Goal: Task Accomplishment & Management: Use online tool/utility

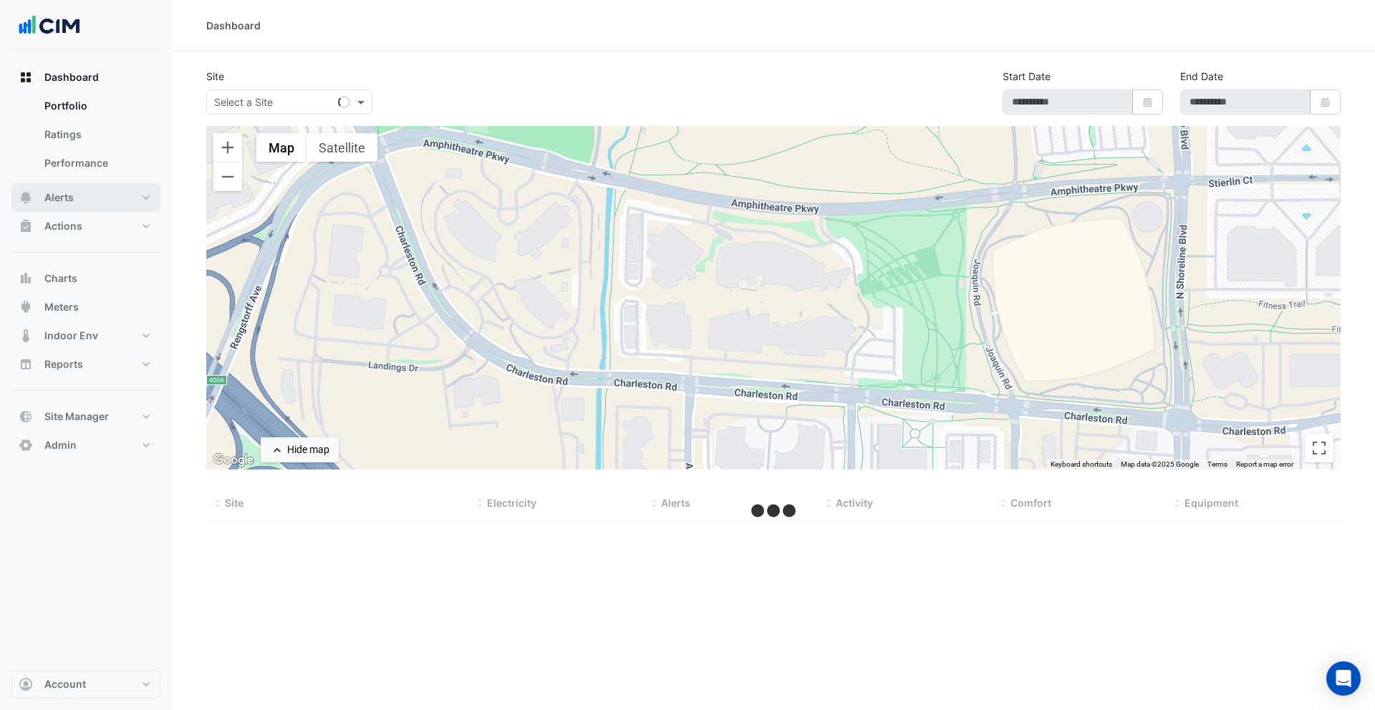
click at [76, 196] on button "Alerts" at bounding box center [85, 197] width 149 height 29
click at [92, 198] on link "Templates" at bounding box center [96, 192] width 127 height 29
select select
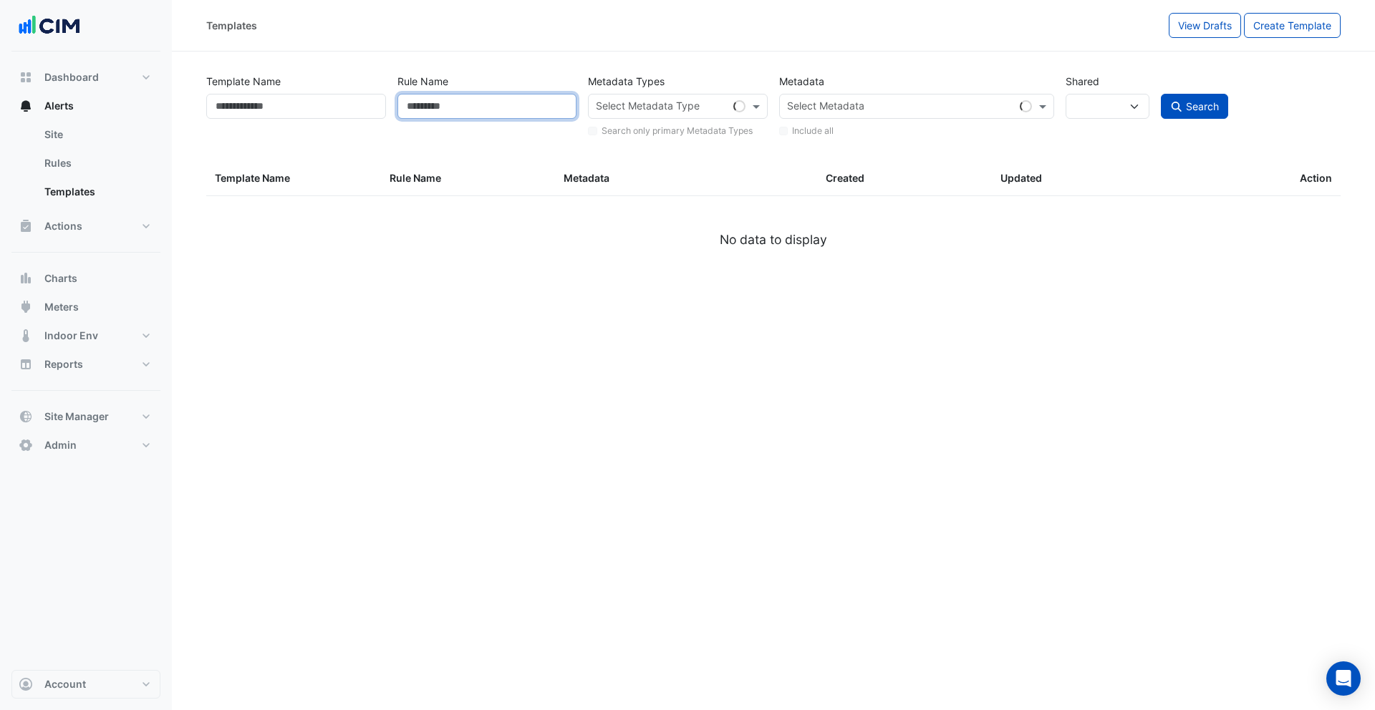
click at [493, 103] on input "Rule Name" at bounding box center [487, 106] width 180 height 25
type input "*"
select select
type input "*"
select select "***"
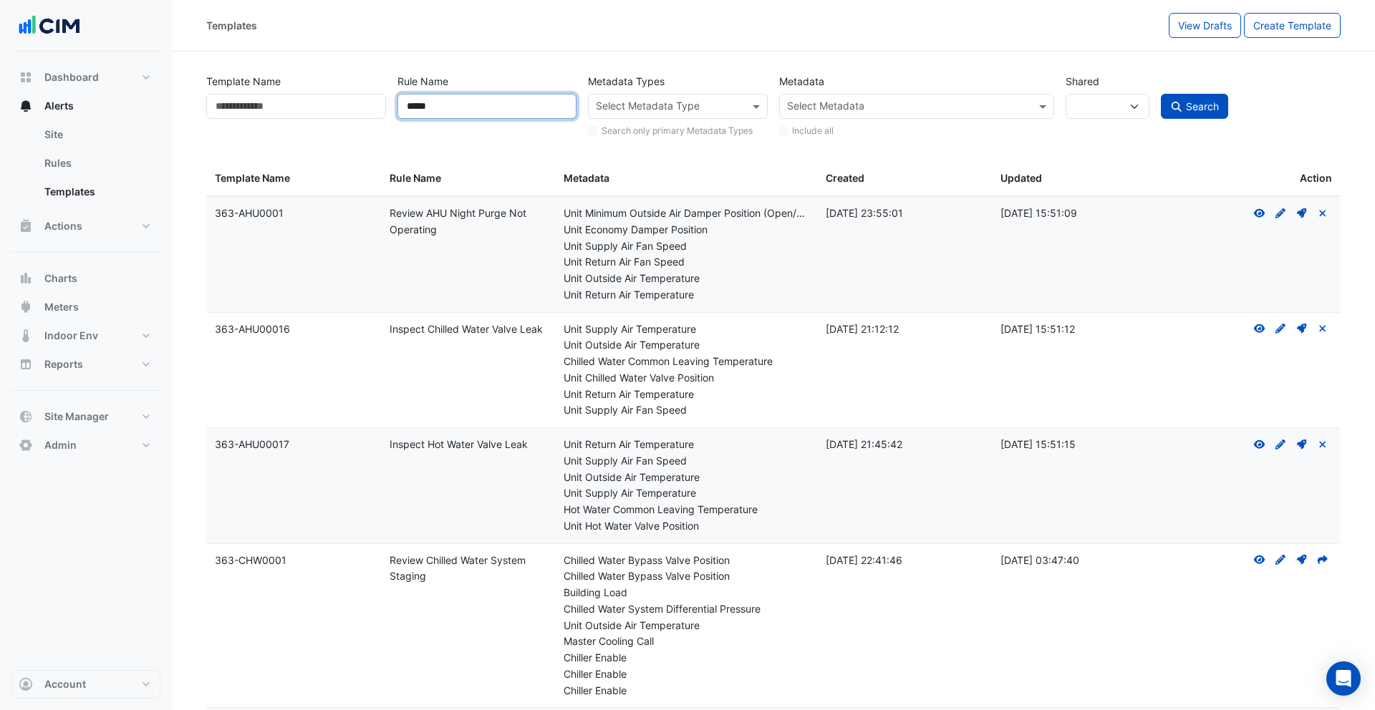
type input "*****"
click at [1160, 94] on button "Search" at bounding box center [1193, 106] width 67 height 25
select select
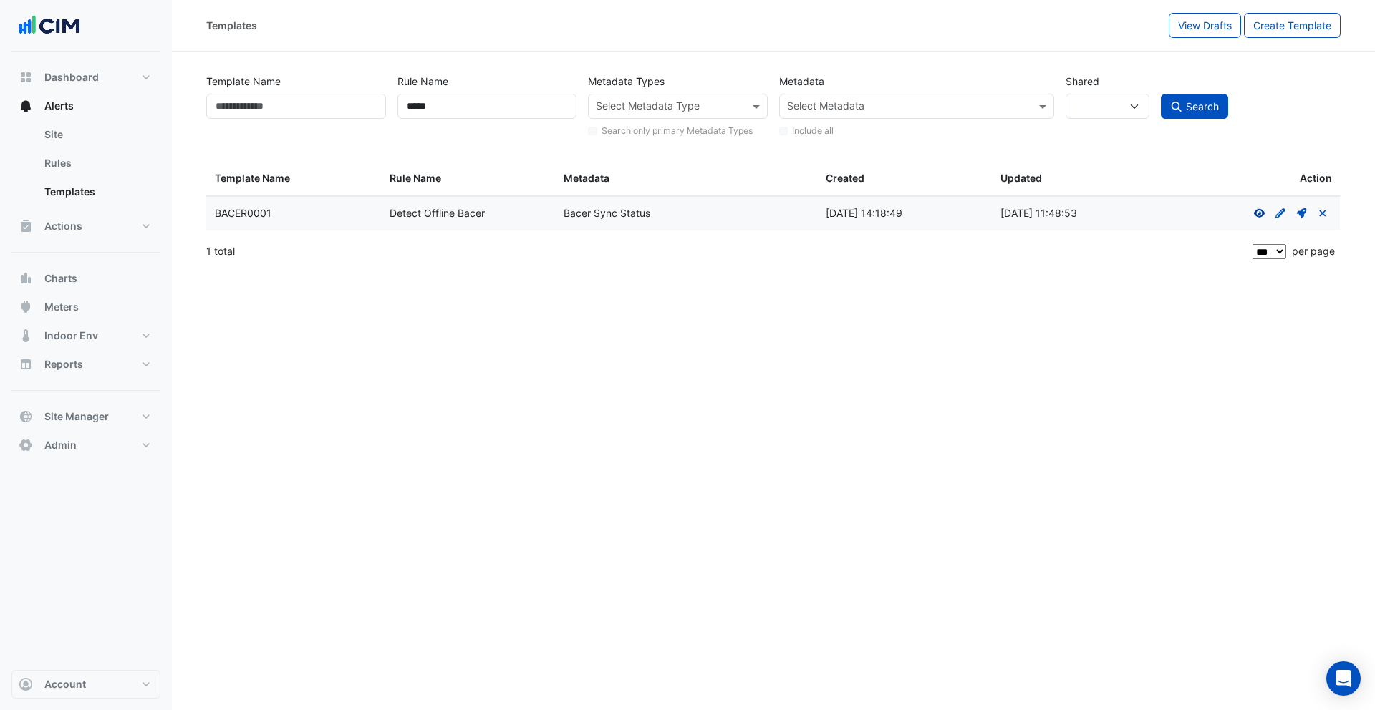
click at [1259, 215] on icon at bounding box center [1259, 213] width 11 height 9
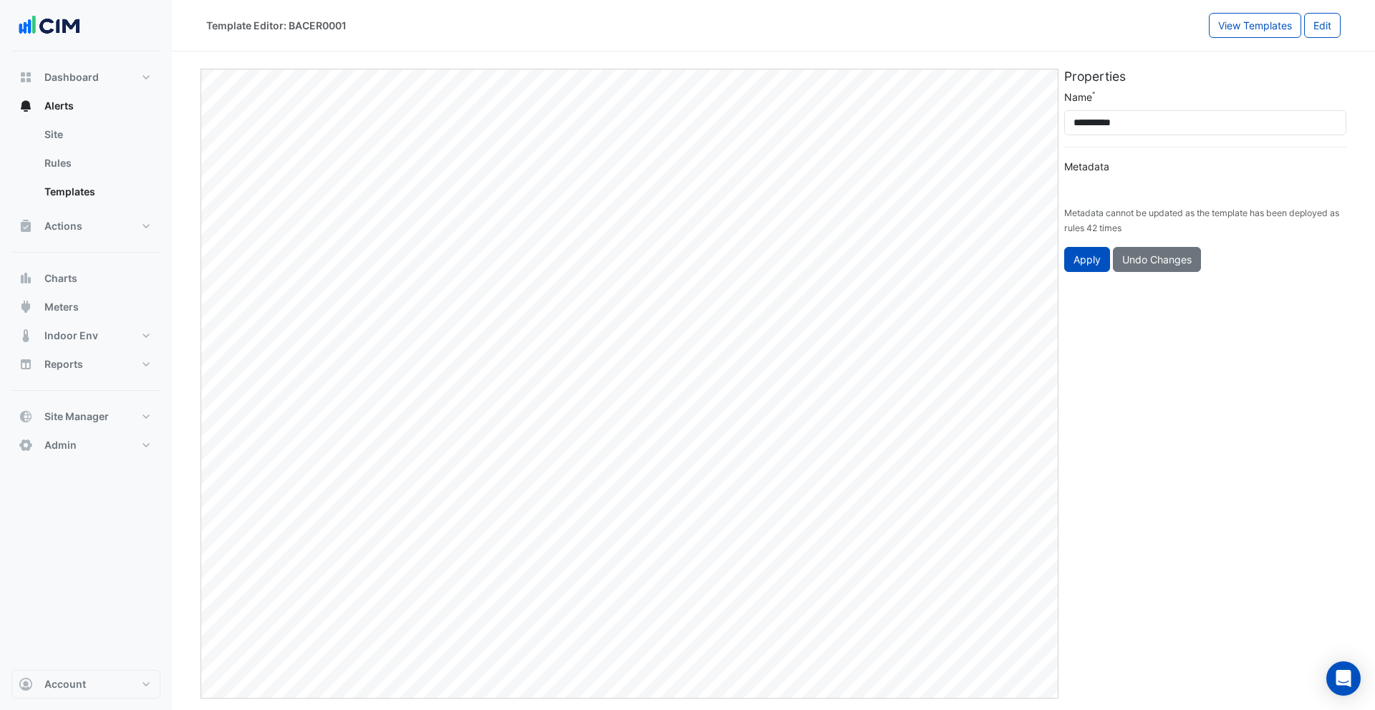
type input "**********"
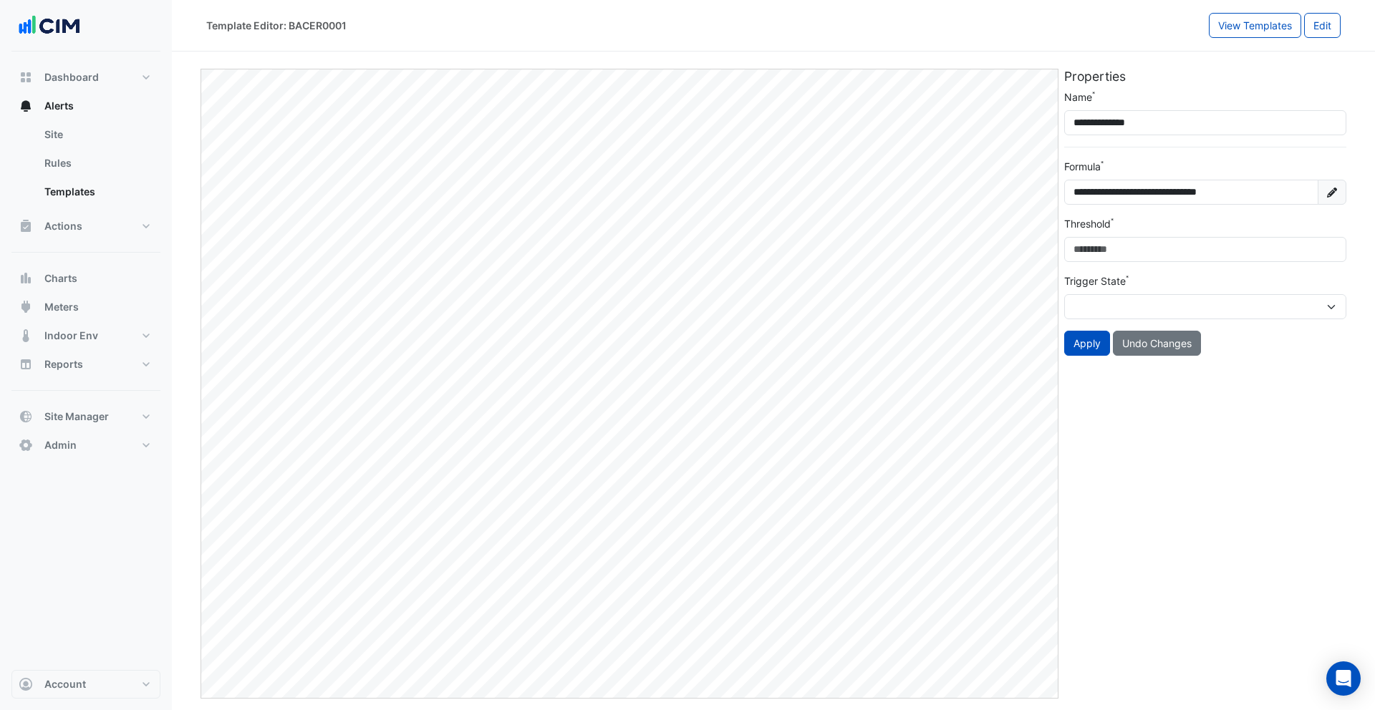
select select
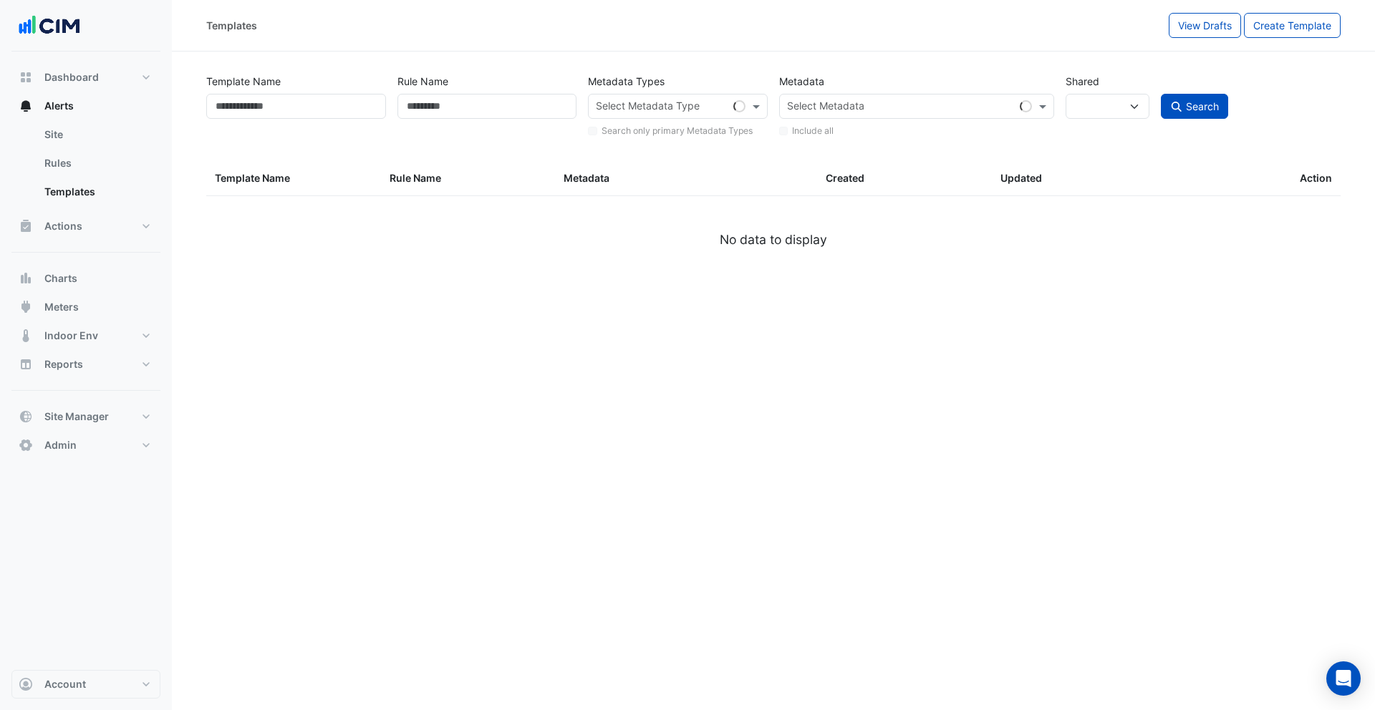
type input "*****"
select select
select select "***"
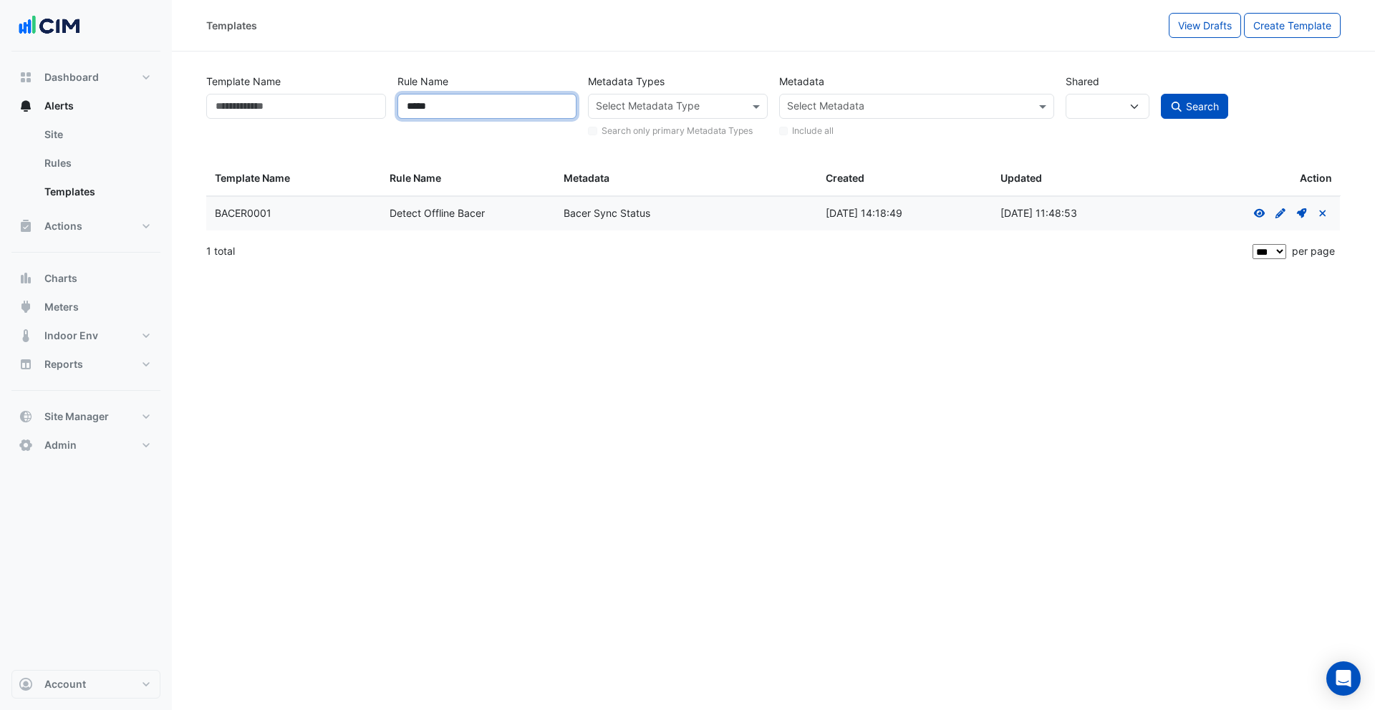
click at [468, 106] on input "*****" at bounding box center [487, 106] width 180 height 25
type input "*******"
click at [1160, 94] on button "Search" at bounding box center [1193, 106] width 67 height 25
select select
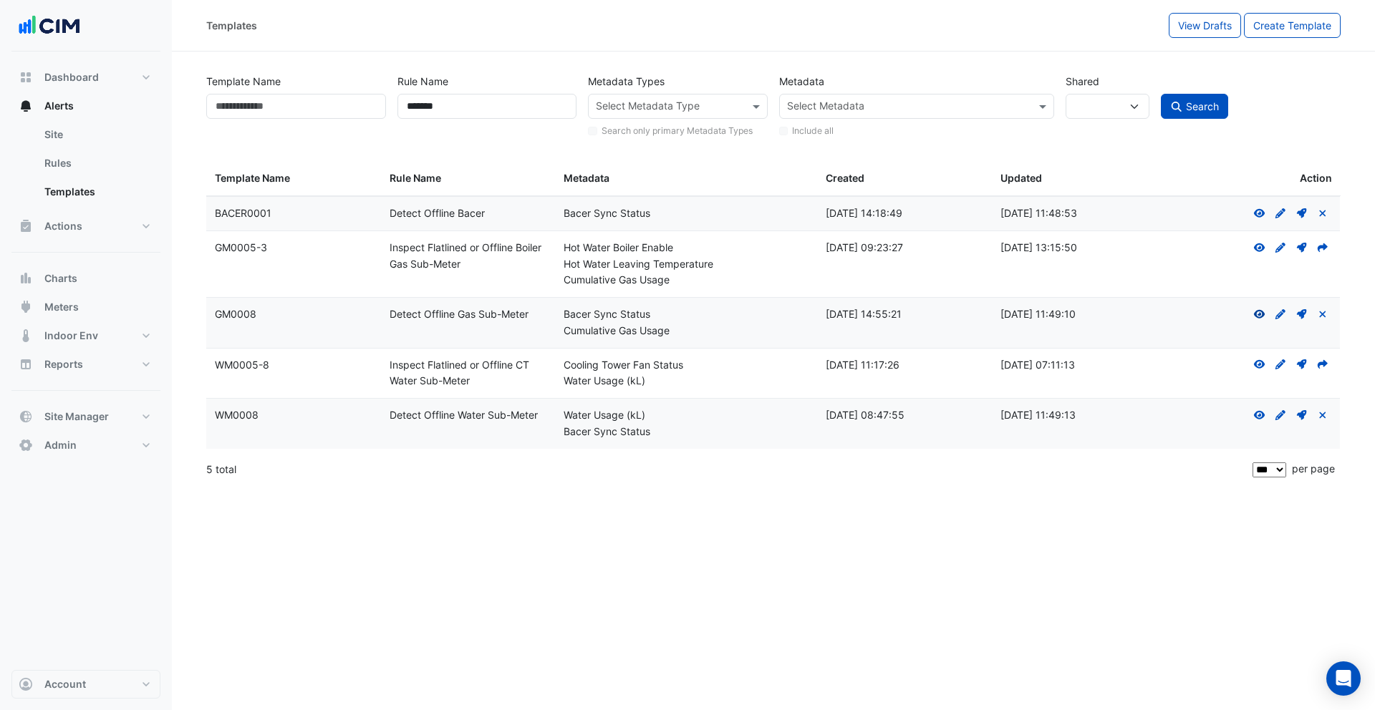
click at [1254, 315] on icon "View" at bounding box center [1259, 314] width 13 height 10
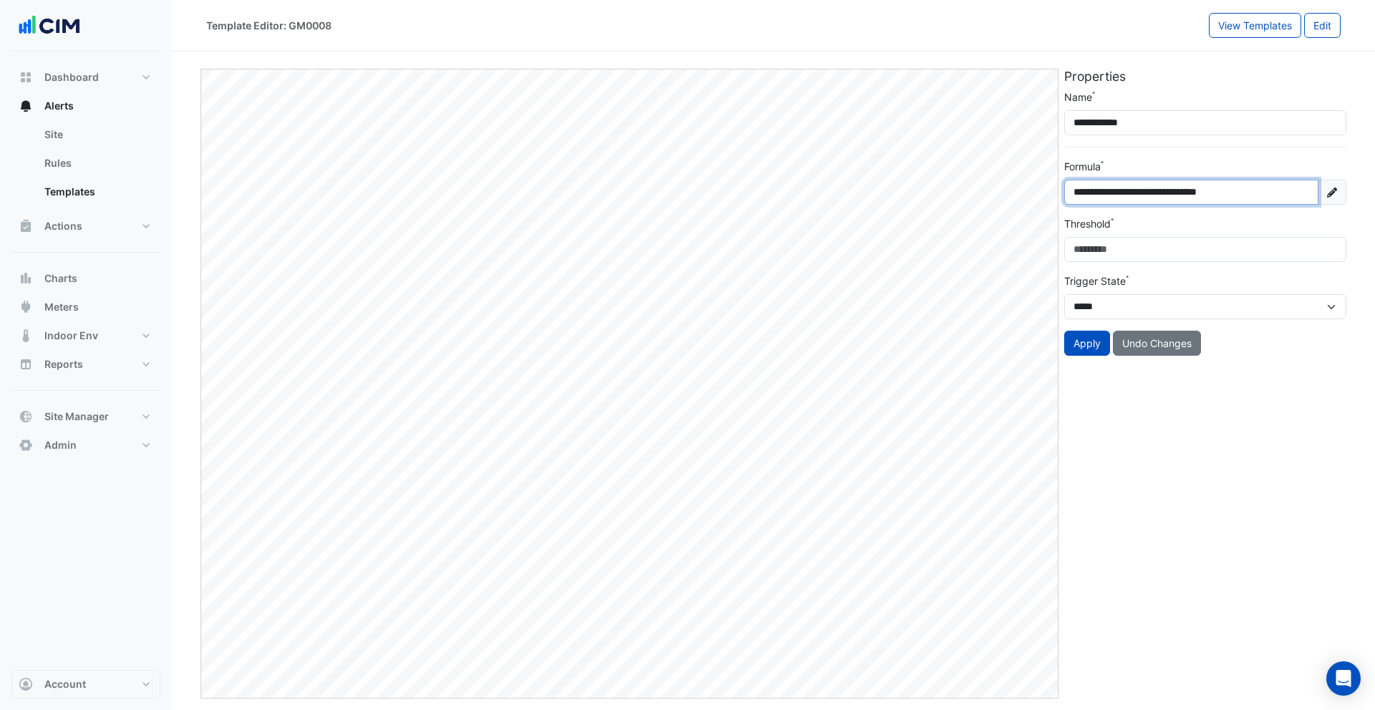
drag, startPoint x: 1151, startPoint y: 193, endPoint x: 1256, endPoint y: 195, distance: 105.2
click at [1256, 195] on input "**********" at bounding box center [1191, 192] width 254 height 25
drag, startPoint x: 1264, startPoint y: 194, endPoint x: 1317, endPoint y: 193, distance: 53.0
click at [1264, 194] on input "**********" at bounding box center [1191, 192] width 254 height 25
click at [1325, 193] on fa-icon at bounding box center [1331, 192] width 29 height 25
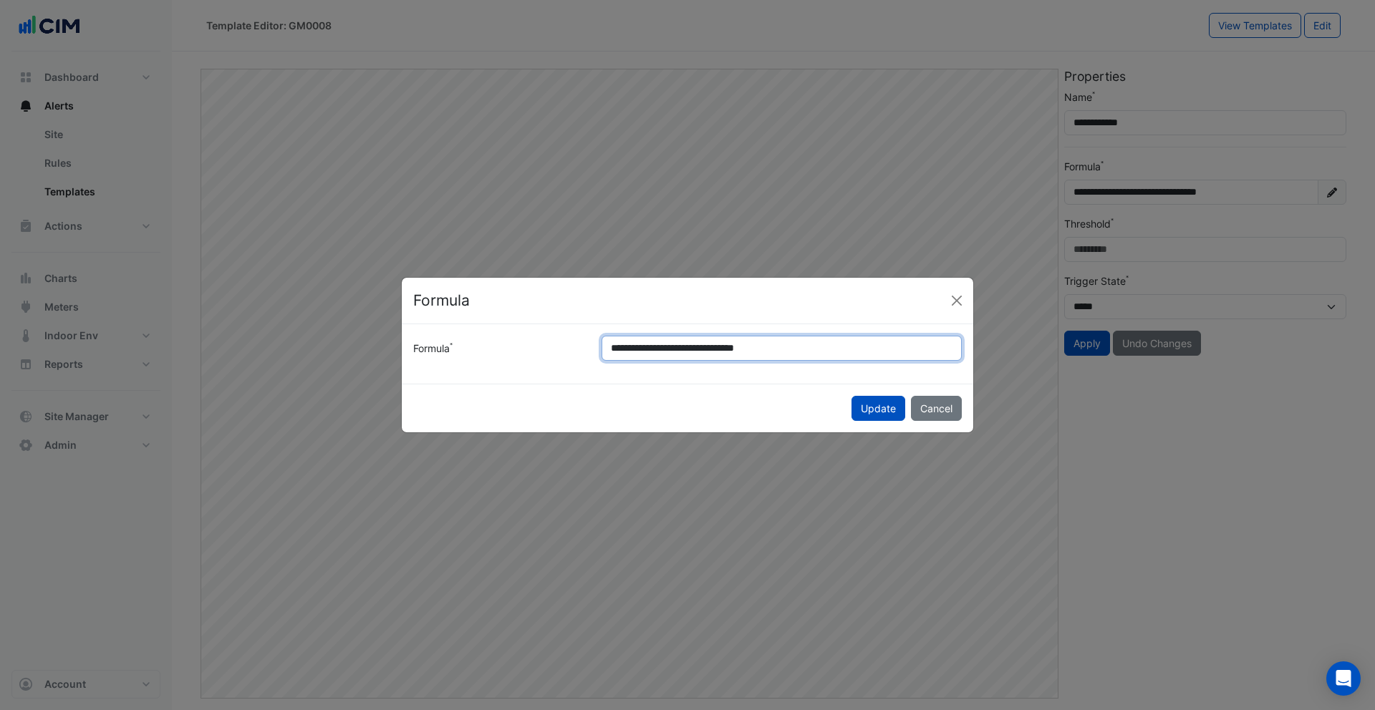
click at [686, 346] on input "**********" at bounding box center [781, 348] width 360 height 25
type input "**********"
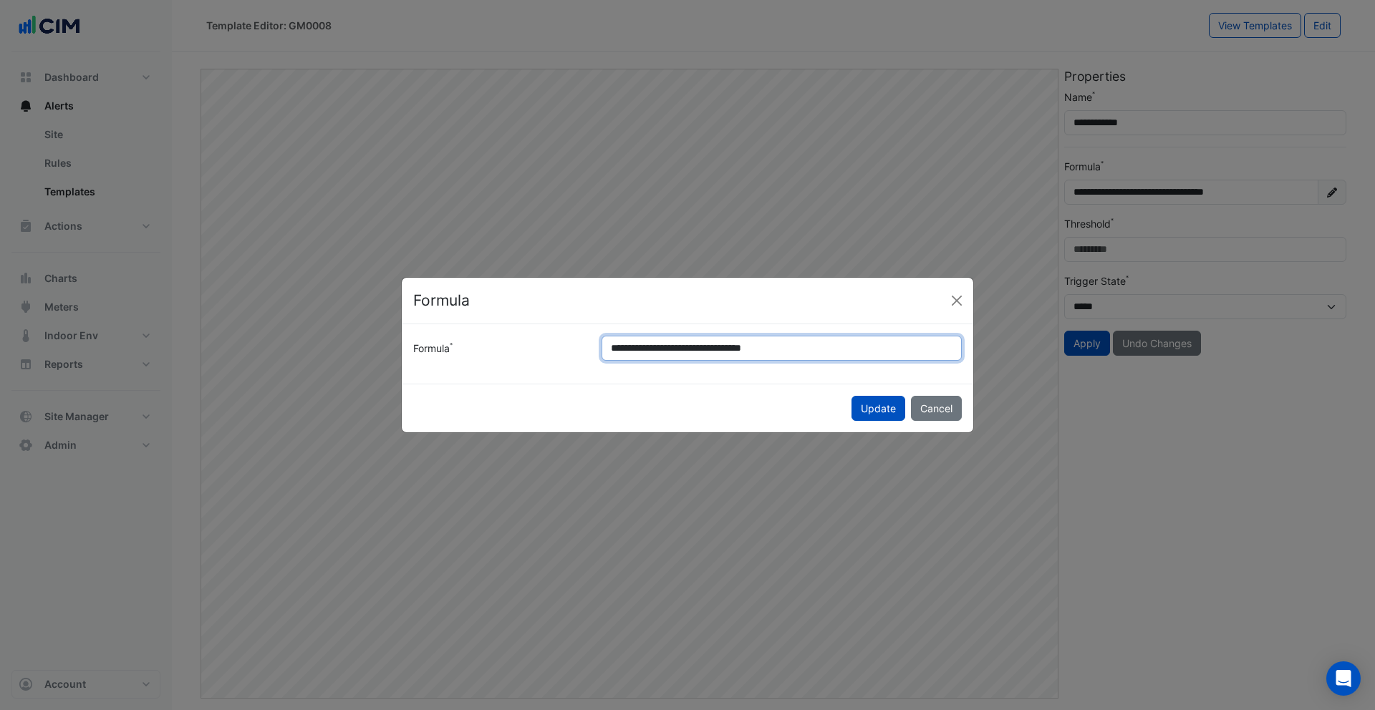
type input "**********"
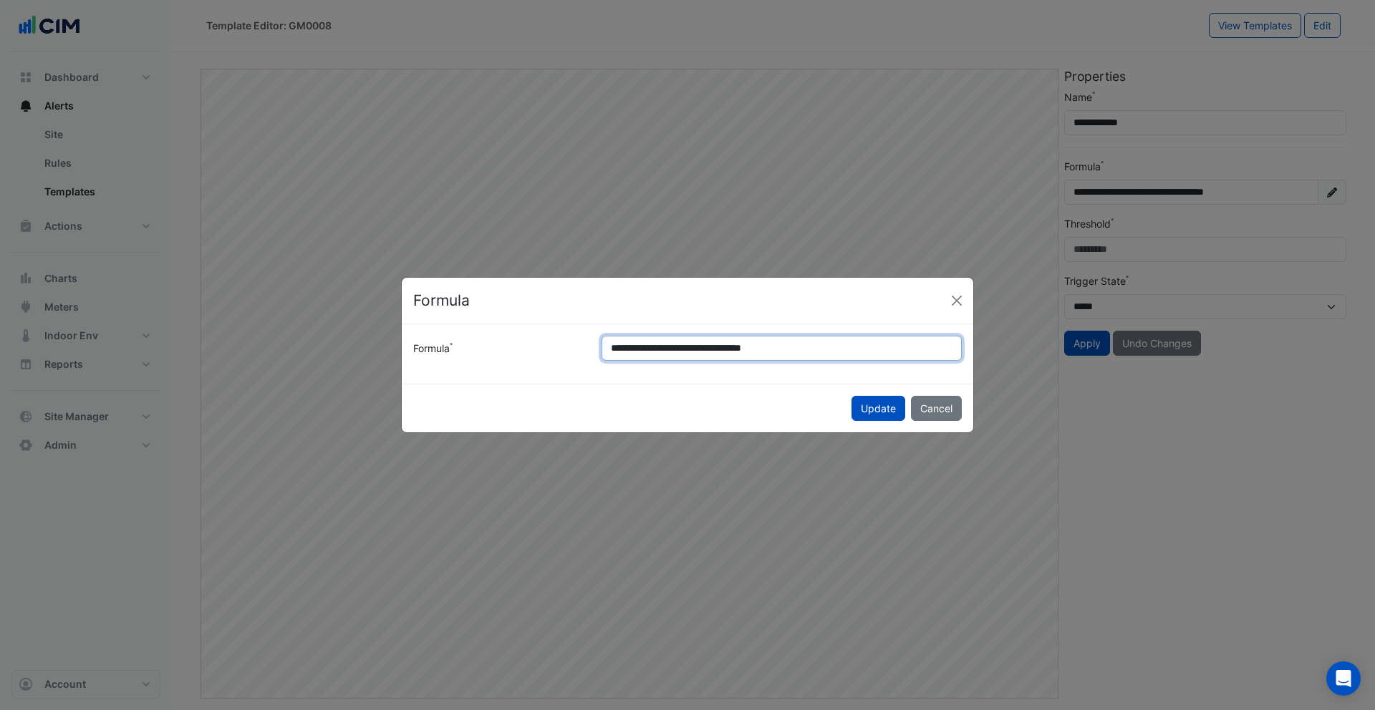
type input "**********"
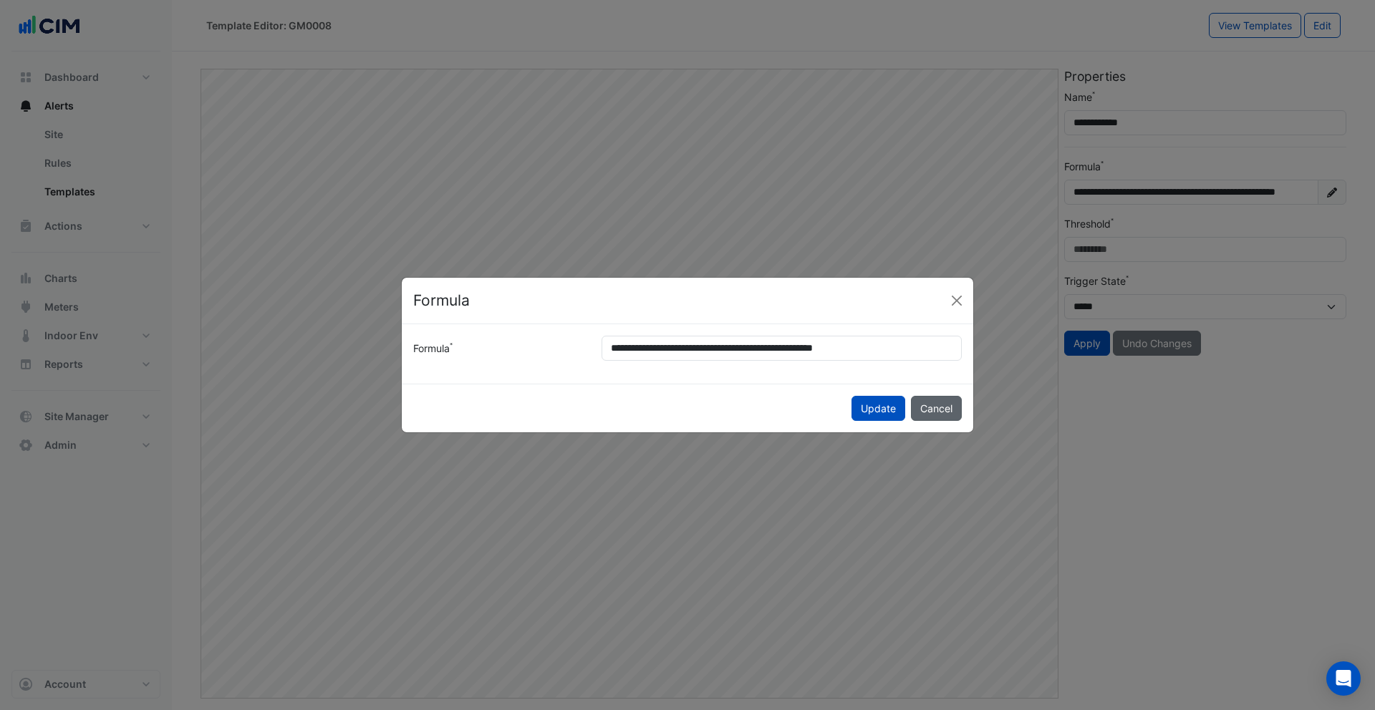
click at [939, 415] on button "Cancel" at bounding box center [936, 408] width 51 height 25
type input "**********"
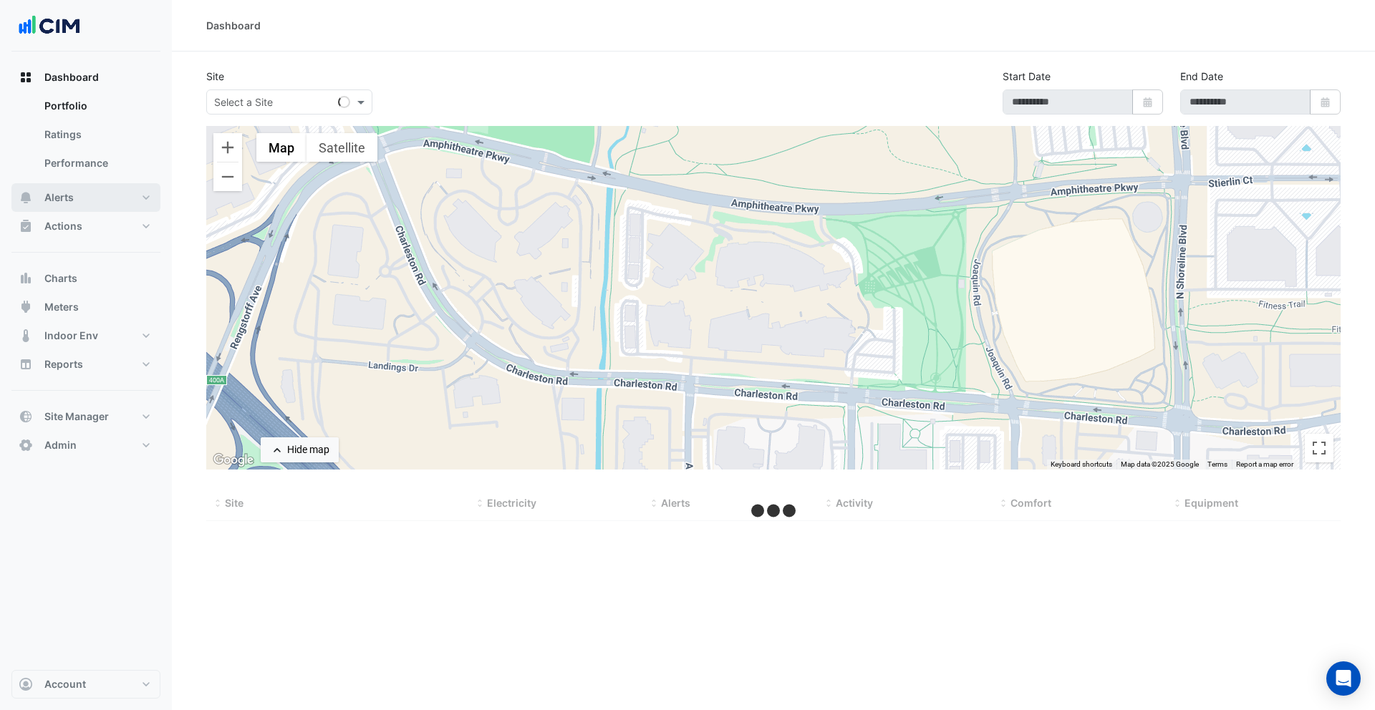
click at [111, 206] on button "Alerts" at bounding box center [85, 197] width 149 height 29
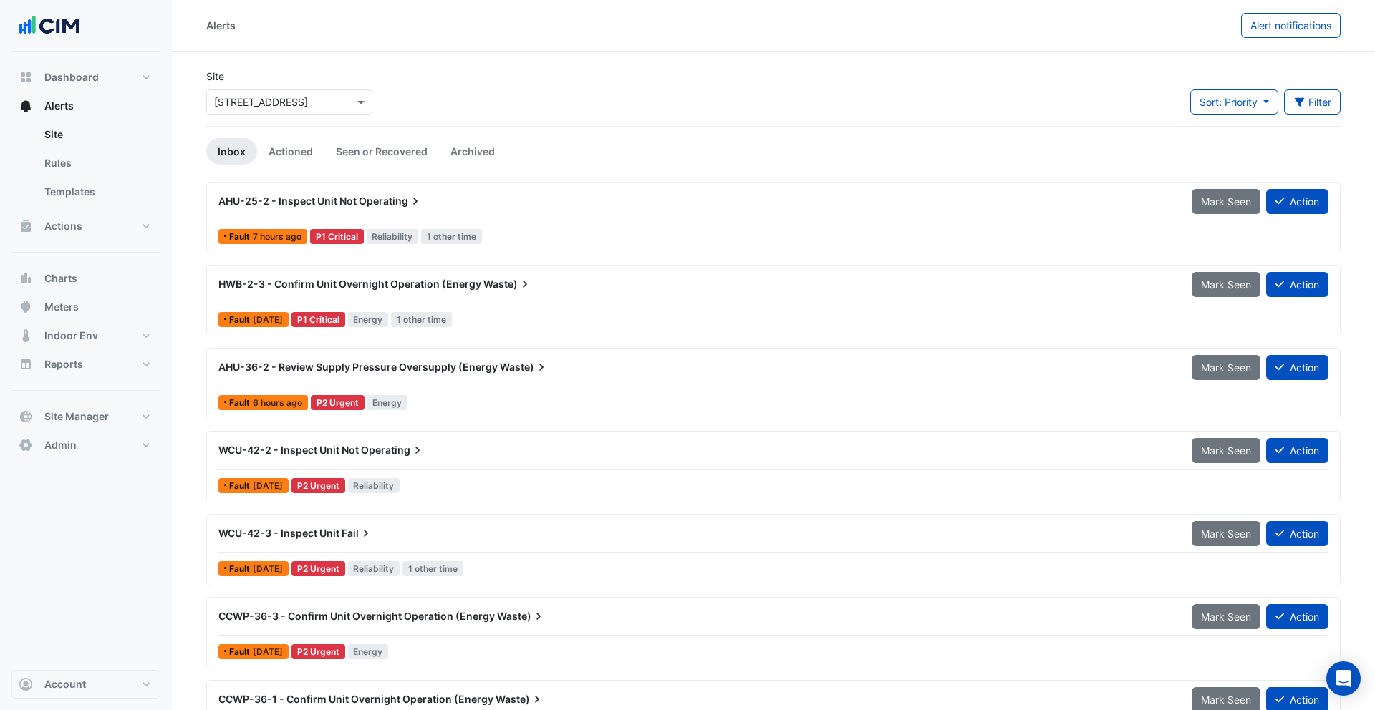
click at [312, 102] on input "text" at bounding box center [275, 102] width 122 height 15
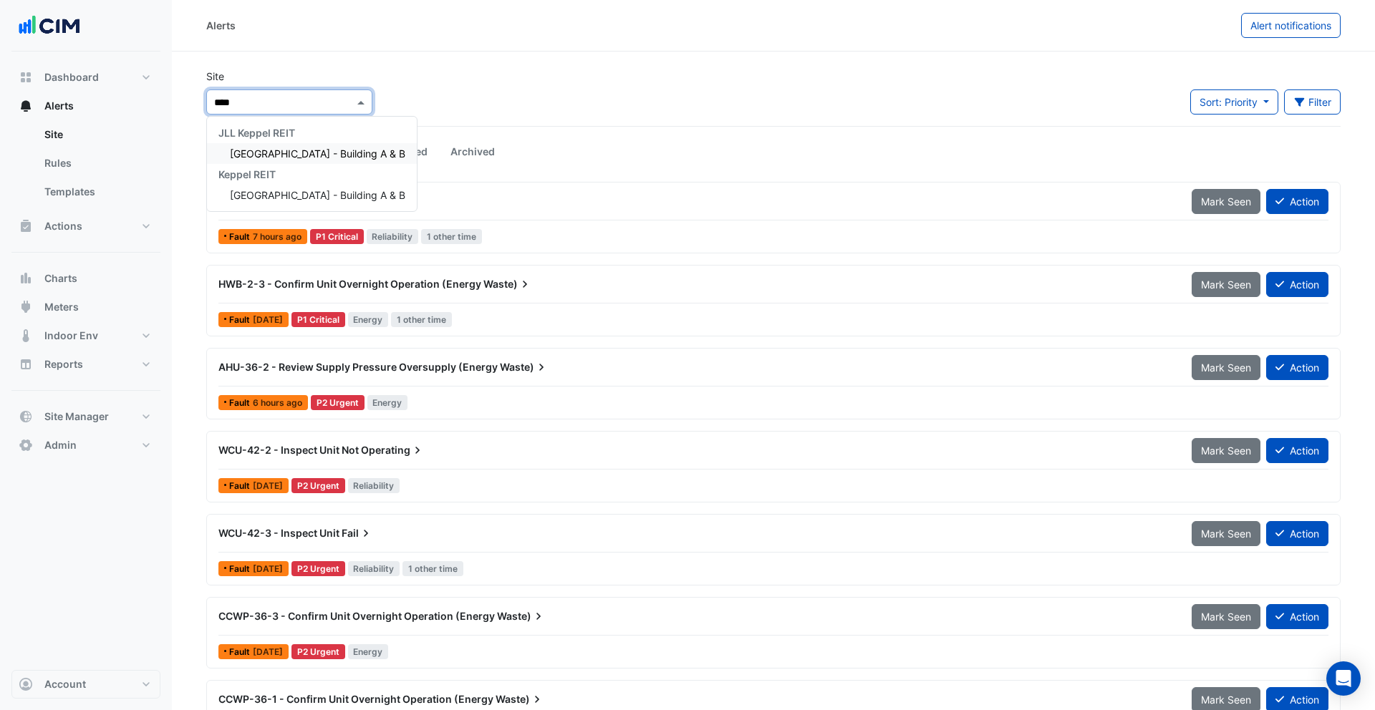
type input "*****"
click at [348, 147] on span "[GEOGRAPHIC_DATA] - Building A & B" at bounding box center [317, 153] width 175 height 12
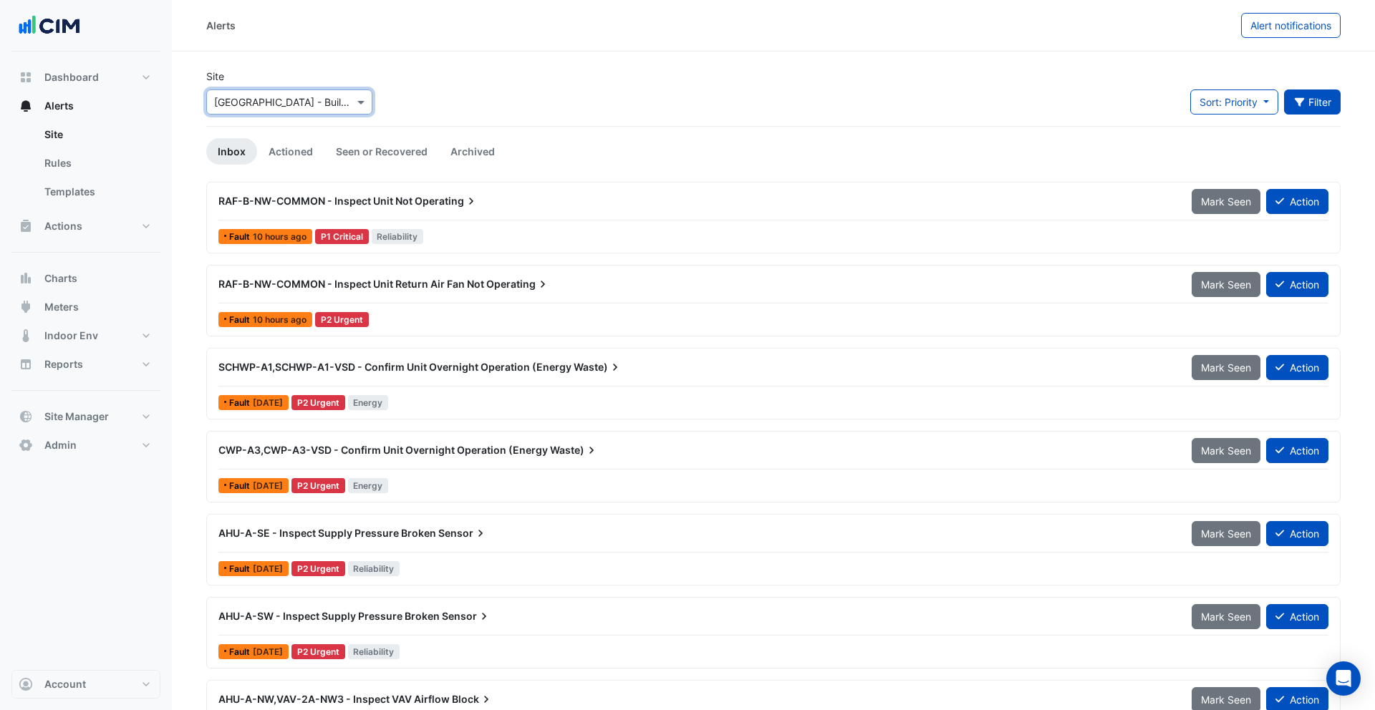
click at [1320, 103] on button "Filter" at bounding box center [1312, 101] width 57 height 25
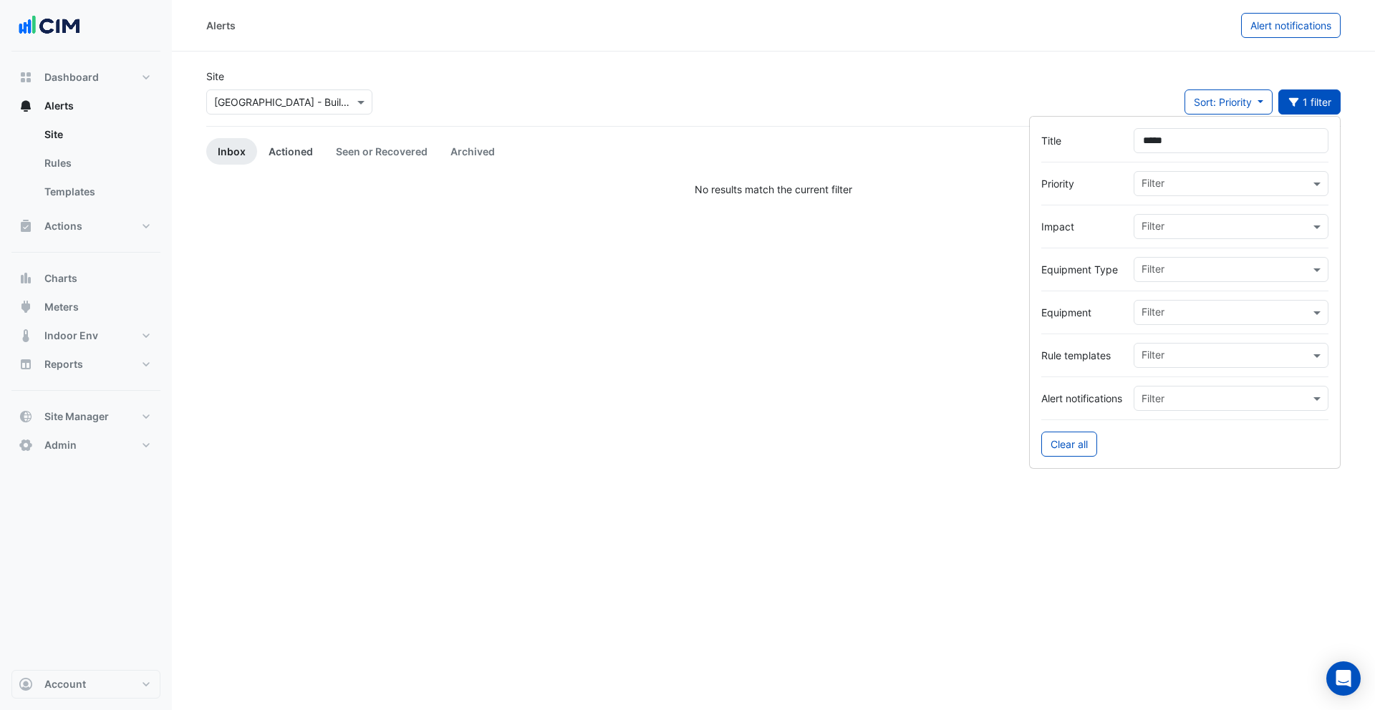
type input "*****"
click at [278, 156] on link "Actioned" at bounding box center [290, 151] width 67 height 26
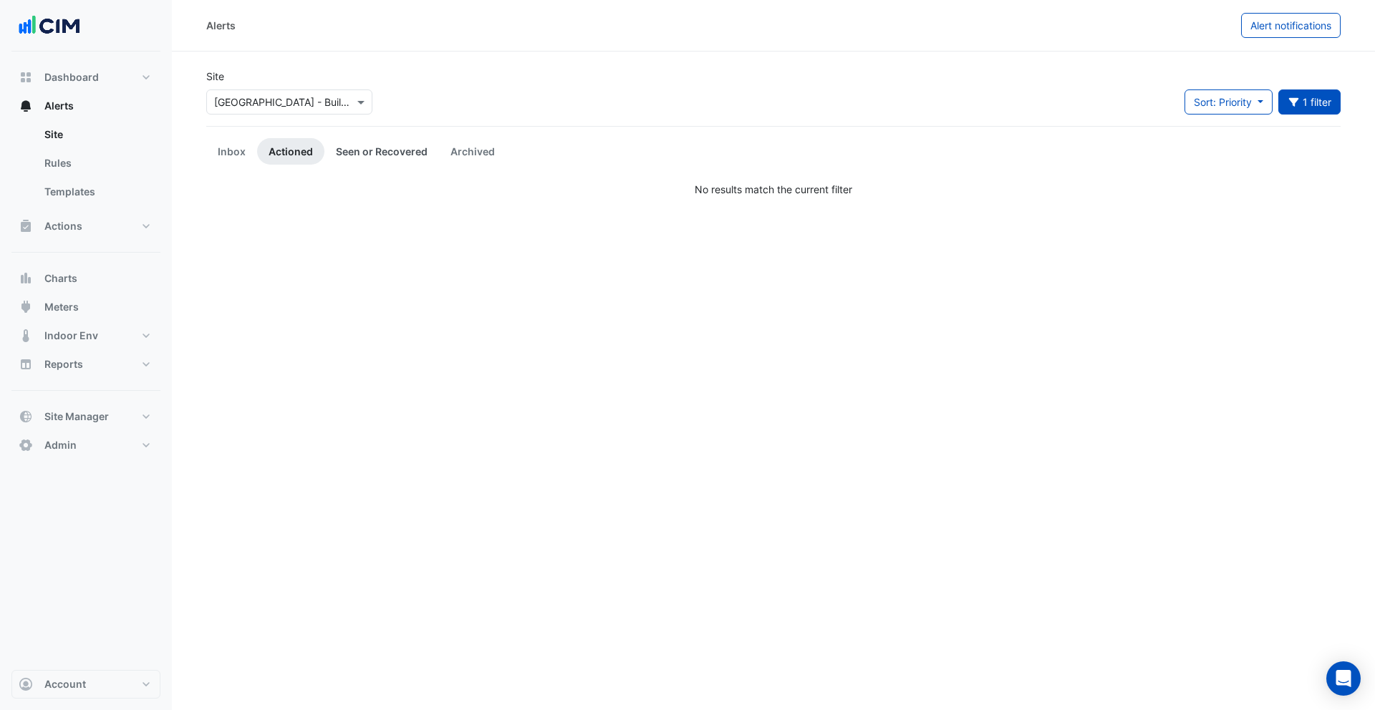
click at [384, 152] on link "Seen or Recovered" at bounding box center [381, 151] width 115 height 26
click at [508, 150] on ul "Inbox Actioned Seen or Recovered Archived" at bounding box center [773, 151] width 1134 height 26
click at [478, 150] on link "Archived" at bounding box center [472, 151] width 67 height 26
click at [298, 113] on div "Select a Site × [GEOGRAPHIC_DATA] - Building A & B" at bounding box center [289, 101] width 166 height 25
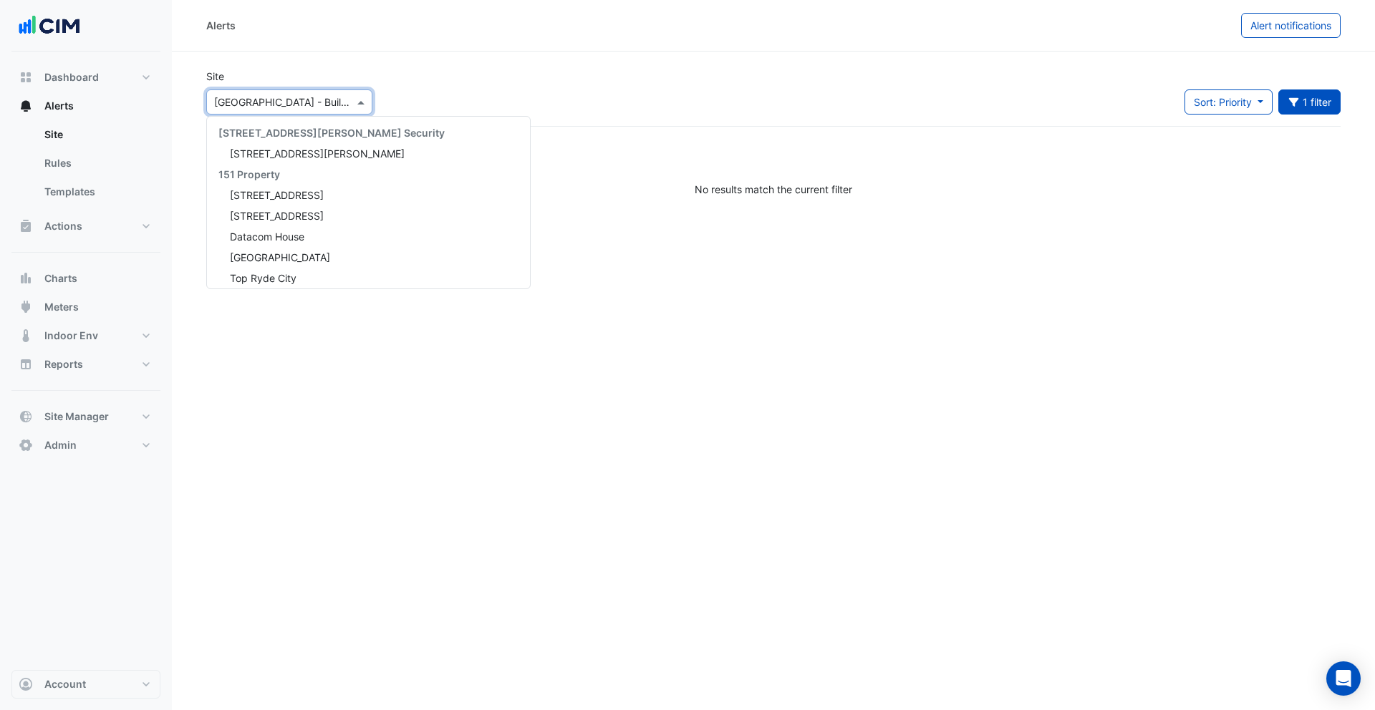
scroll to position [12400, 0]
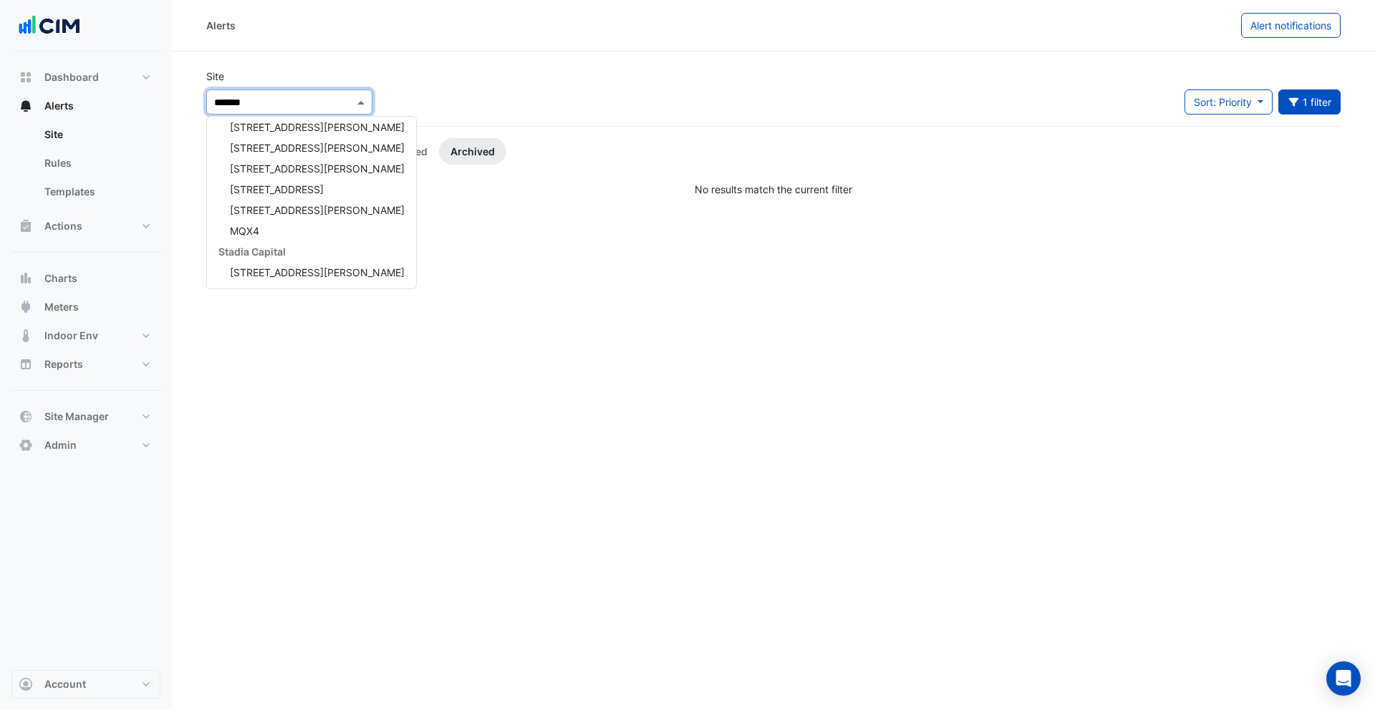
type input "********"
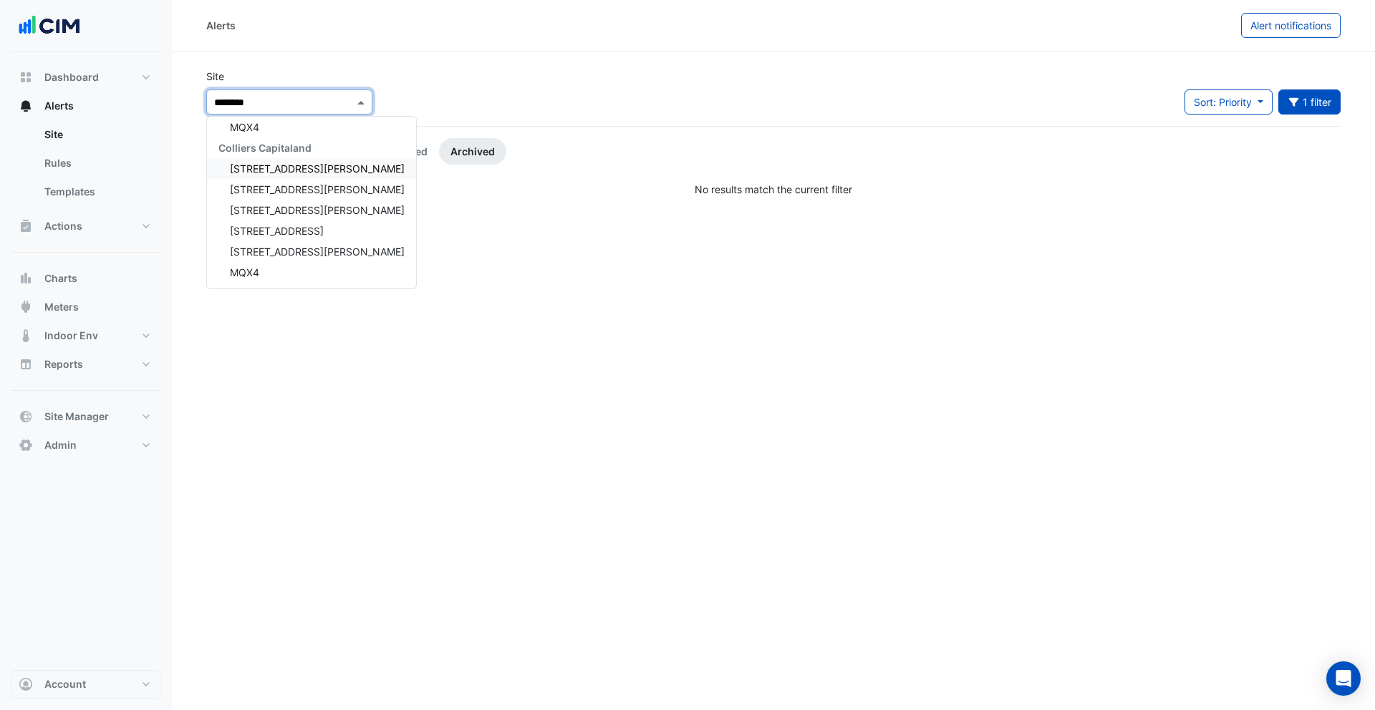
click at [252, 171] on span "1 Peters Avenue" at bounding box center [317, 169] width 175 height 12
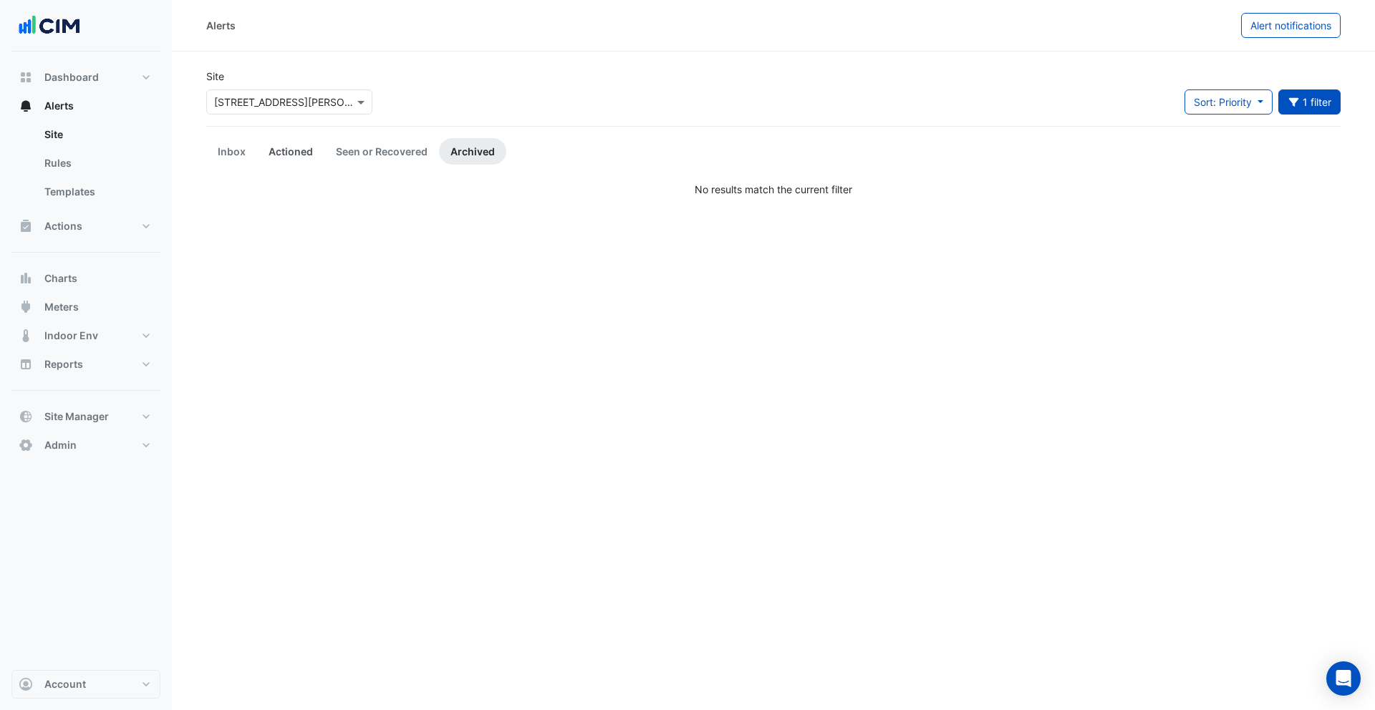
click at [286, 155] on link "Actioned" at bounding box center [290, 151] width 67 height 26
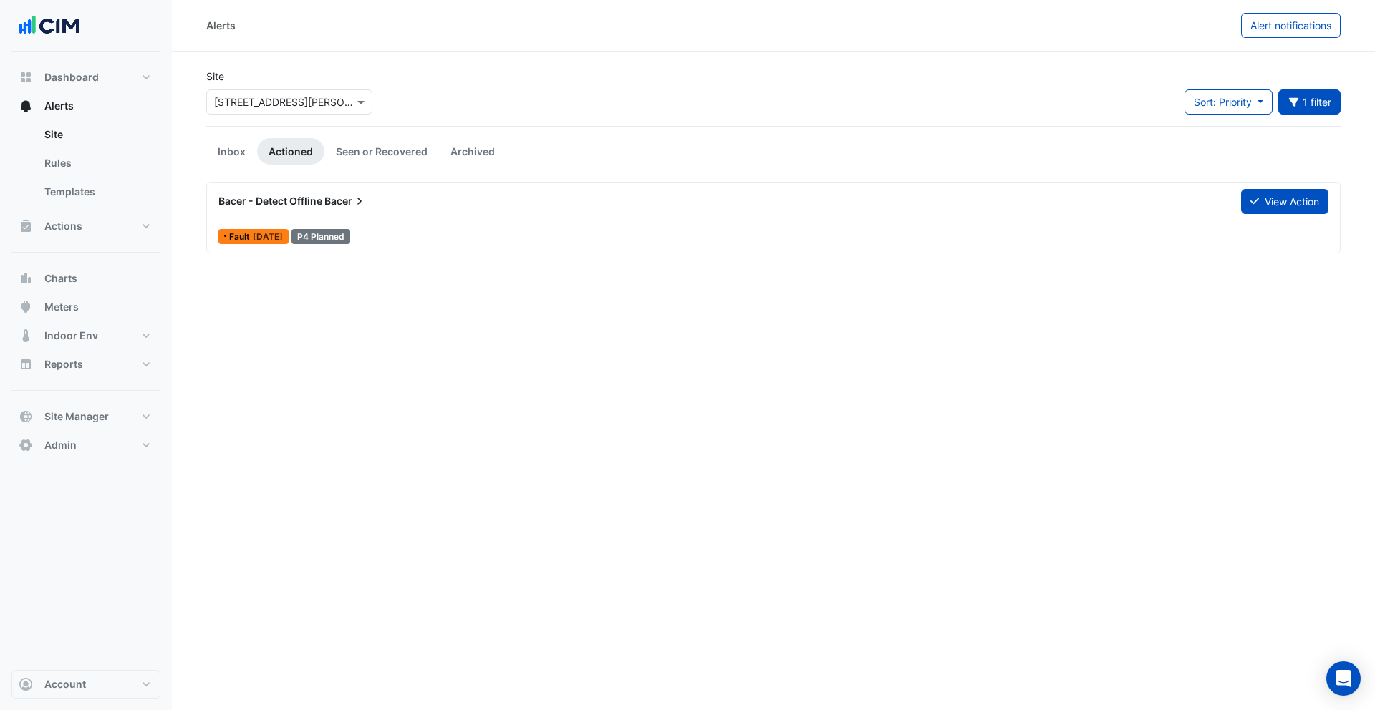
click at [378, 213] on div "Bacer - Detect Offline Bacer" at bounding box center [721, 201] width 1022 height 26
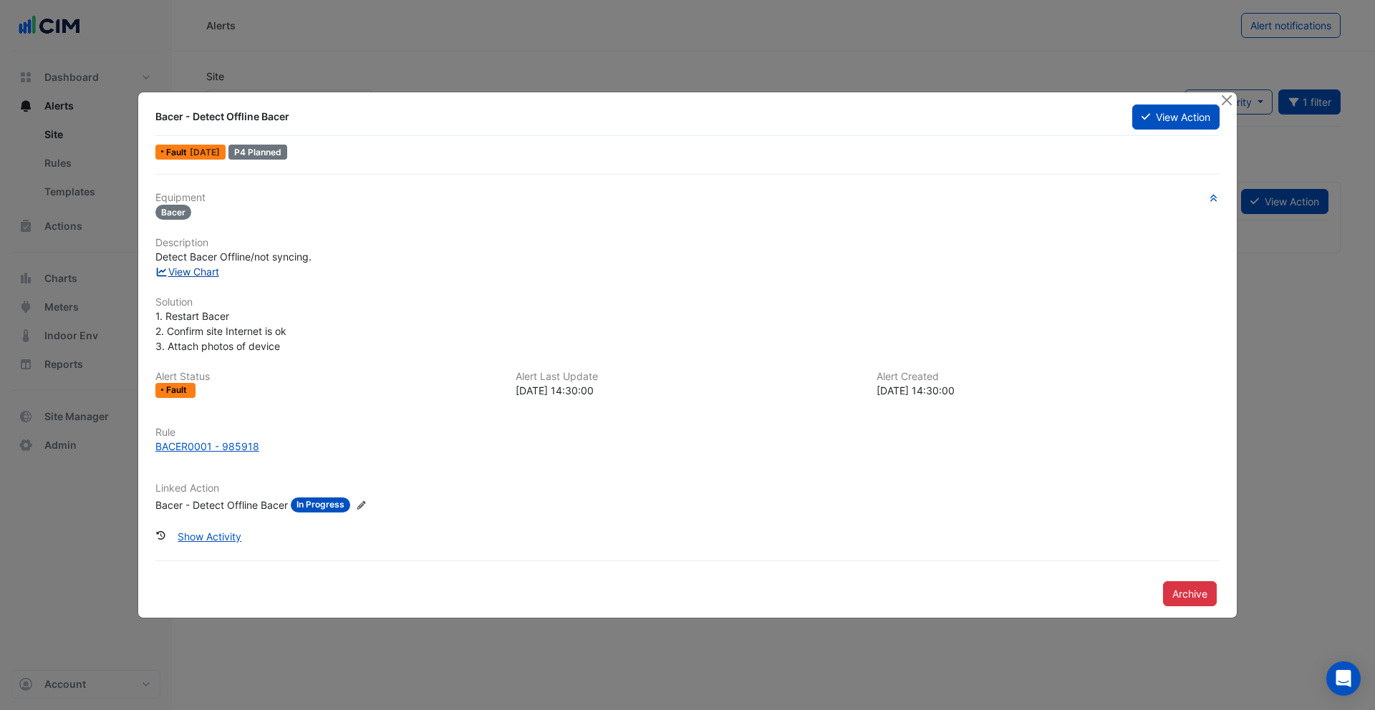
click at [197, 269] on link "View Chart" at bounding box center [187, 272] width 64 height 12
click at [245, 439] on div "BACER0001 - 985918" at bounding box center [207, 446] width 104 height 15
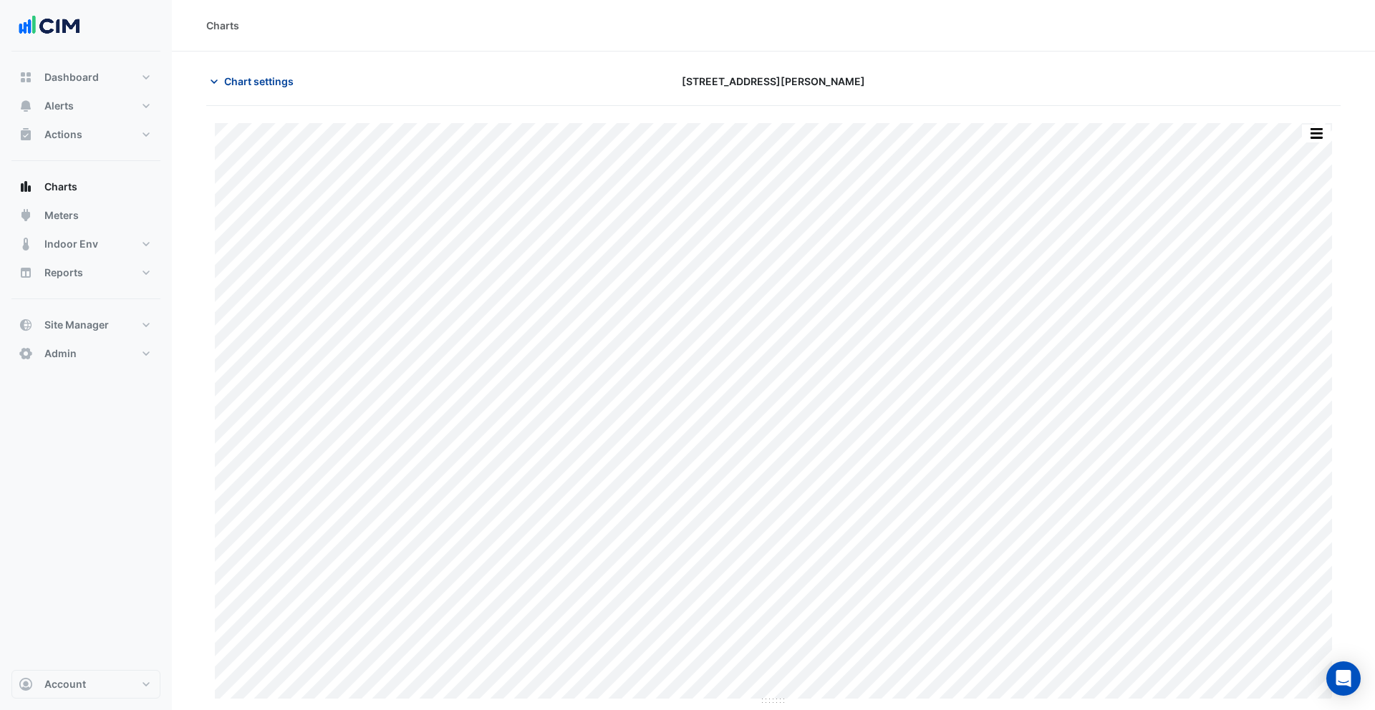
click at [255, 77] on span "Chart settings" at bounding box center [258, 81] width 69 height 15
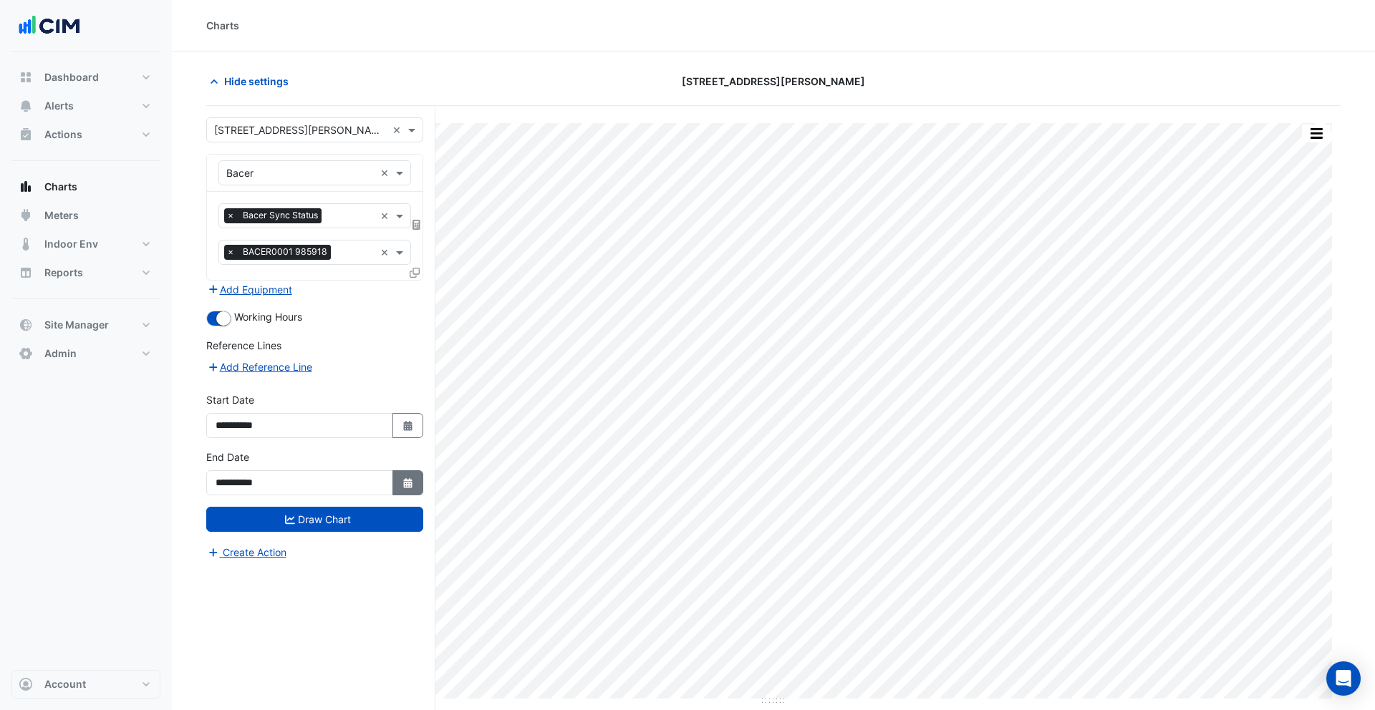
click at [407, 480] on icon "button" at bounding box center [407, 483] width 9 height 10
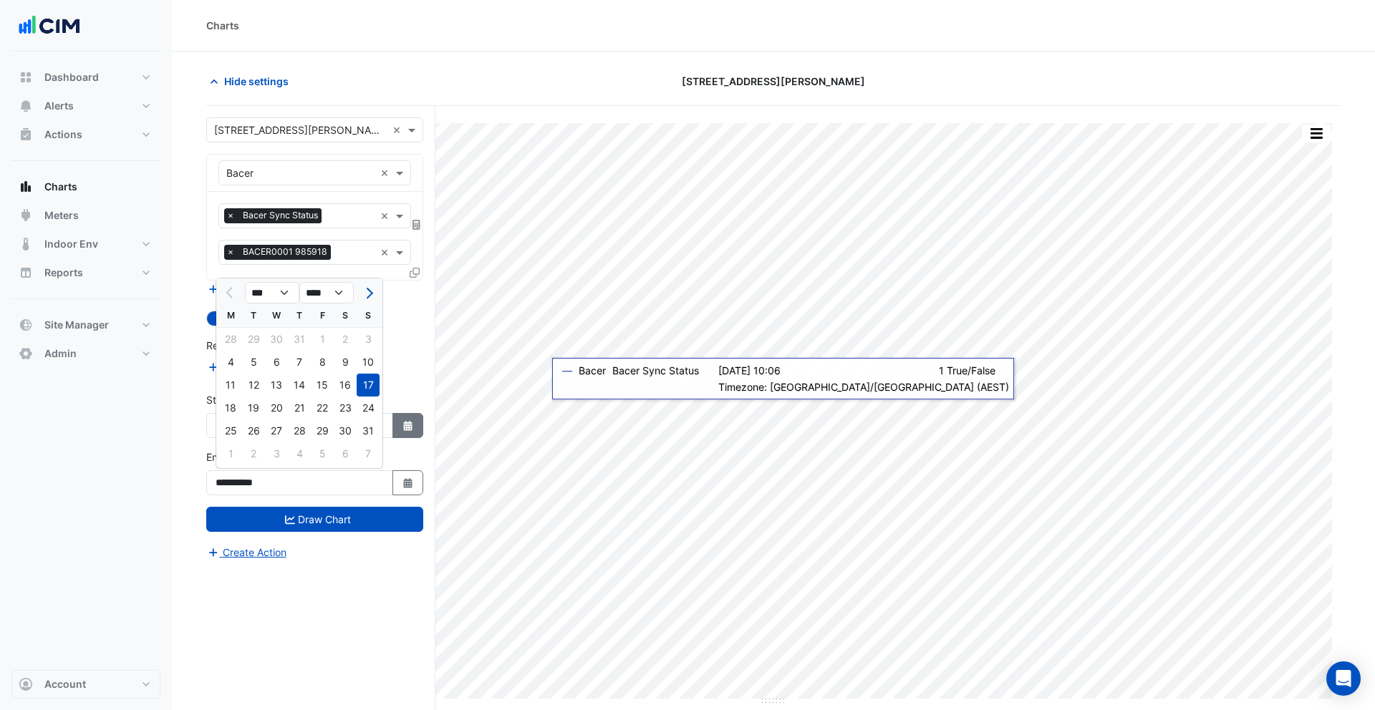
click at [415, 414] on button "Select Date" at bounding box center [407, 425] width 31 height 25
select select "*"
select select "****"
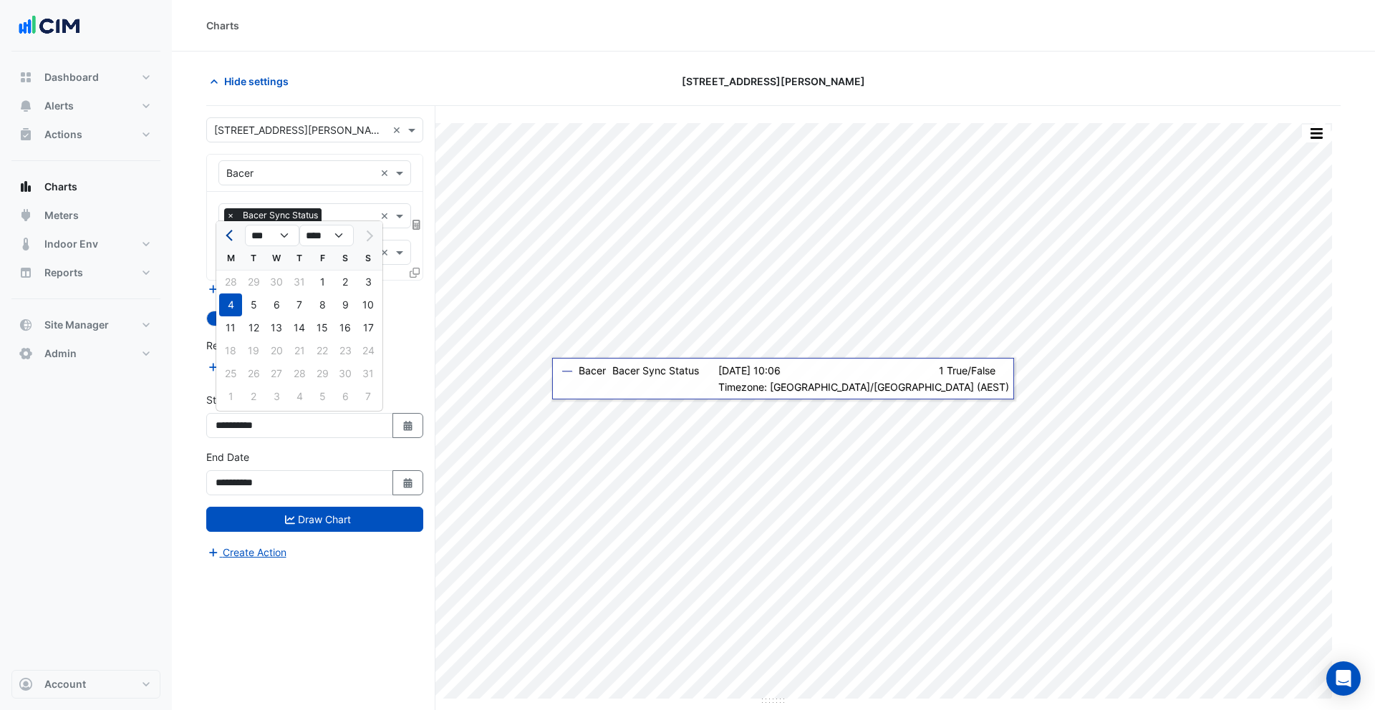
click at [230, 237] on span "Previous month" at bounding box center [231, 236] width 11 height 11
select select "*"
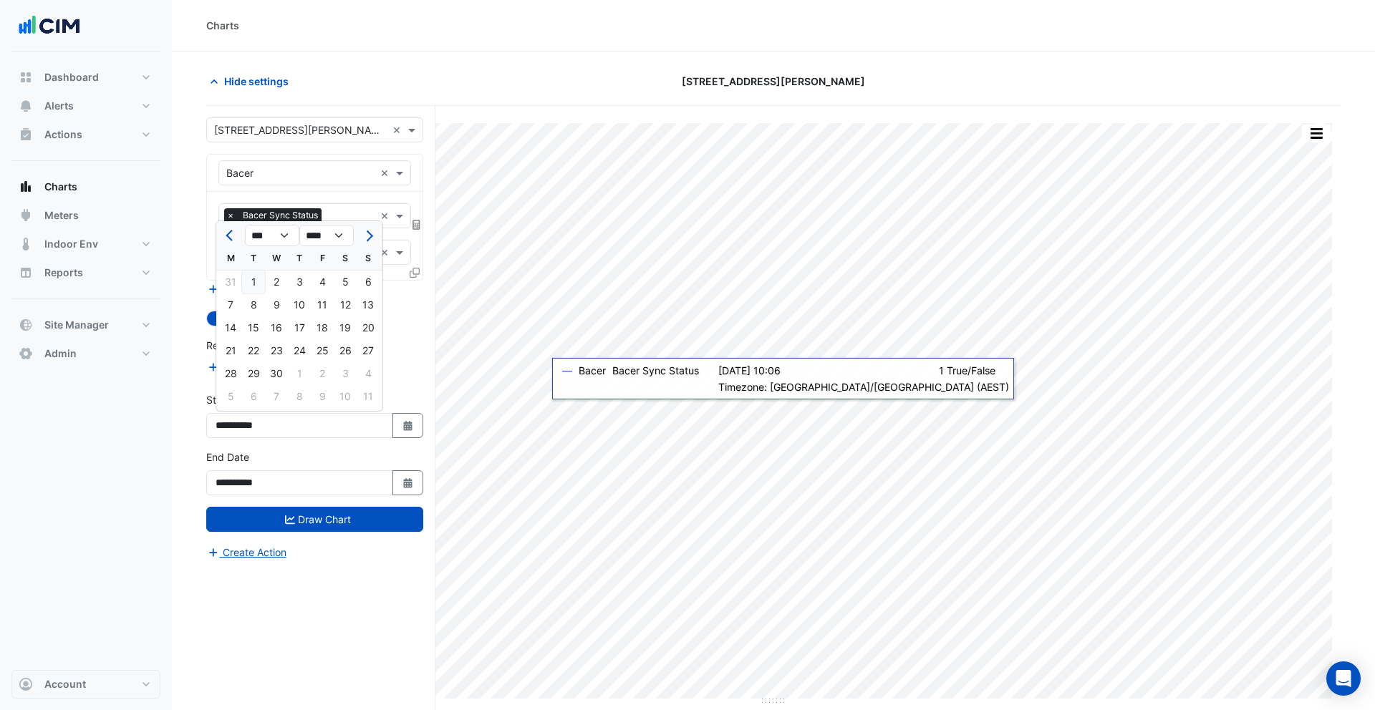
click at [248, 281] on div "1" at bounding box center [253, 282] width 23 height 23
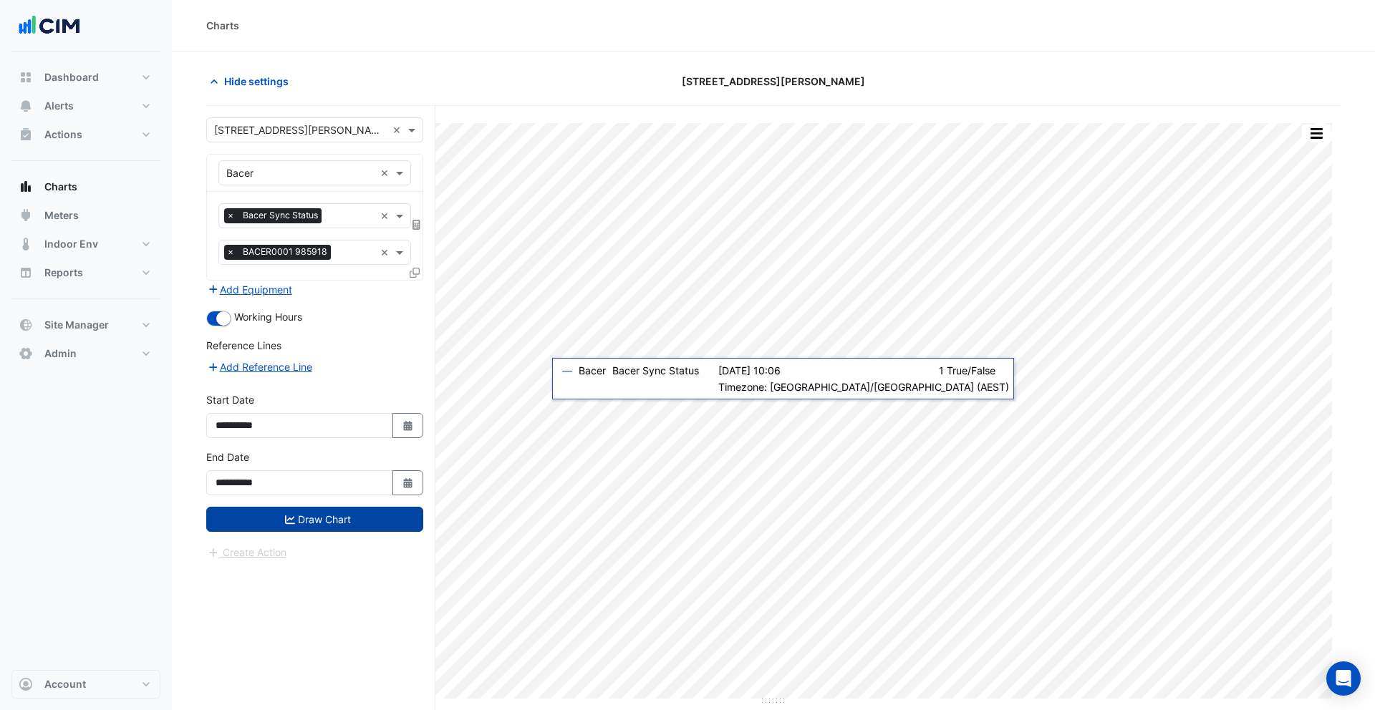
click at [334, 518] on button "Draw Chart" at bounding box center [314, 519] width 217 height 25
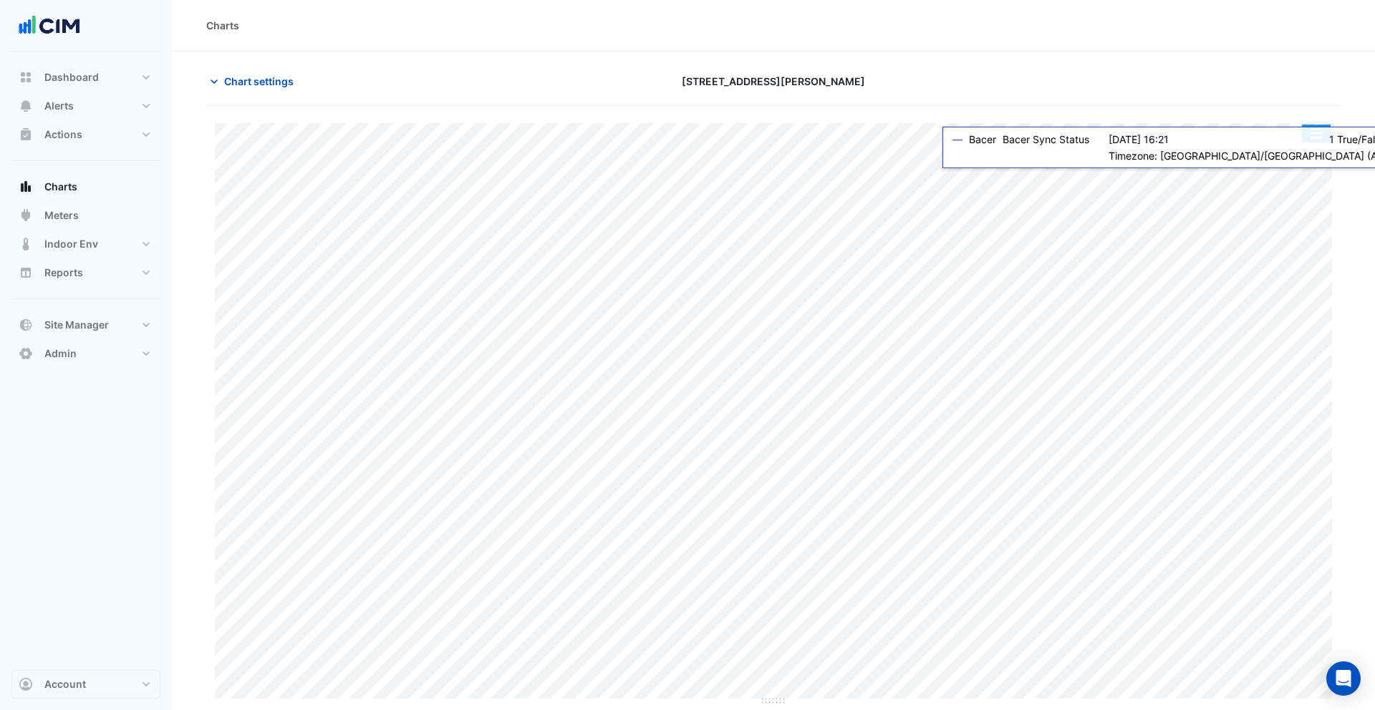
click at [1309, 135] on button "button" at bounding box center [1316, 134] width 29 height 18
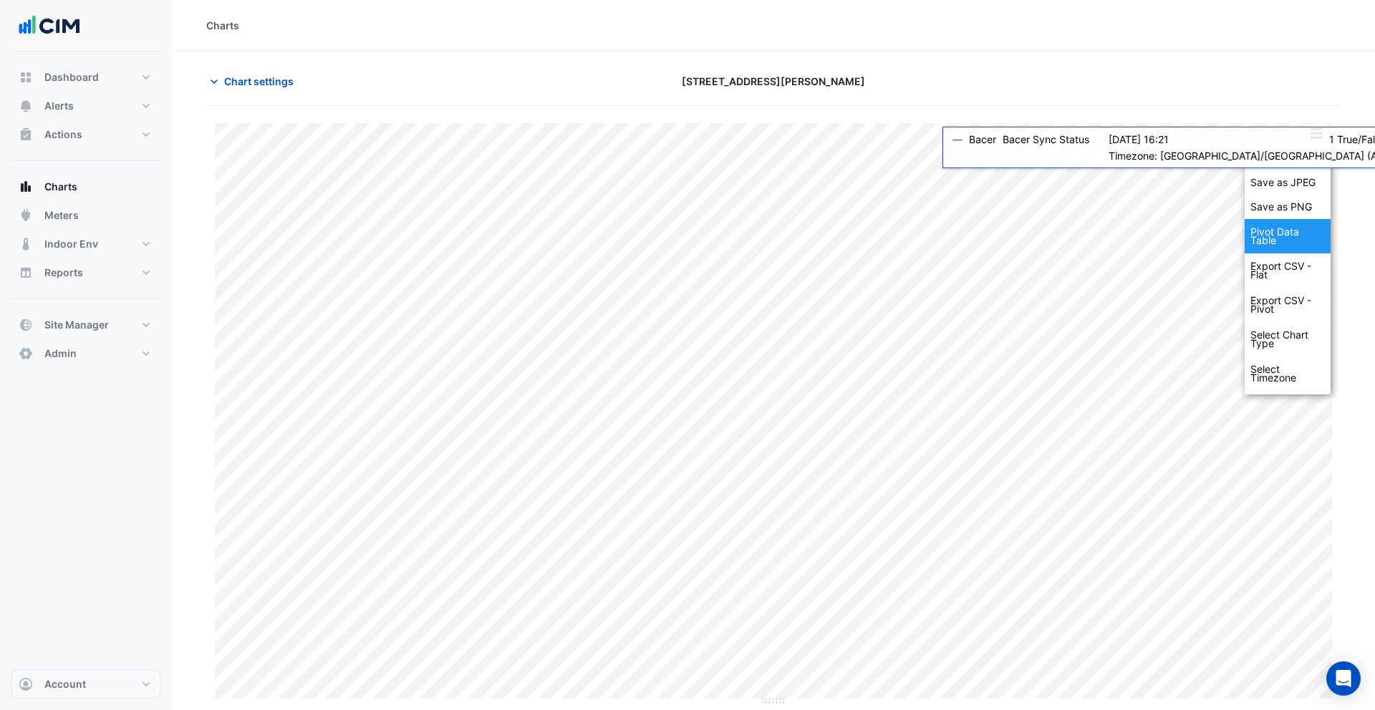
click at [1299, 228] on div "Pivot Data Table" at bounding box center [1287, 236] width 86 height 34
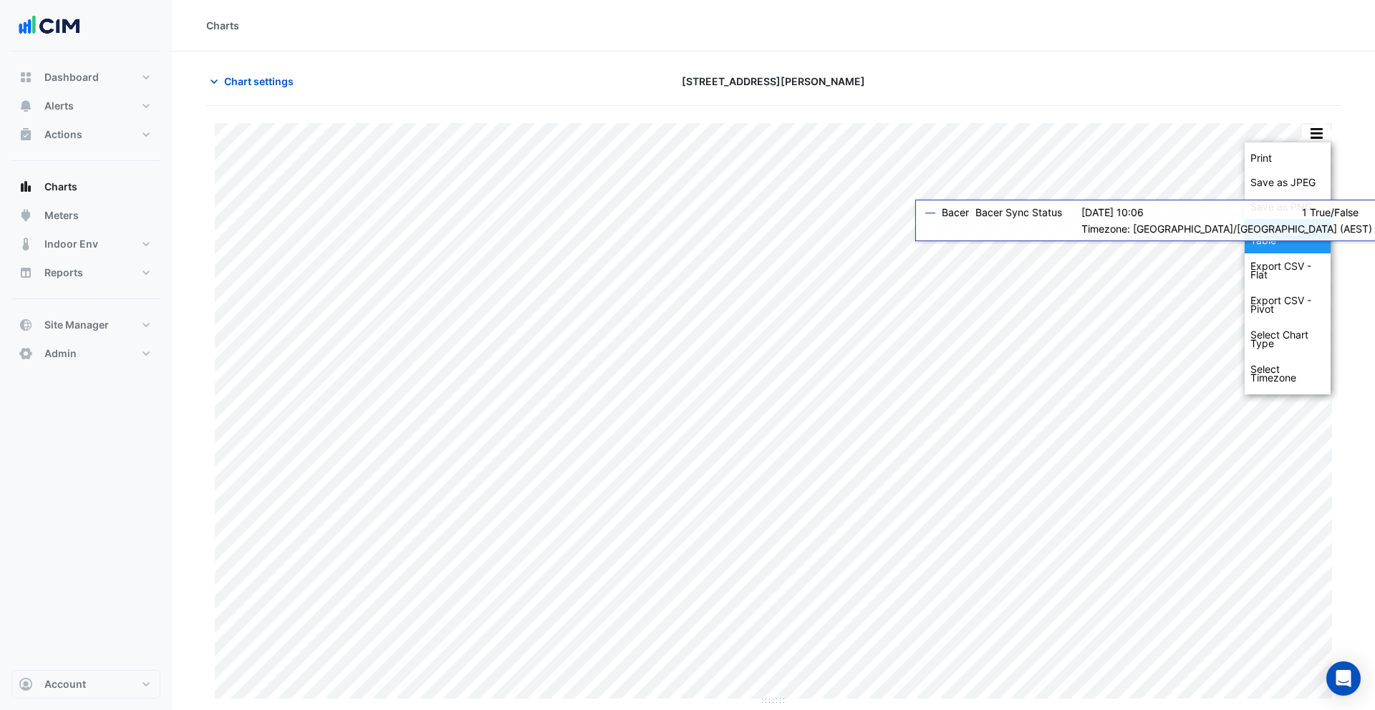
click at [1288, 236] on div "Pivot Data Table" at bounding box center [1287, 236] width 86 height 34
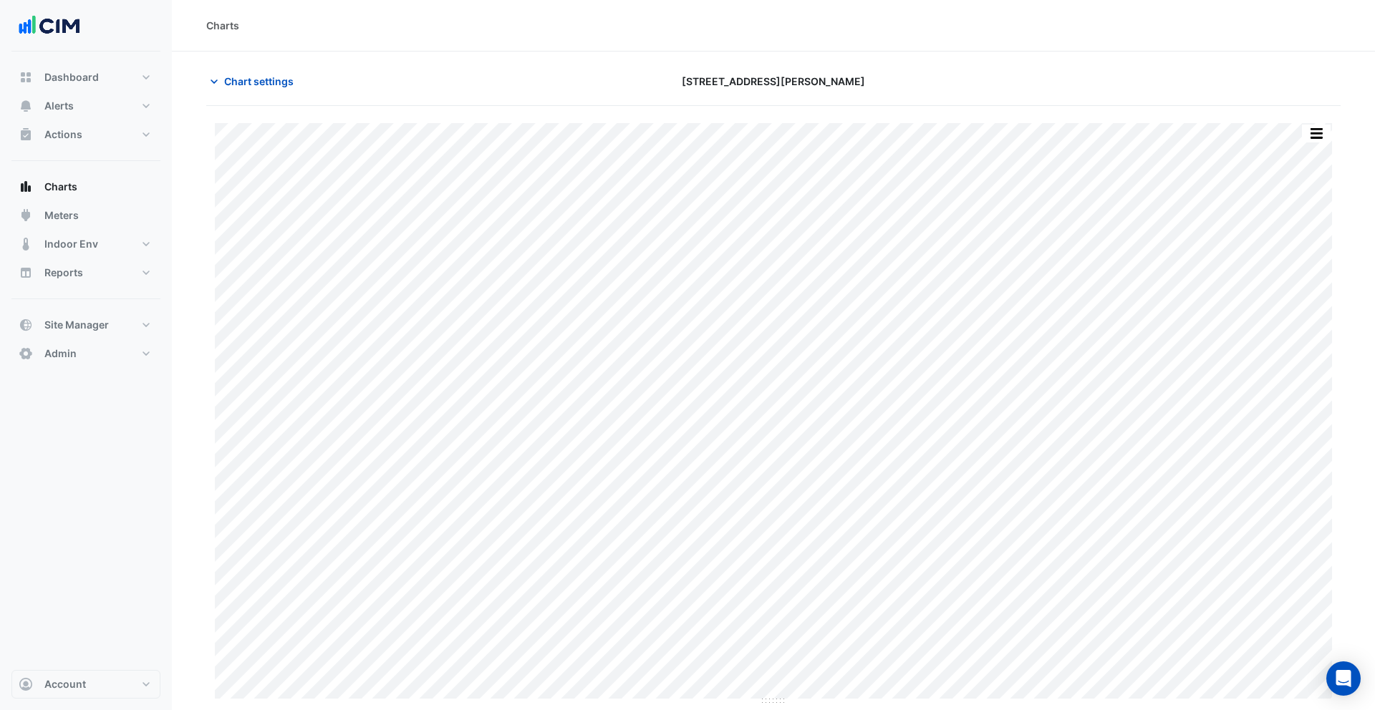
click at [1322, 130] on button "button" at bounding box center [1316, 134] width 29 height 18
click at [249, 78] on span "Chart settings" at bounding box center [258, 81] width 69 height 15
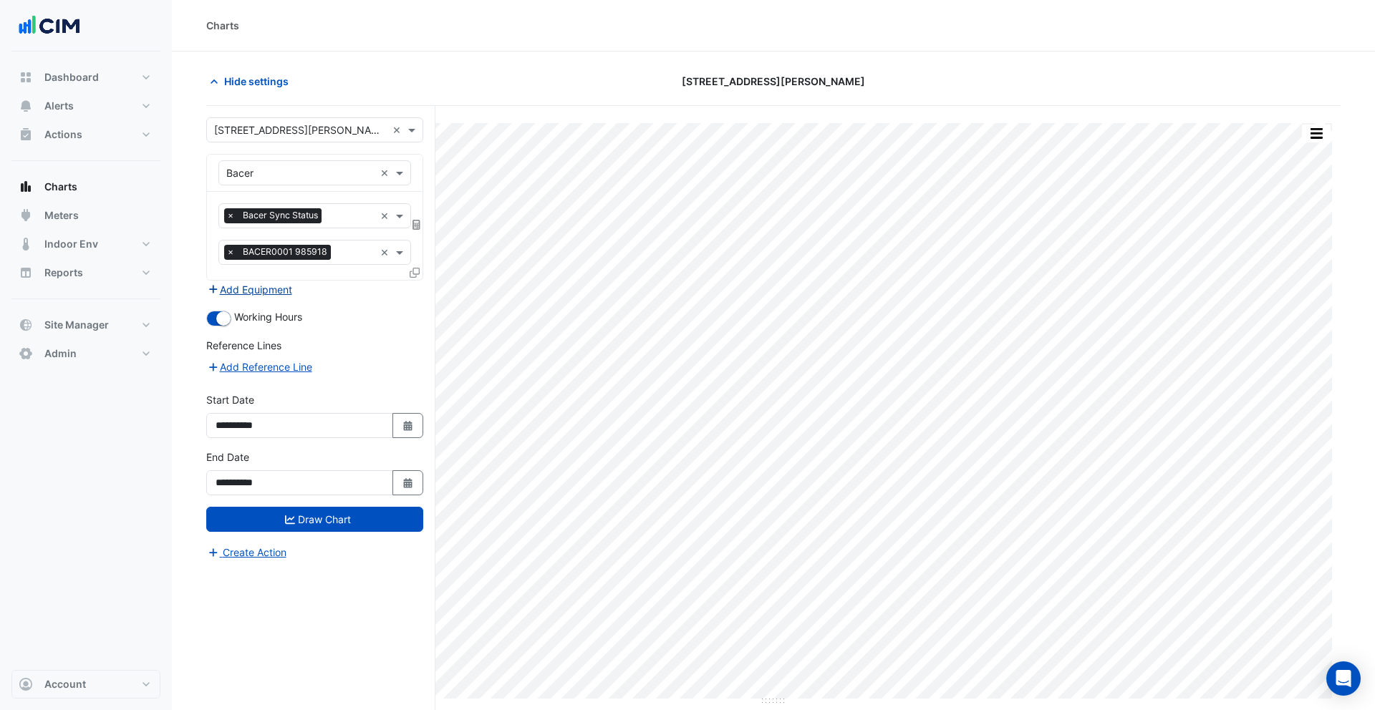
click at [266, 291] on button "Add Equipment" at bounding box center [249, 289] width 87 height 16
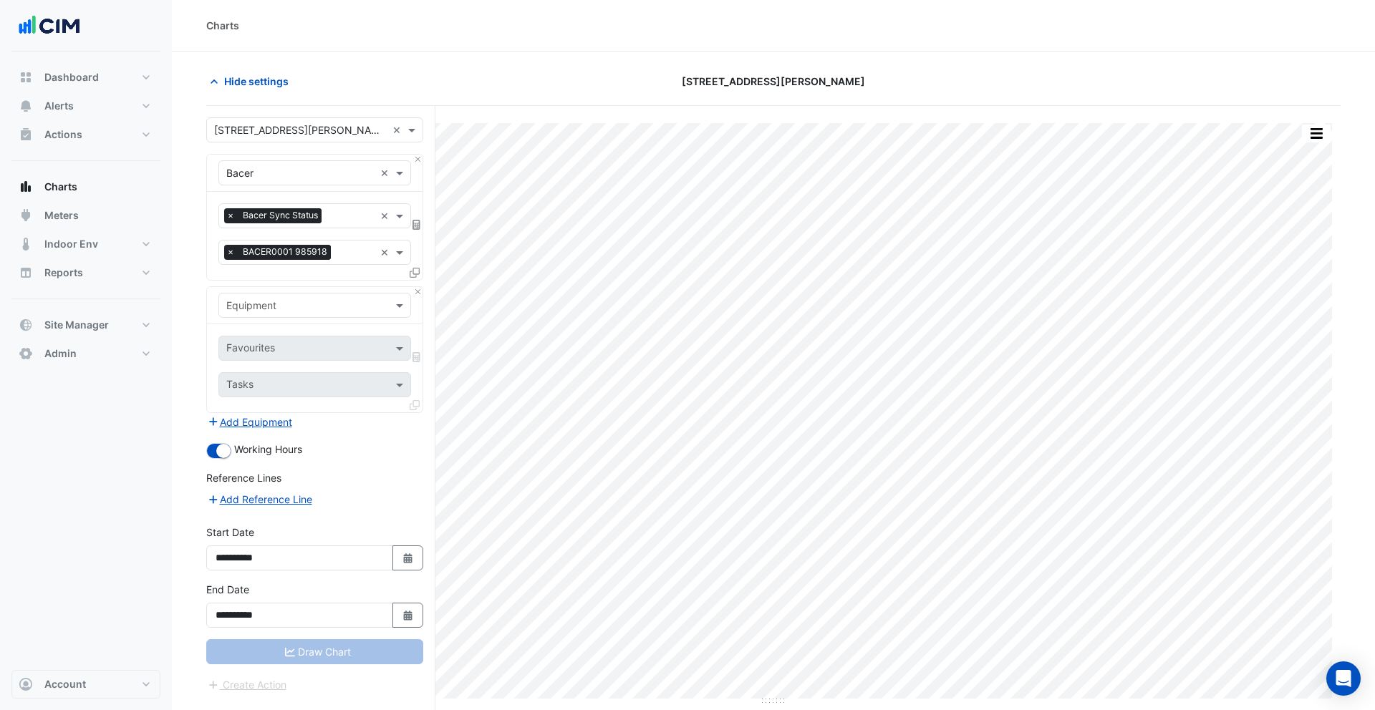
click at [333, 223] on input "text" at bounding box center [350, 217] width 47 height 15
click at [327, 241] on div "Bacer Poll Status" at bounding box center [314, 246] width 191 height 21
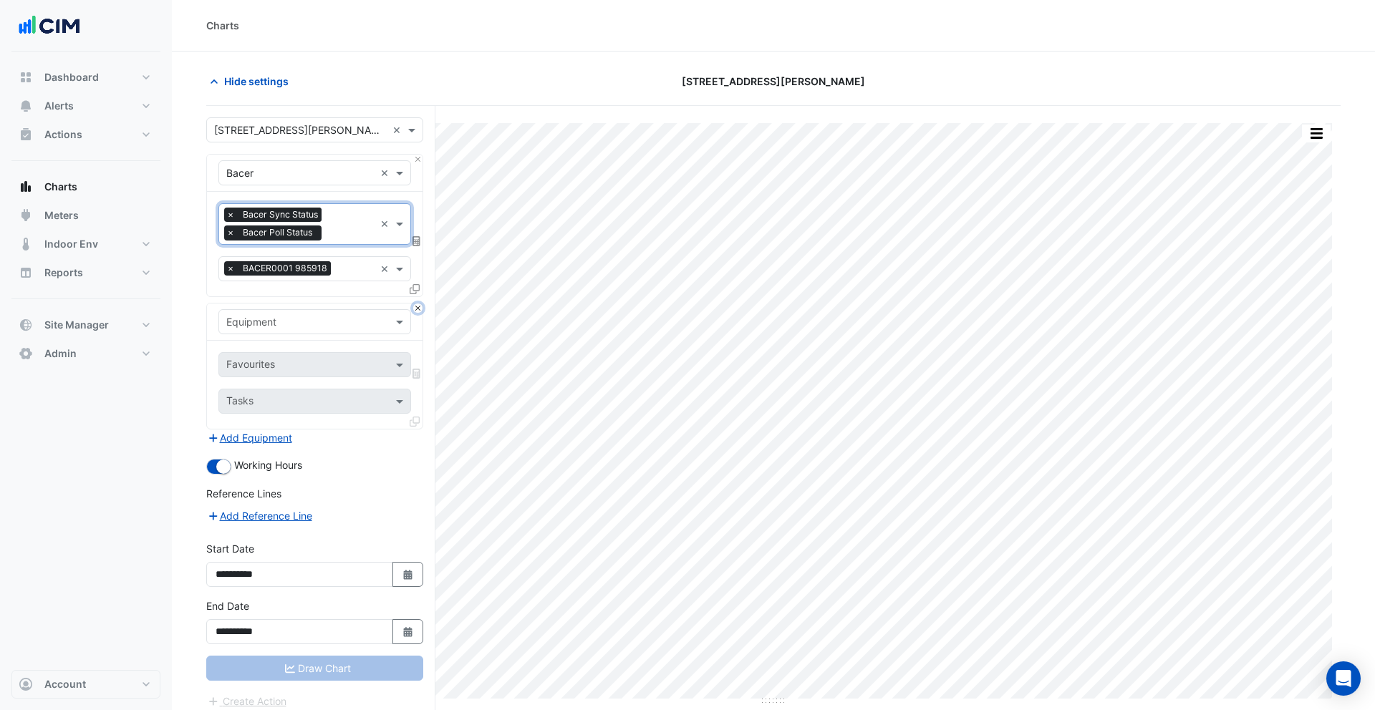
click at [420, 309] on button "Close" at bounding box center [417, 308] width 9 height 9
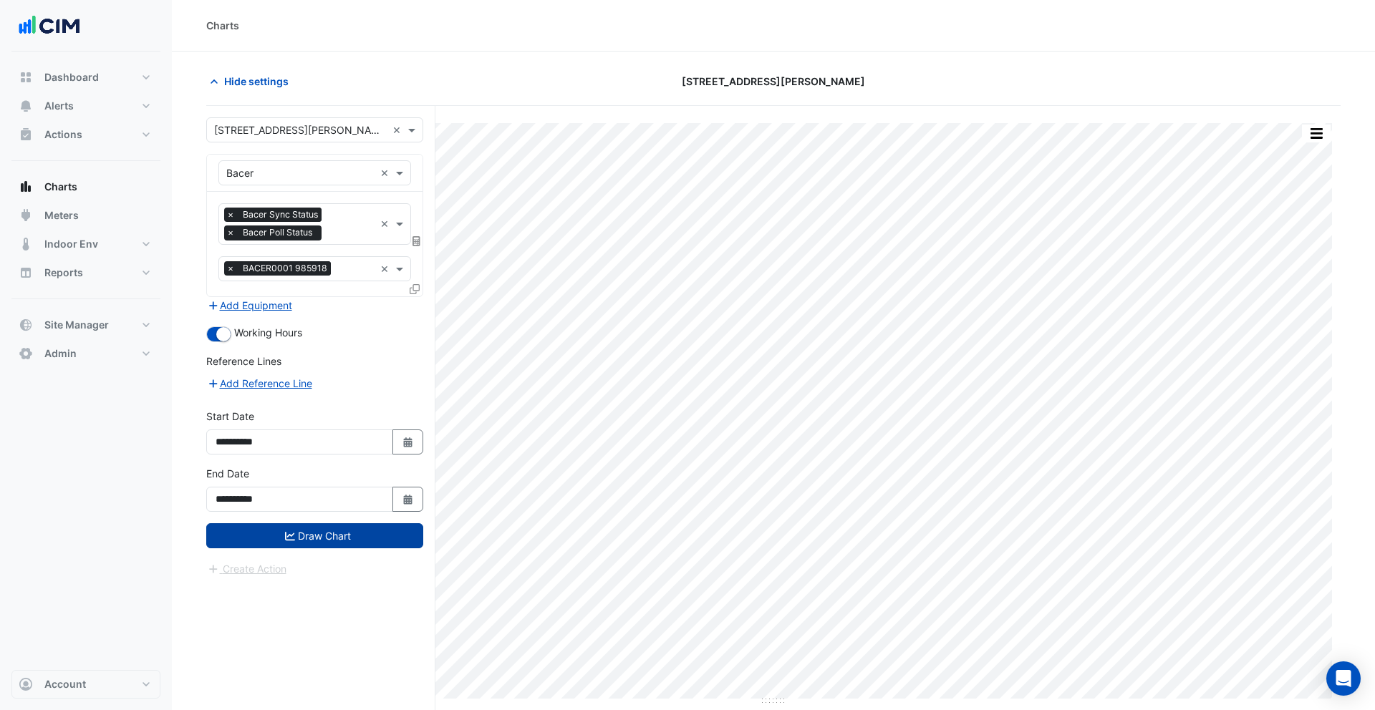
click at [364, 530] on button "Draw Chart" at bounding box center [314, 535] width 217 height 25
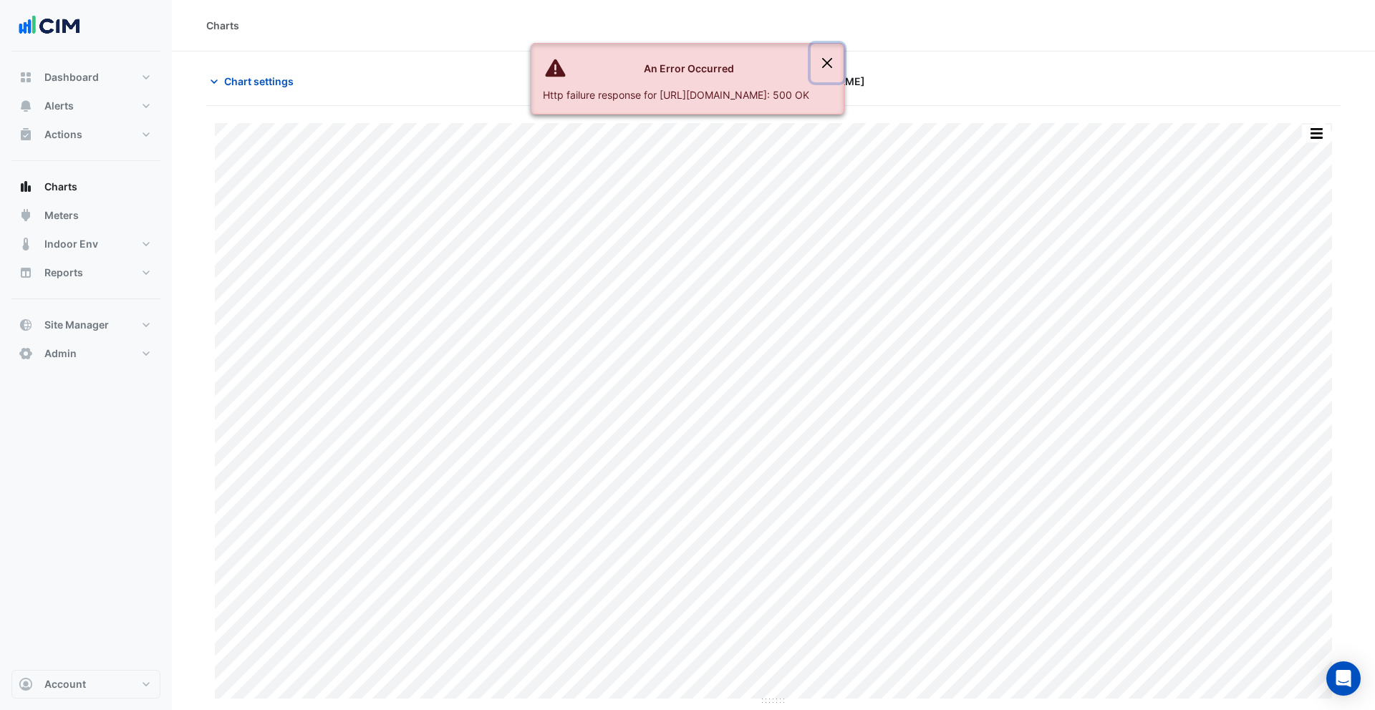
click at [843, 53] on button "Close" at bounding box center [826, 63] width 33 height 39
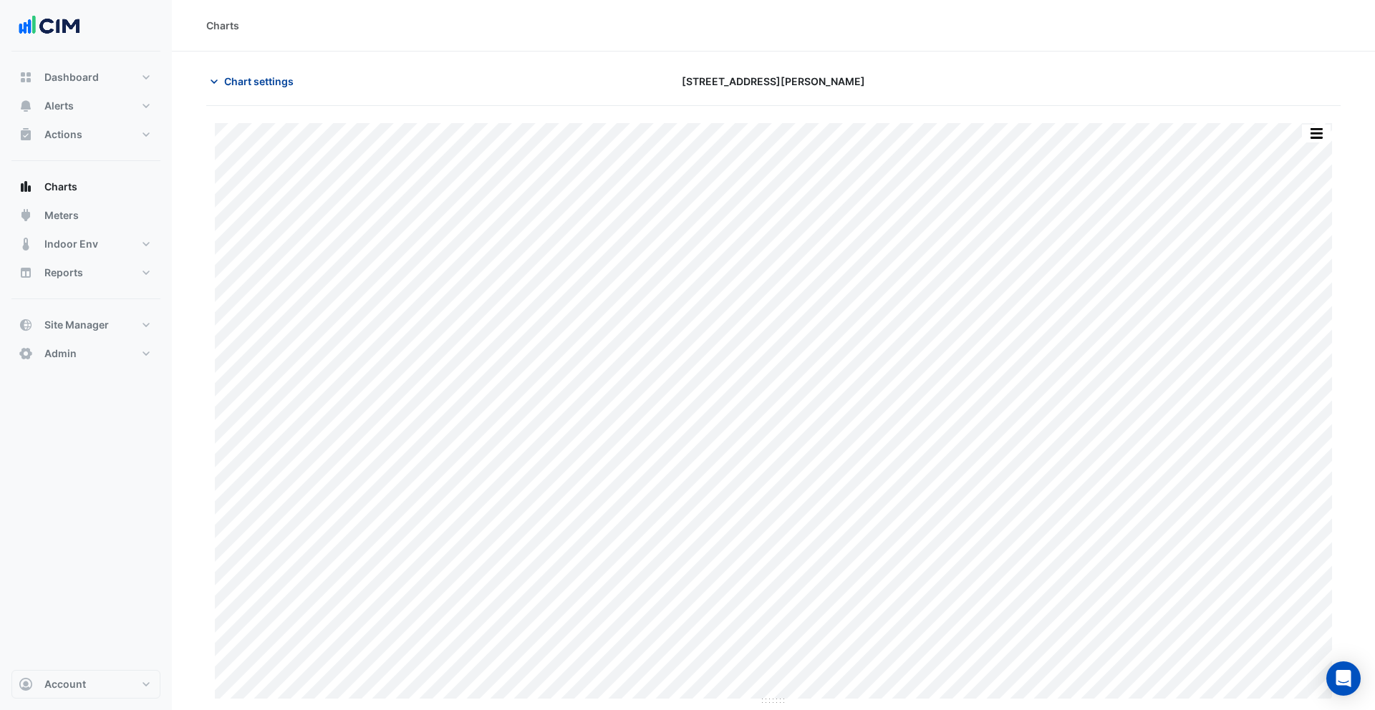
click at [226, 87] on span "Chart settings" at bounding box center [258, 81] width 69 height 15
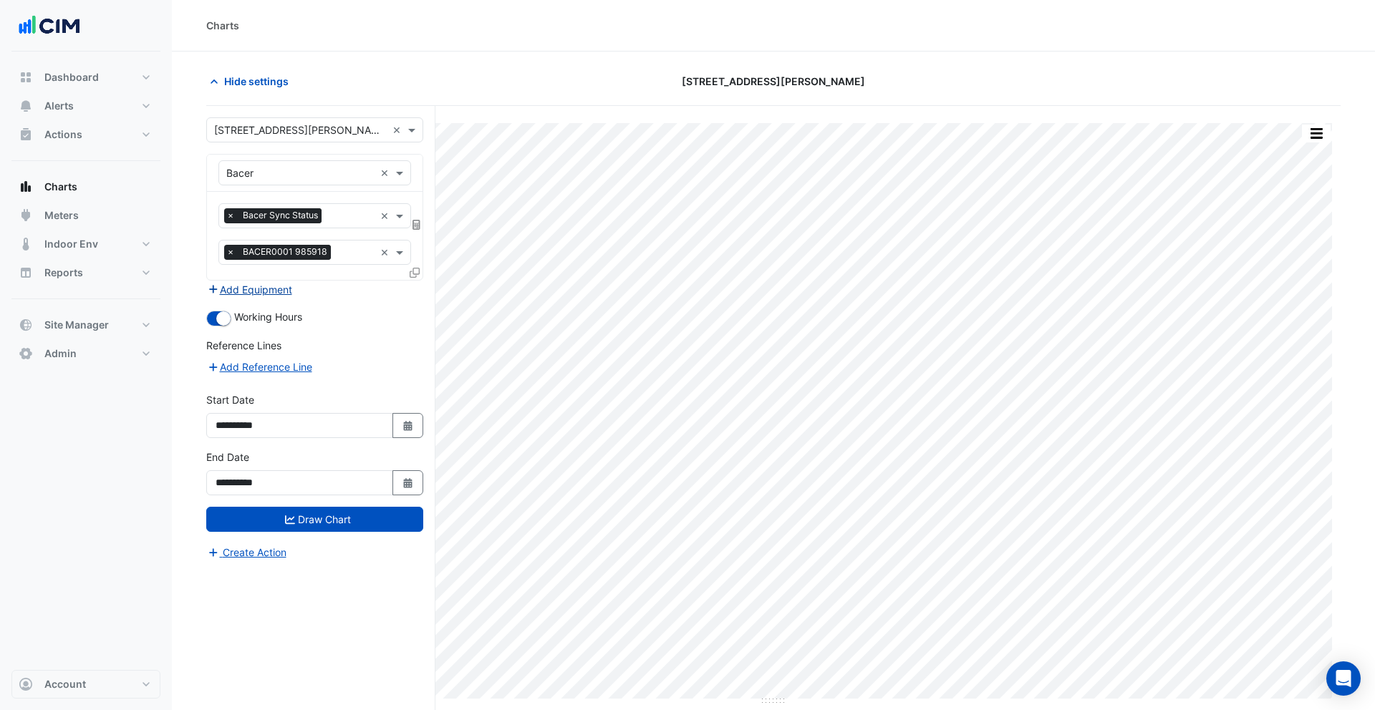
click at [279, 289] on button "Add Equipment" at bounding box center [249, 289] width 87 height 16
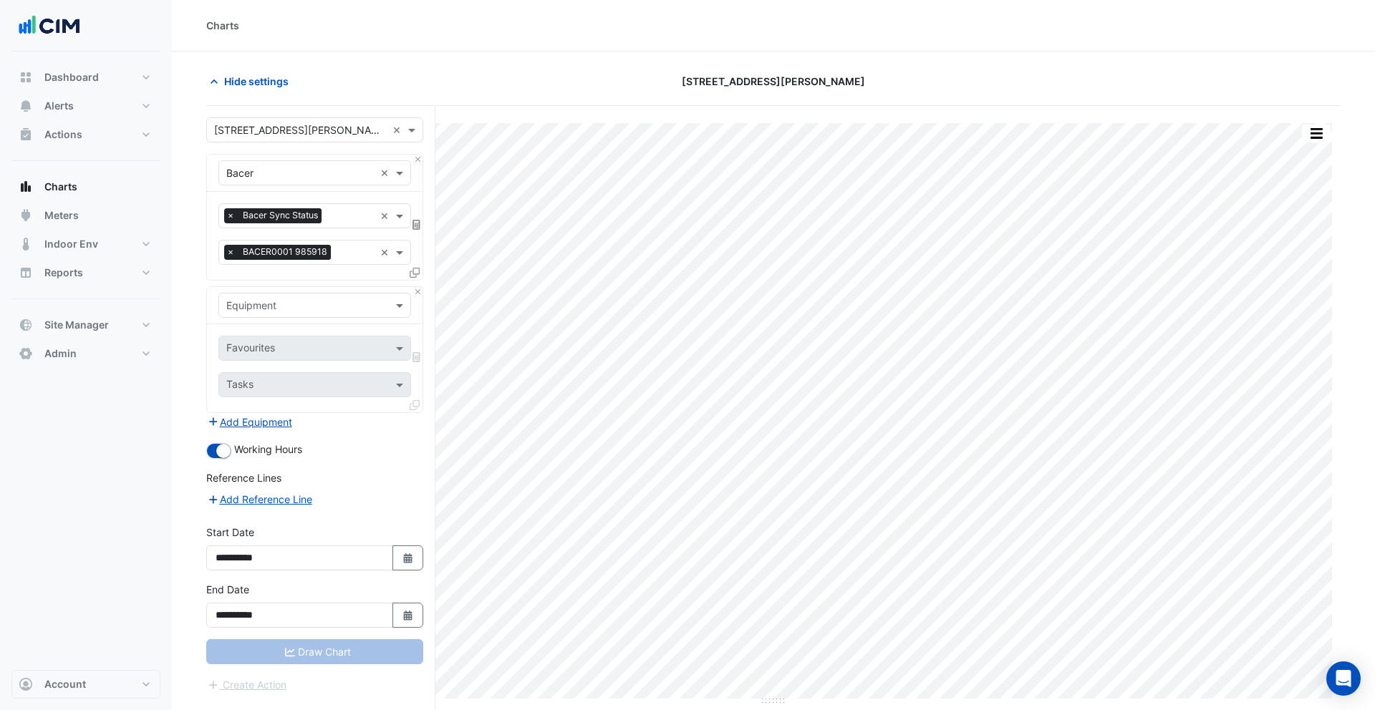
click at [293, 302] on input "text" at bounding box center [300, 306] width 148 height 15
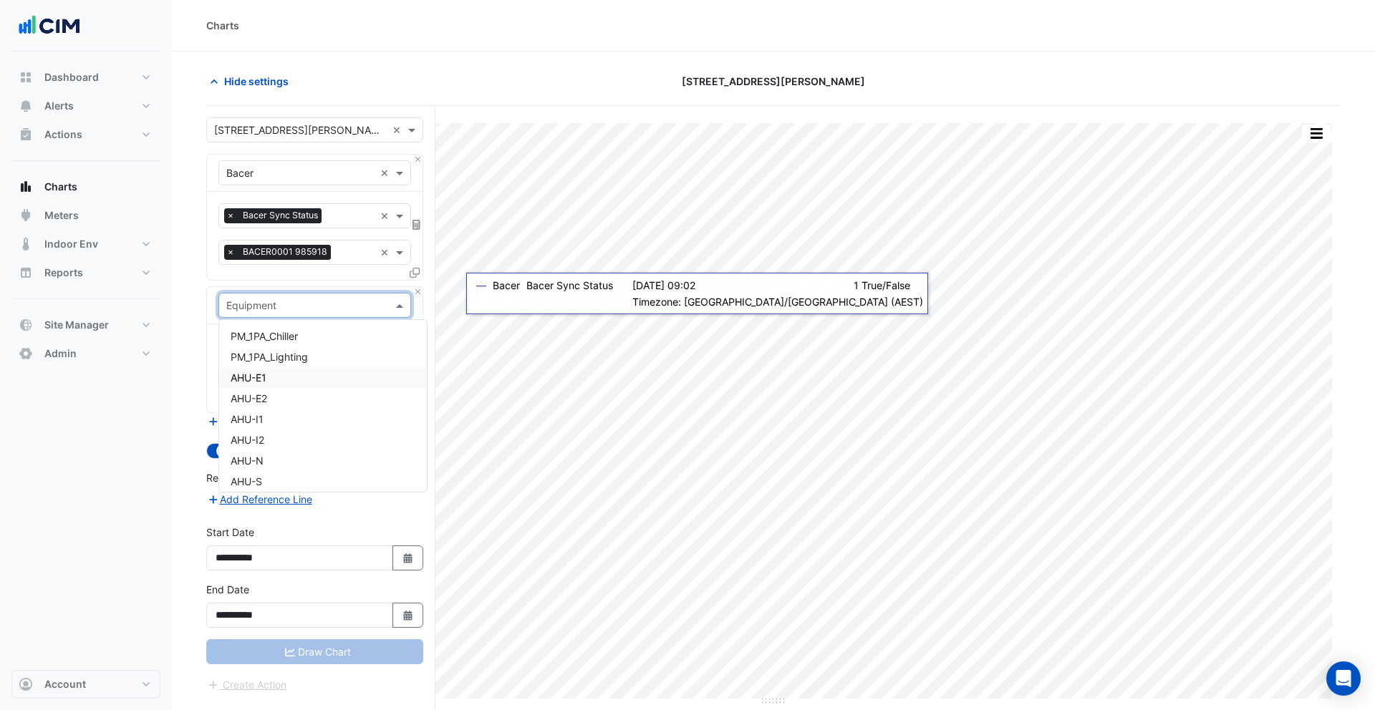
click at [271, 374] on div "AHU-E1" at bounding box center [323, 377] width 208 height 21
click at [278, 344] on input "text" at bounding box center [298, 349] width 145 height 15
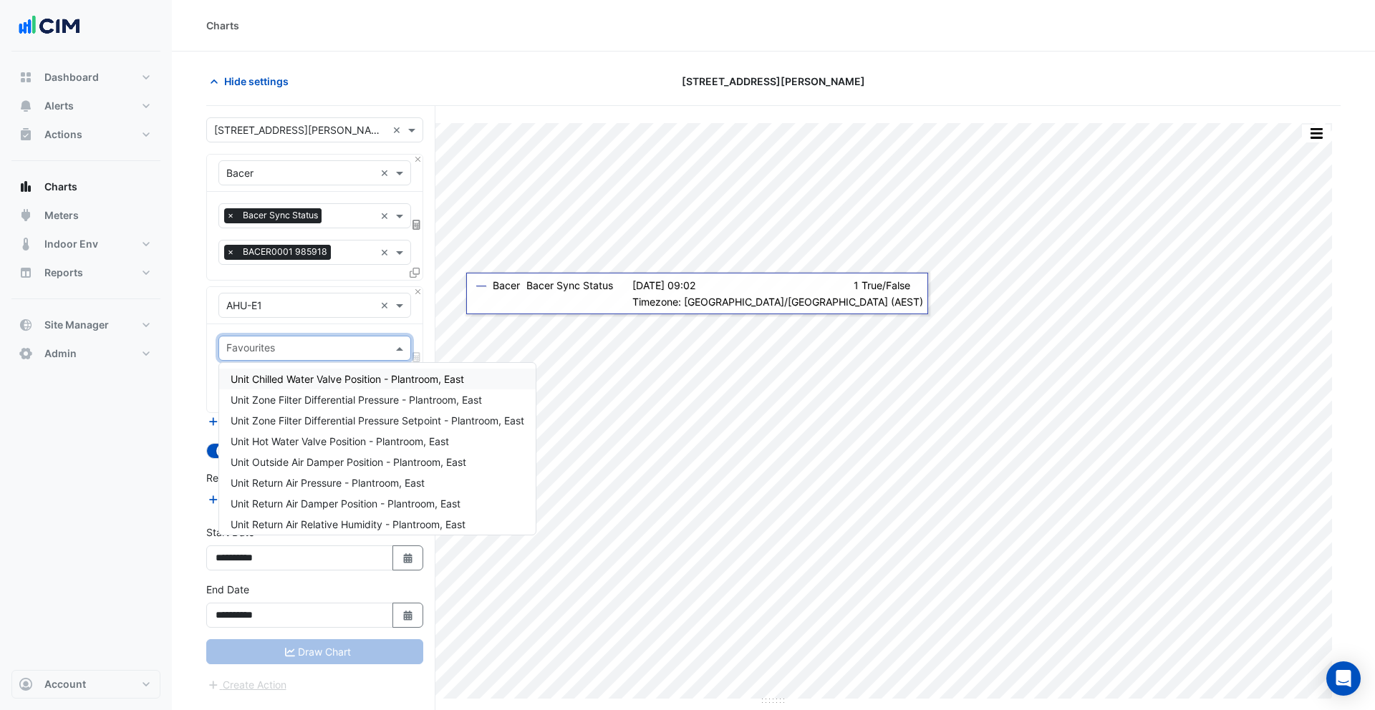
click at [291, 381] on span "Unit Chilled Water Valve Position - Plantroom, East" at bounding box center [347, 379] width 233 height 12
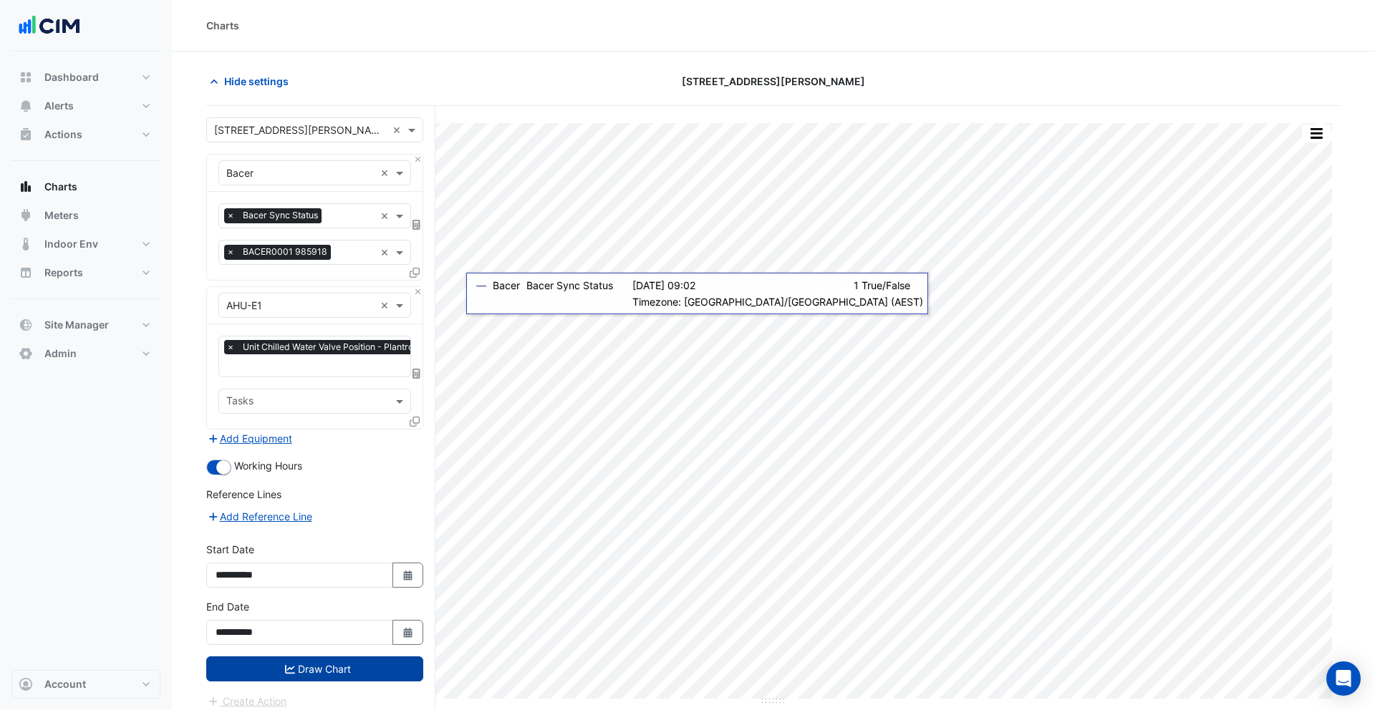
click at [334, 666] on button "Draw Chart" at bounding box center [314, 668] width 217 height 25
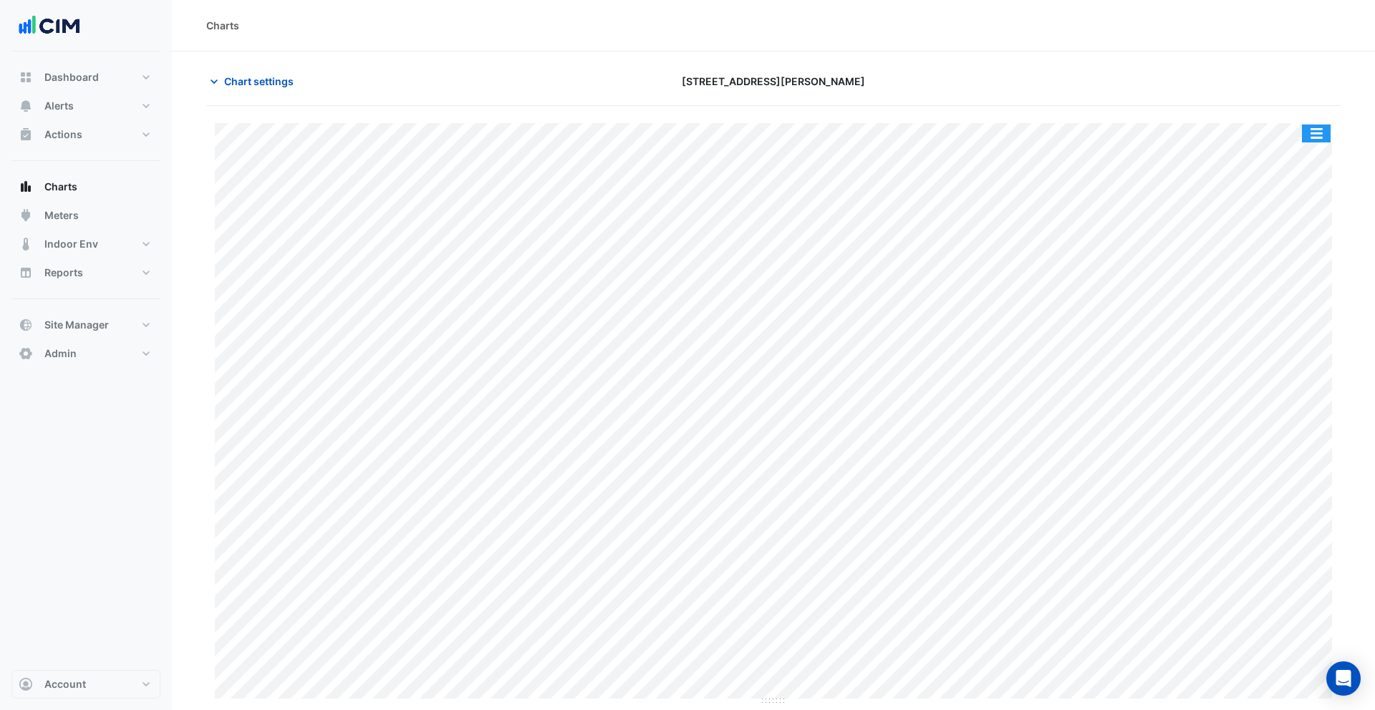
click at [1324, 131] on button "button" at bounding box center [1316, 134] width 29 height 18
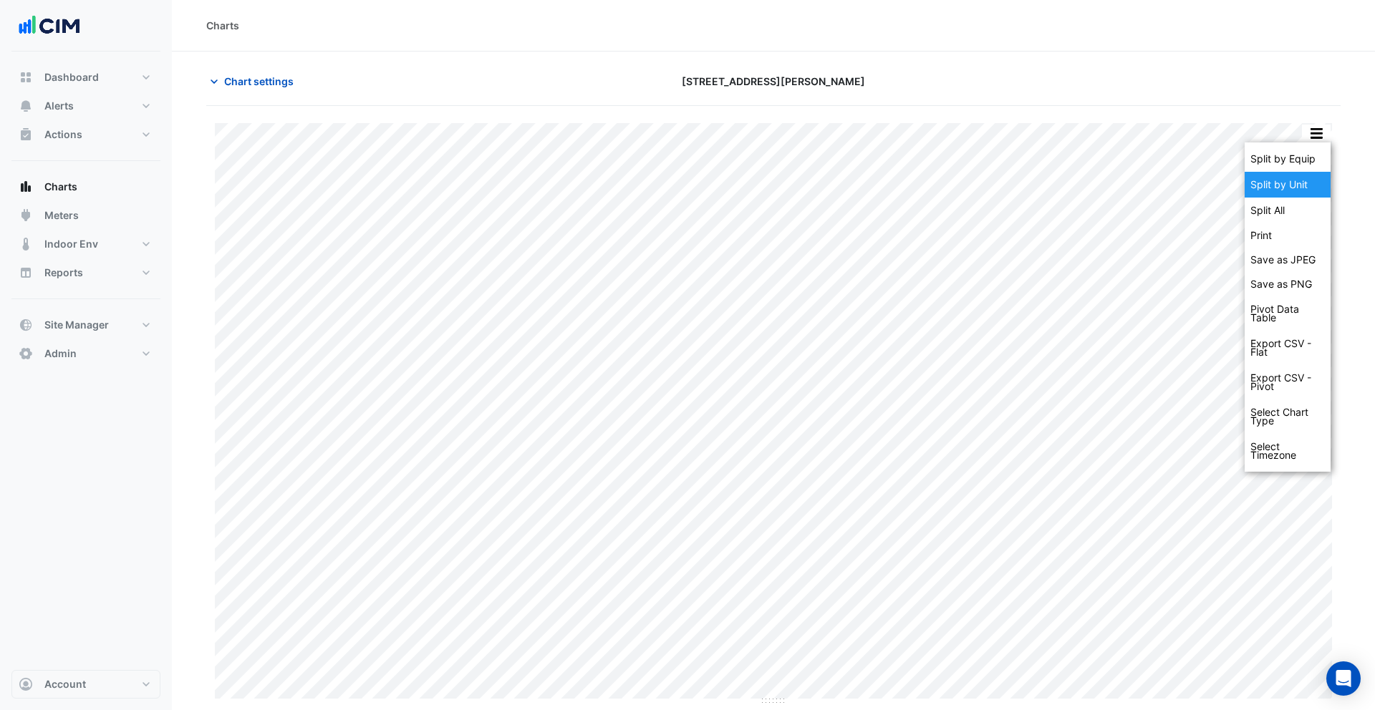
click at [1301, 178] on div "Split by Unit" at bounding box center [1287, 185] width 86 height 26
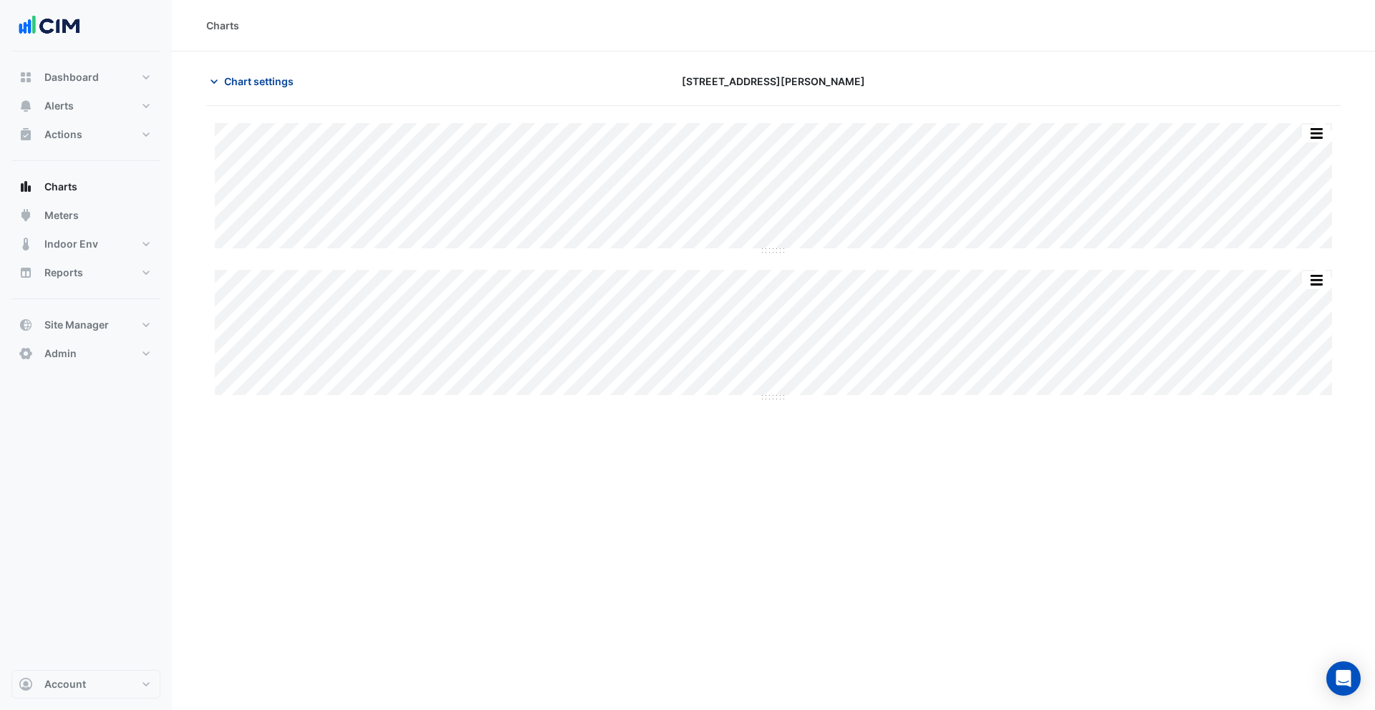
click at [261, 89] on button "Chart settings" at bounding box center [254, 81] width 97 height 25
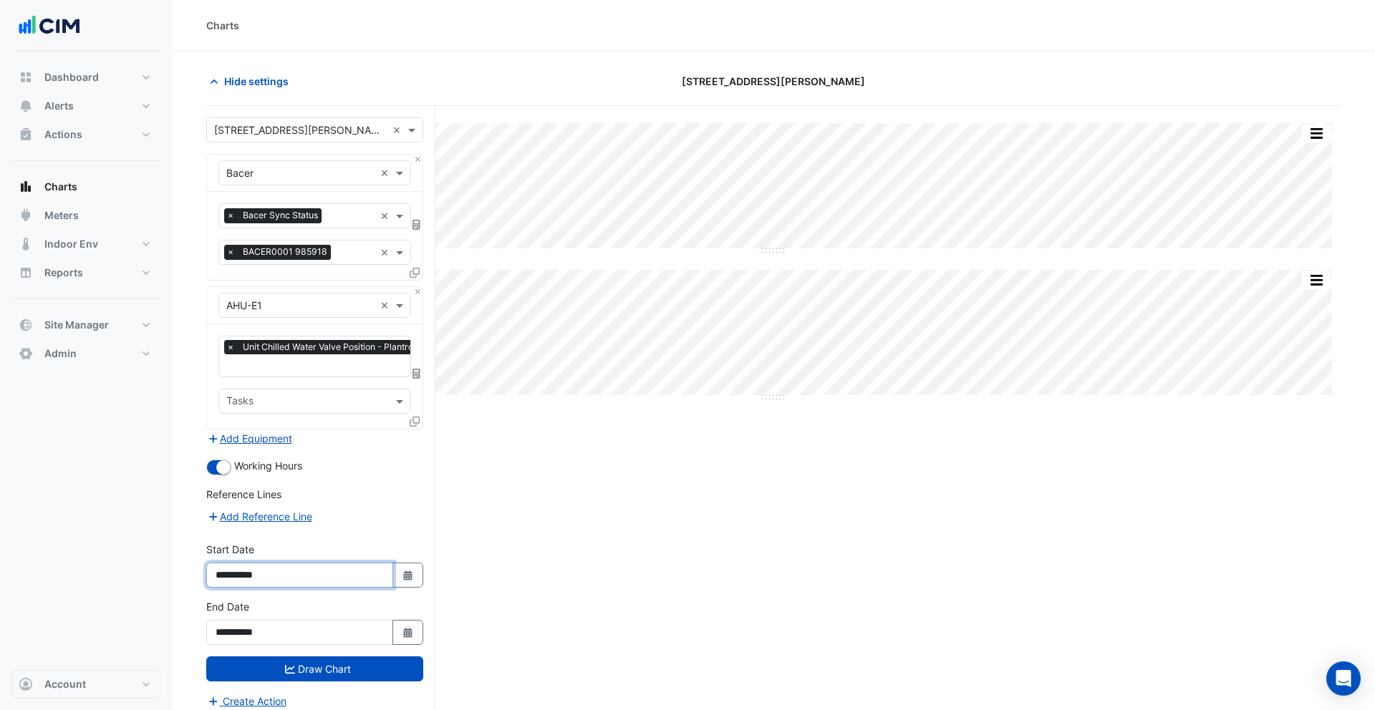
click at [236, 573] on input "**********" at bounding box center [299, 575] width 187 height 25
type input "**********"
click at [336, 664] on button "Draw Chart" at bounding box center [314, 668] width 217 height 25
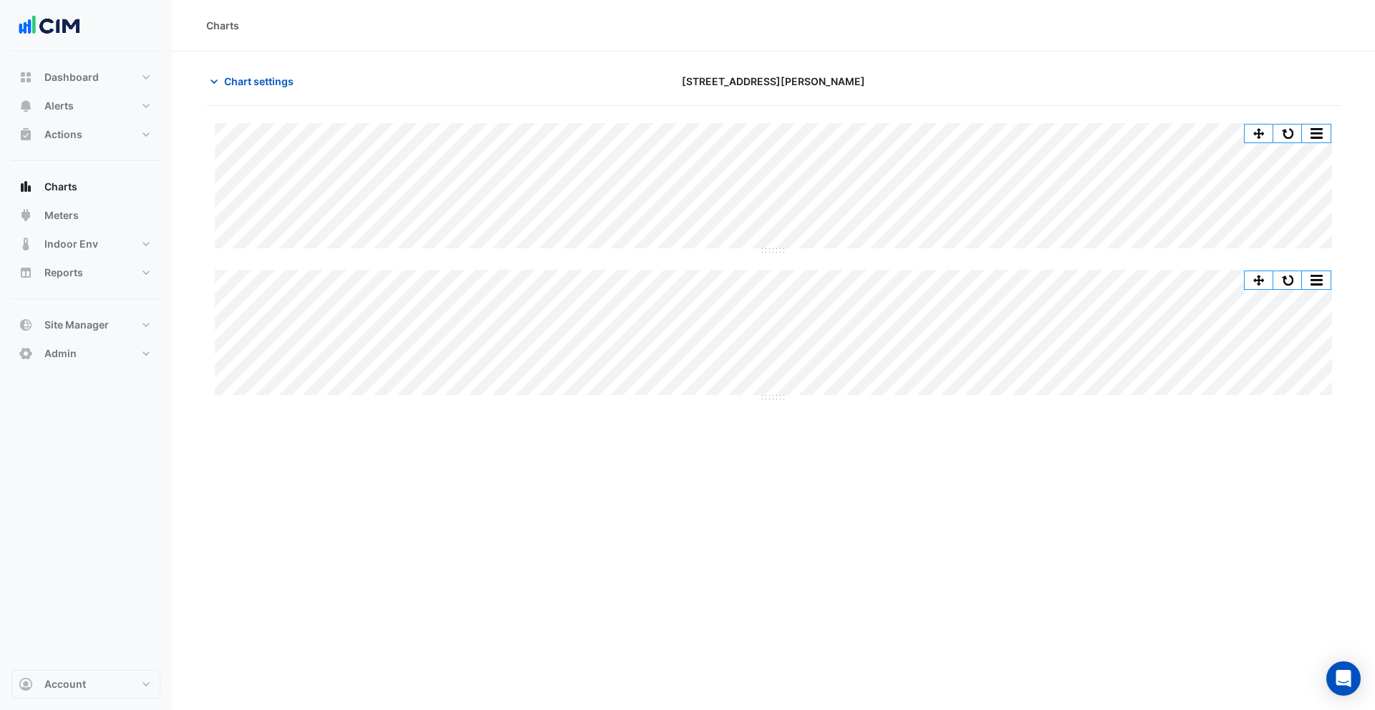
drag, startPoint x: 435, startPoint y: 81, endPoint x: 380, endPoint y: 73, distance: 55.0
click at [435, 81] on div "Chart settings" at bounding box center [390, 81] width 384 height 25
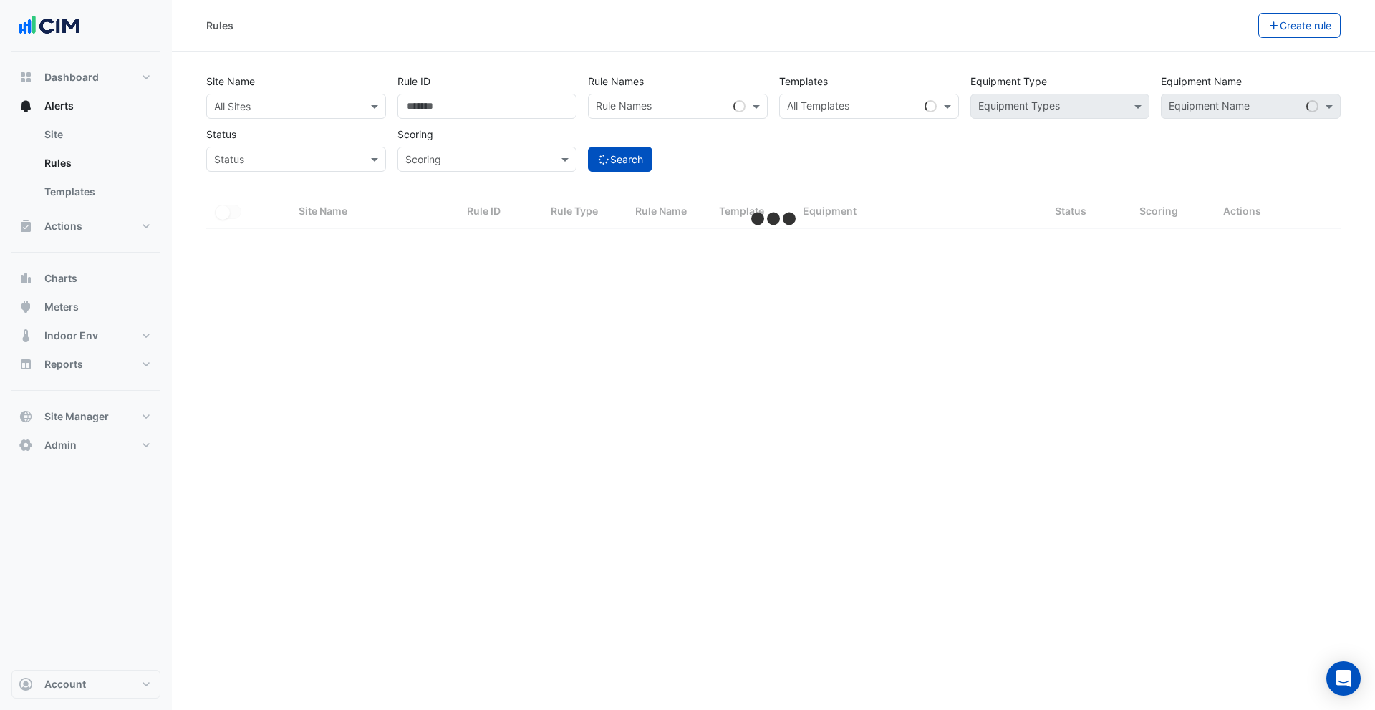
select select "***"
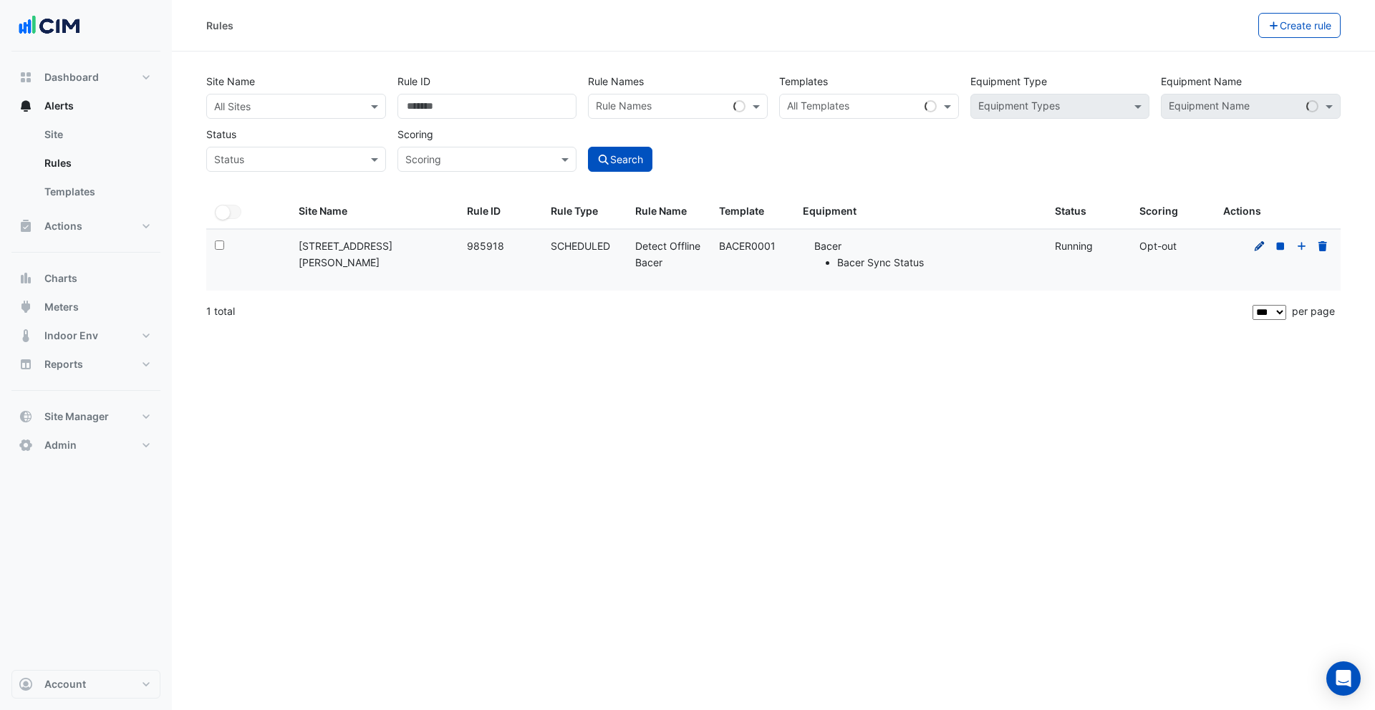
click at [1260, 248] on icon at bounding box center [1259, 246] width 13 height 10
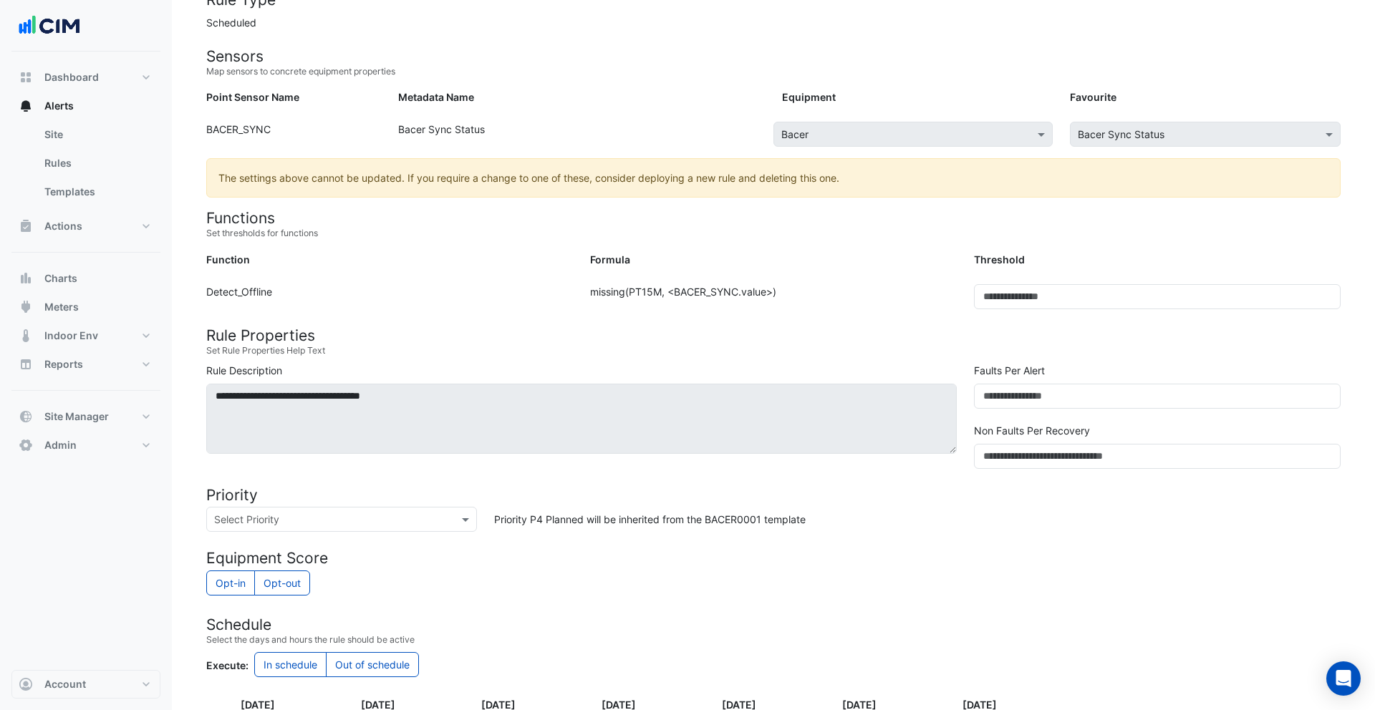
scroll to position [170, 0]
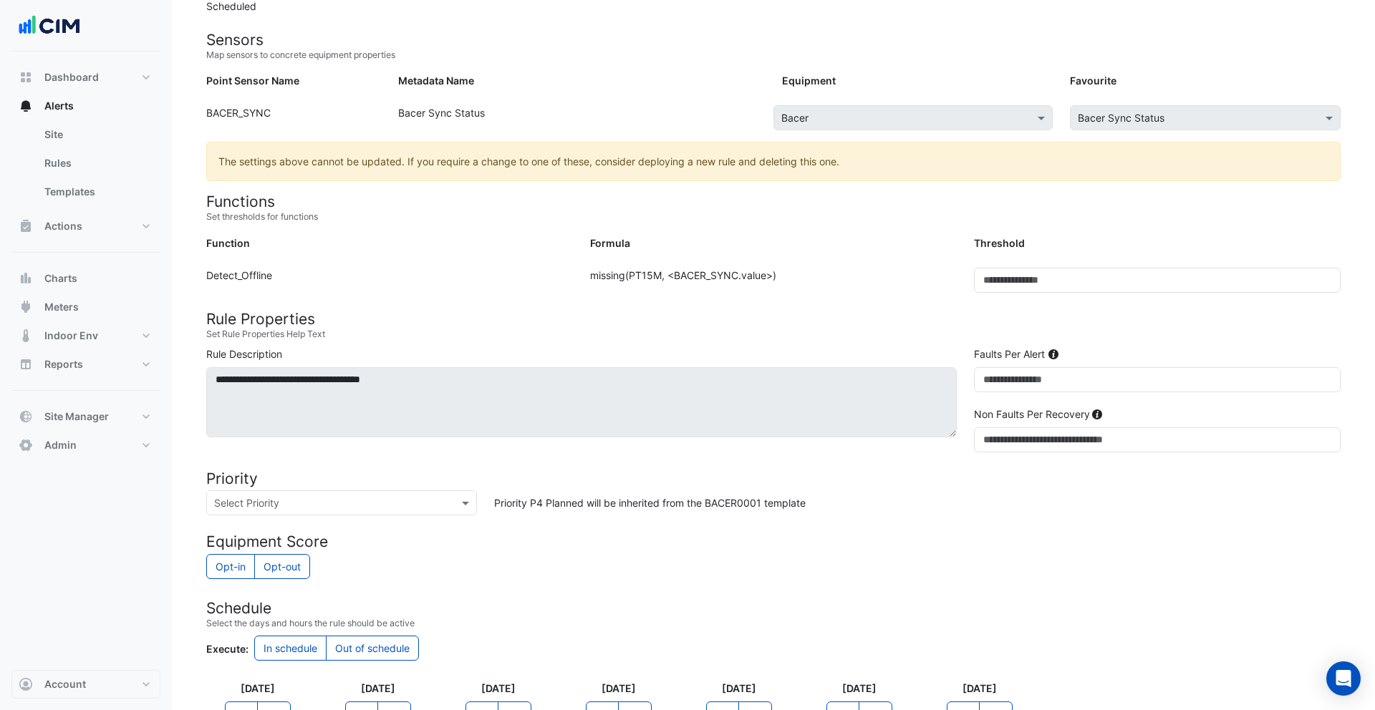
drag, startPoint x: 672, startPoint y: 276, endPoint x: 774, endPoint y: 275, distance: 102.4
click at [774, 275] on div "Formula: missing(PT15M, <BACER_SYNC.value>)" at bounding box center [773, 286] width 384 height 37
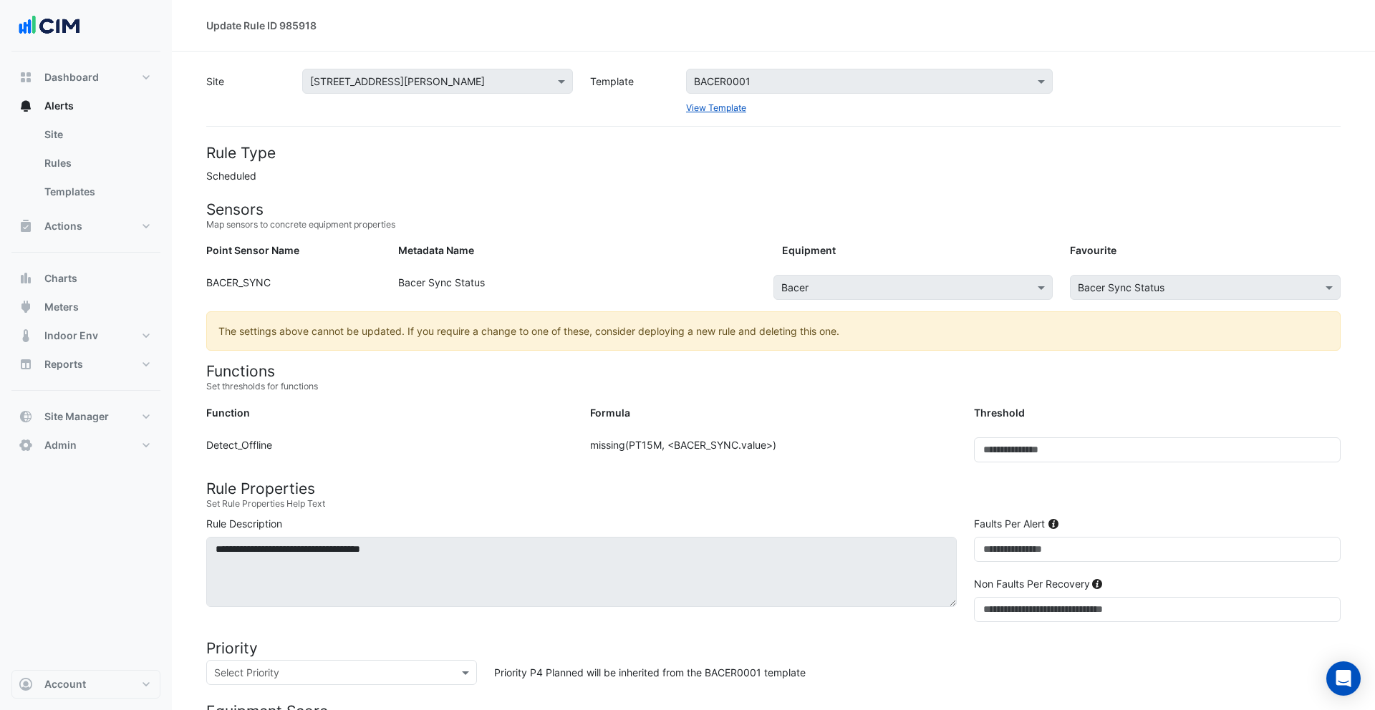
drag, startPoint x: 215, startPoint y: 178, endPoint x: 268, endPoint y: 178, distance: 53.0
click at [268, 178] on form "Rule Type Scheduled Sensors Map sensors to concrete equipment properties Point …" at bounding box center [773, 601] width 1134 height 915
click at [72, 141] on link "Site" at bounding box center [96, 134] width 127 height 29
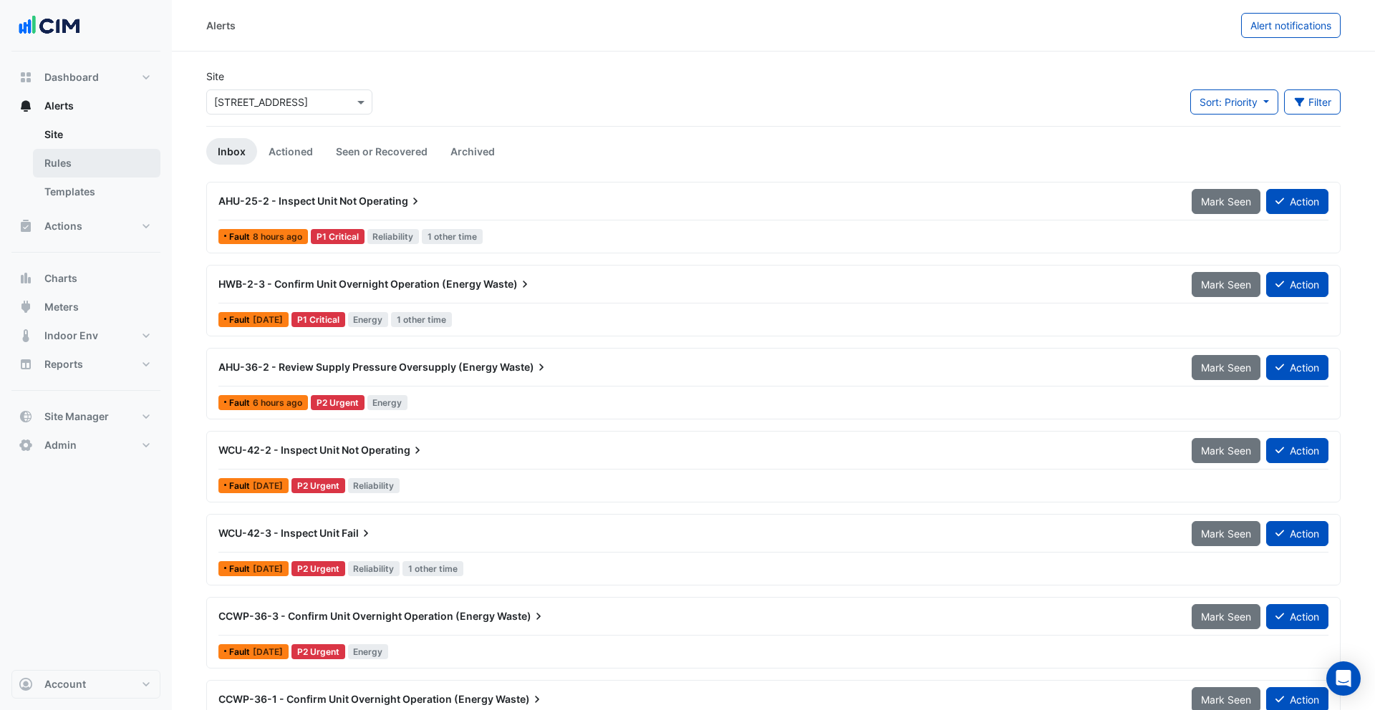
click at [76, 165] on link "Rules" at bounding box center [96, 163] width 127 height 29
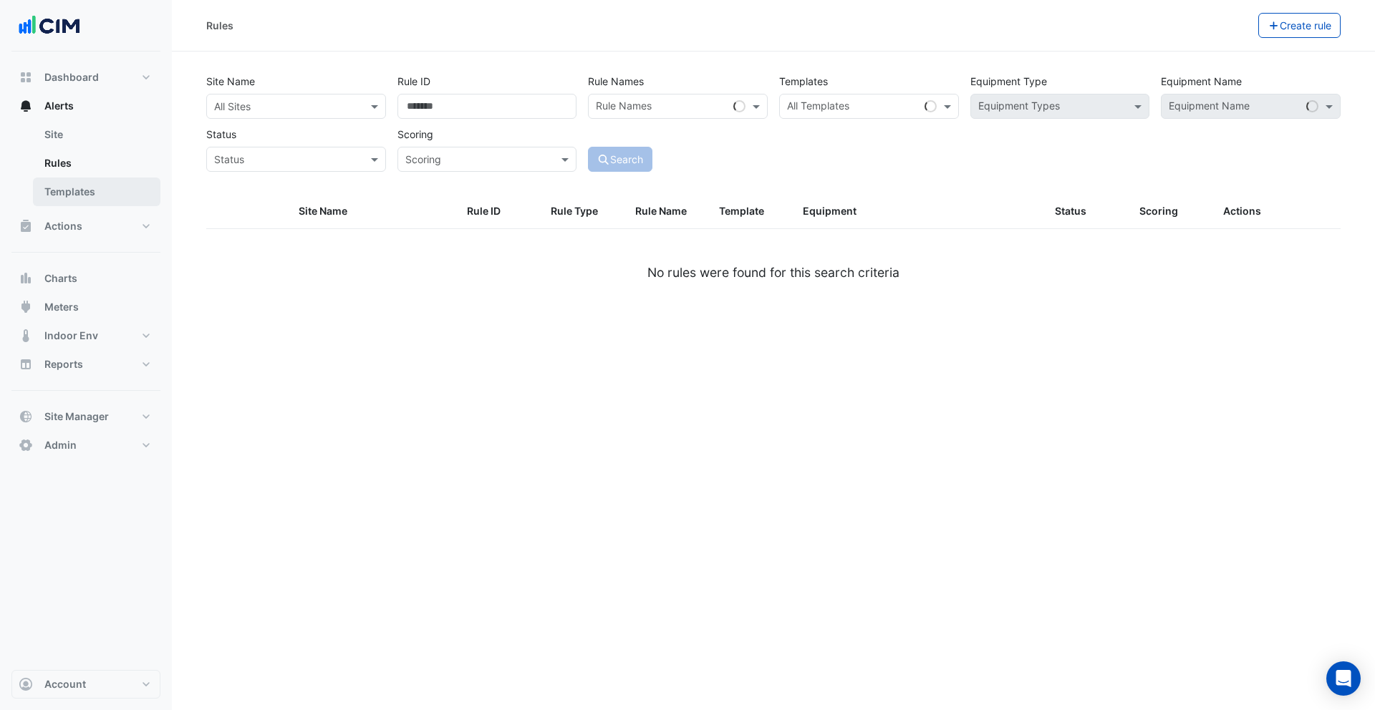
click at [81, 180] on link "Templates" at bounding box center [96, 192] width 127 height 29
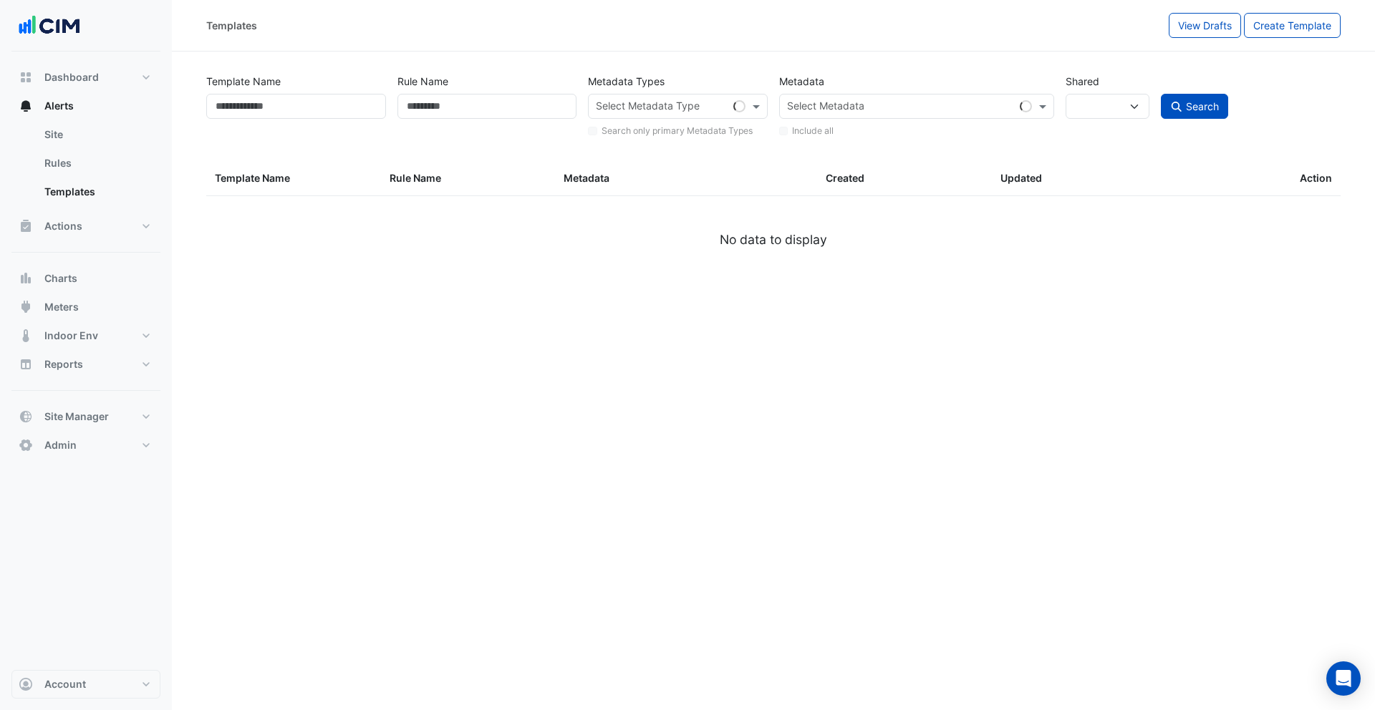
select select
select select "***"
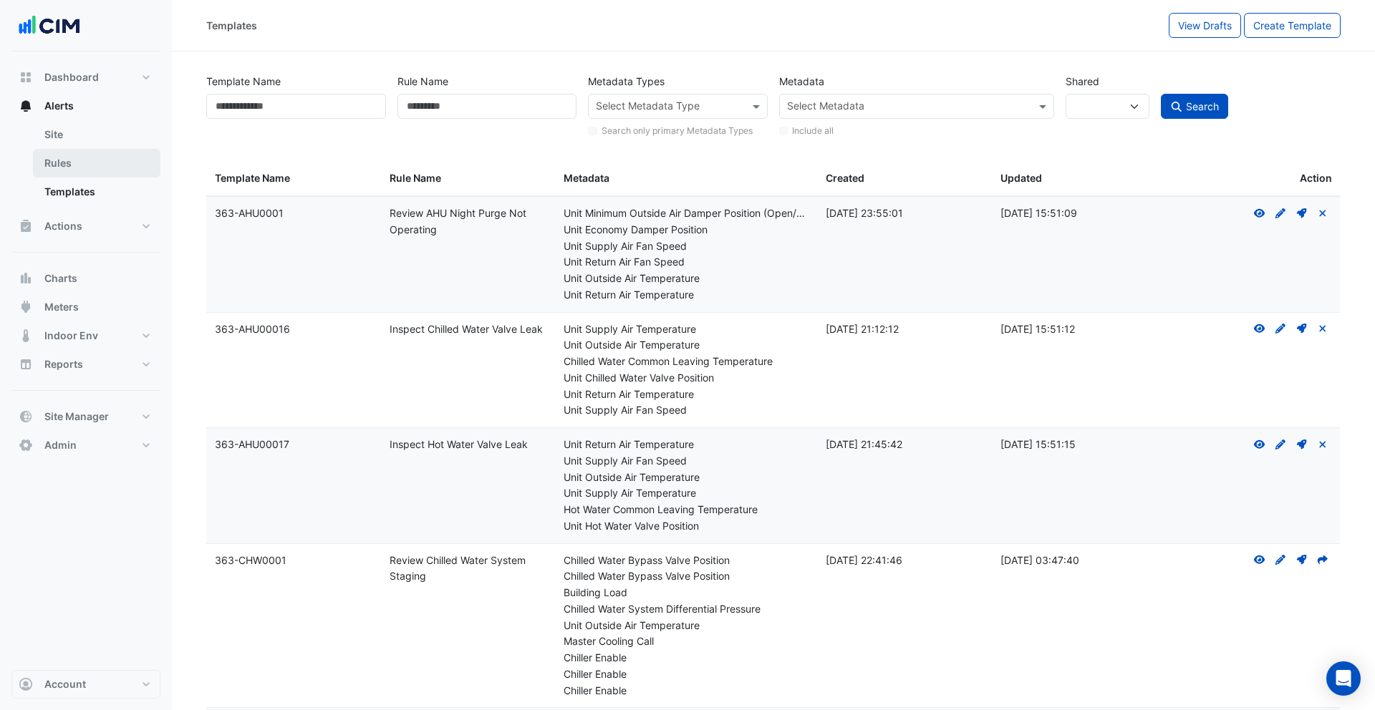
click at [67, 170] on link "Rules" at bounding box center [96, 163] width 127 height 29
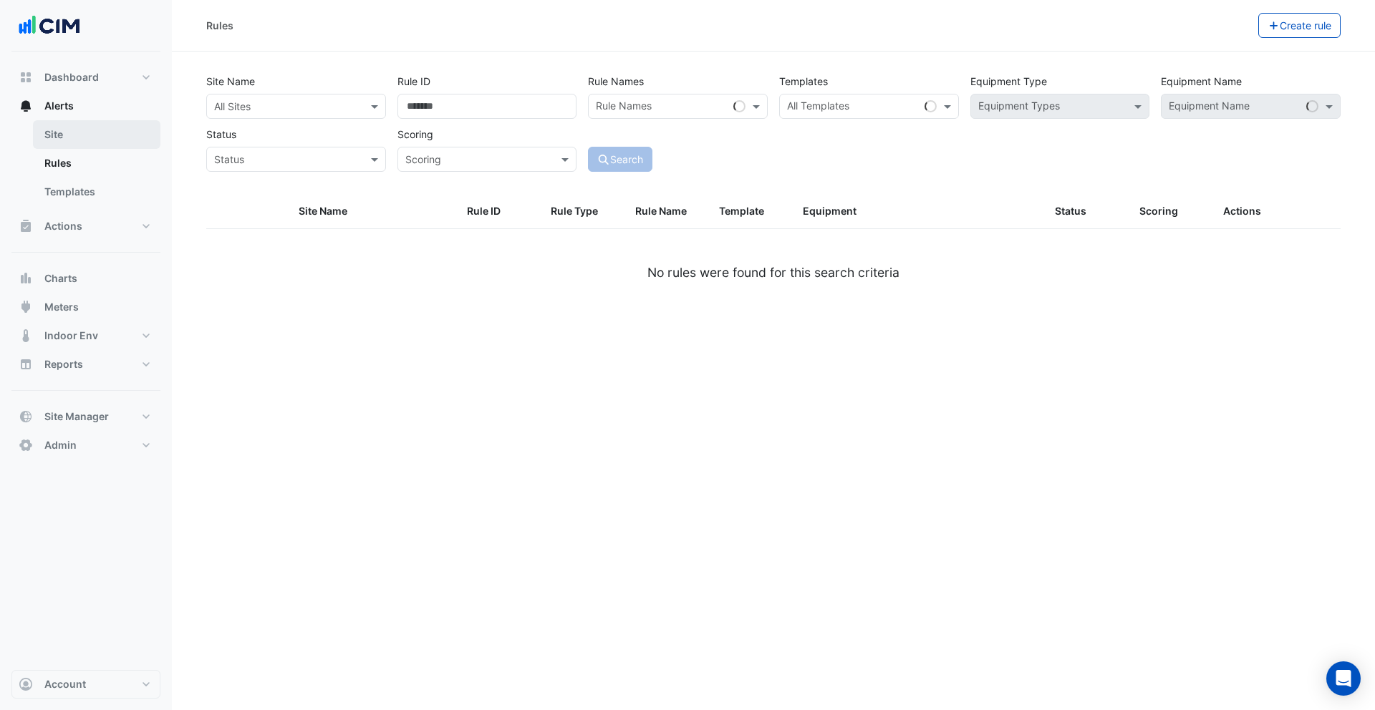
click at [109, 142] on link "Site" at bounding box center [96, 134] width 127 height 29
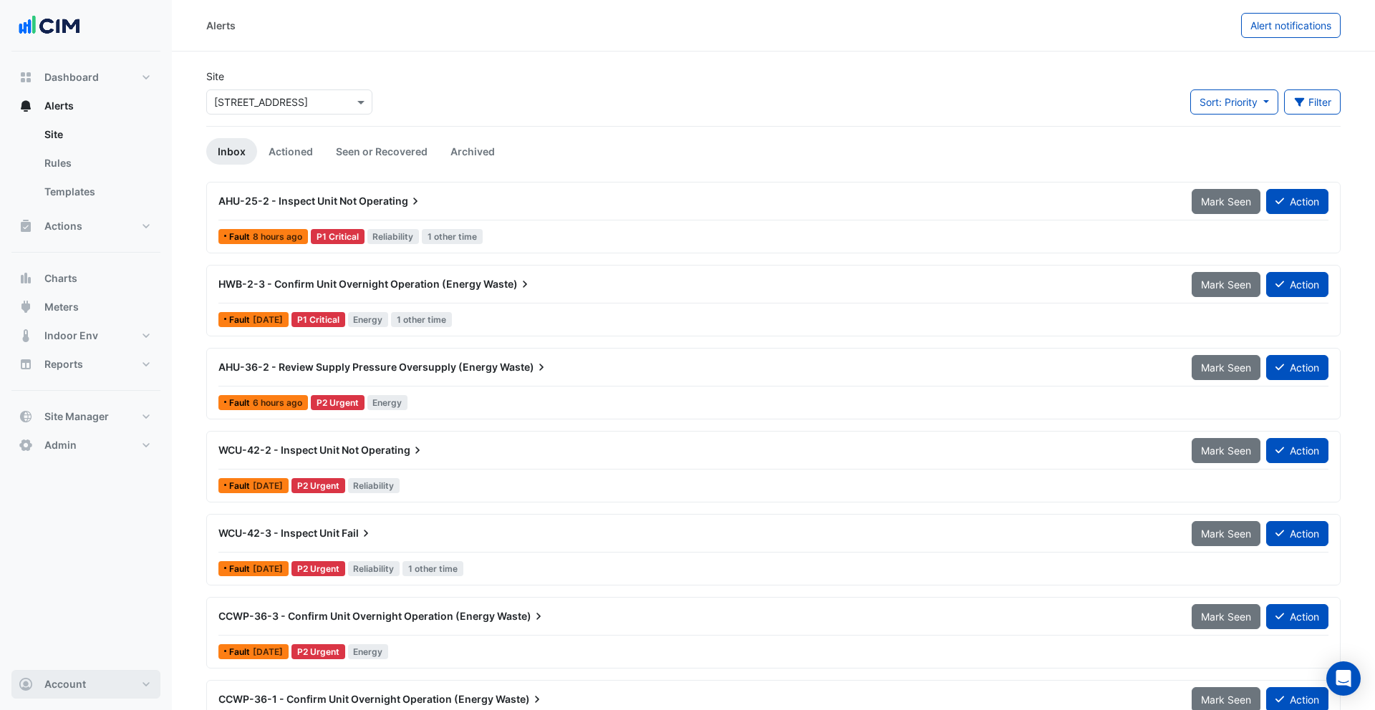
click at [93, 682] on button "Account" at bounding box center [85, 684] width 149 height 29
click at [90, 655] on link "Sign Out" at bounding box center [86, 648] width 136 height 29
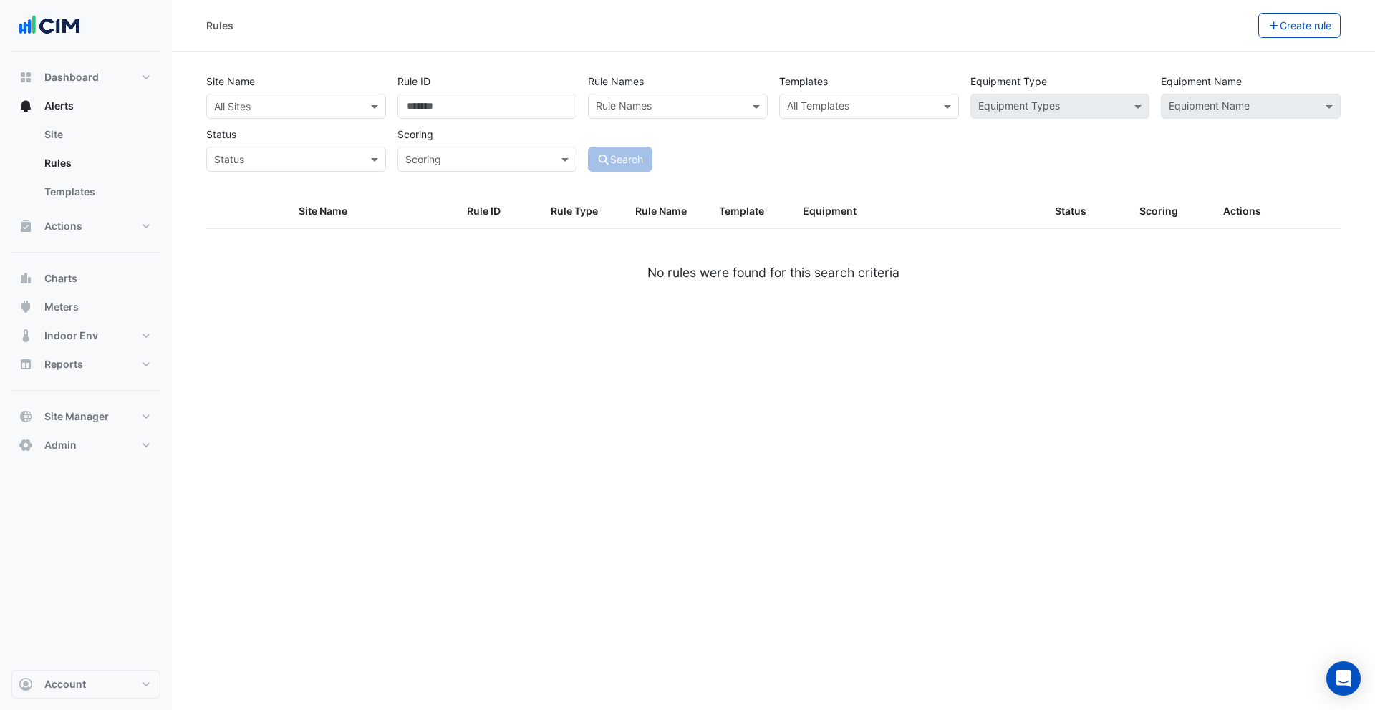
click at [276, 113] on div "All Sites" at bounding box center [284, 106] width 155 height 15
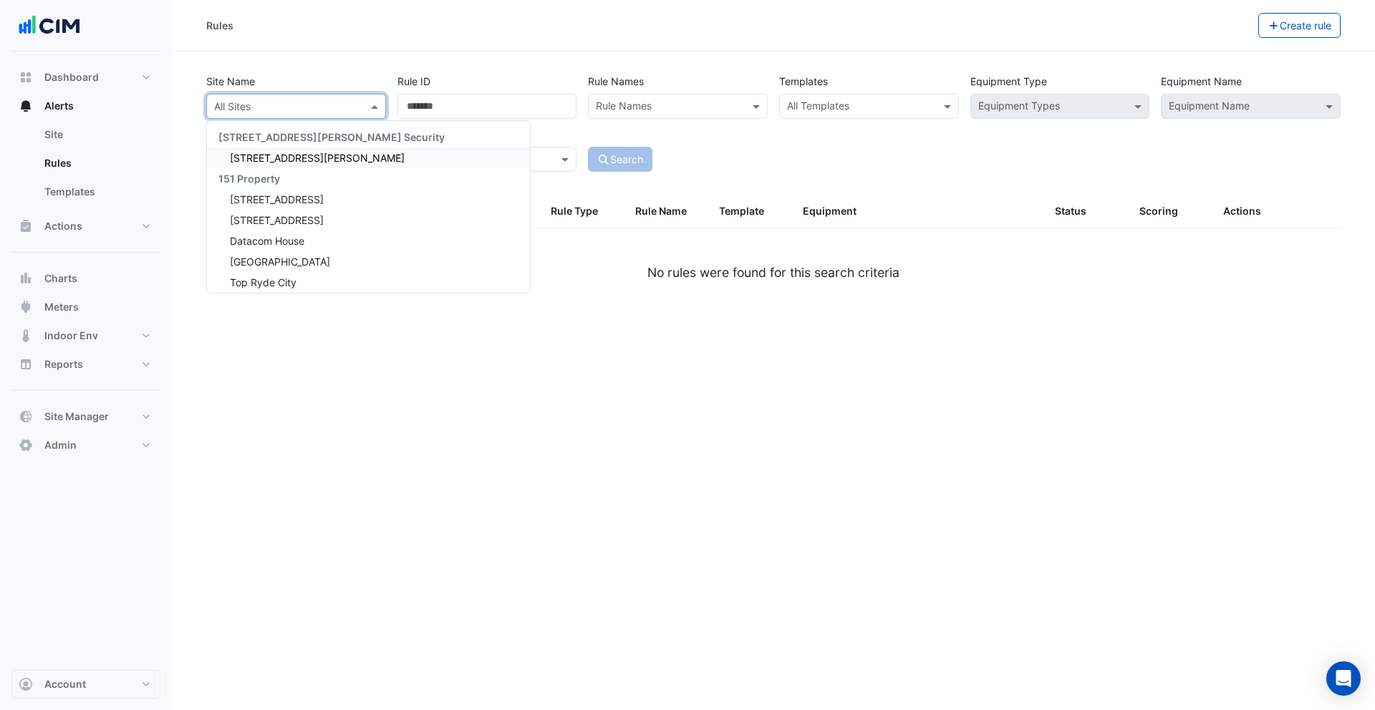
click at [282, 69] on div "Site Name All Sites 141 Walker Street Security 141 Walker Street 151 Property 1…" at bounding box center [295, 94] width 191 height 50
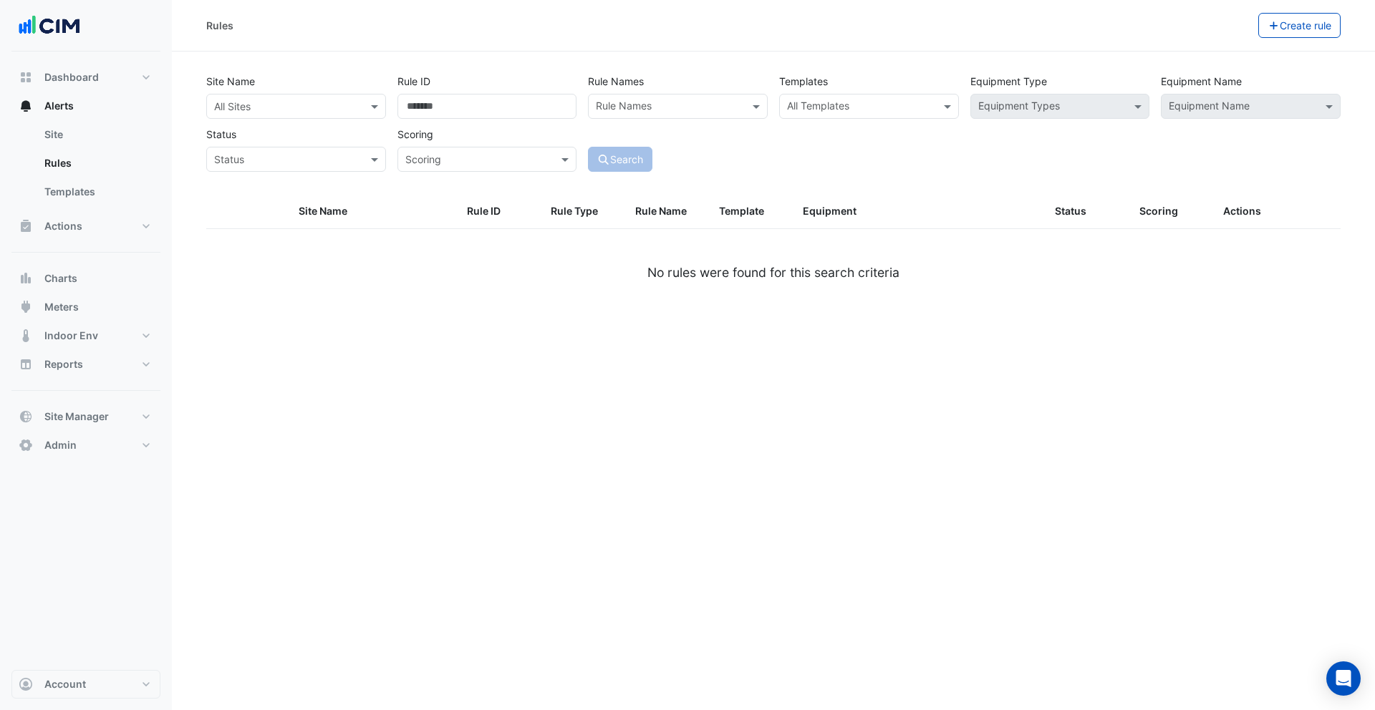
click at [658, 105] on input "text" at bounding box center [669, 107] width 147 height 15
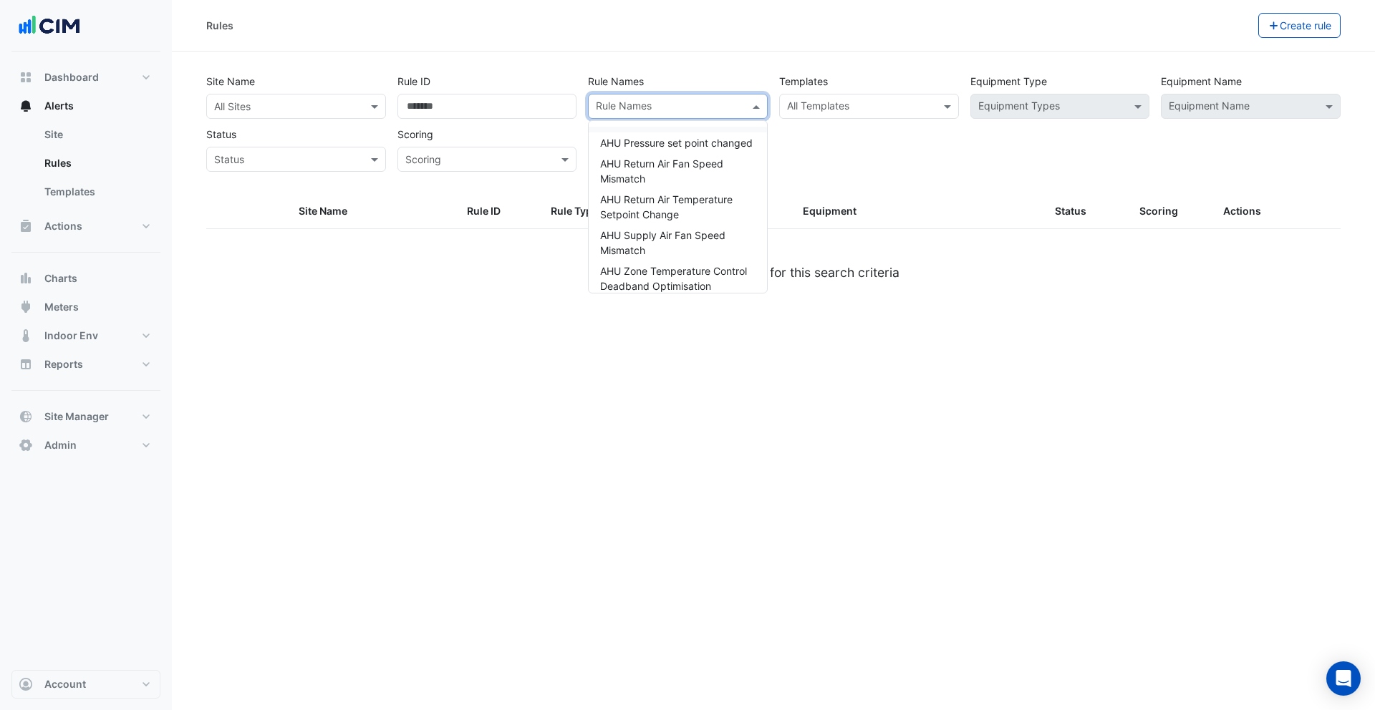
click at [558, 76] on div "Rule ID" at bounding box center [487, 94] width 191 height 50
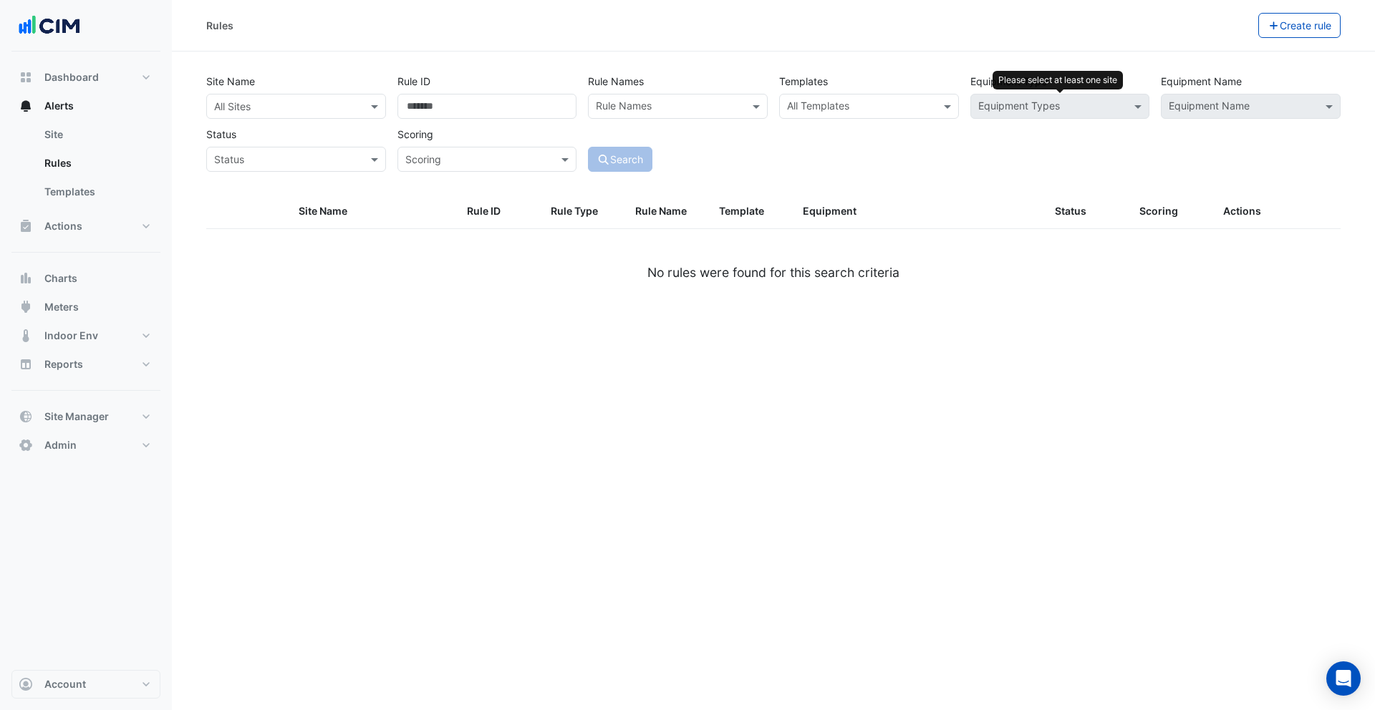
click at [900, 101] on input "text" at bounding box center [860, 107] width 147 height 15
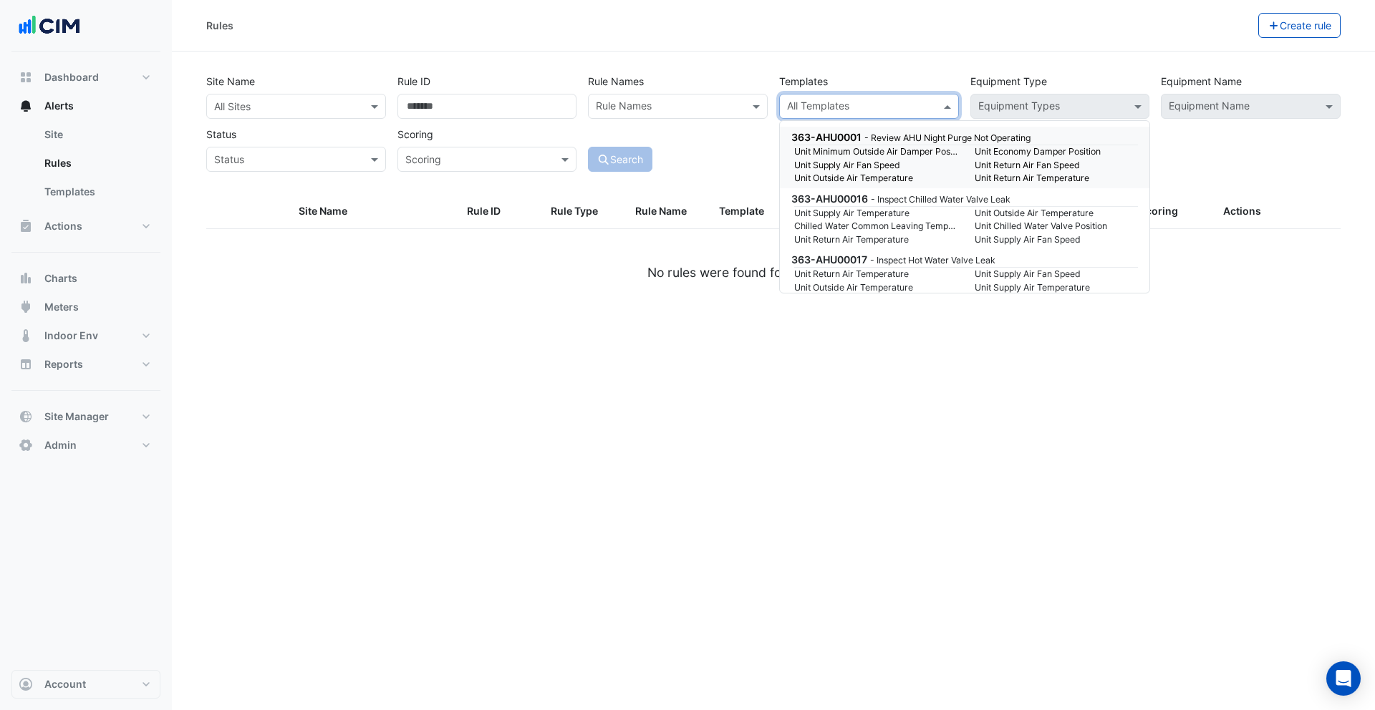
click at [899, 106] on input "text" at bounding box center [860, 107] width 147 height 15
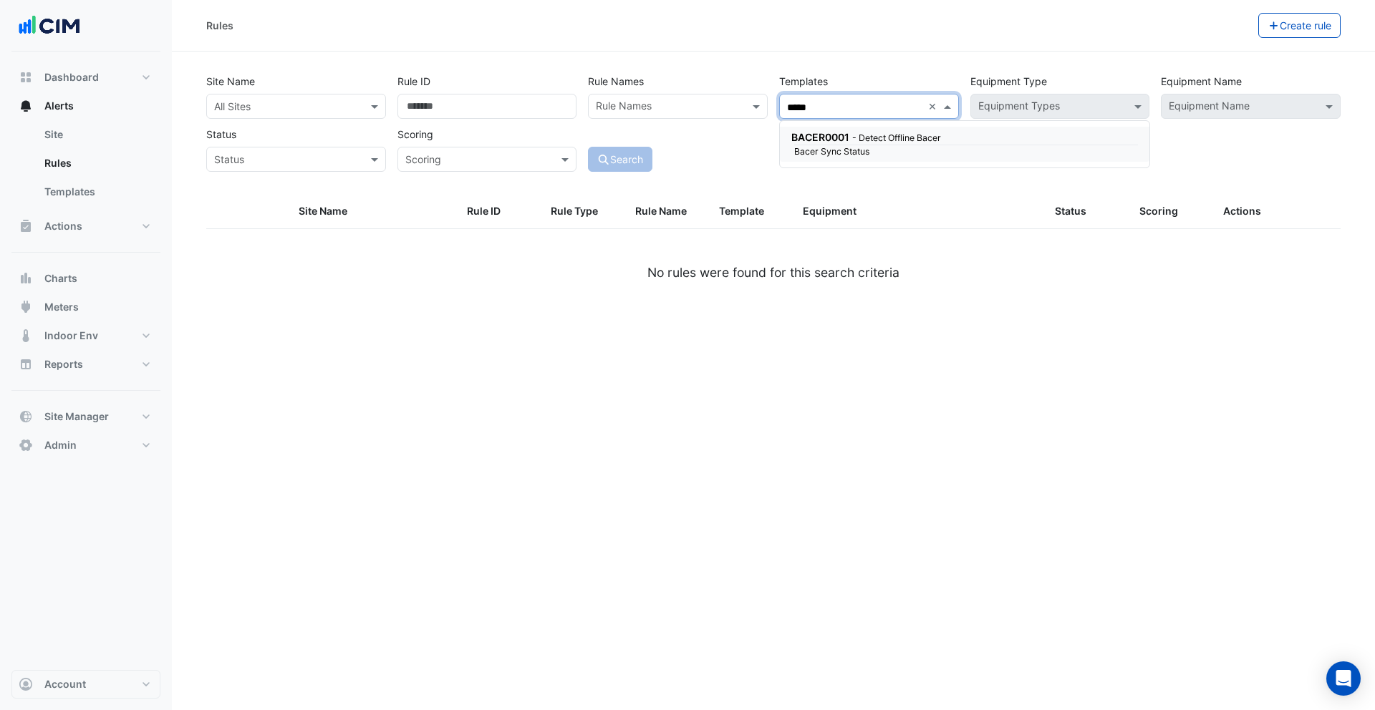
click at [858, 146] on small "Bacer Sync Status" at bounding box center [875, 151] width 180 height 13
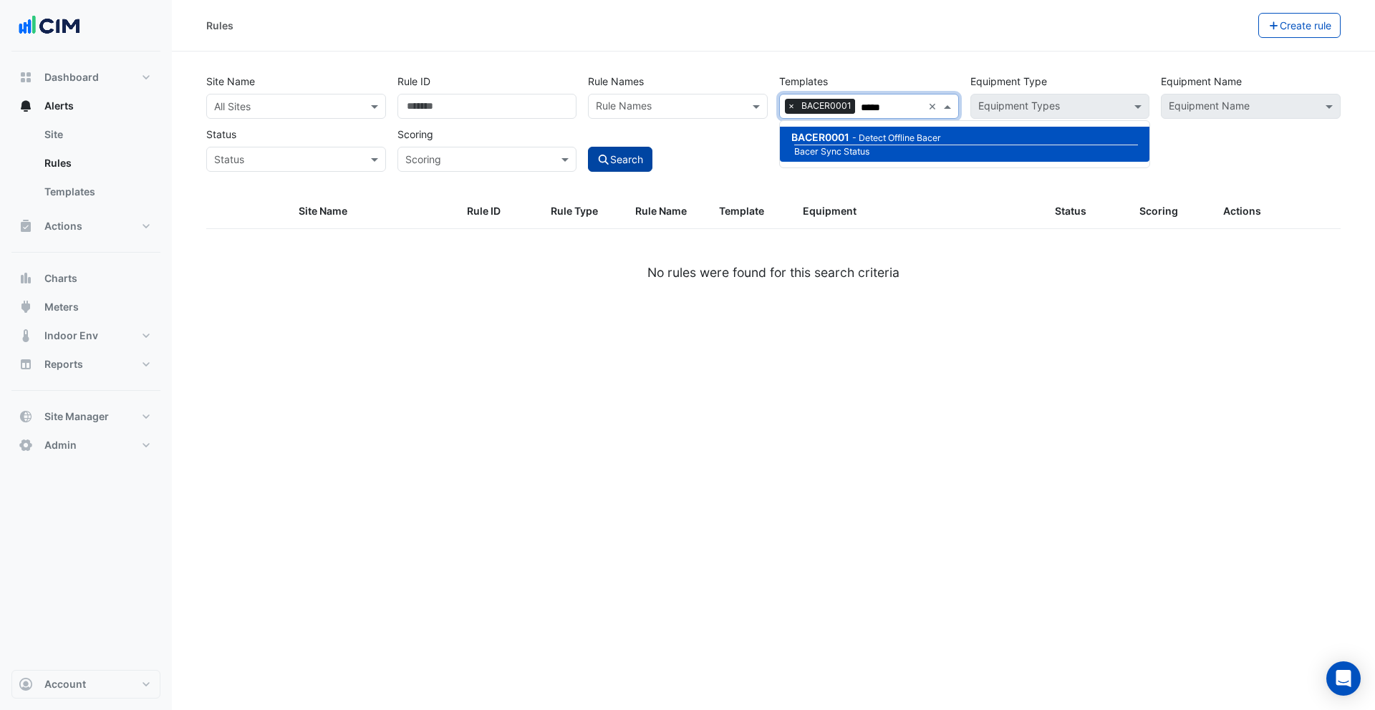
type input "*****"
click at [632, 156] on button "Search" at bounding box center [620, 159] width 64 height 25
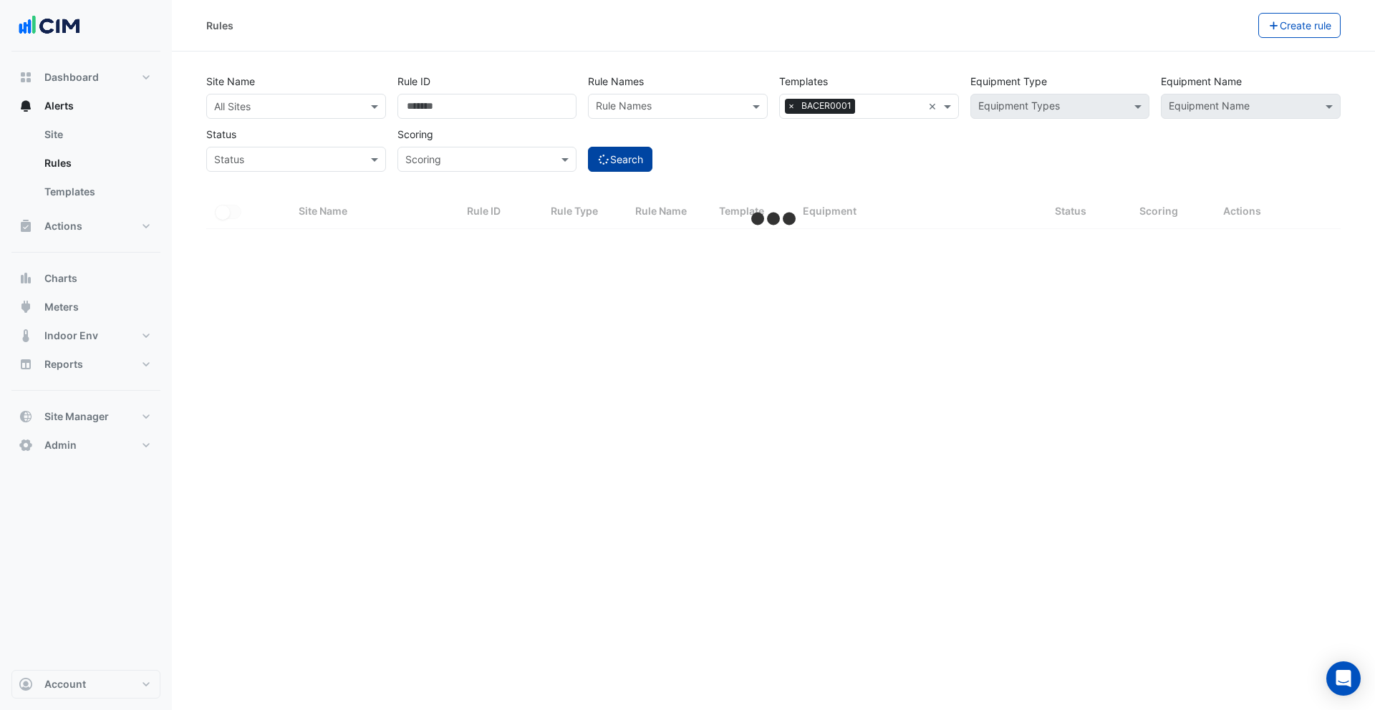
select select "***"
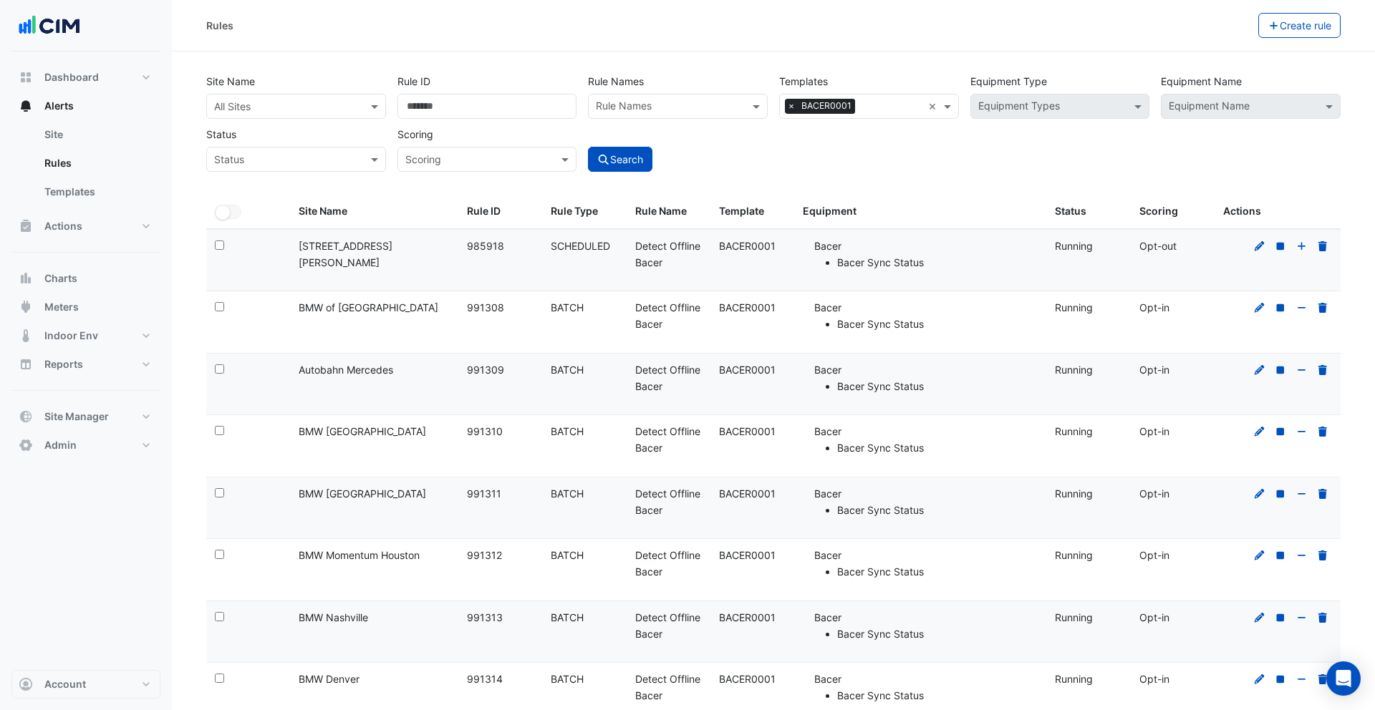
click at [224, 309] on div "Select:" at bounding box center [248, 308] width 67 height 16
click at [1216, 34] on button "Bulk Actions" at bounding box center [1213, 25] width 84 height 25
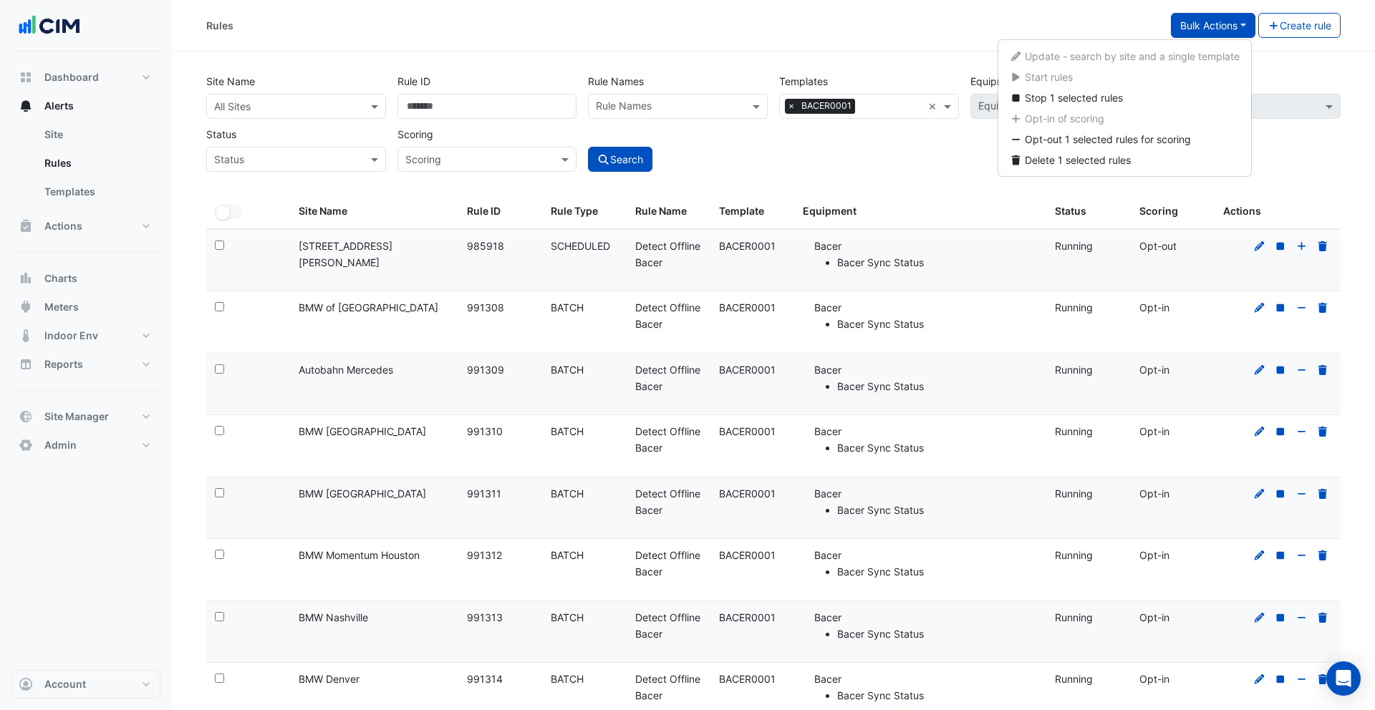
click at [1109, 22] on div "Rules" at bounding box center [688, 25] width 964 height 25
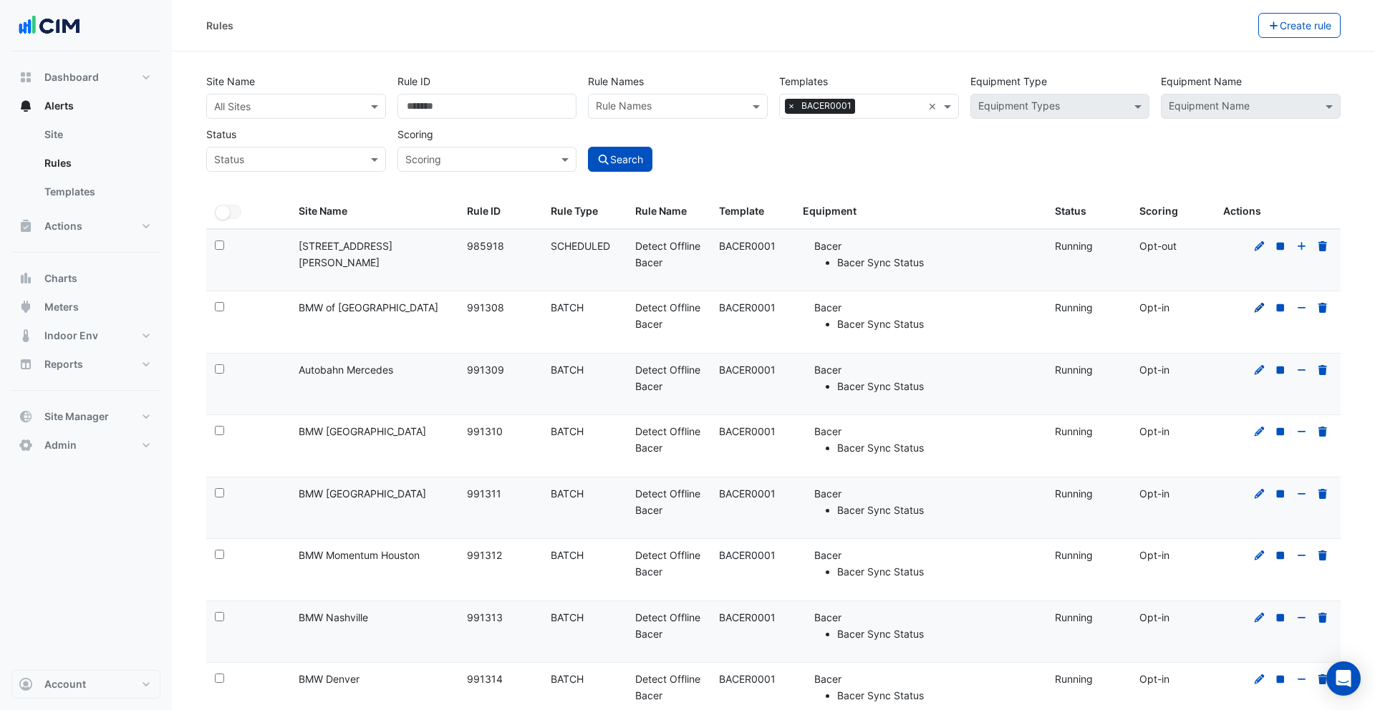
click at [1253, 306] on icon at bounding box center [1259, 308] width 13 height 10
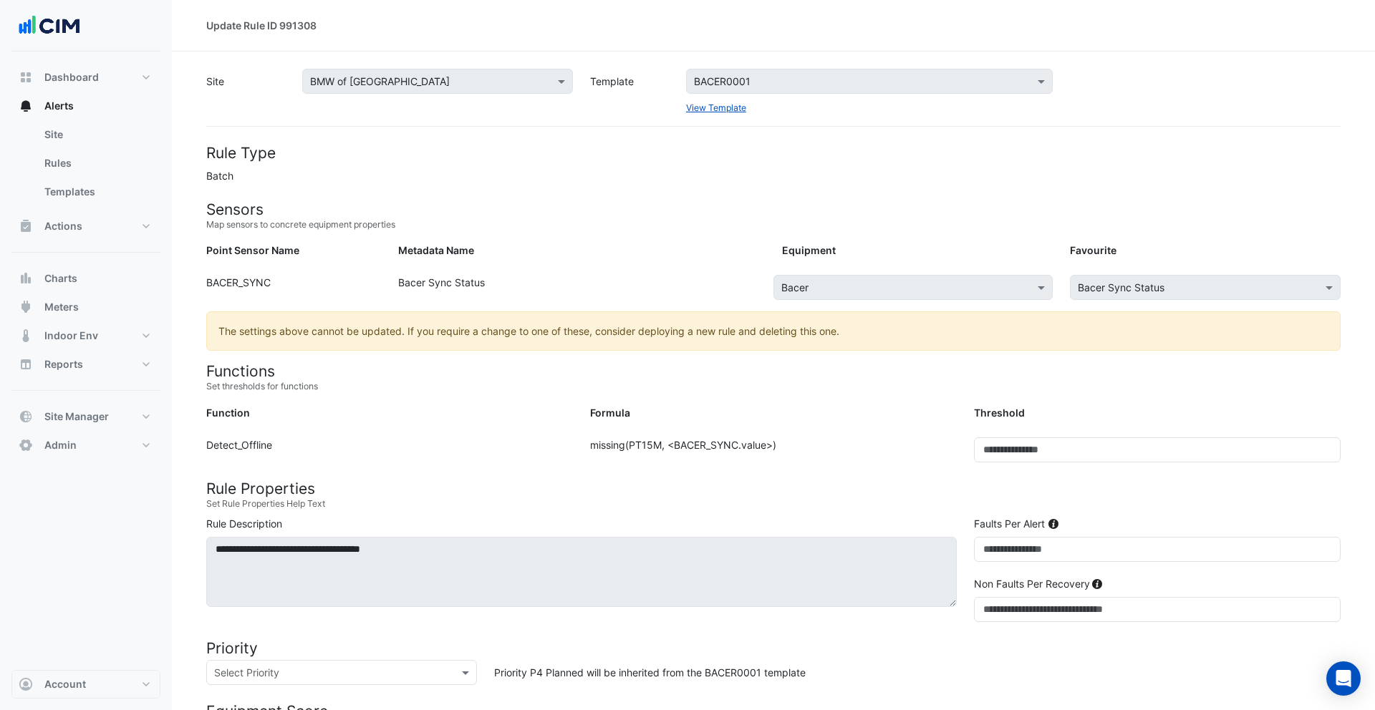
click at [241, 175] on section "Site Select a Site × BMW of Monrovia Template Select a Template BACER0001 View …" at bounding box center [773, 555] width 1203 height 1007
click at [245, 179] on section "Site Select a Site × BMW of Monrovia Template Select a Template BACER0001 View …" at bounding box center [773, 555] width 1203 height 1007
drag, startPoint x: 285, startPoint y: 178, endPoint x: 300, endPoint y: 200, distance: 26.2
click at [285, 179] on form "Rule Type Batch Sensors Map sensors to concrete equipment properties Point Sens…" at bounding box center [773, 601] width 1134 height 915
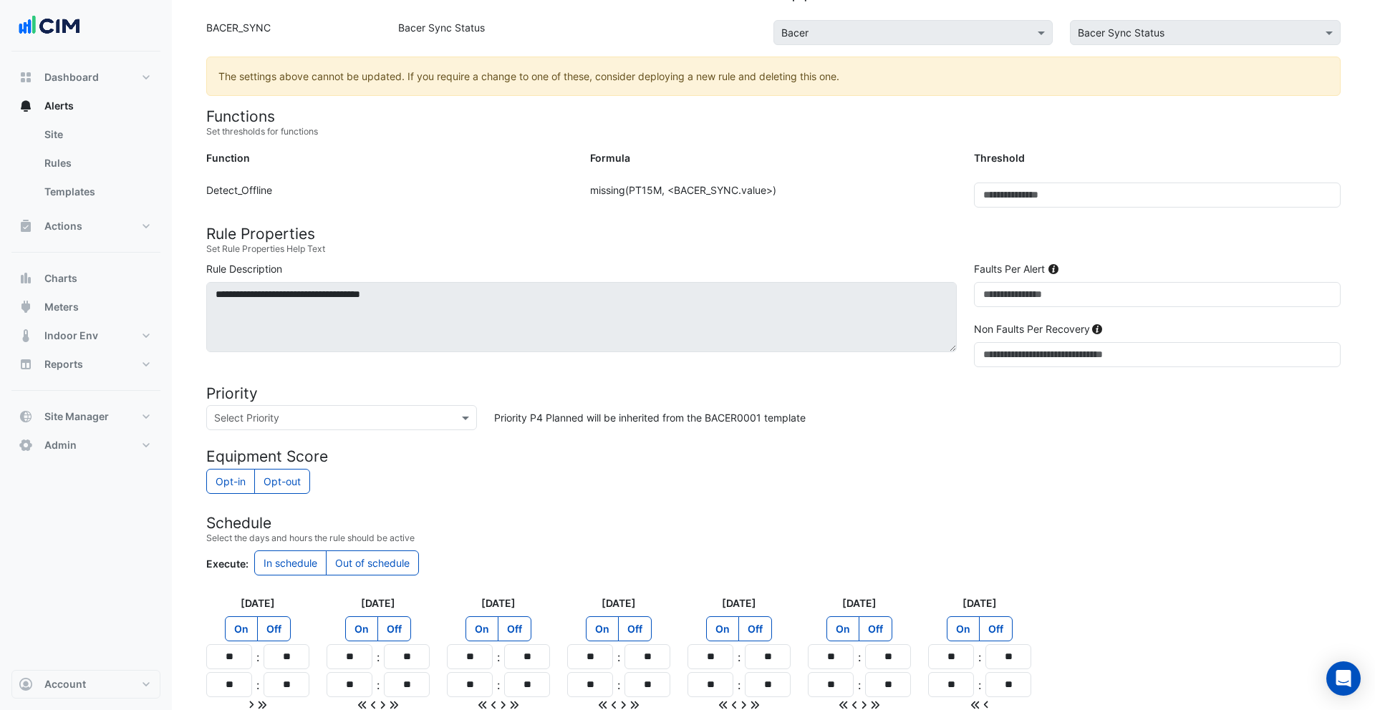
scroll to position [360, 0]
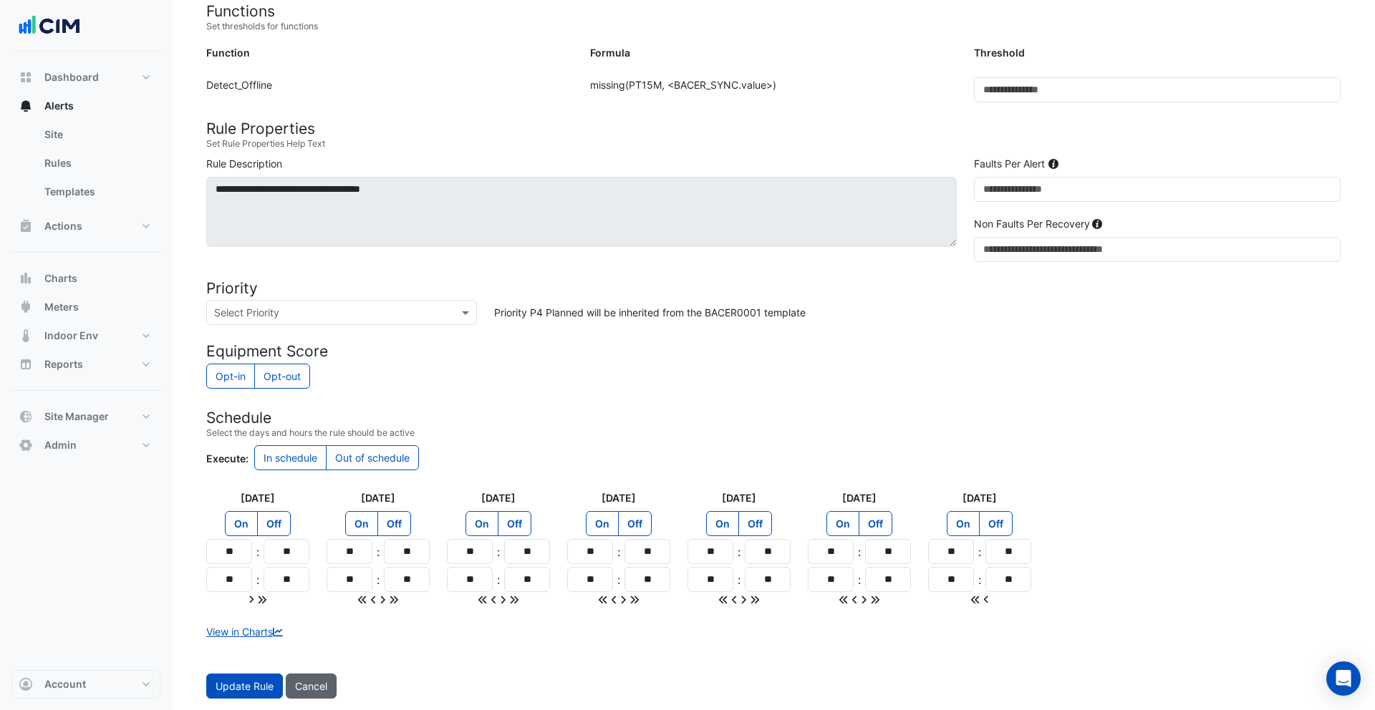
click at [314, 692] on button "Cancel" at bounding box center [311, 686] width 51 height 25
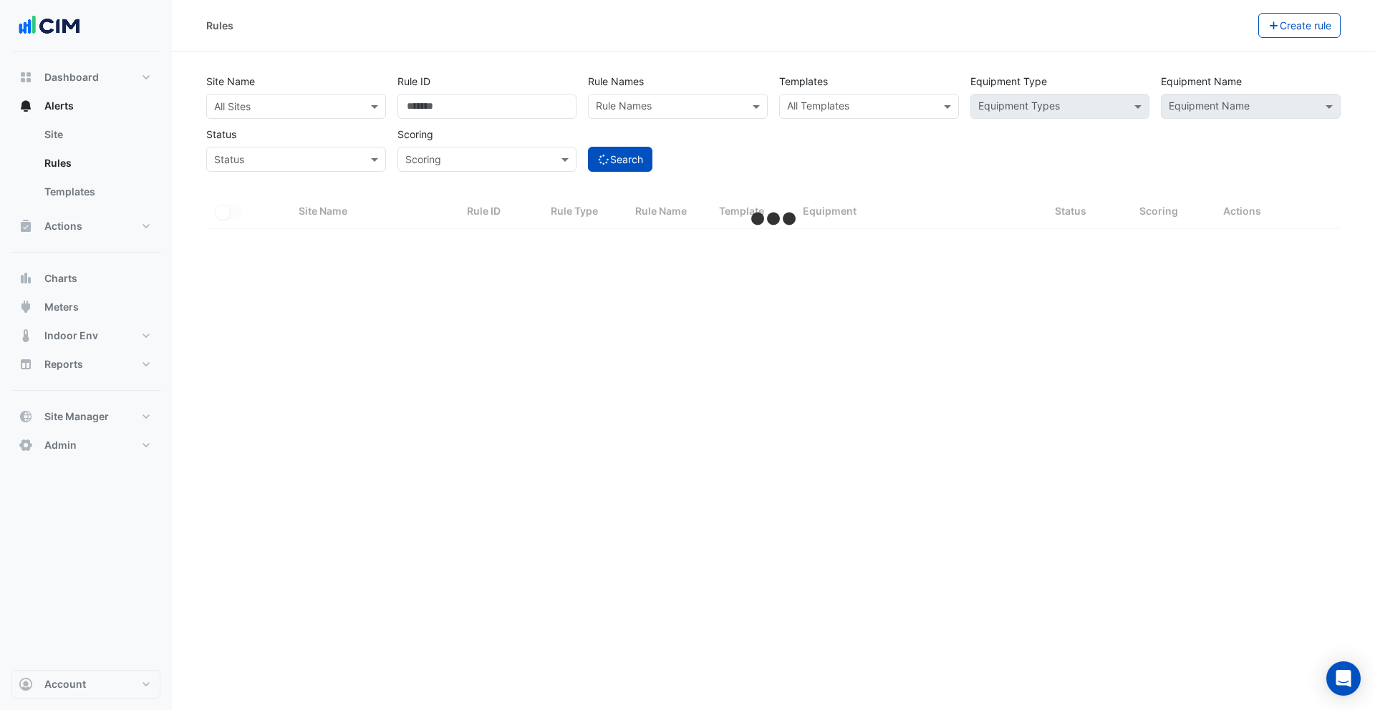
select select "***"
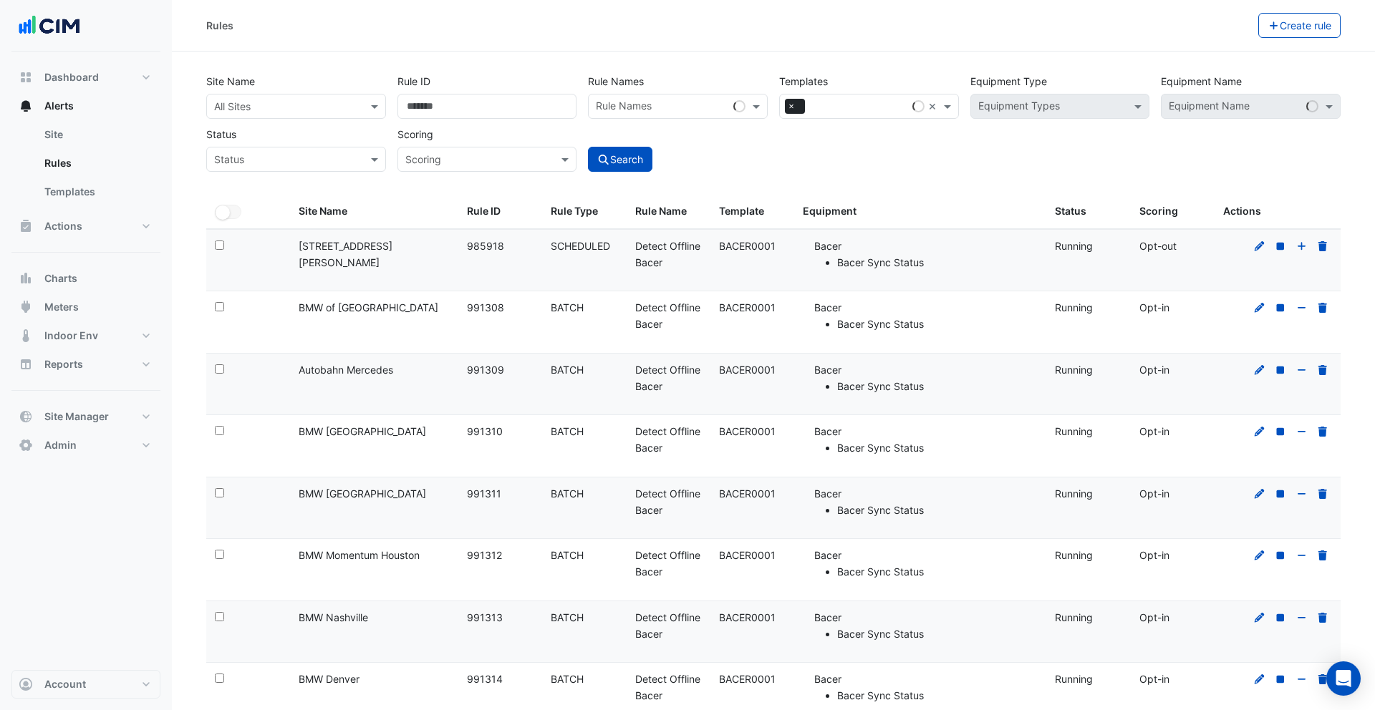
drag, startPoint x: 547, startPoint y: 245, endPoint x: 598, endPoint y: 246, distance: 51.6
click at [598, 246] on datatable-body-cell "Rule Type: SCHEDULED" at bounding box center [584, 261] width 84 height 62
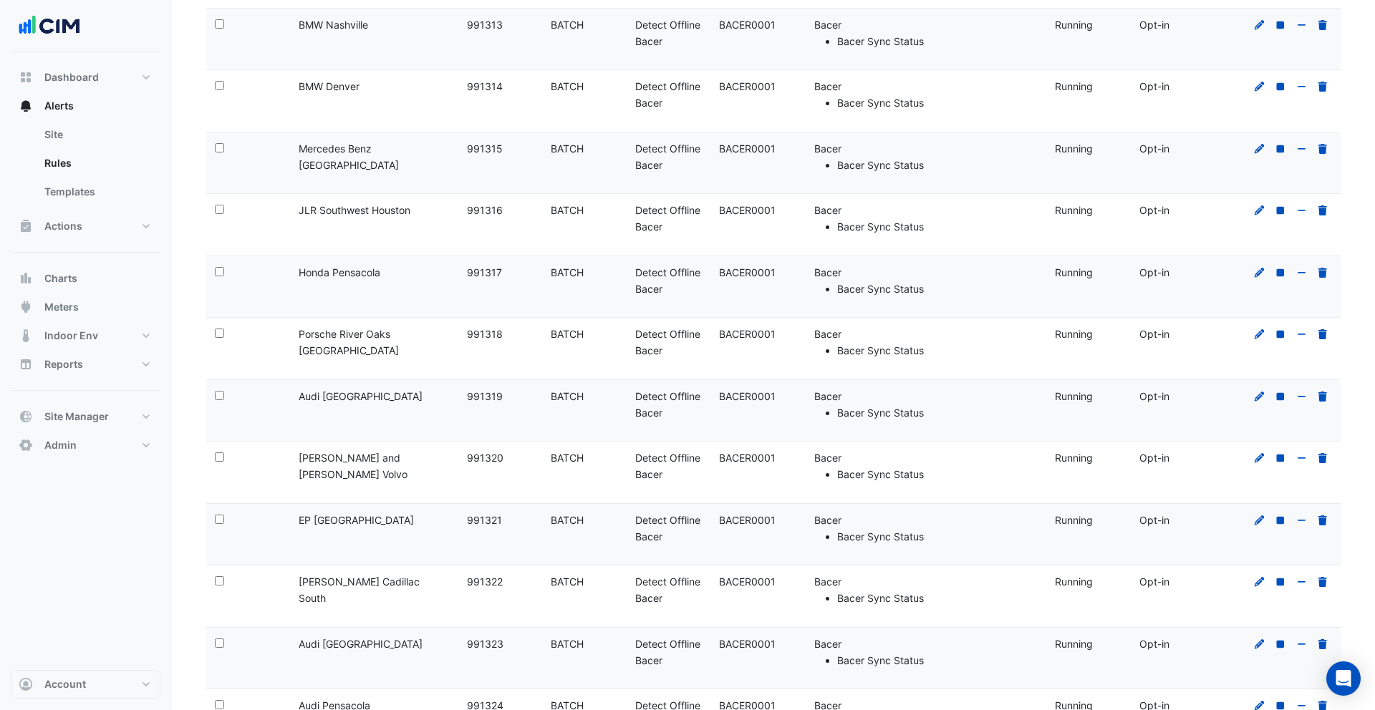
scroll to position [110, 0]
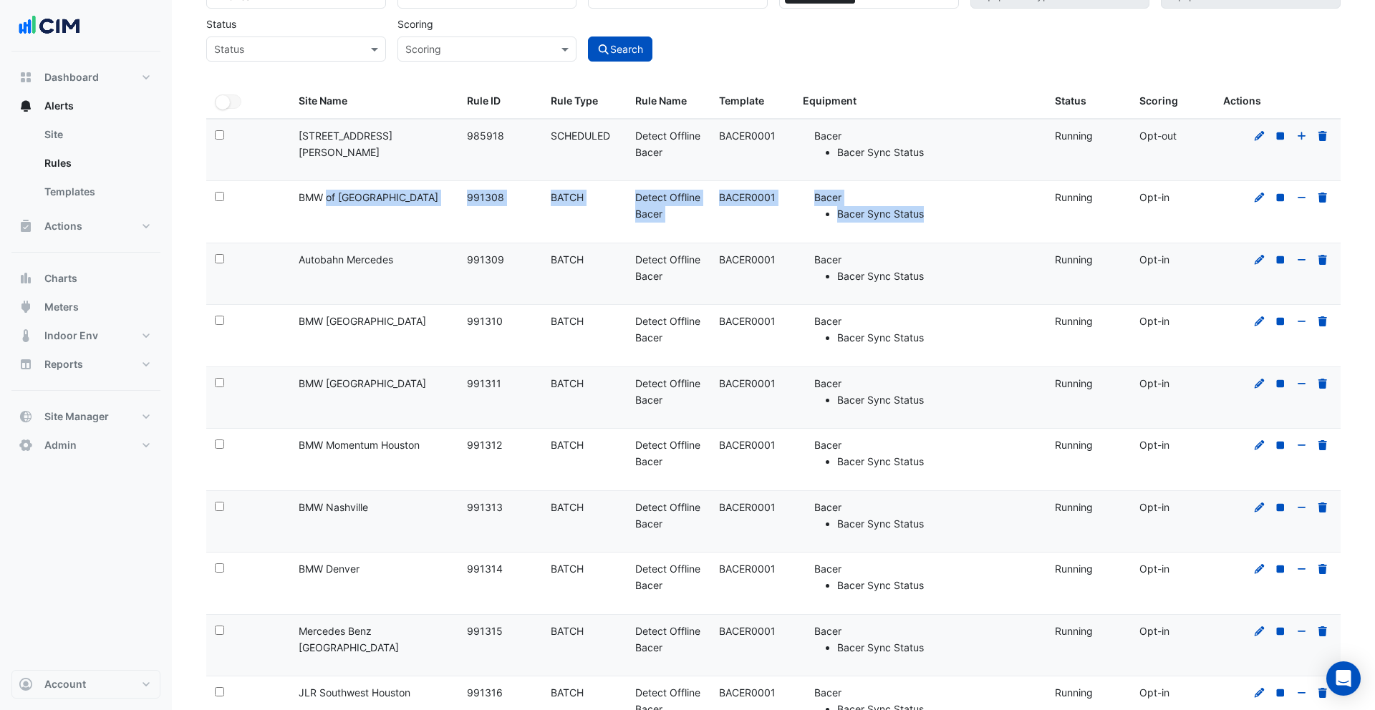
drag, startPoint x: 935, startPoint y: 221, endPoint x: 304, endPoint y: 196, distance: 631.2
click at [304, 196] on div "Select: Site Name: BMW of Monrovia Rule ID: 991308 Rule Type: BATCH Rule Name: …" at bounding box center [773, 212] width 1134 height 62
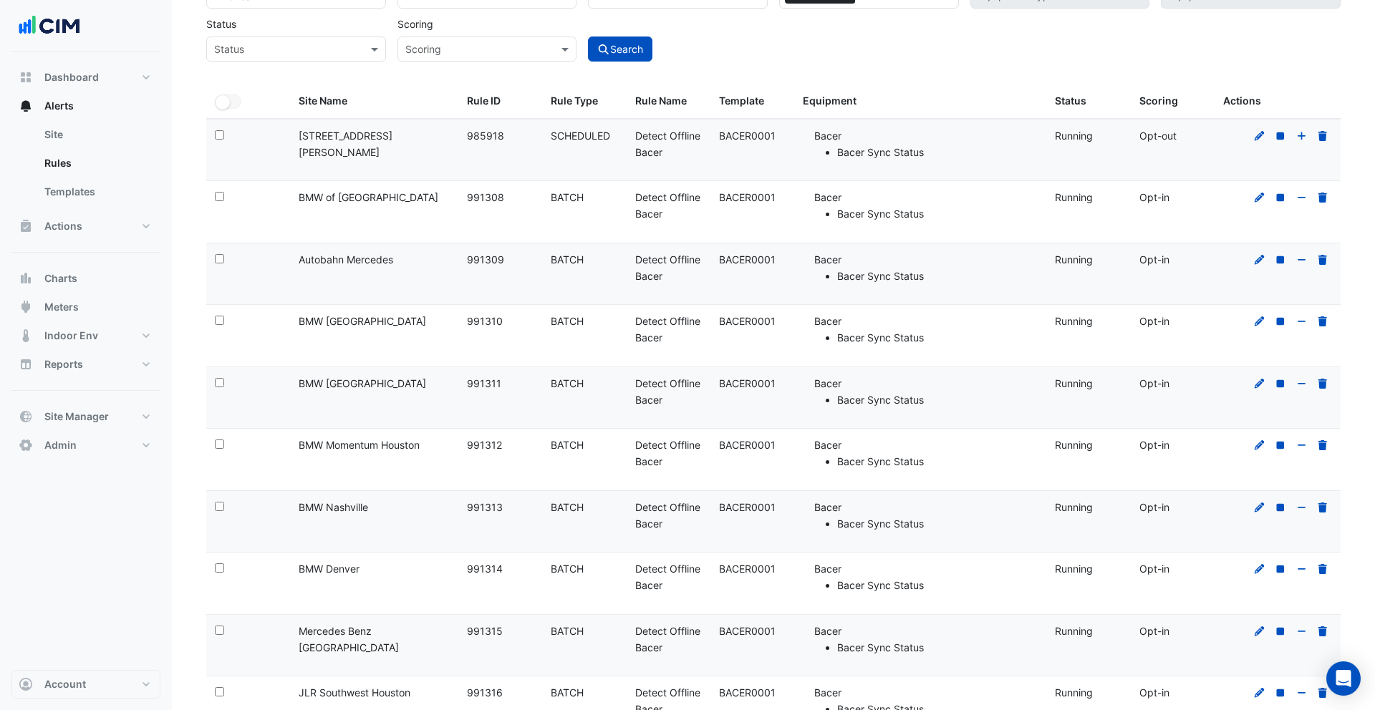
drag, startPoint x: 310, startPoint y: 200, endPoint x: 303, endPoint y: 200, distance: 7.2
click at [310, 200] on div "Site Name: BMW of Monrovia" at bounding box center [374, 198] width 151 height 16
drag, startPoint x: 513, startPoint y: 203, endPoint x: 658, endPoint y: 207, distance: 144.7
click at [658, 207] on div "Select: Site Name: BMW of Monrovia Rule ID: 991308 Rule Type: BATCH Rule Name: …" at bounding box center [773, 212] width 1134 height 62
click at [613, 215] on datatable-body-cell "Rule Type: BATCH" at bounding box center [584, 212] width 84 height 62
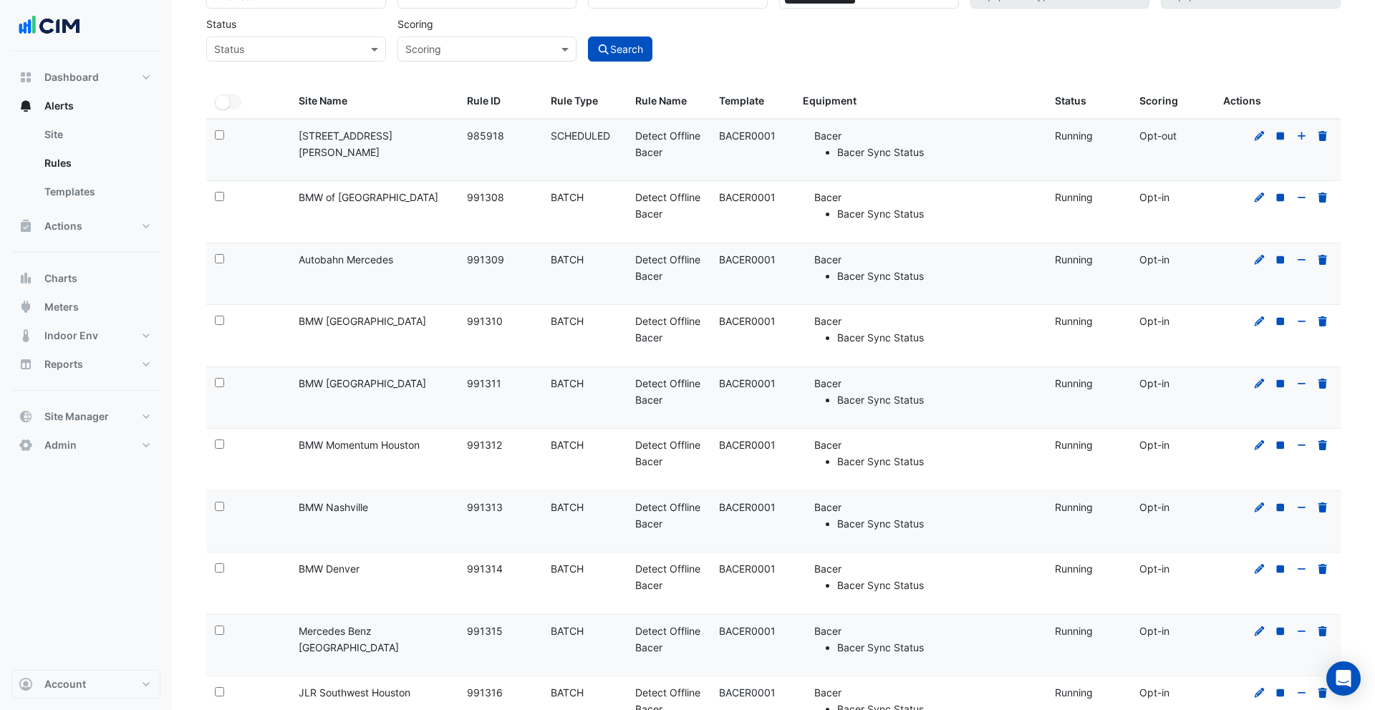
drag, startPoint x: 552, startPoint y: 191, endPoint x: 572, endPoint y: 207, distance: 25.5
click at [572, 207] on datatable-body-cell "Rule Type: BATCH" at bounding box center [584, 212] width 84 height 62
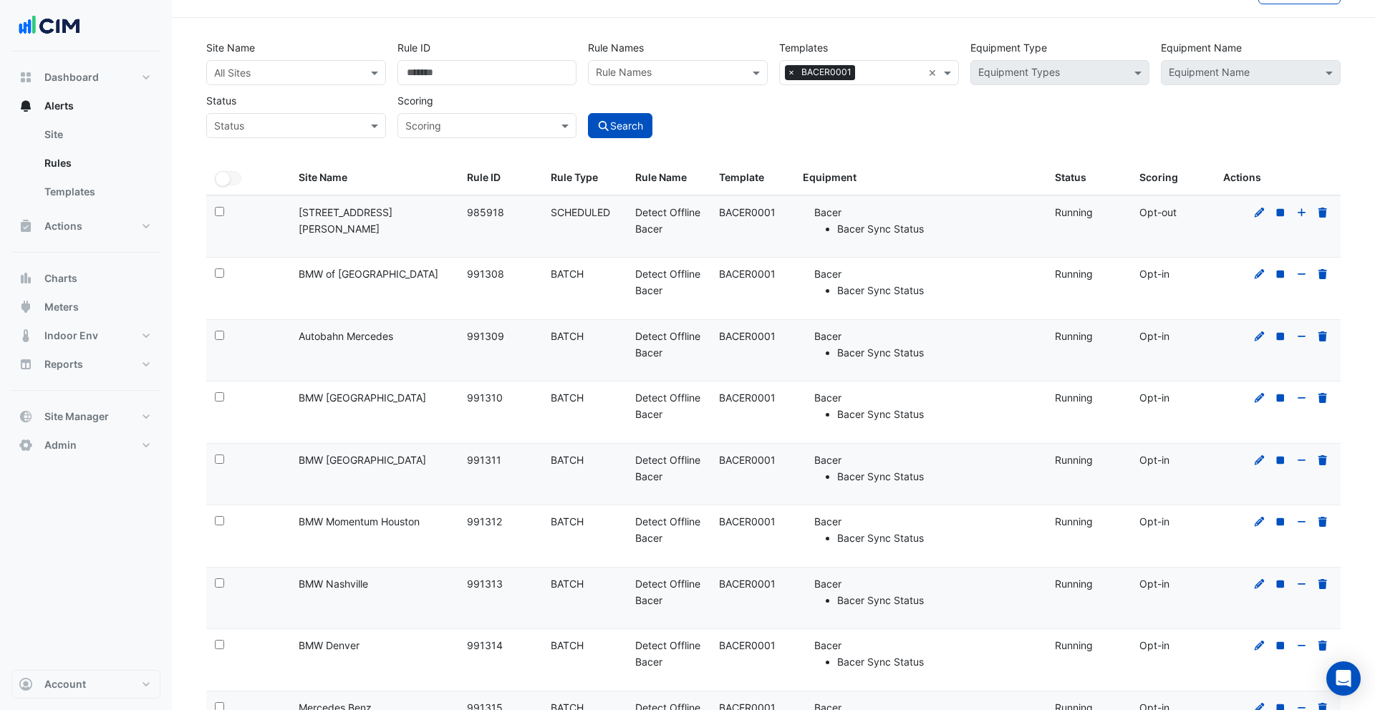
scroll to position [0, 0]
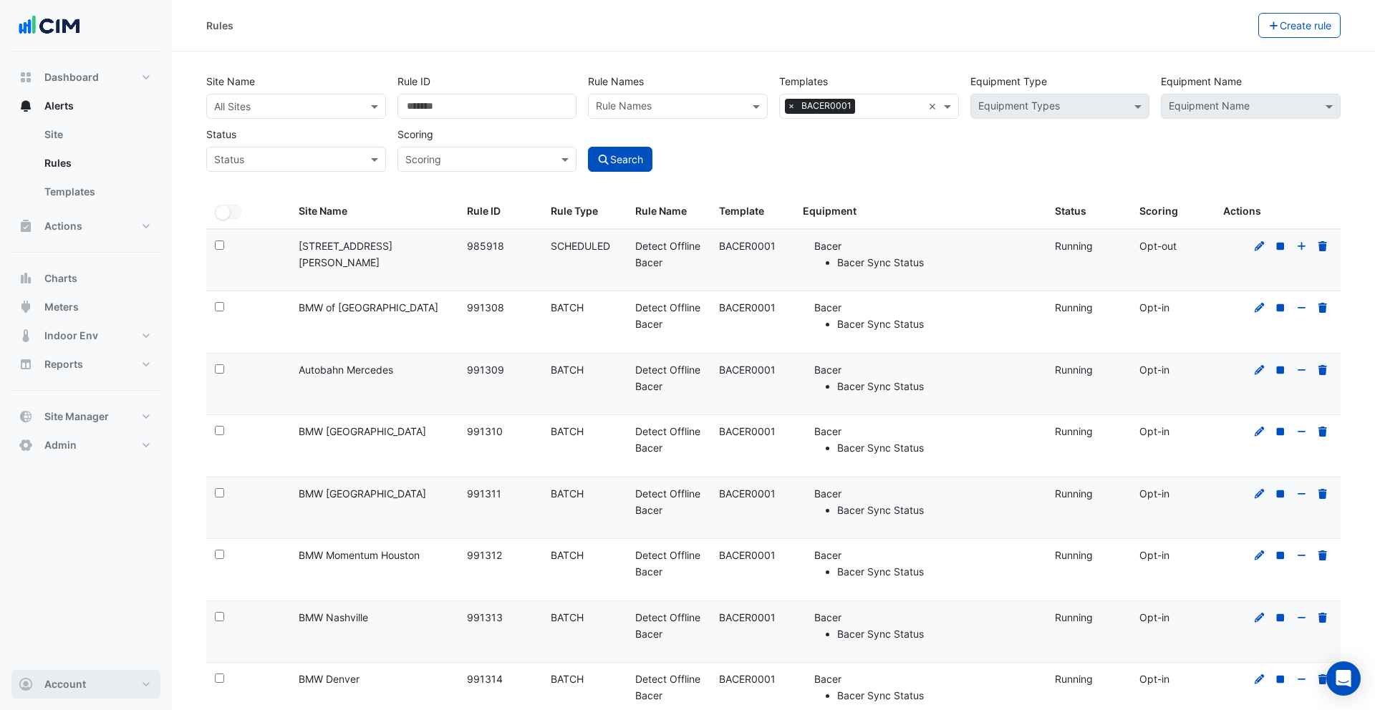
click at [87, 686] on button "Account" at bounding box center [85, 684] width 149 height 29
click at [85, 654] on link "Sign Out" at bounding box center [86, 648] width 136 height 29
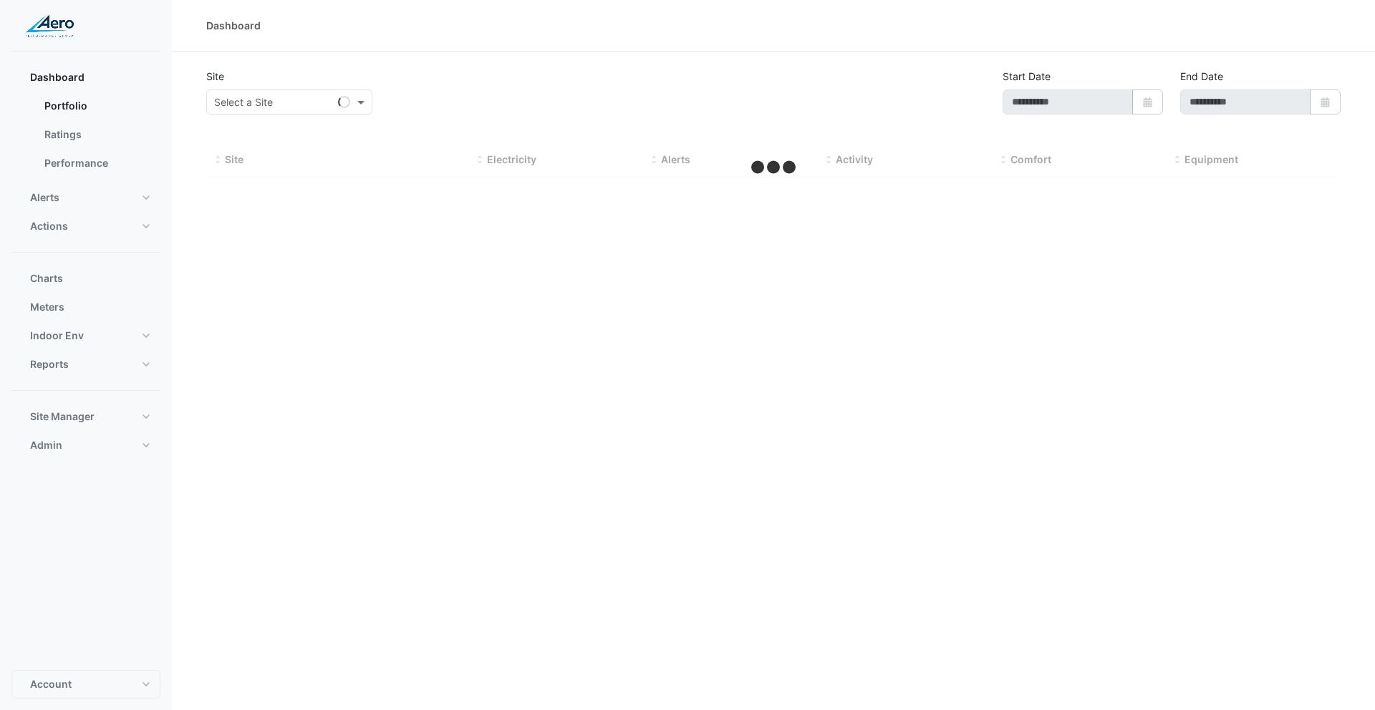
type input "**********"
select select "***"
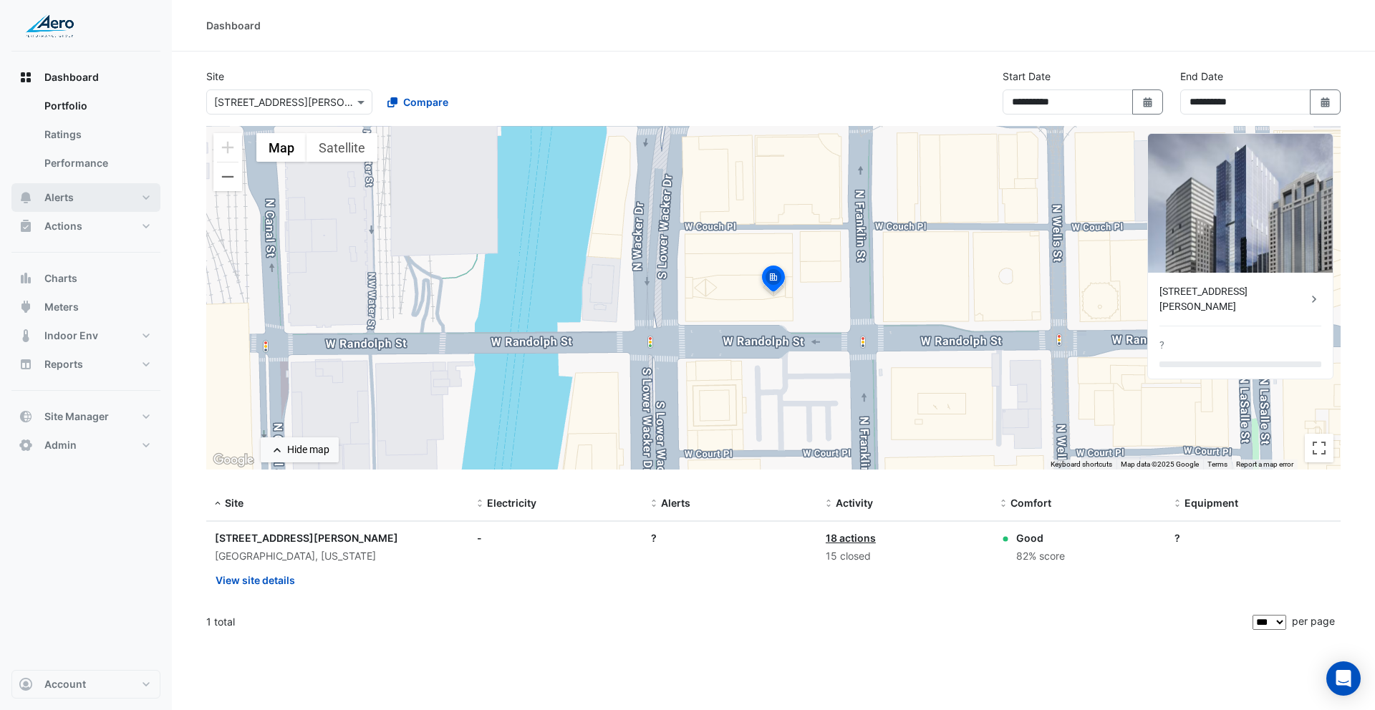
click at [104, 197] on button "Alerts" at bounding box center [85, 197] width 149 height 29
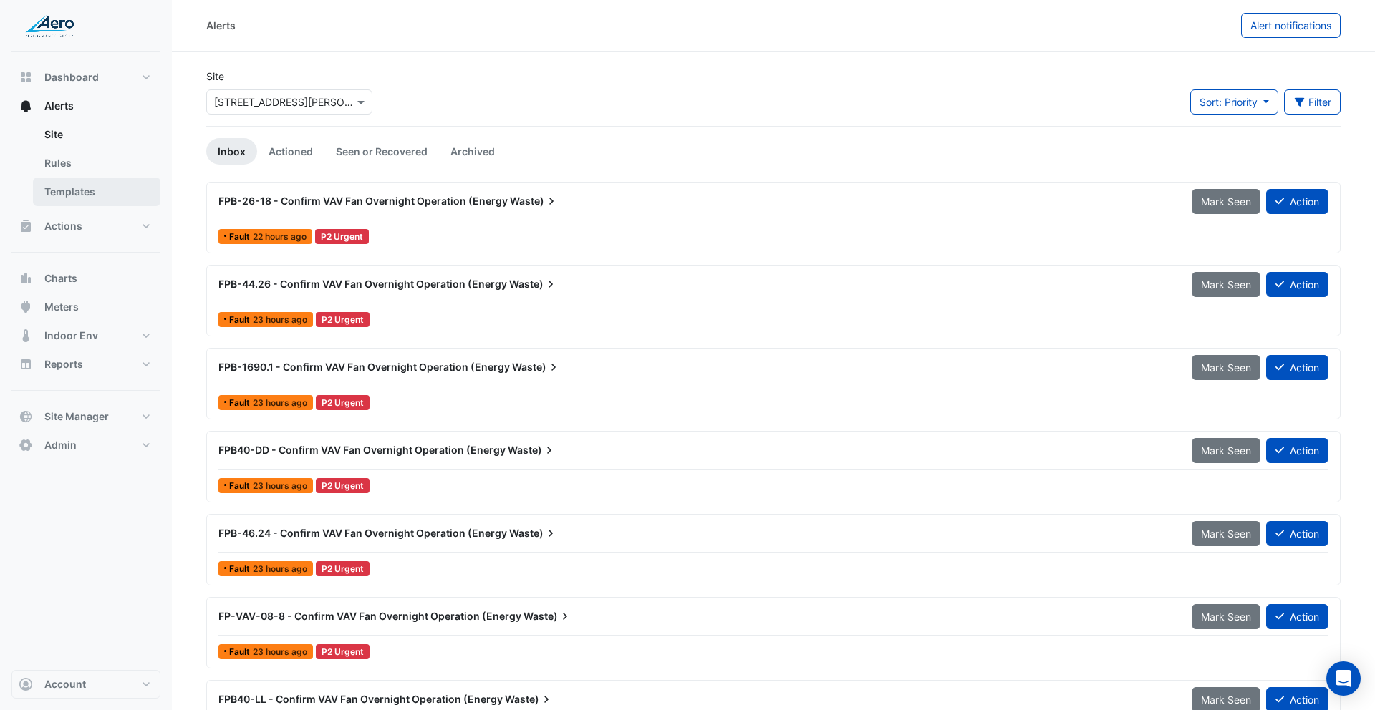
click at [95, 191] on link "Templates" at bounding box center [96, 192] width 127 height 29
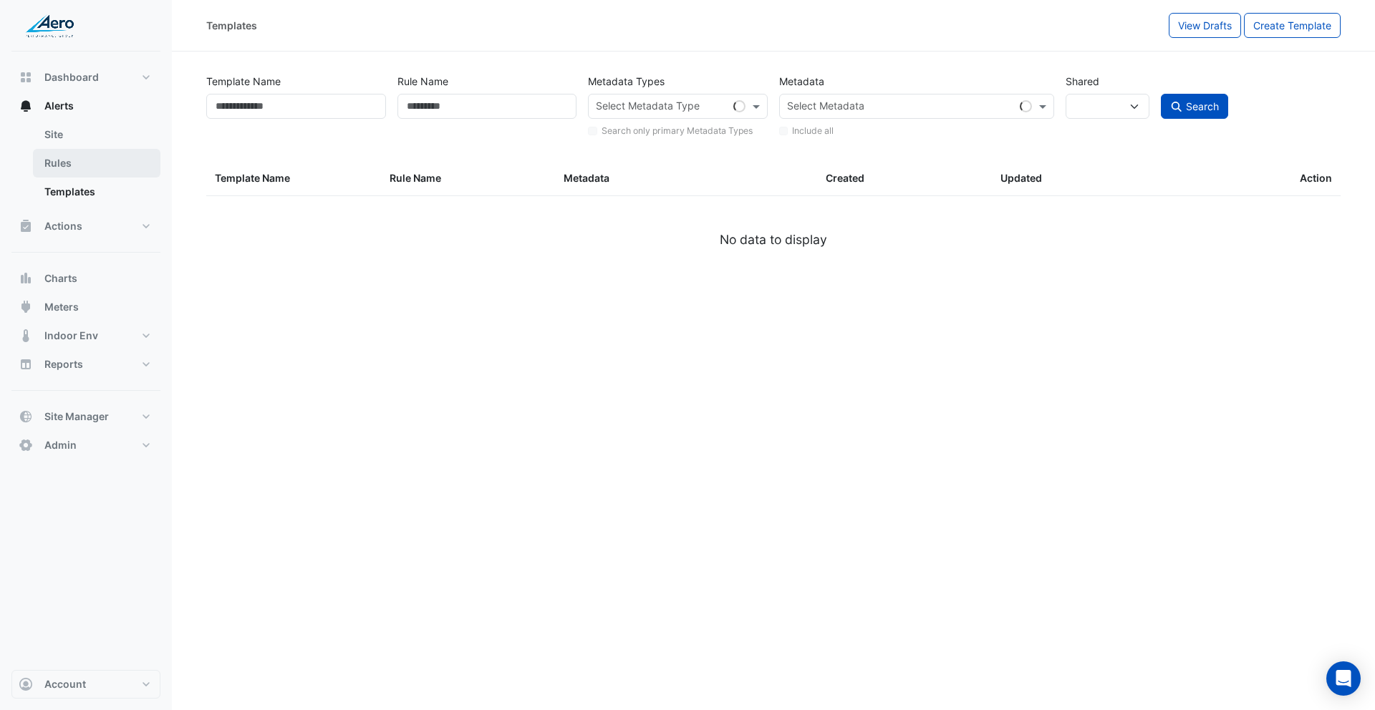
select select
select select "***"
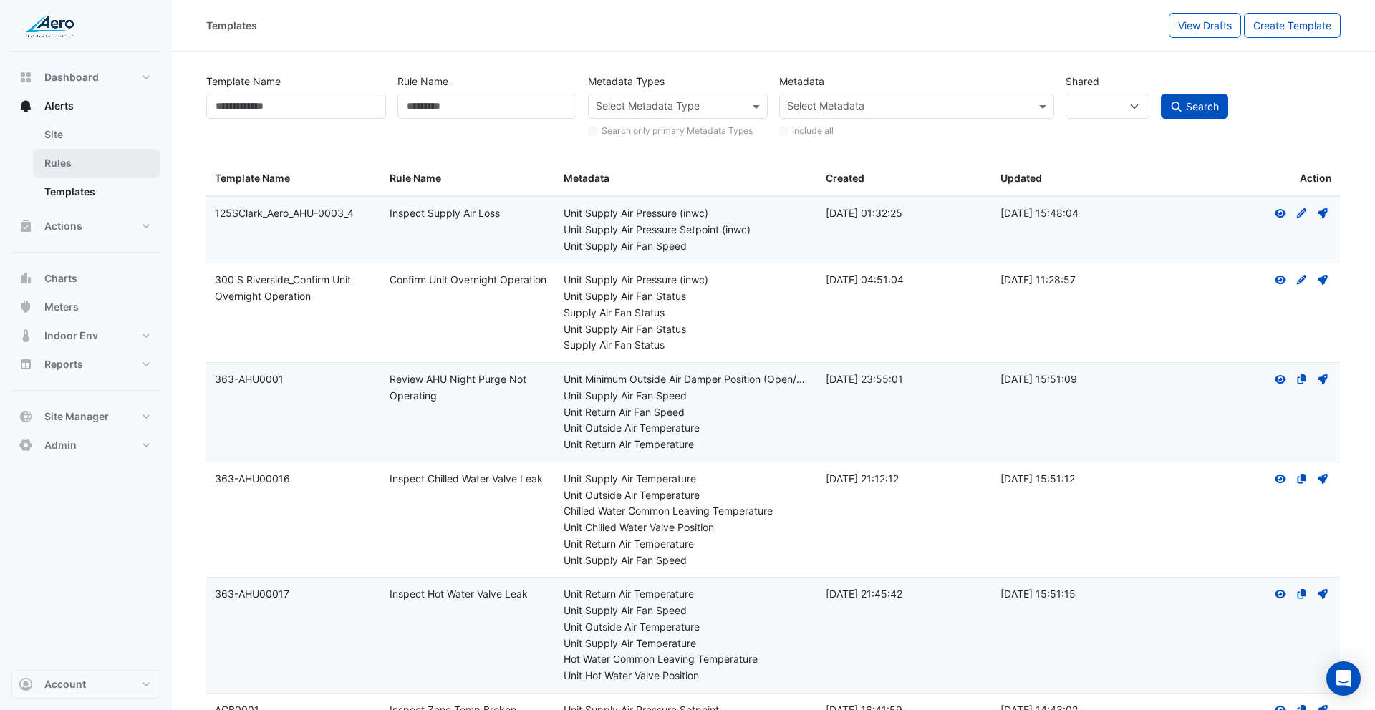
click at [71, 160] on link "Rules" at bounding box center [96, 163] width 127 height 29
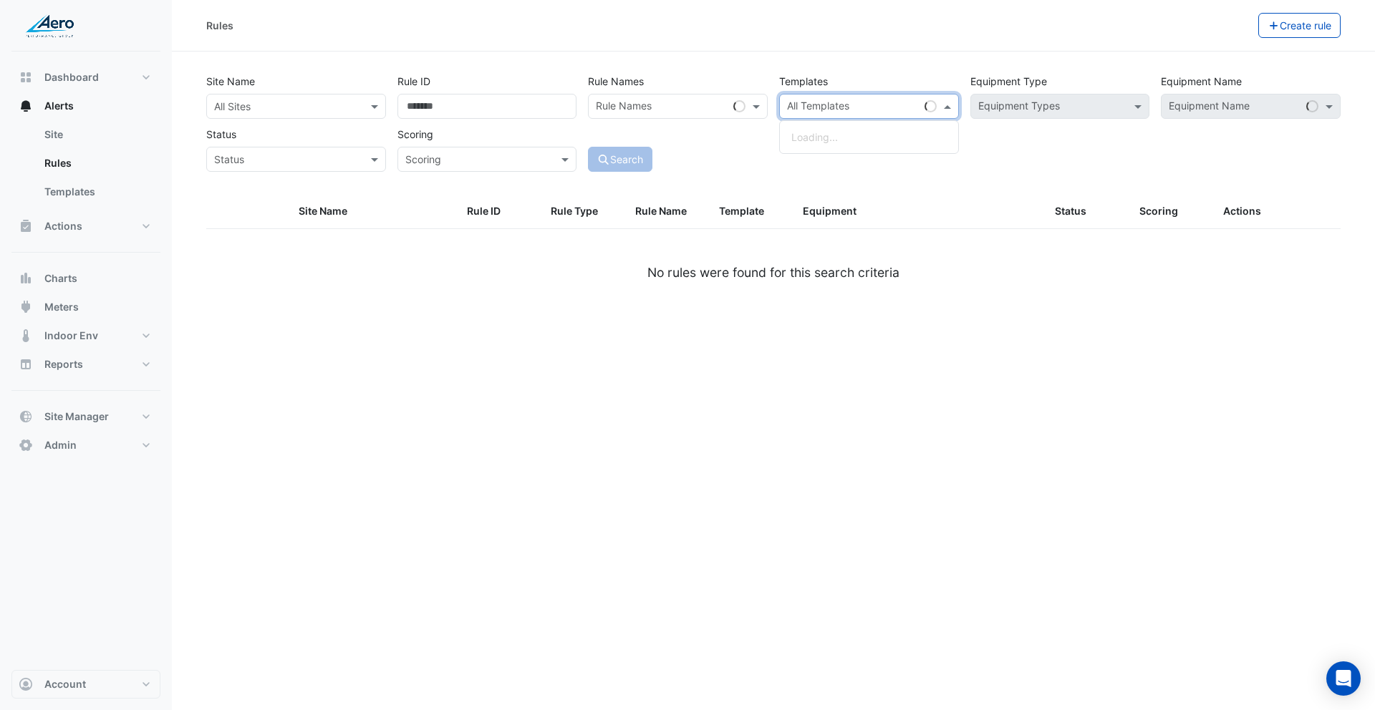
click at [849, 110] on input "text" at bounding box center [853, 107] width 132 height 15
click at [890, 182] on small "Bacer Sync Status" at bounding box center [875, 186] width 180 height 13
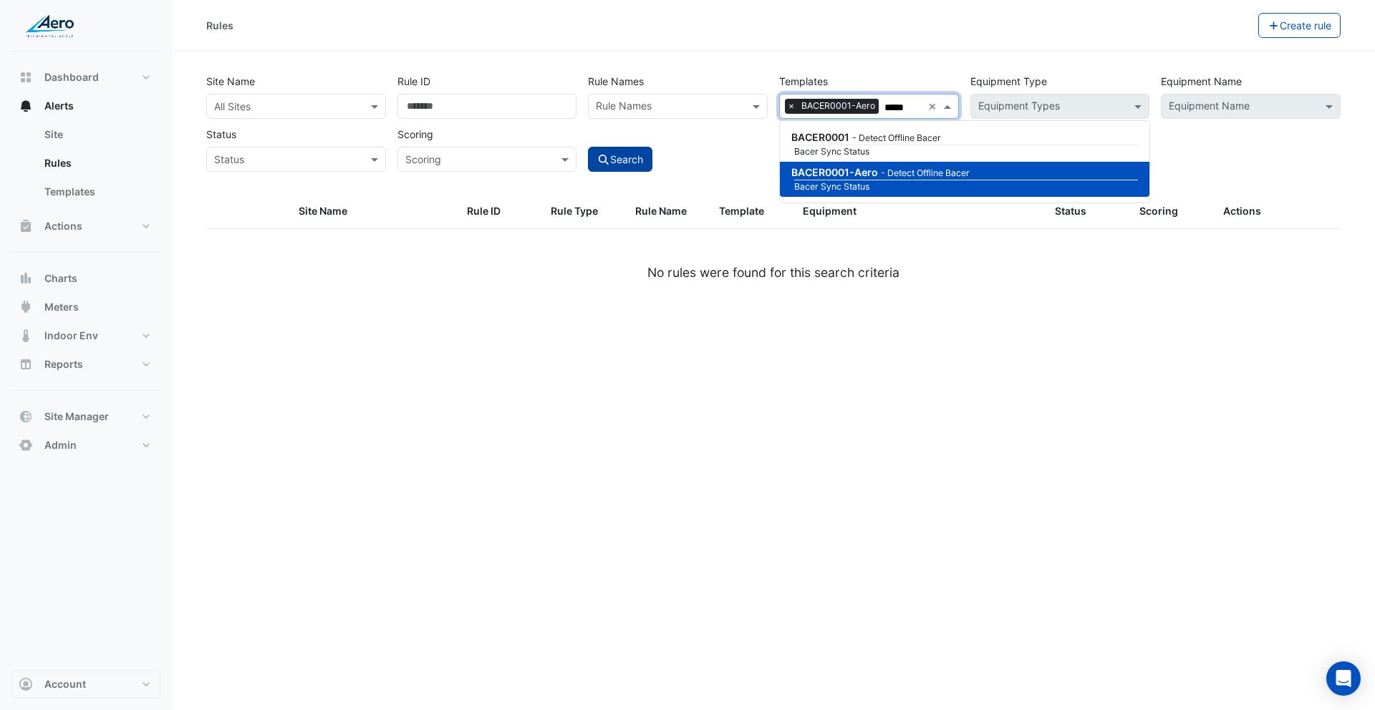
type input "*****"
click at [631, 162] on button "Search" at bounding box center [620, 159] width 64 height 25
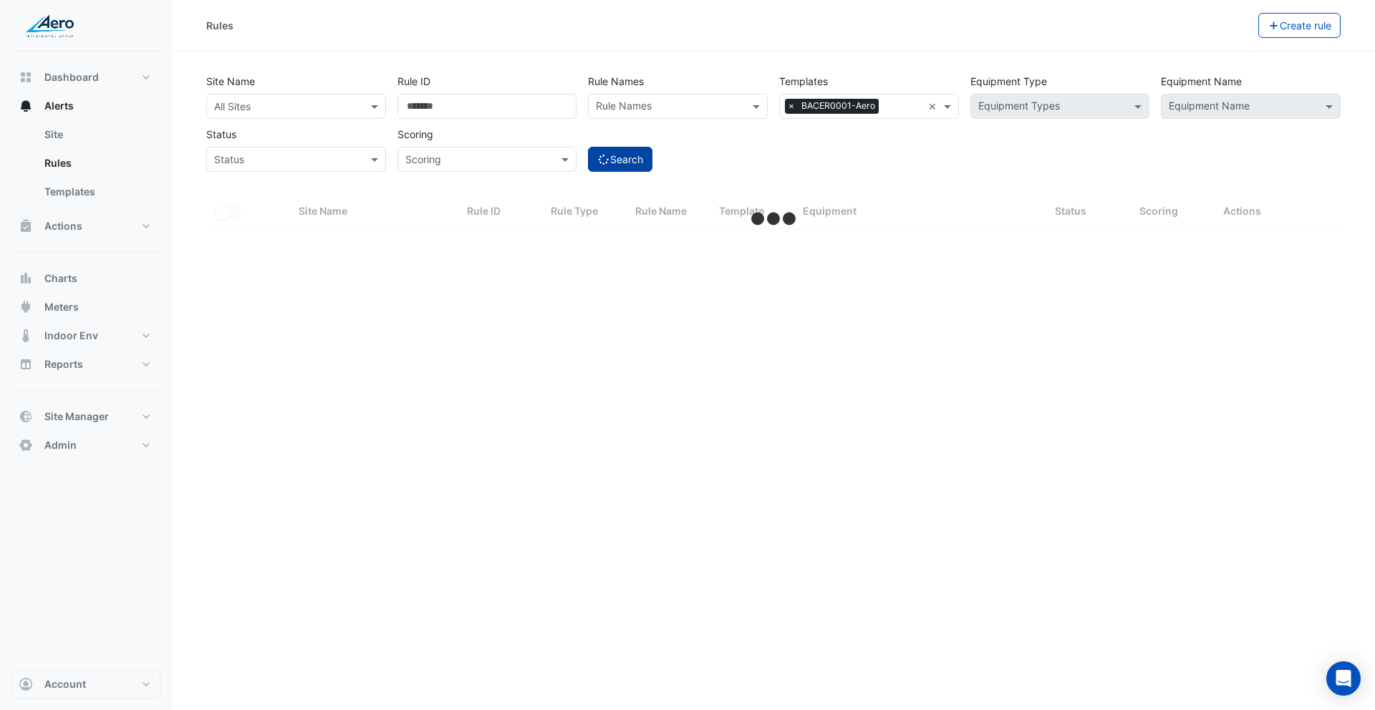
select select "***"
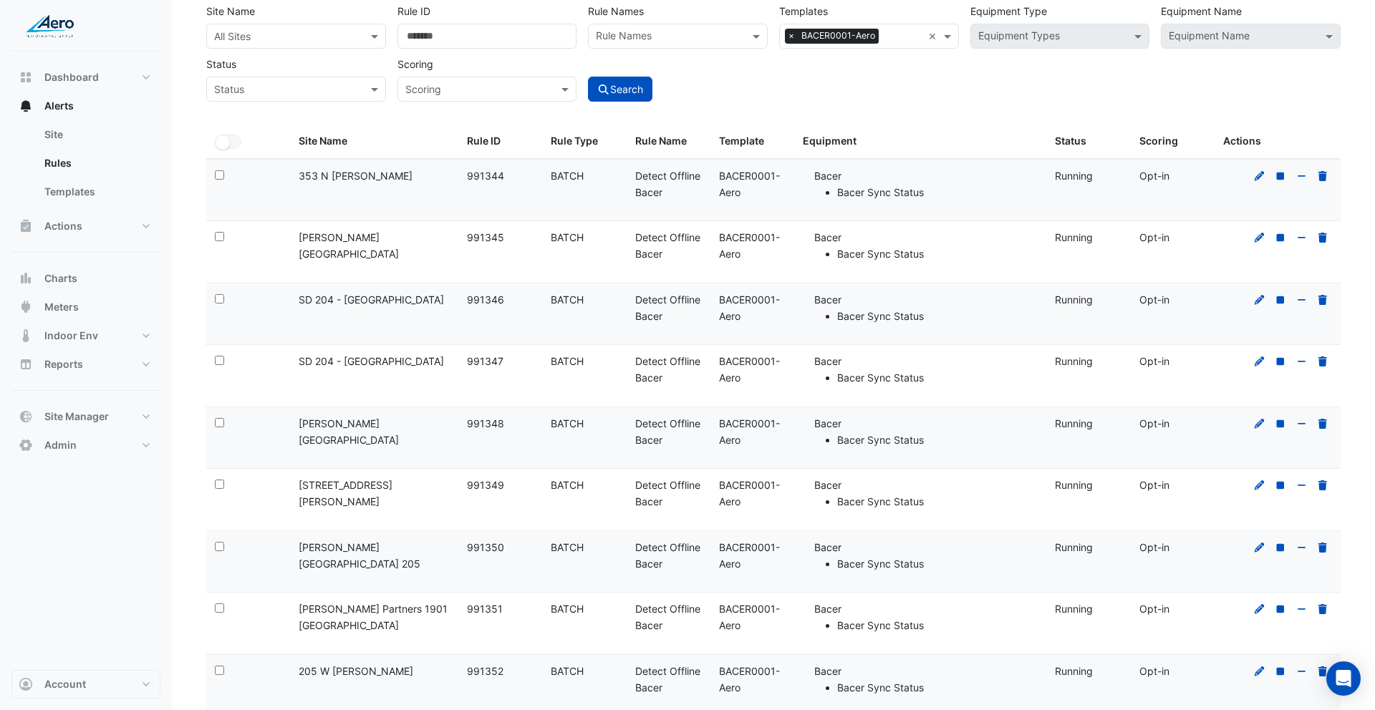
scroll to position [22, 0]
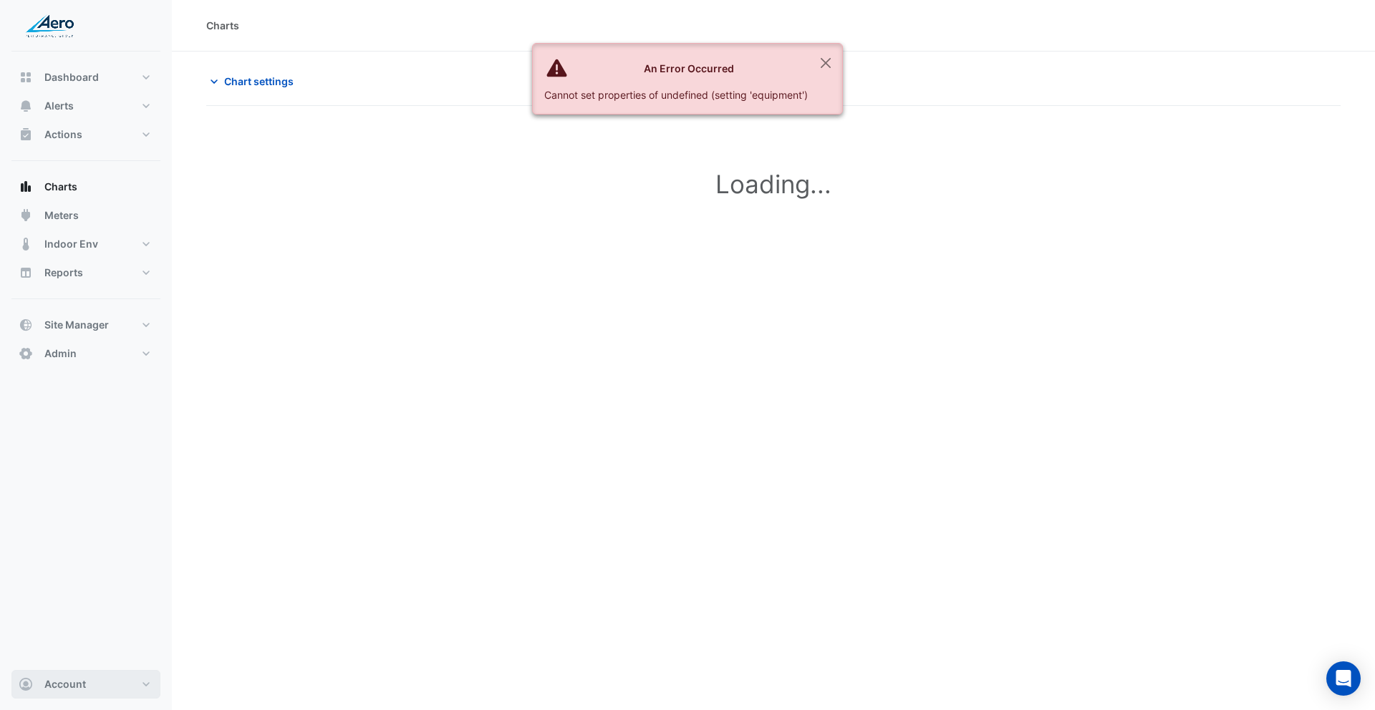
drag, startPoint x: 79, startPoint y: 676, endPoint x: 94, endPoint y: 679, distance: 14.6
click at [81, 675] on button "Account" at bounding box center [85, 684] width 149 height 29
click at [90, 641] on link "Sign Out" at bounding box center [86, 648] width 136 height 29
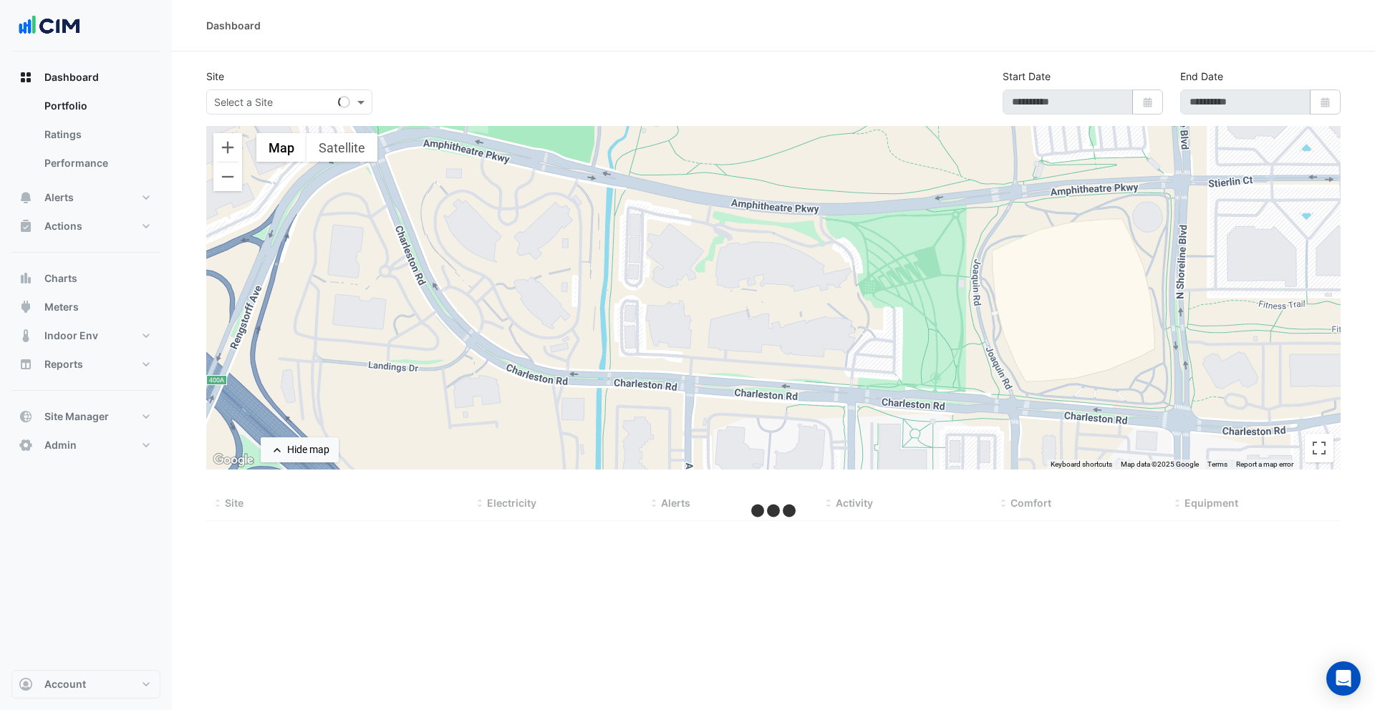
type input "**********"
select select "***"
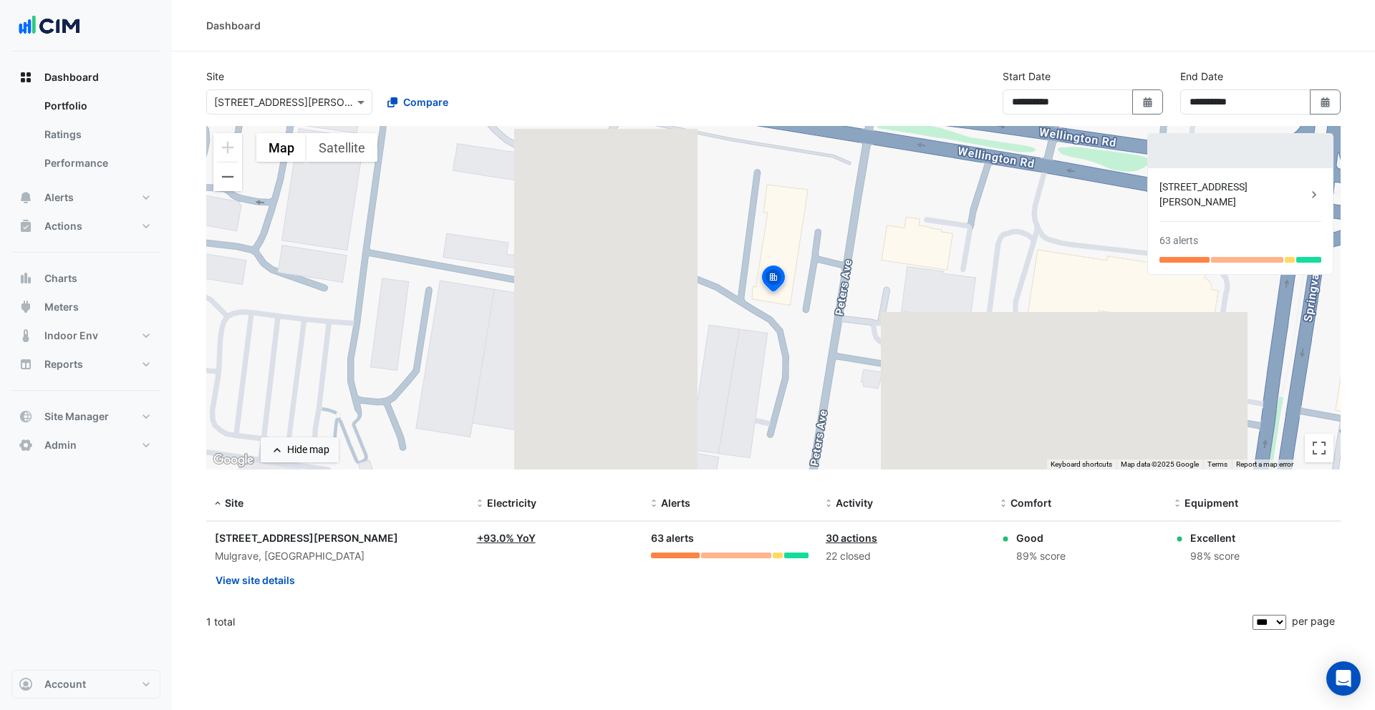
click at [498, 74] on div "Site Select a Site × [STREET_ADDRESS][PERSON_NAME] Compare" at bounding box center [375, 92] width 355 height 46
click at [71, 281] on span "Charts" at bounding box center [60, 278] width 33 height 14
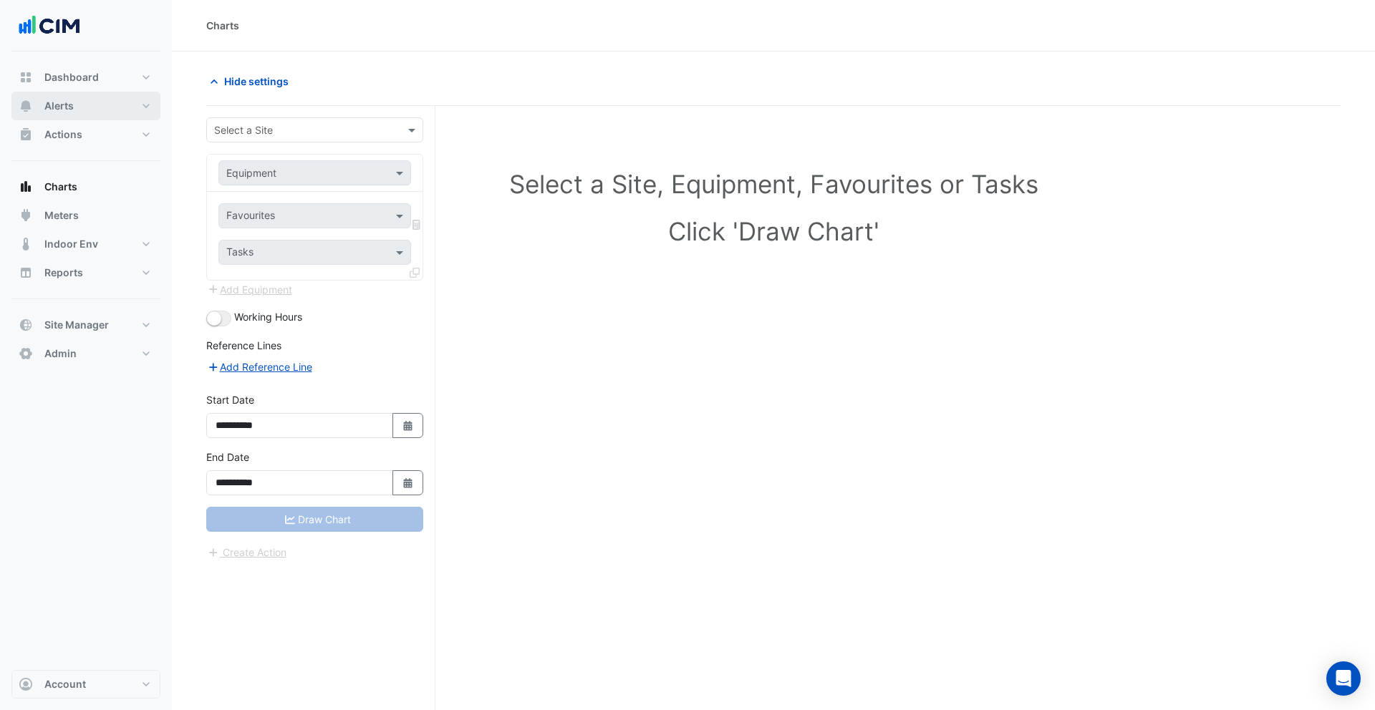
click at [61, 101] on span "Alerts" at bounding box center [58, 106] width 29 height 14
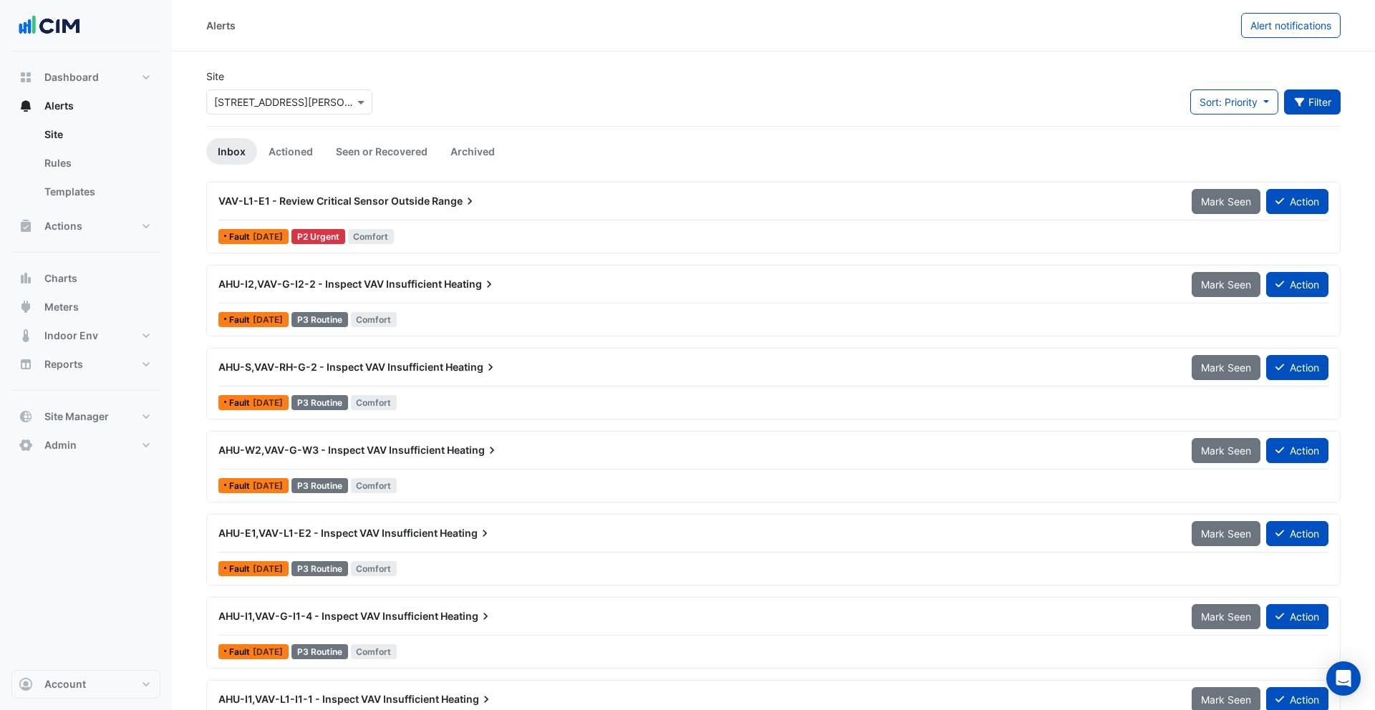
click at [1299, 110] on button "Filter" at bounding box center [1312, 101] width 57 height 25
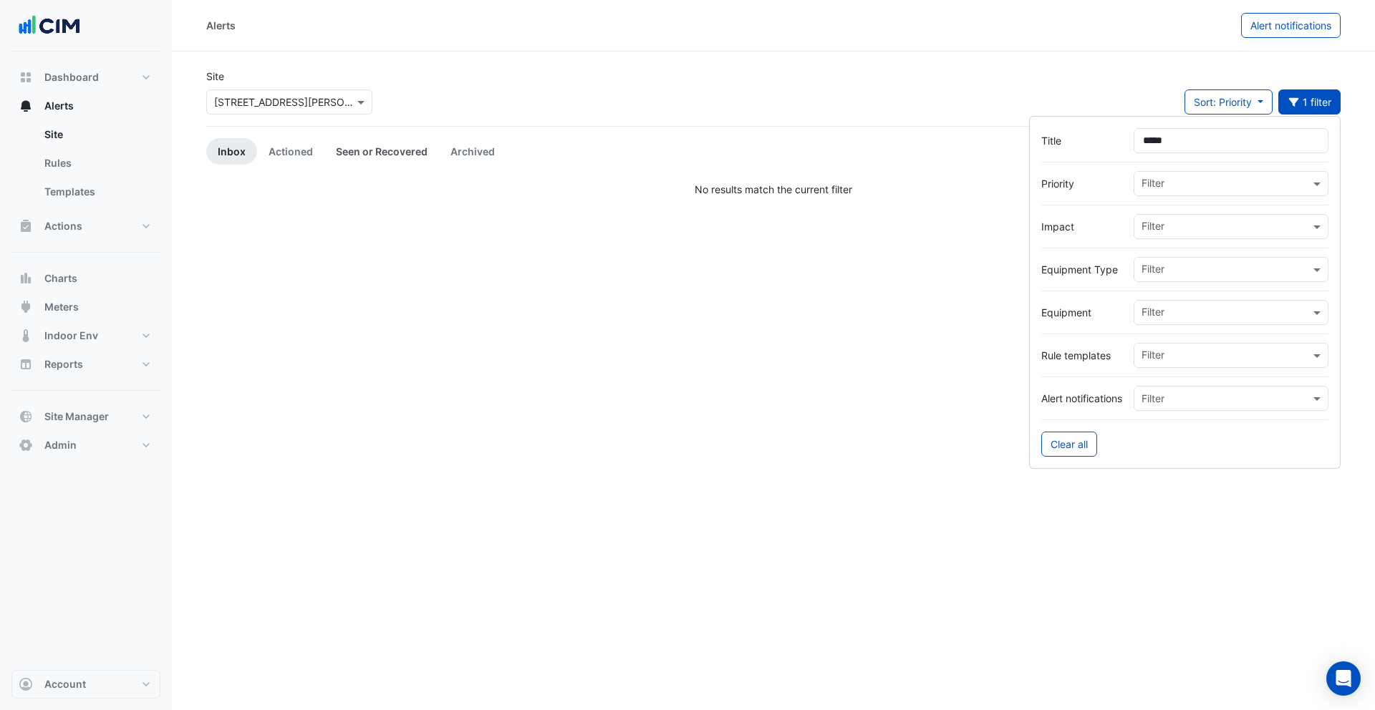
type input "*****"
click at [338, 155] on link "Seen or Recovered" at bounding box center [381, 151] width 115 height 26
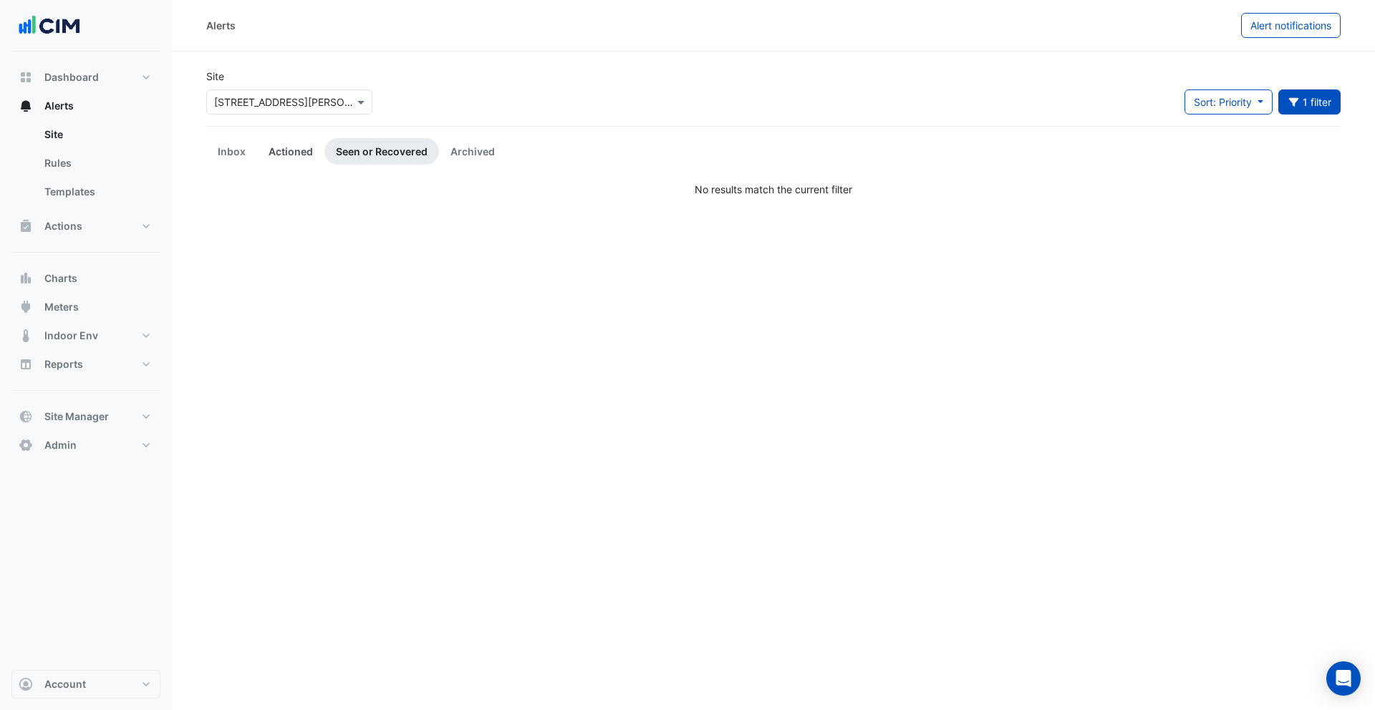
click at [294, 155] on link "Actioned" at bounding box center [290, 151] width 67 height 26
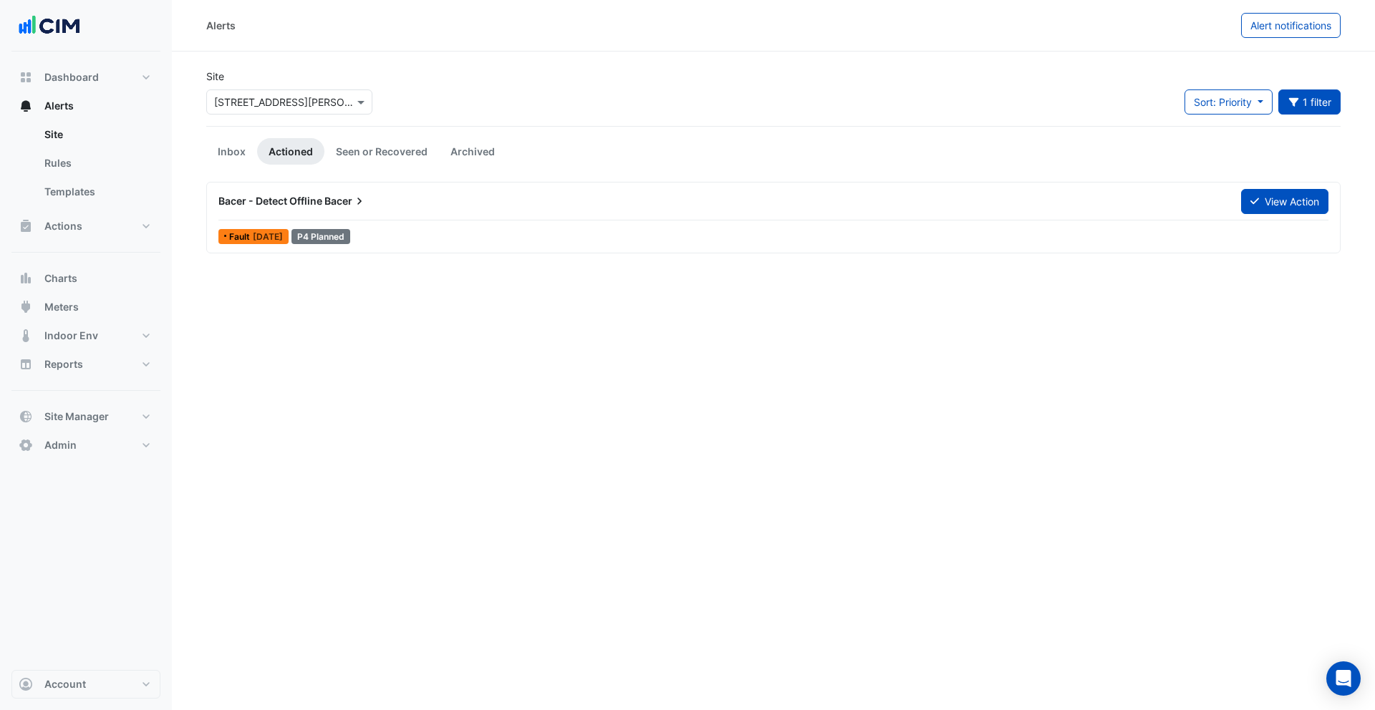
click at [313, 201] on span "Bacer - Detect Offline" at bounding box center [270, 201] width 104 height 12
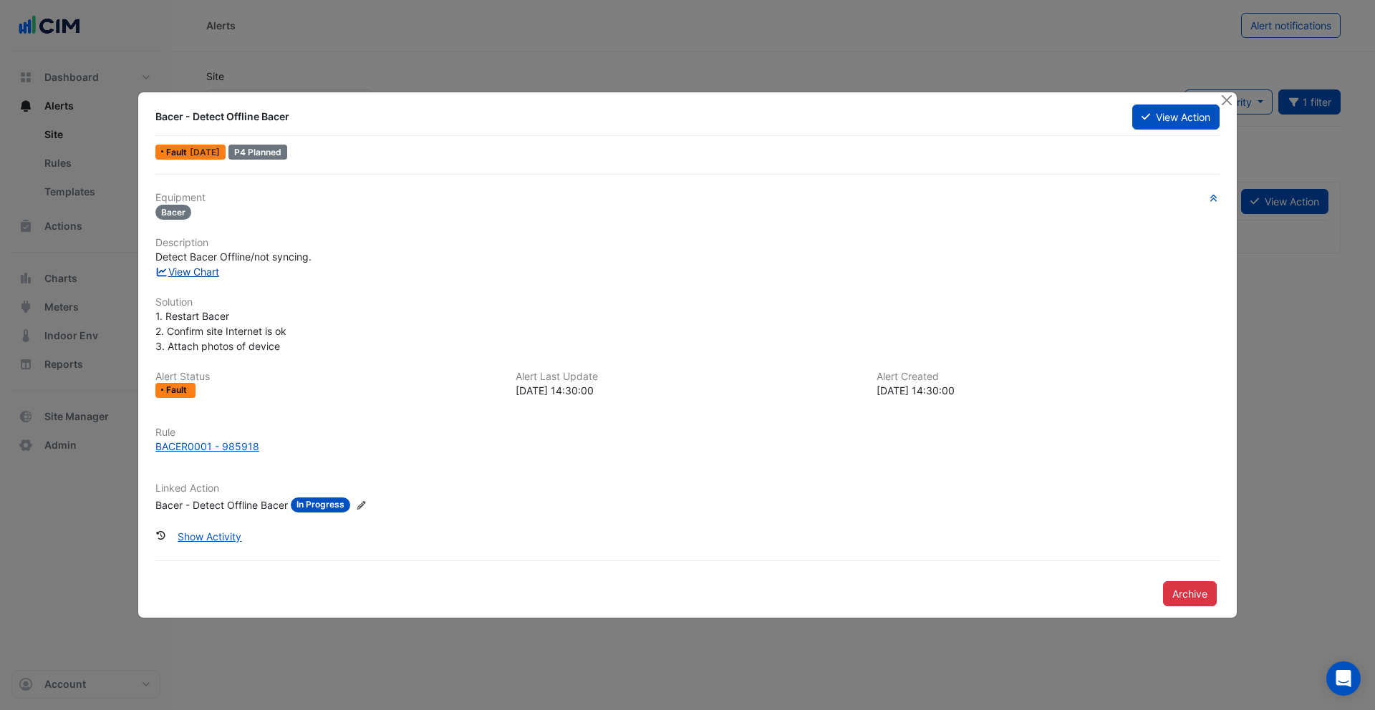
click at [203, 276] on link "View Chart" at bounding box center [187, 272] width 64 height 12
drag, startPoint x: 1226, startPoint y: 99, endPoint x: 1117, endPoint y: 102, distance: 109.6
click at [1226, 99] on button "Close" at bounding box center [1225, 99] width 15 height 15
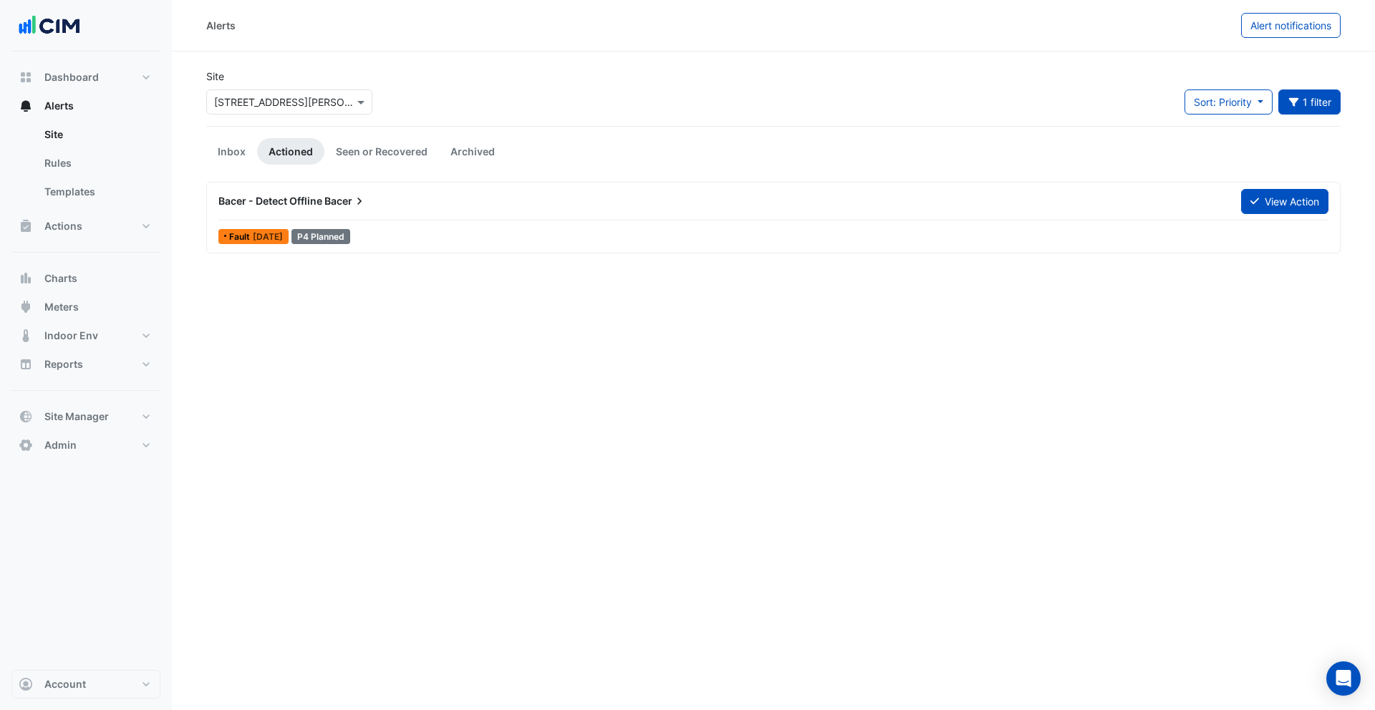
click at [300, 108] on input "text" at bounding box center [275, 102] width 122 height 15
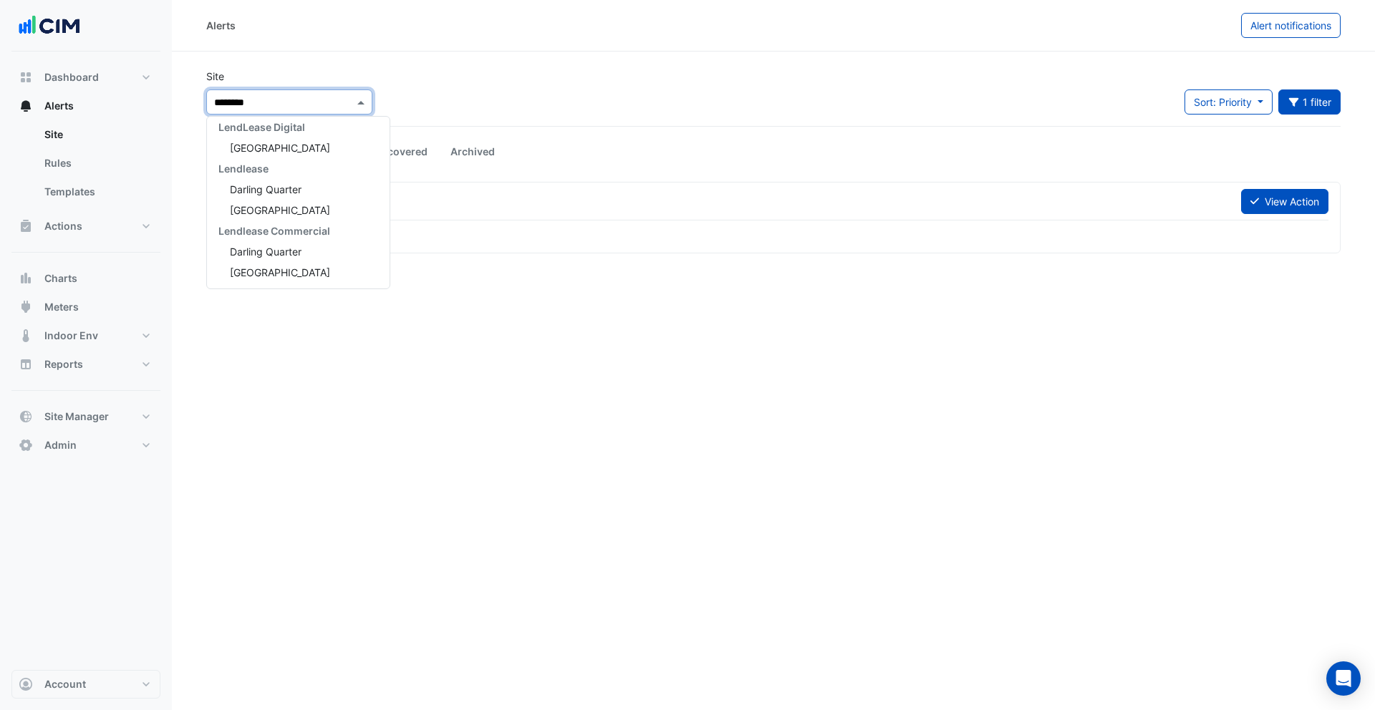
type input "*********"
click at [264, 150] on span "Darling Quarter" at bounding box center [266, 148] width 72 height 12
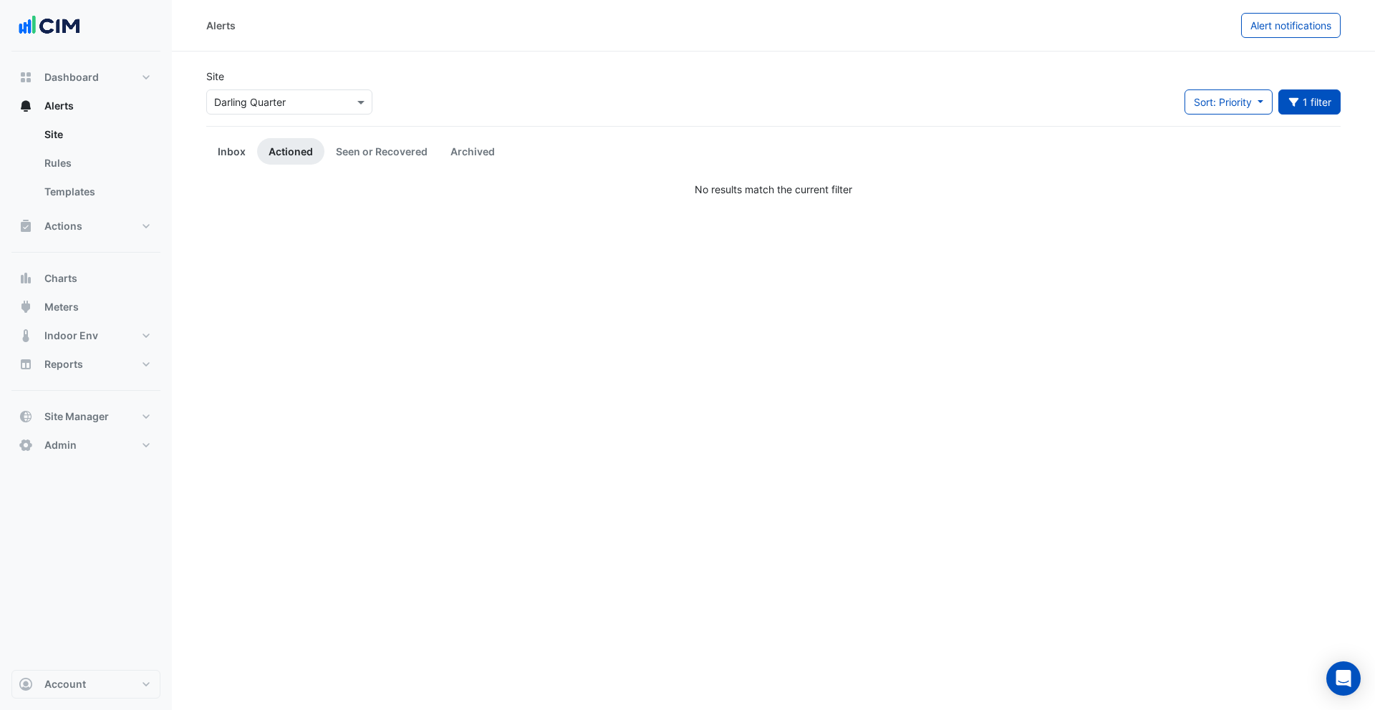
click at [242, 153] on link "Inbox" at bounding box center [231, 151] width 51 height 26
click at [1326, 105] on button "1 filter" at bounding box center [1309, 101] width 63 height 25
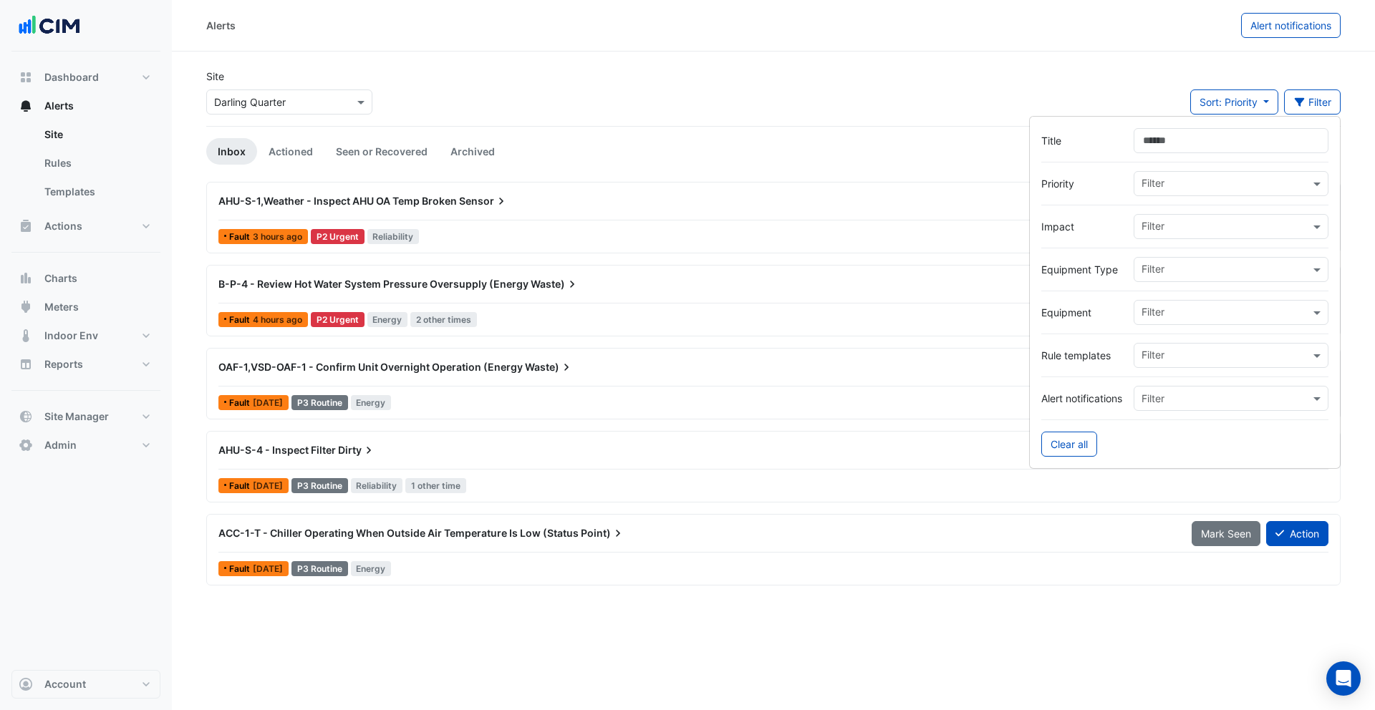
click at [1177, 308] on input "text" at bounding box center [1225, 313] width 168 height 15
click at [1219, 342] on span "AC DRIVE 531-AHU-N-6" at bounding box center [1202, 343] width 114 height 12
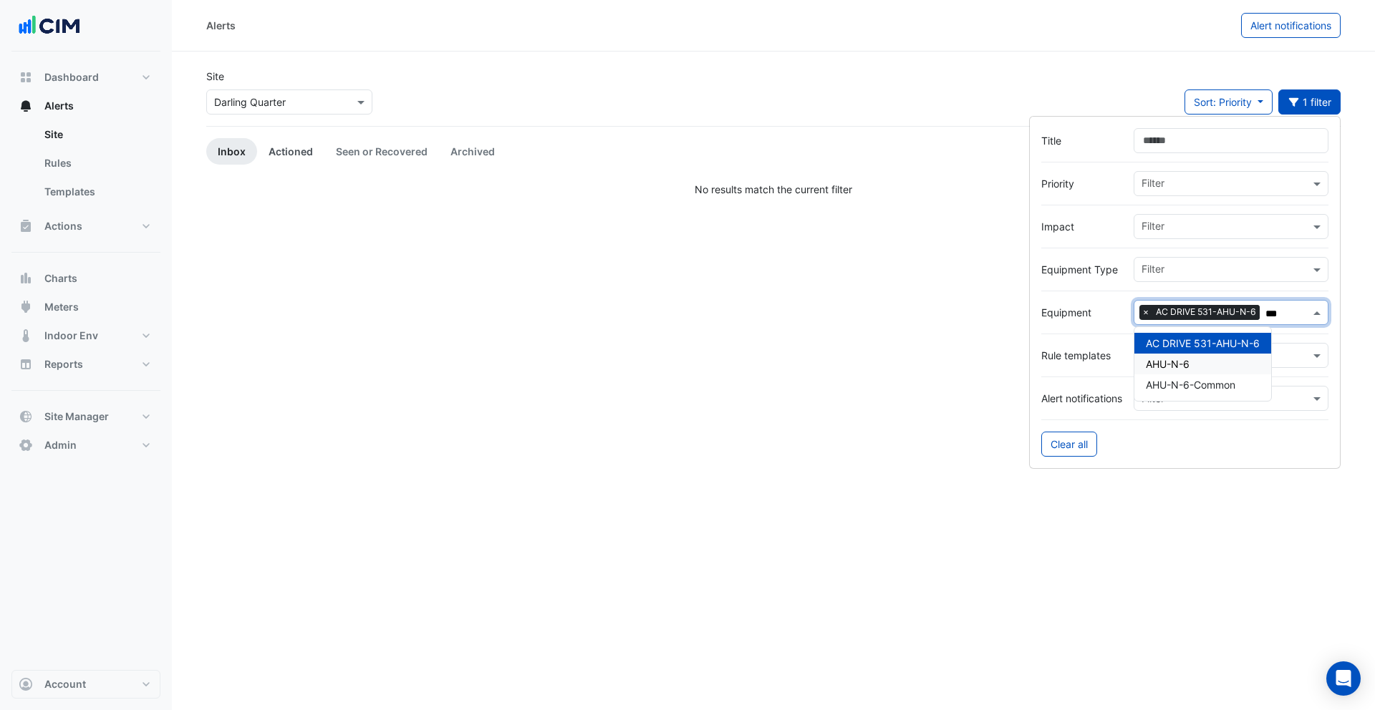
type input "***"
click at [293, 152] on link "Actioned" at bounding box center [290, 151] width 67 height 26
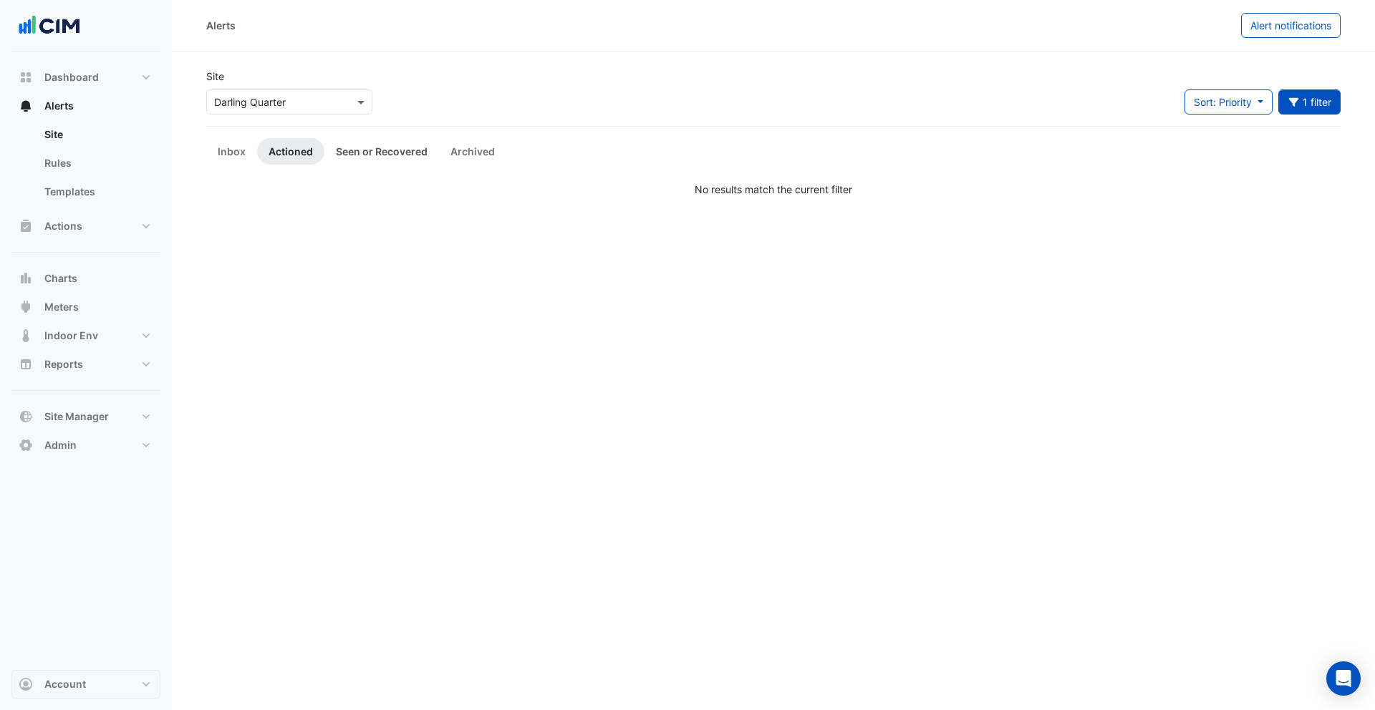
click at [349, 157] on link "Seen or Recovered" at bounding box center [381, 151] width 115 height 26
click at [477, 155] on link "Archived" at bounding box center [472, 151] width 67 height 26
drag, startPoint x: 359, startPoint y: 148, endPoint x: 495, endPoint y: 135, distance: 137.3
click at [359, 148] on link "Seen or Recovered" at bounding box center [381, 151] width 115 height 26
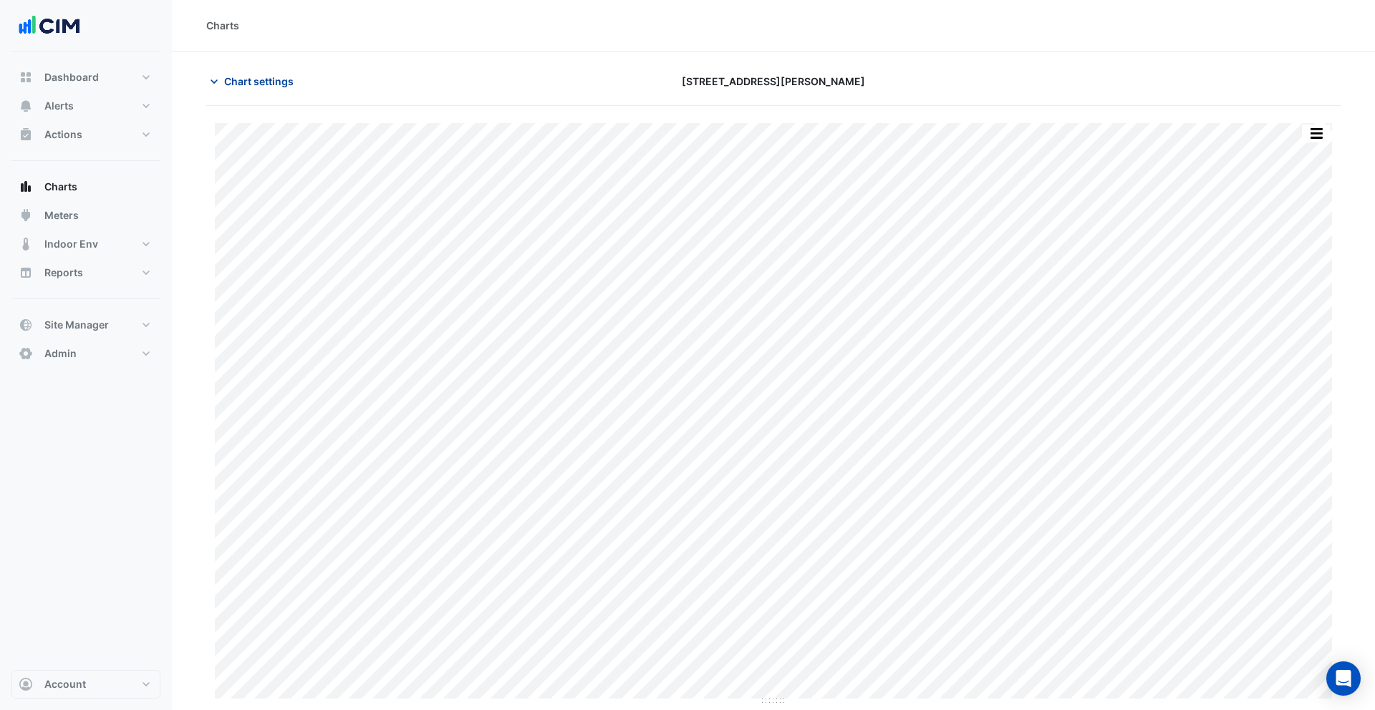
click at [236, 82] on span "Chart settings" at bounding box center [258, 81] width 69 height 15
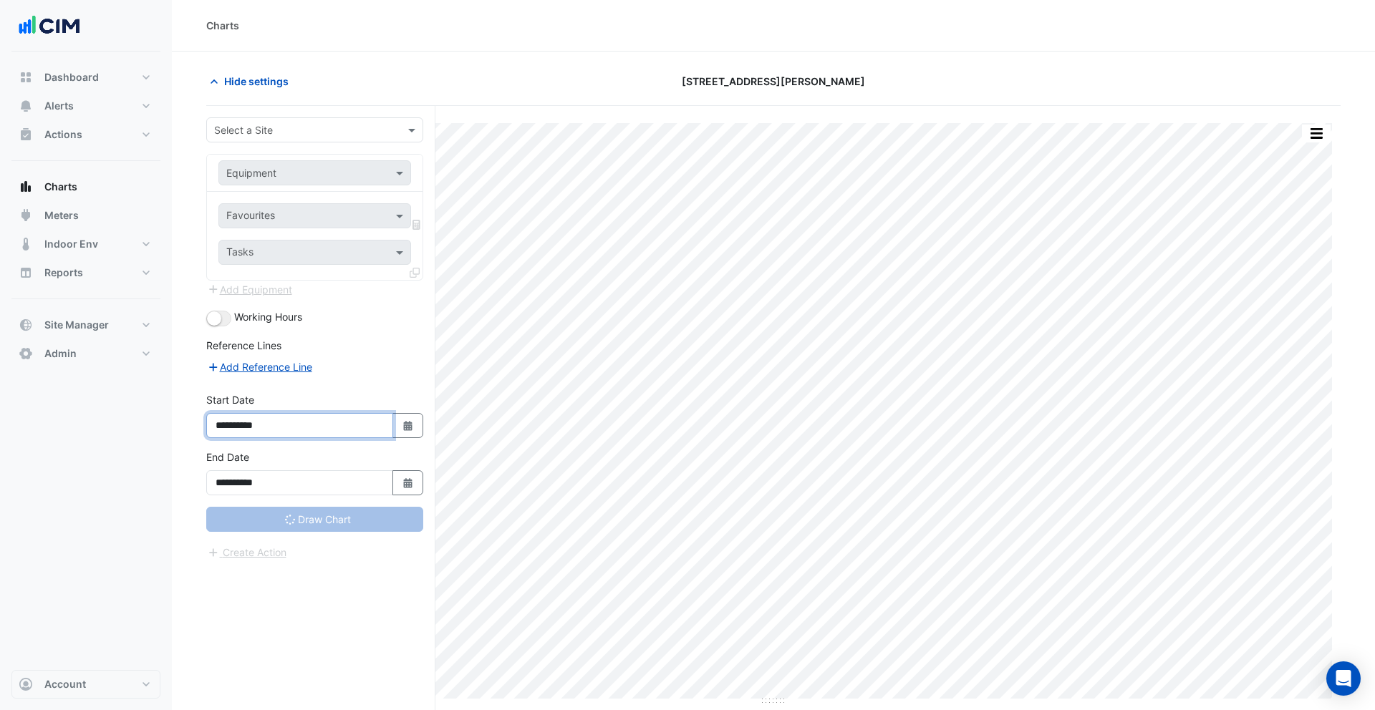
type input "**********"
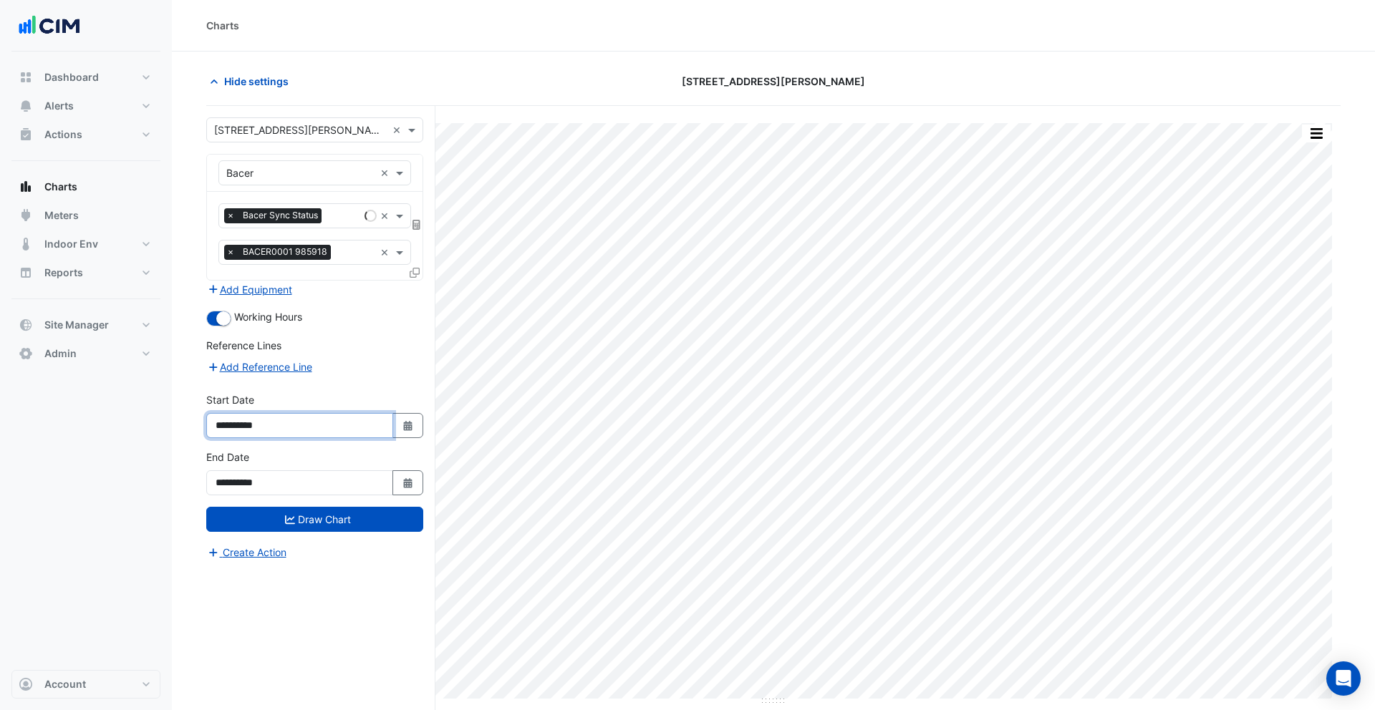
click at [256, 425] on input "**********" at bounding box center [299, 425] width 187 height 25
type input "**********"
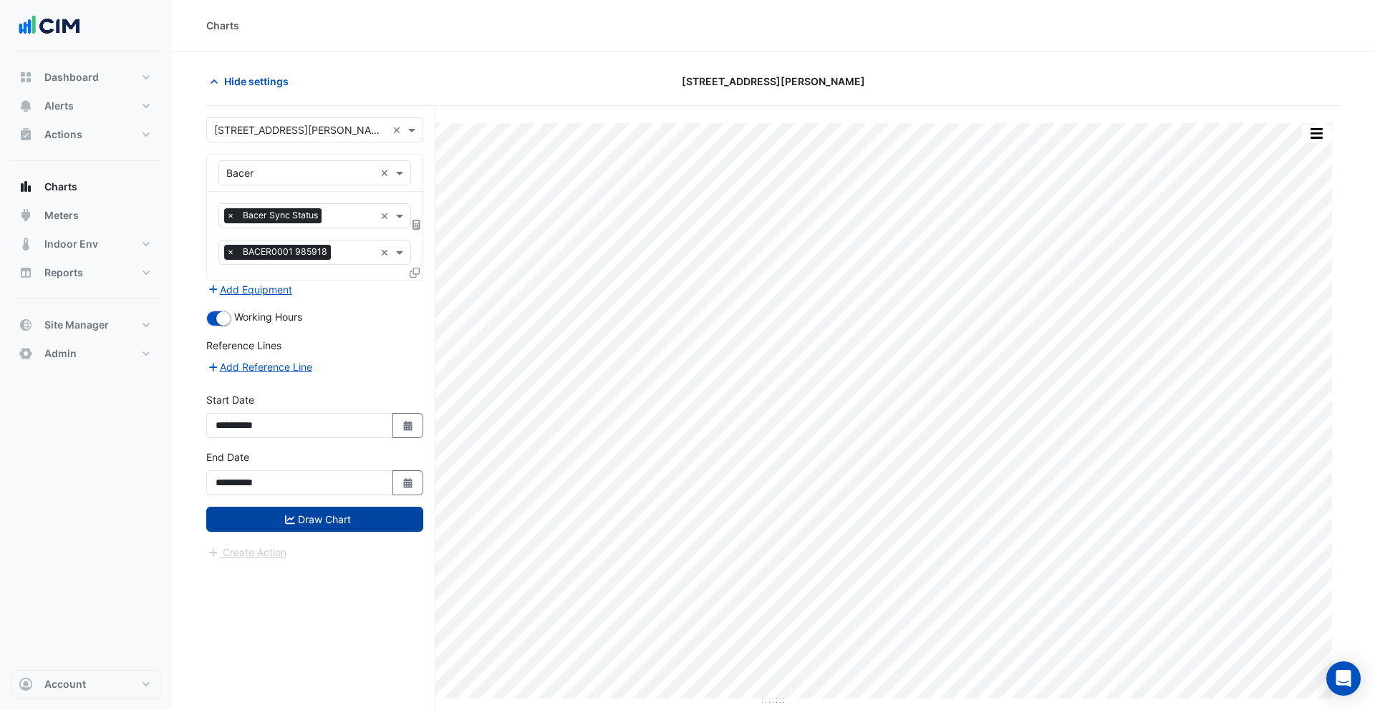
click at [362, 512] on button "Draw Chart" at bounding box center [314, 519] width 217 height 25
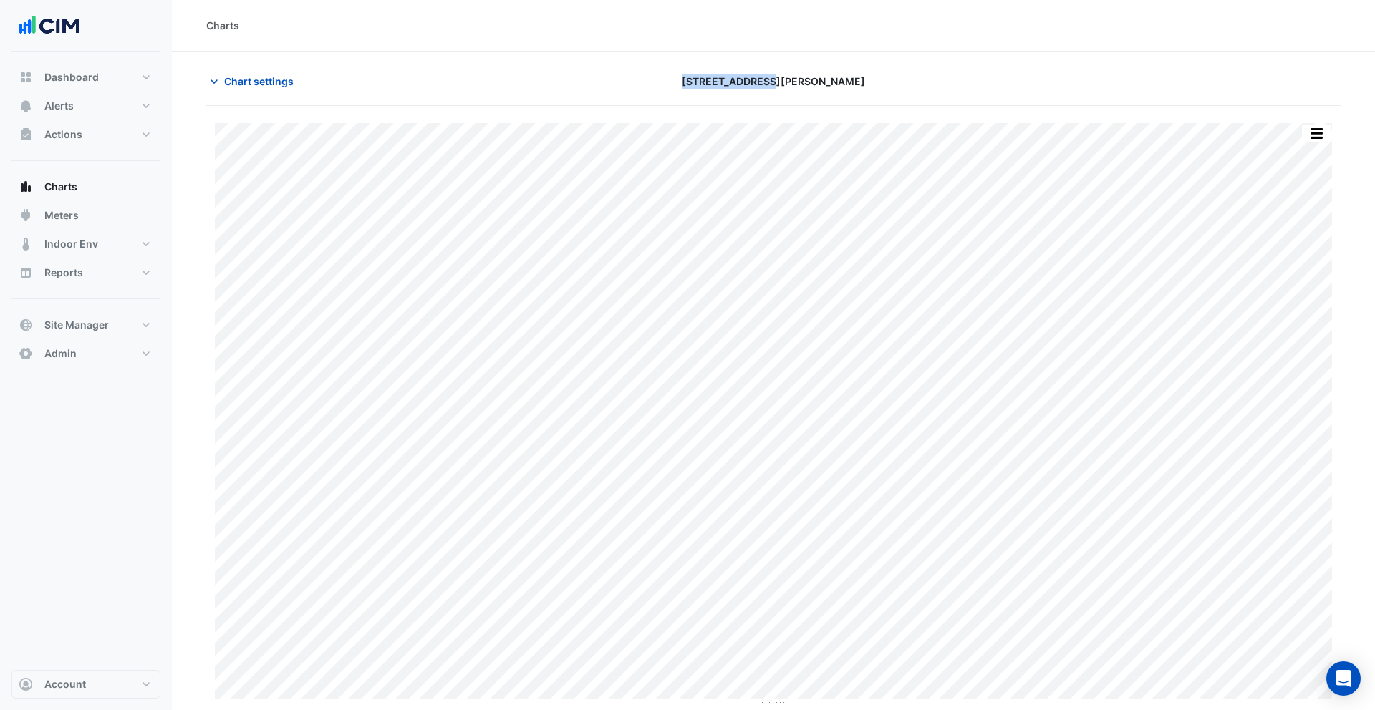
drag, startPoint x: 734, startPoint y: 80, endPoint x: 793, endPoint y: 83, distance: 58.8
click at [822, 83] on div "1 Peters Avenue" at bounding box center [773, 81] width 384 height 25
drag, startPoint x: 793, startPoint y: 83, endPoint x: 836, endPoint y: 84, distance: 43.7
click at [794, 83] on span "[STREET_ADDRESS][PERSON_NAME]" at bounding box center [773, 81] width 183 height 15
drag, startPoint x: 836, startPoint y: 84, endPoint x: 701, endPoint y: 84, distance: 135.3
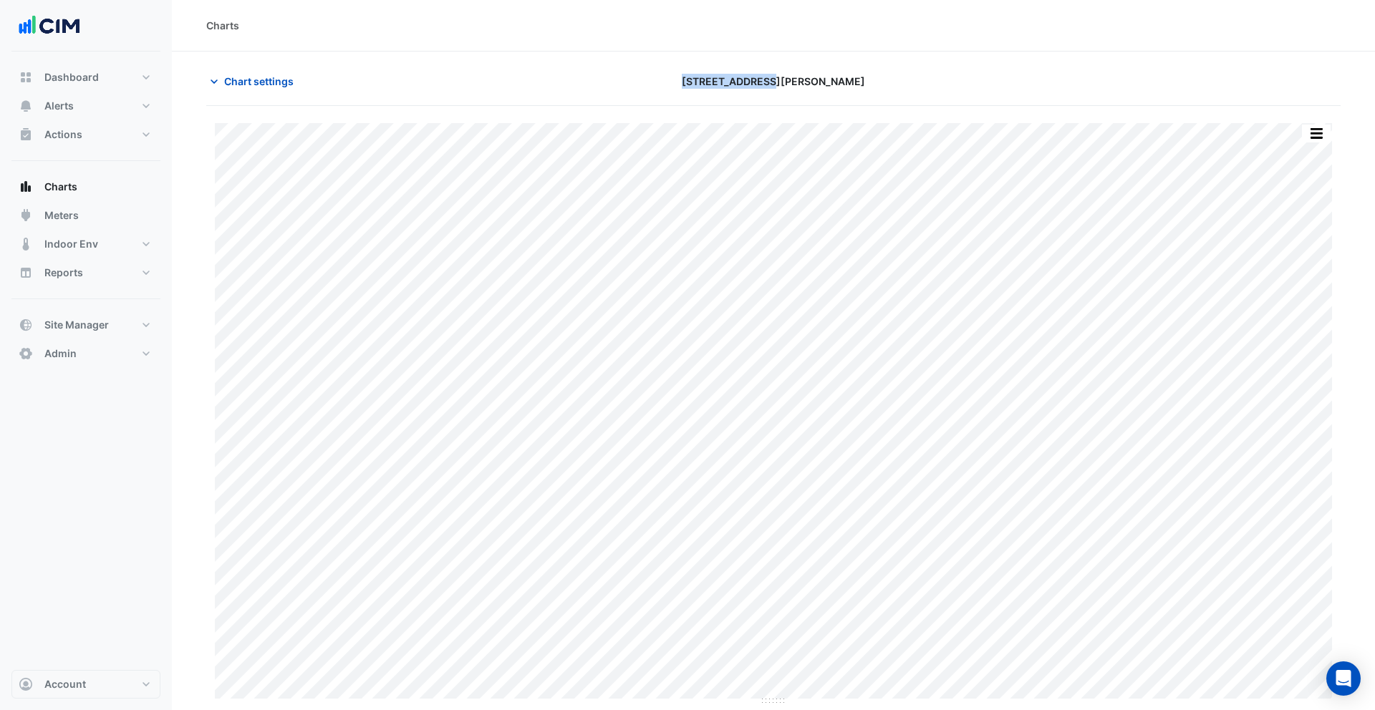
click at [701, 84] on div "[STREET_ADDRESS][PERSON_NAME]" at bounding box center [773, 81] width 384 height 25
drag, startPoint x: 735, startPoint y: 84, endPoint x: 787, endPoint y: 84, distance: 52.3
click at [737, 84] on span "[STREET_ADDRESS][PERSON_NAME]" at bounding box center [773, 81] width 183 height 15
drag, startPoint x: 785, startPoint y: 84, endPoint x: 747, endPoint y: 84, distance: 37.9
click at [747, 84] on span "[STREET_ADDRESS][PERSON_NAME]" at bounding box center [773, 81] width 183 height 15
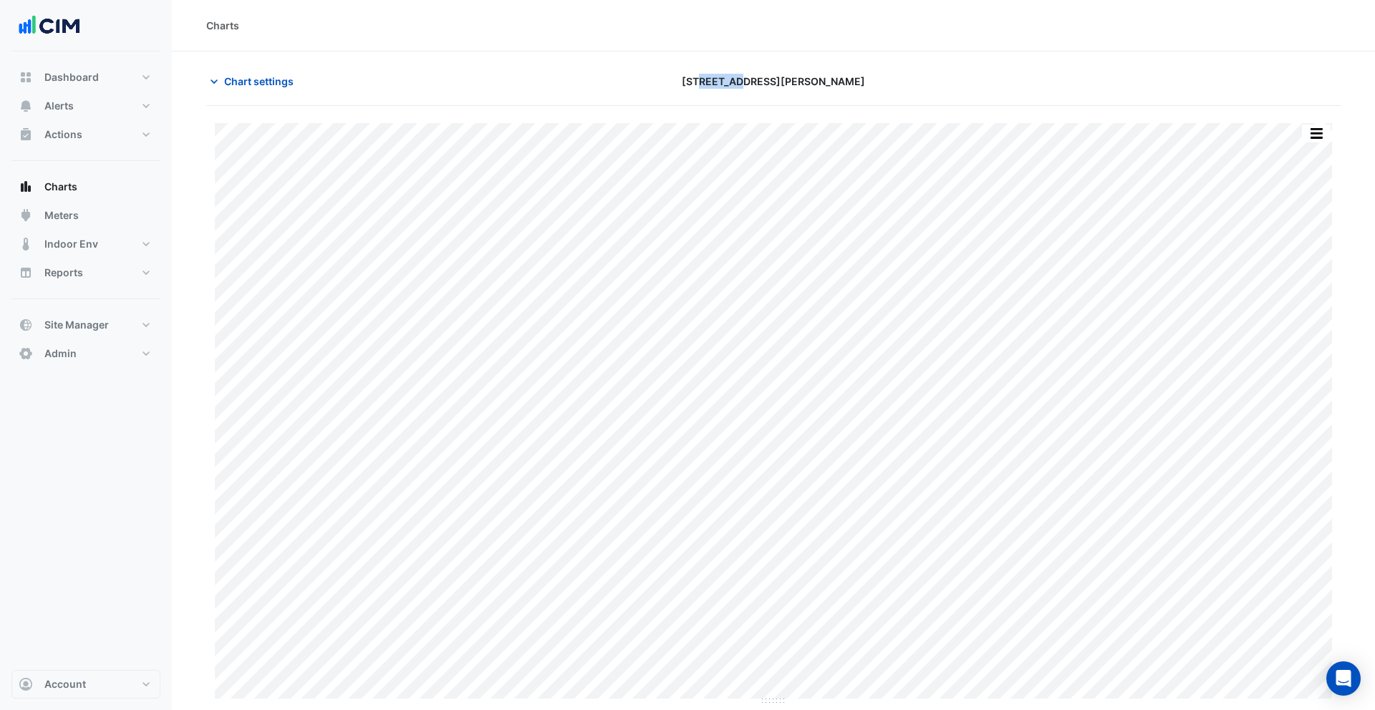
click at [749, 84] on span "[STREET_ADDRESS][PERSON_NAME]" at bounding box center [773, 81] width 183 height 15
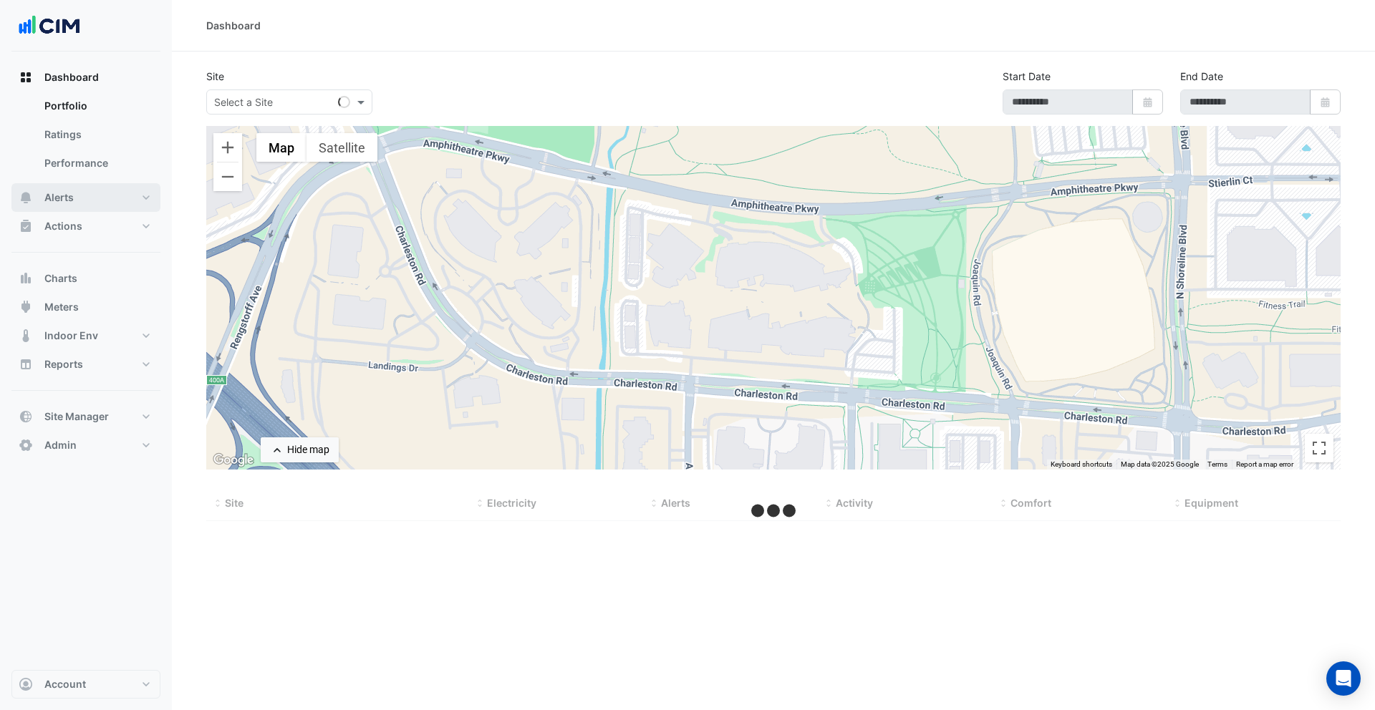
click at [97, 199] on button "Alerts" at bounding box center [85, 197] width 149 height 29
click at [74, 161] on link "Rules" at bounding box center [96, 163] width 127 height 29
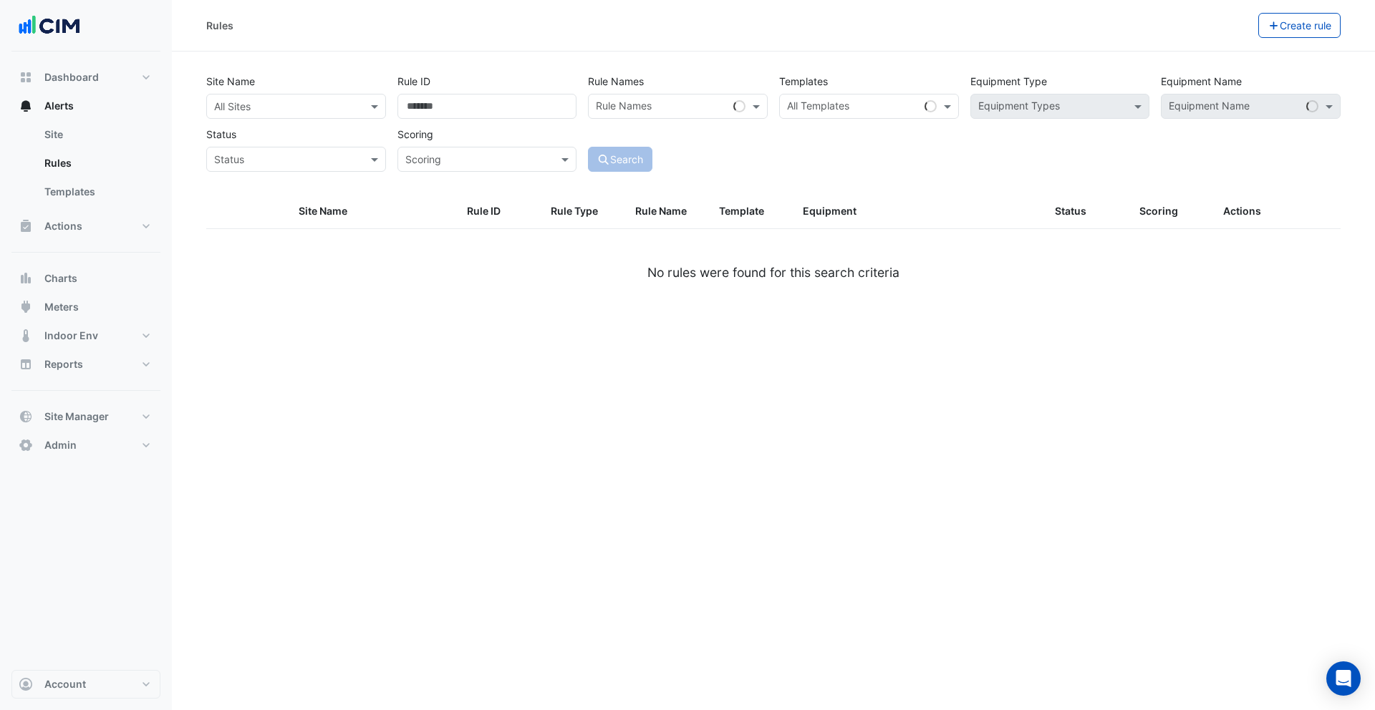
click at [327, 105] on input "text" at bounding box center [281, 107] width 135 height 15
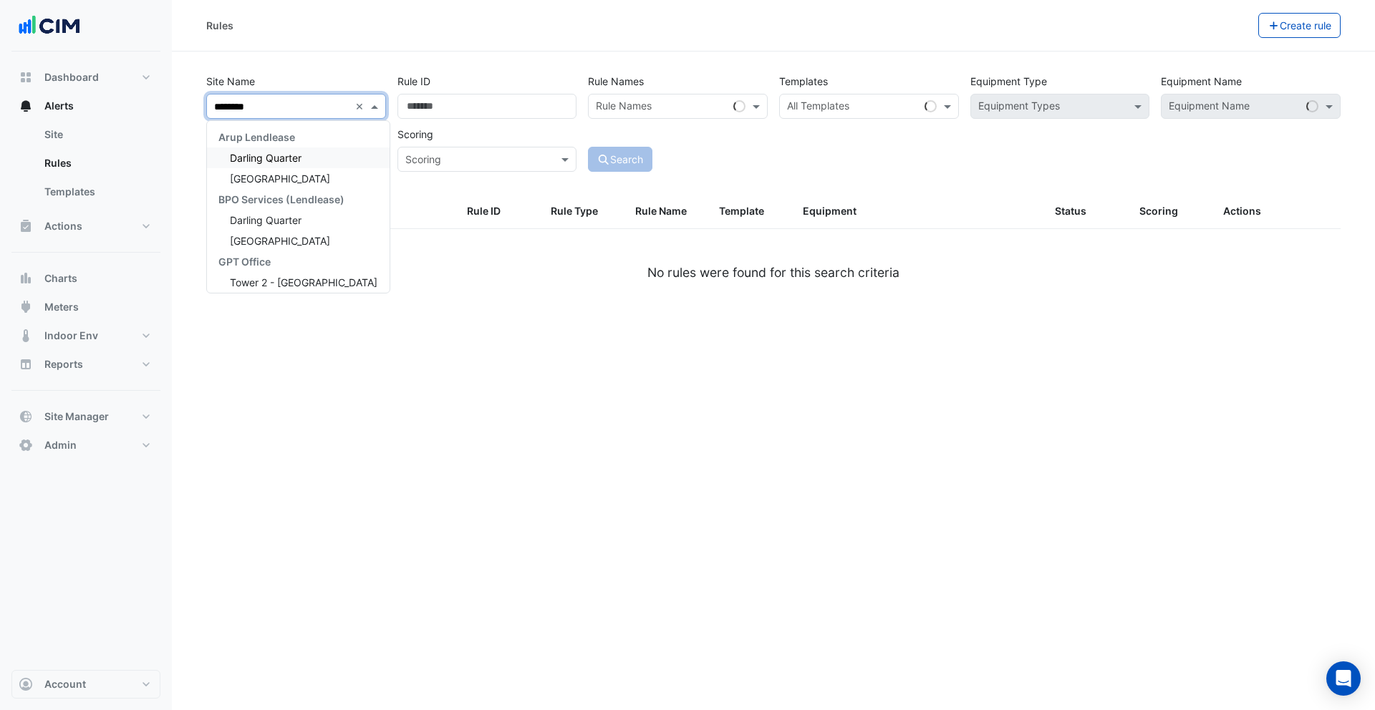
type input "*********"
drag, startPoint x: 308, startPoint y: 155, endPoint x: 346, endPoint y: 157, distance: 38.7
click at [309, 155] on div "Darling Quarter" at bounding box center [284, 157] width 154 height 21
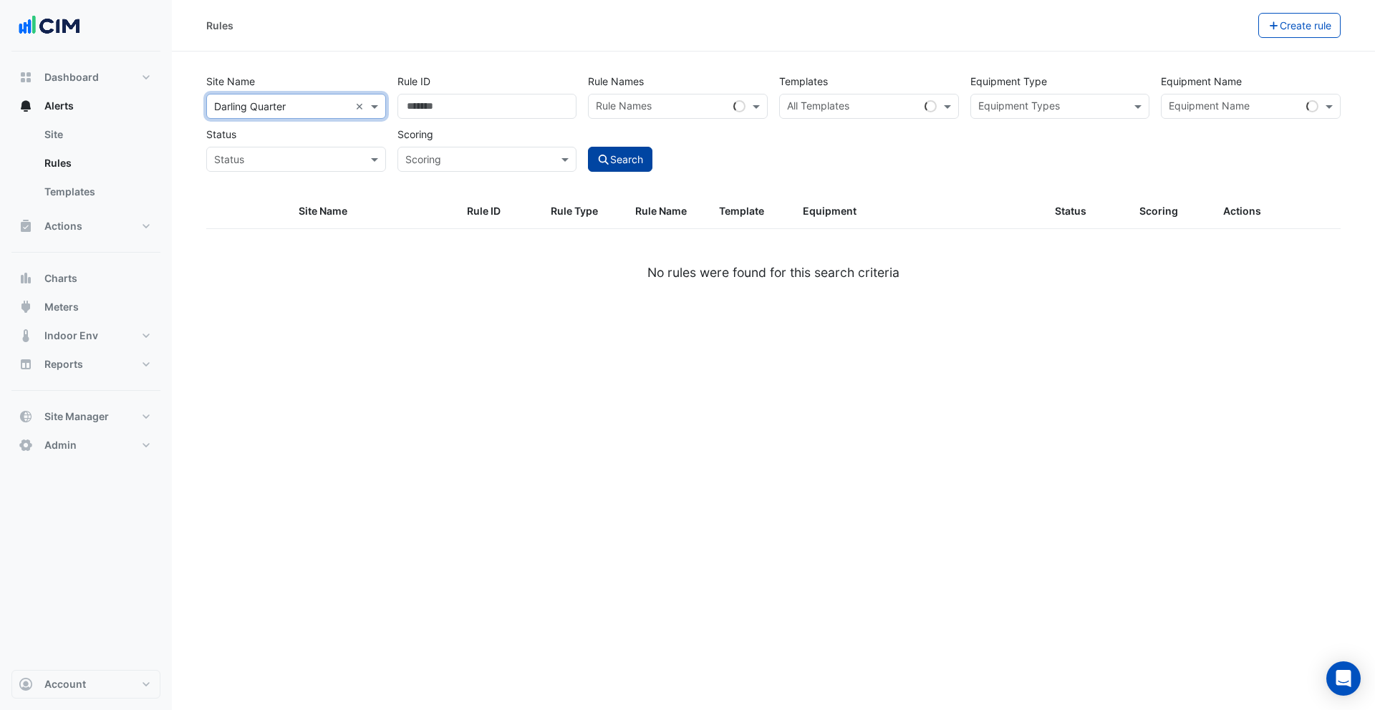
click at [610, 163] on button "Search" at bounding box center [620, 159] width 64 height 25
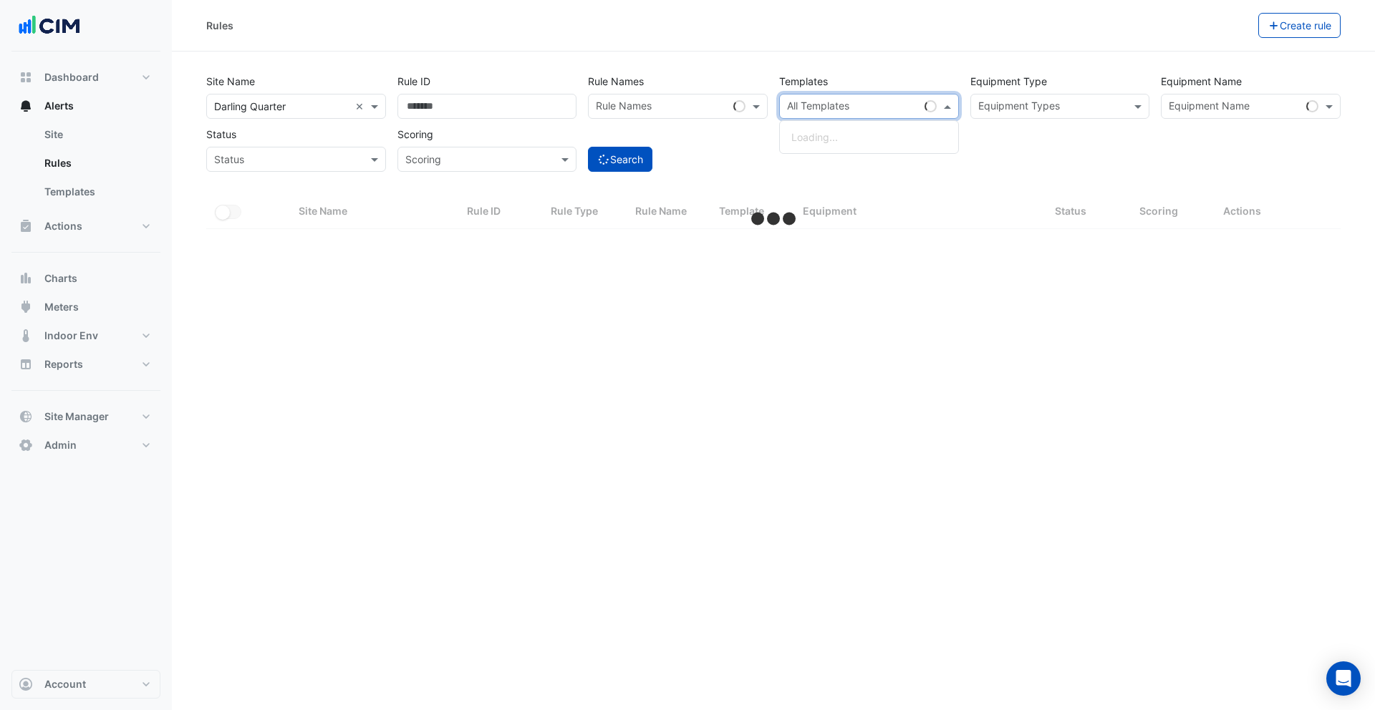
click at [861, 102] on input "text" at bounding box center [853, 107] width 132 height 15
select select "***"
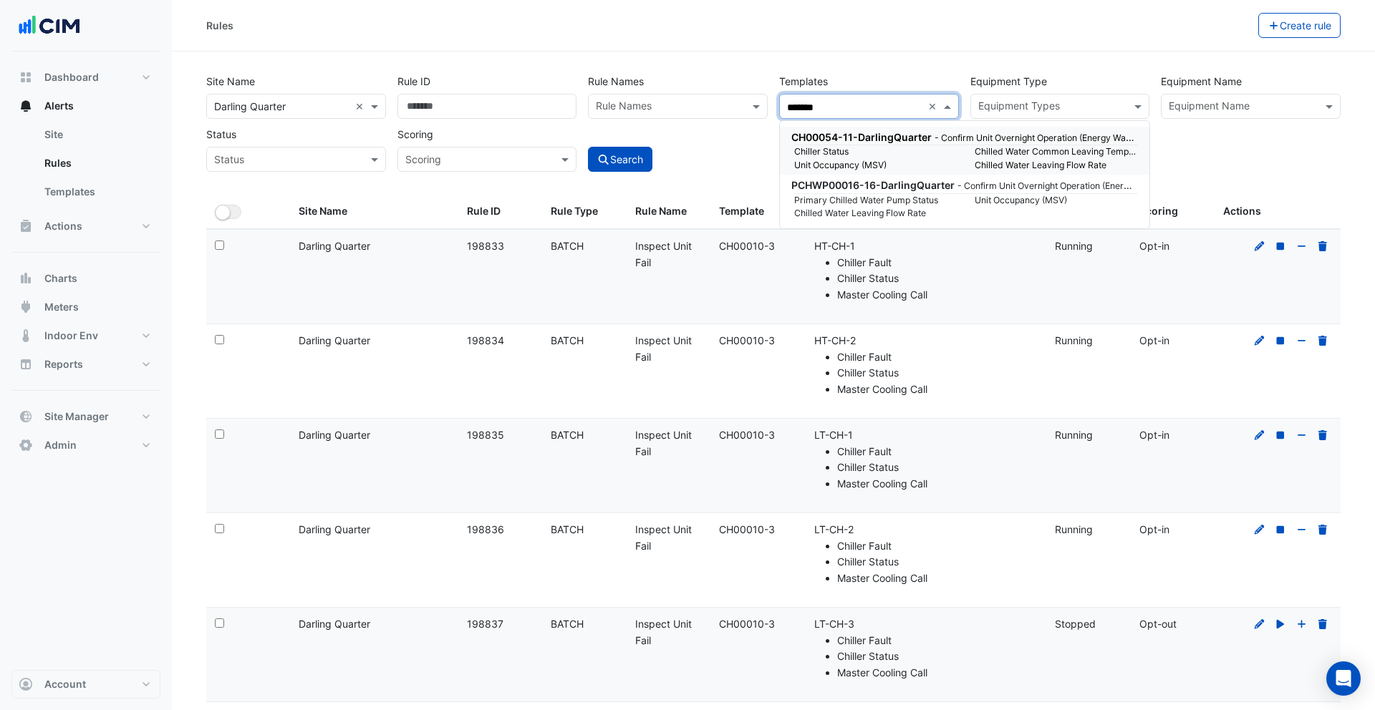
scroll to position [16, 0]
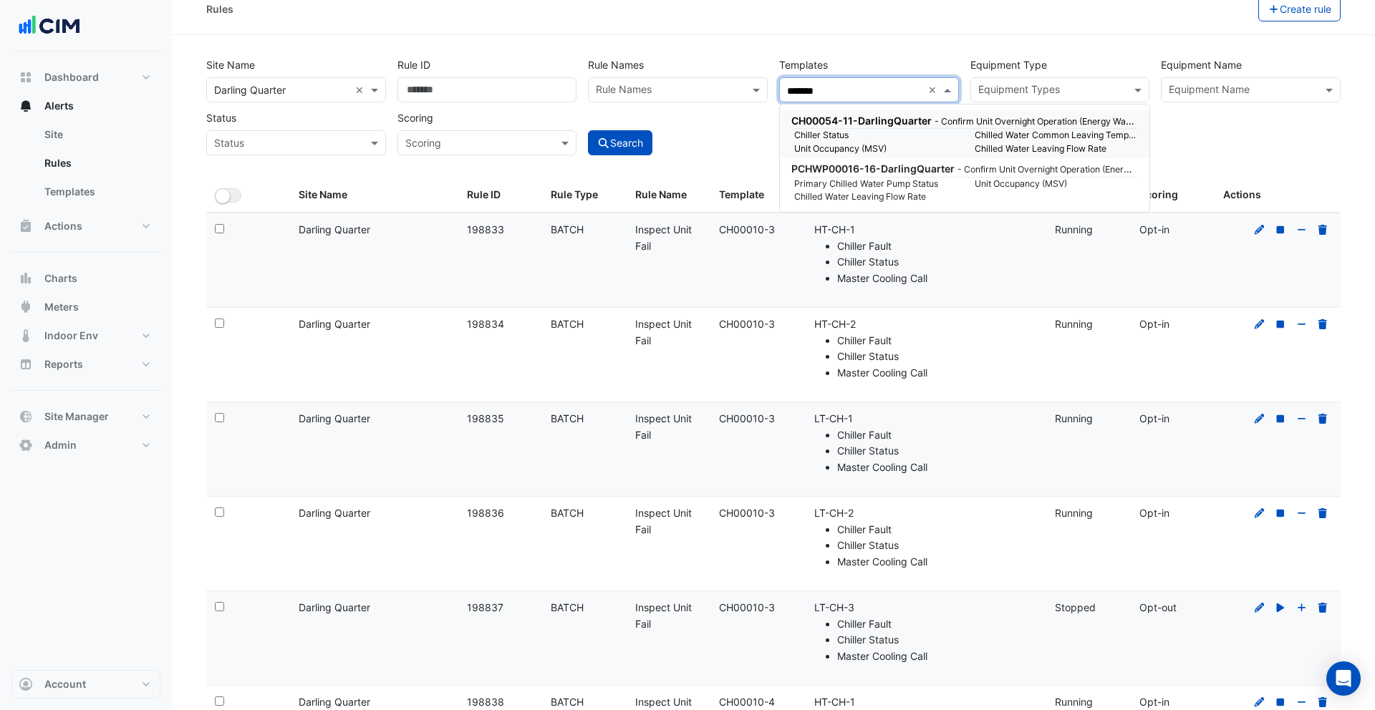
click at [902, 146] on small "Unit Occupancy (MSV)" at bounding box center [875, 148] width 180 height 13
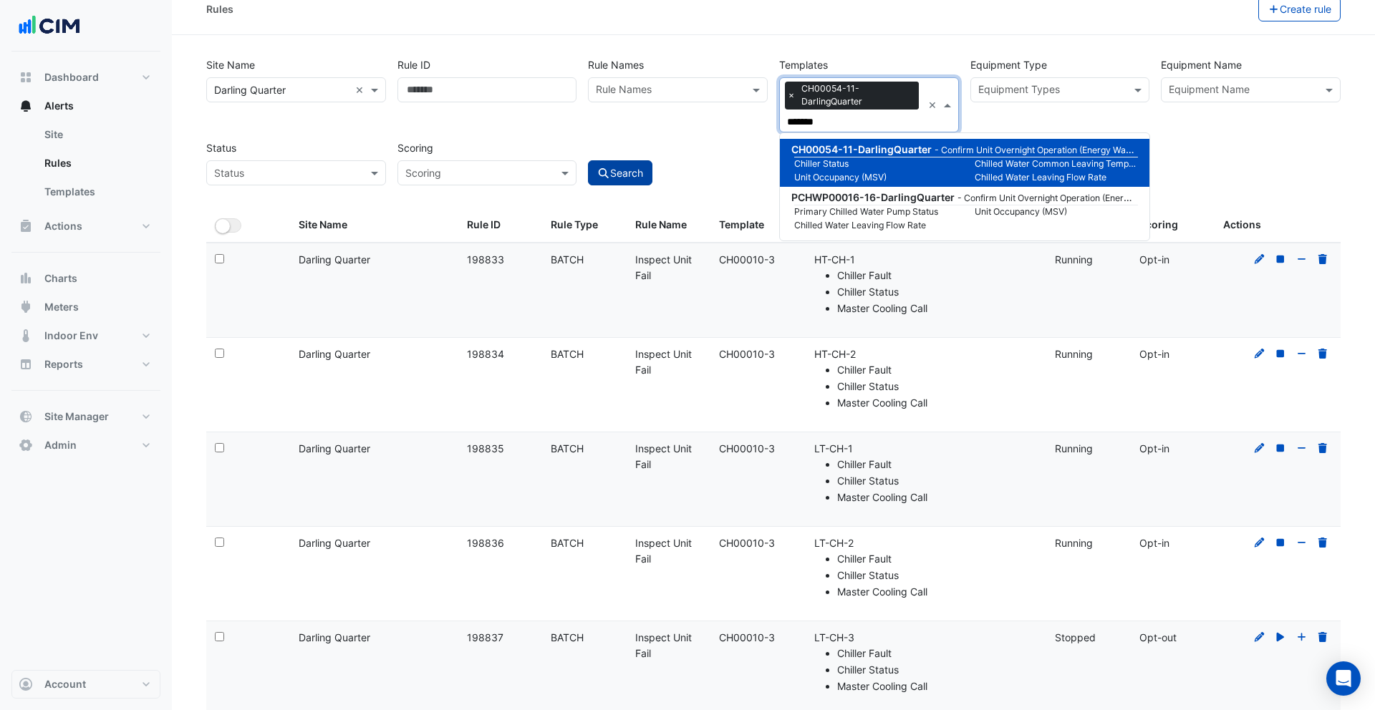
type input "*******"
click at [639, 169] on button "Search" at bounding box center [620, 172] width 64 height 25
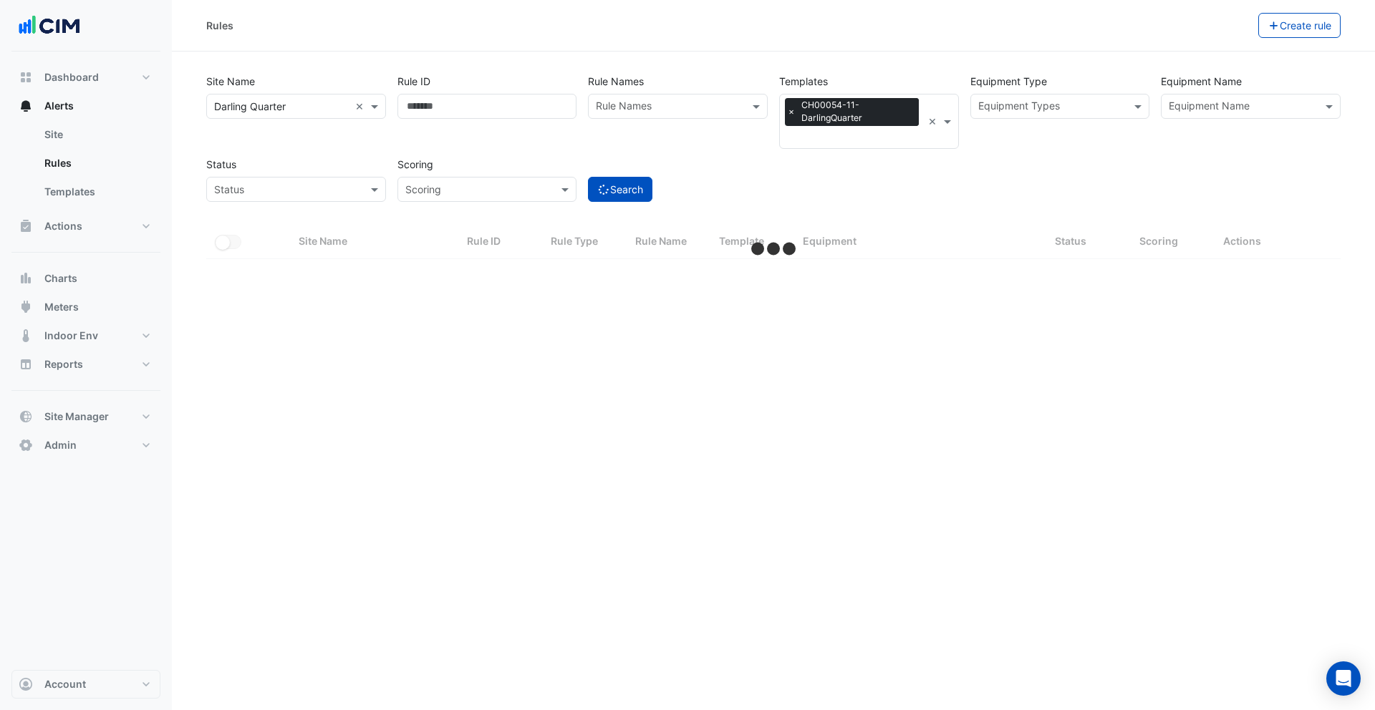
select select "***"
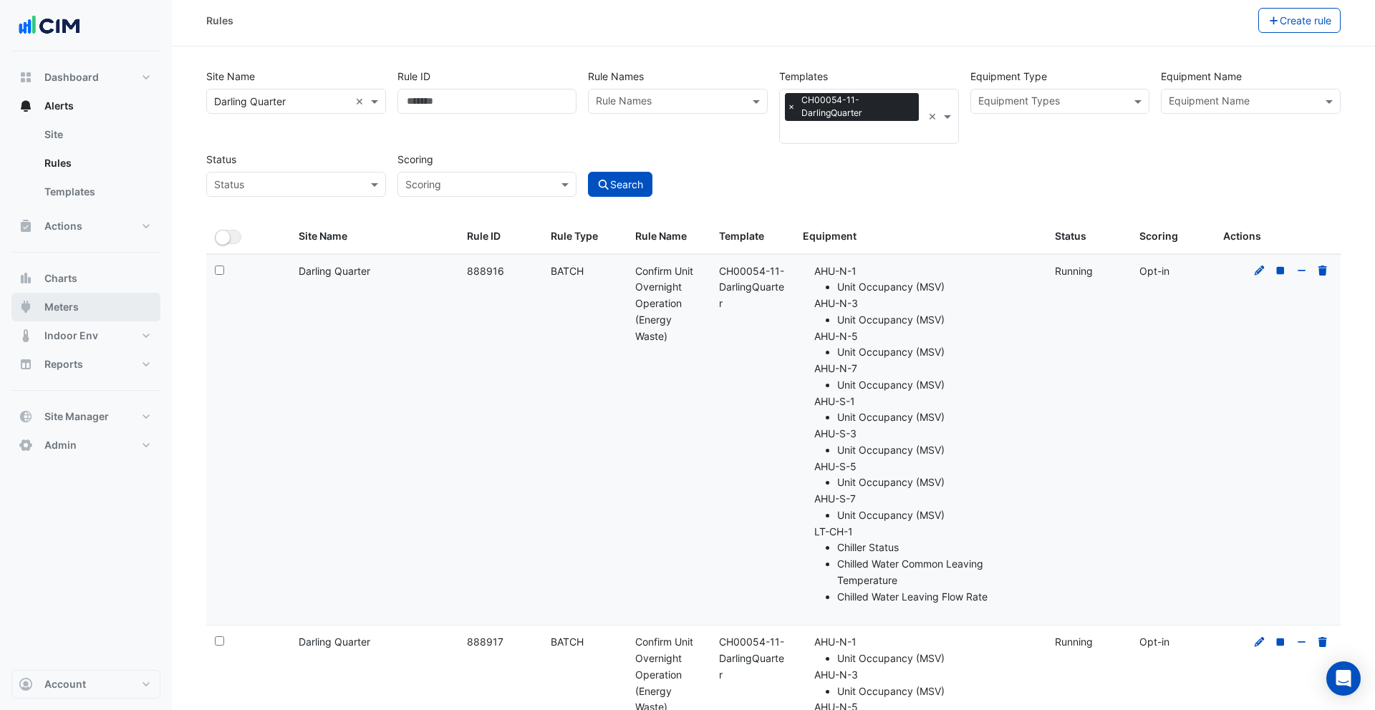
scroll to position [6, 0]
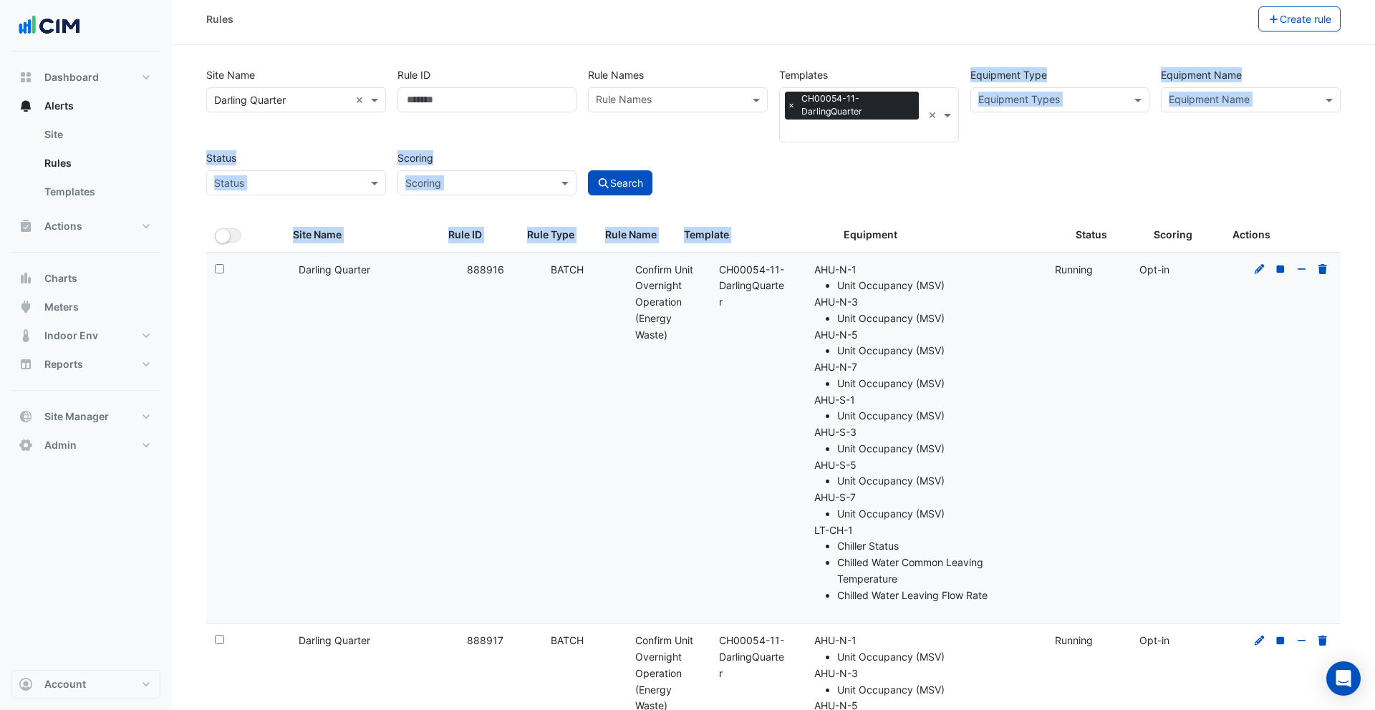
drag, startPoint x: 790, startPoint y: 220, endPoint x: 878, endPoint y: 213, distance: 89.0
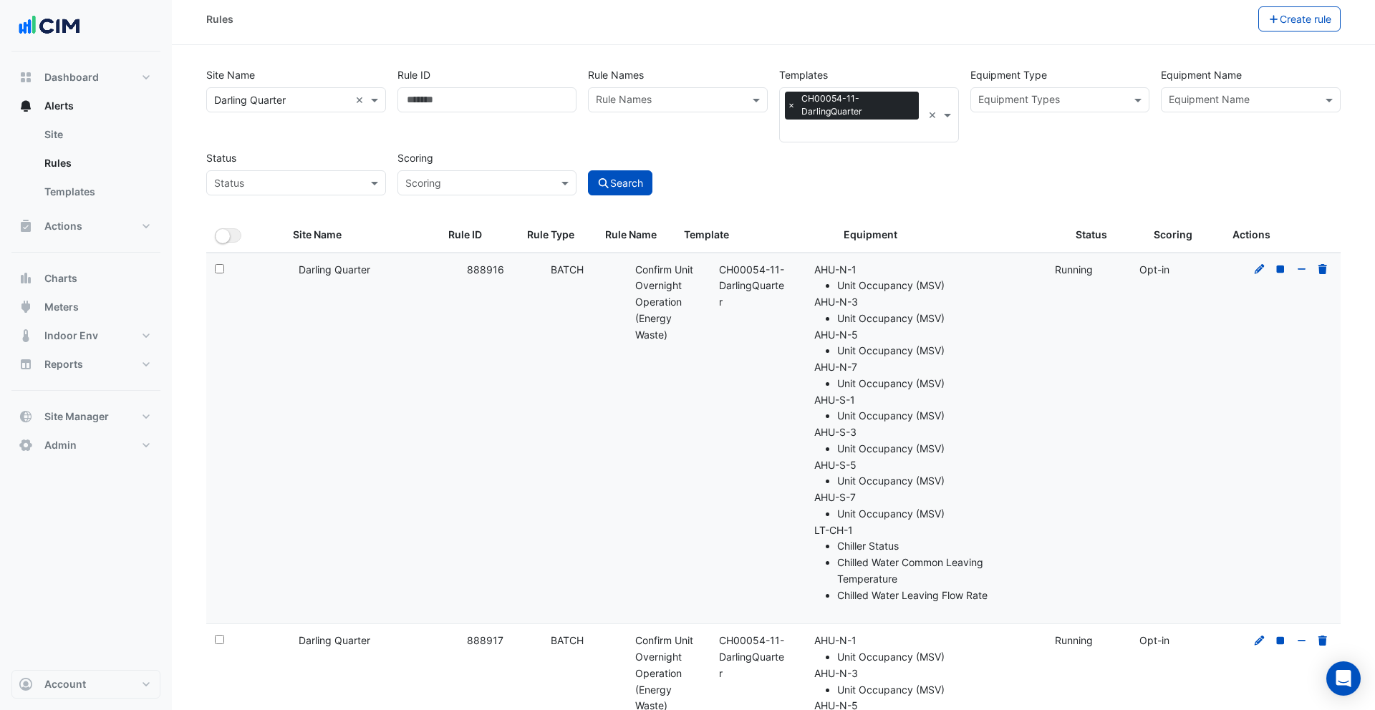
click at [764, 291] on div "Template: CH00054-11-DarlingQuarter" at bounding box center [752, 286] width 67 height 49
drag, startPoint x: 737, startPoint y: 308, endPoint x: 718, endPoint y: 270, distance: 42.6
click at [719, 270] on div "Template: CH00054-11-DarlingQuarter" at bounding box center [752, 286] width 67 height 49
drag, startPoint x: 815, startPoint y: 530, endPoint x: 868, endPoint y: 529, distance: 53.0
click at [869, 531] on li "LT-CH-1 Chiller Status Chilled Water Common Leaving Temperature Chilled Water L…" at bounding box center [925, 564] width 223 height 82
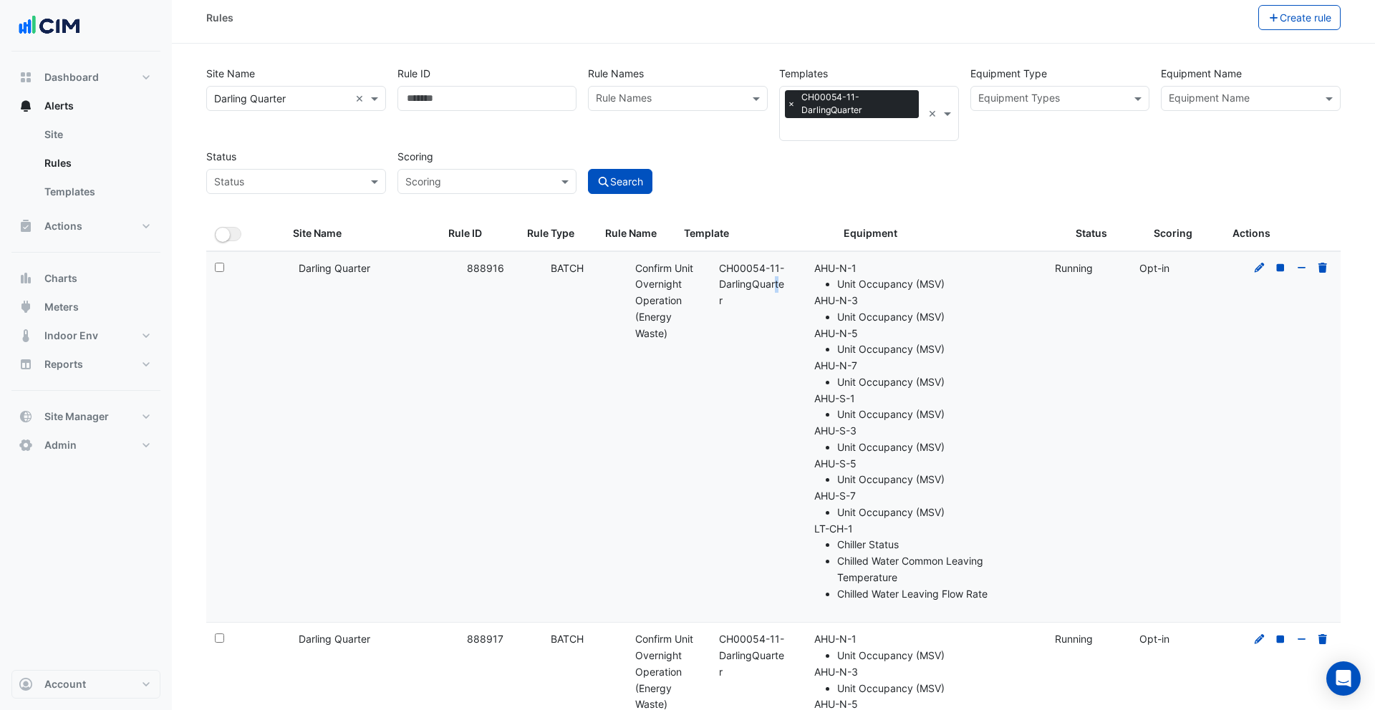
scroll to position [12, 0]
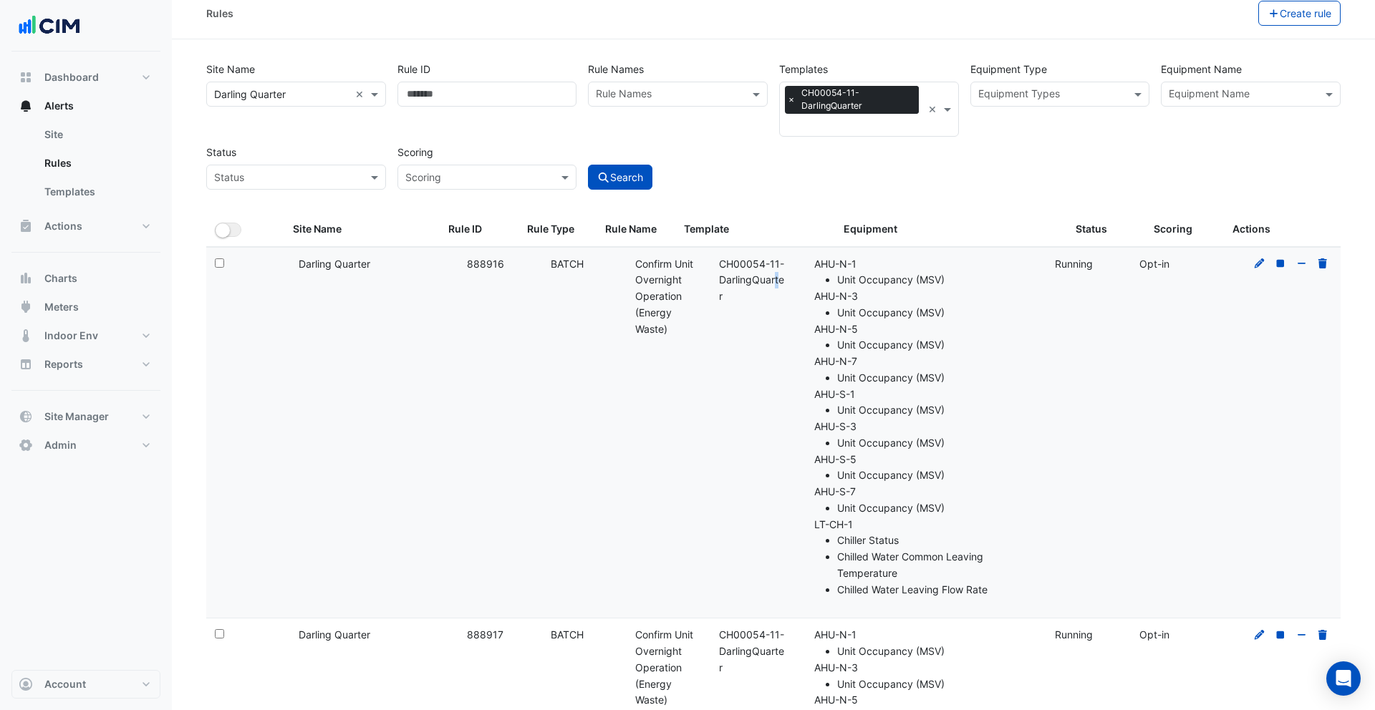
click at [820, 119] on input "text" at bounding box center [854, 126] width 135 height 15
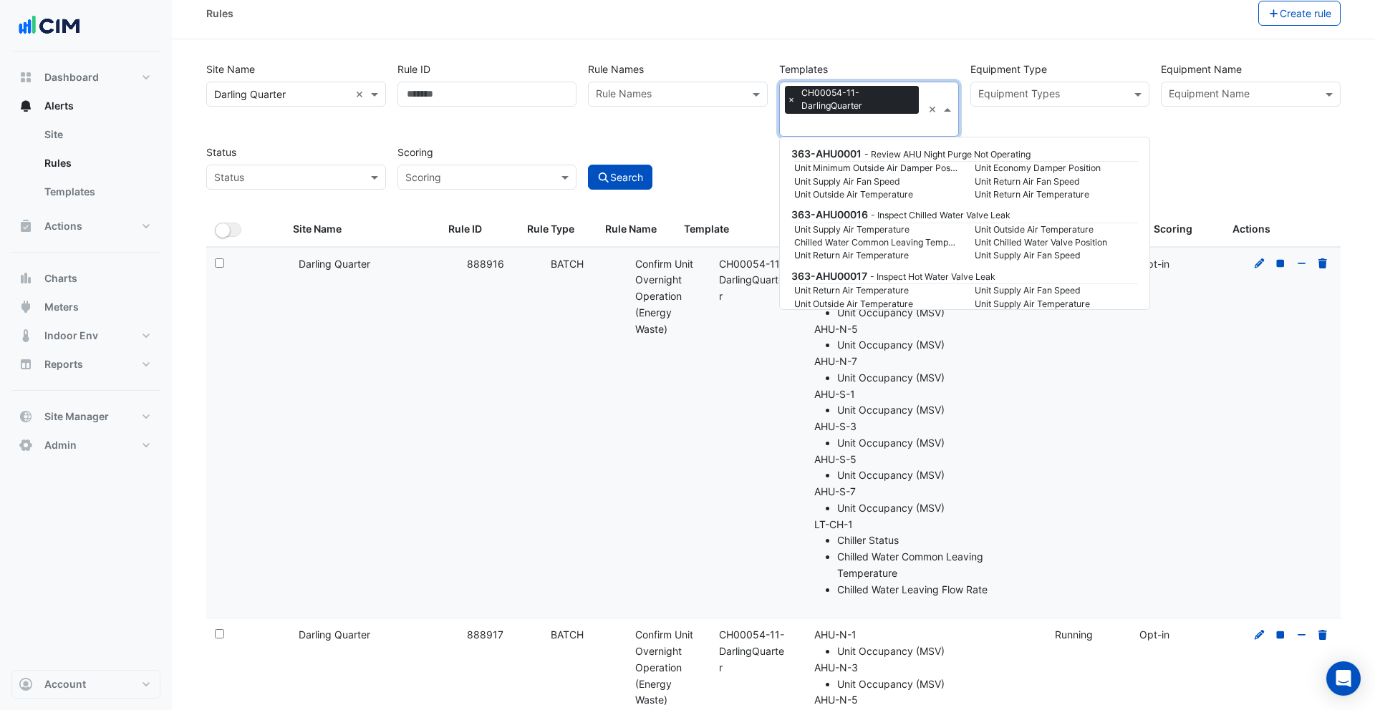
scroll to position [69235, 0]
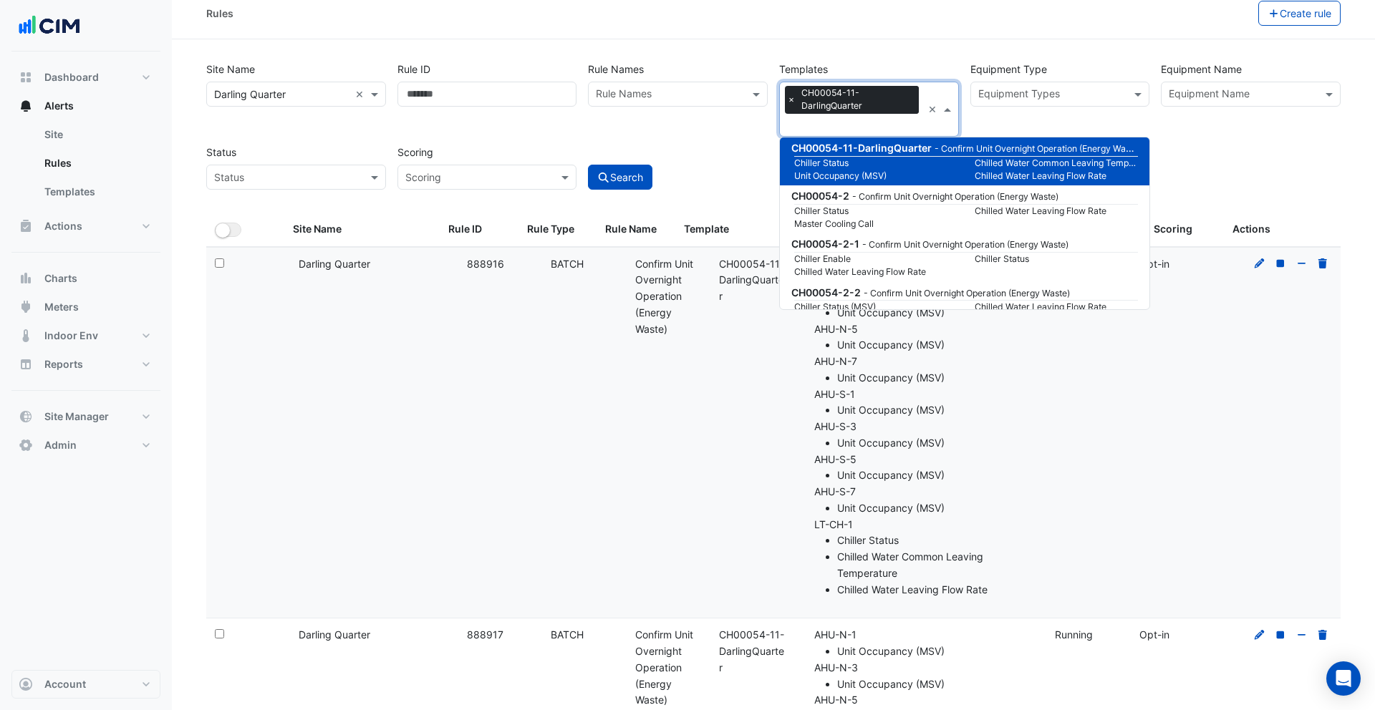
click at [790, 98] on span "×" at bounding box center [791, 99] width 13 height 14
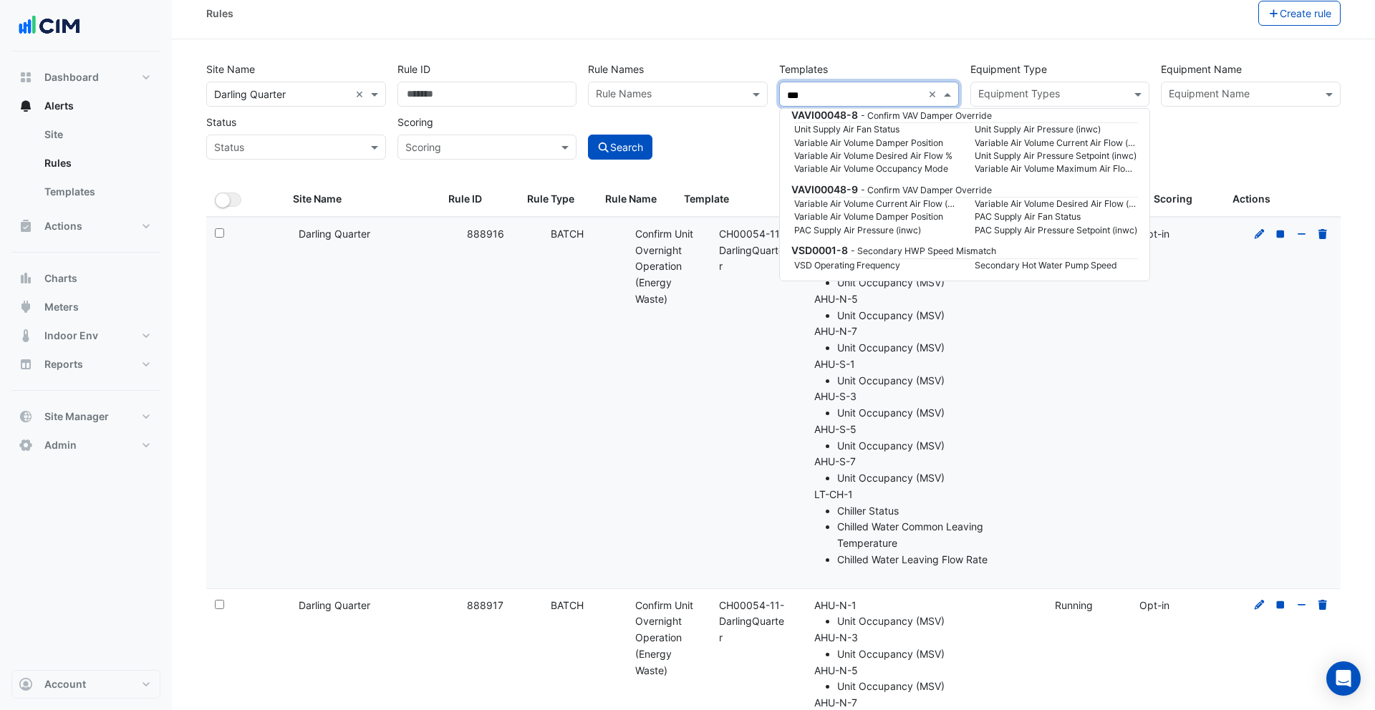
scroll to position [0, 0]
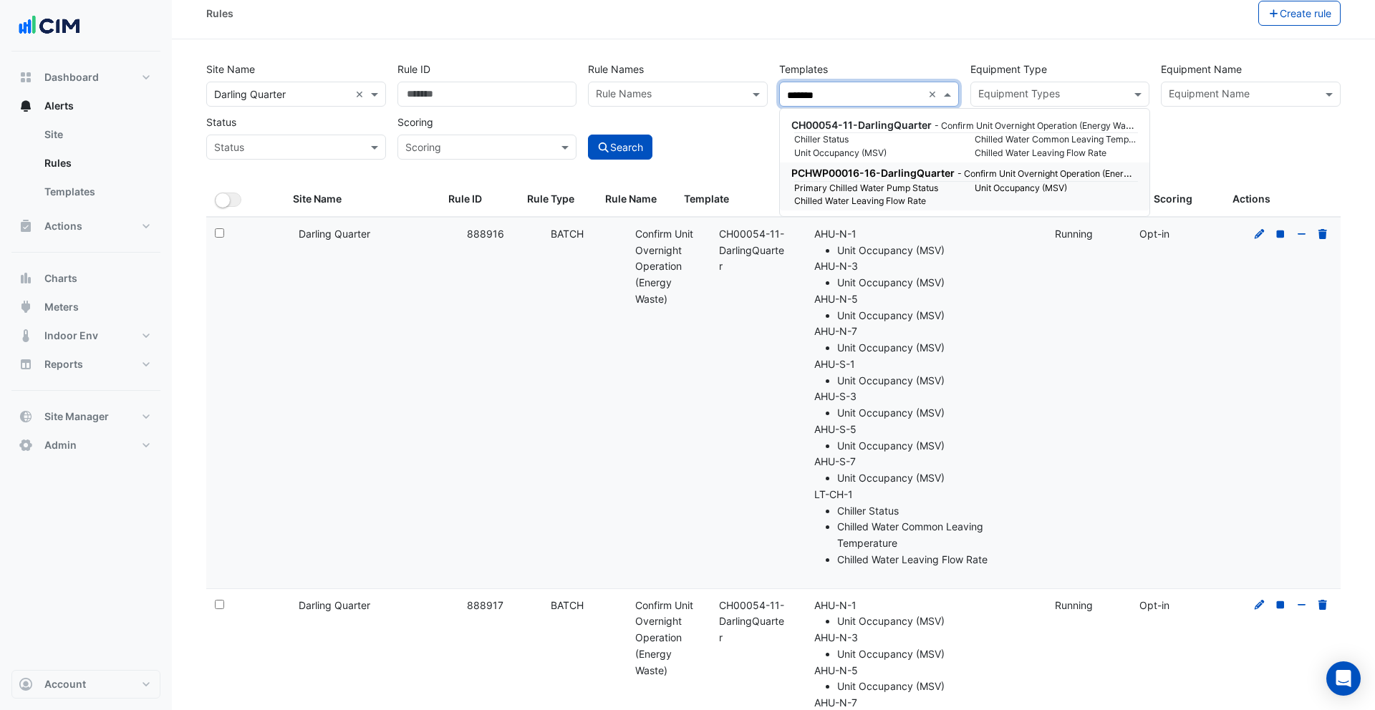
click at [874, 170] on span "PCHWP00016-16-DarlingQuarter" at bounding box center [872, 173] width 163 height 12
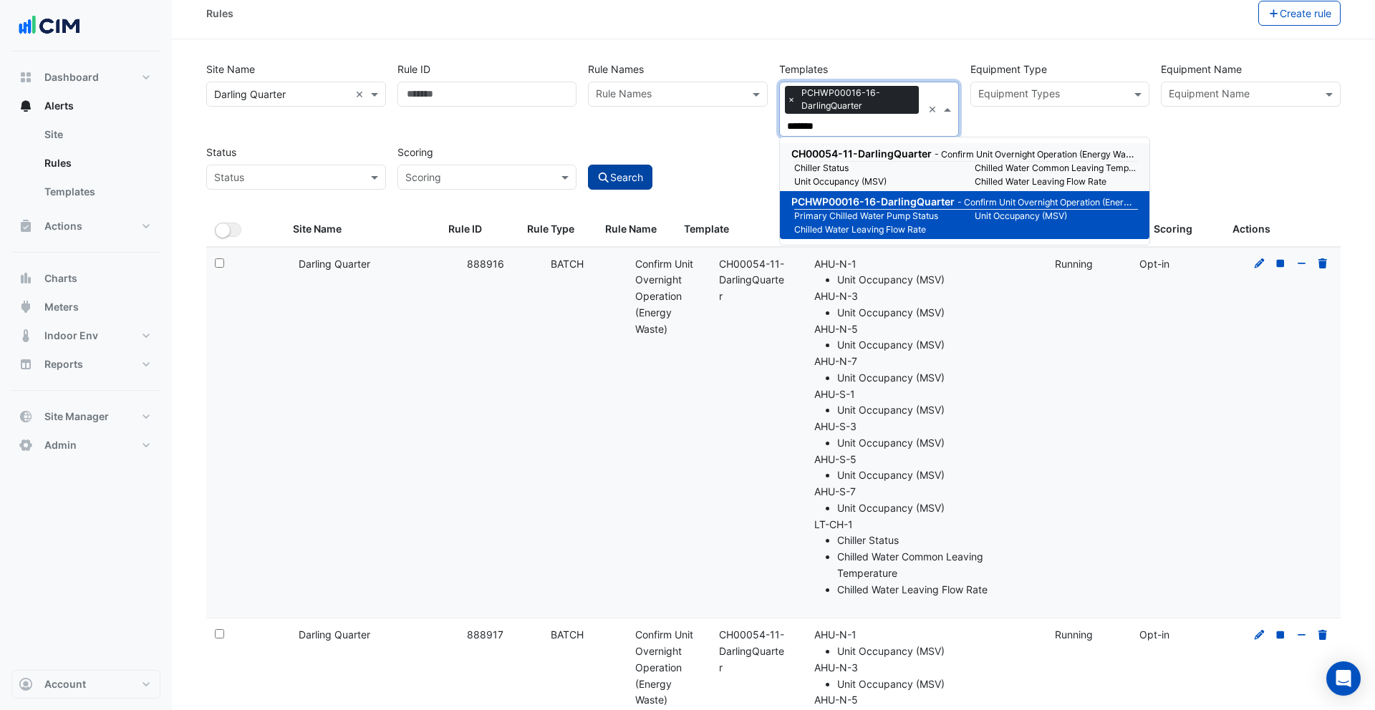
type input "*******"
click at [632, 170] on button "Search" at bounding box center [620, 177] width 64 height 25
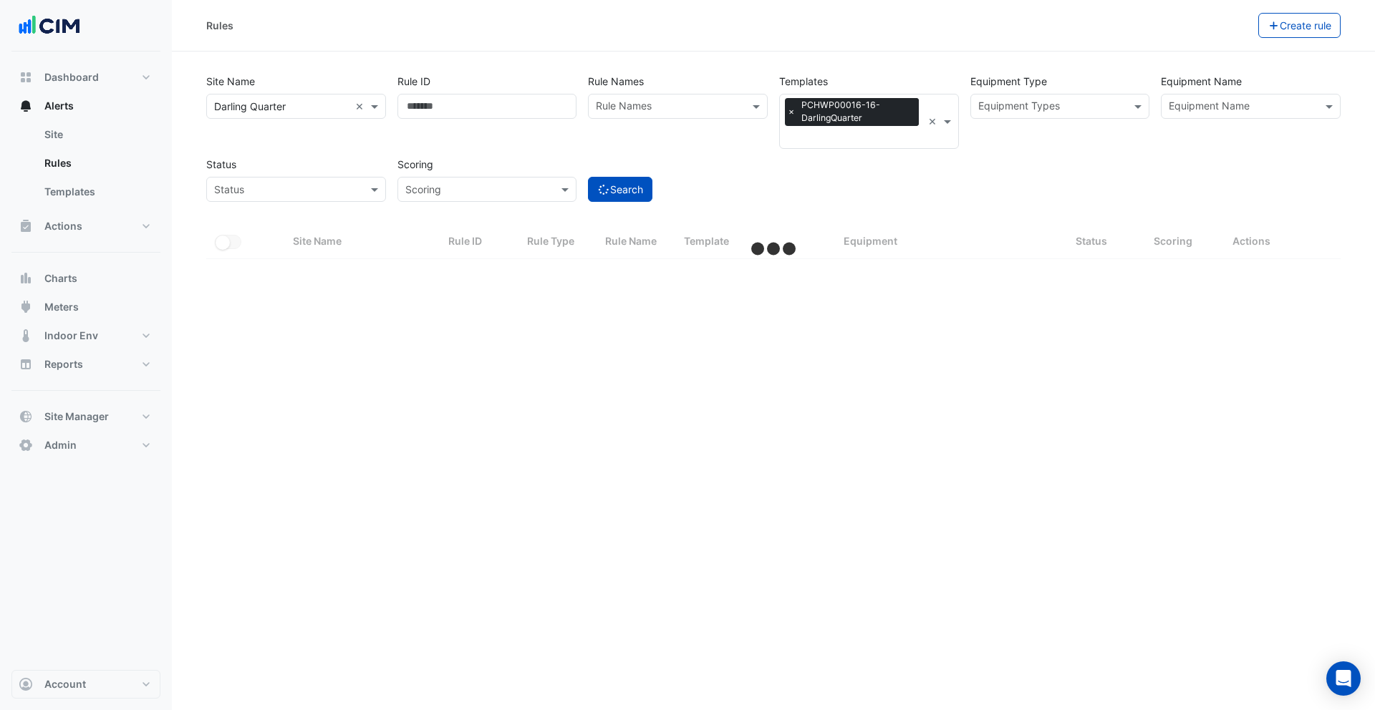
select select "***"
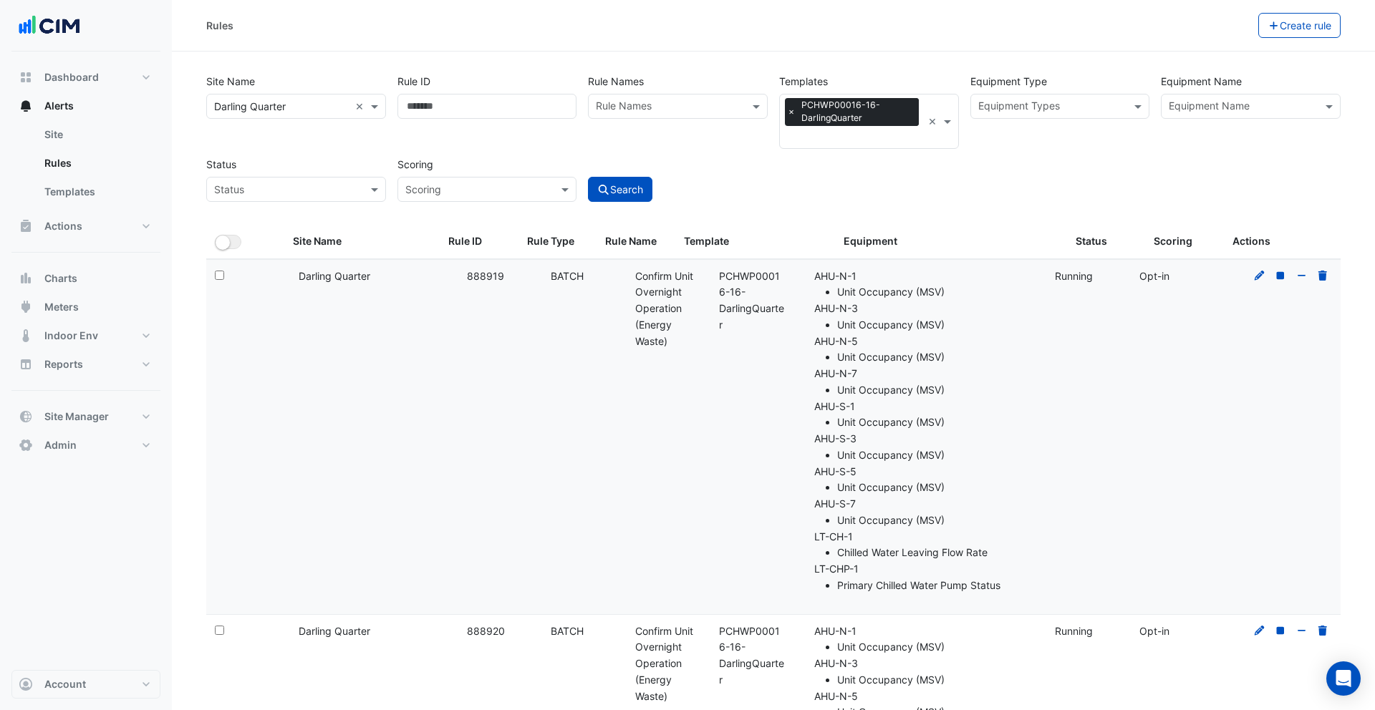
drag, startPoint x: 817, startPoint y: 568, endPoint x: 956, endPoint y: 586, distance: 140.8
click at [956, 586] on li "LT-CHP-1 Primary Chilled Water Pump Status" at bounding box center [925, 577] width 223 height 33
click at [1256, 275] on icon at bounding box center [1259, 276] width 10 height 10
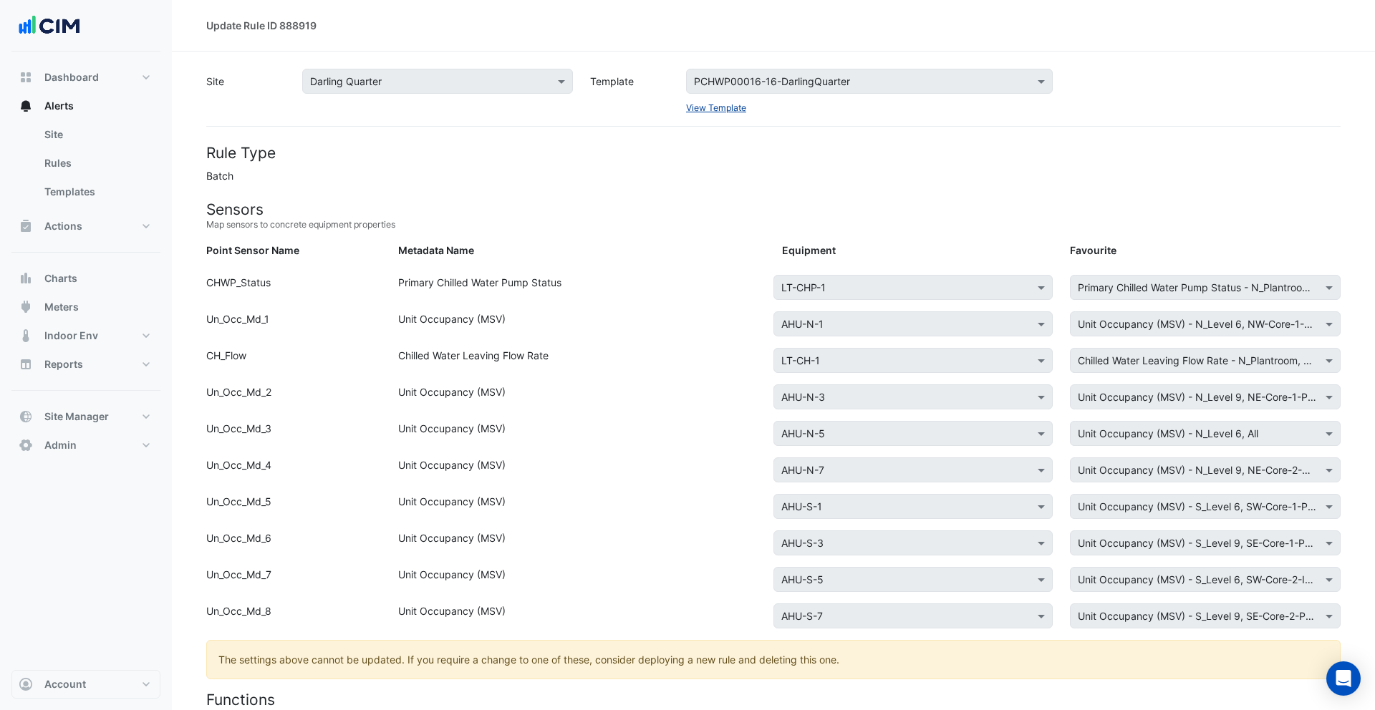
click at [704, 110] on link "View Template" at bounding box center [716, 107] width 60 height 11
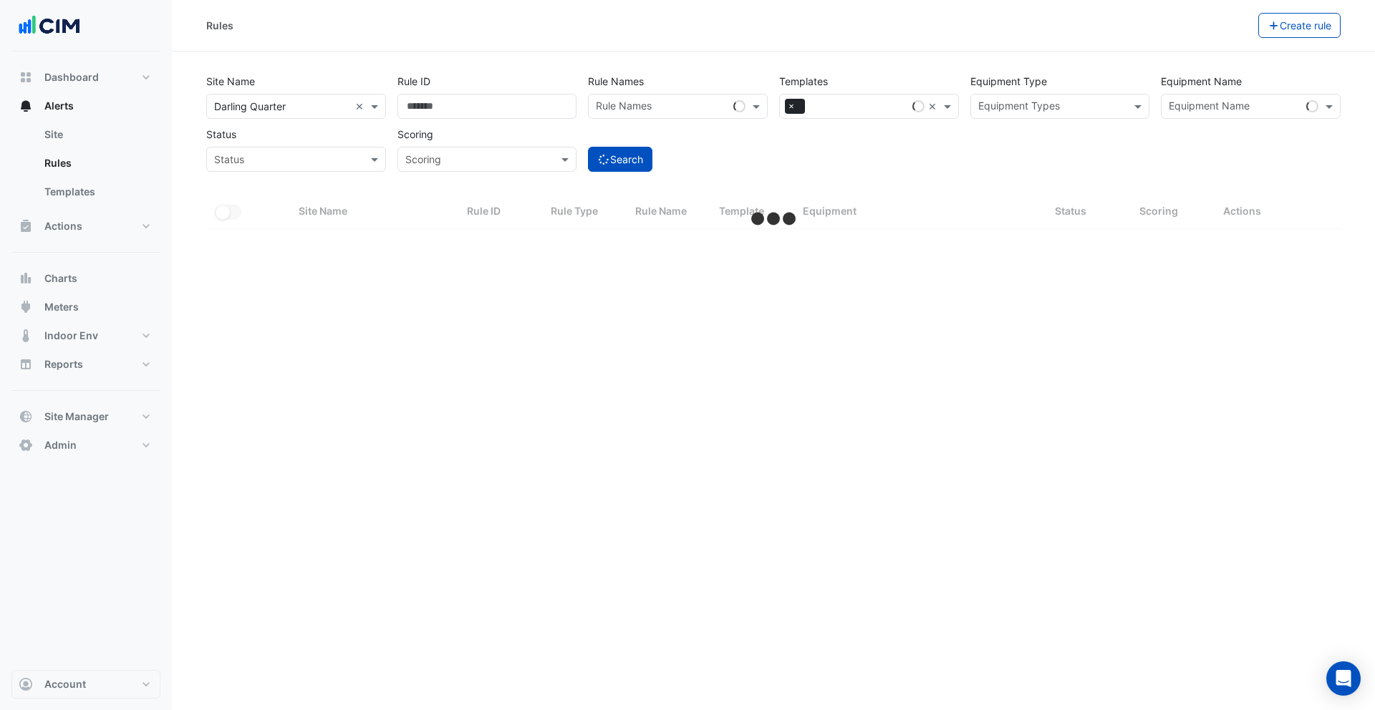
click at [802, 107] on div "×" at bounding box center [795, 106] width 20 height 14
click at [791, 107] on span "×" at bounding box center [791, 106] width 13 height 14
paste input "**********"
type input "**********"
select select "***"
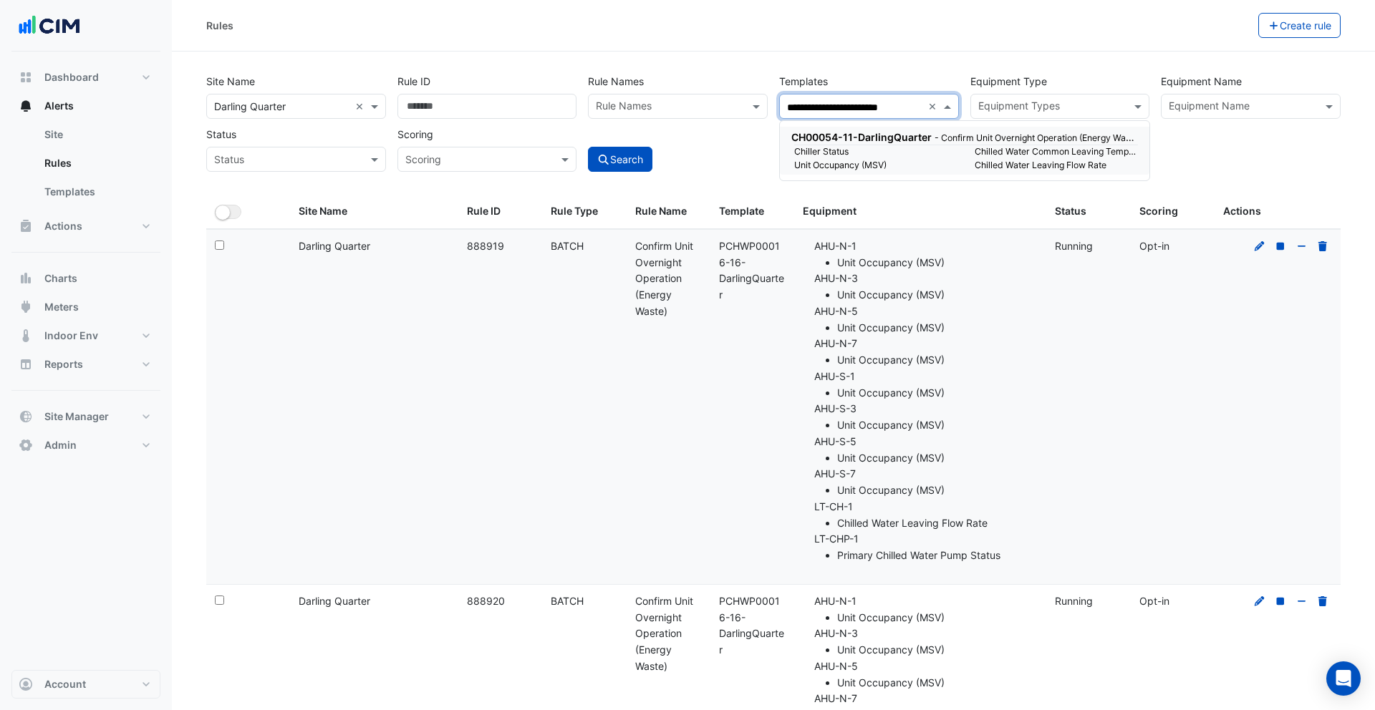
click at [835, 136] on span "CH00054-11-DarlingQuarter" at bounding box center [861, 137] width 140 height 12
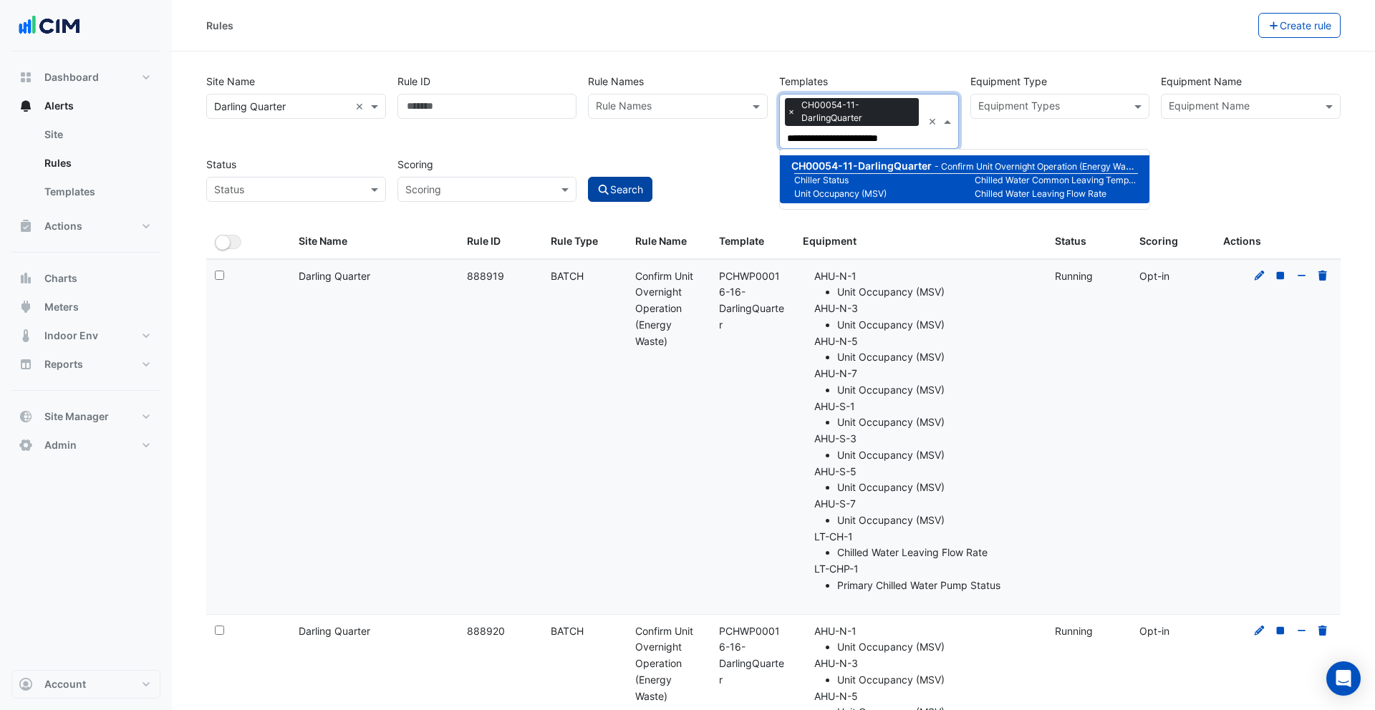
type input "**********"
click at [636, 191] on button "Search" at bounding box center [620, 189] width 64 height 25
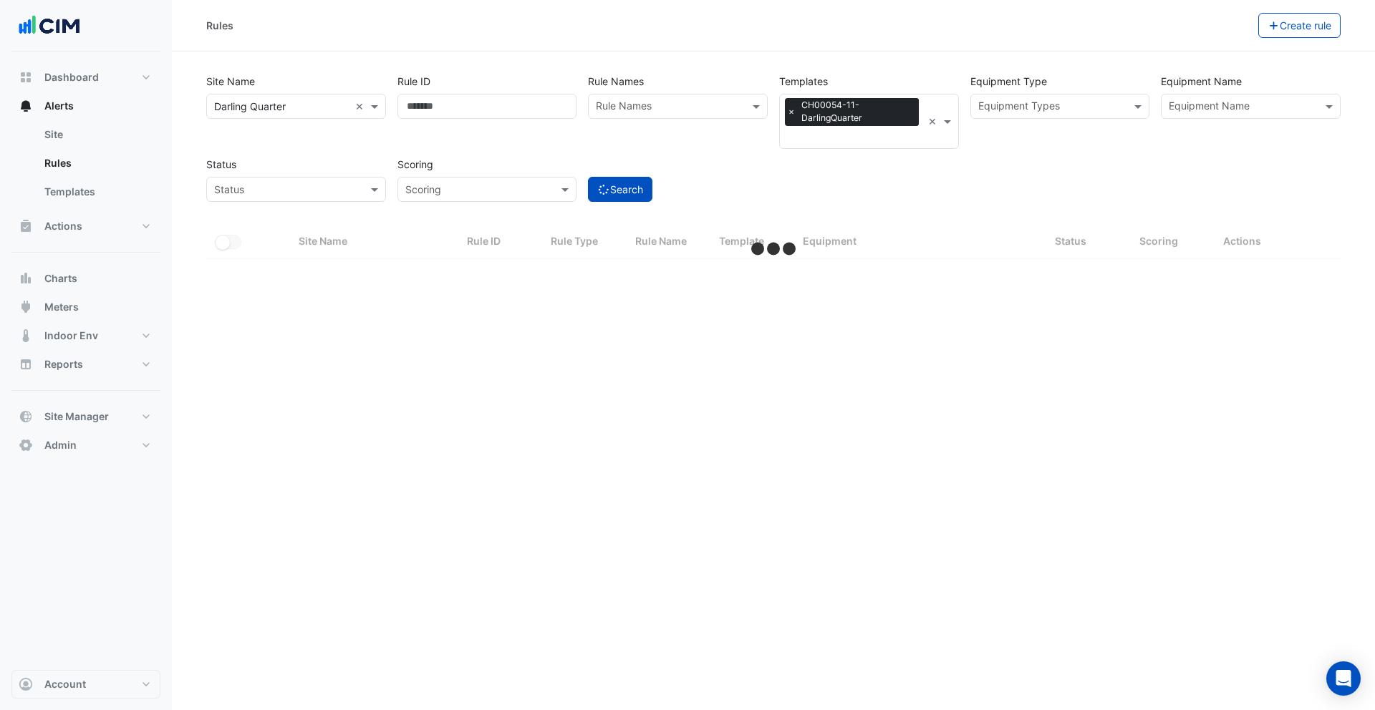
select select "***"
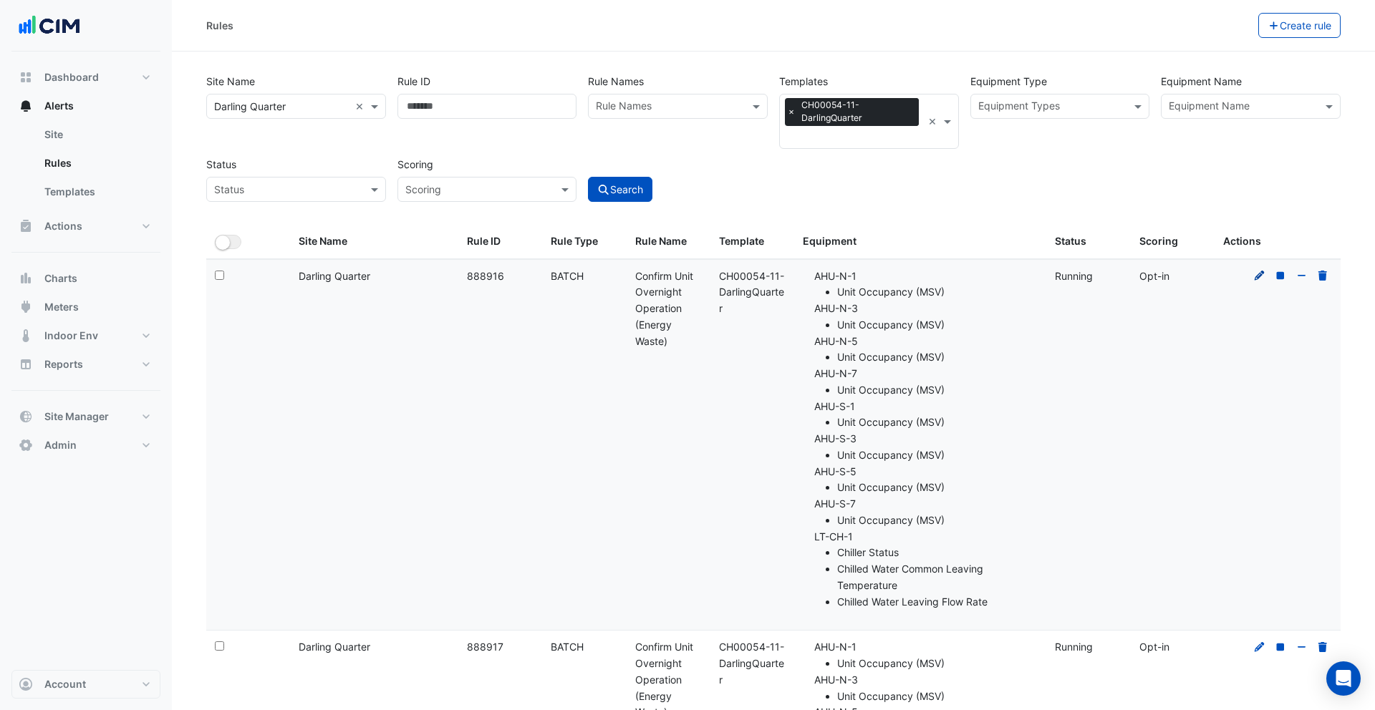
click at [1256, 278] on icon at bounding box center [1259, 276] width 10 height 10
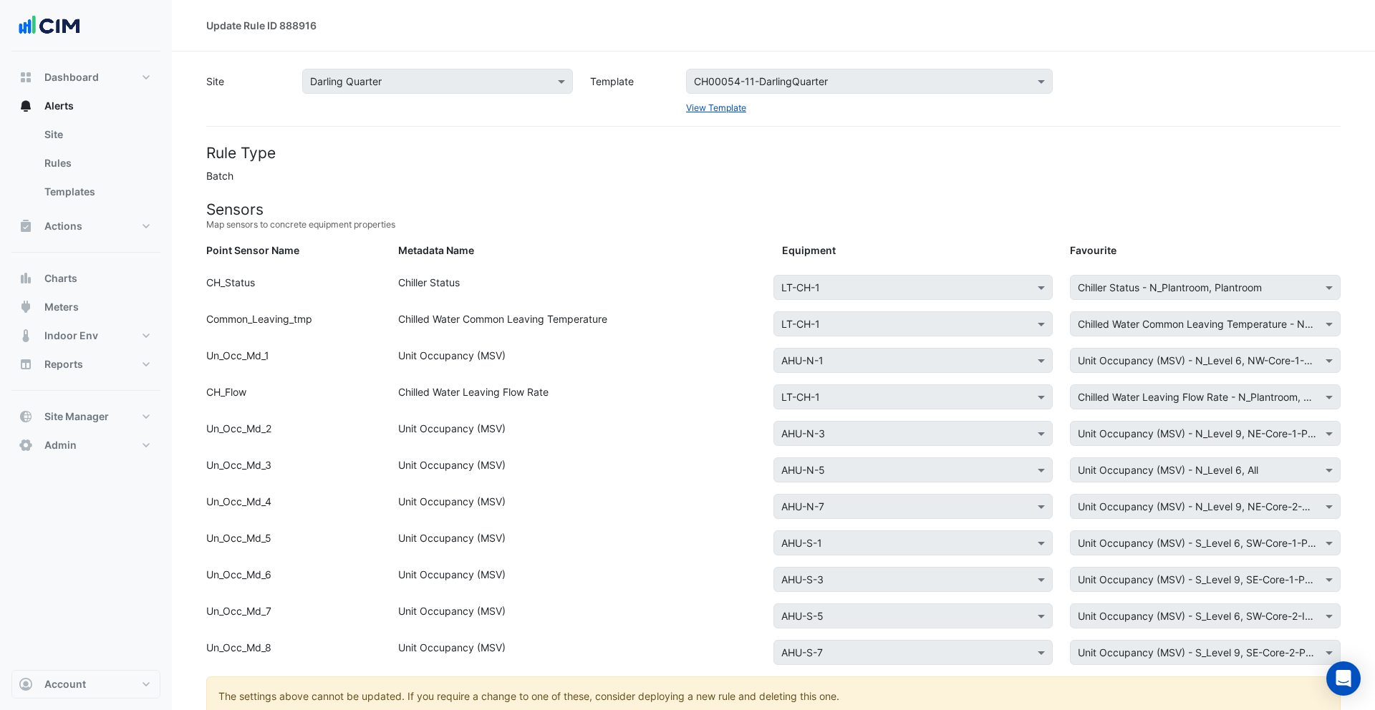
click at [715, 110] on link "View Template" at bounding box center [716, 107] width 60 height 11
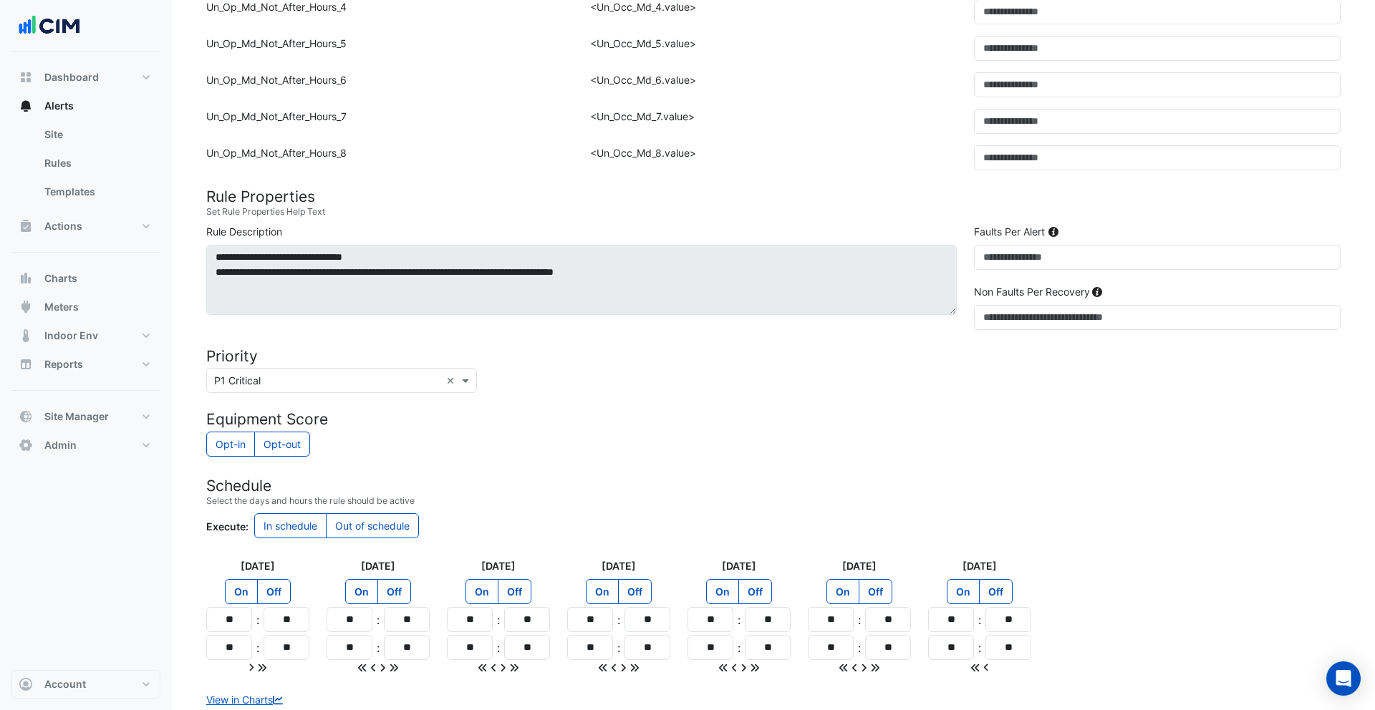
scroll to position [1090, 0]
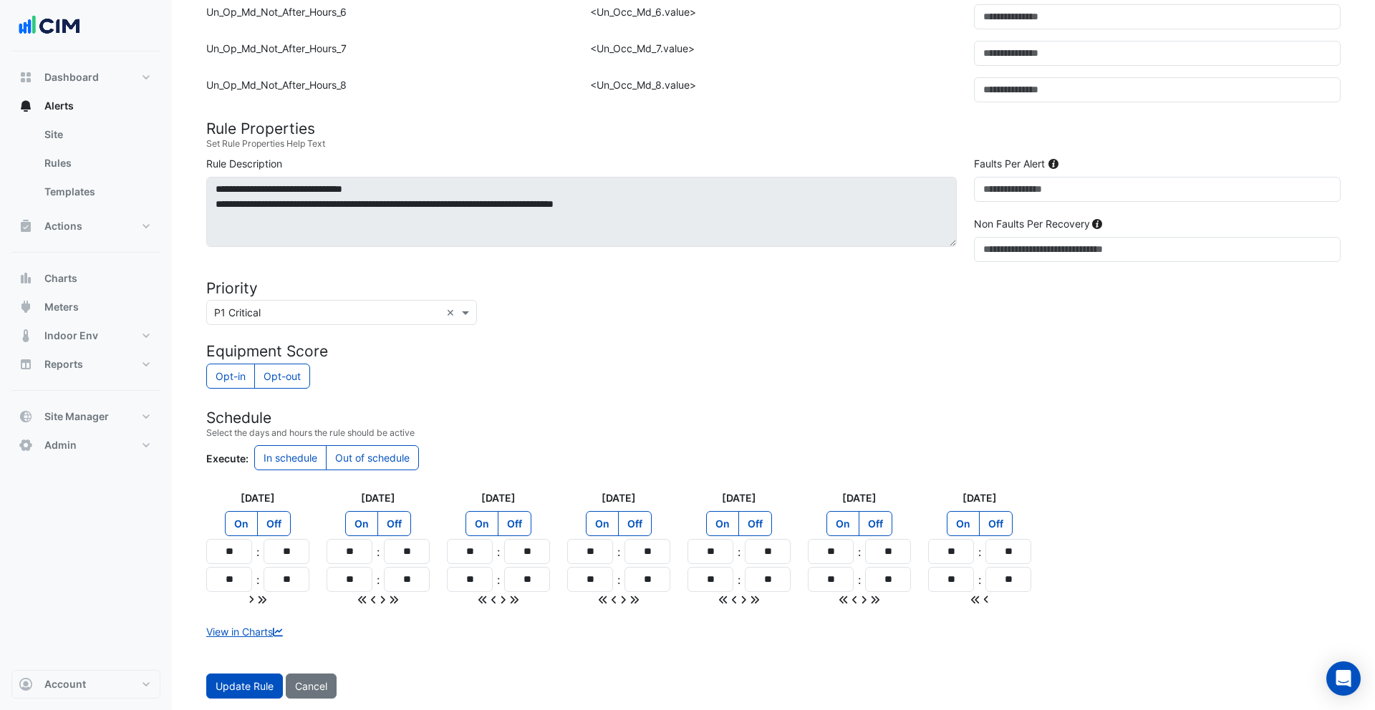
click at [324, 681] on button "Cancel" at bounding box center [311, 686] width 51 height 25
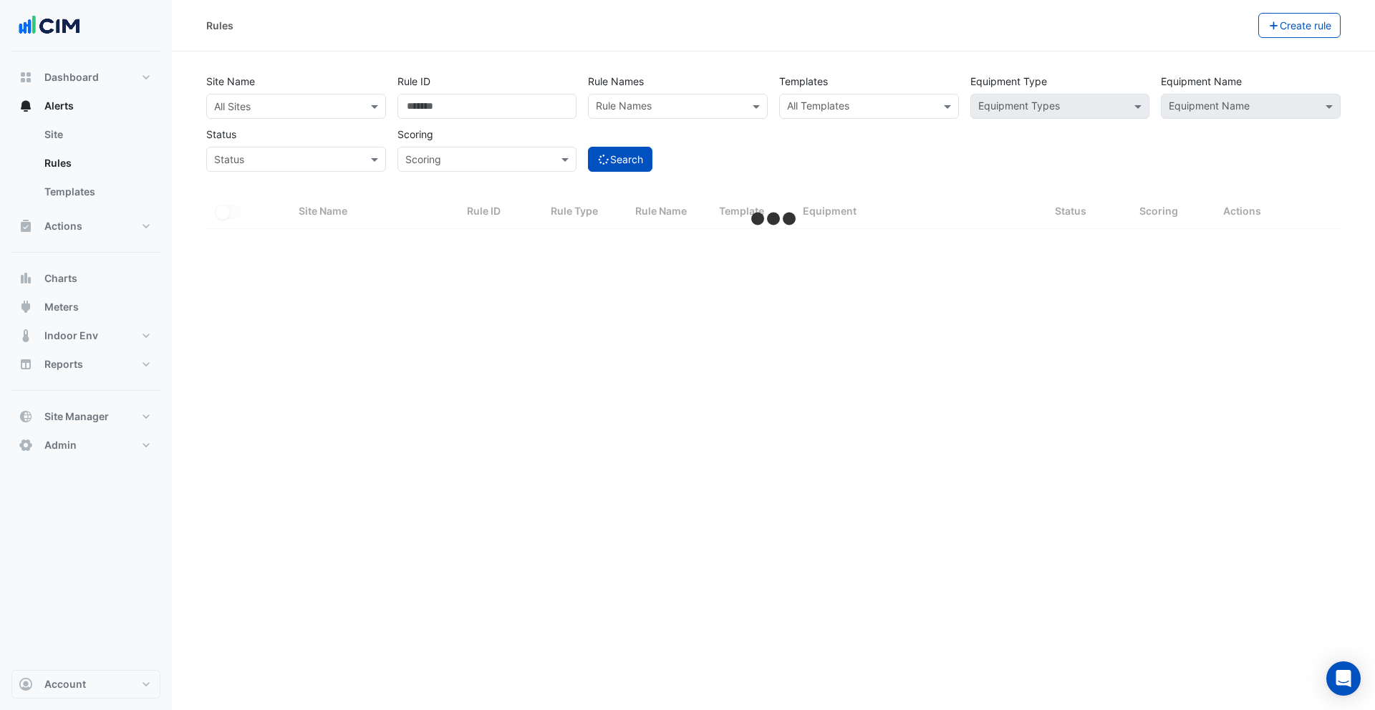
select select "***"
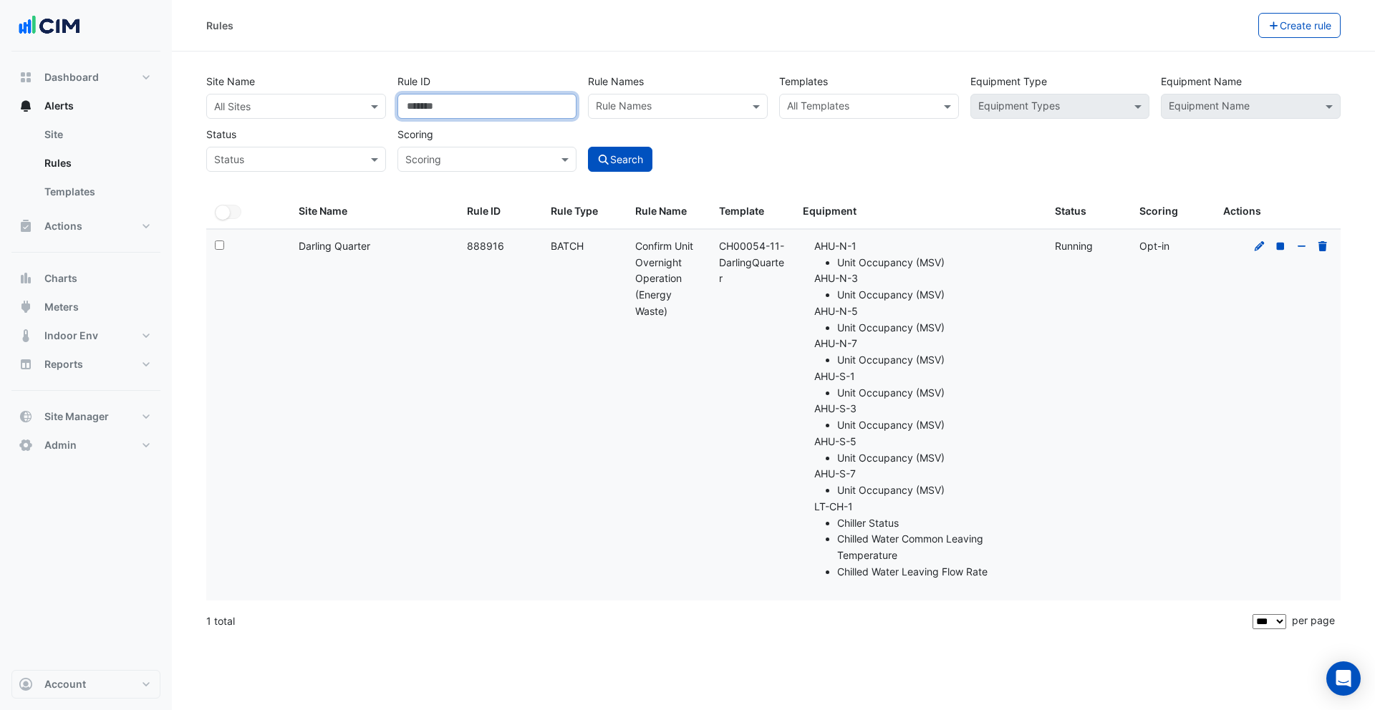
click at [518, 110] on input "******" at bounding box center [487, 106] width 180 height 25
click at [457, 45] on div "Rules Create rule" at bounding box center [773, 26] width 1203 height 52
click at [316, 100] on input "text" at bounding box center [281, 107] width 135 height 15
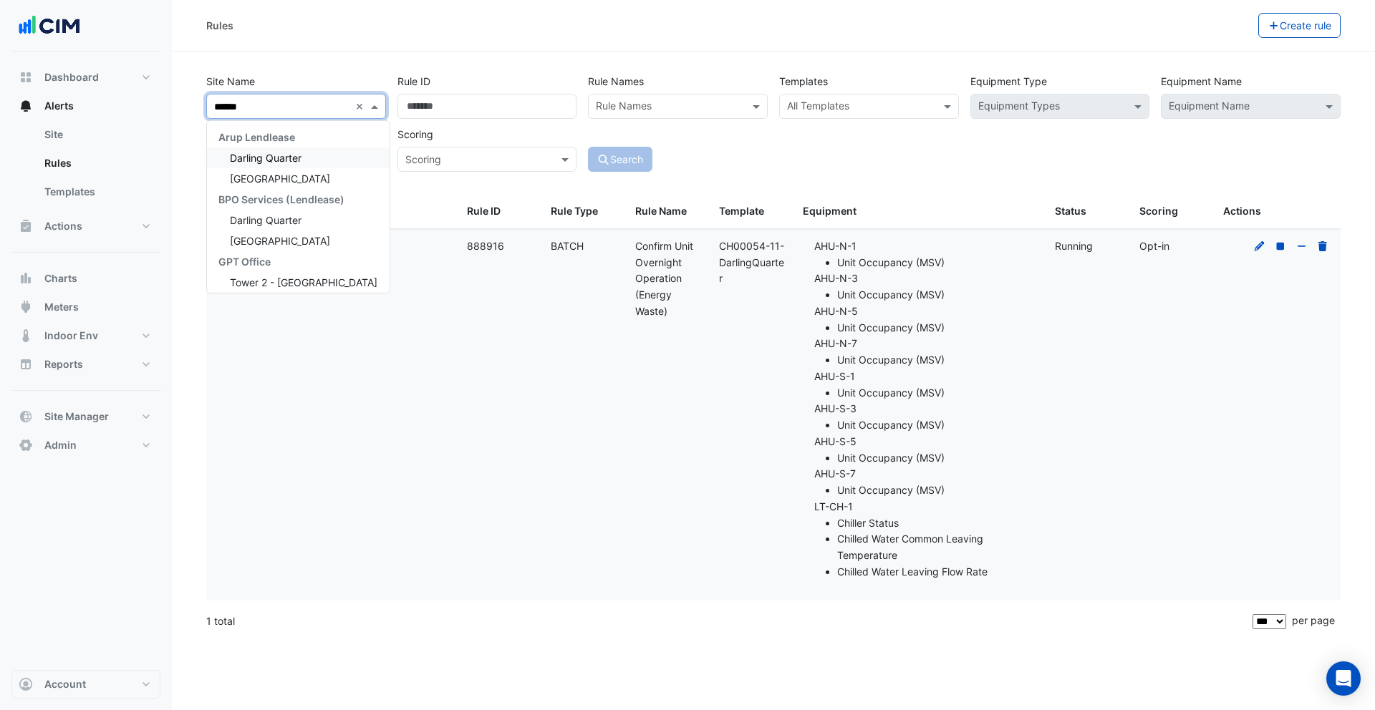
type input "*******"
click at [311, 144] on div "Arup Lendlease" at bounding box center [298, 137] width 183 height 21
click at [308, 153] on div "Darling Quarter" at bounding box center [298, 157] width 183 height 21
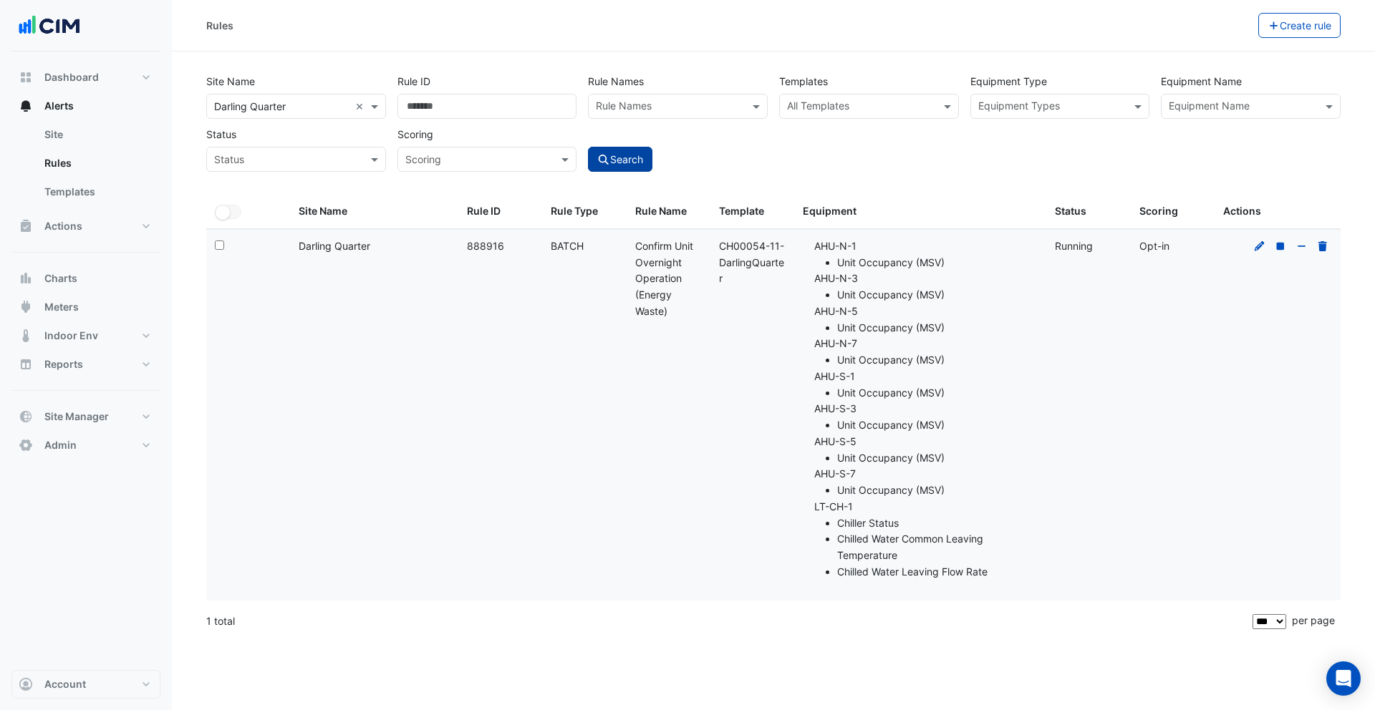
click at [624, 157] on button "Search" at bounding box center [620, 159] width 64 height 25
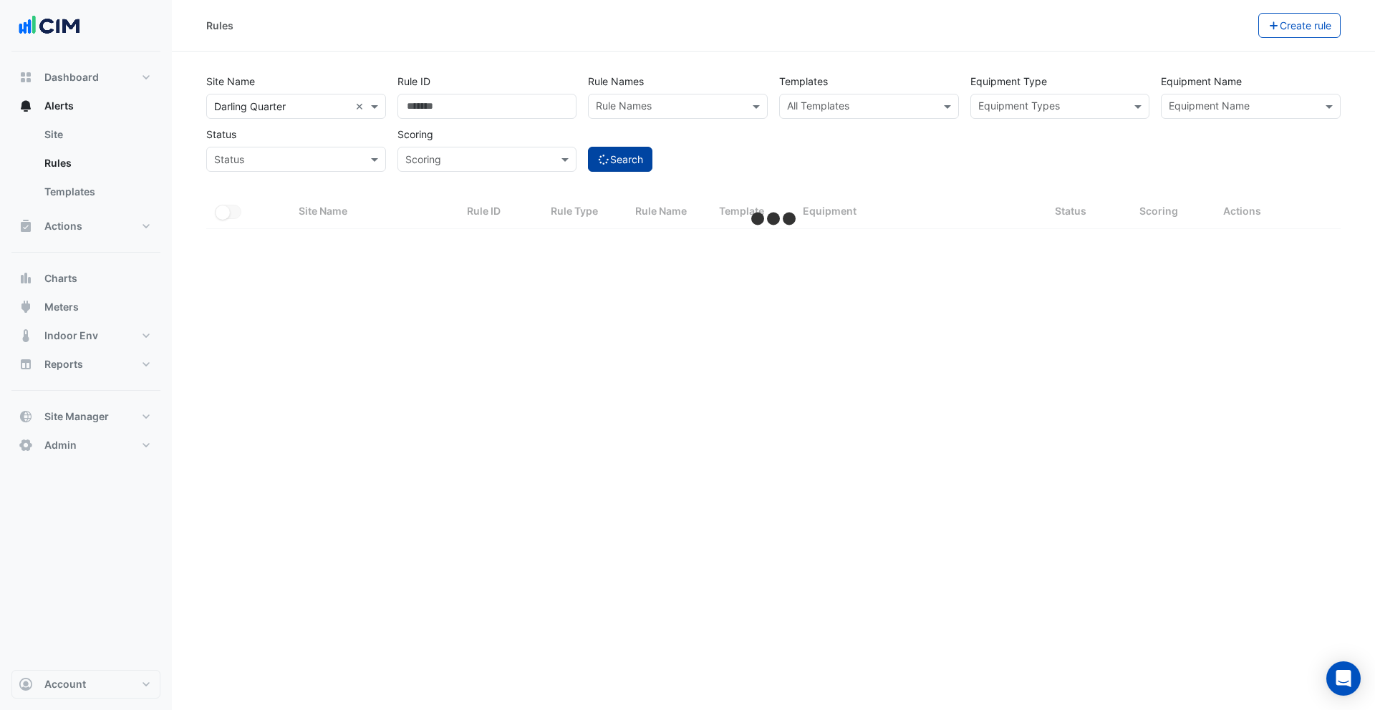
select select "***"
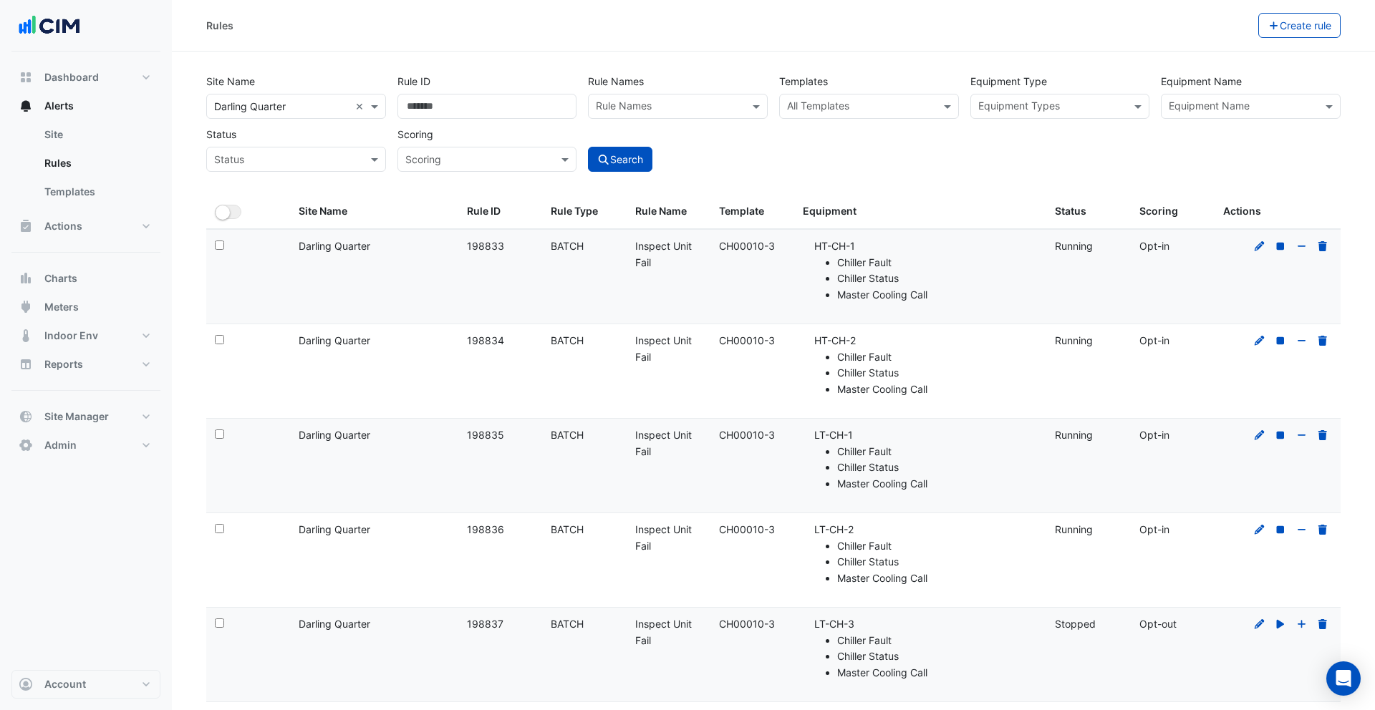
click at [899, 106] on input "text" at bounding box center [860, 107] width 147 height 15
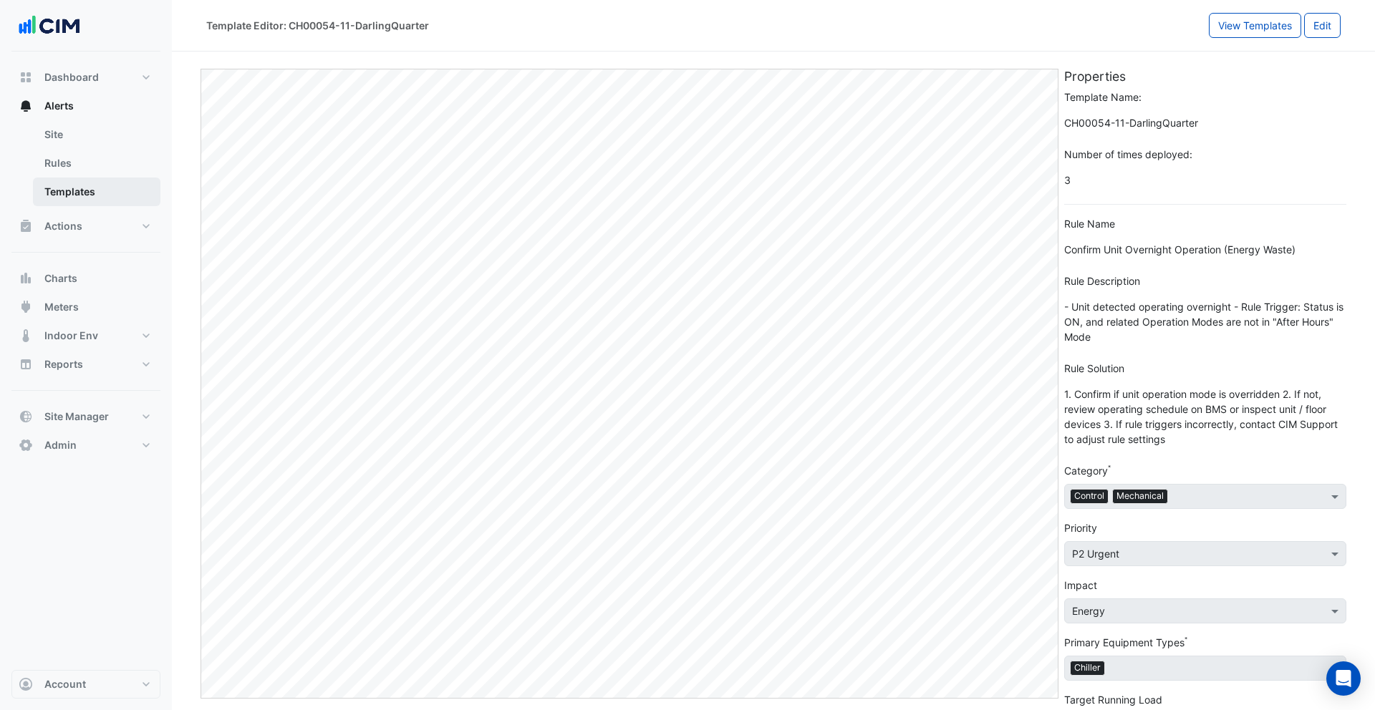
click at [72, 185] on link "Templates" at bounding box center [96, 192] width 127 height 29
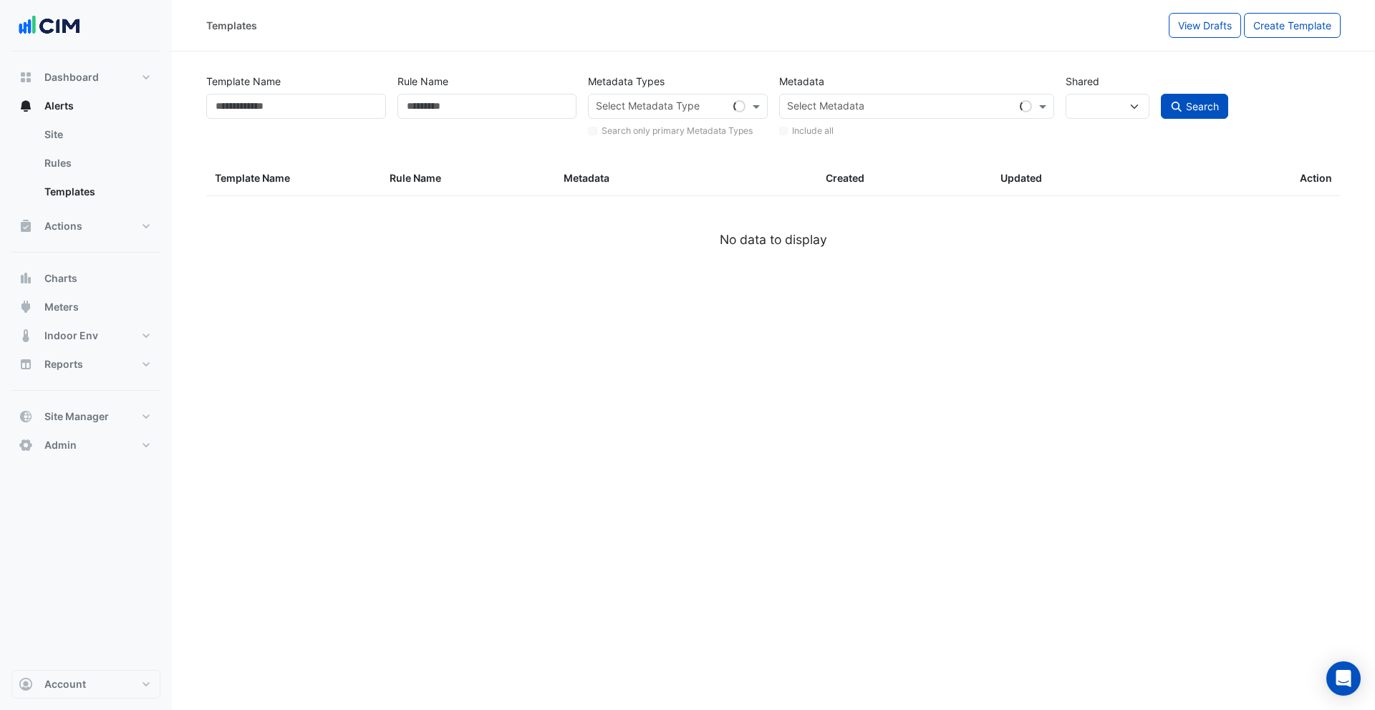
select select
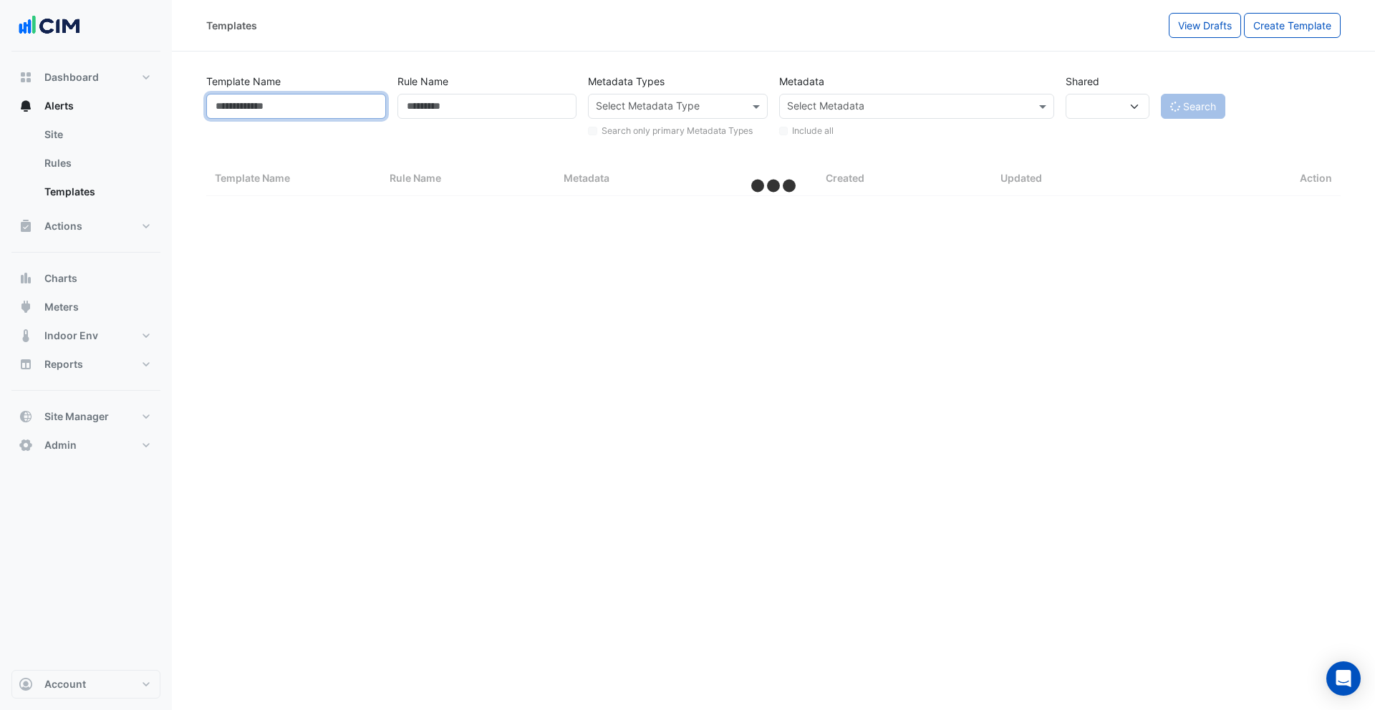
click at [346, 110] on input "Template Name" at bounding box center [296, 106] width 180 height 25
select select "***"
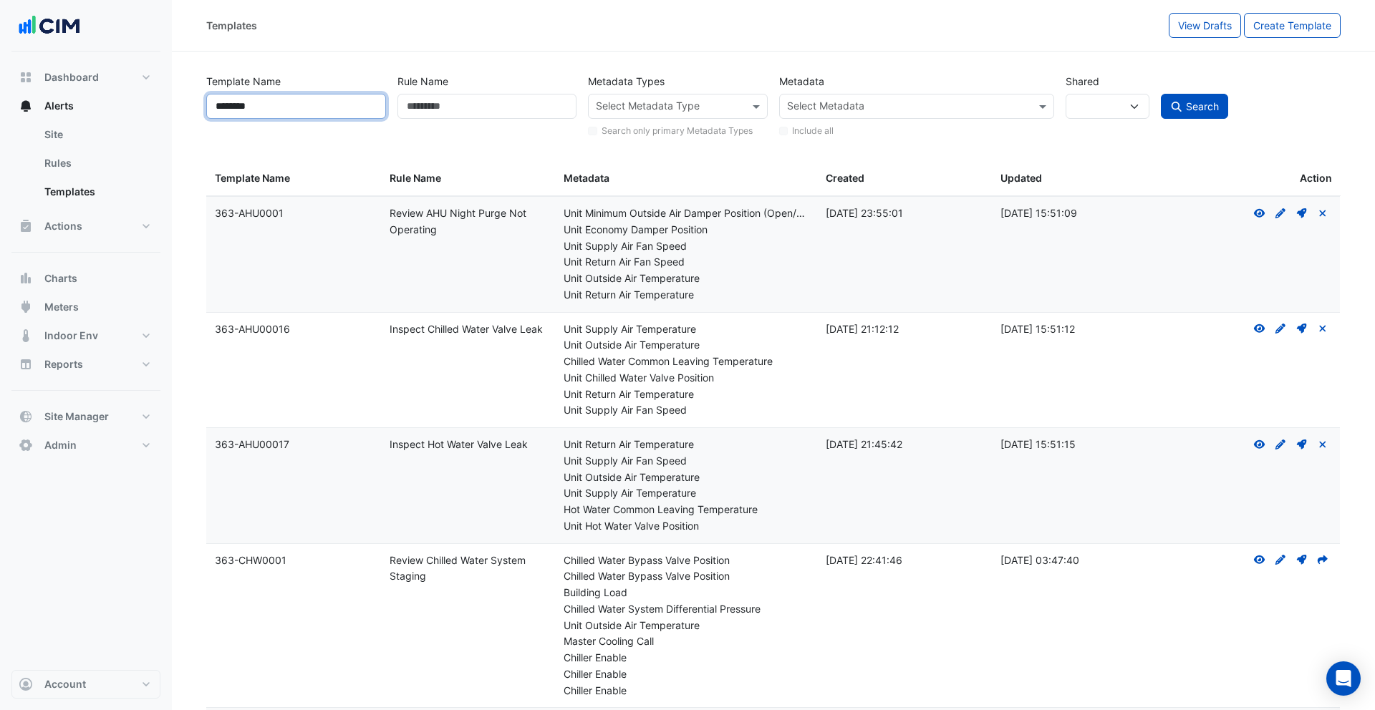
type input "********"
click at [1160, 94] on button "Search" at bounding box center [1193, 106] width 67 height 25
select select
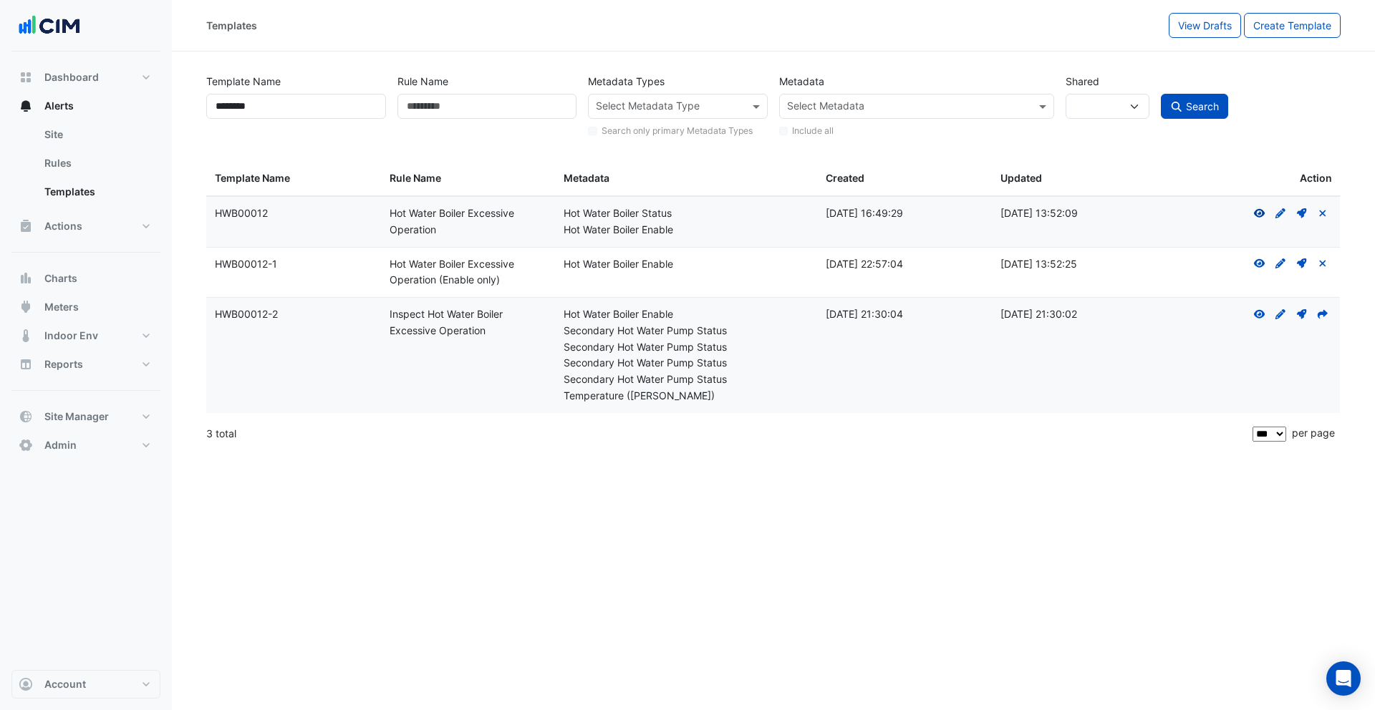
click at [1258, 214] on icon at bounding box center [1259, 213] width 11 height 9
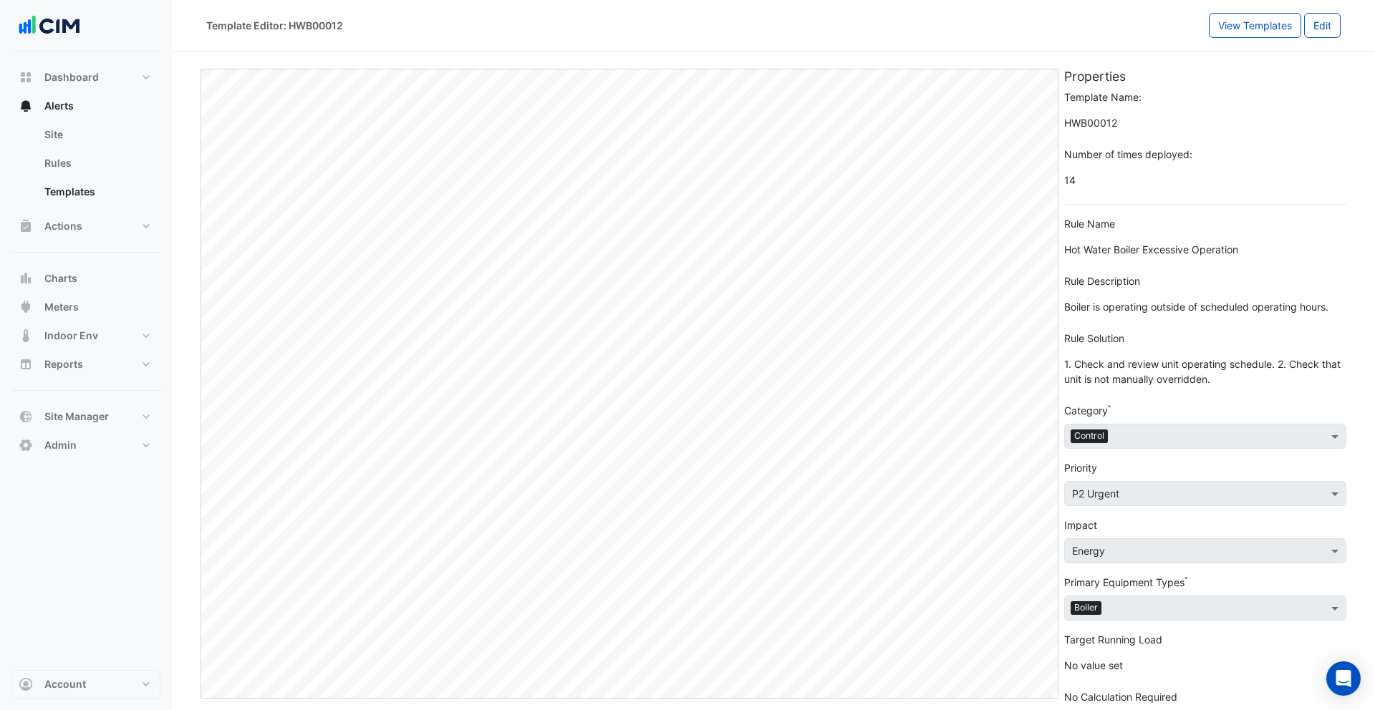
drag, startPoint x: 1148, startPoint y: 313, endPoint x: 1133, endPoint y: 311, distance: 15.1
click at [1148, 313] on span "Boiler is operating outside of scheduled operating hours." at bounding box center [1205, 306] width 282 height 25
drag, startPoint x: 1110, startPoint y: 309, endPoint x: 1231, endPoint y: 309, distance: 120.3
click at [1231, 309] on span "Boiler is operating outside of scheduled operating hours." at bounding box center [1205, 306] width 282 height 25
select select
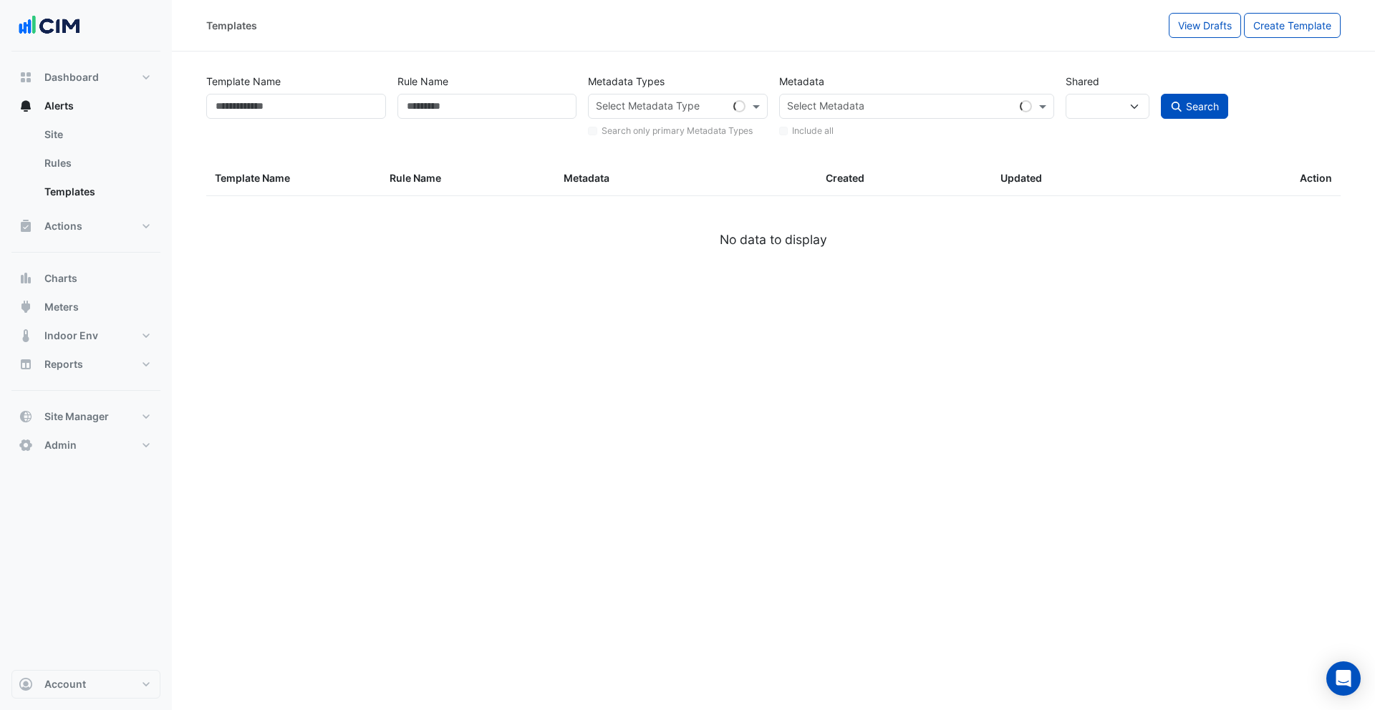
type input "********"
select select
select select "***"
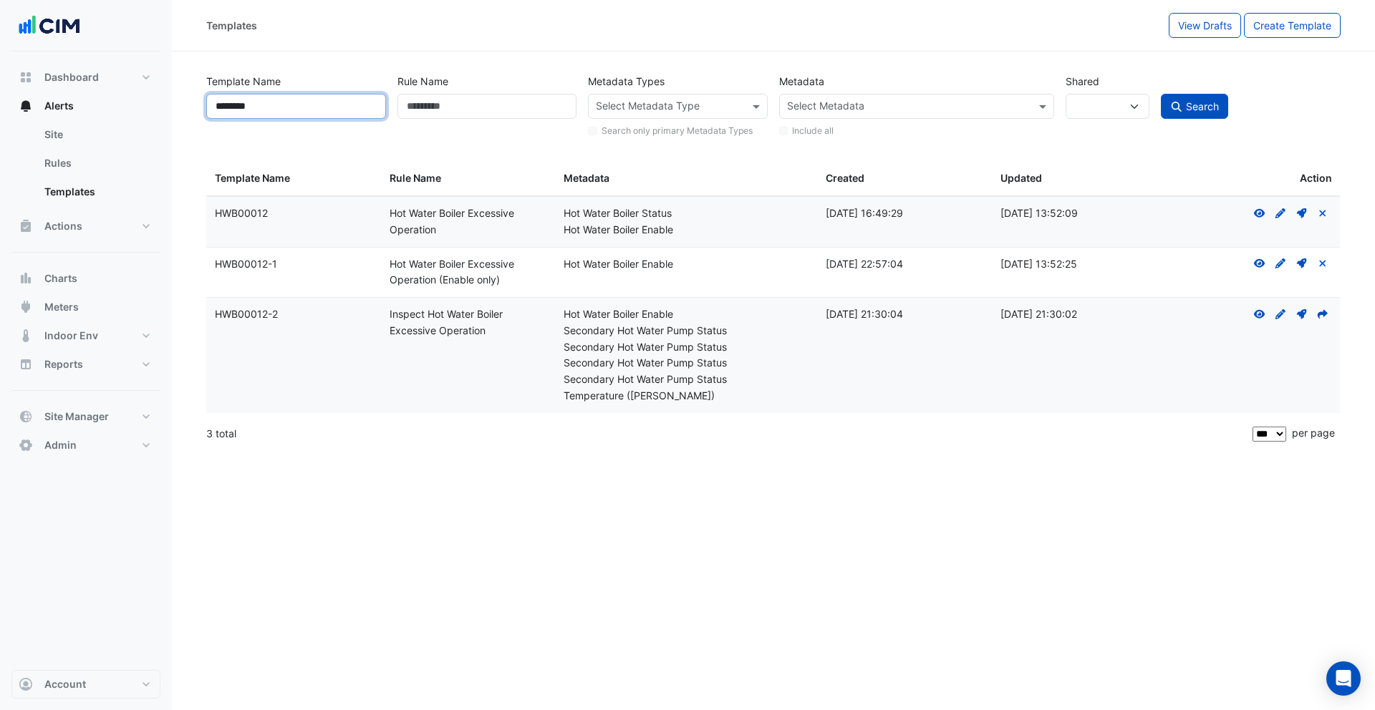
drag, startPoint x: 296, startPoint y: 105, endPoint x: 308, endPoint y: 105, distance: 11.5
click at [297, 105] on input "********" at bounding box center [296, 106] width 180 height 25
drag, startPoint x: 308, startPoint y: 105, endPoint x: 192, endPoint y: 102, distance: 116.0
click at [192, 102] on section "Template Name ******** Rule Name Metadata Types Select Metadata Type Search onl…" at bounding box center [773, 252] width 1203 height 400
type input "********"
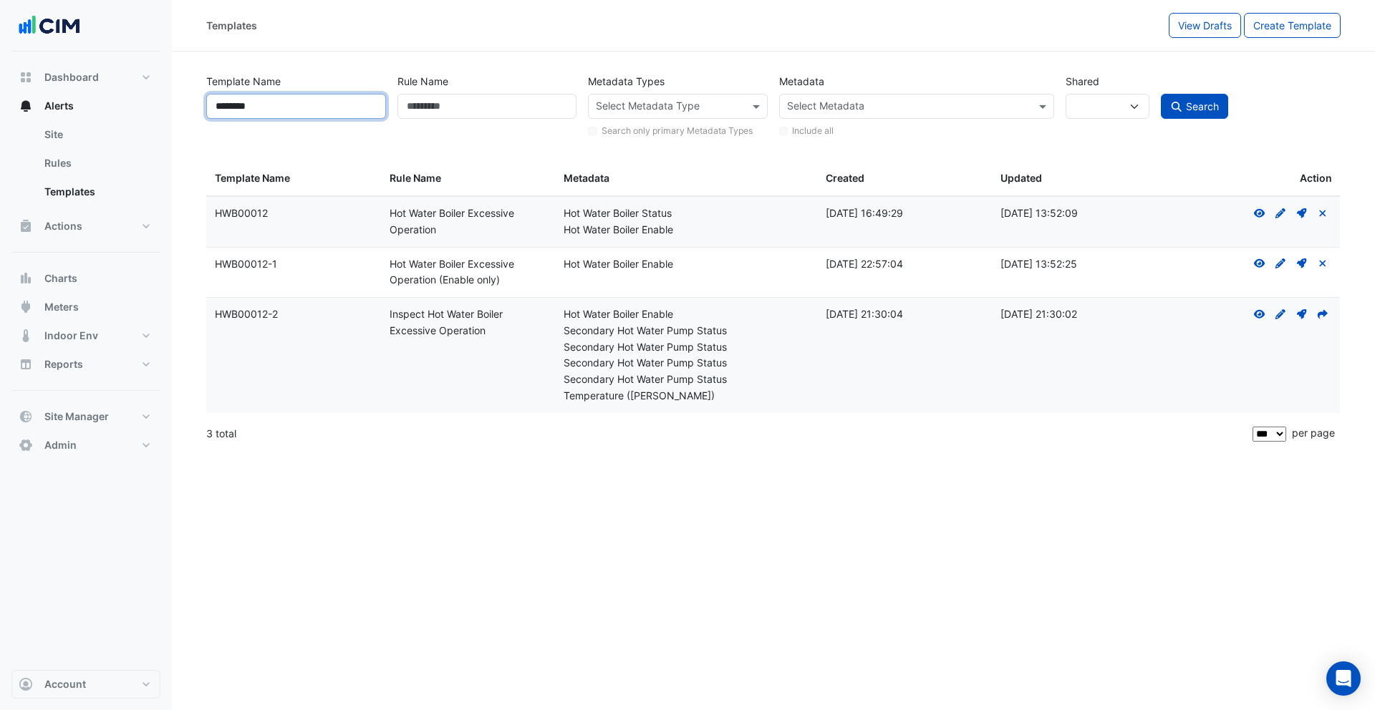
click at [1160, 94] on button "Search" at bounding box center [1193, 106] width 67 height 25
select select
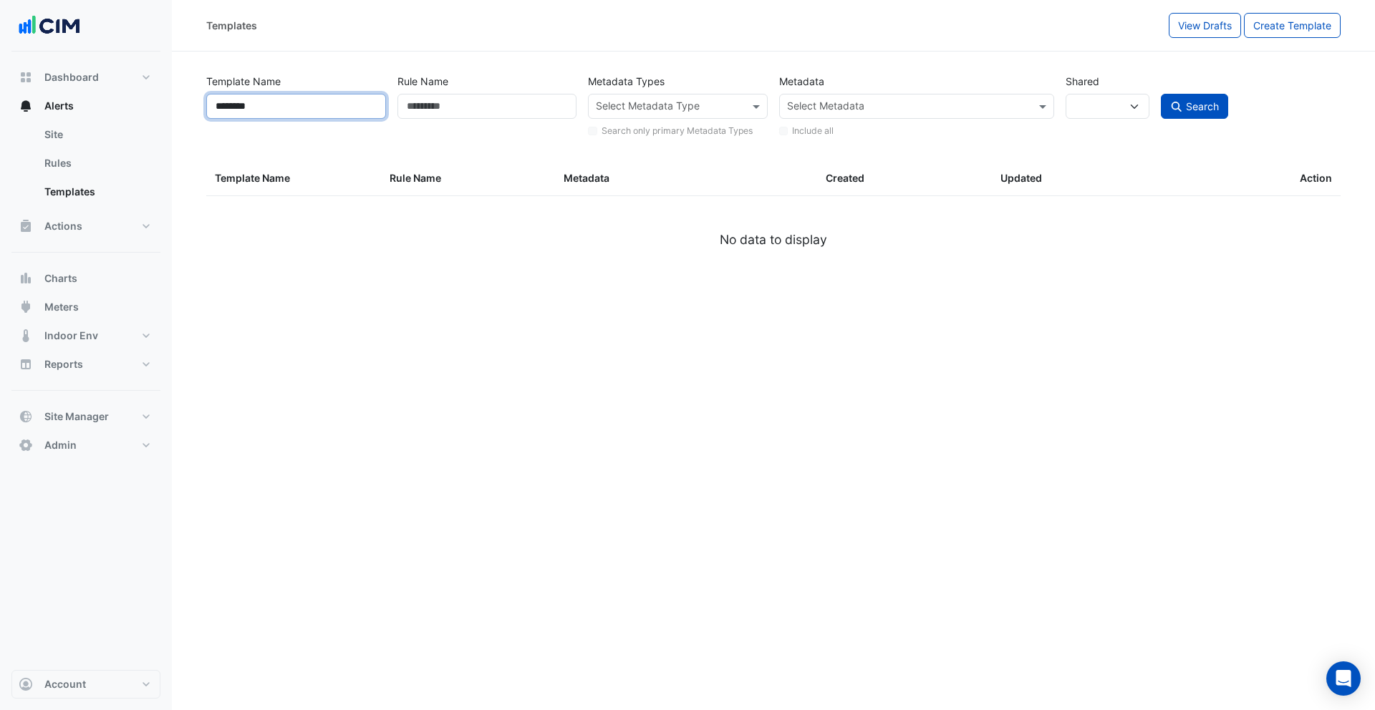
click at [249, 112] on input "********" at bounding box center [296, 106] width 180 height 25
type input "********"
click at [1160, 94] on button "Search" at bounding box center [1193, 106] width 67 height 25
select select
select select "***"
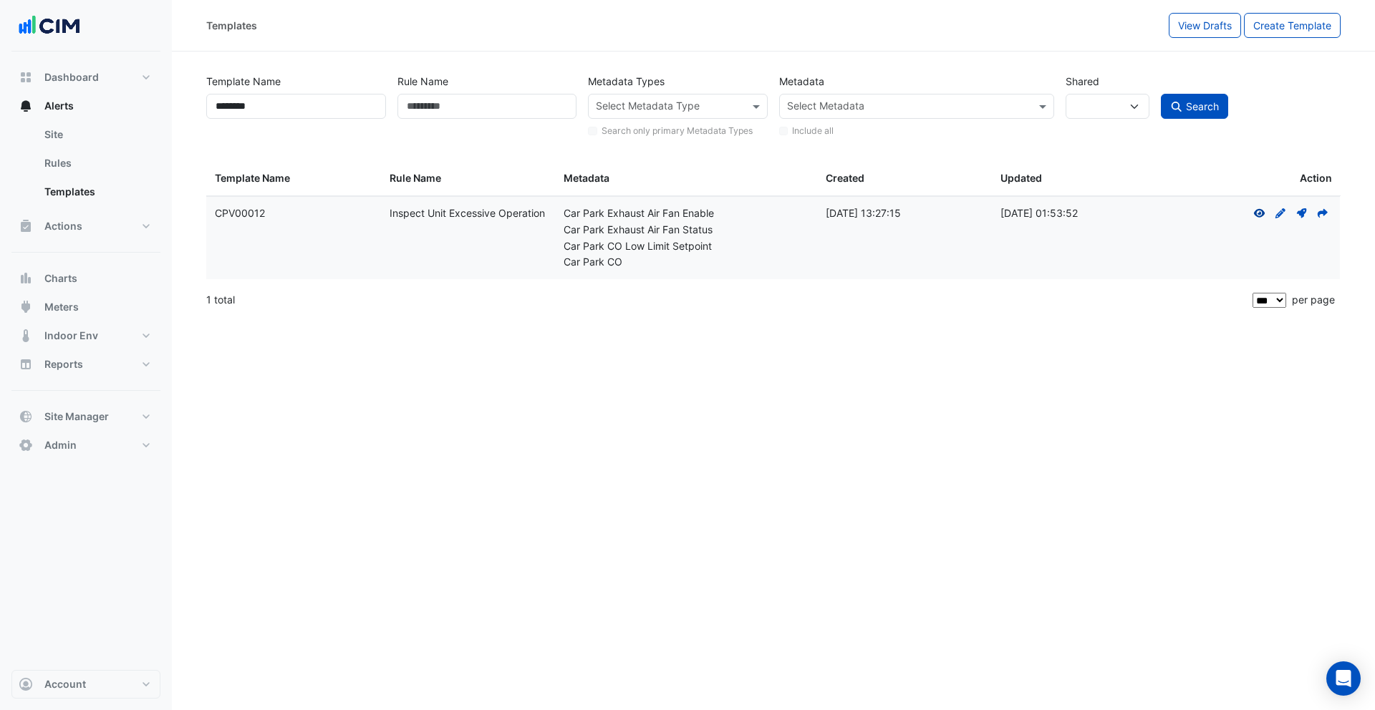
click at [1256, 214] on icon at bounding box center [1259, 213] width 11 height 9
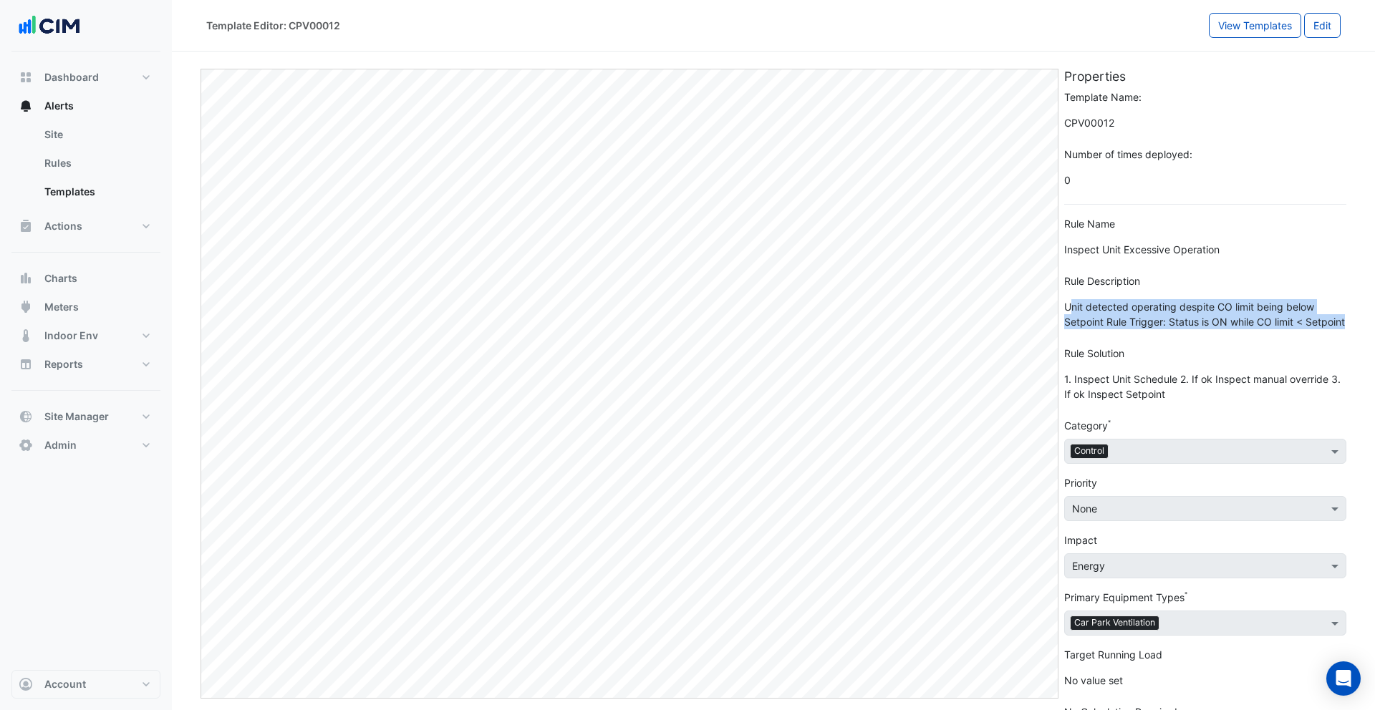
drag, startPoint x: 1074, startPoint y: 304, endPoint x: 1160, endPoint y: 330, distance: 89.9
click at [1160, 330] on span "Unit detected operating despite CO limit being below Setpoint Rule Trigger: Sta…" at bounding box center [1205, 314] width 282 height 40
click at [76, 156] on link "Rules" at bounding box center [96, 163] width 127 height 29
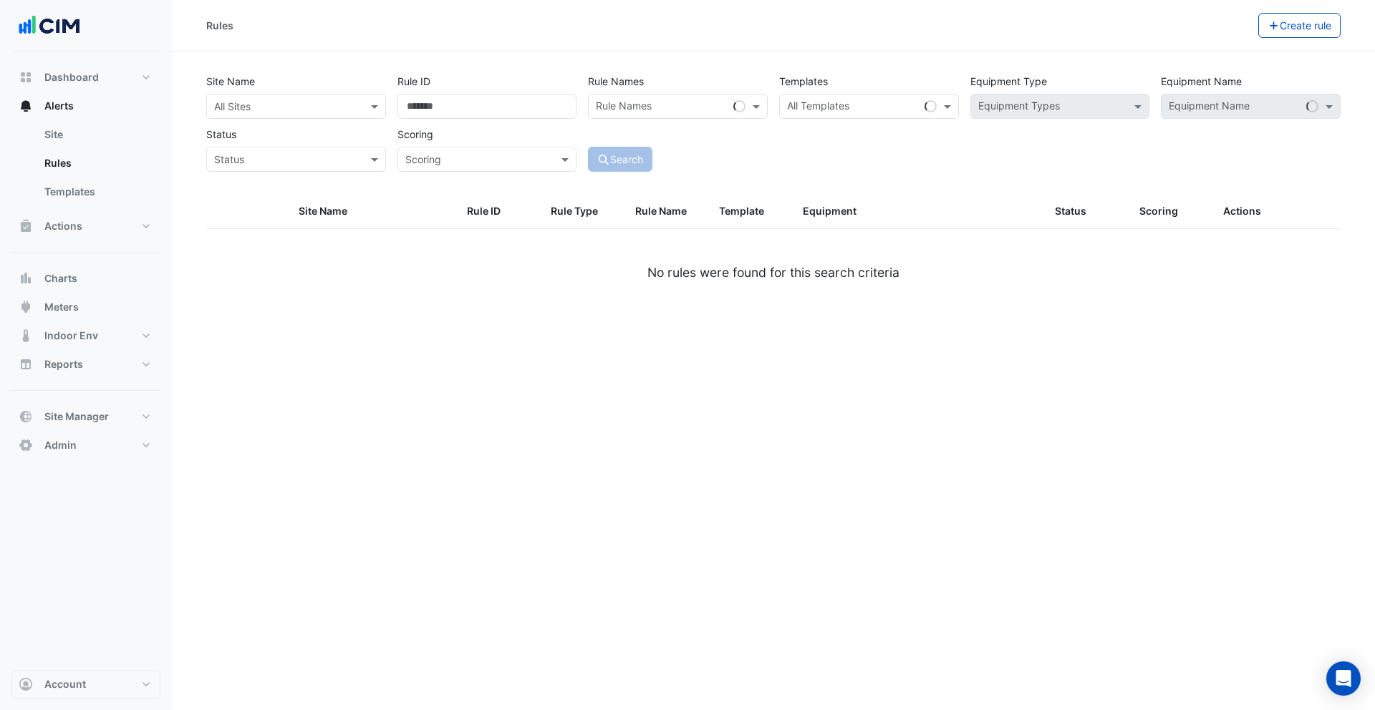
click at [327, 107] on input "text" at bounding box center [281, 107] width 135 height 15
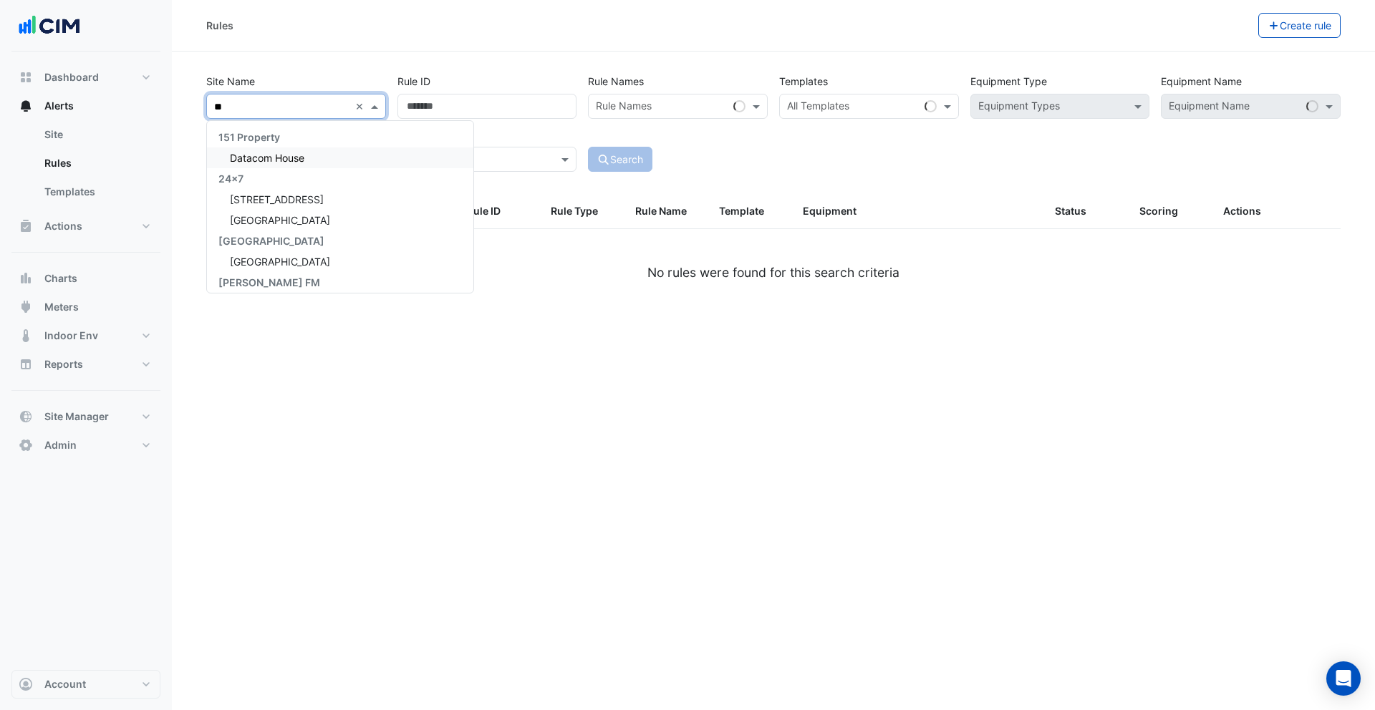
type input "***"
click at [294, 238] on span "Darling Quarter" at bounding box center [266, 241] width 72 height 12
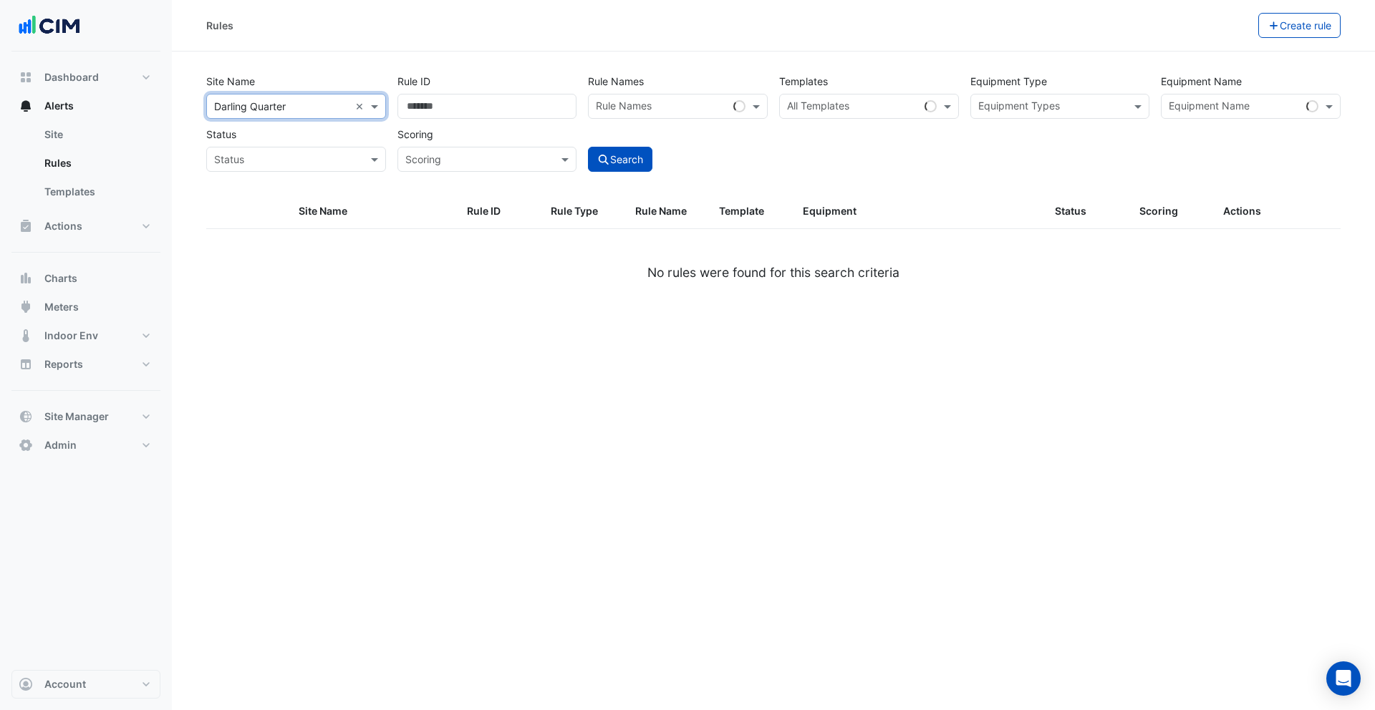
click at [838, 106] on input "text" at bounding box center [853, 107] width 132 height 15
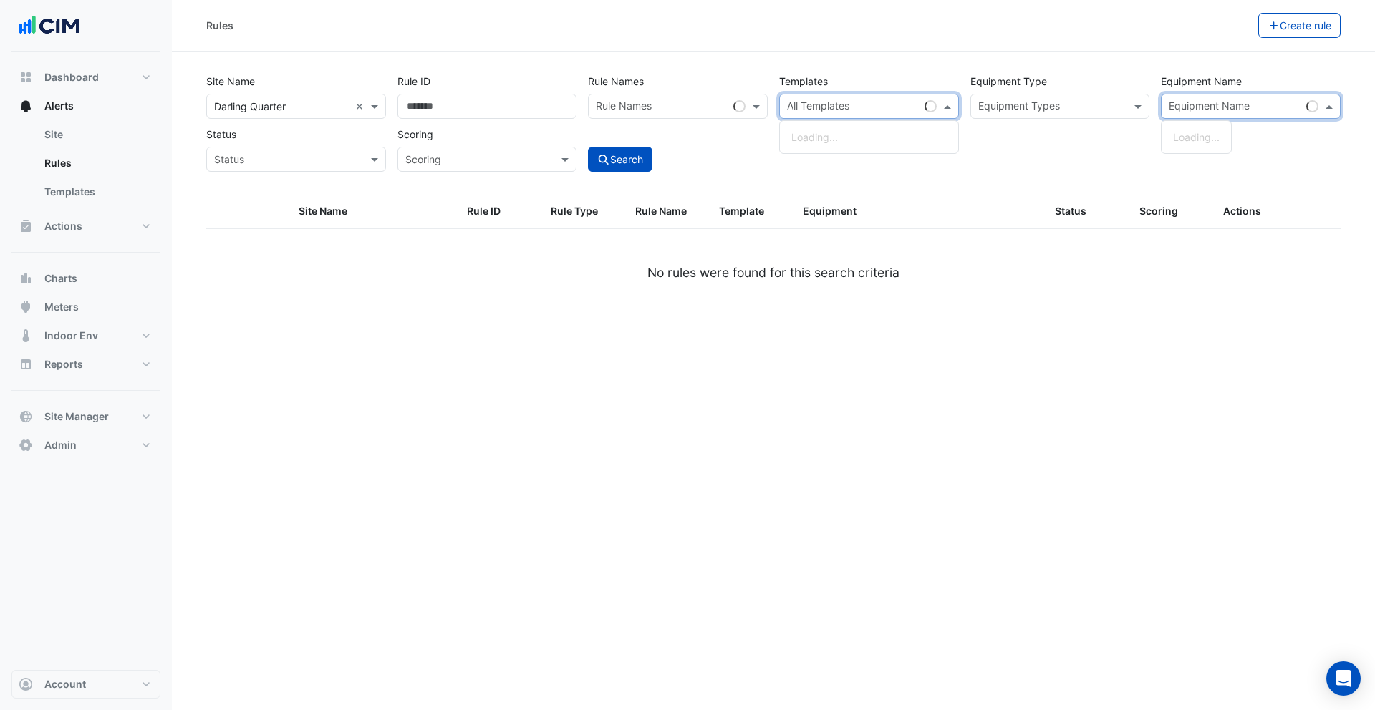
click at [1228, 100] on input "text" at bounding box center [1234, 107] width 132 height 15
click at [1237, 140] on span "AC DRIVE 531-AHU-N-6" at bounding box center [1230, 137] width 114 height 12
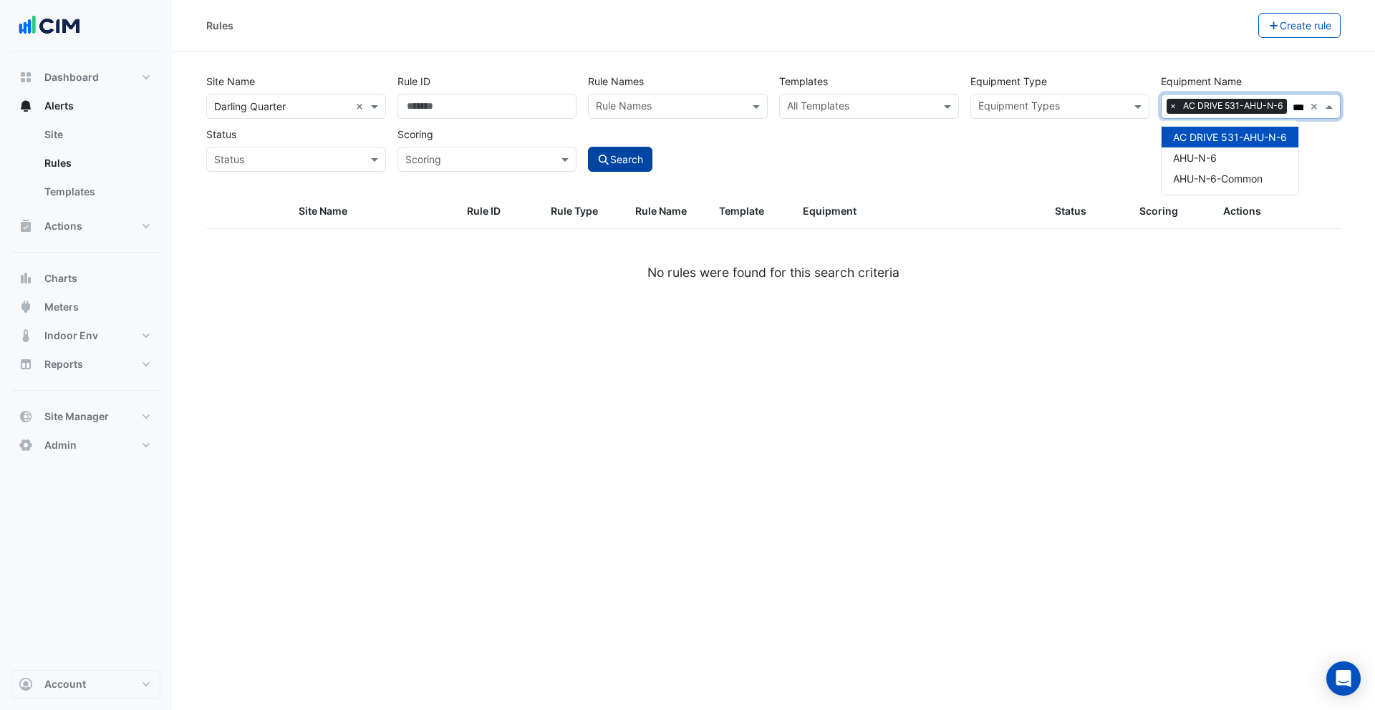
type input "***"
click at [636, 154] on button "Search" at bounding box center [620, 159] width 64 height 25
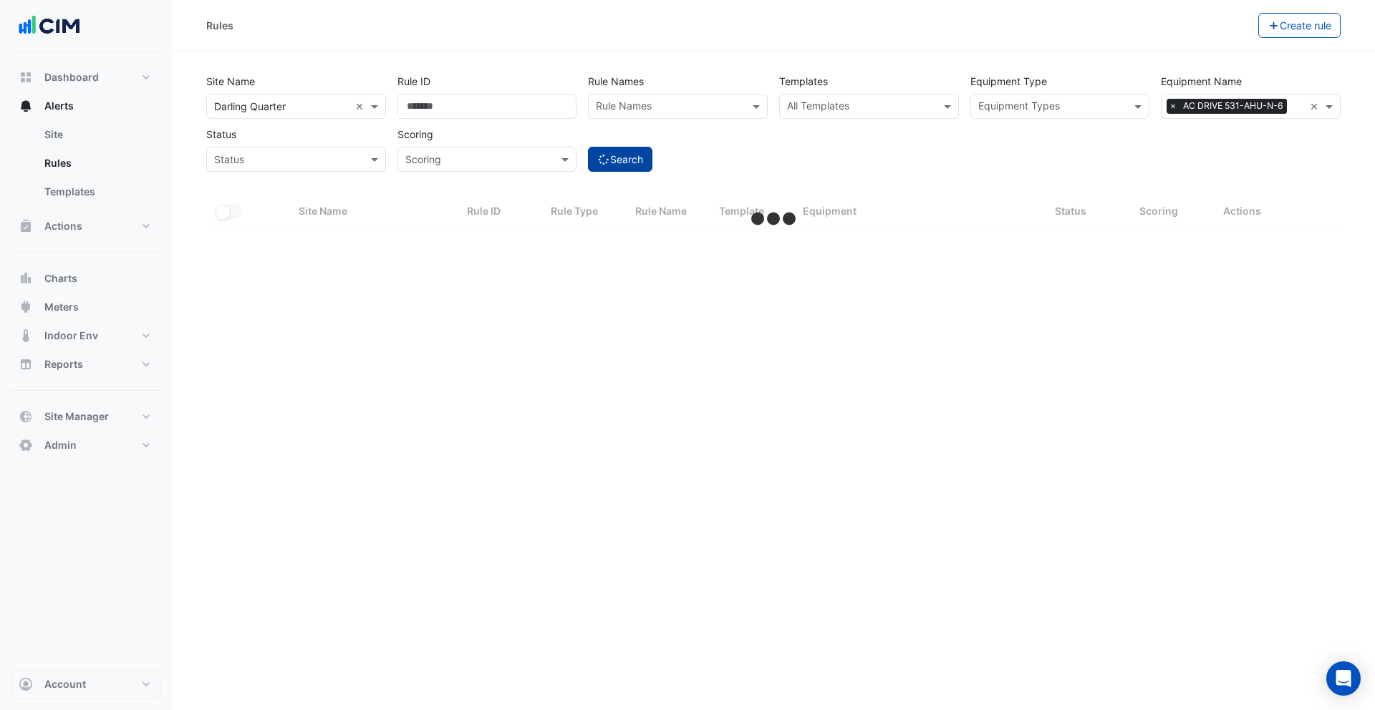
select select "***"
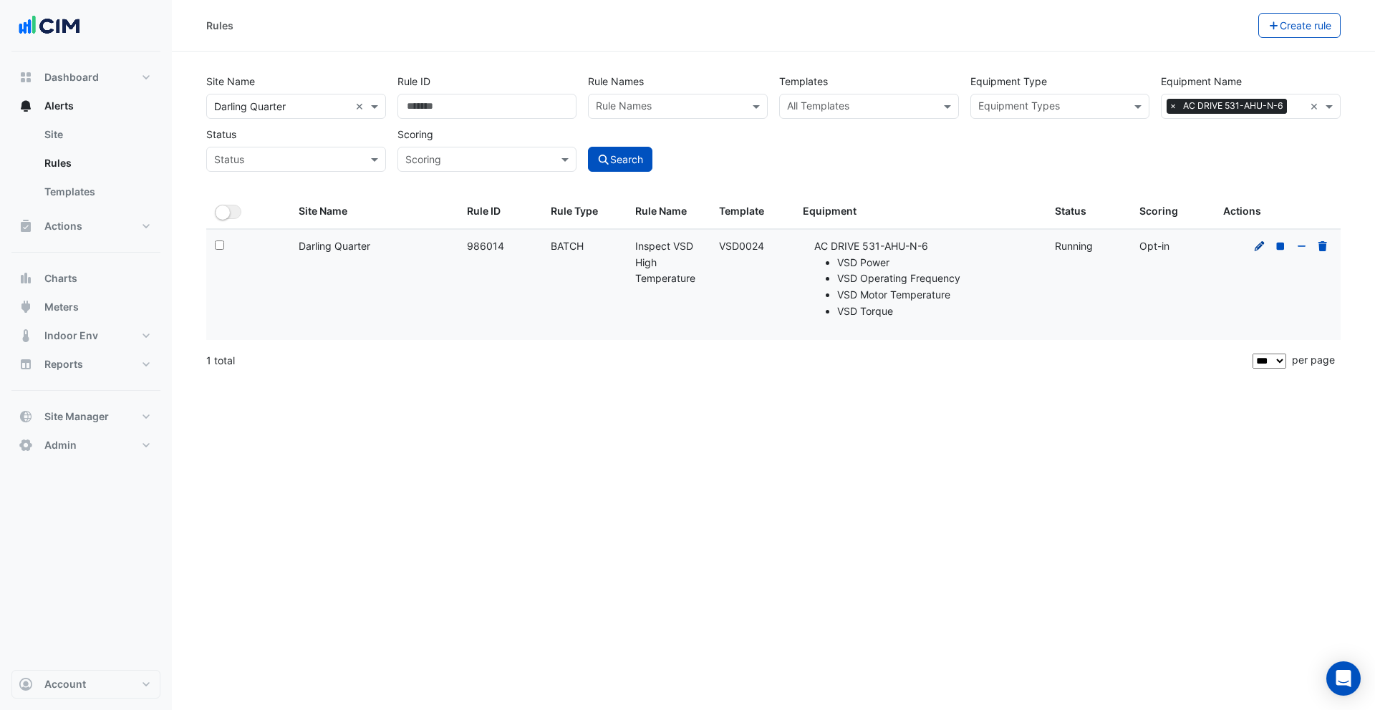
click at [1253, 248] on icon at bounding box center [1259, 246] width 13 height 10
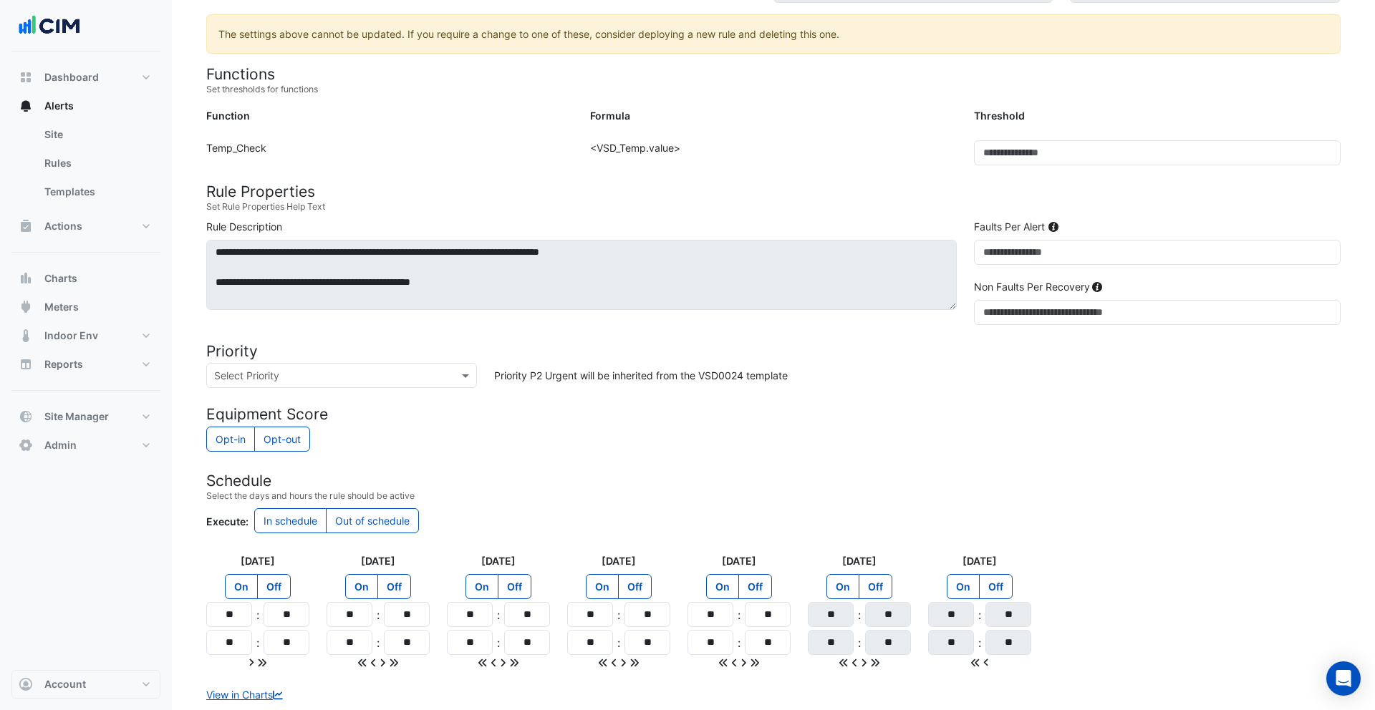
scroll to position [470, 0]
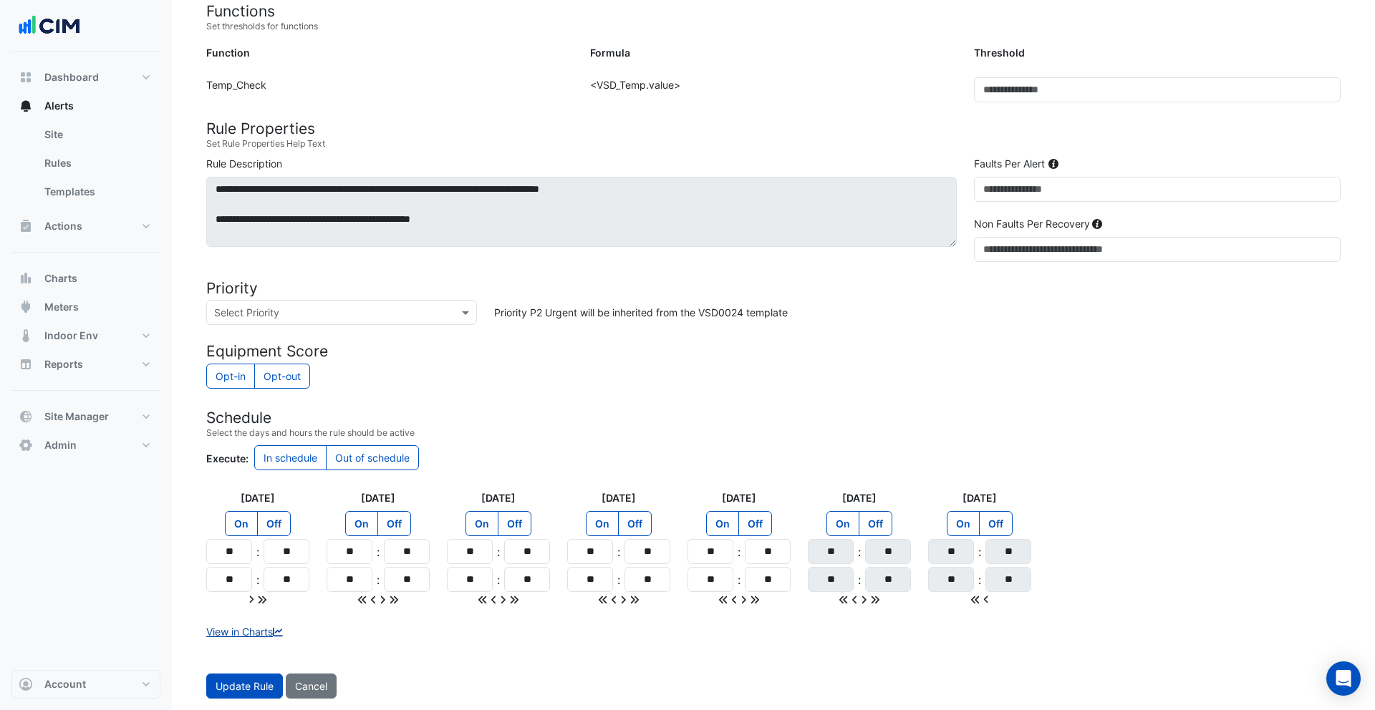
click at [253, 631] on link "View in Charts" at bounding box center [245, 632] width 79 height 12
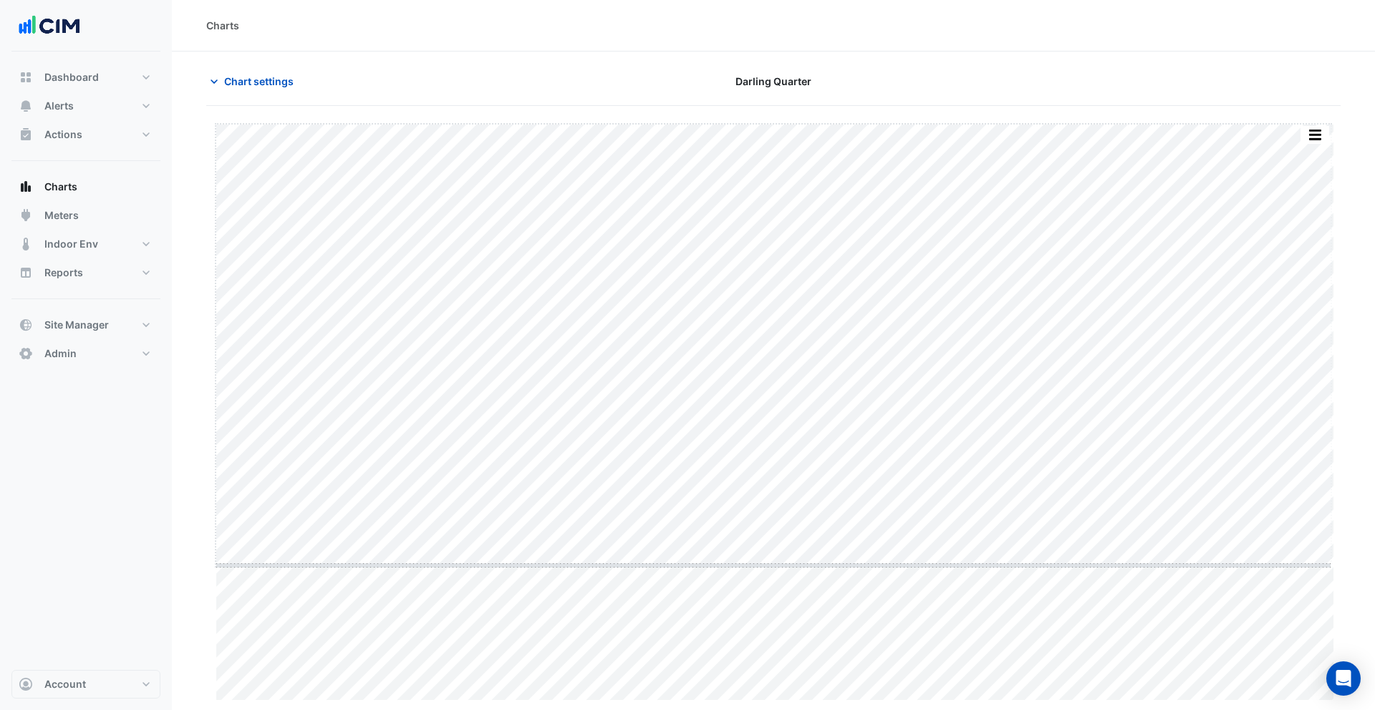
drag, startPoint x: 770, startPoint y: 702, endPoint x: 771, endPoint y: 551, distance: 151.8
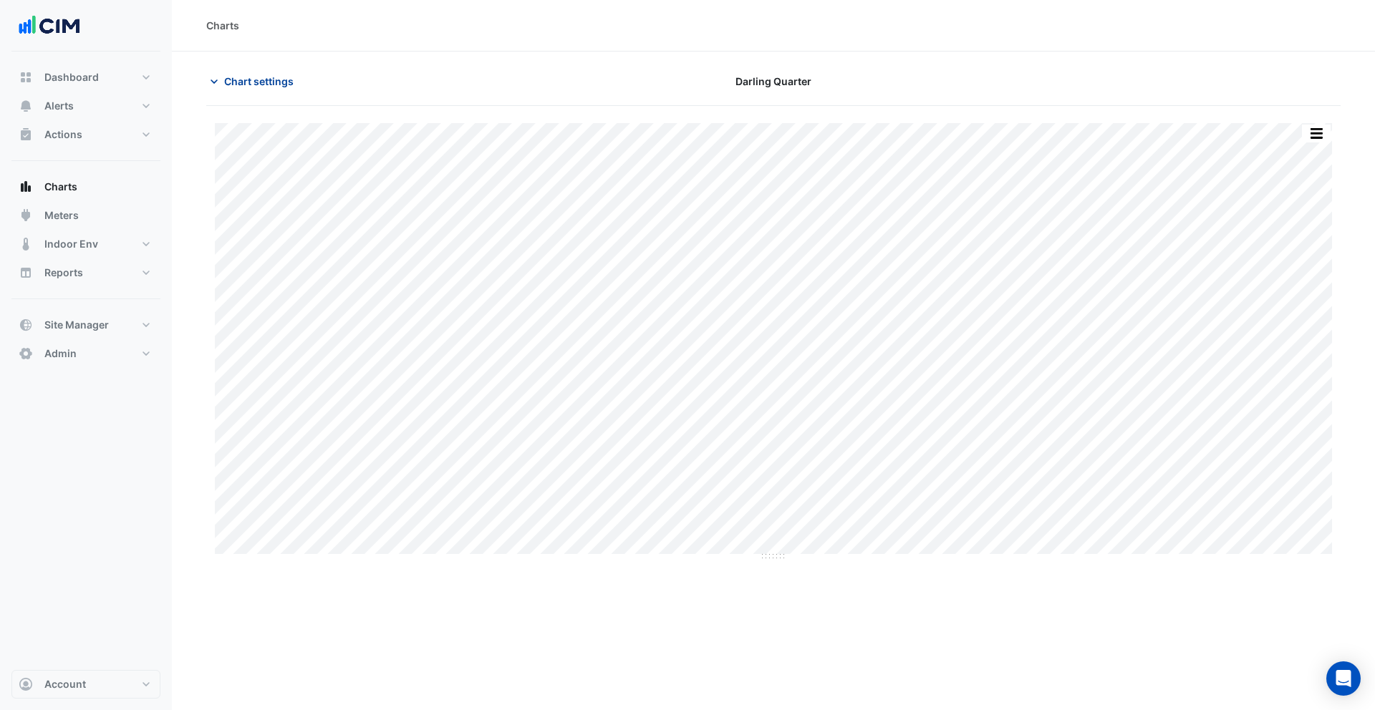
click at [249, 83] on span "Chart settings" at bounding box center [258, 81] width 69 height 15
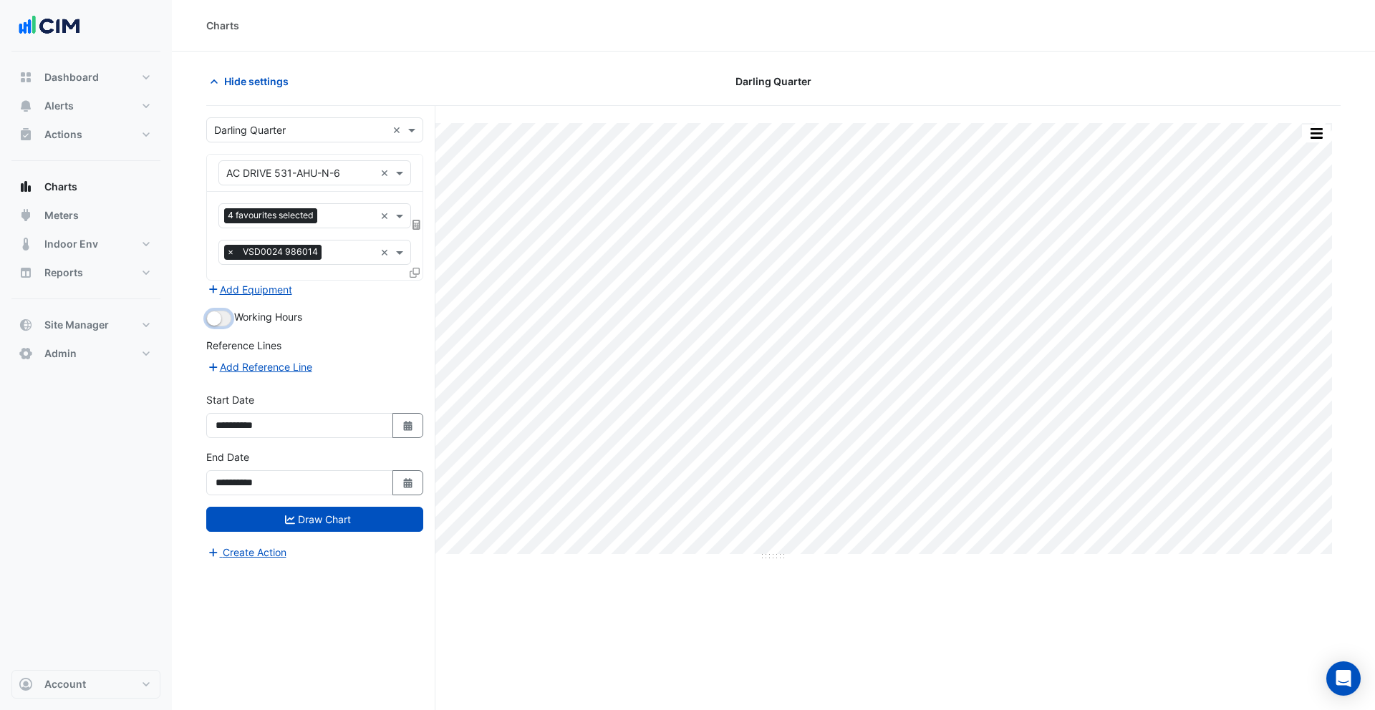
click at [218, 321] on small "button" at bounding box center [214, 318] width 14 height 14
click at [398, 489] on button "Select Date" at bounding box center [407, 482] width 31 height 25
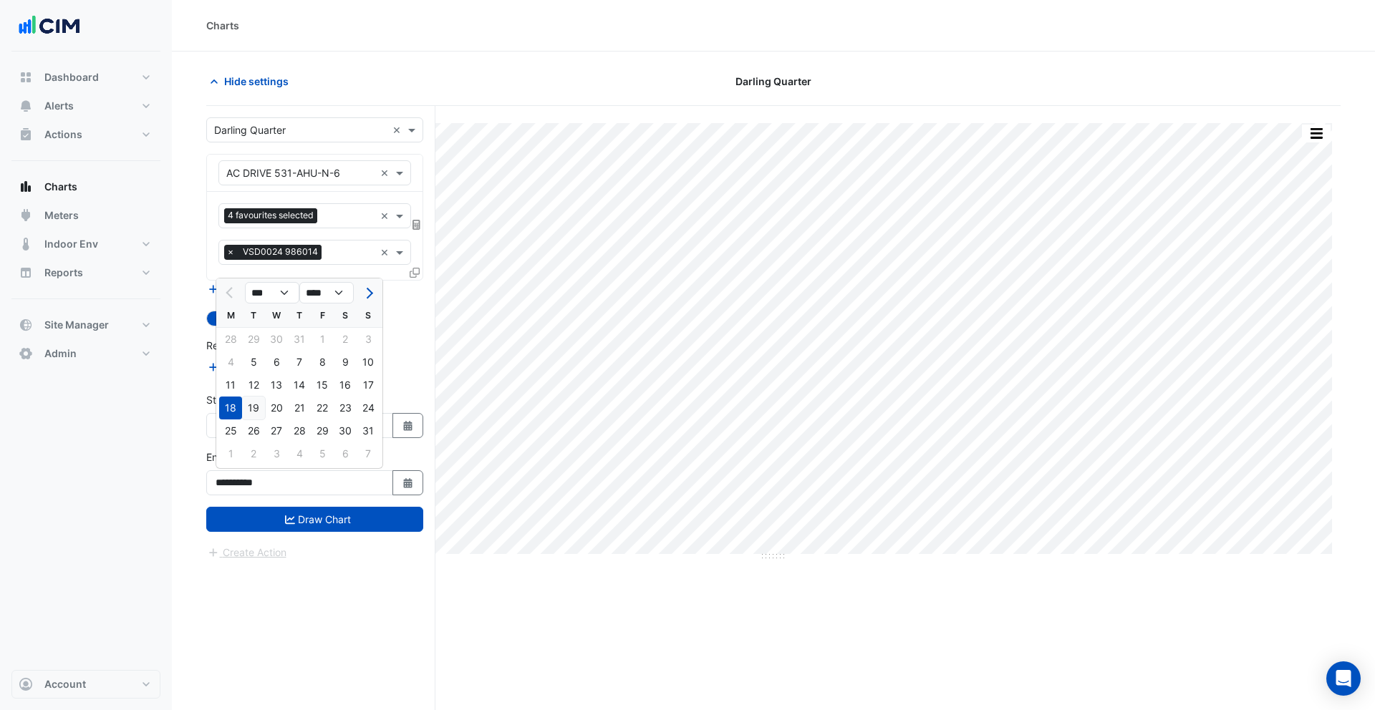
click at [253, 410] on div "19" at bounding box center [253, 408] width 23 height 23
type input "**********"
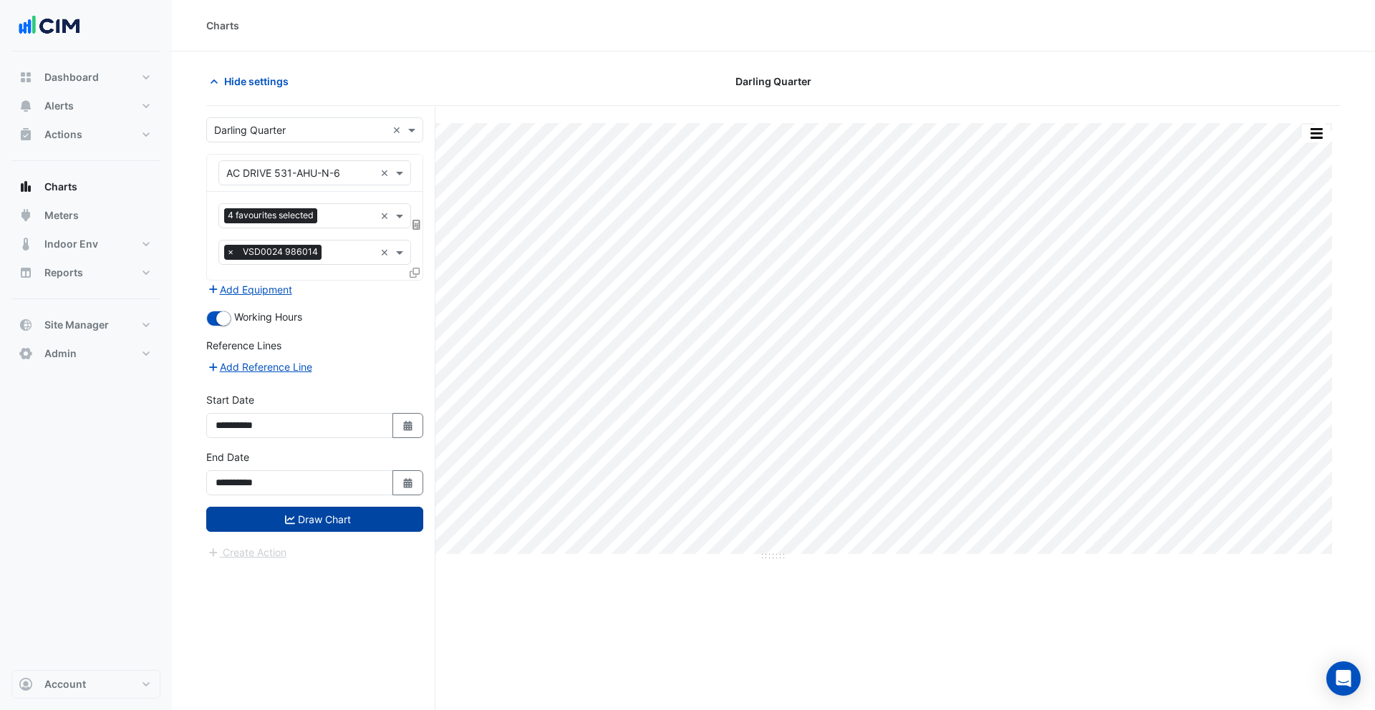
click at [362, 510] on button "Draw Chart" at bounding box center [314, 519] width 217 height 25
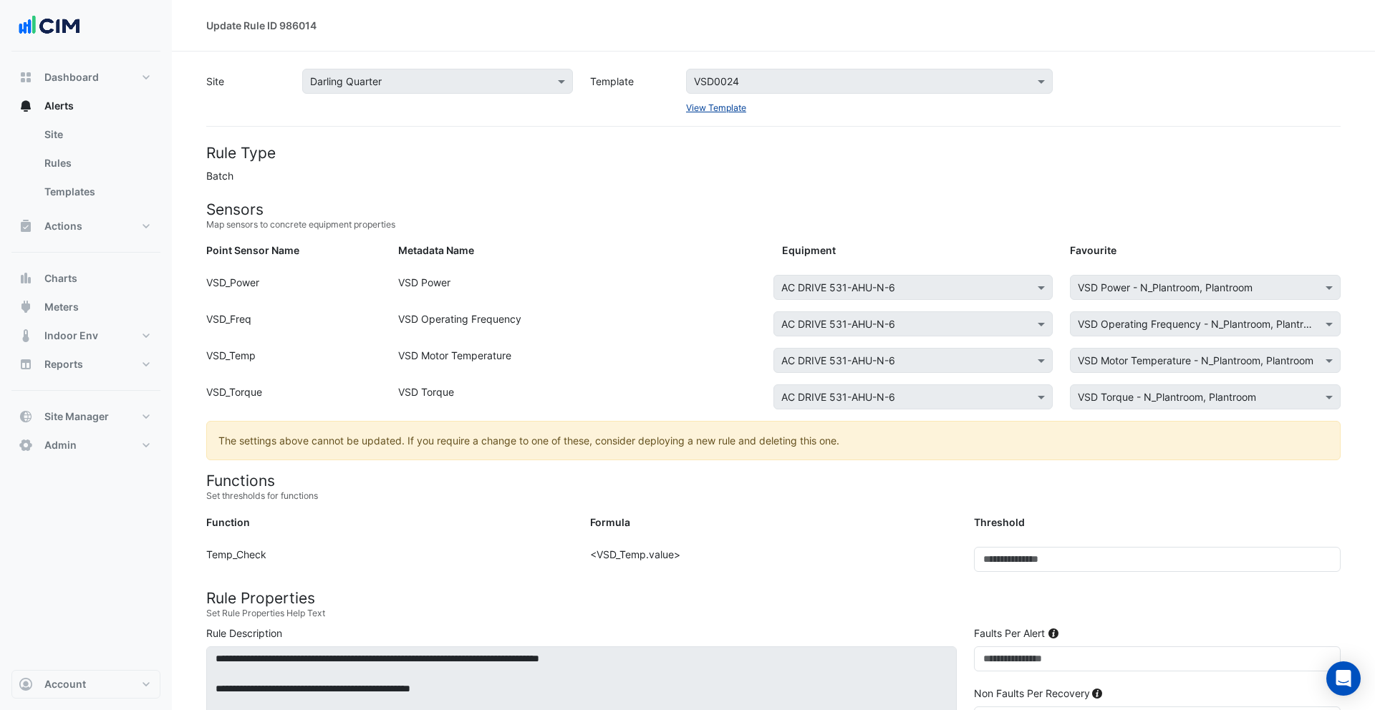
click at [707, 111] on link "View Template" at bounding box center [716, 107] width 60 height 11
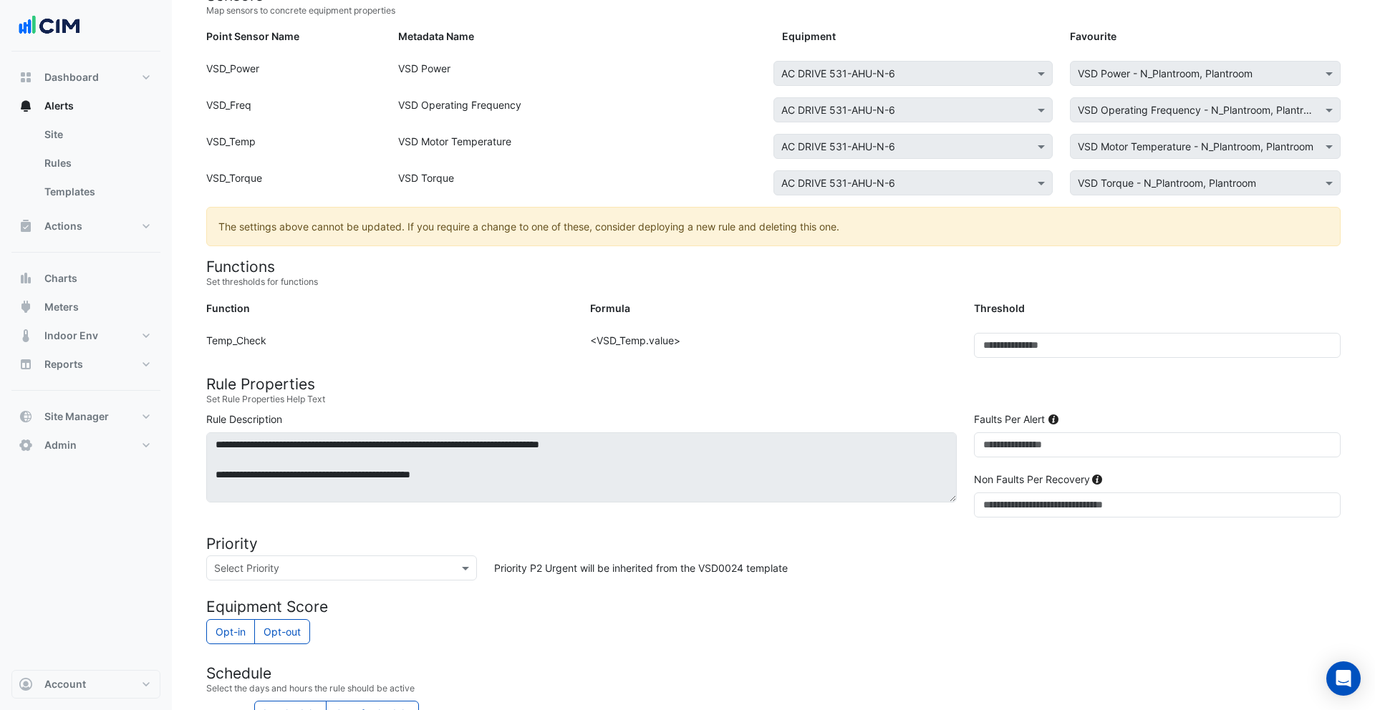
scroll to position [144, 0]
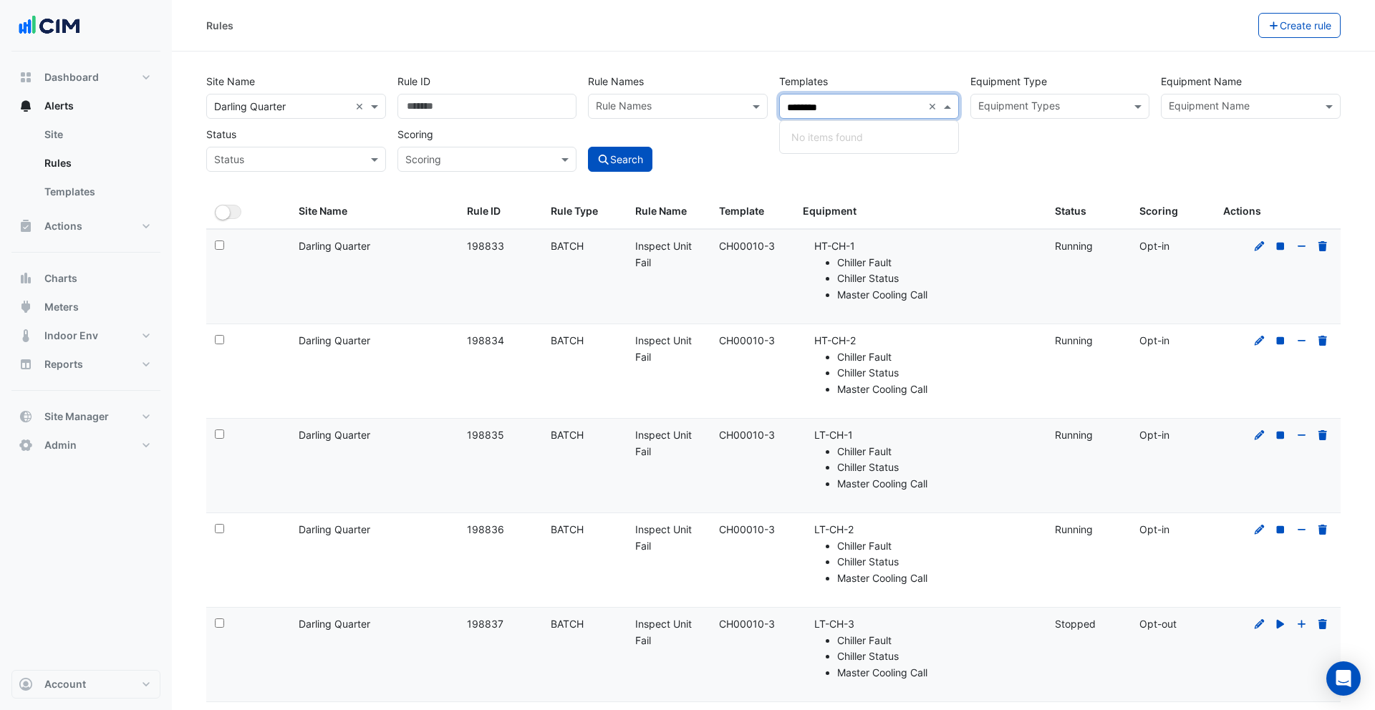
select select "***"
click at [917, 144] on div "VSD0024 - Inspect VSD High Temperature" at bounding box center [963, 137] width 344 height 15
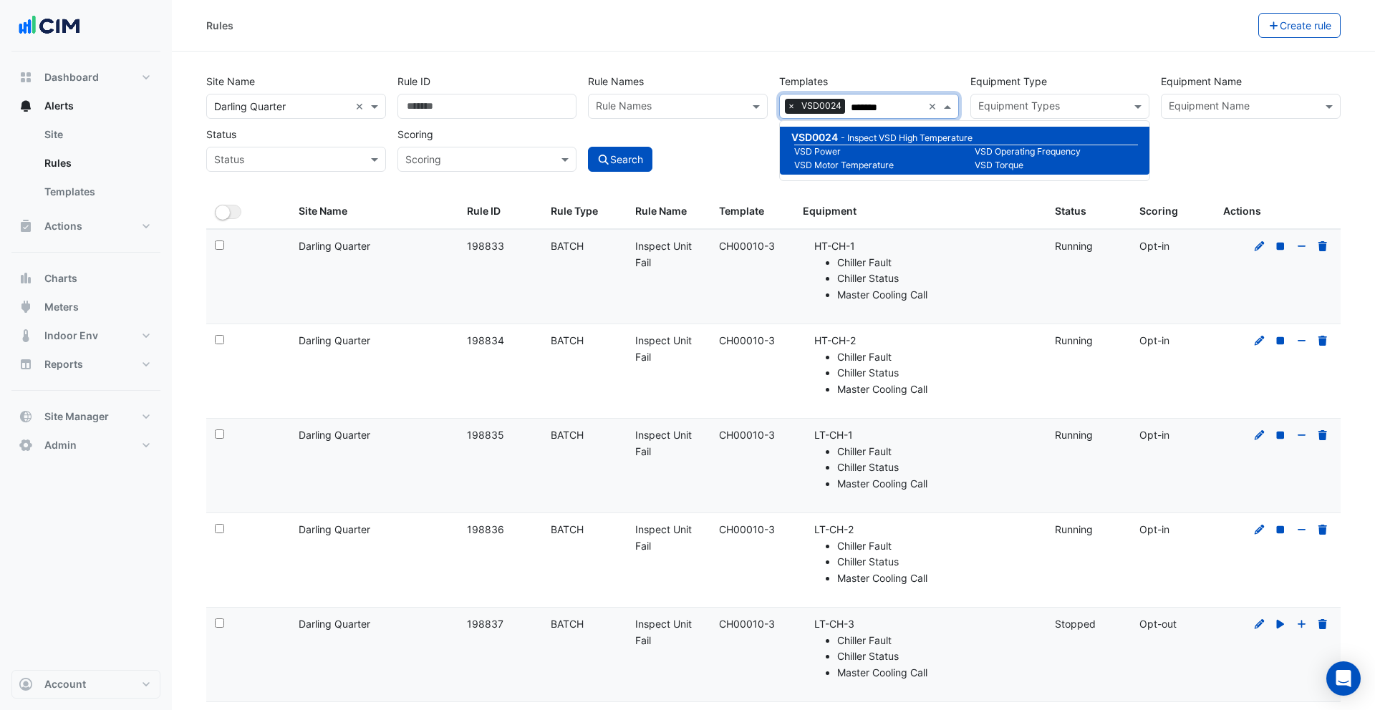
type input "*******"
click at [710, 150] on div "Search" at bounding box center [677, 147] width 191 height 50
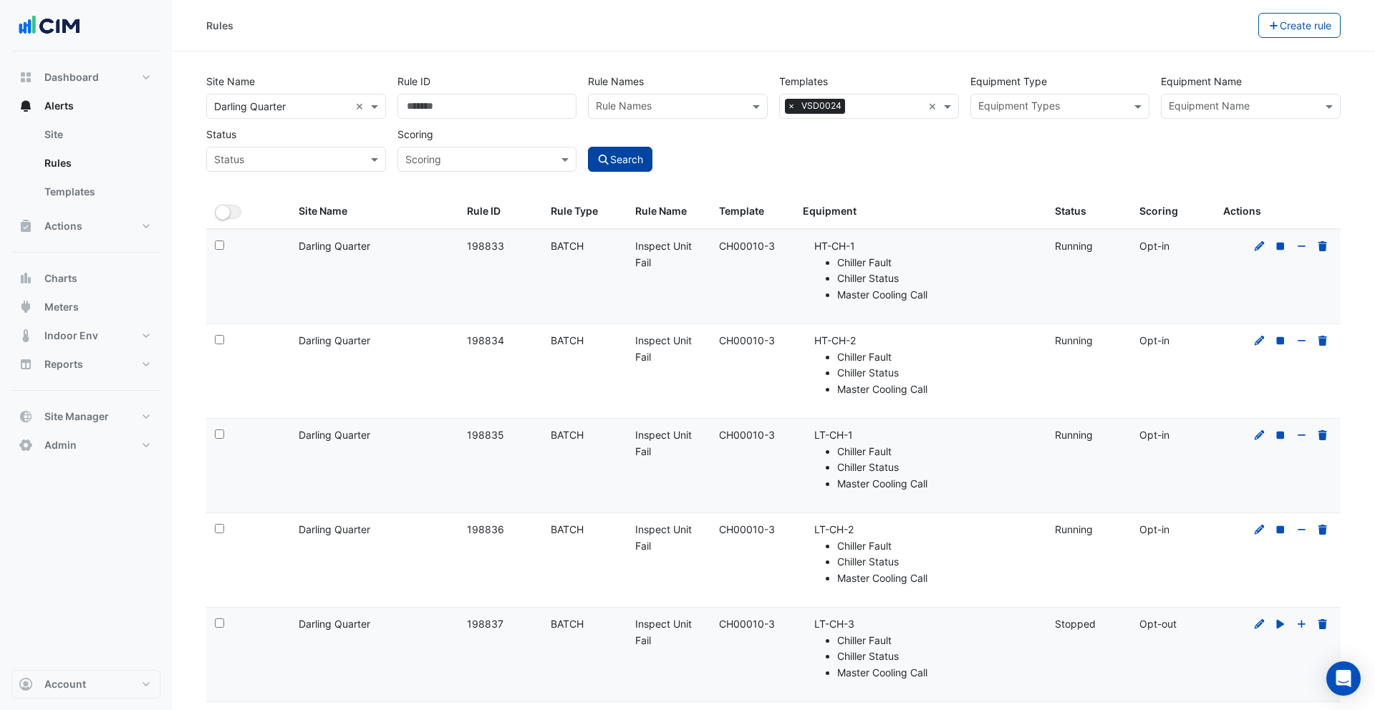
click at [634, 153] on button "Search" at bounding box center [620, 159] width 64 height 25
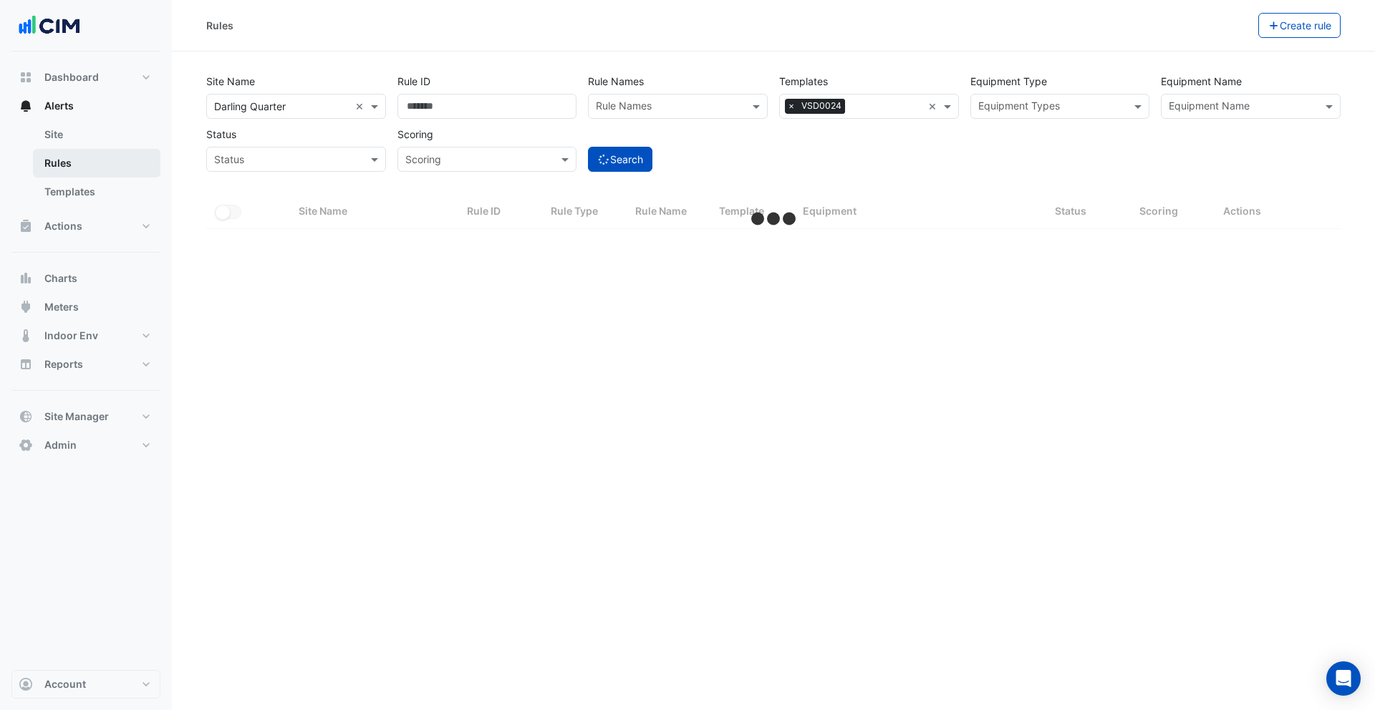
select select "***"
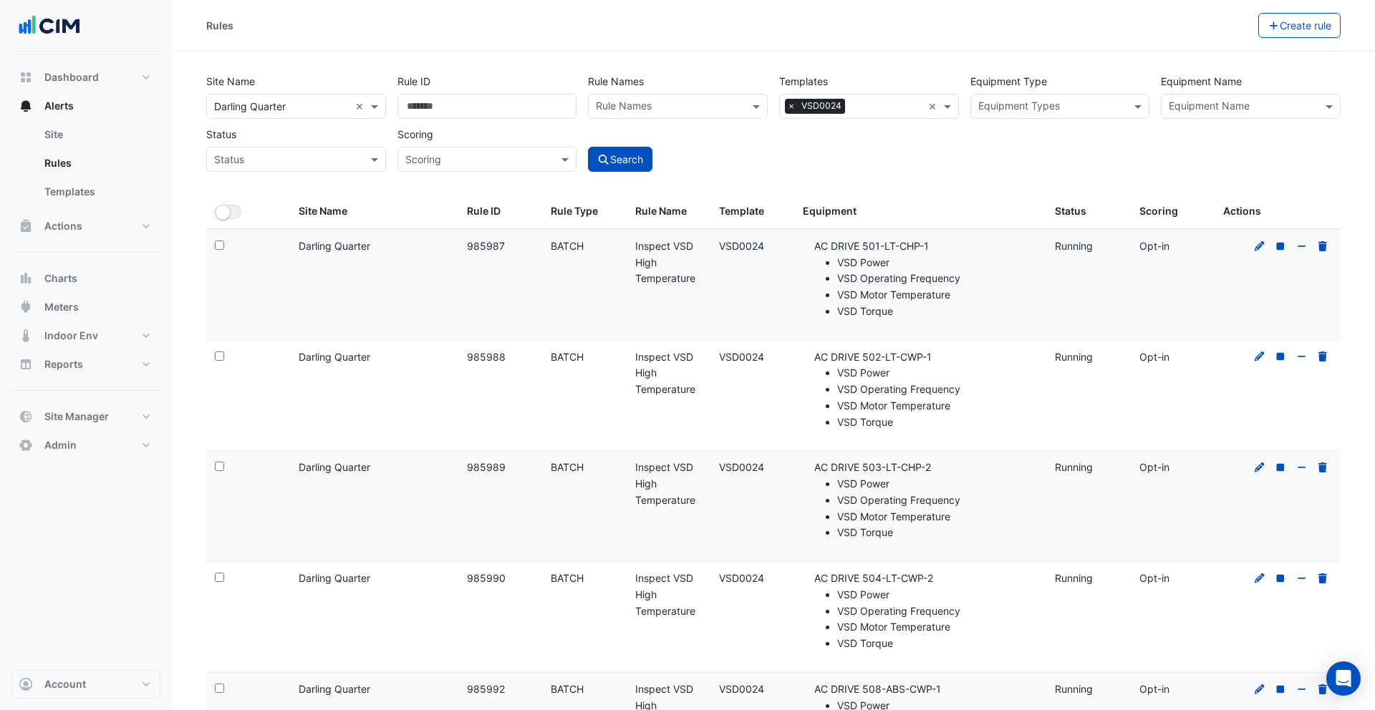
click at [699, 286] on div "Rule Name: Inspect VSD High Temperature" at bounding box center [668, 262] width 67 height 49
drag, startPoint x: 699, startPoint y: 283, endPoint x: 1103, endPoint y: 251, distance: 405.1
click at [635, 240] on div "Rule Name: Inspect VSD High Temperature" at bounding box center [668, 262] width 67 height 49
click at [876, 144] on div "Site Name All Sites × Darling Quarter × Rule ID Rule Names Rule Names Templates…" at bounding box center [772, 119] width 1145 height 106
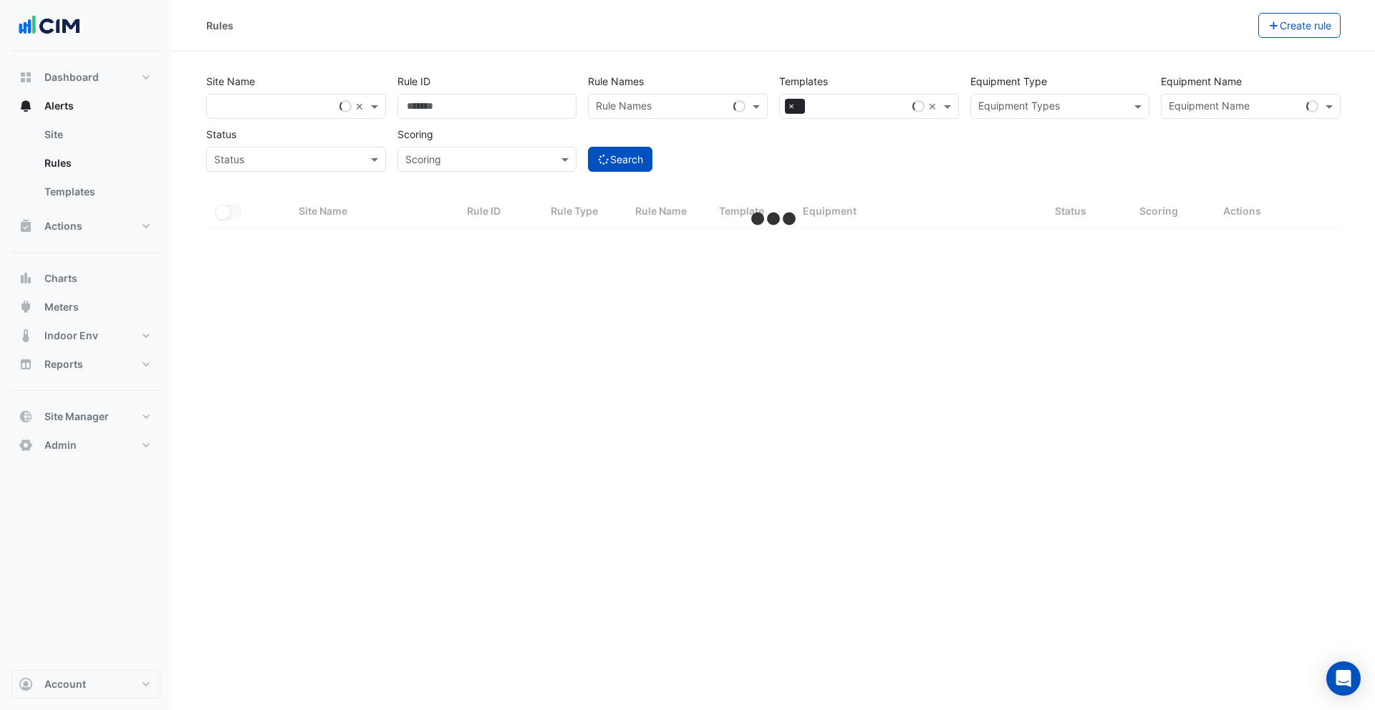
select select "***"
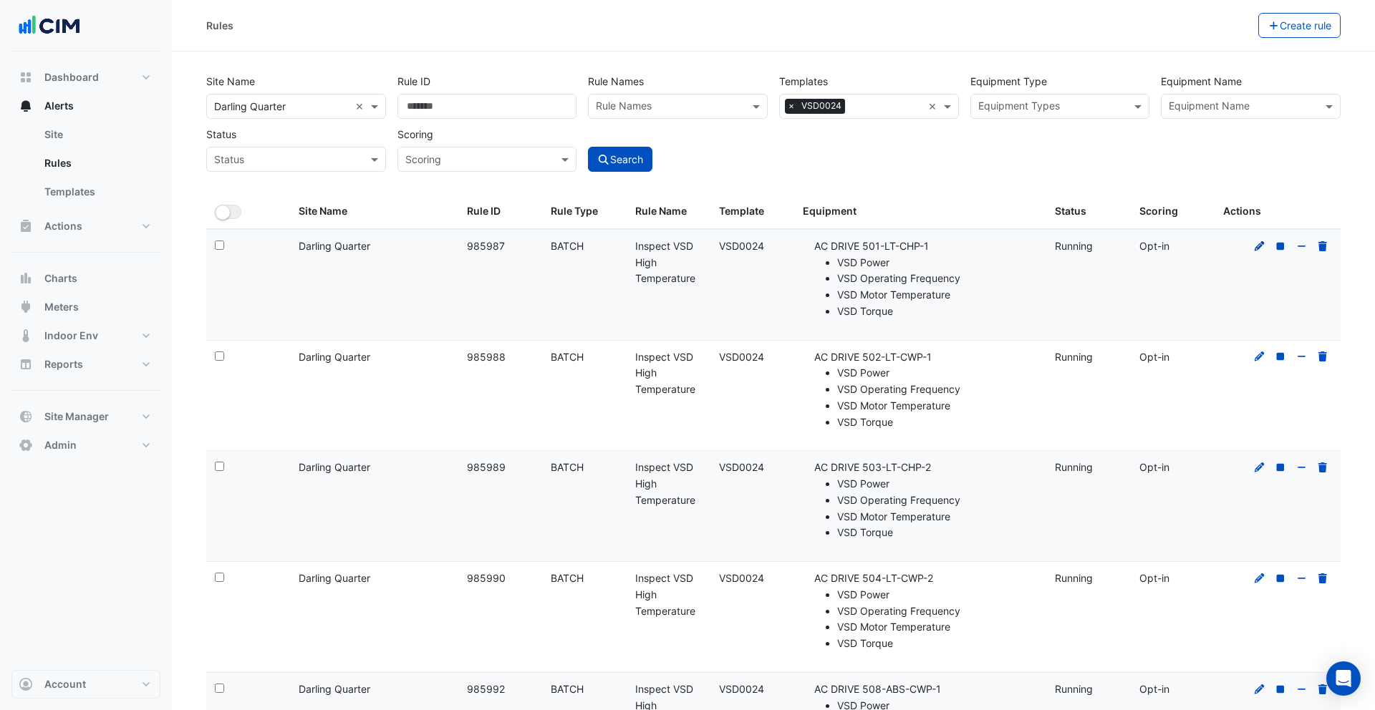
click at [1256, 246] on icon at bounding box center [1259, 246] width 10 height 10
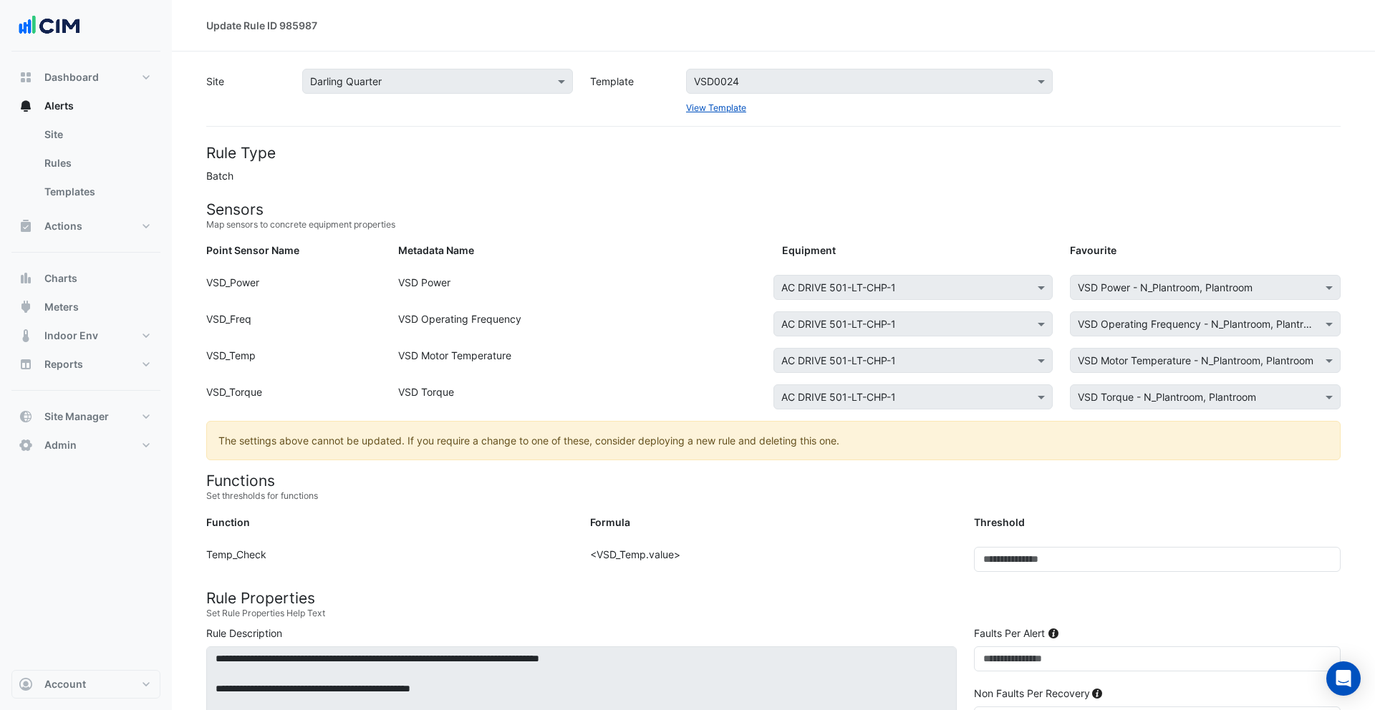
click at [710, 113] on div "View Template" at bounding box center [869, 107] width 367 height 15
click at [710, 110] on link "View Template" at bounding box center [716, 107] width 60 height 11
click at [750, 82] on div at bounding box center [869, 81] width 365 height 16
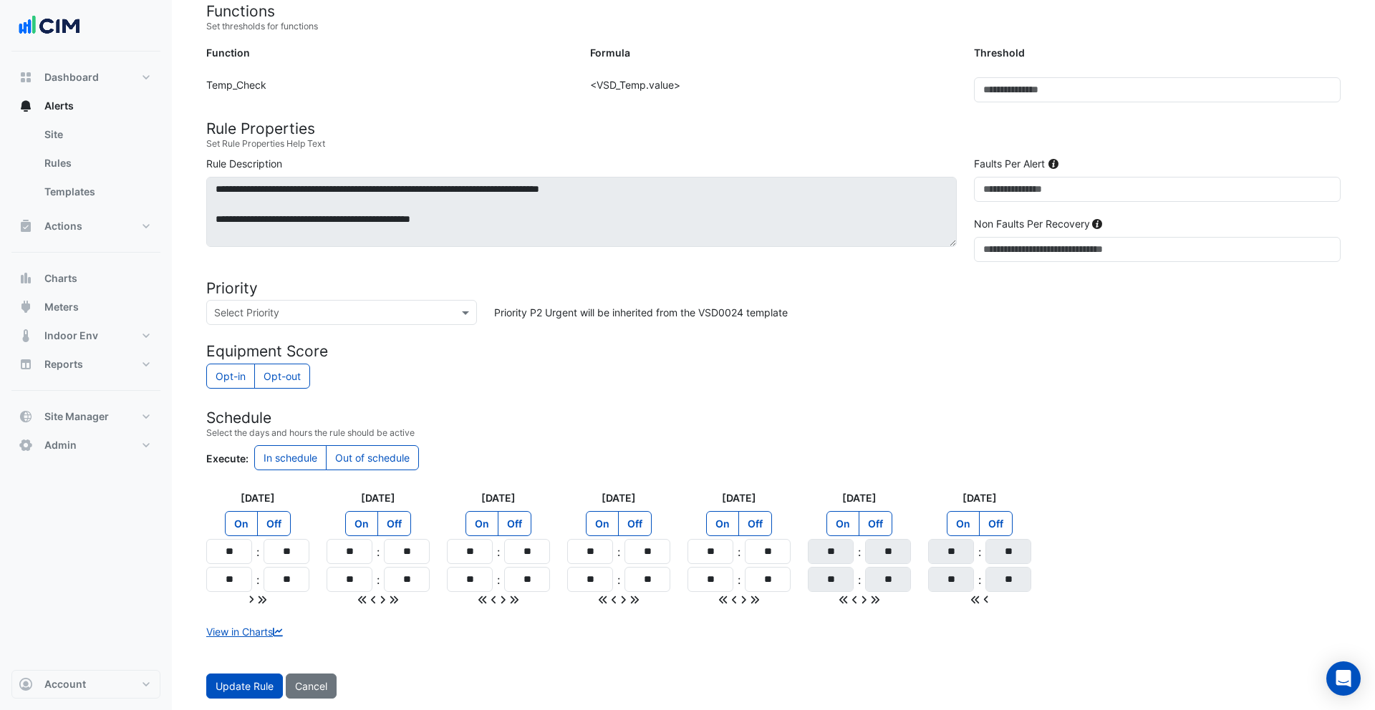
click at [248, 638] on div "View in Charts" at bounding box center [773, 631] width 1151 height 15
click at [248, 636] on link "View in Charts" at bounding box center [245, 632] width 79 height 12
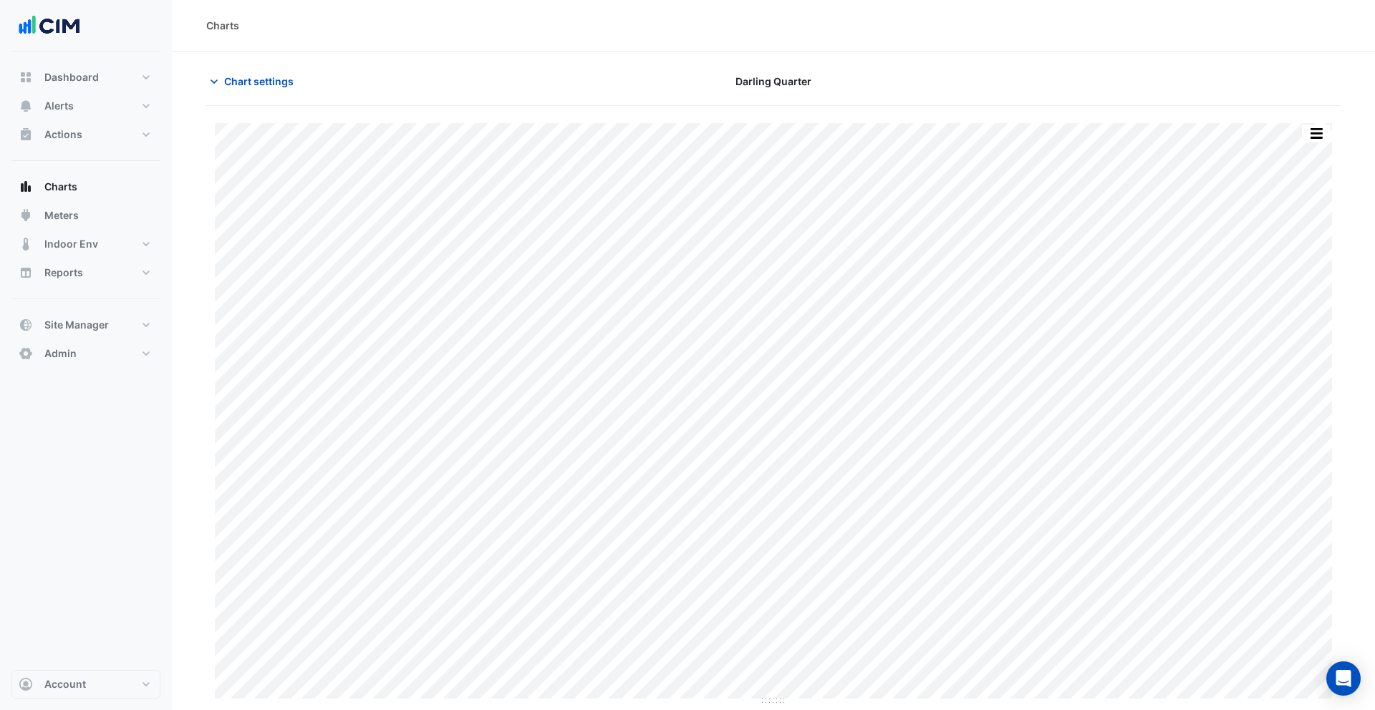
type input "**********"
drag, startPoint x: 775, startPoint y: 702, endPoint x: 785, endPoint y: 459, distance: 242.9
click at [261, 86] on span "Chart settings" at bounding box center [258, 81] width 69 height 15
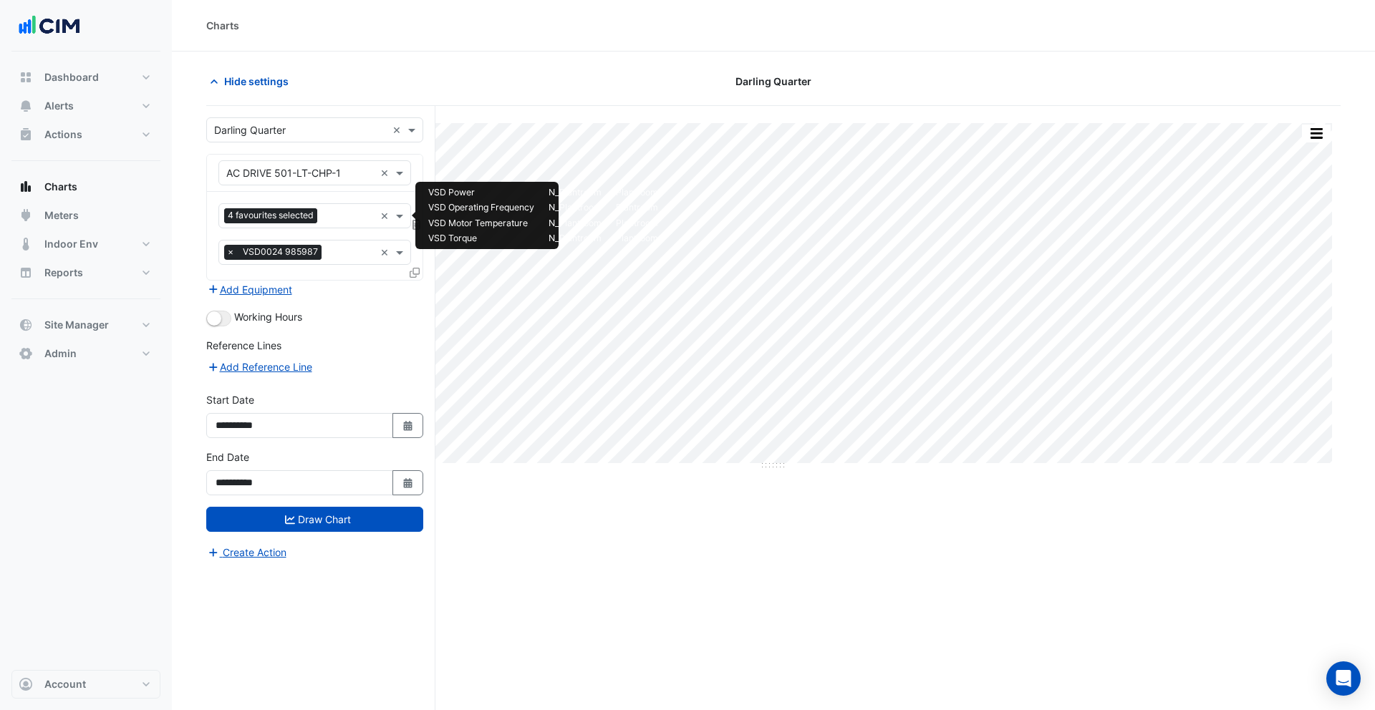
click at [344, 212] on input "text" at bounding box center [349, 217] width 52 height 15
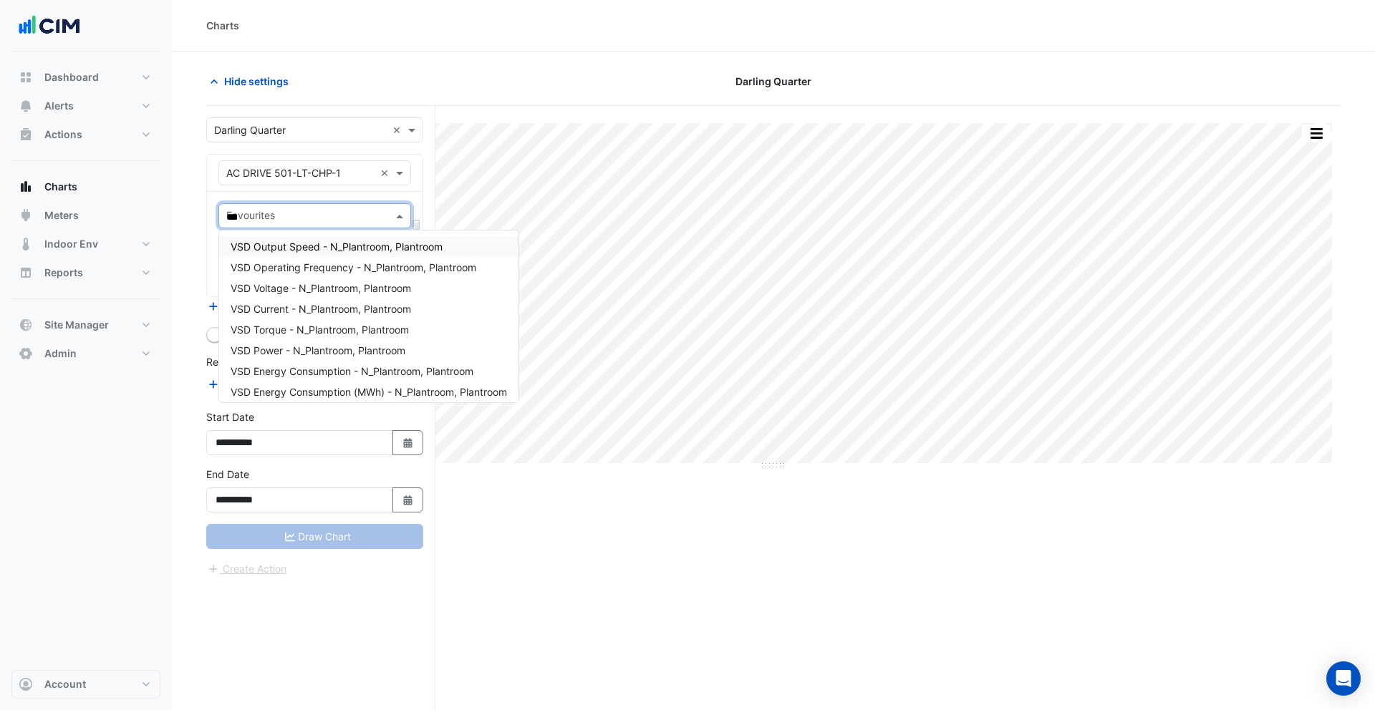
type input "****"
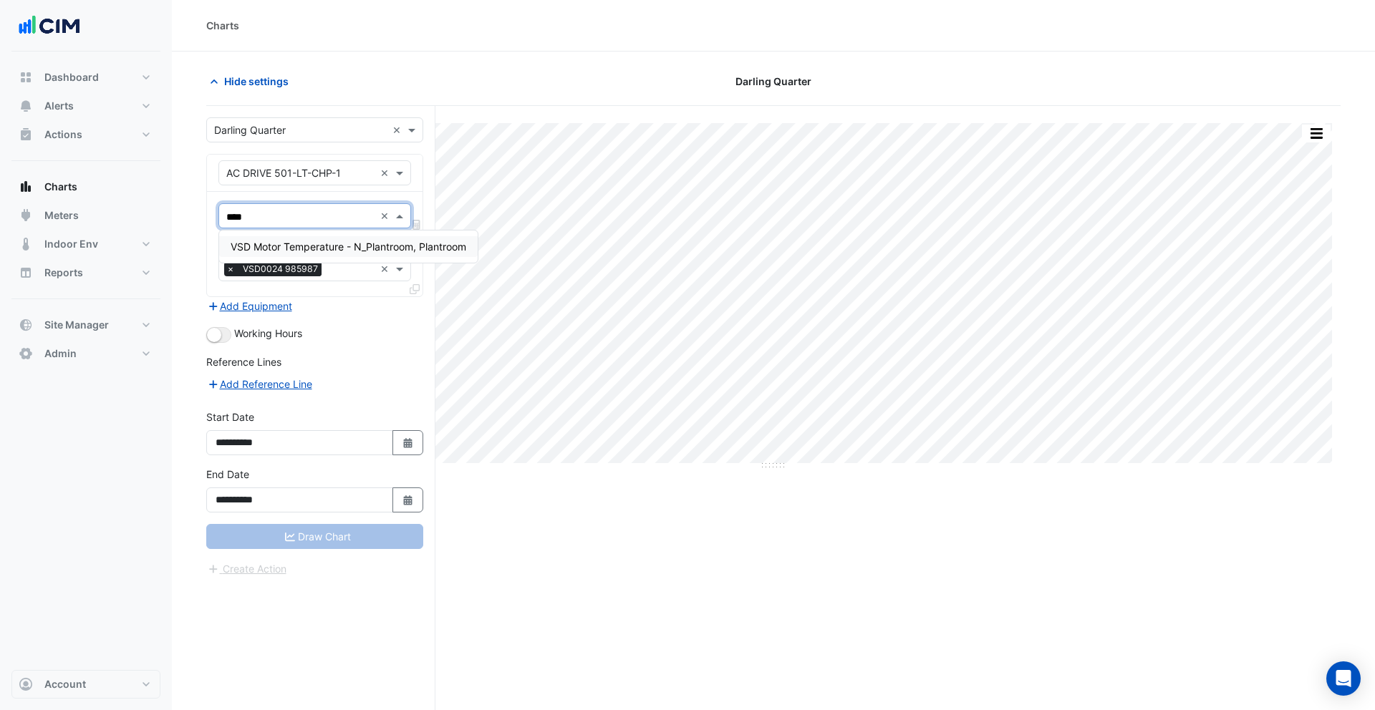
click at [356, 241] on span "VSD Motor Temperature - N_Plantroom, Plantroom" at bounding box center [349, 247] width 236 height 12
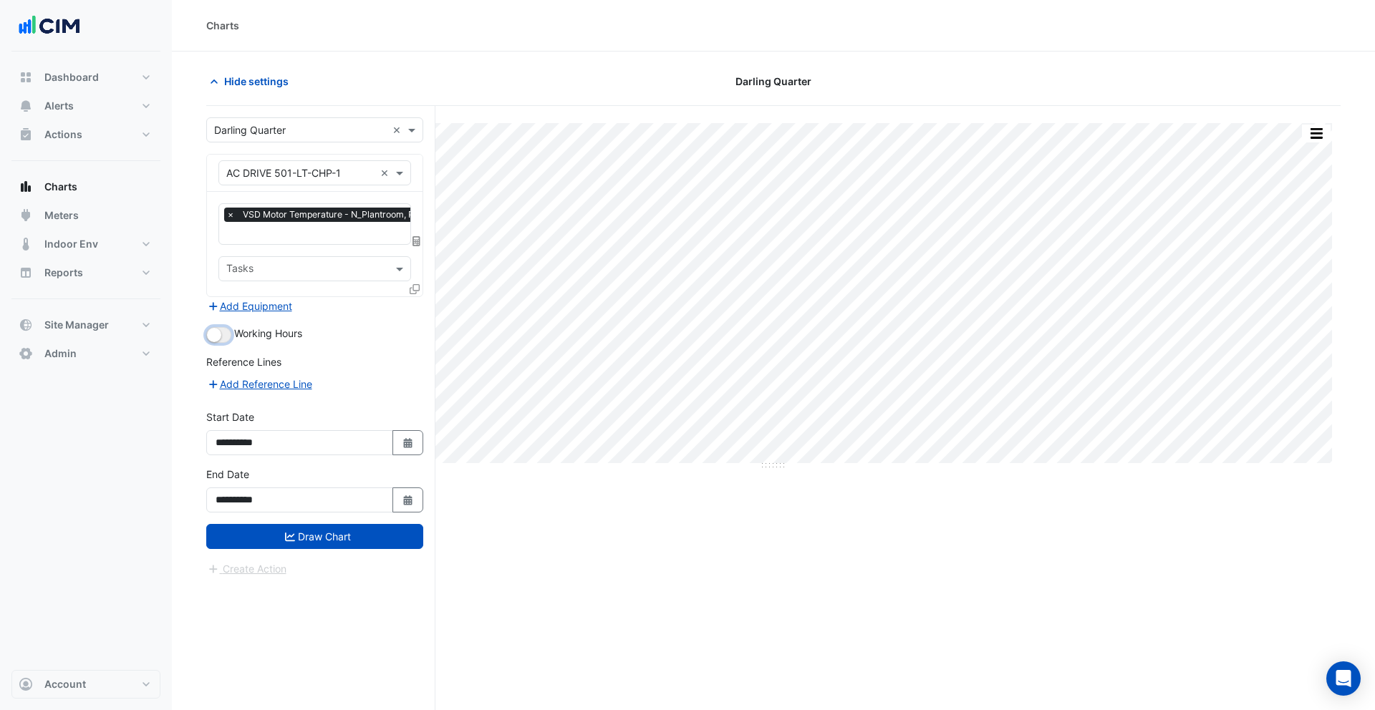
drag, startPoint x: 215, startPoint y: 336, endPoint x: 266, endPoint y: 330, distance: 50.4
click at [215, 336] on small "button" at bounding box center [214, 335] width 14 height 14
click at [410, 289] on icon at bounding box center [414, 289] width 10 height 10
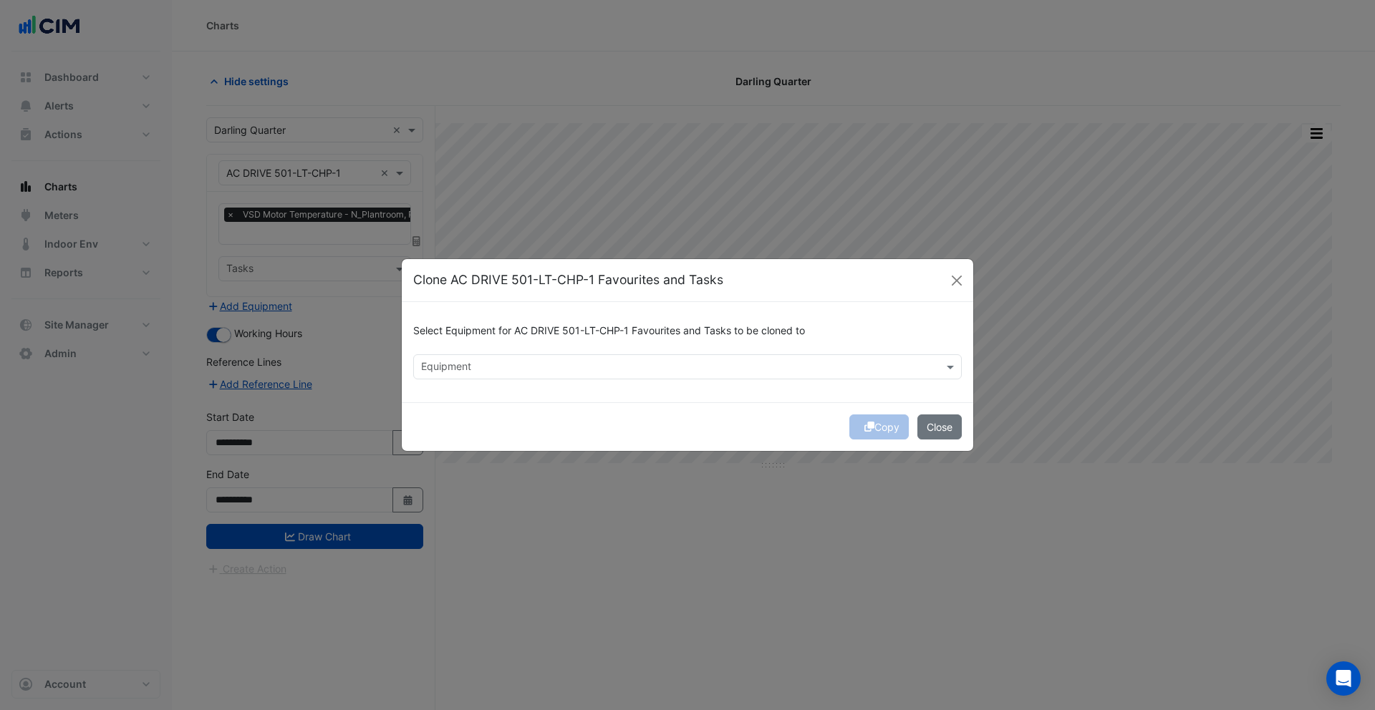
click at [466, 369] on input "text" at bounding box center [679, 368] width 516 height 15
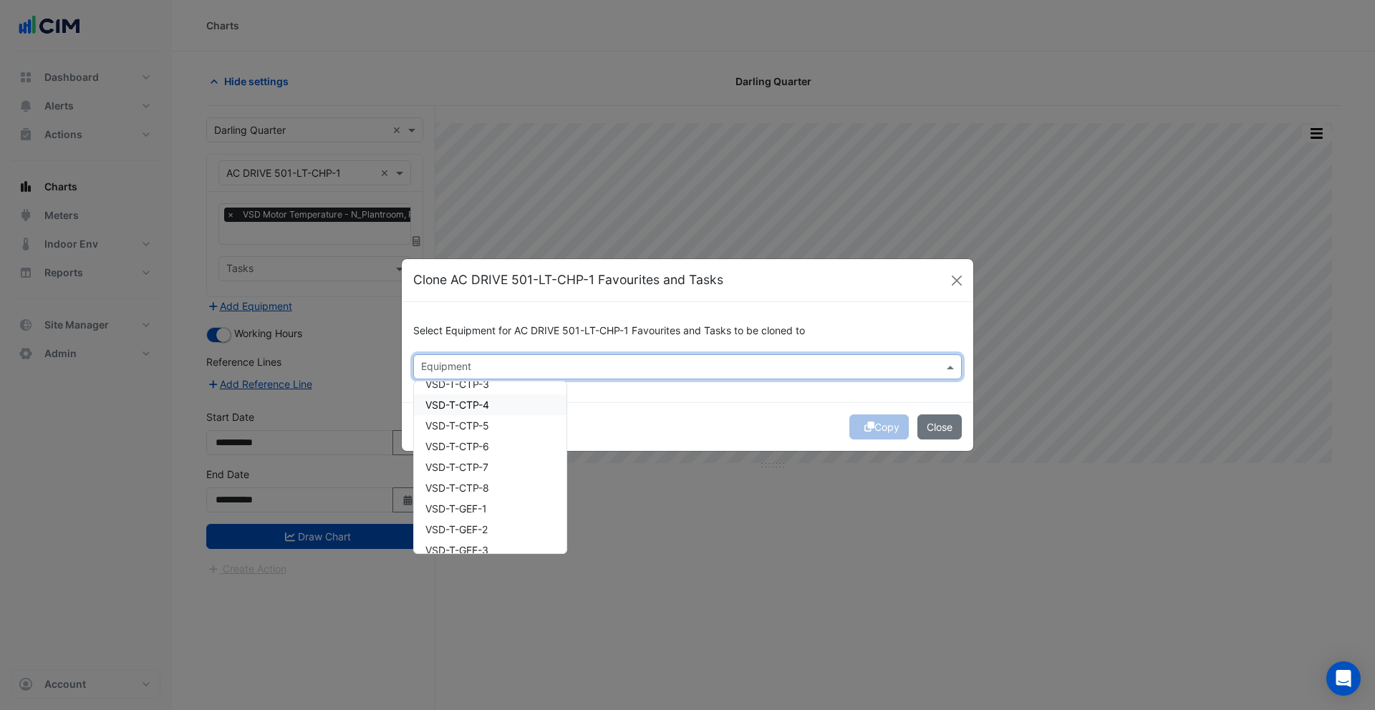
scroll to position [4739, 0]
drag, startPoint x: 512, startPoint y: 542, endPoint x: 503, endPoint y: 528, distance: 16.1
click at [512, 541] on div "VSD-TEF-4" at bounding box center [490, 537] width 152 height 21
drag, startPoint x: 503, startPoint y: 524, endPoint x: 491, endPoint y: 499, distance: 27.6
click at [502, 523] on div "VSD-TEF-3" at bounding box center [490, 516] width 152 height 21
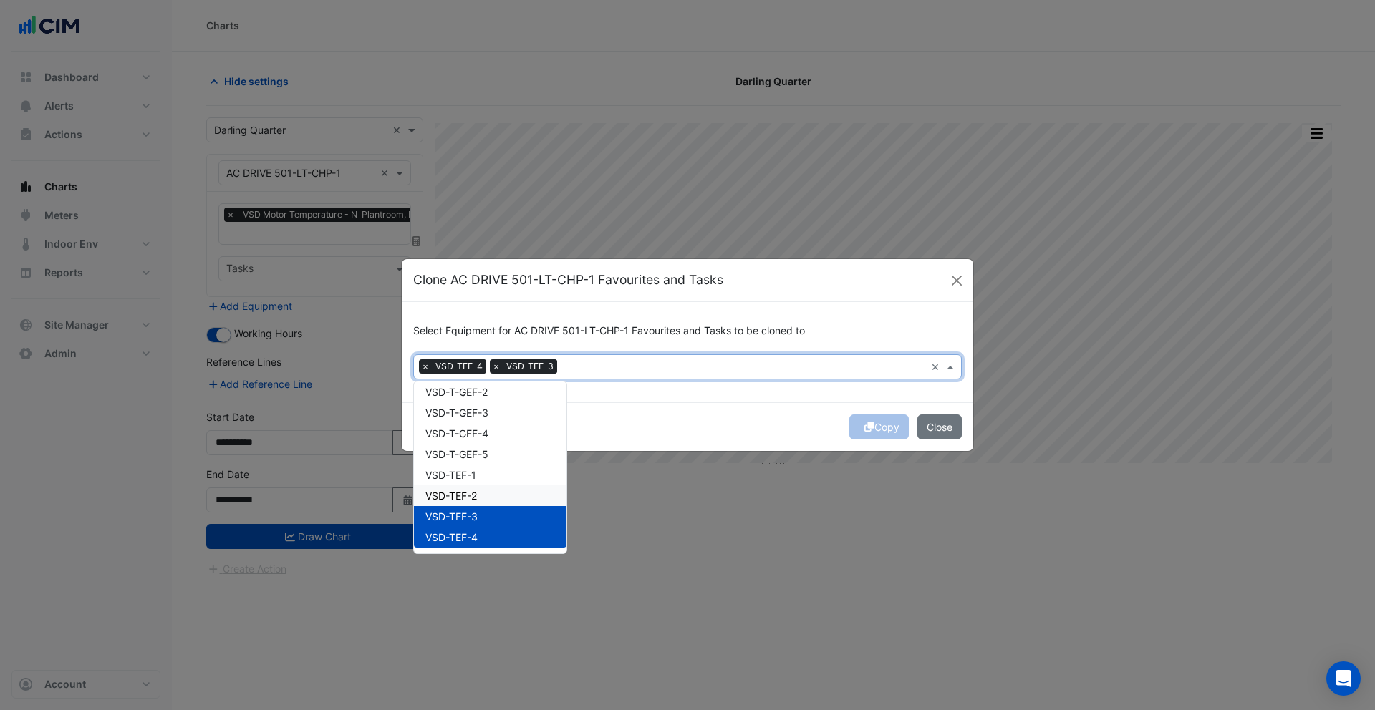
drag, startPoint x: 493, startPoint y: 495, endPoint x: 488, endPoint y: 488, distance: 8.2
click at [491, 494] on div "VSD-TEF-2" at bounding box center [490, 495] width 152 height 21
click at [487, 482] on div "VSD-TEF-1" at bounding box center [490, 475] width 152 height 21
click at [483, 457] on span "VSD-T-GEF-5" at bounding box center [456, 454] width 63 height 12
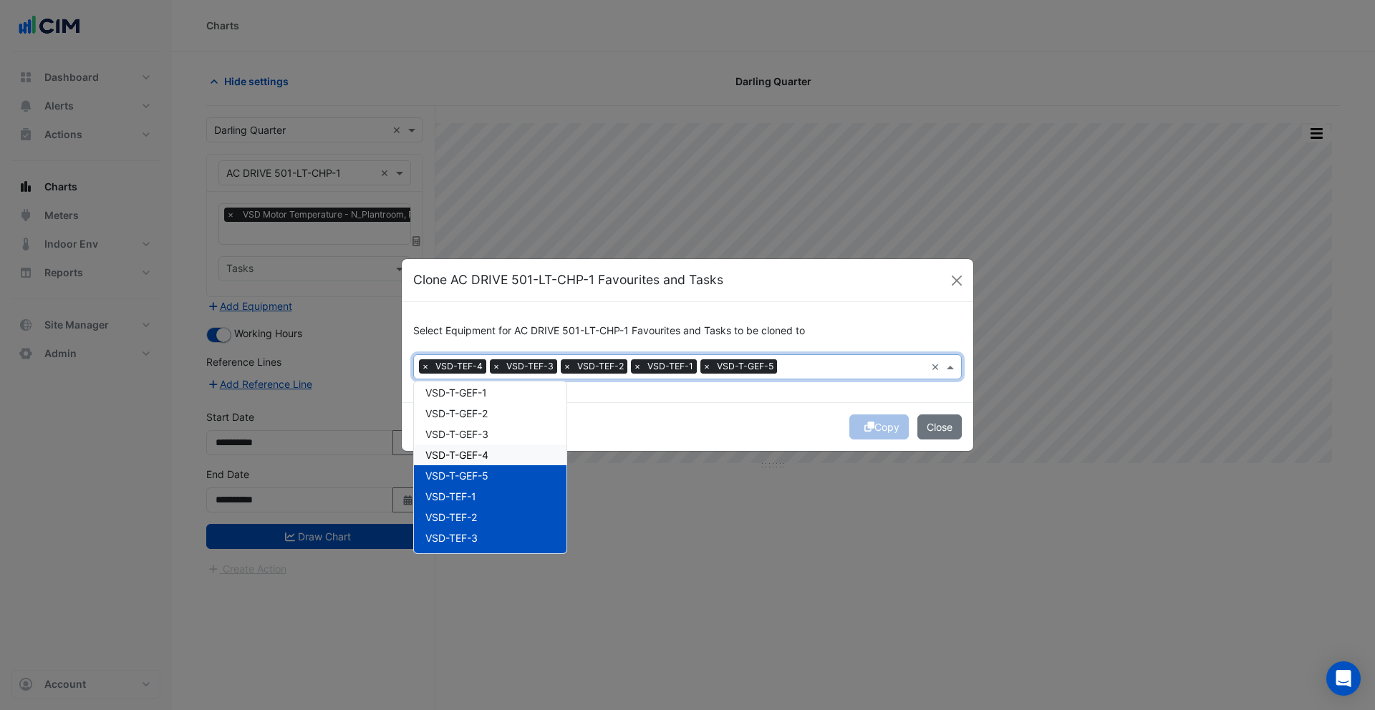
click at [481, 455] on span "VSD-T-GEF-4" at bounding box center [456, 455] width 63 height 12
click at [481, 433] on span "VSD-T-GEF-3" at bounding box center [456, 434] width 63 height 12
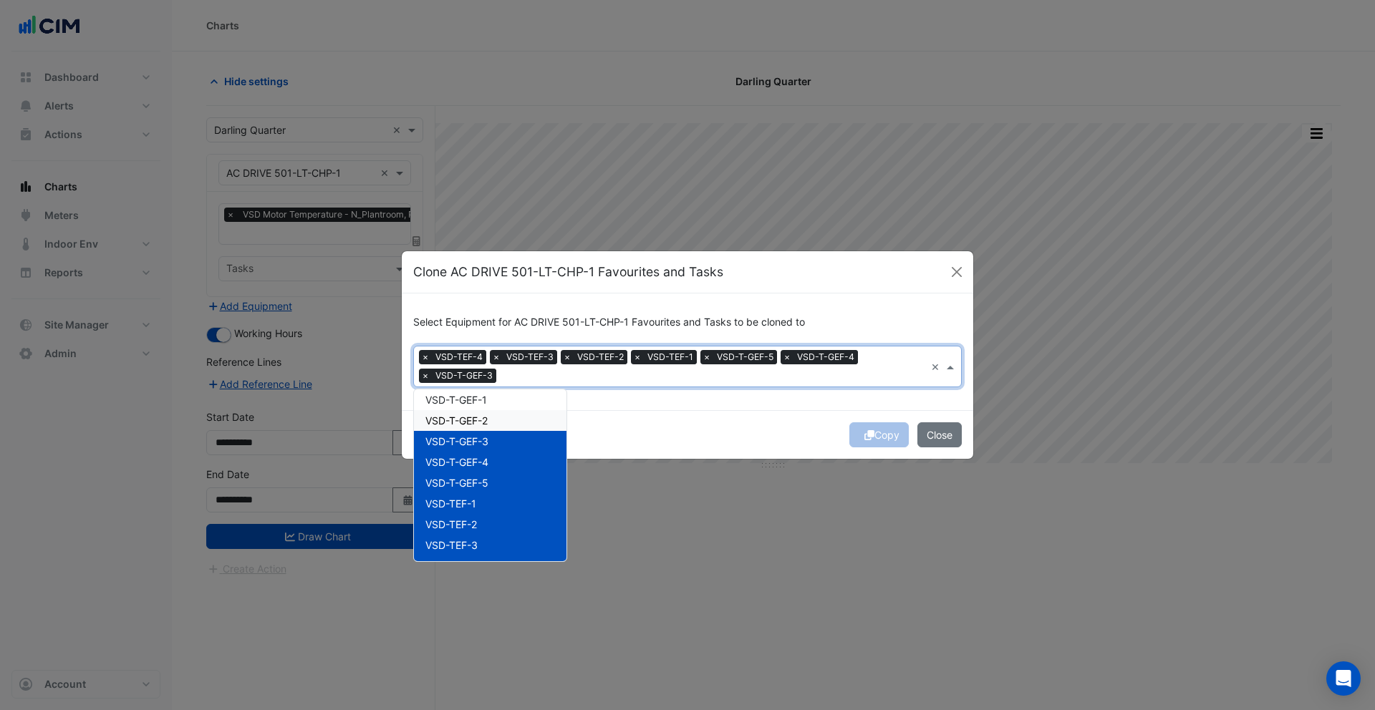
drag, startPoint x: 483, startPoint y: 413, endPoint x: 480, endPoint y: 424, distance: 11.1
click at [483, 413] on div "VSD-T-GEF-2" at bounding box center [490, 420] width 152 height 21
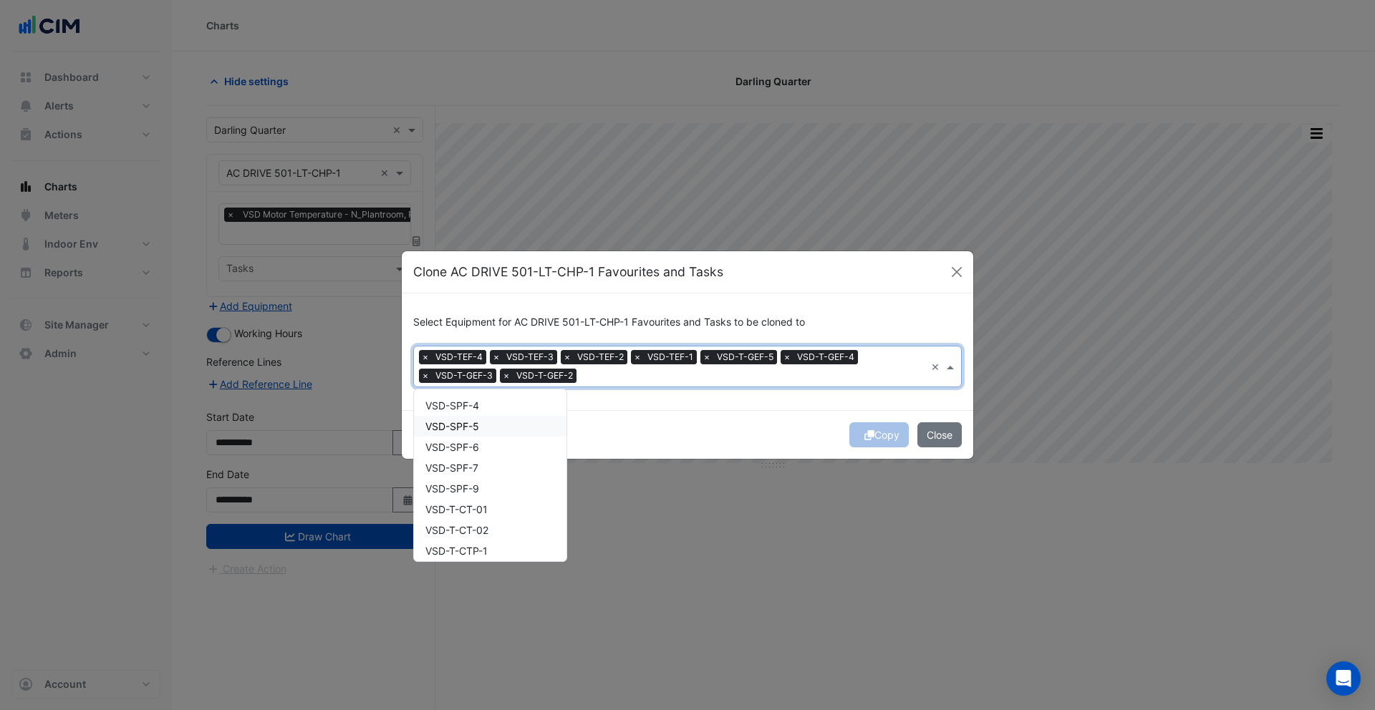
click at [469, 432] on span "VSD-SPF-5" at bounding box center [452, 426] width 54 height 12
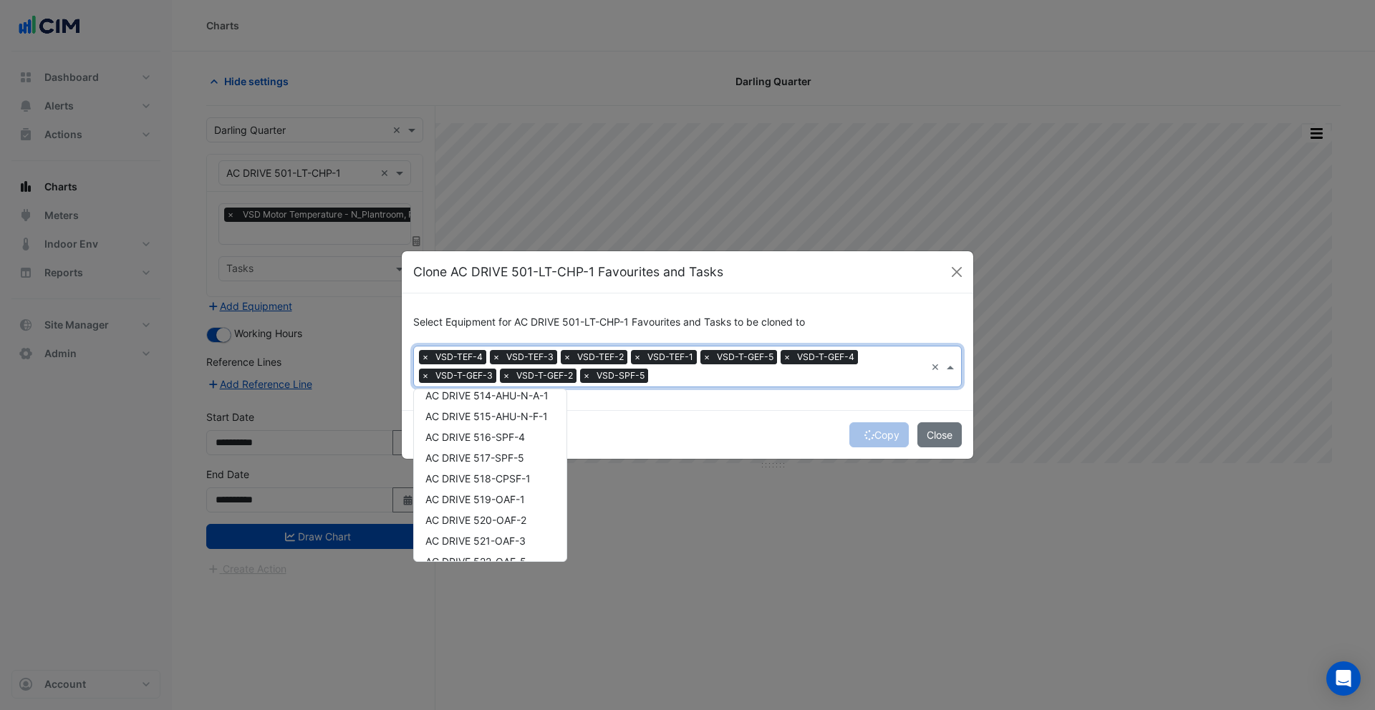
scroll to position [0, 0]
drag, startPoint x: 480, startPoint y: 407, endPoint x: 478, endPoint y: 430, distance: 23.7
click at [479, 407] on span "AC DRIVE 502-LT-CWP-1" at bounding box center [483, 405] width 117 height 12
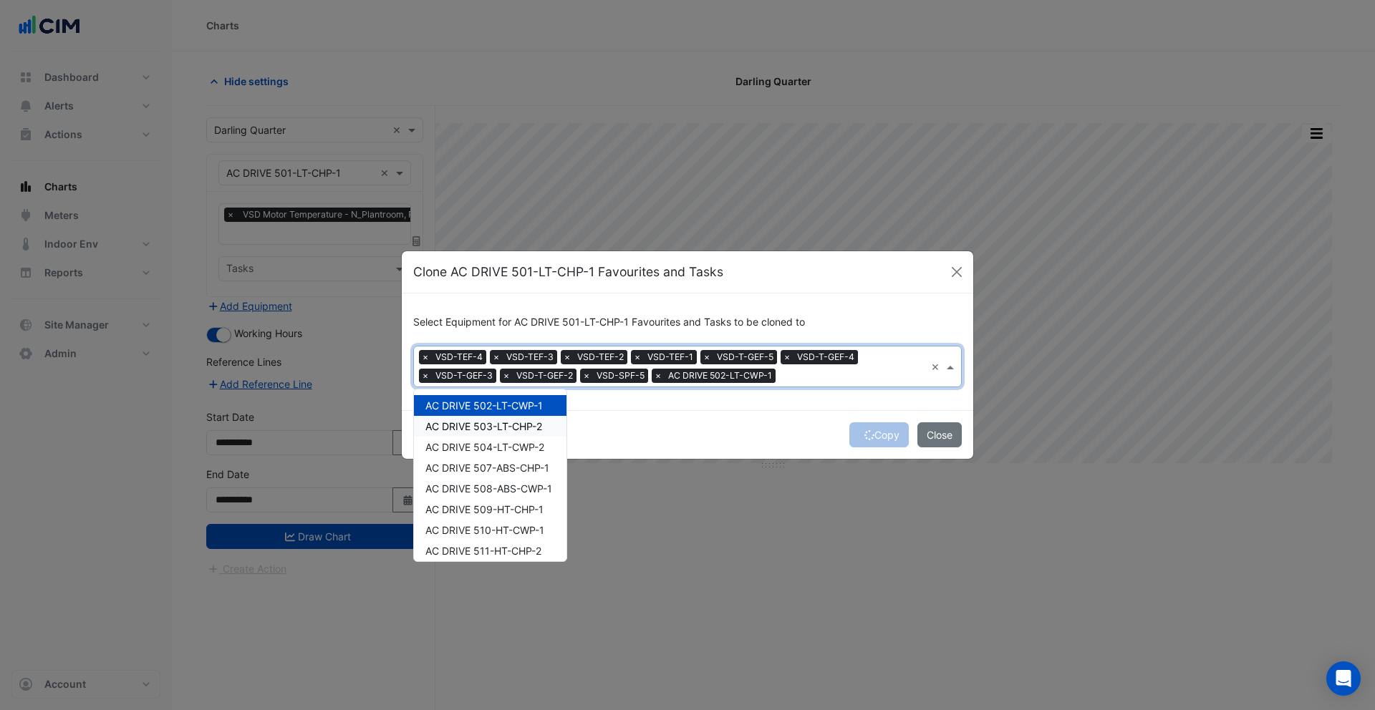
drag, startPoint x: 478, startPoint y: 430, endPoint x: 473, endPoint y: 451, distance: 21.4
click at [477, 431] on span "AC DRIVE 503-LT-CHP-2" at bounding box center [483, 426] width 117 height 12
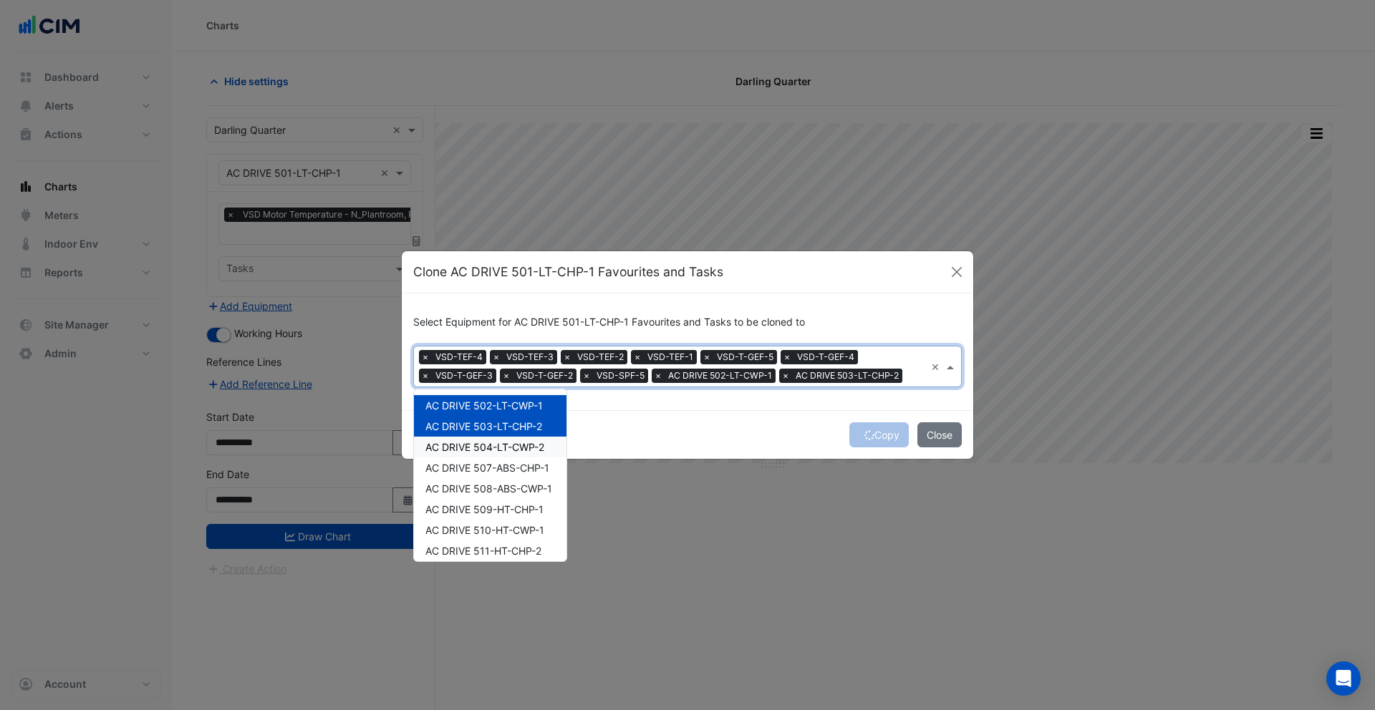
click at [474, 454] on div "AC DRIVE 504-LT-CWP-2" at bounding box center [490, 447] width 152 height 21
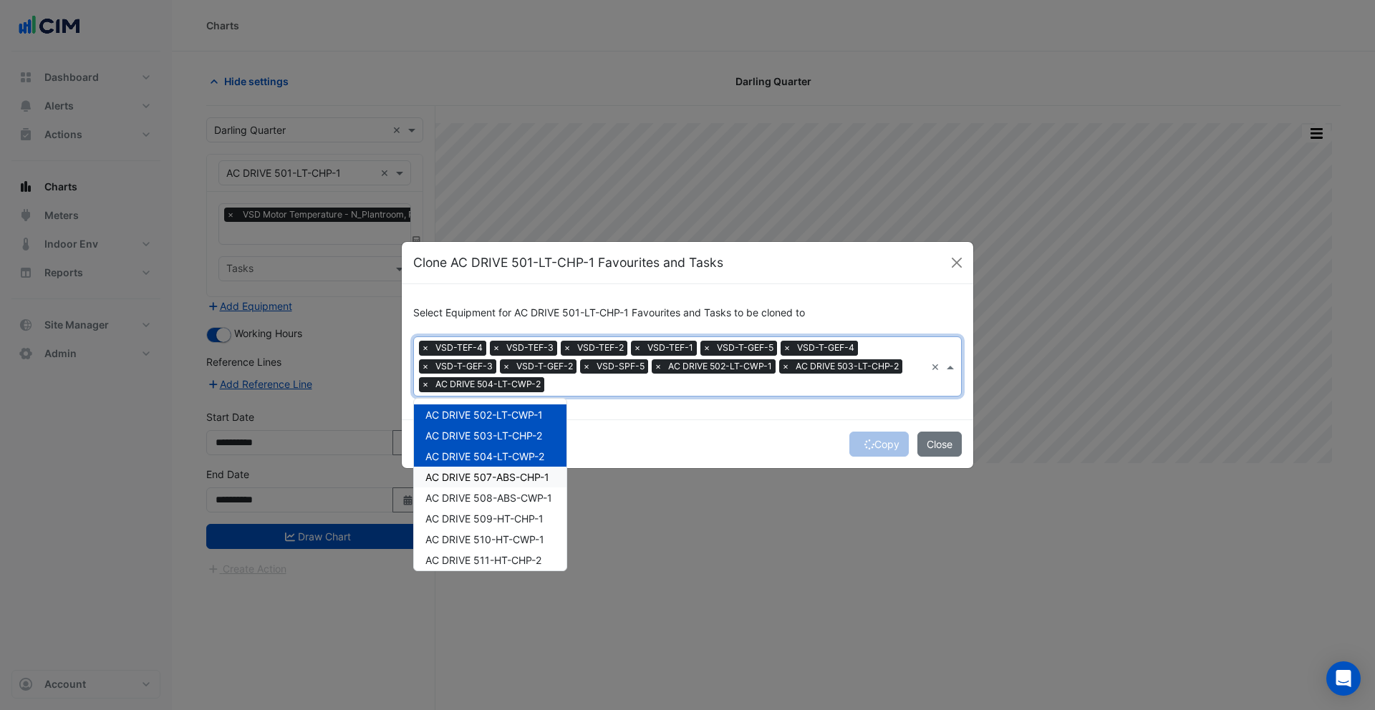
click at [484, 485] on div "AC DRIVE 507-ABS-CHP-1" at bounding box center [490, 477] width 152 height 21
click at [482, 506] on div "AC DRIVE 508-ABS-CWP-1" at bounding box center [490, 498] width 152 height 21
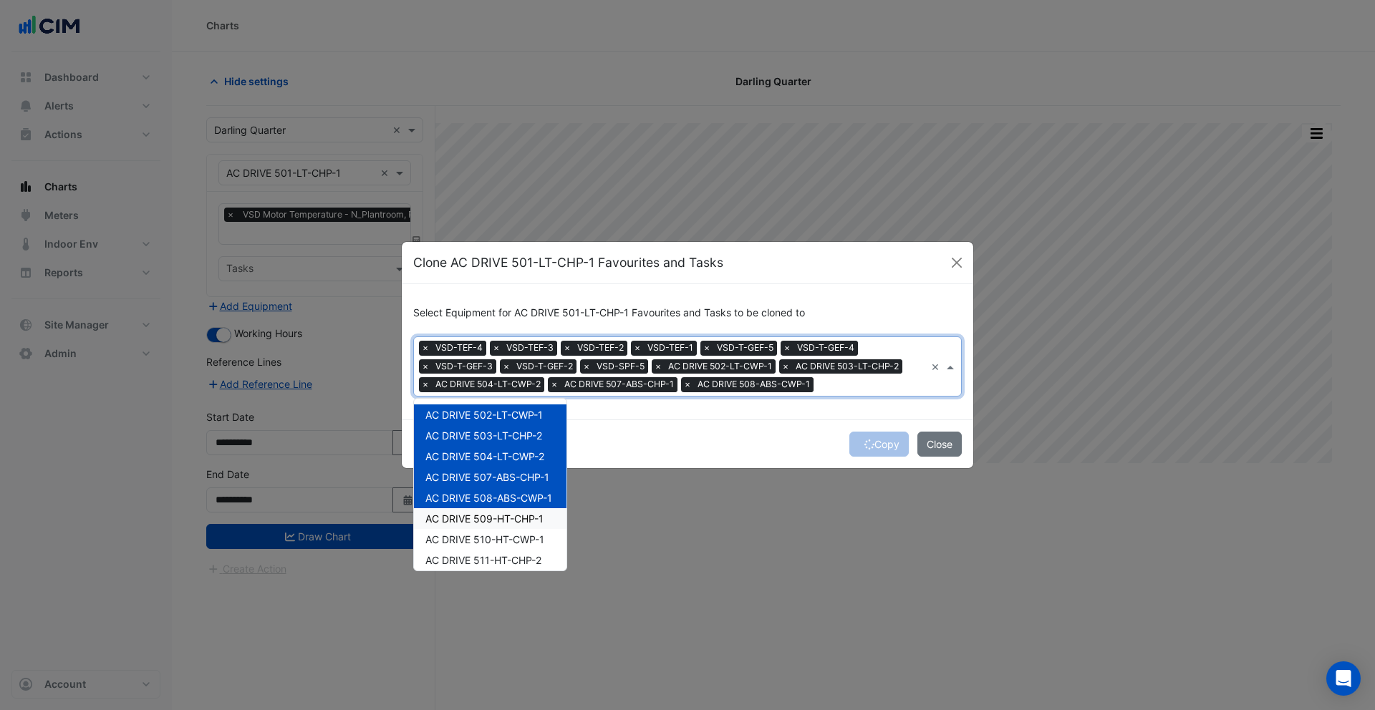
click at [483, 527] on div "AC DRIVE 509-HT-CHP-1" at bounding box center [490, 518] width 152 height 21
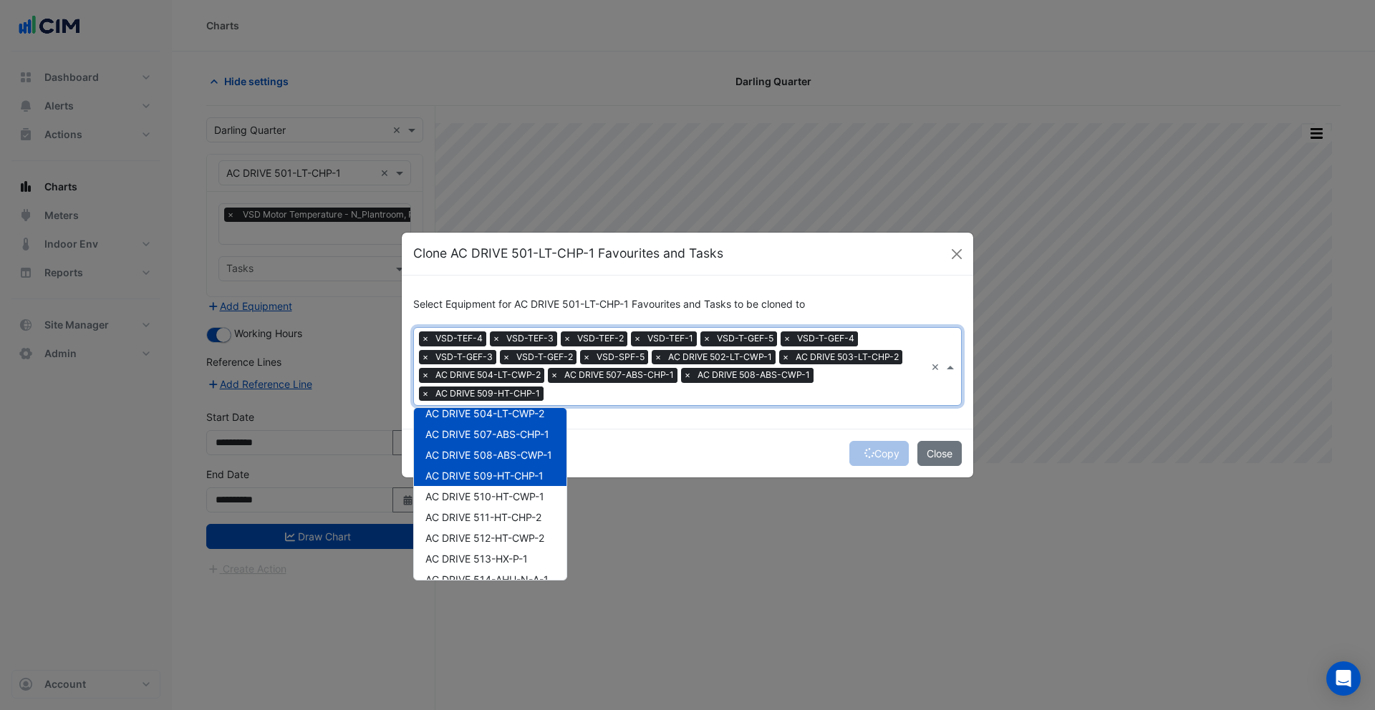
scroll to position [54, 0]
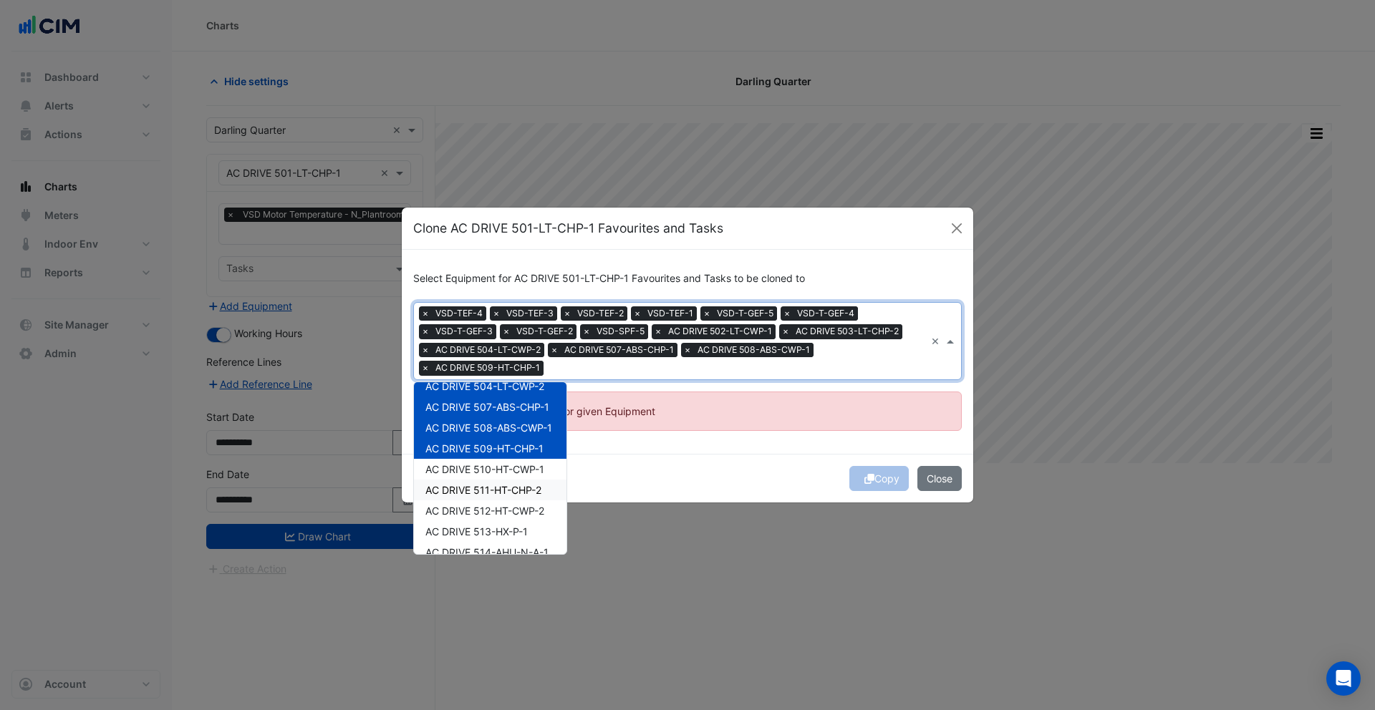
drag, startPoint x: 467, startPoint y: 493, endPoint x: 467, endPoint y: 523, distance: 30.1
drag, startPoint x: 476, startPoint y: 466, endPoint x: 476, endPoint y: 485, distance: 19.3
click at [476, 467] on span "AC DRIVE 510-HT-CWP-1" at bounding box center [484, 469] width 119 height 12
drag, startPoint x: 477, startPoint y: 487, endPoint x: 483, endPoint y: 498, distance: 12.8
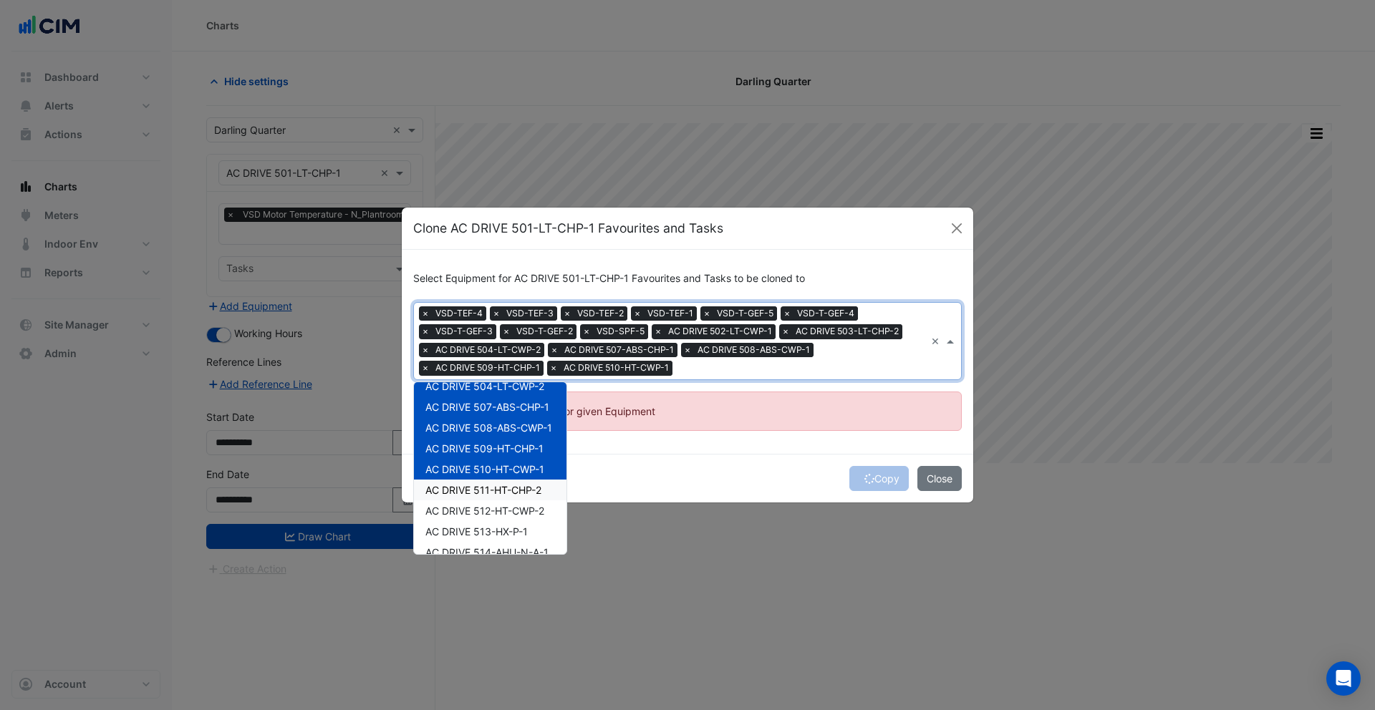
click at [477, 487] on span "AC DRIVE 511-HT-CHP-2" at bounding box center [483, 490] width 116 height 12
click at [483, 506] on span "AC DRIVE 512-HT-CWP-2" at bounding box center [484, 511] width 119 height 12
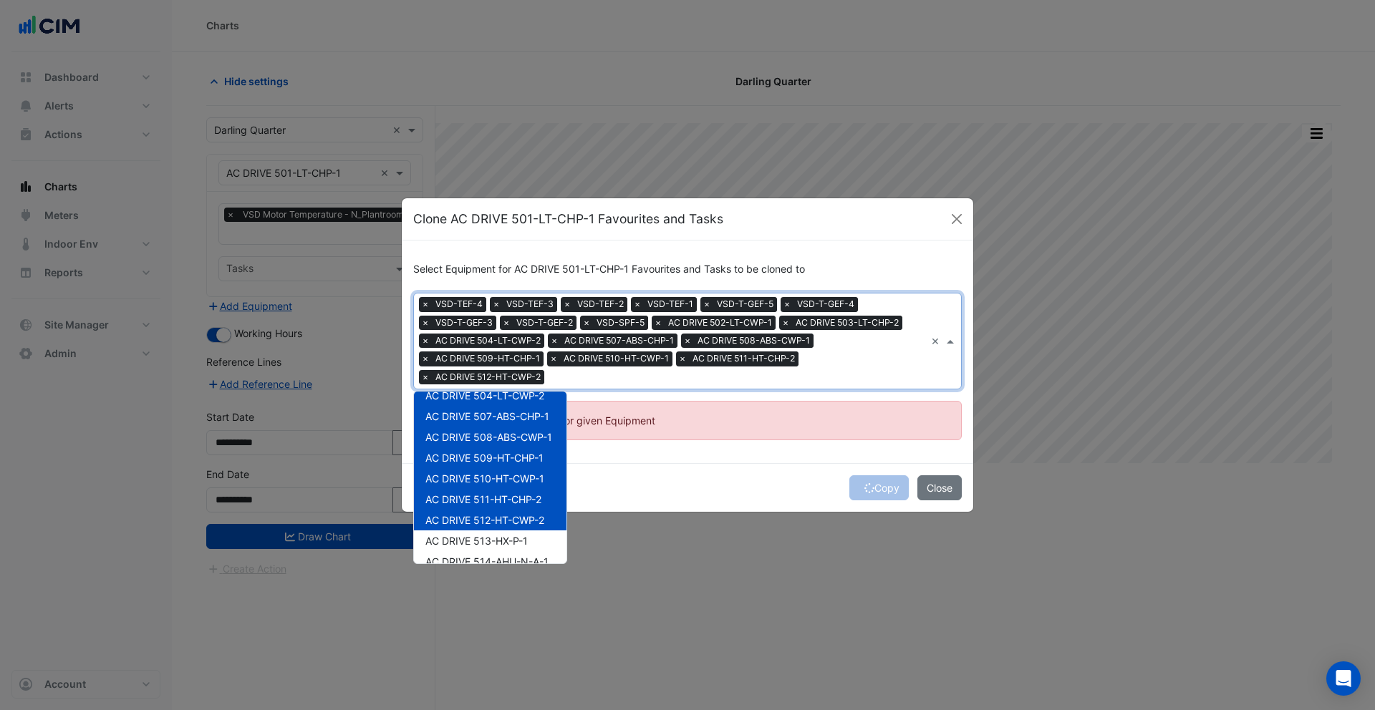
scroll to position [118, 0]
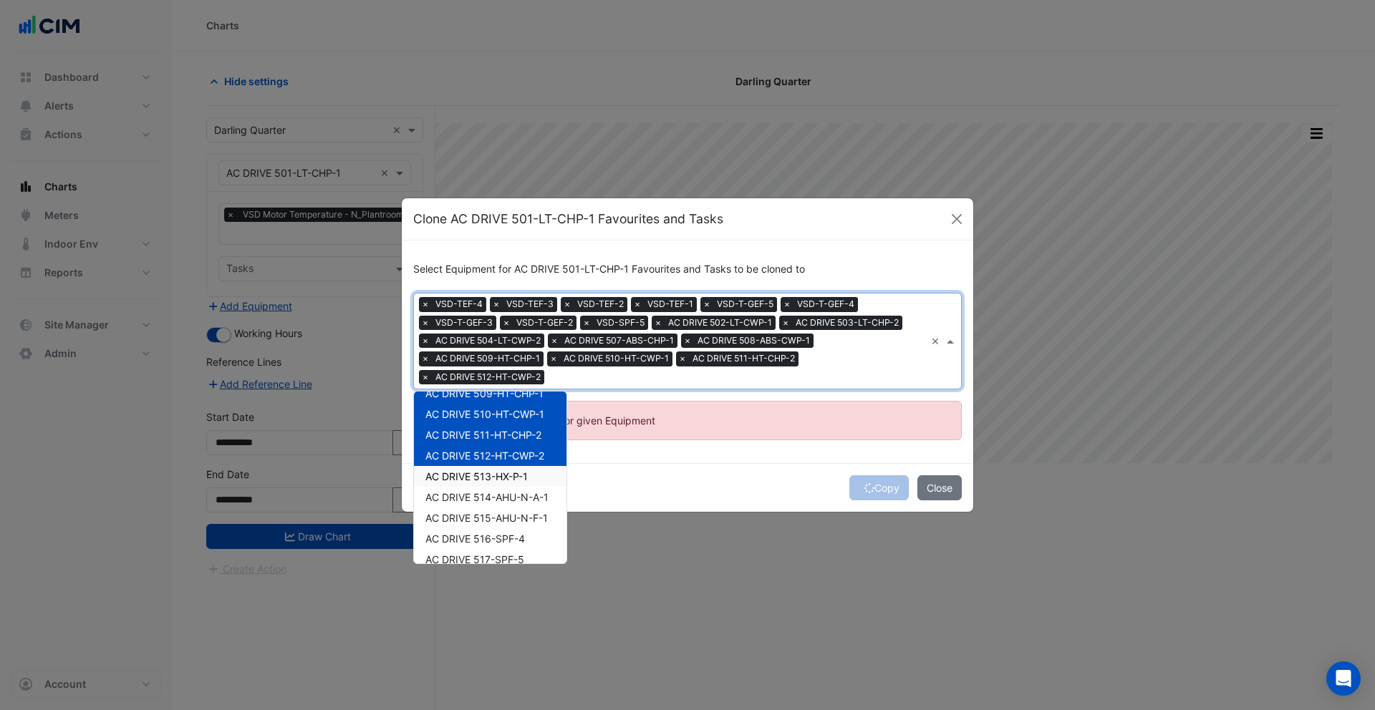
drag, startPoint x: 458, startPoint y: 480, endPoint x: 463, endPoint y: 502, distance: 22.1
click at [458, 481] on span "AC DRIVE 513-HX-P-1" at bounding box center [476, 476] width 102 height 12
drag, startPoint x: 463, startPoint y: 503, endPoint x: 471, endPoint y: 521, distance: 20.2
click at [471, 521] on span "AC DRIVE 515-AHU-N-F-1" at bounding box center [486, 518] width 122 height 12
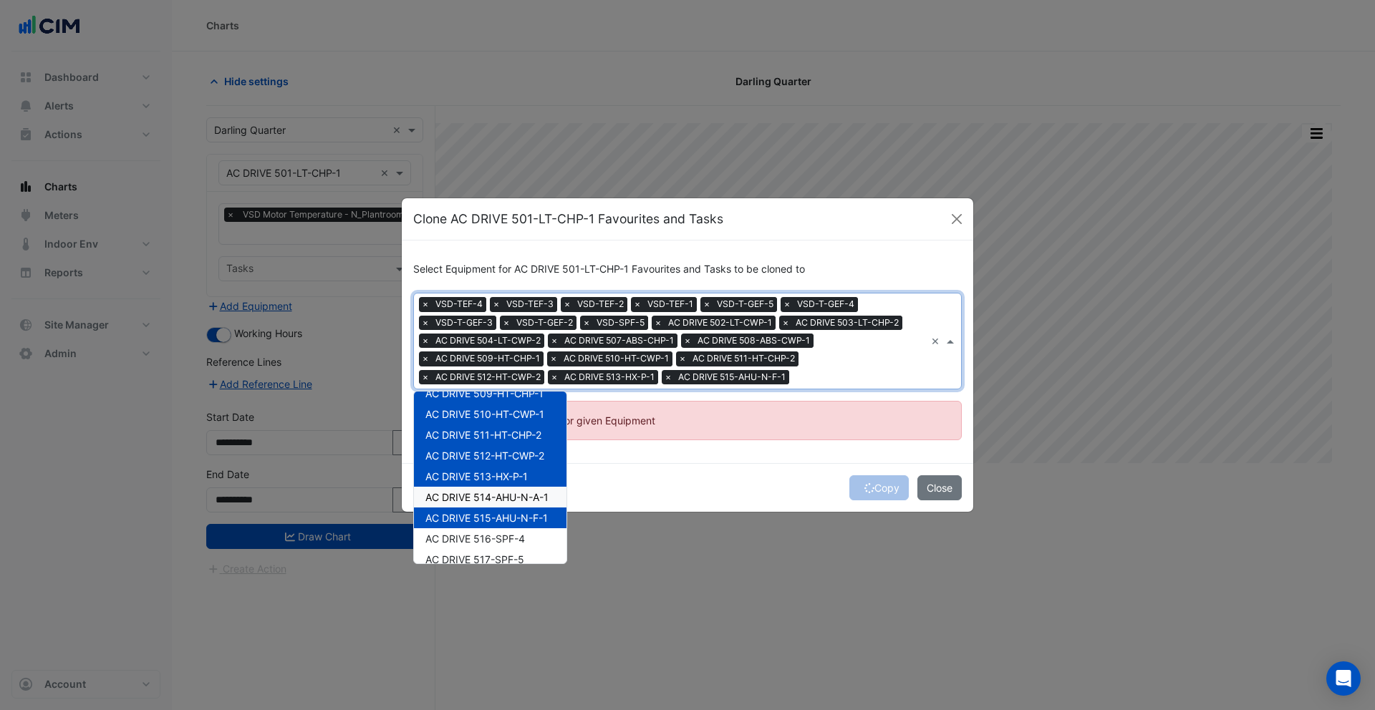
click at [471, 503] on span "AC DRIVE 514-AHU-N-A-1" at bounding box center [486, 497] width 123 height 12
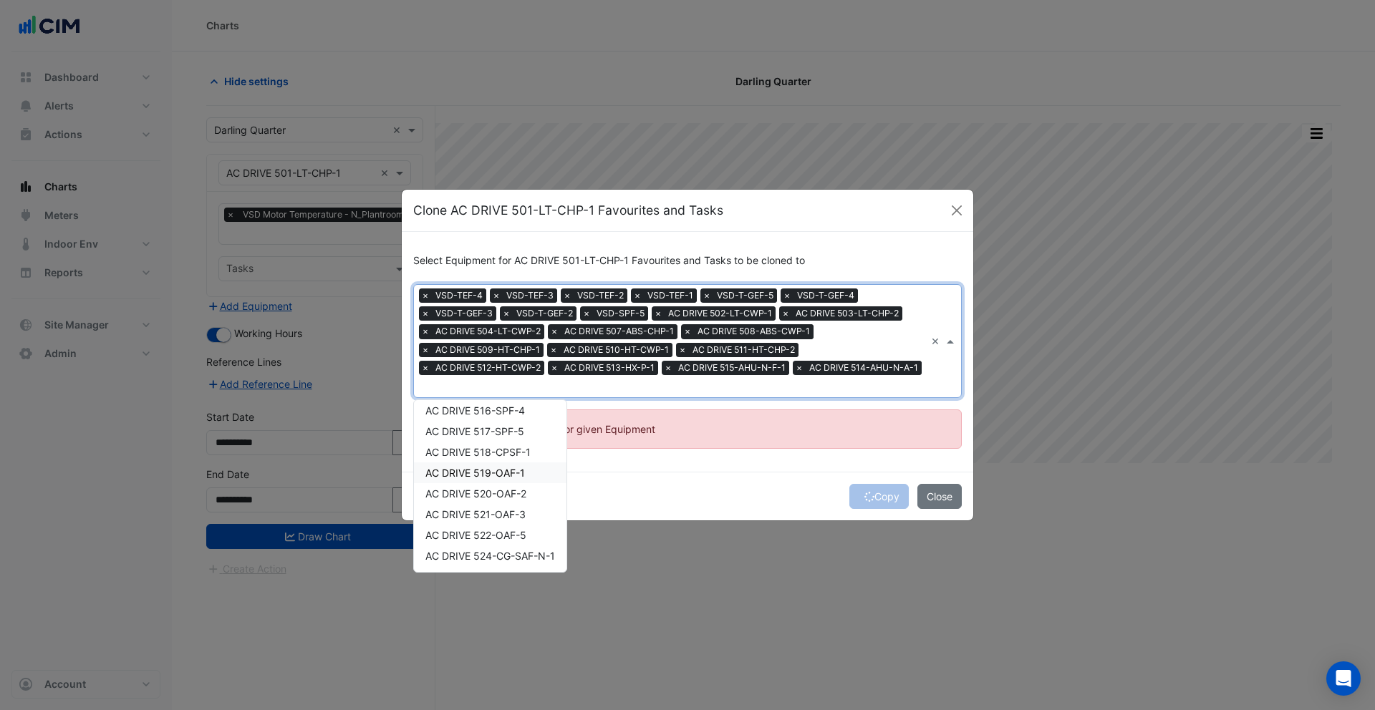
scroll to position [226, 0]
drag, startPoint x: 471, startPoint y: 438, endPoint x: 475, endPoint y: 450, distance: 12.7
click at [471, 438] on span "AC DRIVE 516-SPF-4" at bounding box center [475, 439] width 100 height 12
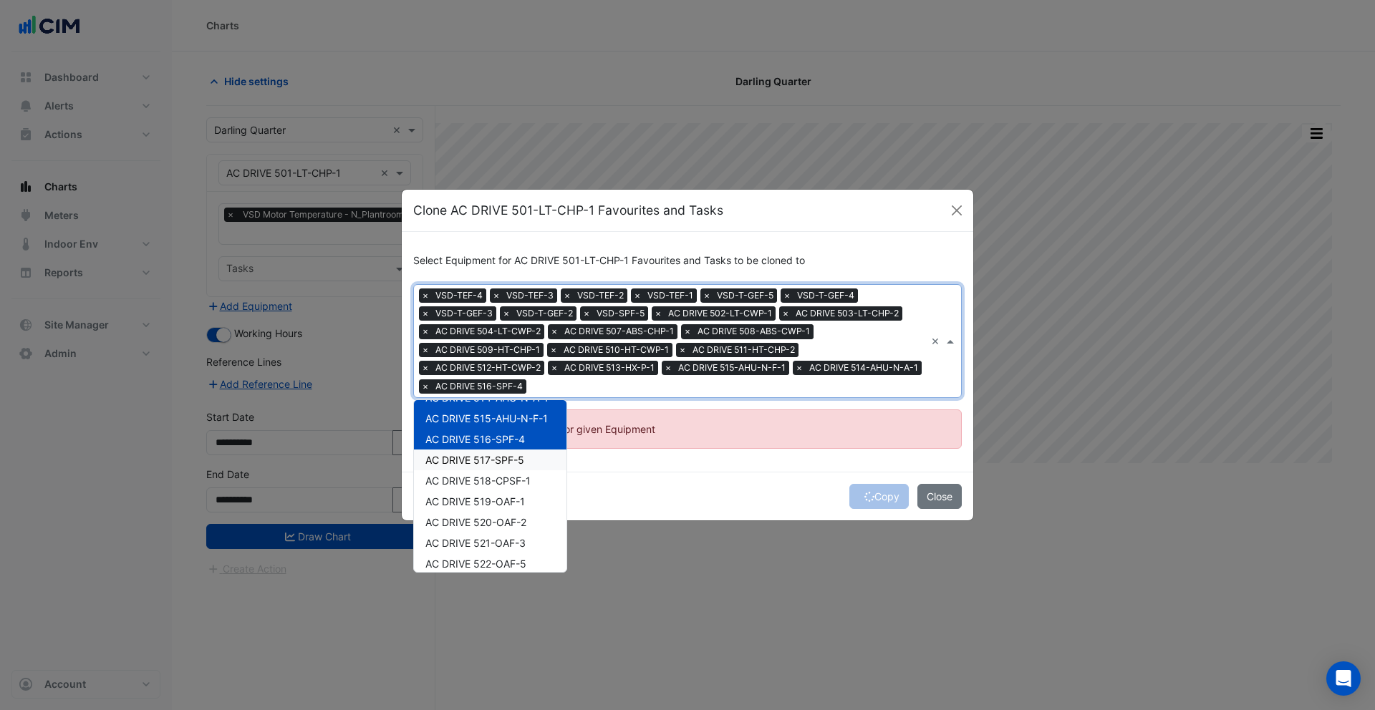
click at [480, 469] on div "AC DRIVE 517-SPF-5" at bounding box center [490, 460] width 152 height 21
click at [479, 482] on span "AC DRIVE 518-CPSF-1" at bounding box center [477, 481] width 105 height 12
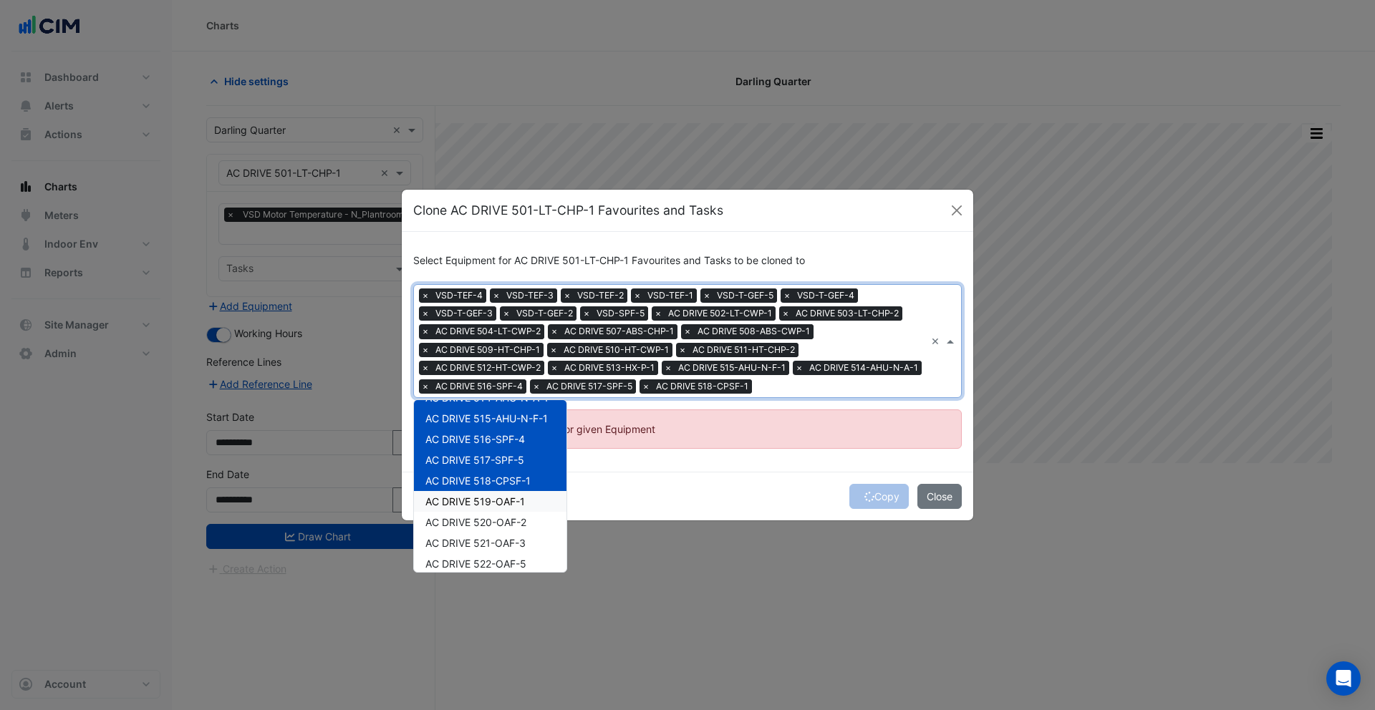
click at [483, 498] on span "AC DRIVE 519-OAF-1" at bounding box center [475, 501] width 100 height 12
click at [485, 528] on span "AC DRIVE 520-OAF-2" at bounding box center [475, 522] width 101 height 12
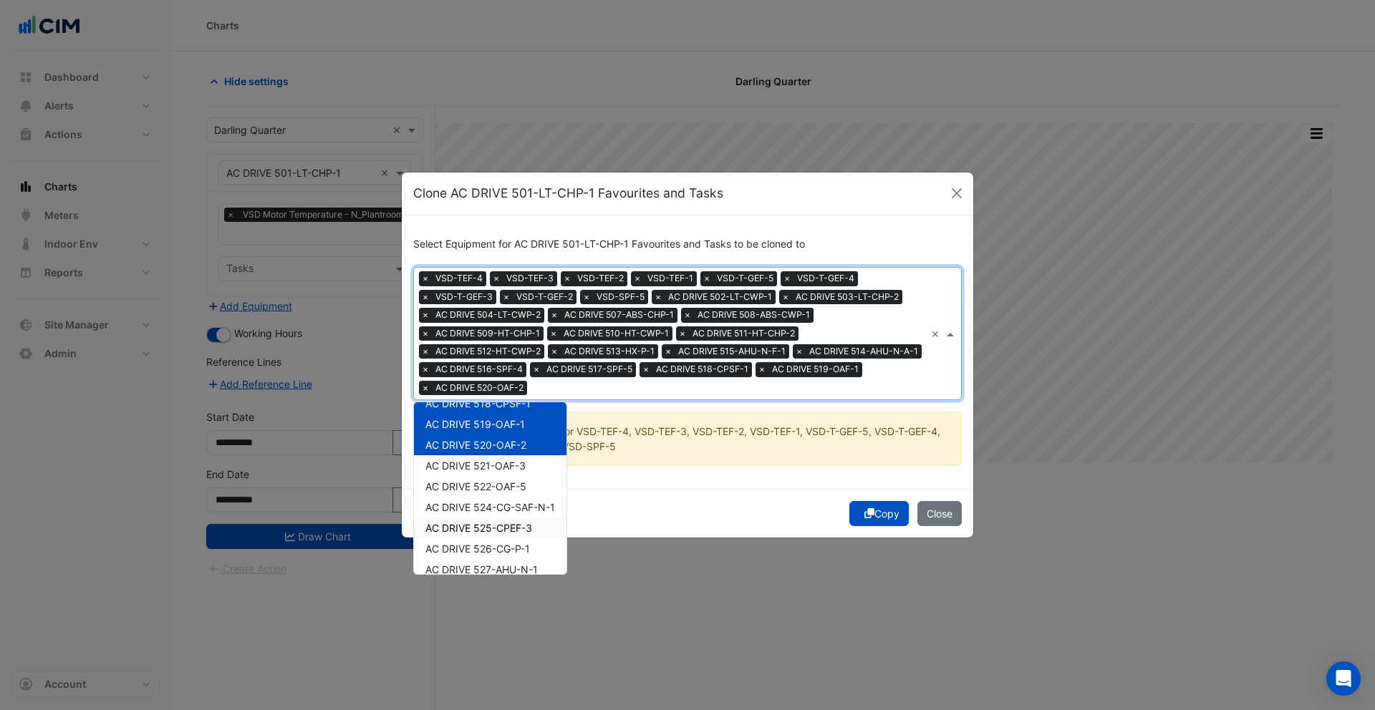
scroll to position [346, 0]
click at [493, 428] on span "AC DRIVE 521-OAF-3" at bounding box center [475, 425] width 100 height 12
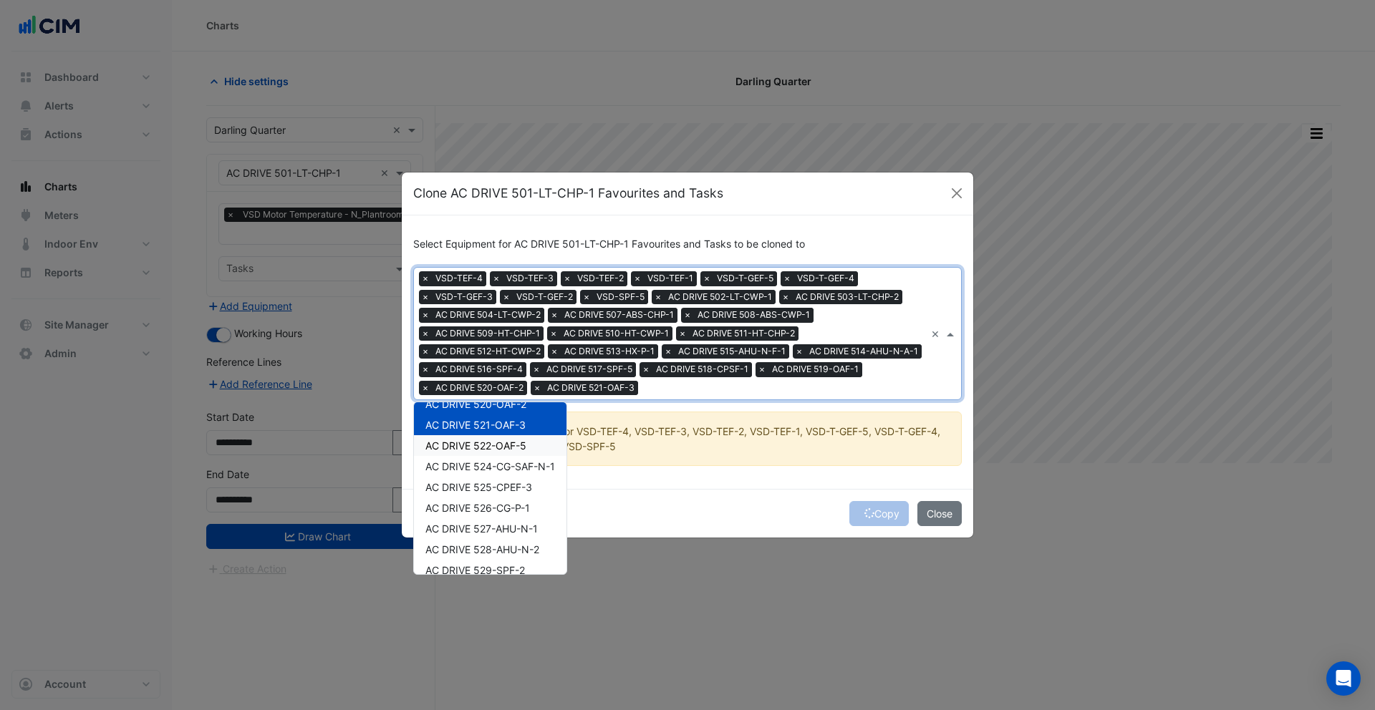
drag, startPoint x: 495, startPoint y: 449, endPoint x: 498, endPoint y: 471, distance: 22.5
click at [495, 450] on span "AC DRIVE 522-OAF-5" at bounding box center [475, 446] width 101 height 12
click at [498, 471] on span "AC DRIVE 524-CG-SAF-N-1" at bounding box center [490, 466] width 130 height 12
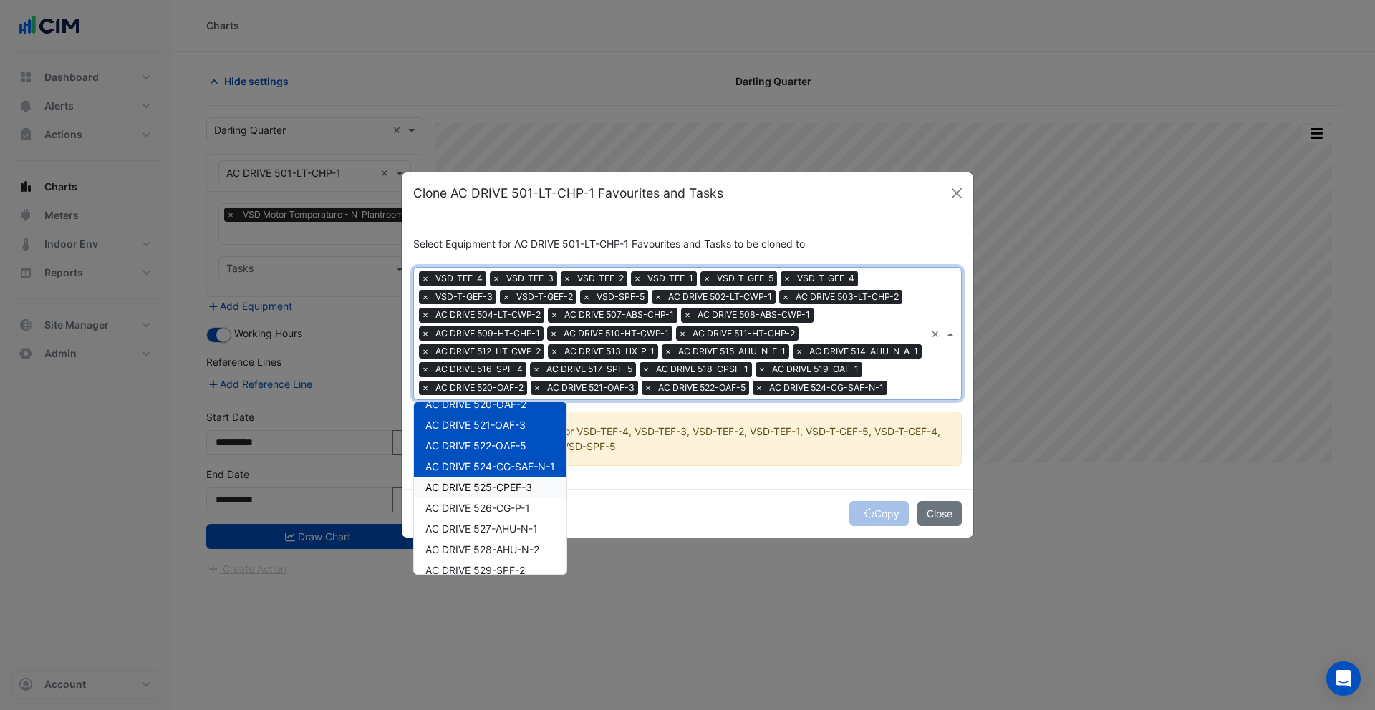
click at [490, 498] on div "AC DRIVE 525-CPEF-3" at bounding box center [490, 487] width 152 height 21
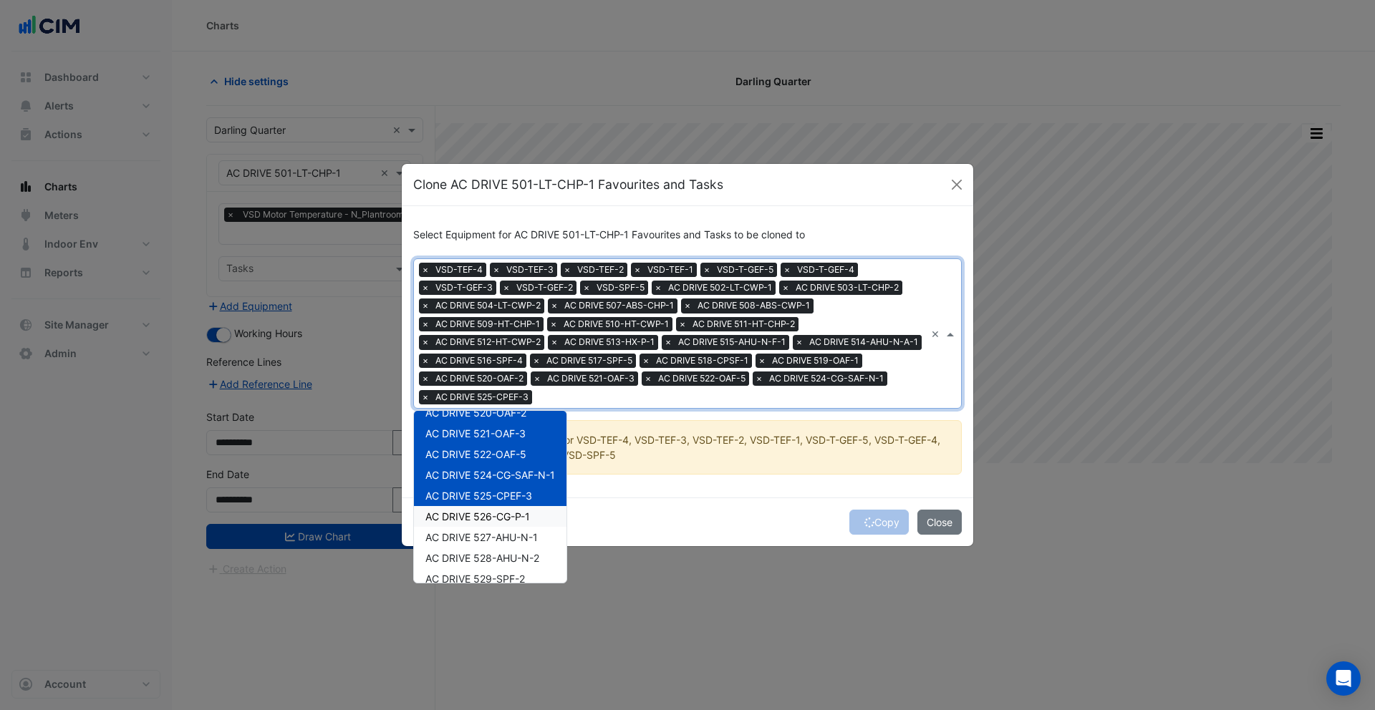
click at [494, 515] on span "AC DRIVE 526-CG-P-1" at bounding box center [477, 516] width 105 height 12
drag, startPoint x: 498, startPoint y: 536, endPoint x: 488, endPoint y: 511, distance: 27.0
click at [498, 535] on span "AC DRIVE 527-AHU-N-1" at bounding box center [481, 537] width 112 height 12
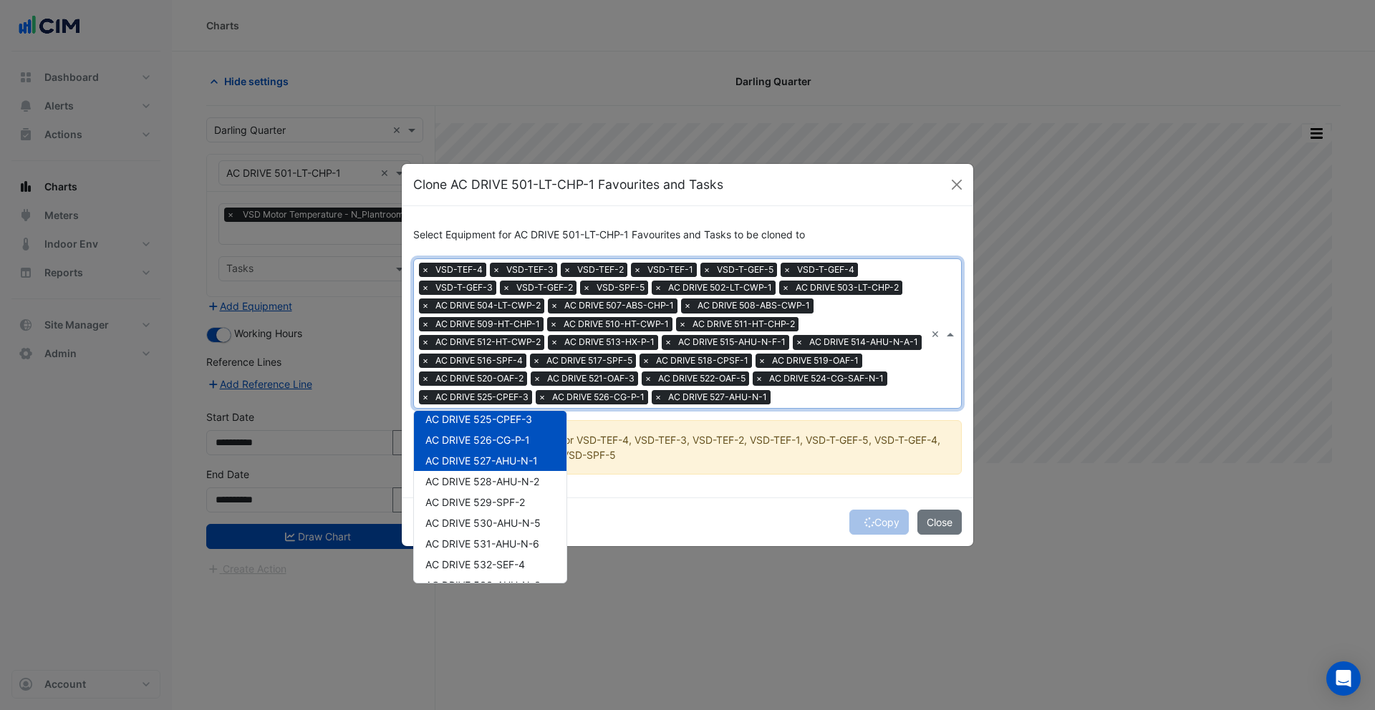
scroll to position [424, 0]
click at [504, 485] on span "AC DRIVE 528-AHU-N-2" at bounding box center [482, 481] width 114 height 12
click at [504, 507] on span "AC DRIVE 529-SPF-2" at bounding box center [475, 501] width 100 height 12
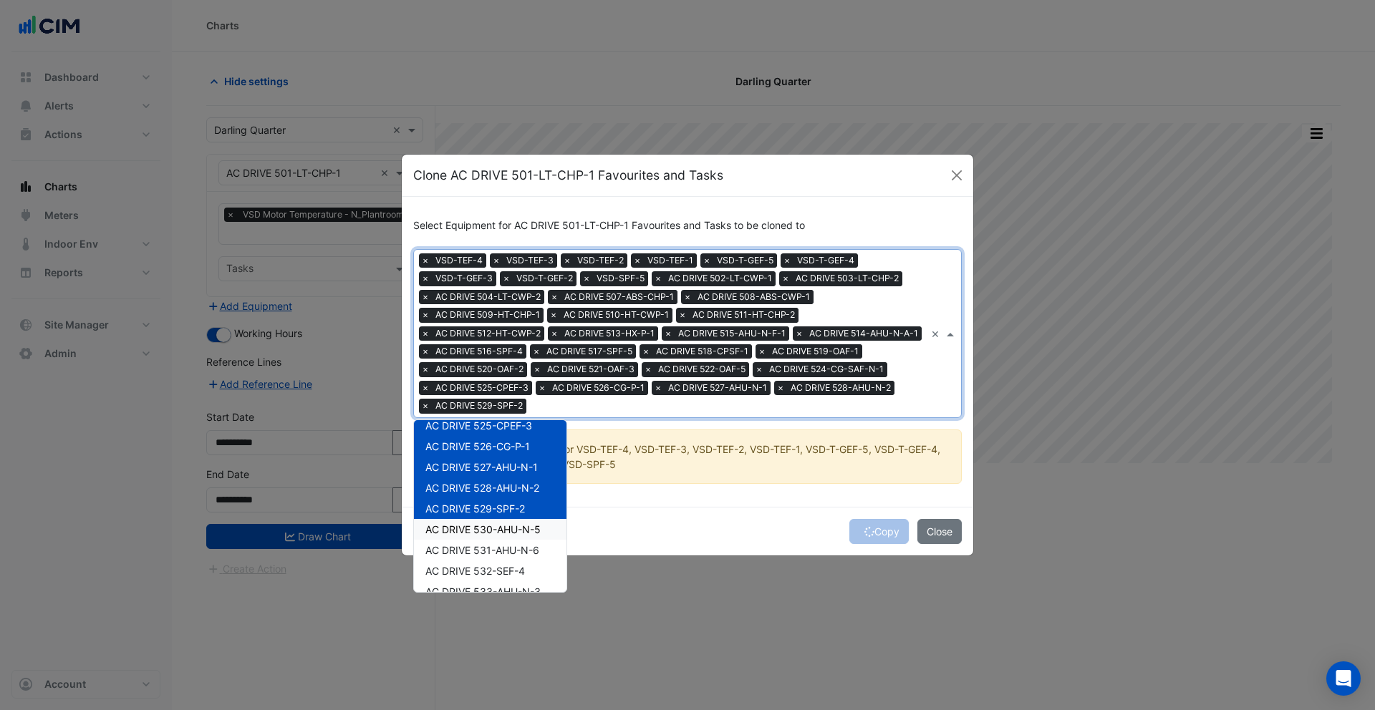
click at [503, 538] on div "AC DRIVE 530-AHU-N-5" at bounding box center [490, 529] width 152 height 21
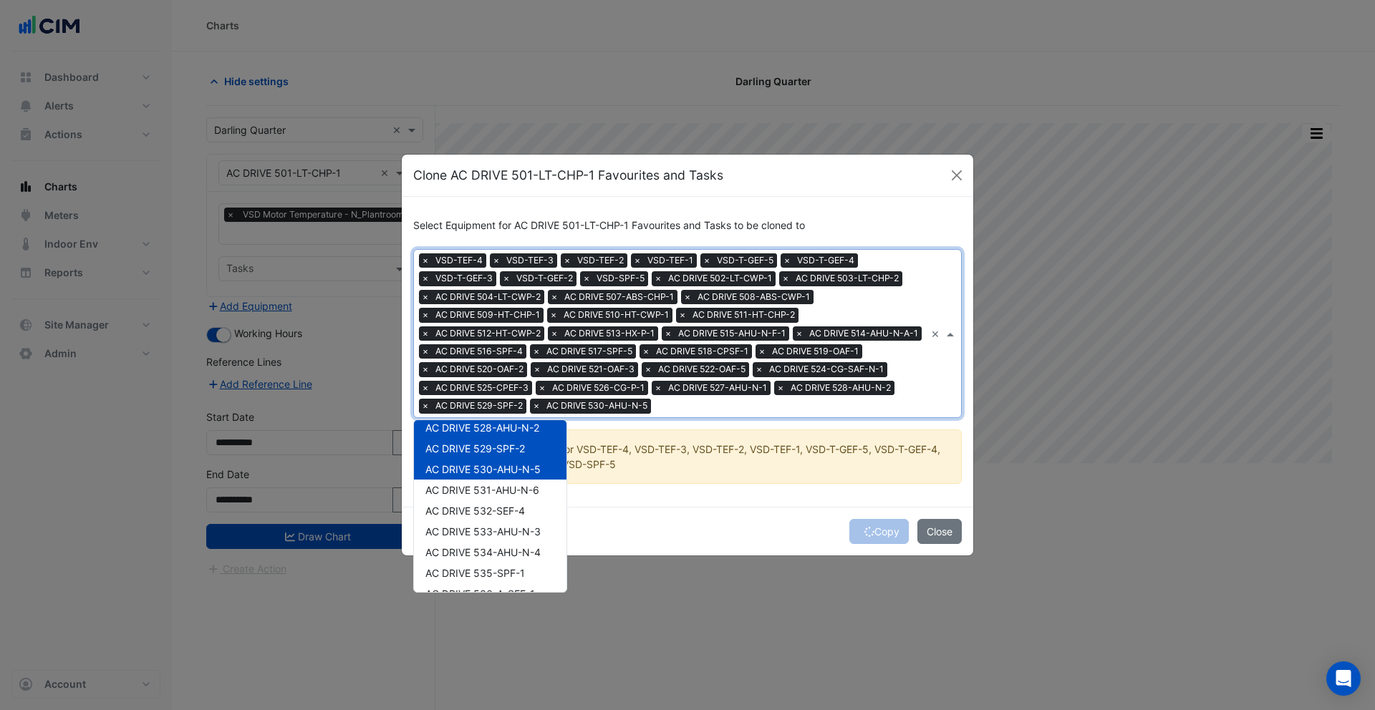
scroll to position [510, 0]
click at [493, 475] on div "AC DRIVE 531-AHU-N-6" at bounding box center [490, 466] width 152 height 21
click at [498, 490] on span "AC DRIVE 532-SEF-4" at bounding box center [475, 487] width 100 height 12
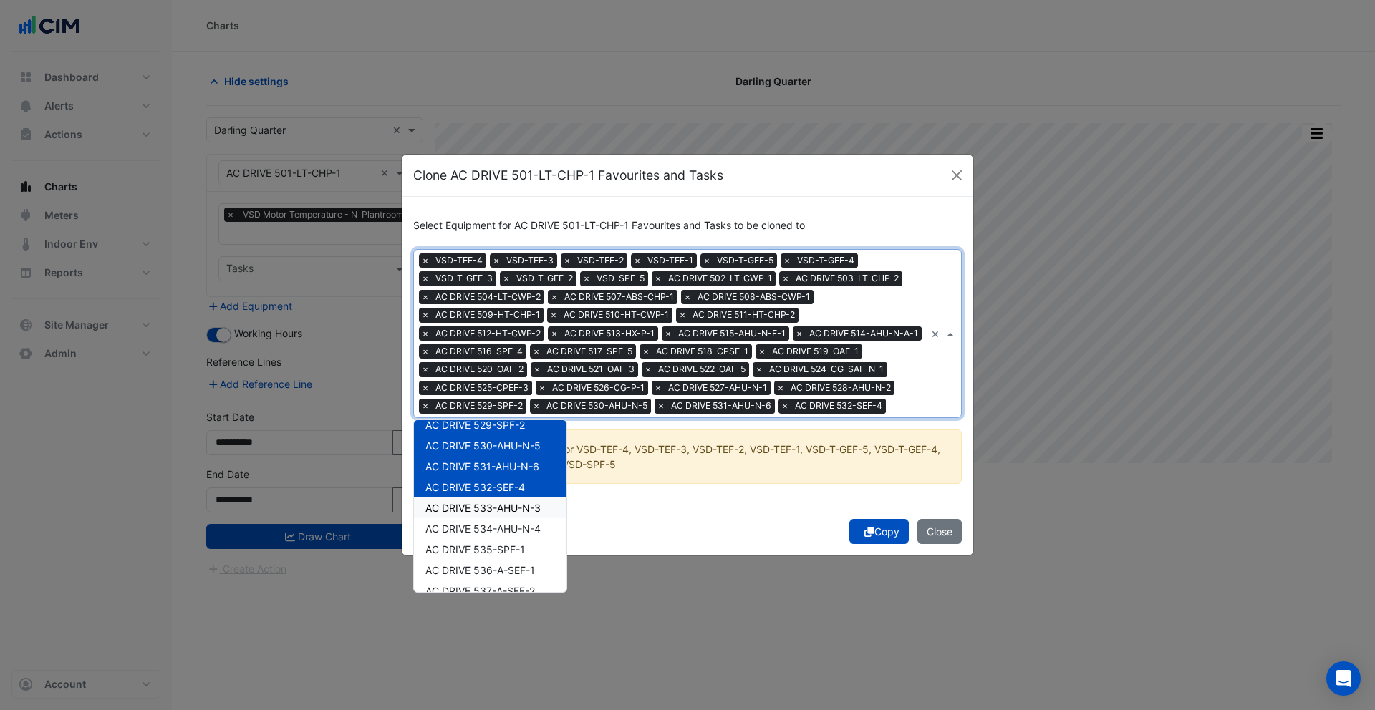
click at [496, 513] on span "AC DRIVE 533-AHU-N-3" at bounding box center [482, 508] width 115 height 12
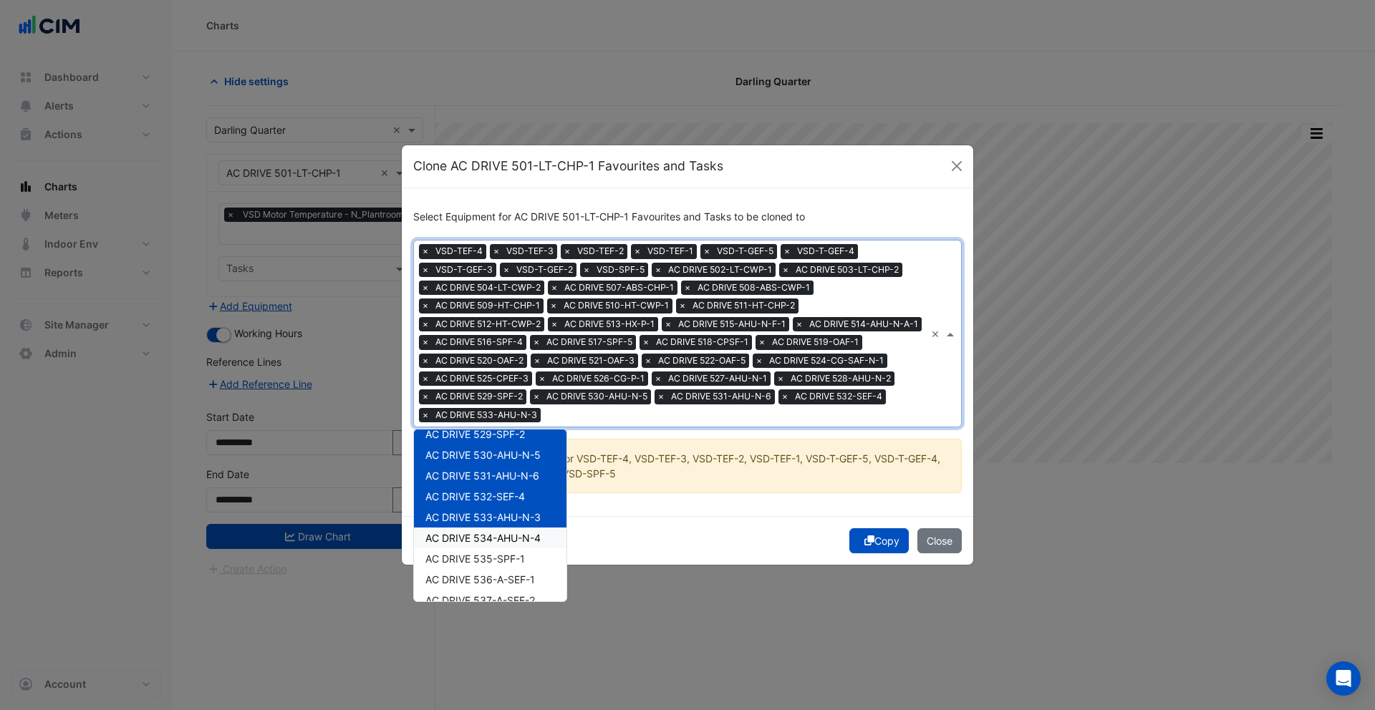
click at [501, 540] on span "AC DRIVE 534-AHU-N-4" at bounding box center [482, 538] width 115 height 12
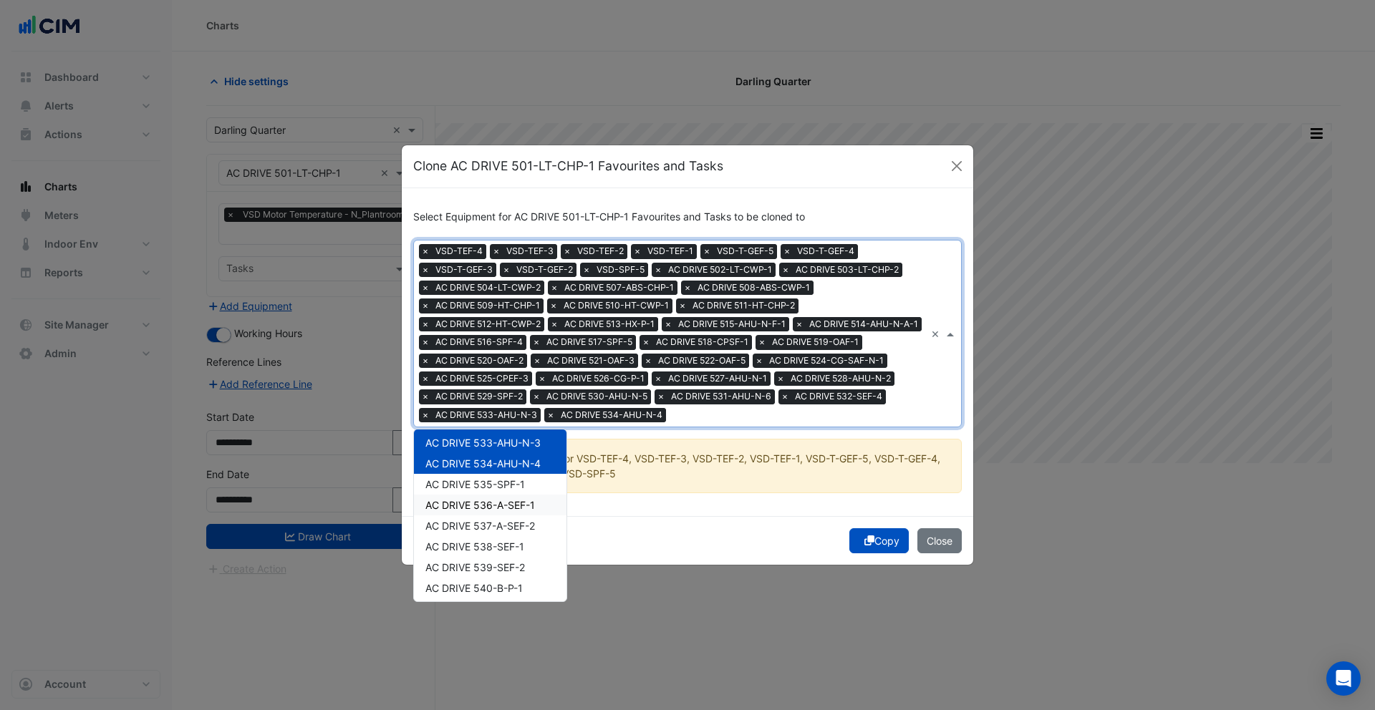
scroll to position [592, 0]
click at [514, 481] on span "AC DRIVE 535-SPF-1" at bounding box center [475, 476] width 100 height 12
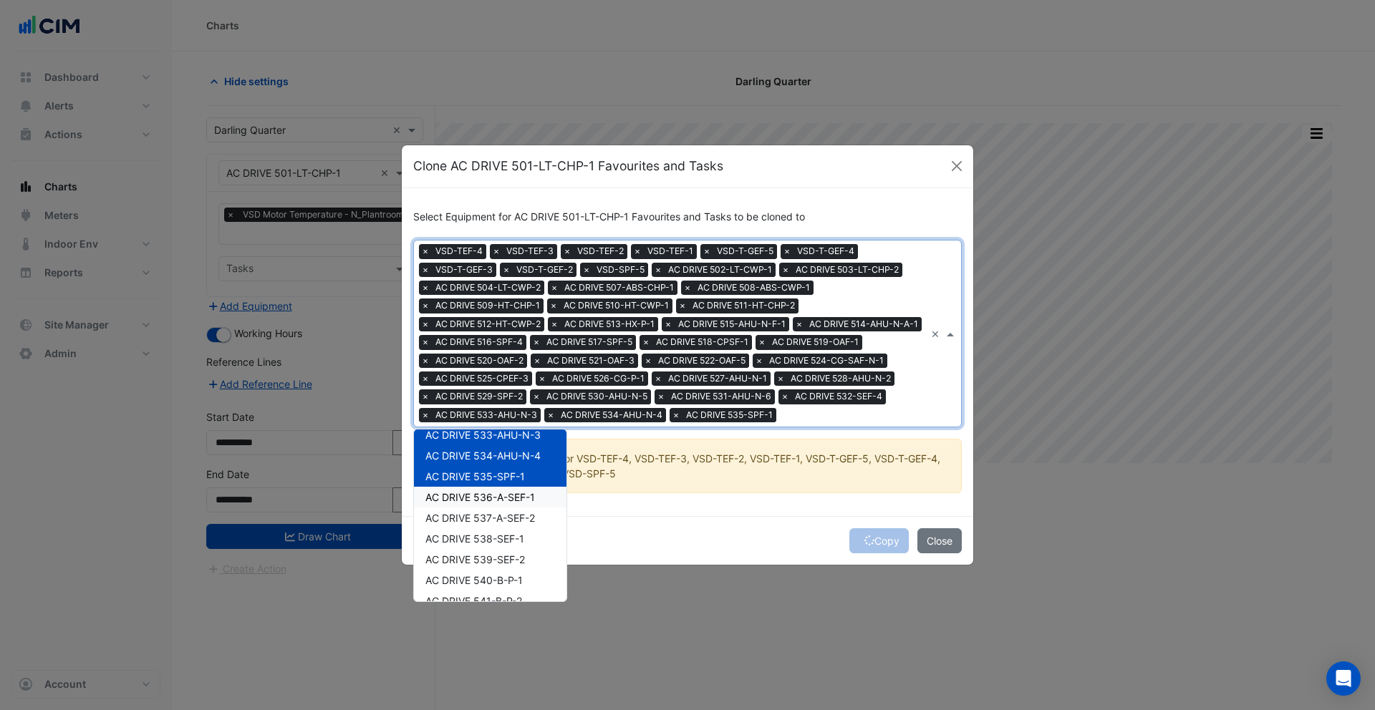
drag, startPoint x: 517, startPoint y: 496, endPoint x: 513, endPoint y: 522, distance: 26.0
click at [517, 497] on span "AC DRIVE 536-A-SEF-1" at bounding box center [480, 497] width 110 height 12
click at [513, 523] on span "AC DRIVE 537-A-SEF-2" at bounding box center [480, 518] width 110 height 12
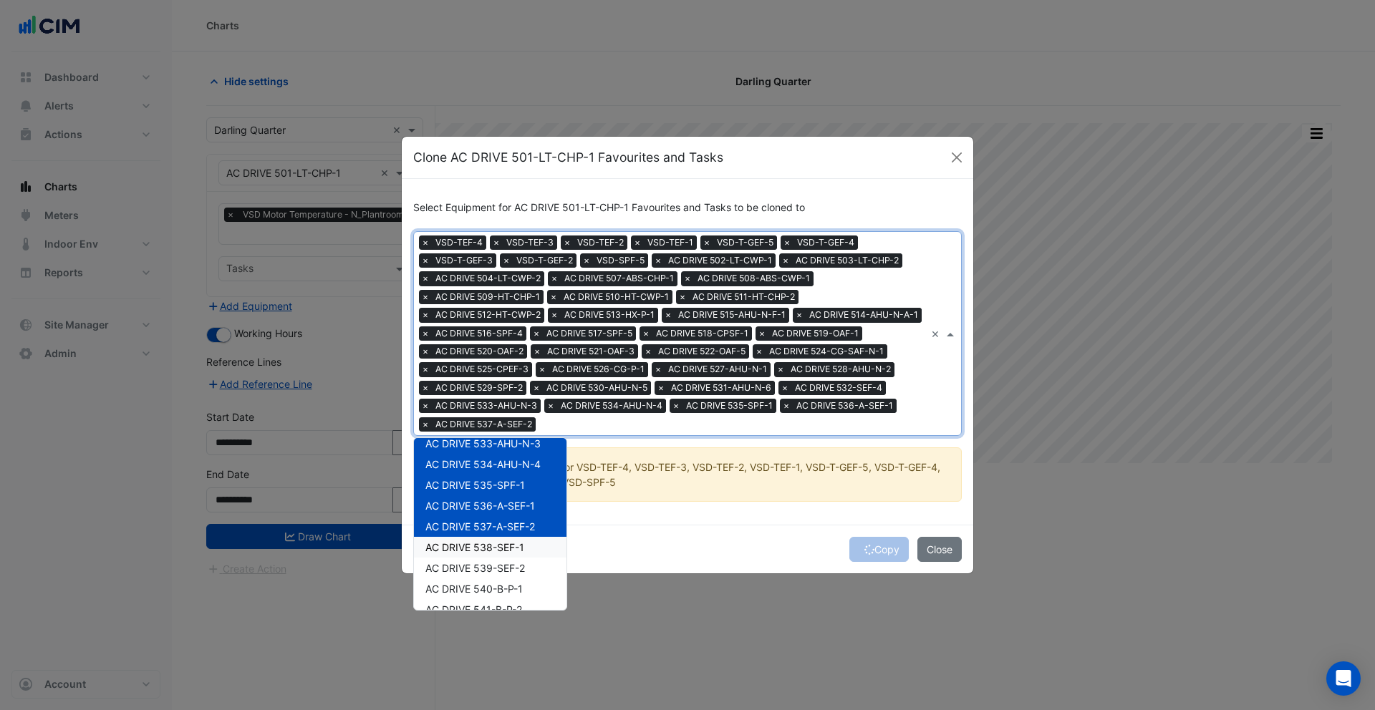
click at [508, 546] on span "AC DRIVE 538-SEF-1" at bounding box center [474, 547] width 99 height 12
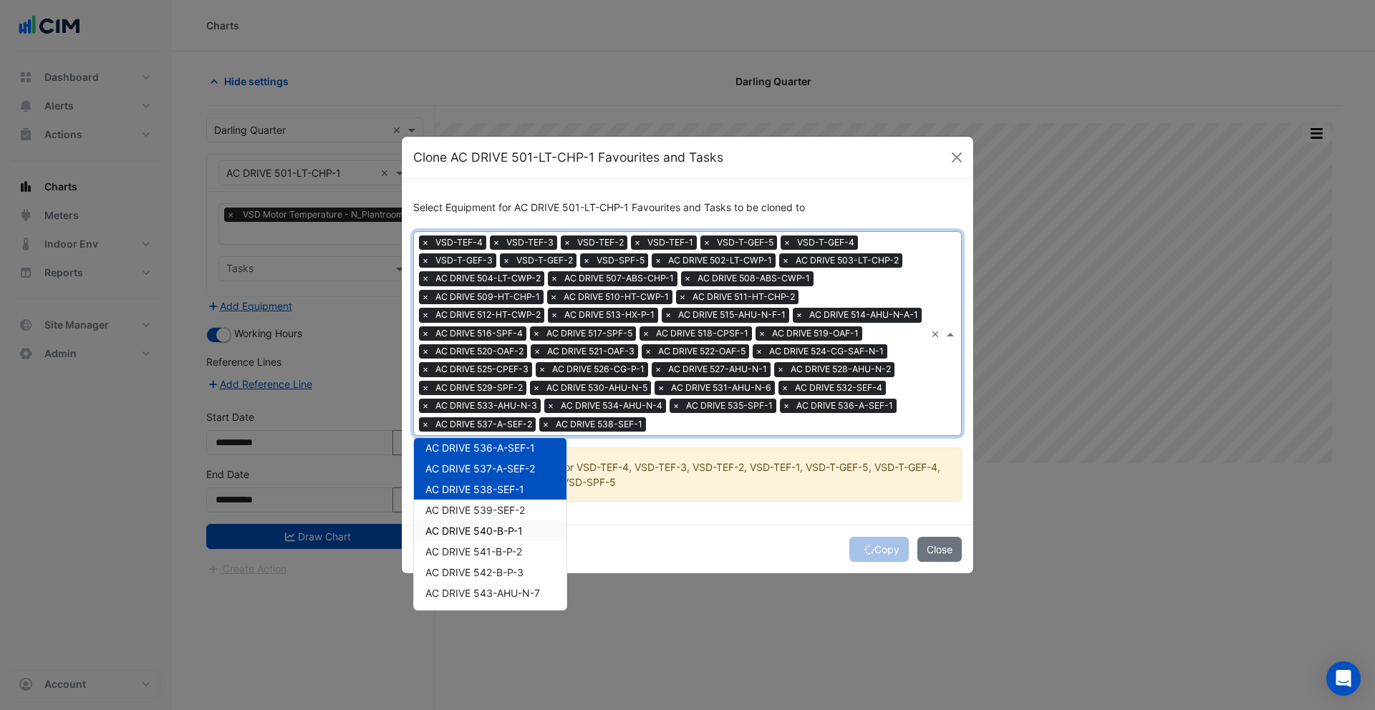
scroll to position [678, 0]
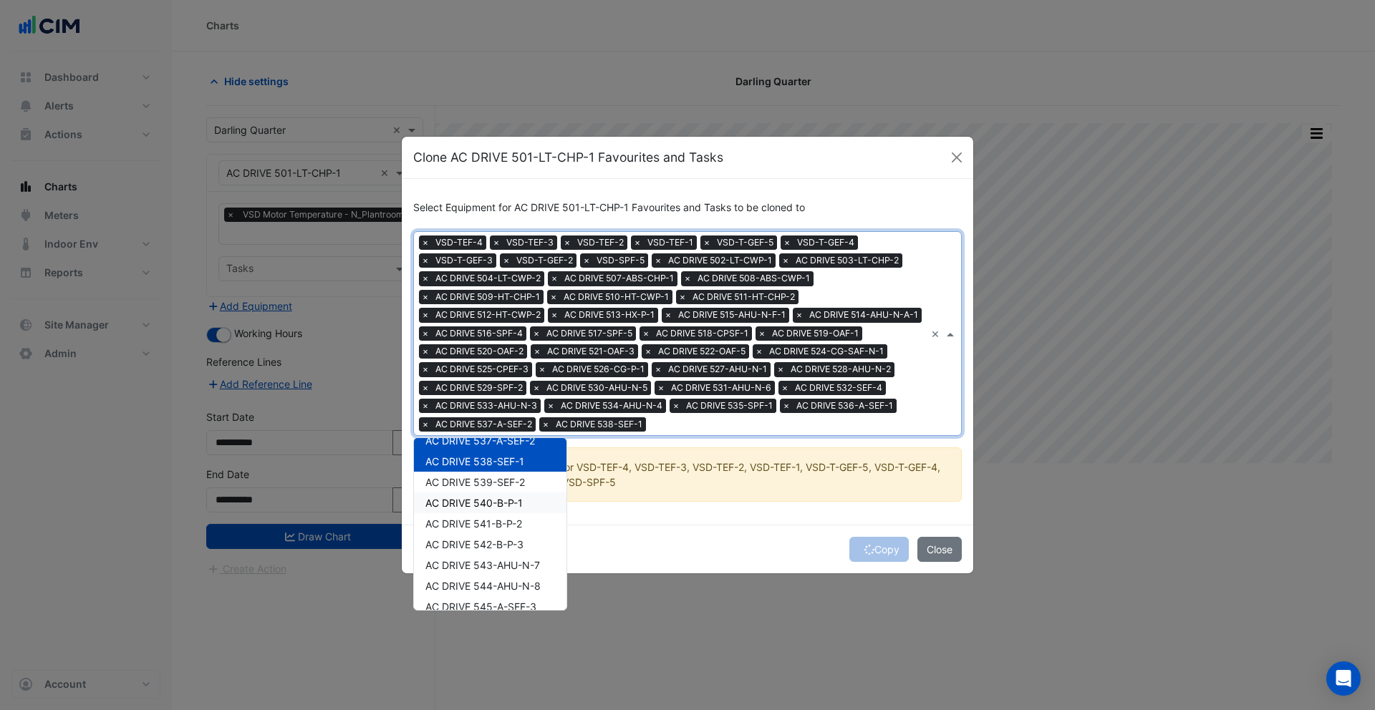
click at [491, 491] on div "AC DRIVE 539-SEF-2" at bounding box center [490, 482] width 152 height 21
click at [490, 510] on div "AC DRIVE 540-B-P-1" at bounding box center [490, 503] width 152 height 21
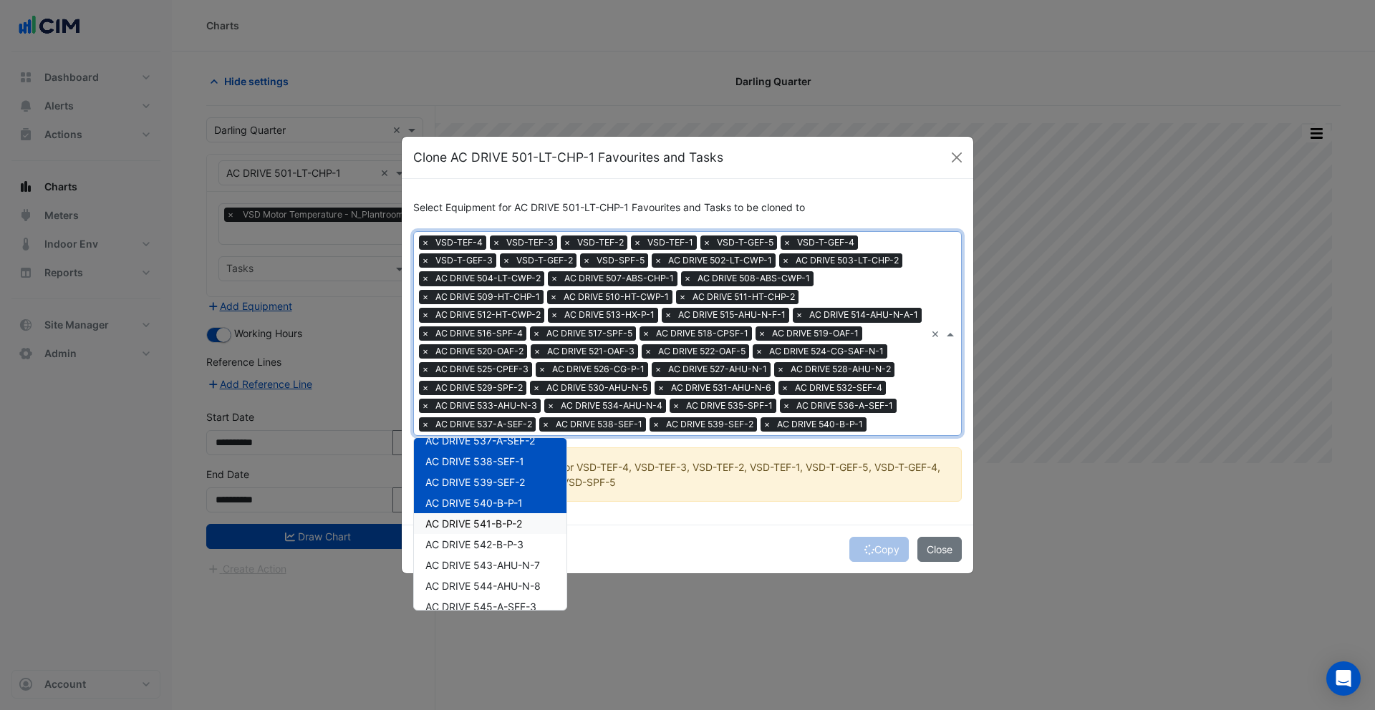
drag, startPoint x: 489, startPoint y: 531, endPoint x: 488, endPoint y: 547, distance: 15.8
click at [489, 530] on span "AC DRIVE 541-B-P-2" at bounding box center [473, 524] width 97 height 12
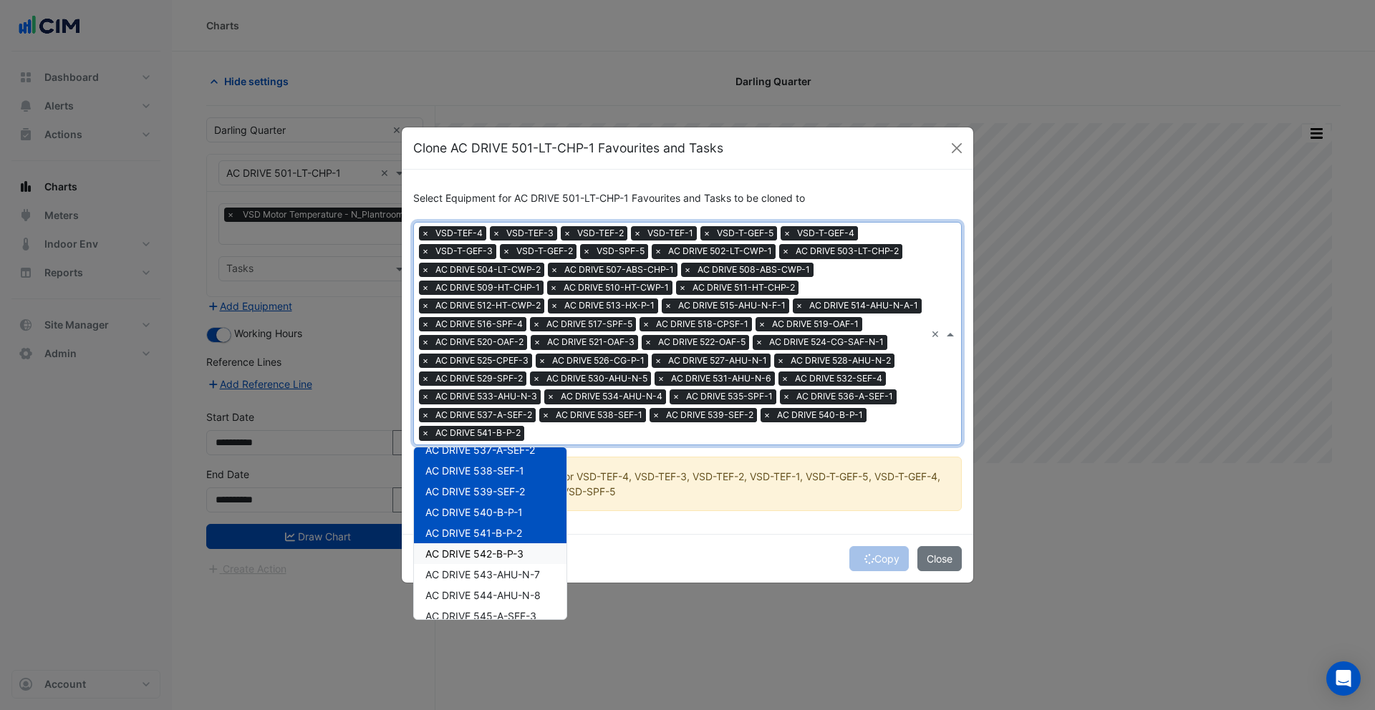
click at [485, 557] on span "AC DRIVE 542-B-P-3" at bounding box center [474, 554] width 98 height 12
drag, startPoint x: 489, startPoint y: 579, endPoint x: 491, endPoint y: 565, distance: 14.5
click at [489, 578] on span "AC DRIVE 543-AHU-N-7" at bounding box center [482, 574] width 115 height 12
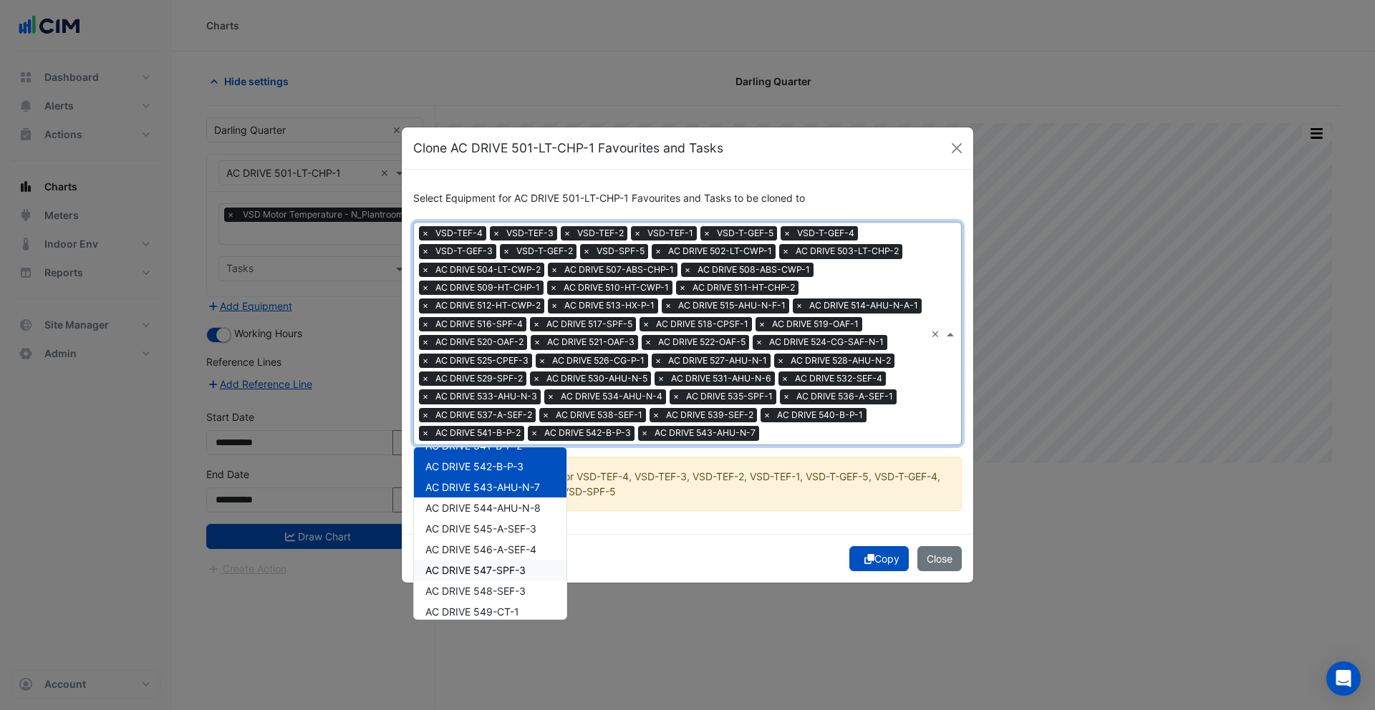
scroll to position [786, 0]
click at [485, 488] on span "AC DRIVE 544-AHU-N-8" at bounding box center [482, 487] width 115 height 12
click at [482, 514] on span "AC DRIVE 545-A-SEF-3" at bounding box center [480, 508] width 111 height 12
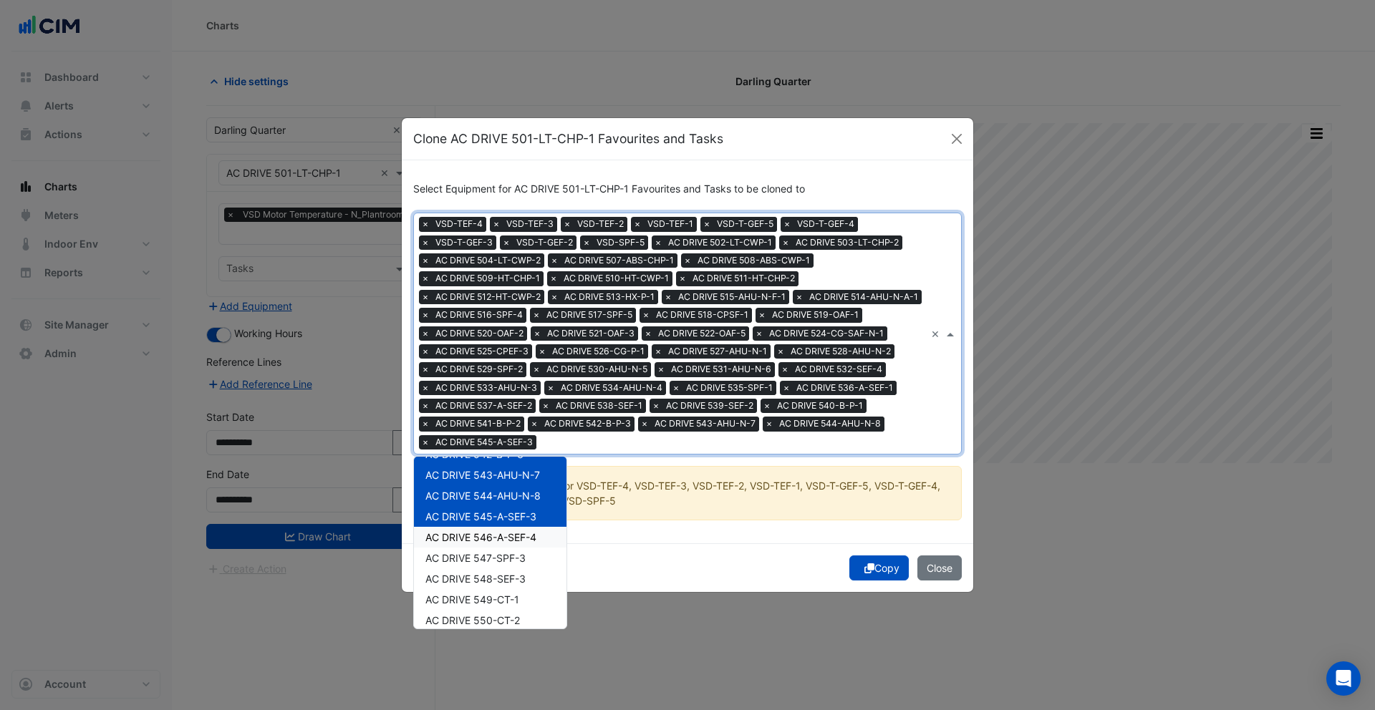
click at [483, 536] on span "AC DRIVE 546-A-SEF-4" at bounding box center [480, 537] width 111 height 12
click at [487, 563] on span "AC DRIVE 547-SPF-3" at bounding box center [475, 558] width 100 height 12
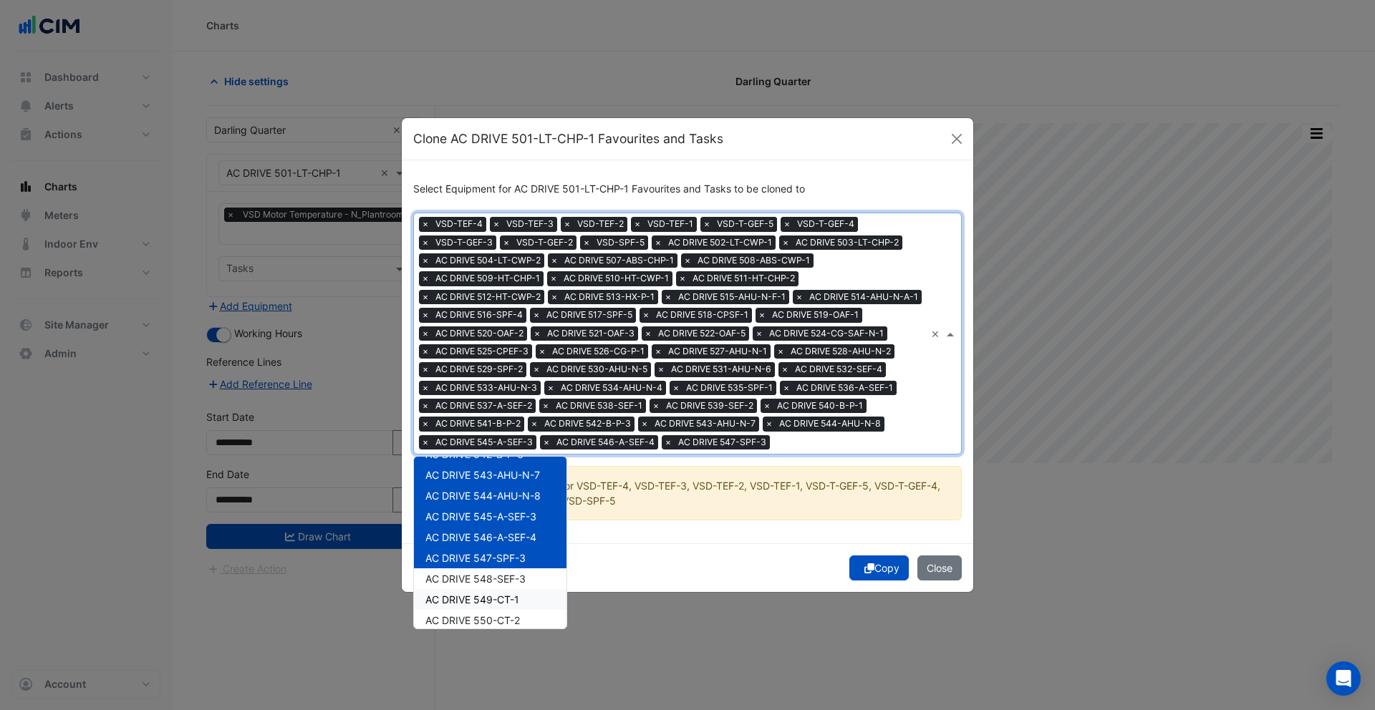
click at [490, 589] on div "AC DRIVE 549-CT-1" at bounding box center [490, 599] width 152 height 21
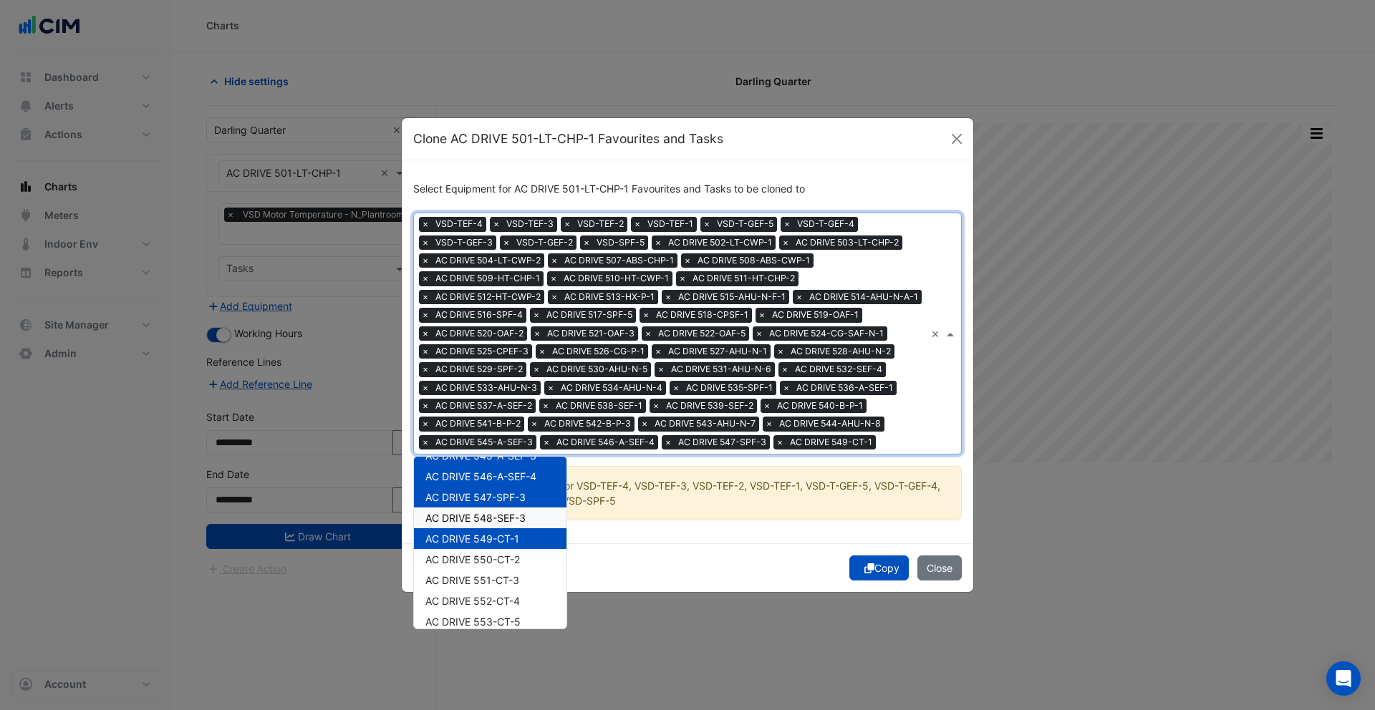
drag, startPoint x: 480, startPoint y: 528, endPoint x: 484, endPoint y: 569, distance: 41.7
click at [480, 524] on span "AC DRIVE 548-SEF-3" at bounding box center [475, 518] width 100 height 12
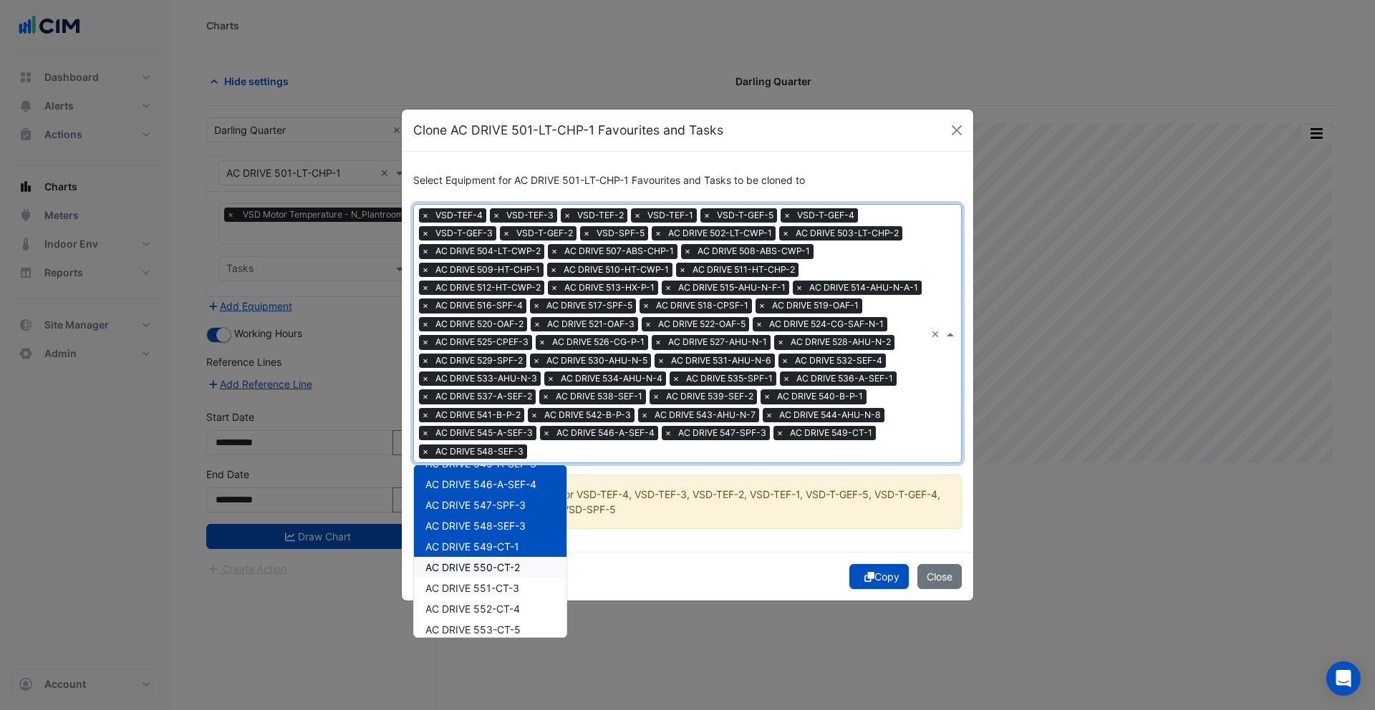
click at [485, 571] on span "AC DRIVE 550-CT-2" at bounding box center [472, 567] width 94 height 12
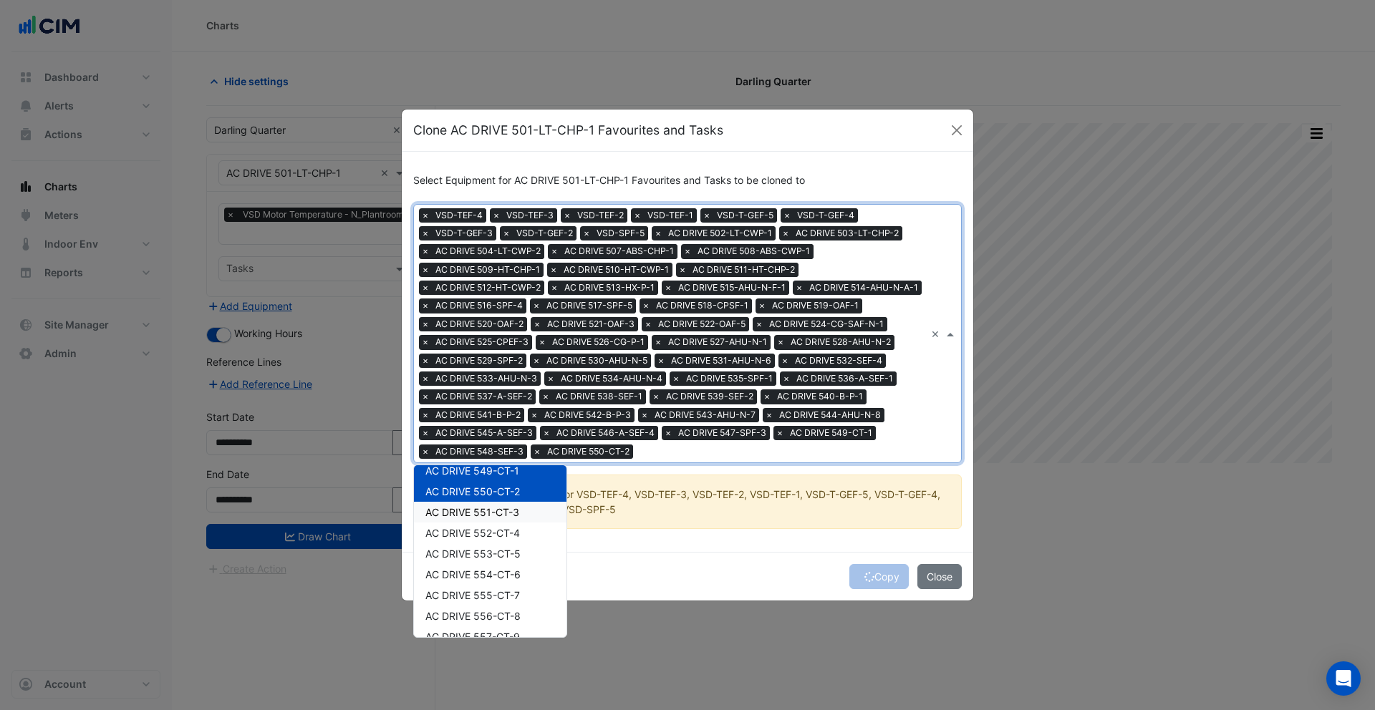
click at [471, 520] on div "AC DRIVE 551-CT-3" at bounding box center [490, 512] width 152 height 21
click at [472, 534] on span "AC DRIVE 552-CT-4" at bounding box center [472, 533] width 94 height 12
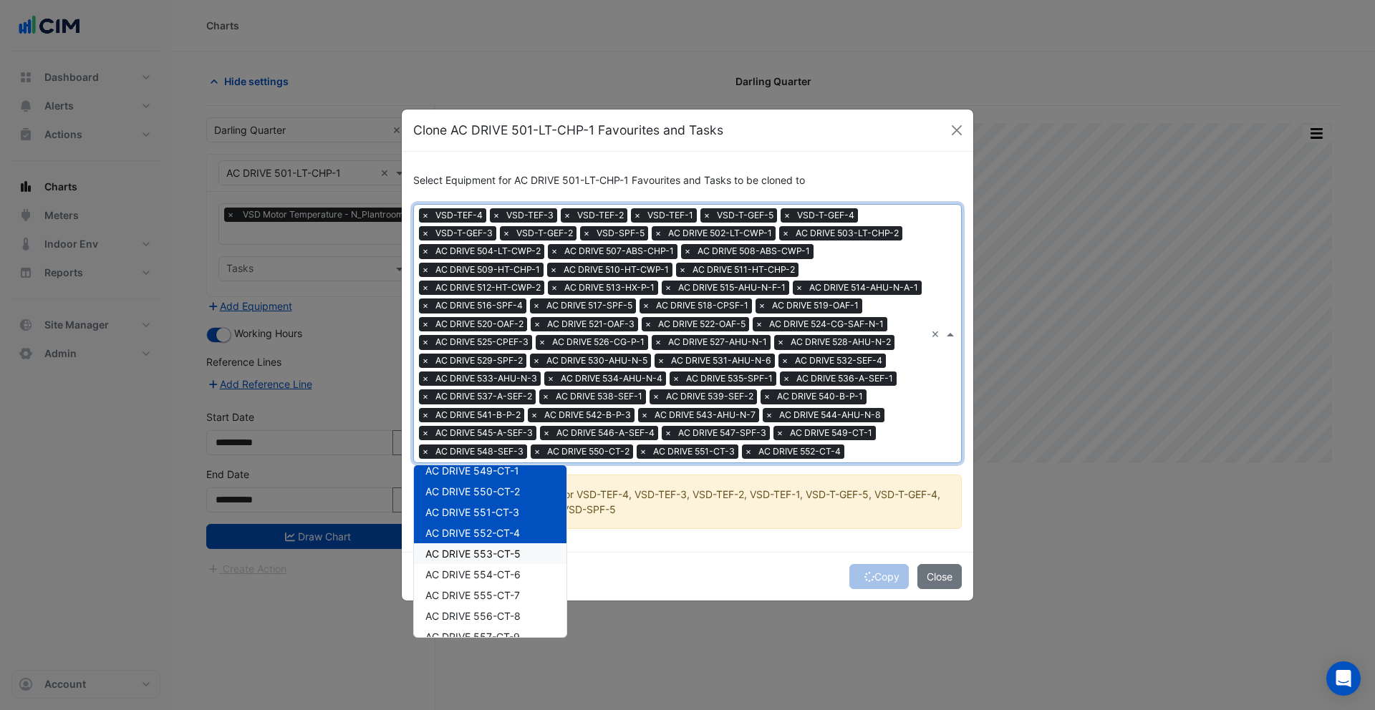
click at [475, 560] on span "AC DRIVE 553-CT-5" at bounding box center [472, 554] width 95 height 12
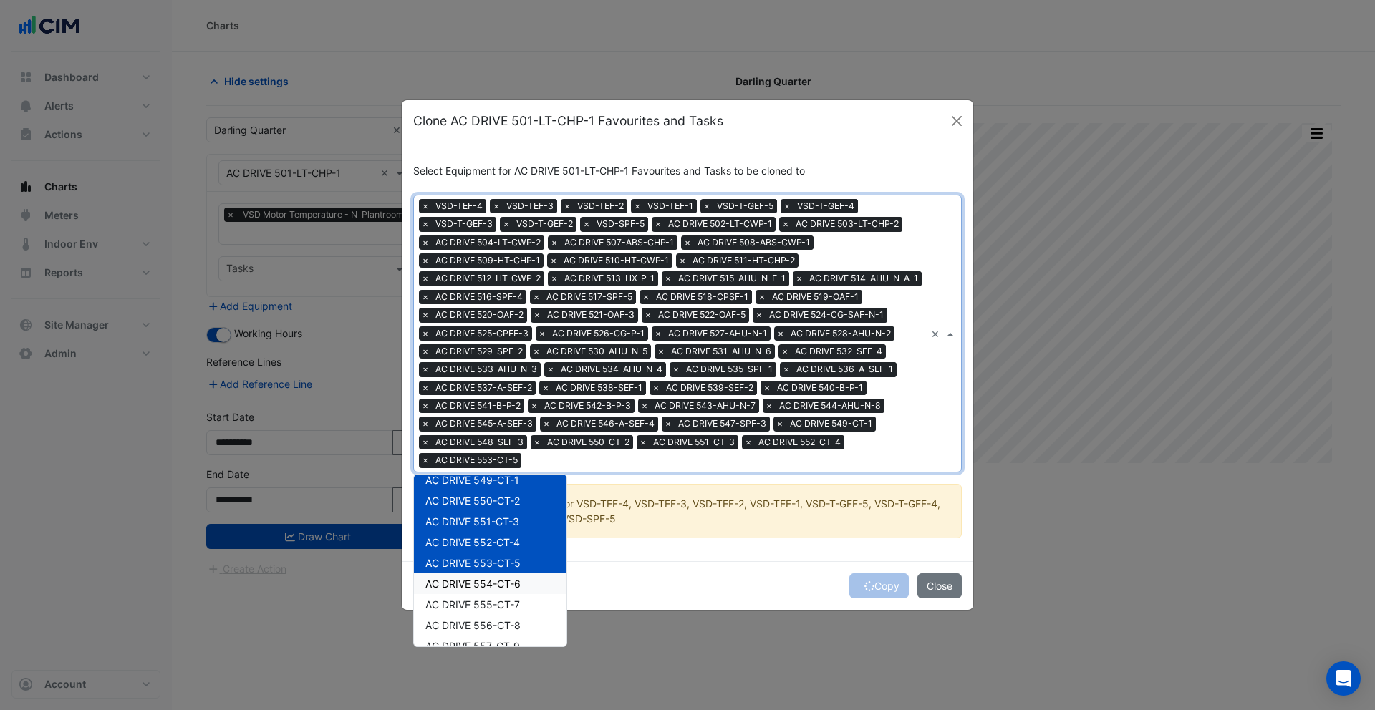
click at [475, 587] on span "AC DRIVE 554-CT-6" at bounding box center [472, 584] width 95 height 12
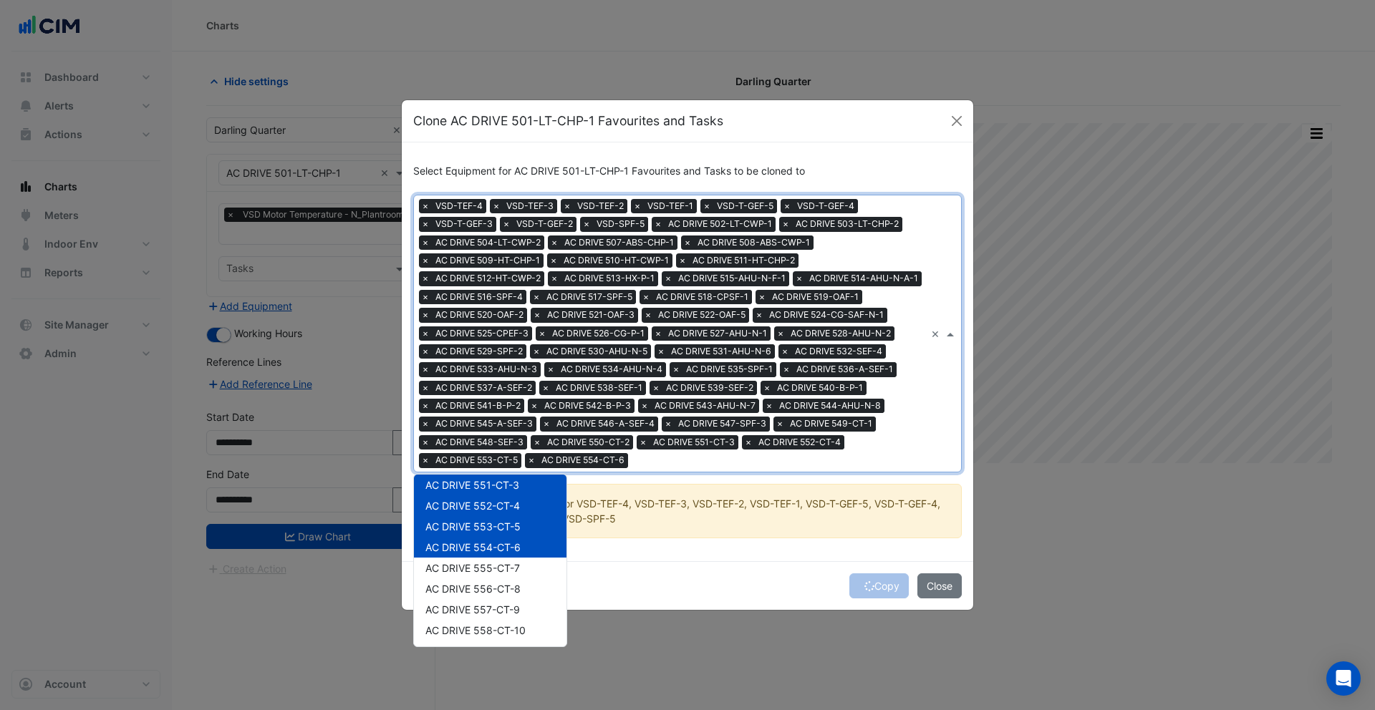
scroll to position [1001, 0]
drag, startPoint x: 478, startPoint y: 528, endPoint x: 478, endPoint y: 538, distance: 10.0
click at [478, 530] on span "AC DRIVE 555-CT-7" at bounding box center [472, 528] width 94 height 12
drag, startPoint x: 478, startPoint y: 546, endPoint x: 487, endPoint y: 568, distance: 24.5
click at [479, 546] on span "AC DRIVE 556-CT-8" at bounding box center [472, 549] width 95 height 12
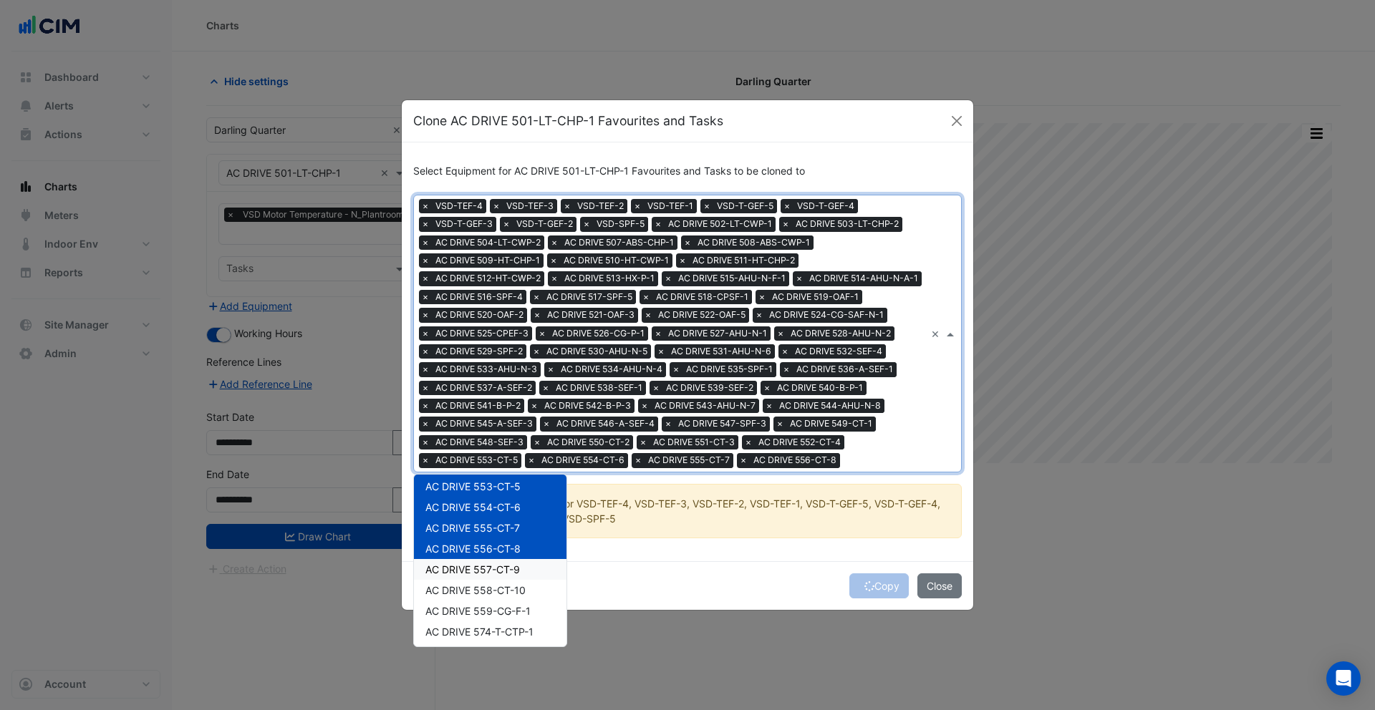
click at [486, 576] on span "AC DRIVE 557-CT-9" at bounding box center [472, 569] width 94 height 12
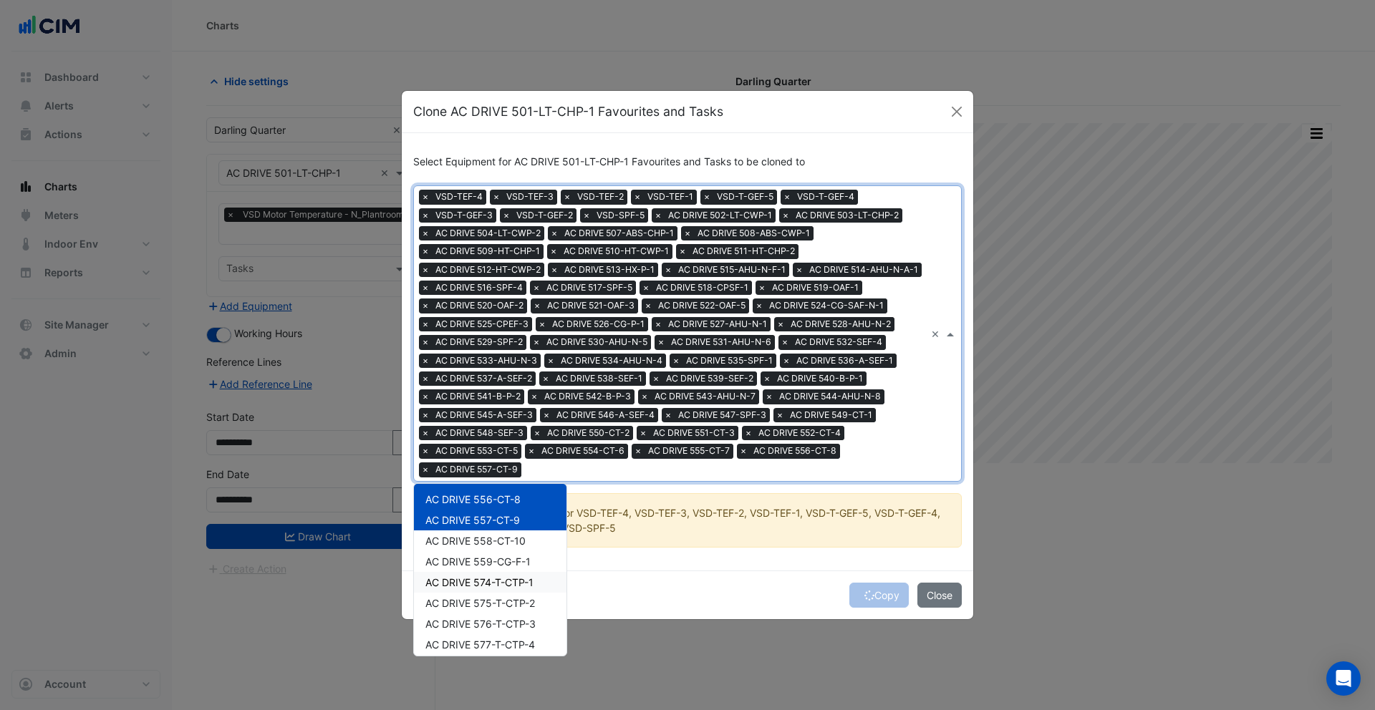
scroll to position [1075, 0]
click at [482, 536] on div "AC DRIVE 559-CG-F-1" at bounding box center [490, 546] width 152 height 21
click at [488, 530] on span "AC DRIVE 558-CT-10" at bounding box center [475, 526] width 100 height 12
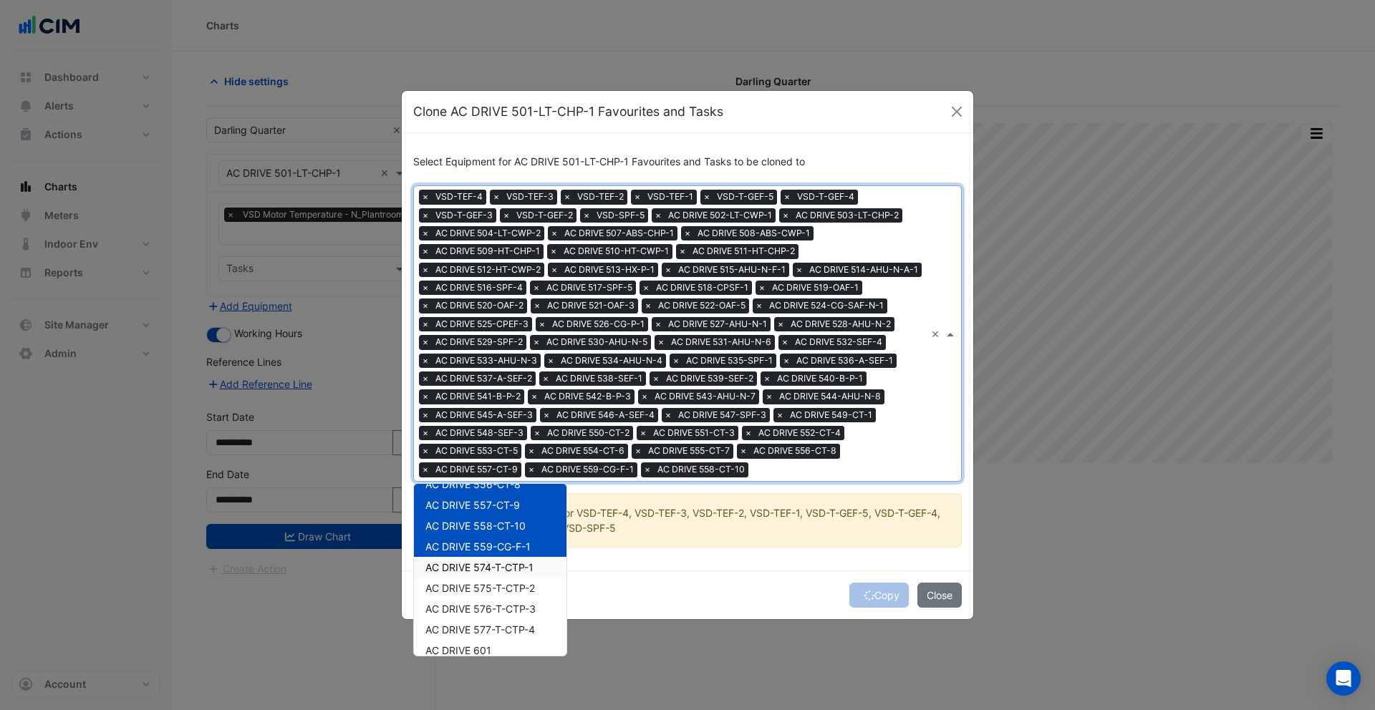
drag, startPoint x: 484, startPoint y: 569, endPoint x: 485, endPoint y: 584, distance: 15.1
click at [484, 569] on span "AC DRIVE 574-T-CTP-1" at bounding box center [479, 567] width 108 height 12
drag, startPoint x: 484, startPoint y: 594, endPoint x: 486, endPoint y: 605, distance: 11.0
click at [484, 594] on span "AC DRIVE 575-T-CTP-2" at bounding box center [480, 588] width 110 height 12
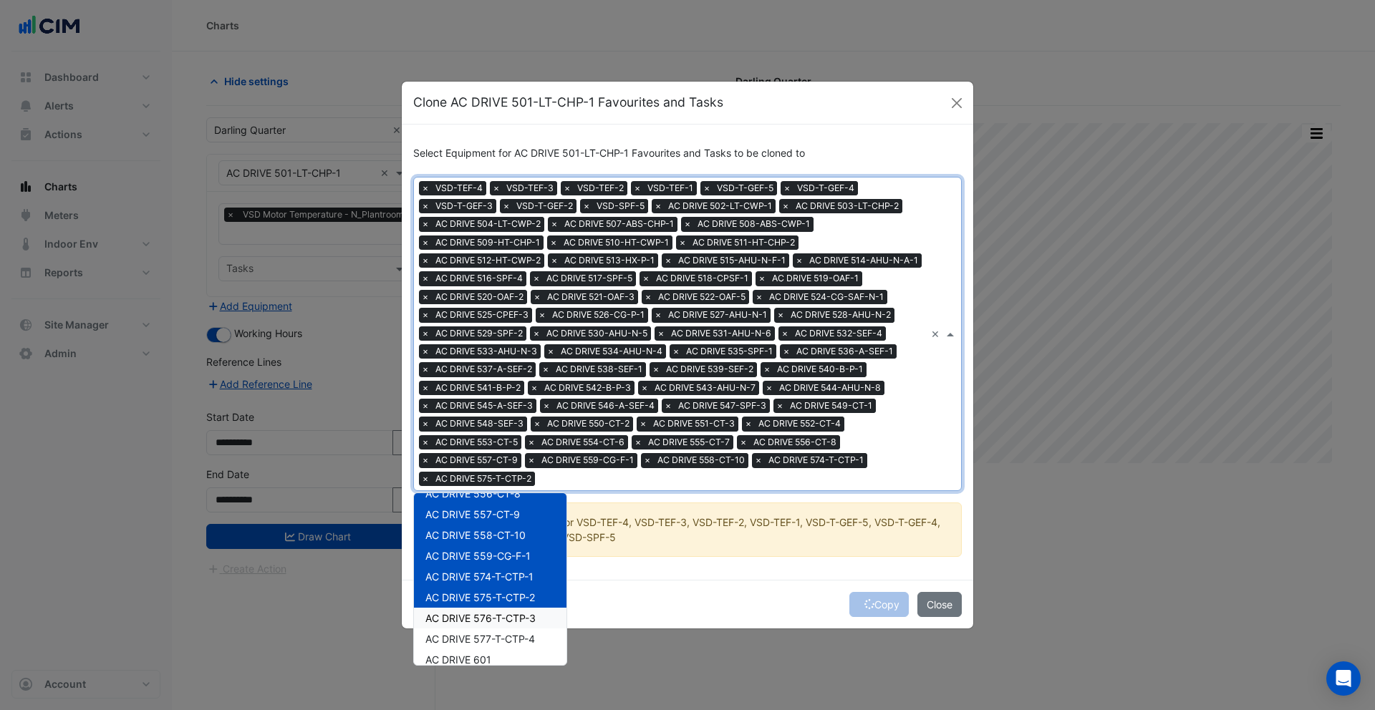
click at [487, 616] on span "AC DRIVE 576-T-CTP-3" at bounding box center [480, 618] width 110 height 12
drag, startPoint x: 491, startPoint y: 639, endPoint x: 489, endPoint y: 620, distance: 18.7
click at [491, 638] on span "AC DRIVE 577-T-CTP-4" at bounding box center [480, 639] width 110 height 12
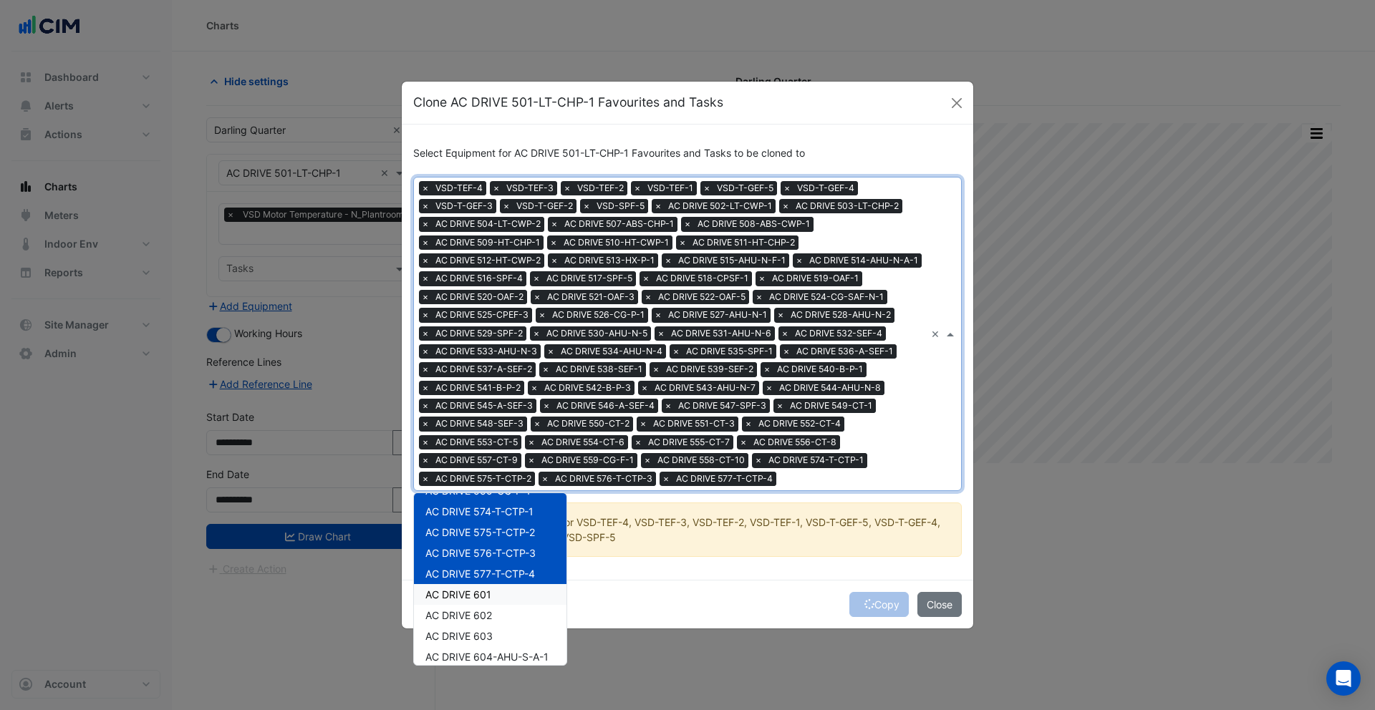
drag, startPoint x: 482, startPoint y: 593, endPoint x: 484, endPoint y: 614, distance: 20.2
click at [482, 595] on span "AC DRIVE 601" at bounding box center [458, 594] width 66 height 12
click at [485, 615] on div "AC DRIVE 602" at bounding box center [490, 614] width 152 height 21
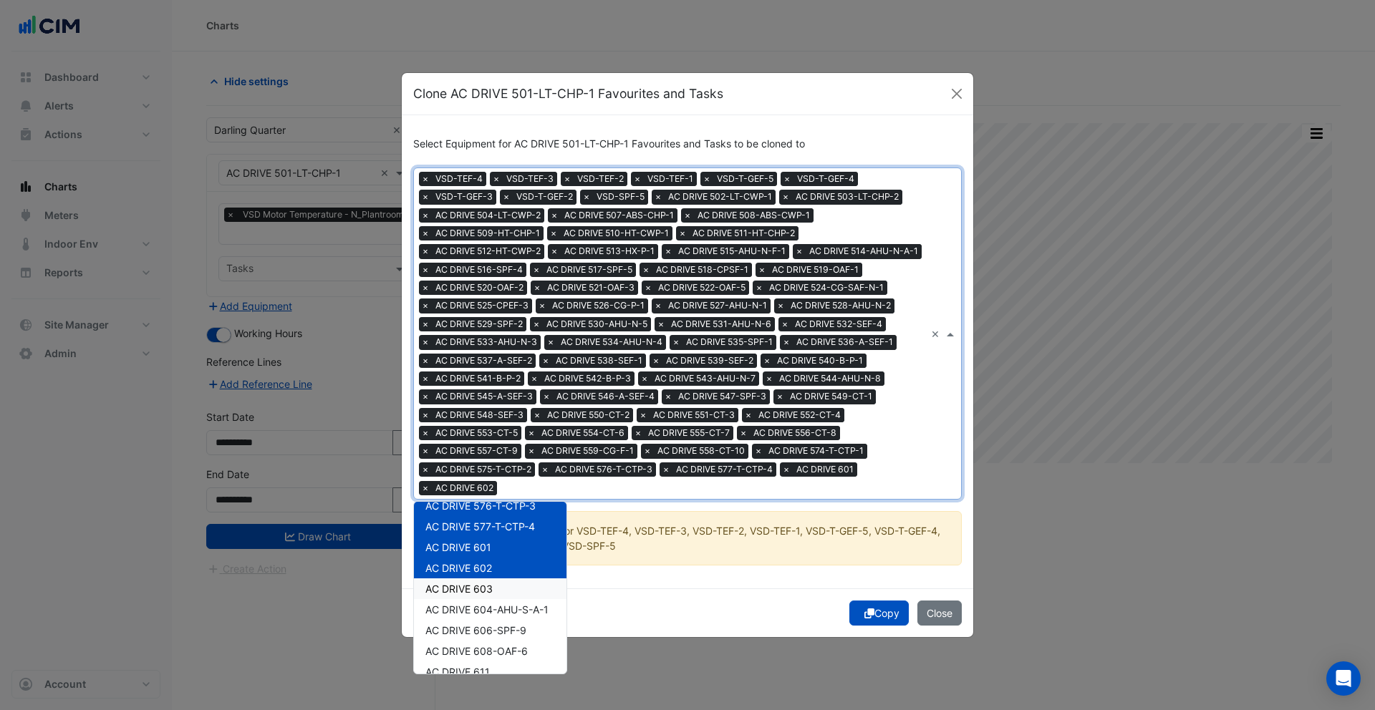
click at [478, 597] on div "AC DRIVE 603" at bounding box center [490, 588] width 152 height 21
click at [481, 607] on span "AC DRIVE 604-AHU-S-A-1" at bounding box center [486, 610] width 123 height 12
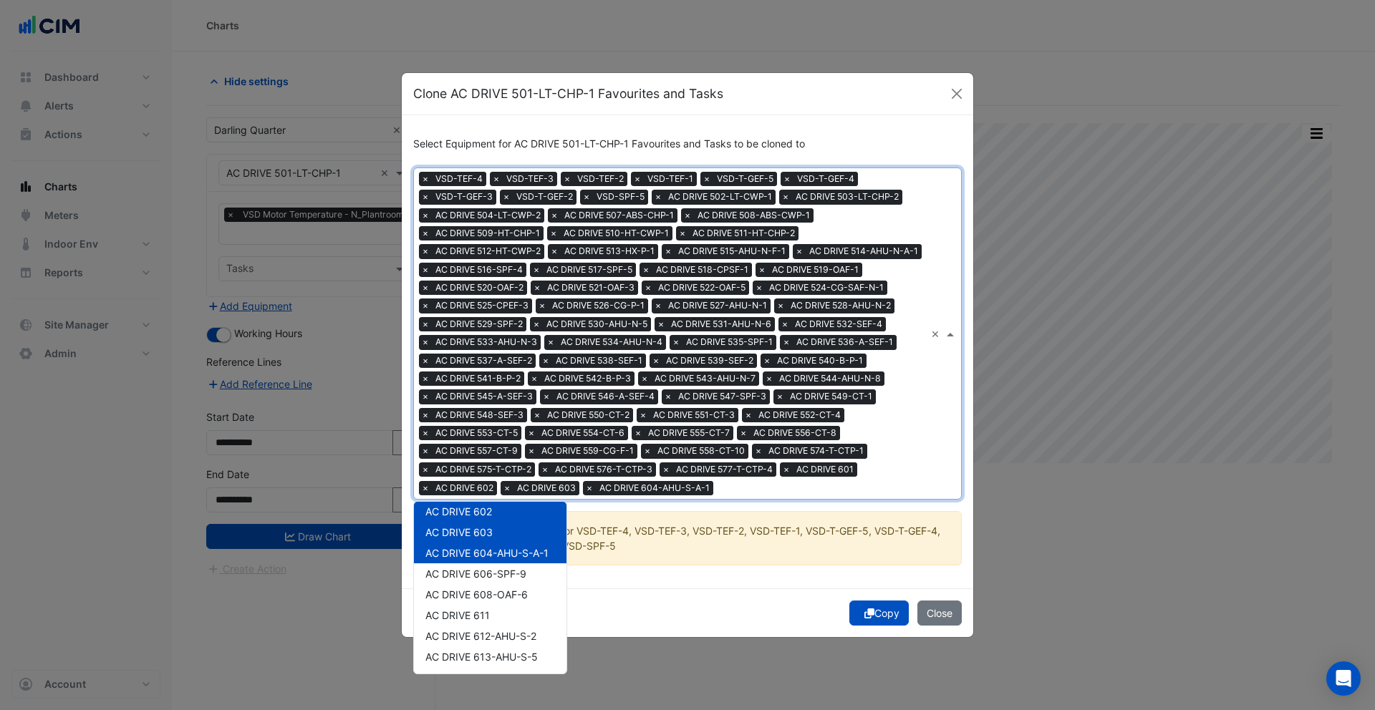
scroll to position [1267, 0]
click at [486, 562] on span "AC DRIVE 606-SPF-9" at bounding box center [475, 559] width 101 height 12
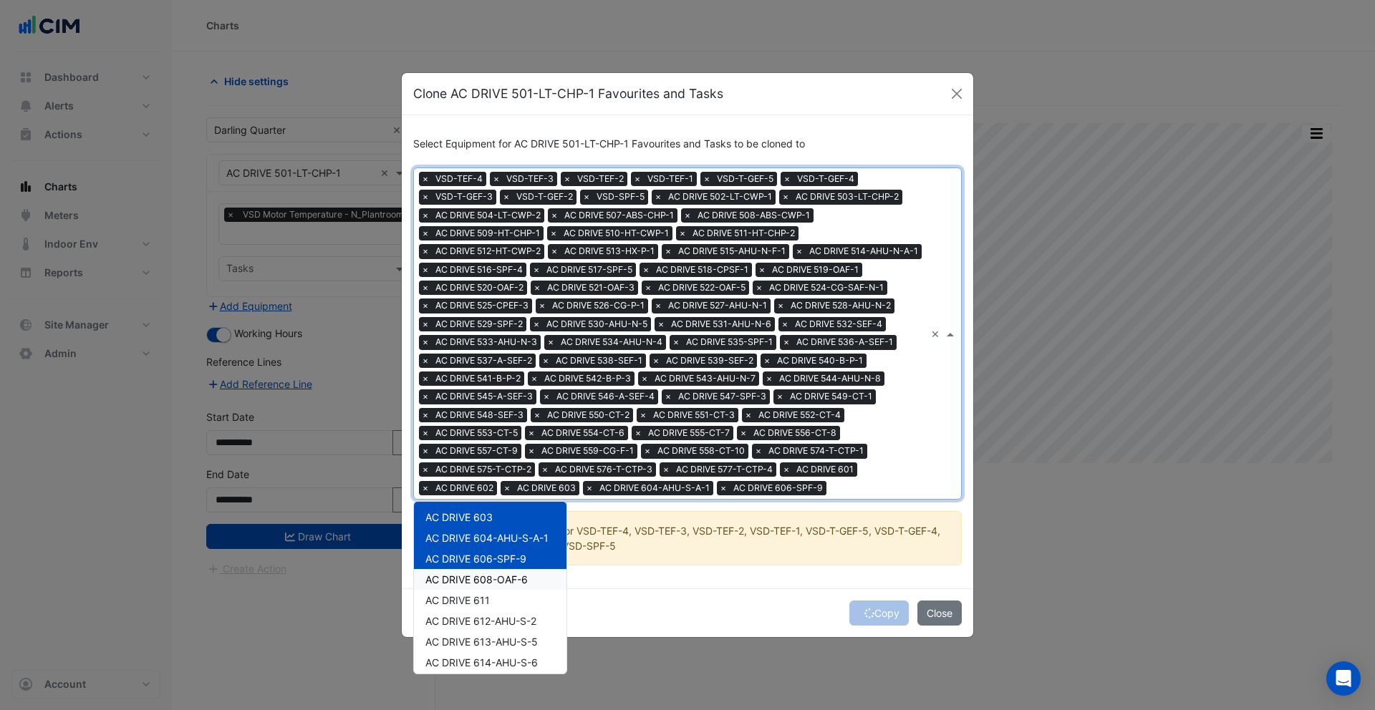
drag, startPoint x: 490, startPoint y: 584, endPoint x: 488, endPoint y: 603, distance: 18.7
click at [490, 584] on span "AC DRIVE 608-OAF-6" at bounding box center [476, 579] width 102 height 12
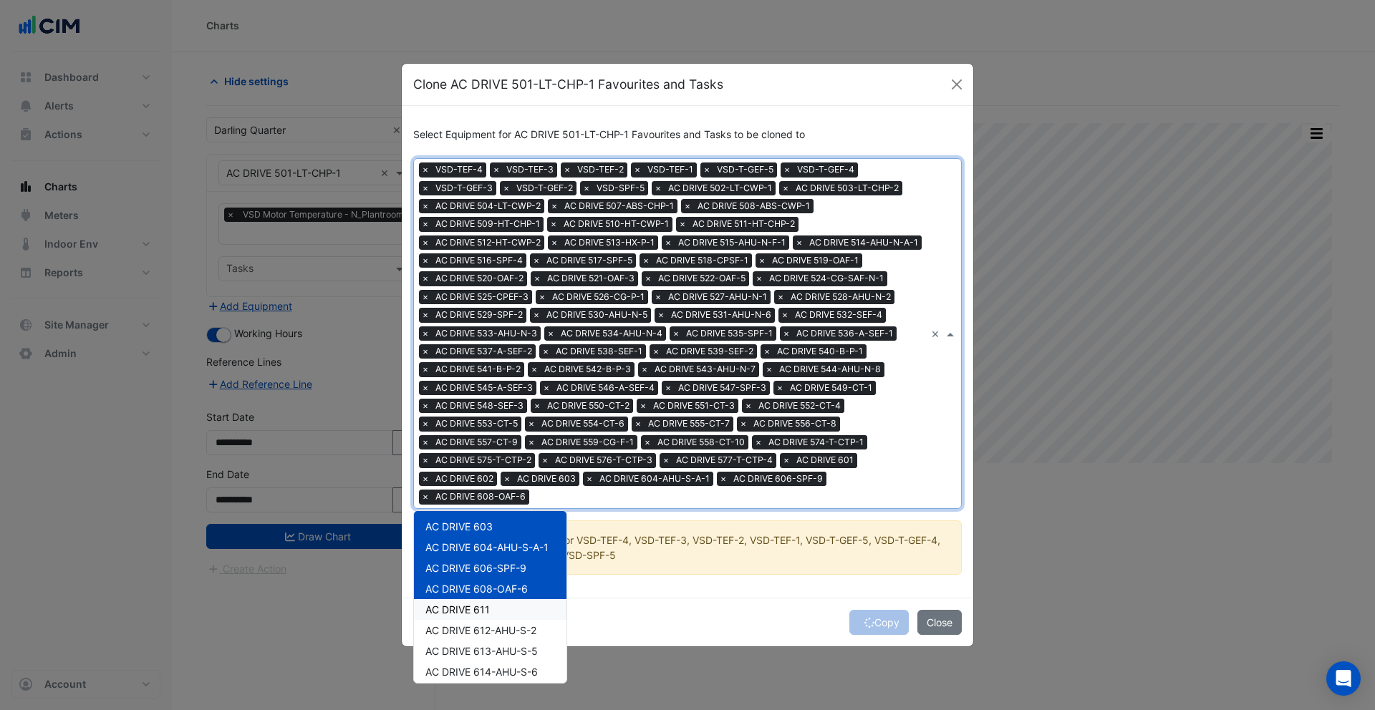
click at [486, 608] on span "AC DRIVE 611" at bounding box center [457, 610] width 64 height 12
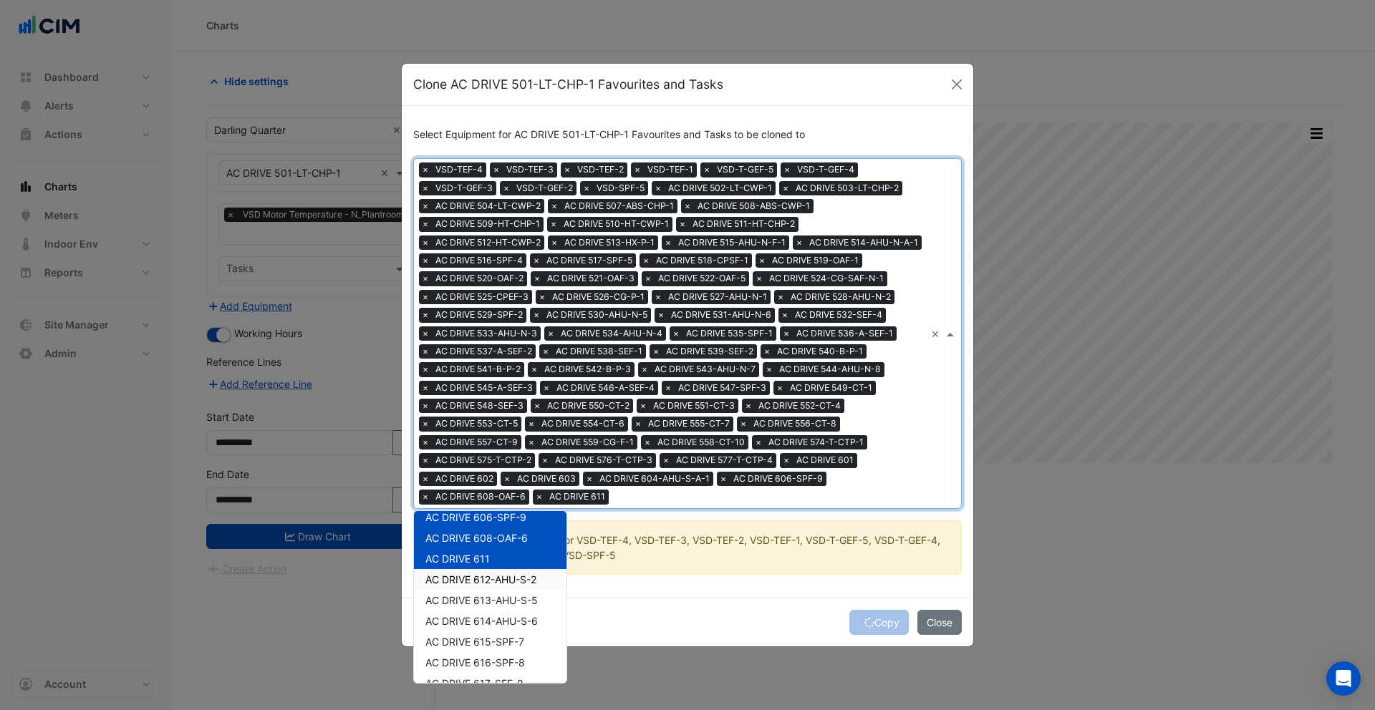
drag, startPoint x: 472, startPoint y: 582, endPoint x: 473, endPoint y: 601, distance: 19.4
click at [472, 583] on span "AC DRIVE 612-AHU-S-2" at bounding box center [480, 579] width 111 height 12
click at [474, 603] on span "AC DRIVE 613-AHU-S-5" at bounding box center [481, 600] width 112 height 12
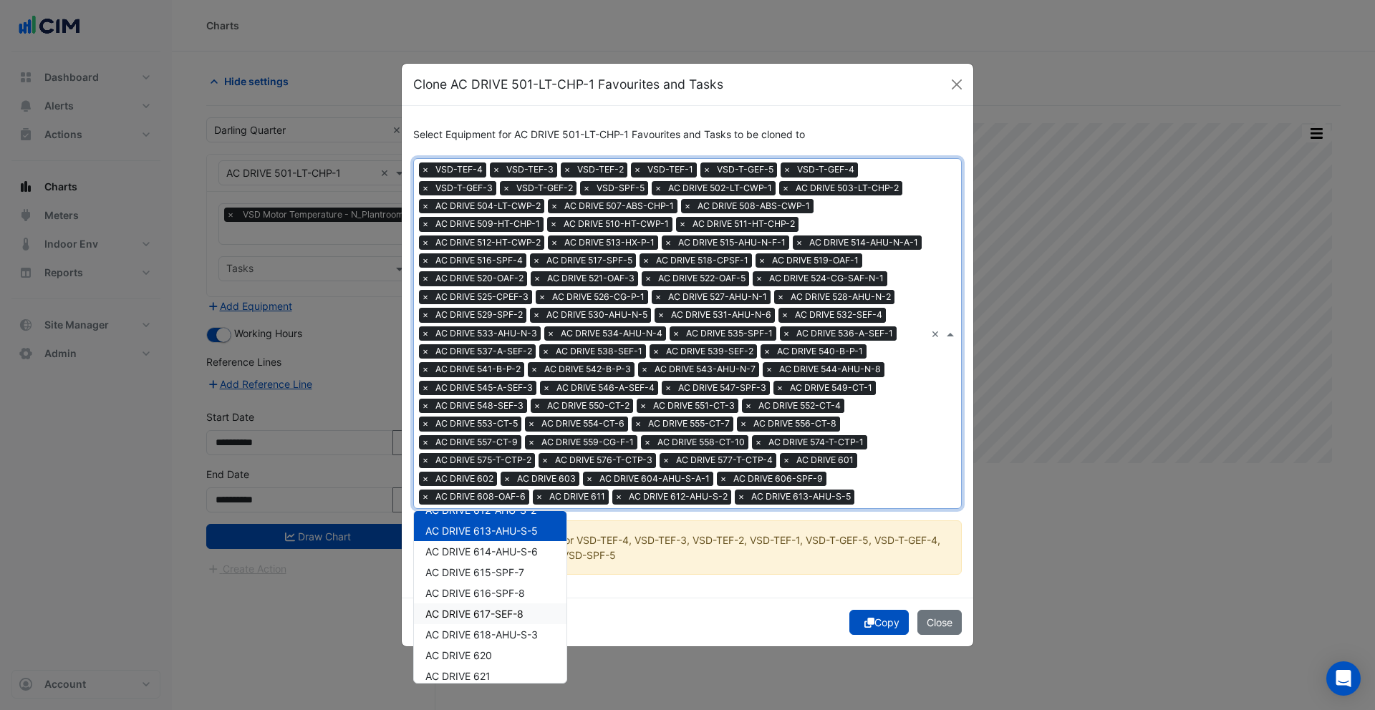
scroll to position [1392, 0]
drag, startPoint x: 479, startPoint y: 550, endPoint x: 484, endPoint y: 567, distance: 17.9
click at [479, 551] on span "AC DRIVE 614-AHU-S-6" at bounding box center [481, 547] width 112 height 12
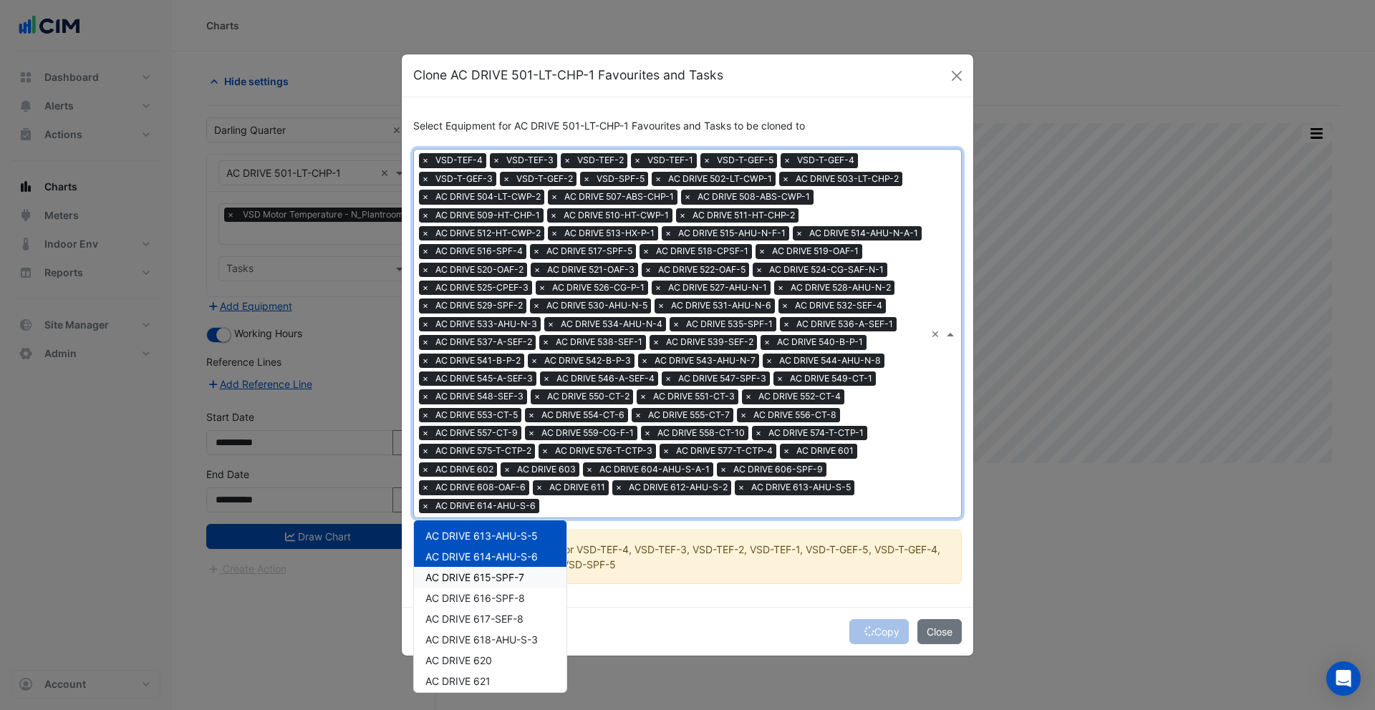
drag, startPoint x: 482, startPoint y: 580, endPoint x: 483, endPoint y: 588, distance: 7.9
click at [482, 585] on div "AC DRIVE 615-SPF-7" at bounding box center [490, 577] width 152 height 21
click at [480, 600] on span "AC DRIVE 616-SPF-8" at bounding box center [475, 598] width 100 height 12
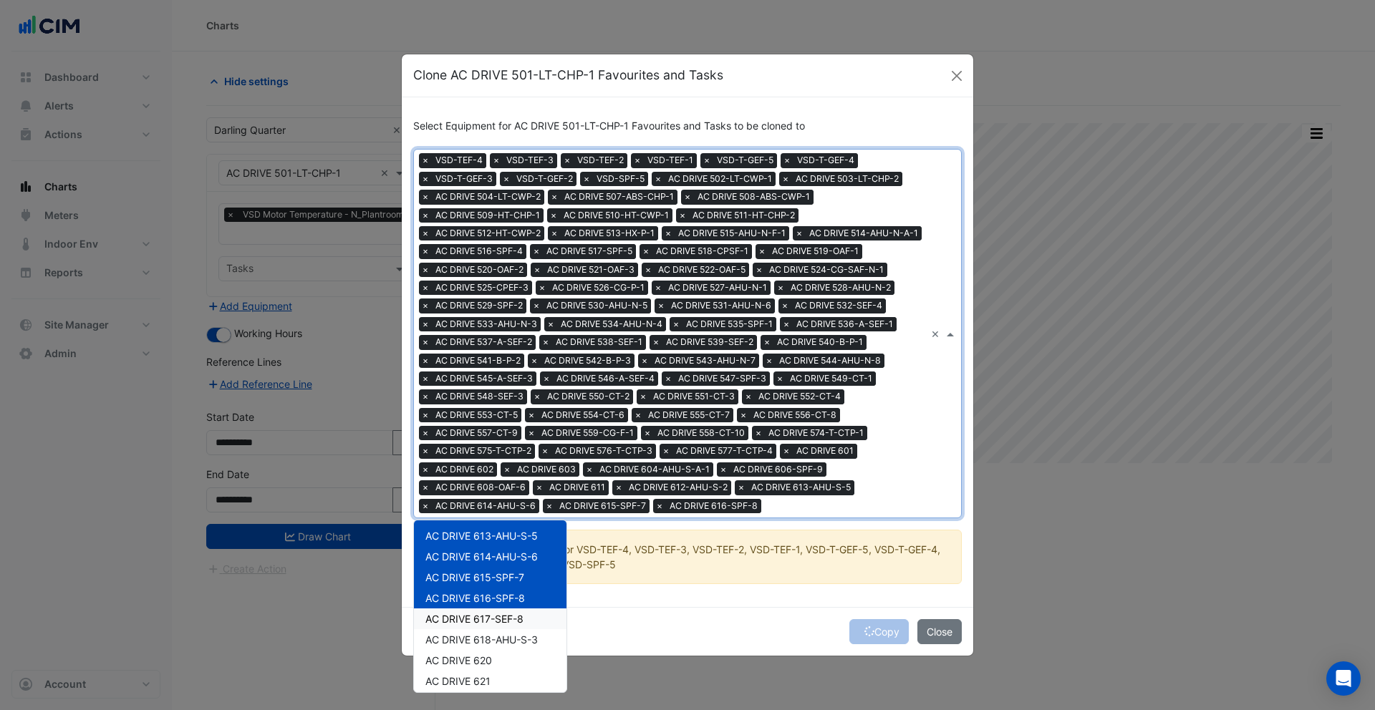
drag, startPoint x: 487, startPoint y: 626, endPoint x: 490, endPoint y: 644, distance: 18.3
click at [487, 626] on div "AC DRIVE 617-SEF-8" at bounding box center [490, 619] width 152 height 21
click at [492, 647] on div "AC DRIVE 618-AHU-S-3" at bounding box center [490, 639] width 152 height 21
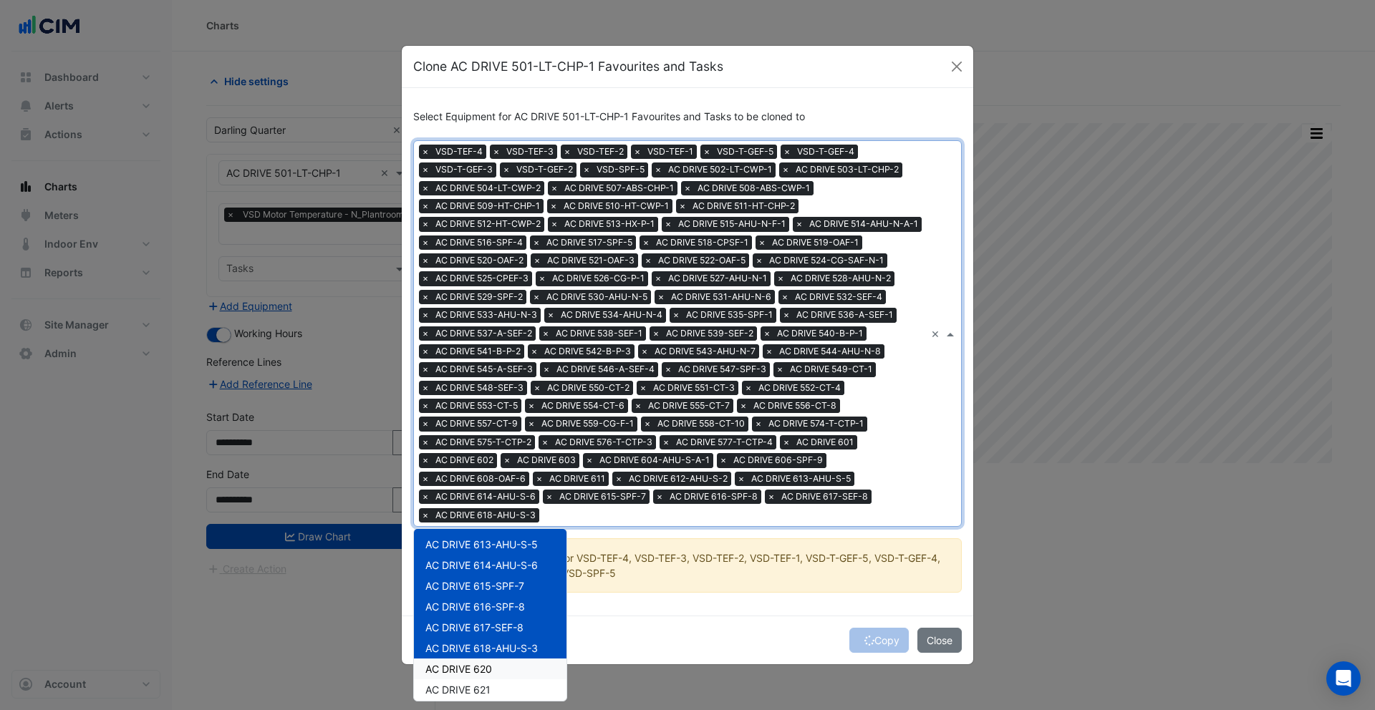
click at [489, 668] on span "AC DRIVE 620" at bounding box center [458, 669] width 67 height 12
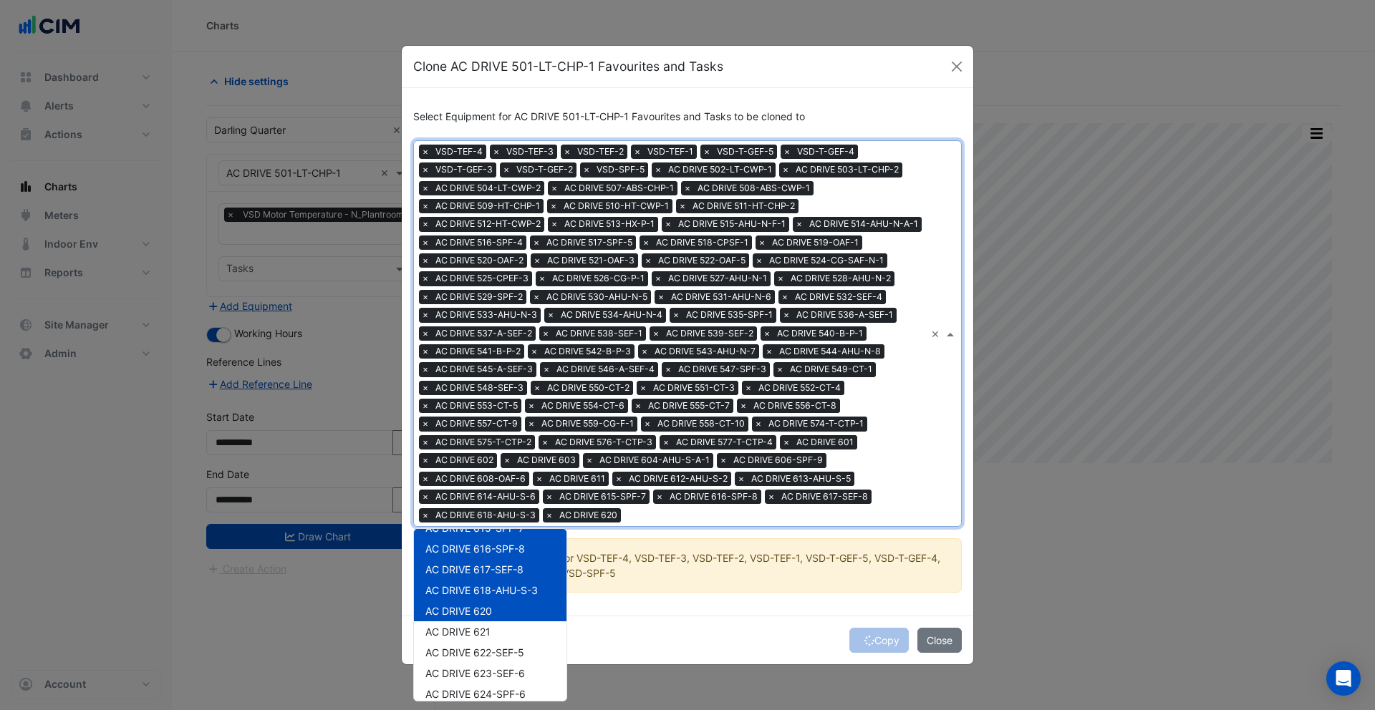
scroll to position [1459, 0]
click at [476, 624] on span "AC DRIVE 621" at bounding box center [457, 622] width 65 height 12
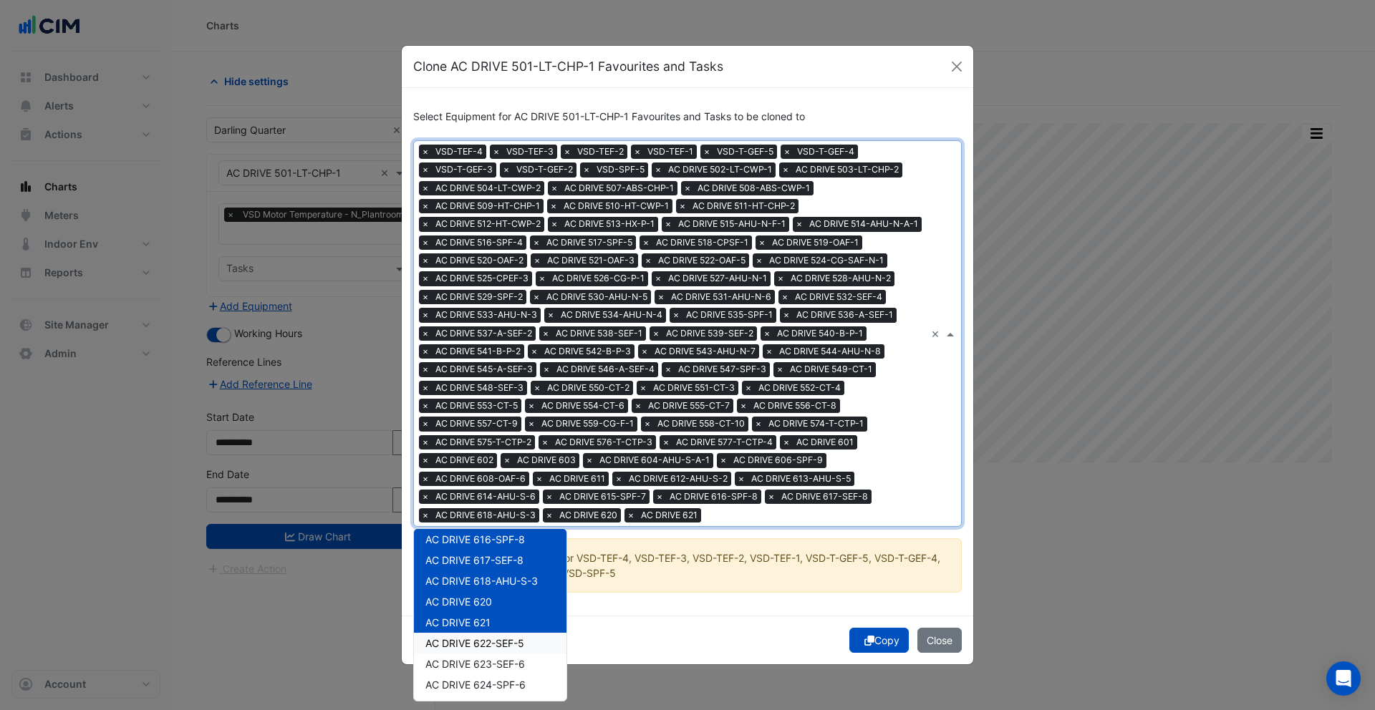
click at [481, 643] on span "AC DRIVE 622-SEF-5" at bounding box center [474, 643] width 99 height 12
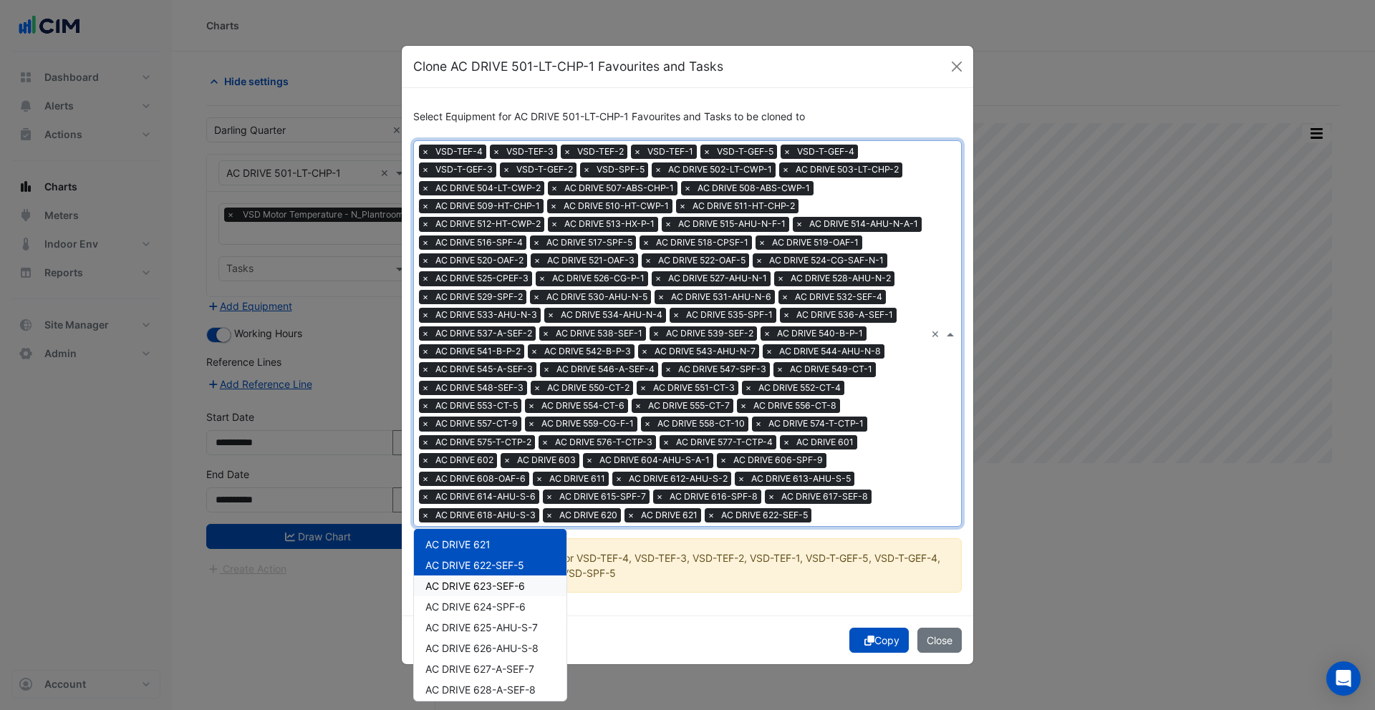
click at [480, 586] on span "AC DRIVE 623-SEF-6" at bounding box center [475, 586] width 100 height 12
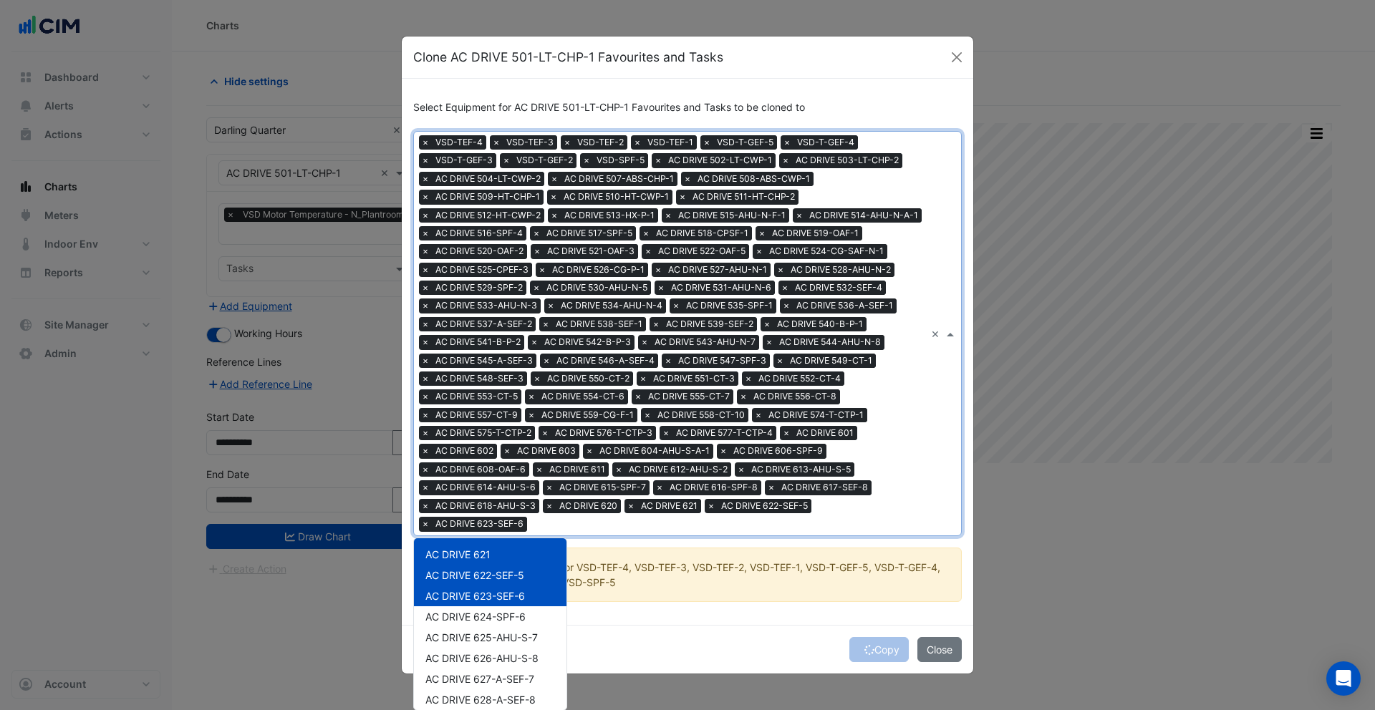
click at [480, 602] on div "AC DRIVE 623-SEF-6" at bounding box center [490, 596] width 152 height 21
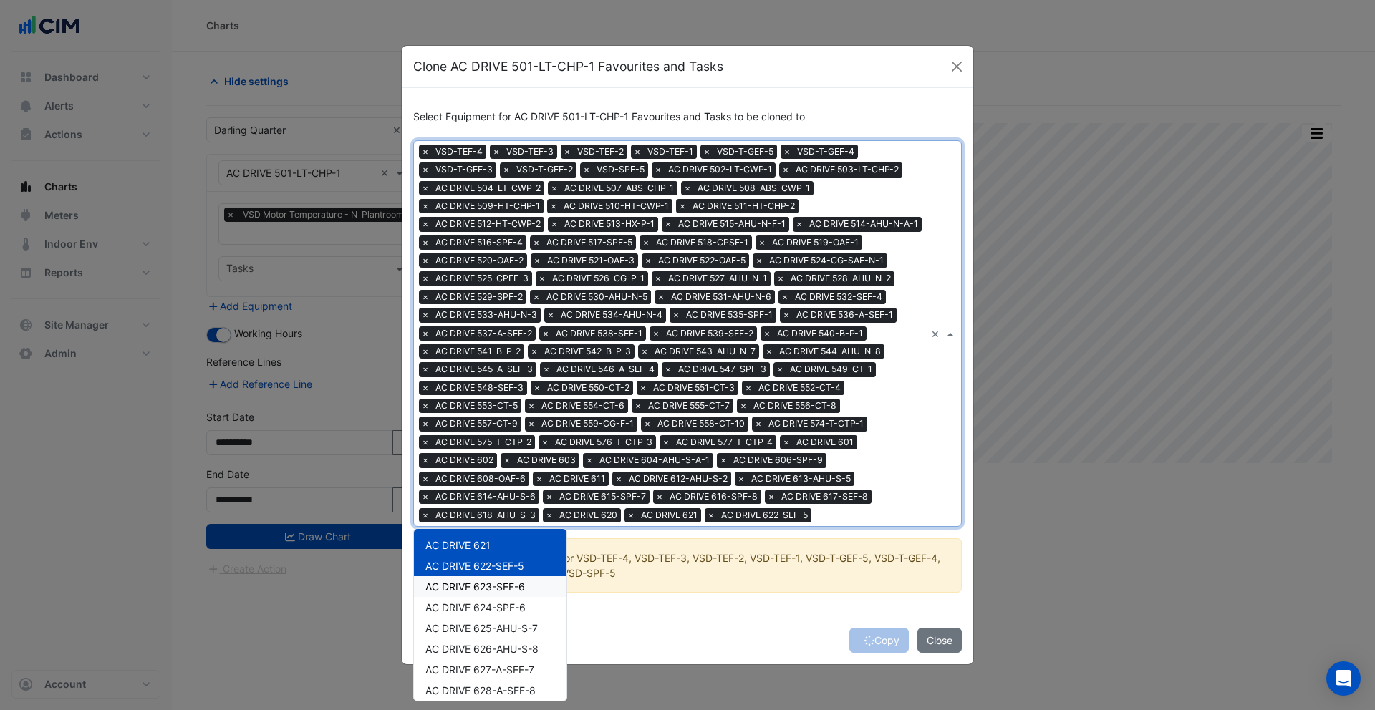
click at [488, 592] on span "AC DRIVE 623-SEF-6" at bounding box center [475, 587] width 100 height 12
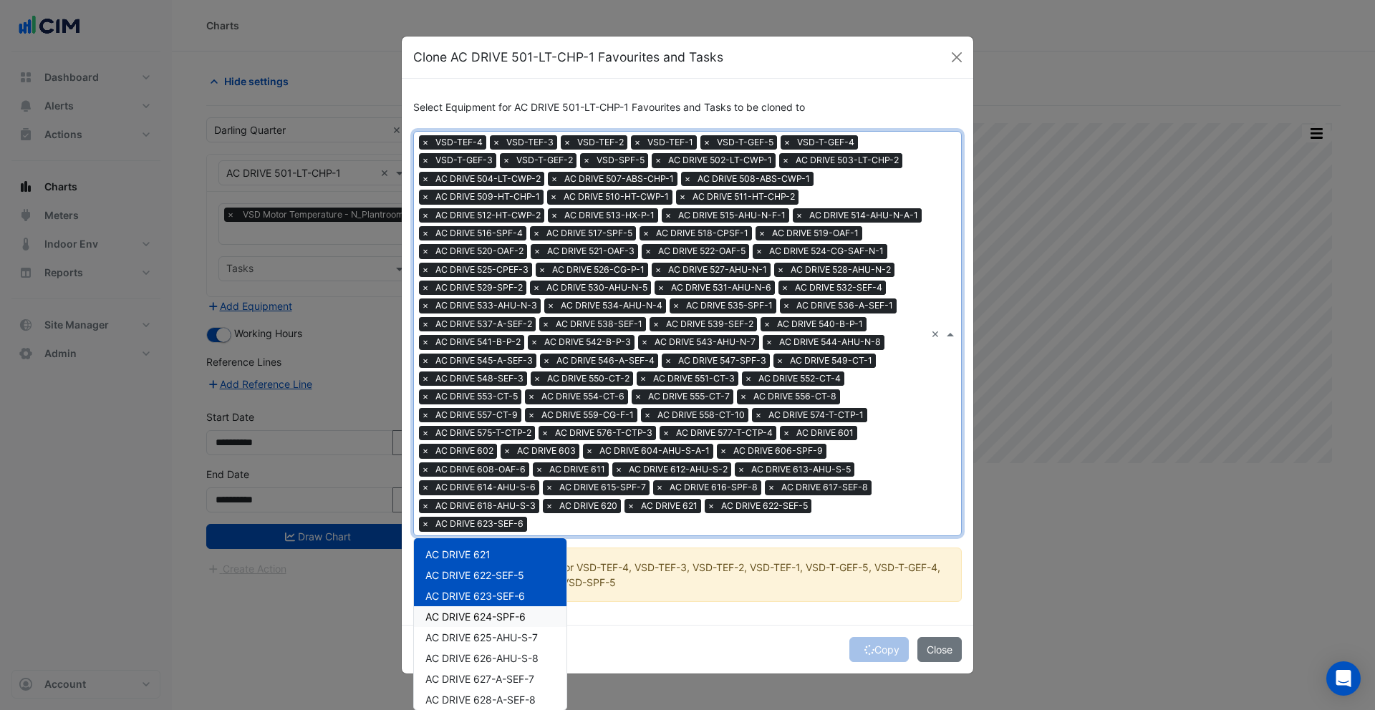
click at [488, 615] on span "AC DRIVE 624-SPF-6" at bounding box center [475, 617] width 100 height 12
click at [488, 630] on span "AC DRIVE 625-AHU-S-7" at bounding box center [481, 636] width 112 height 12
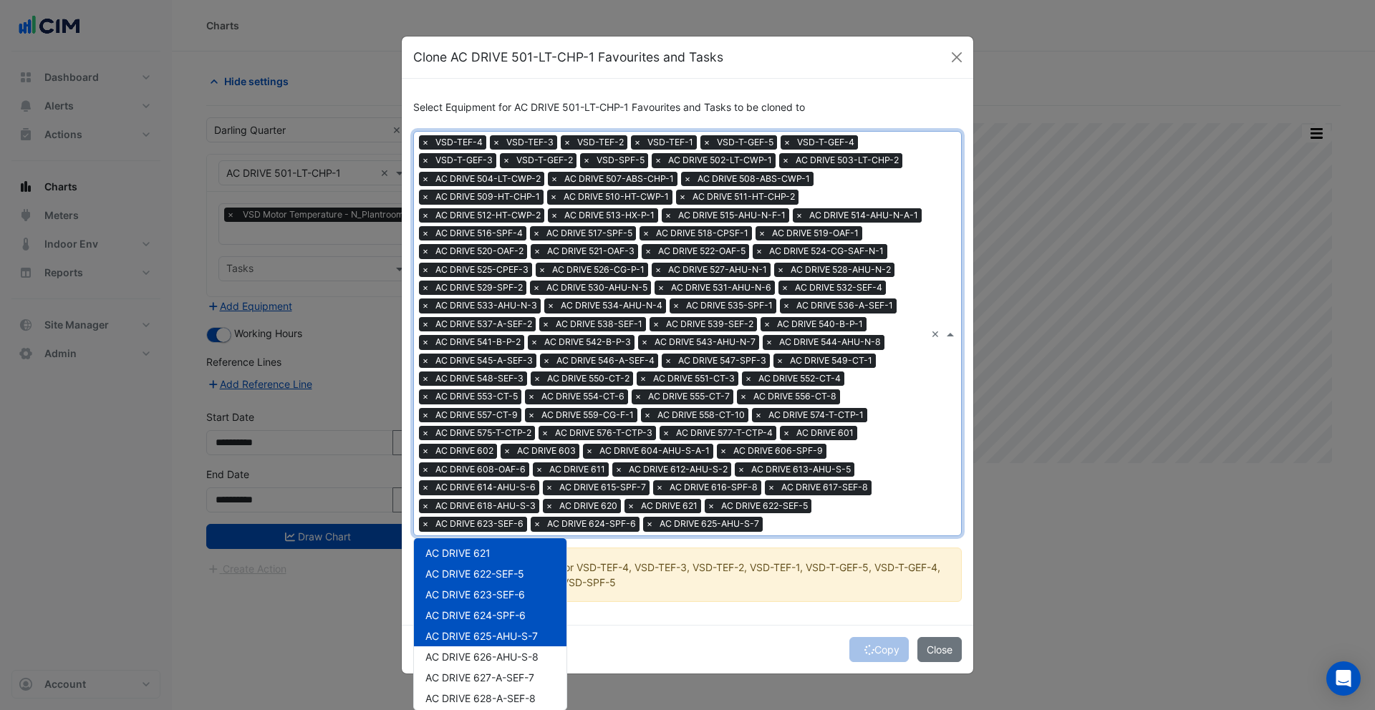
scroll to position [1591, 0]
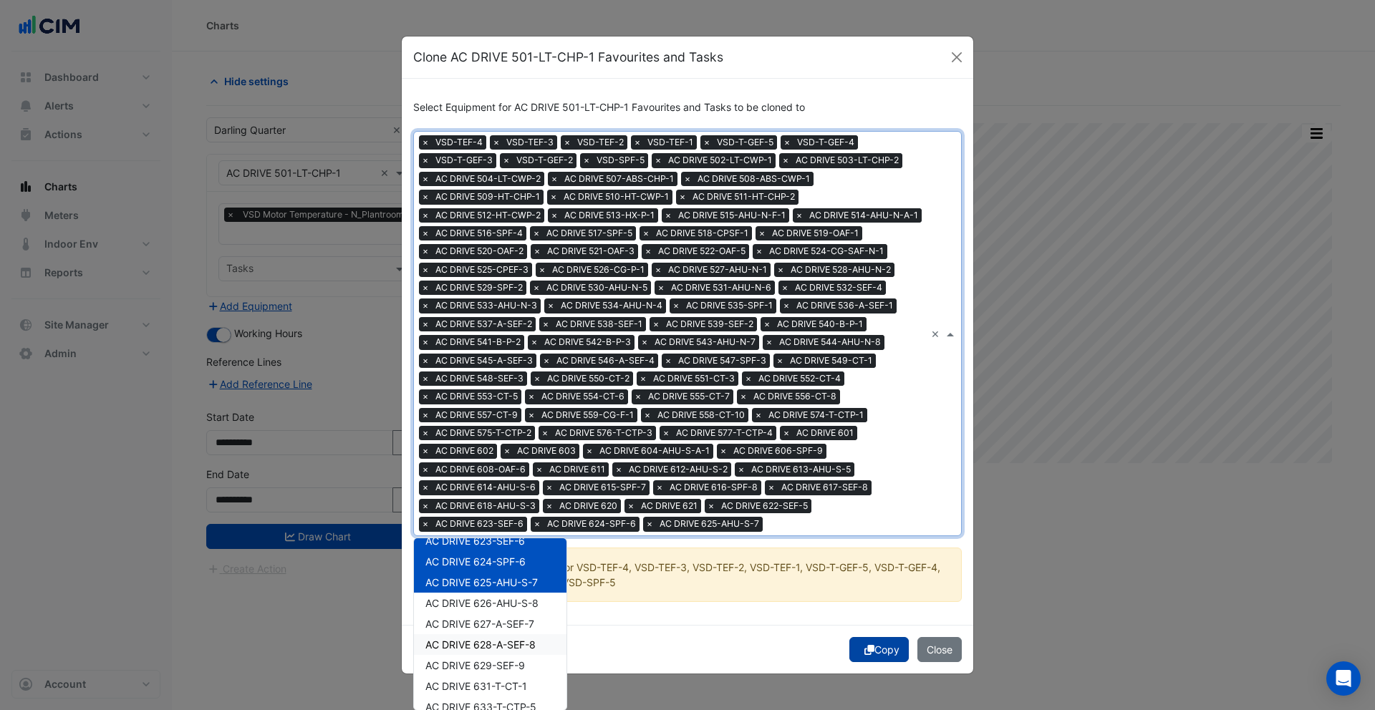
click at [869, 654] on icon "submit" at bounding box center [869, 650] width 10 height 10
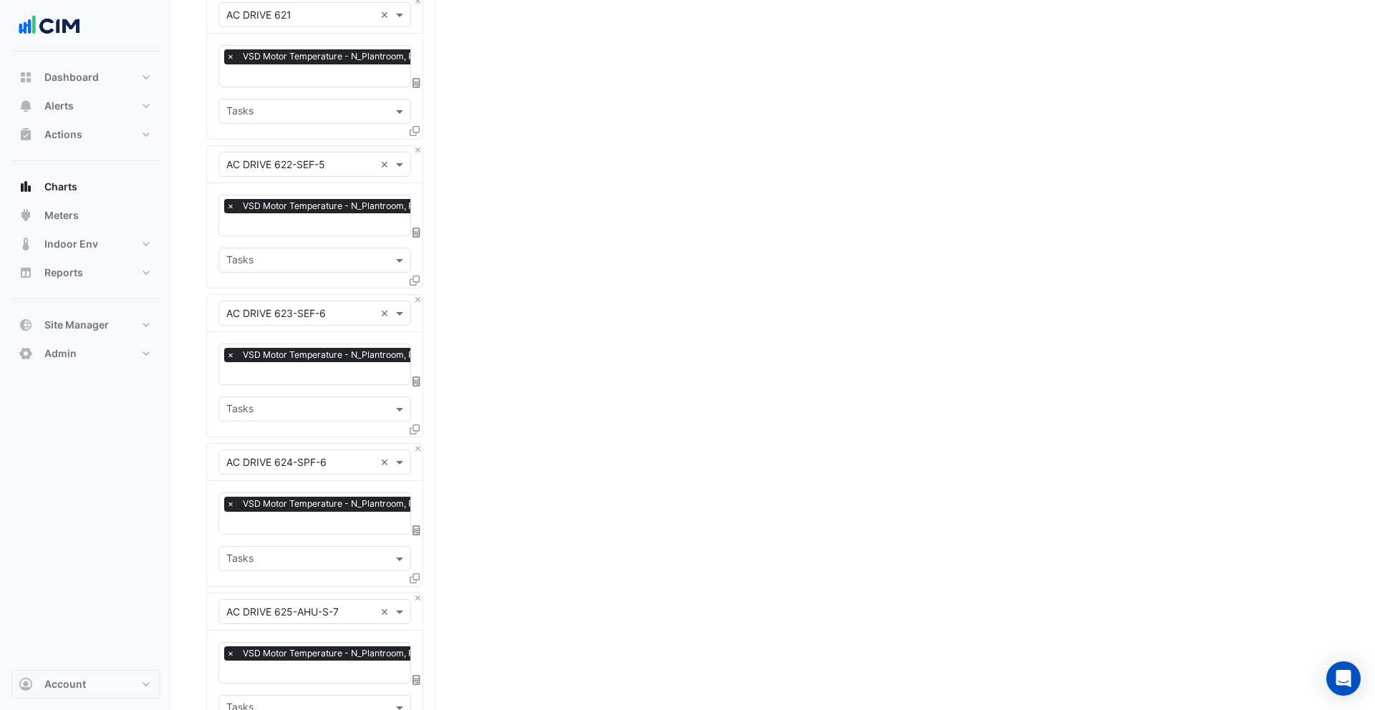
scroll to position [11549, 0]
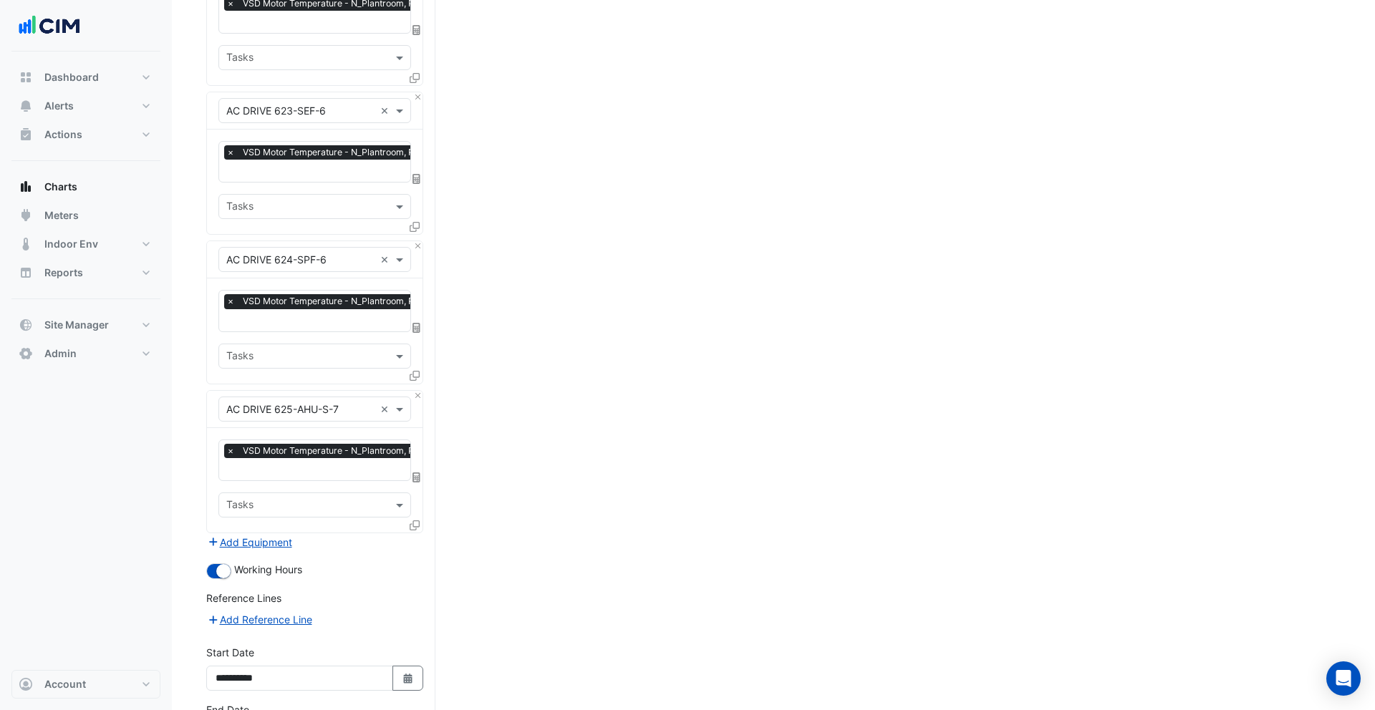
click at [411, 519] on fa-icon at bounding box center [414, 525] width 10 height 12
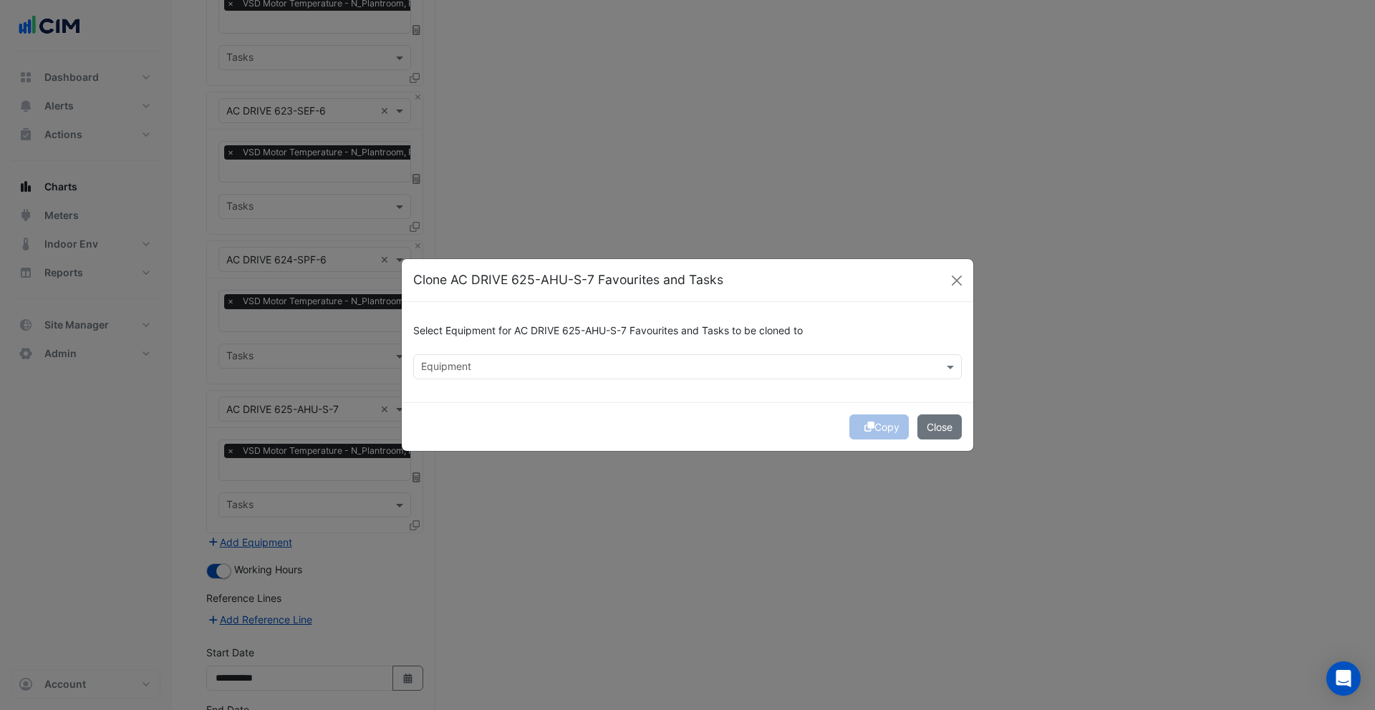
click at [485, 374] on input "text" at bounding box center [679, 368] width 516 height 15
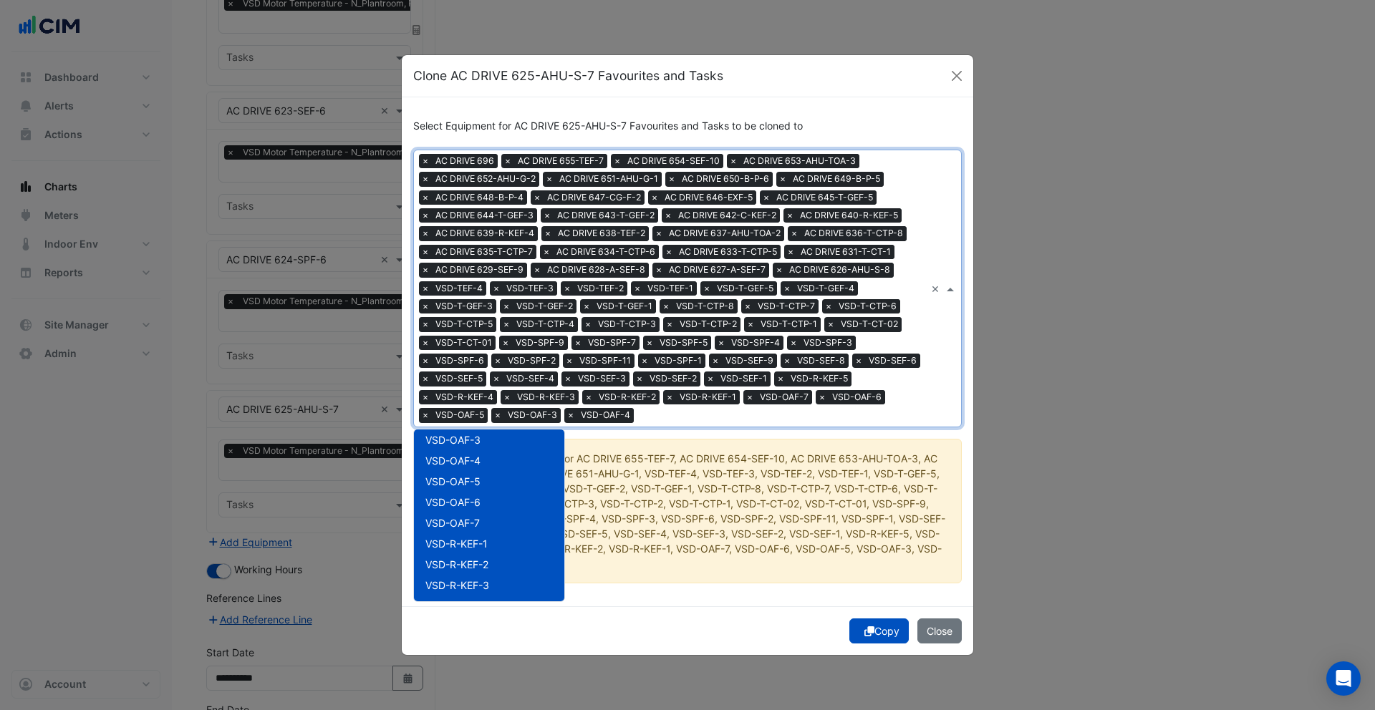
scroll to position [1977, 0]
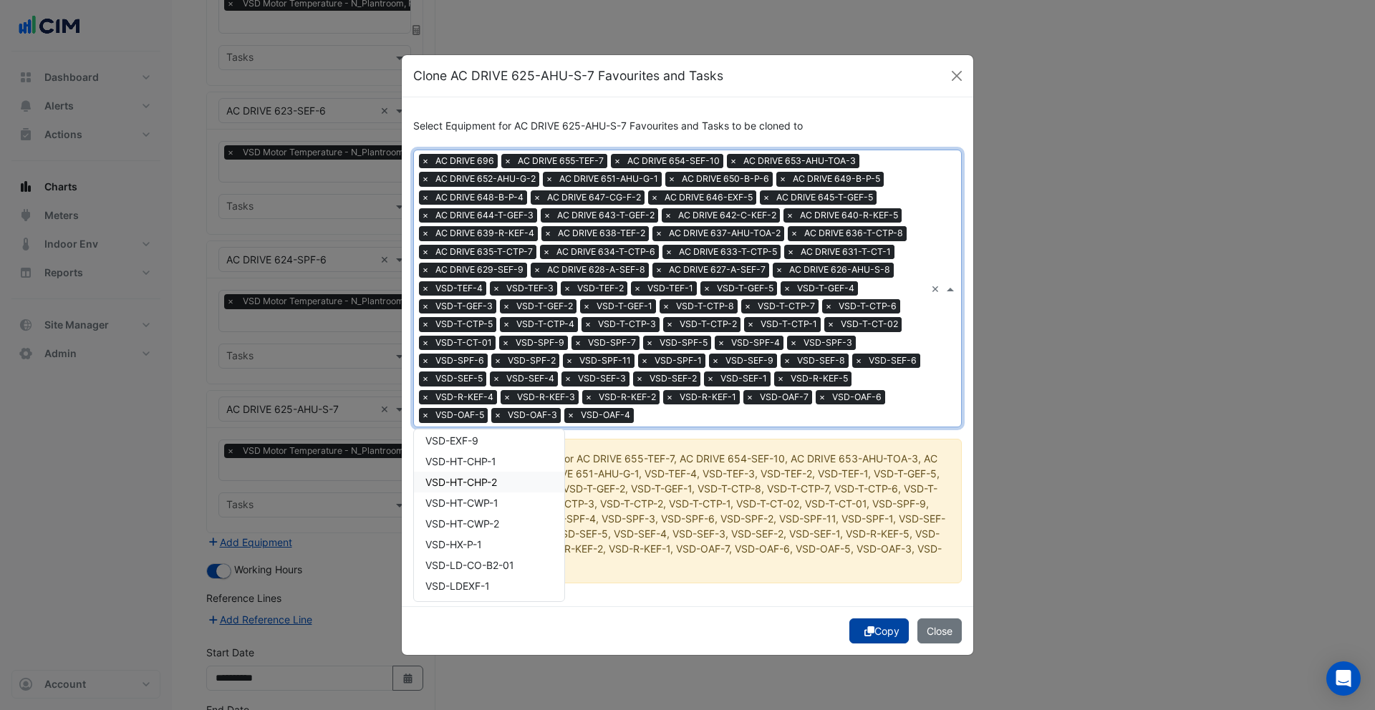
click at [883, 639] on button "Copy" at bounding box center [878, 631] width 59 height 25
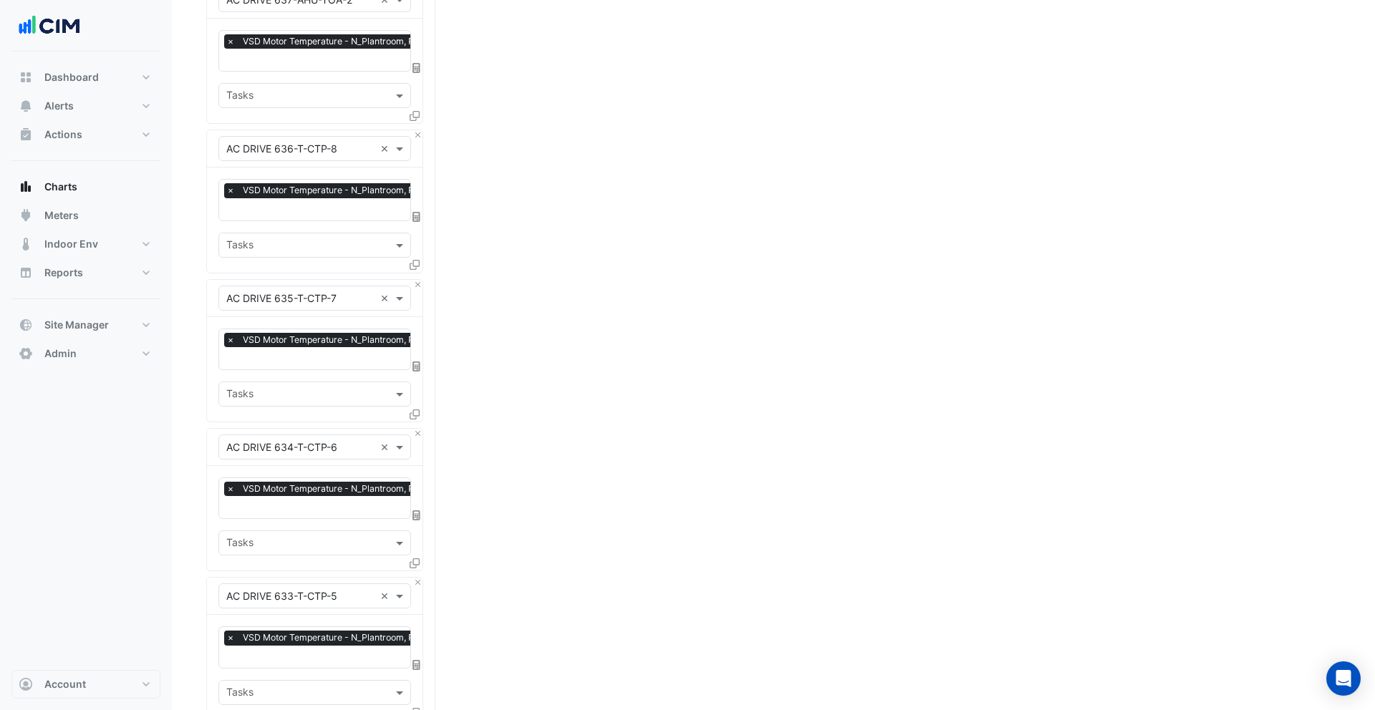
scroll to position [14947, 0]
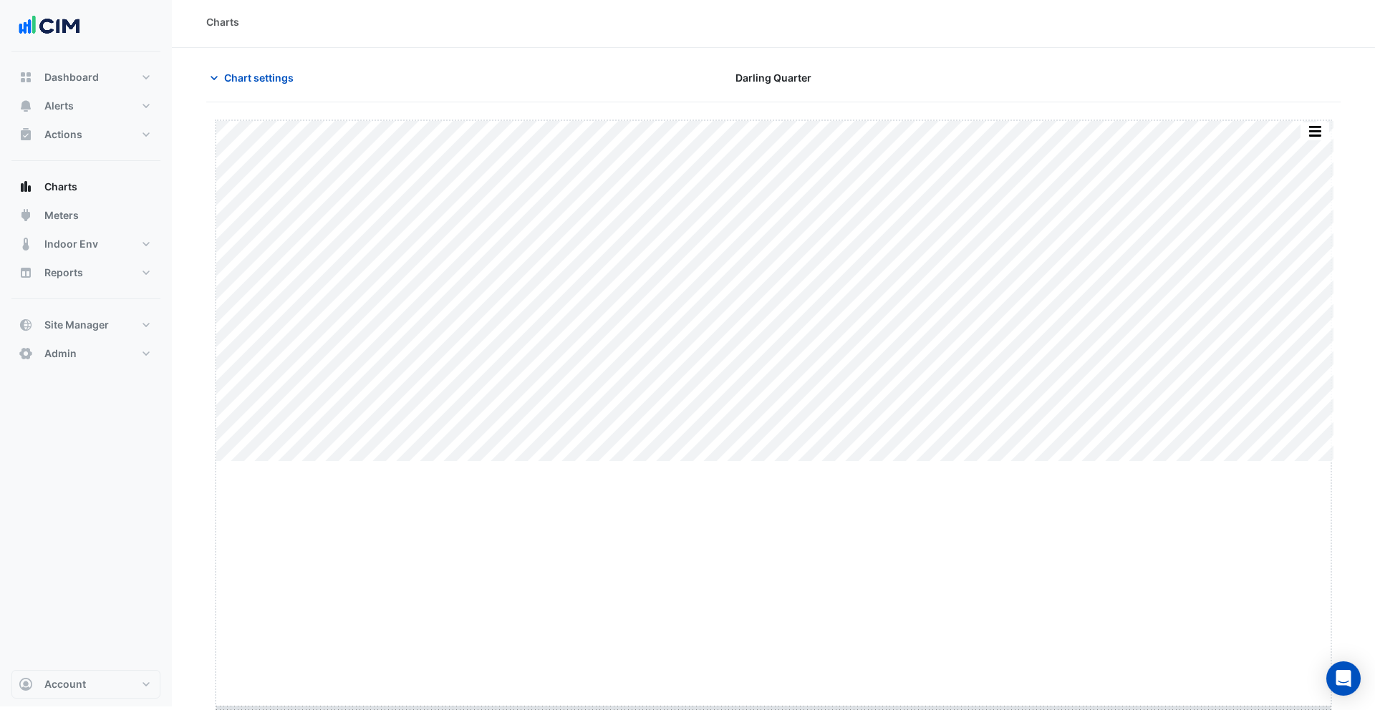
drag, startPoint x: 770, startPoint y: 466, endPoint x: 778, endPoint y: 707, distance: 240.7
click at [778, 707] on html "Charts Chart settings Darling Quarter Full Size Split by Equip Split All Print …" at bounding box center [687, 351] width 1375 height 710
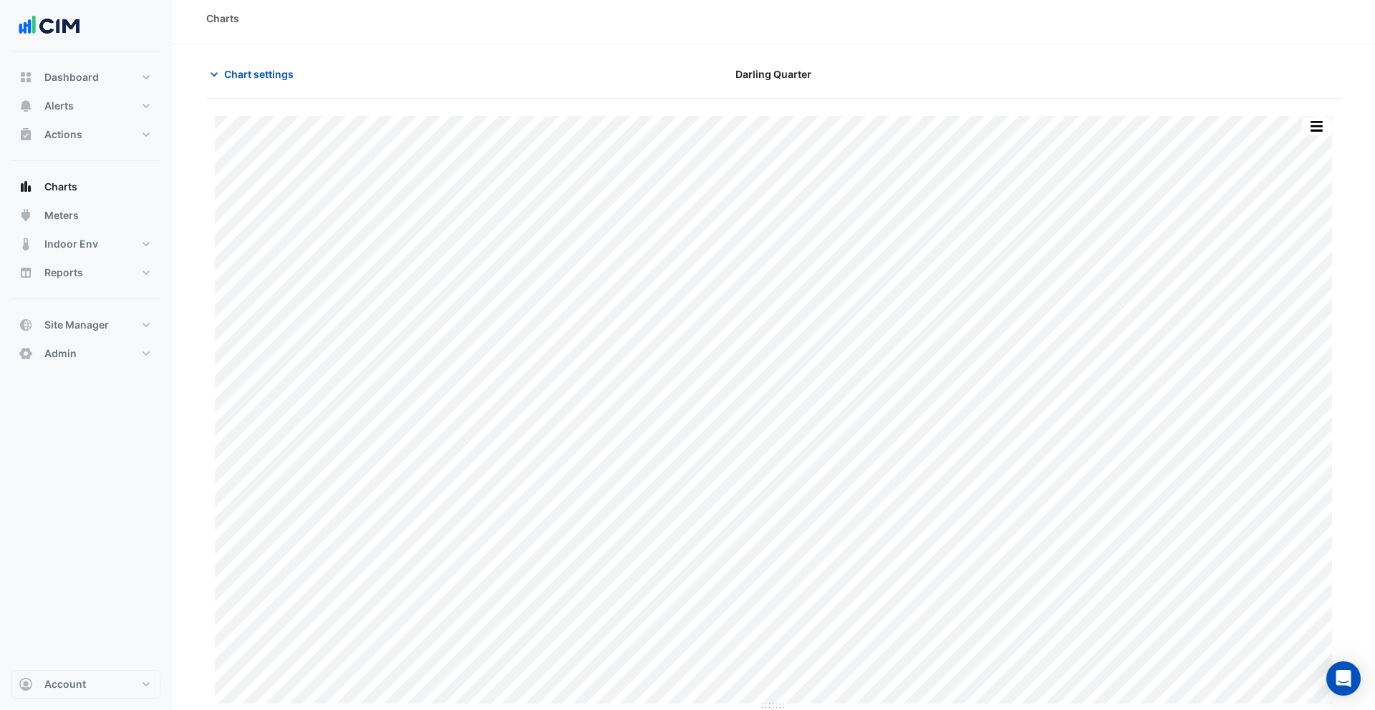
scroll to position [6, 0]
click at [1321, 128] on button "button" at bounding box center [1316, 127] width 29 height 18
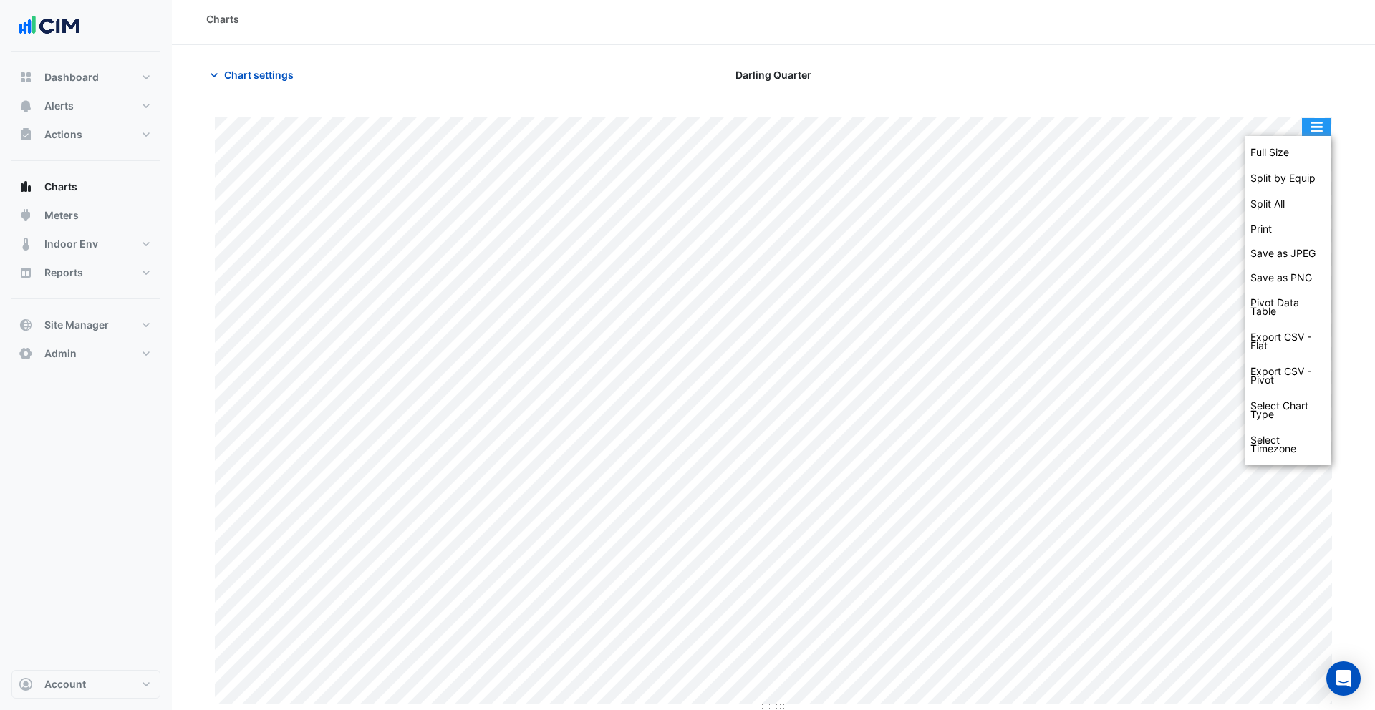
scroll to position [5, 0]
click at [1296, 199] on div "Split All" at bounding box center [1287, 206] width 86 height 26
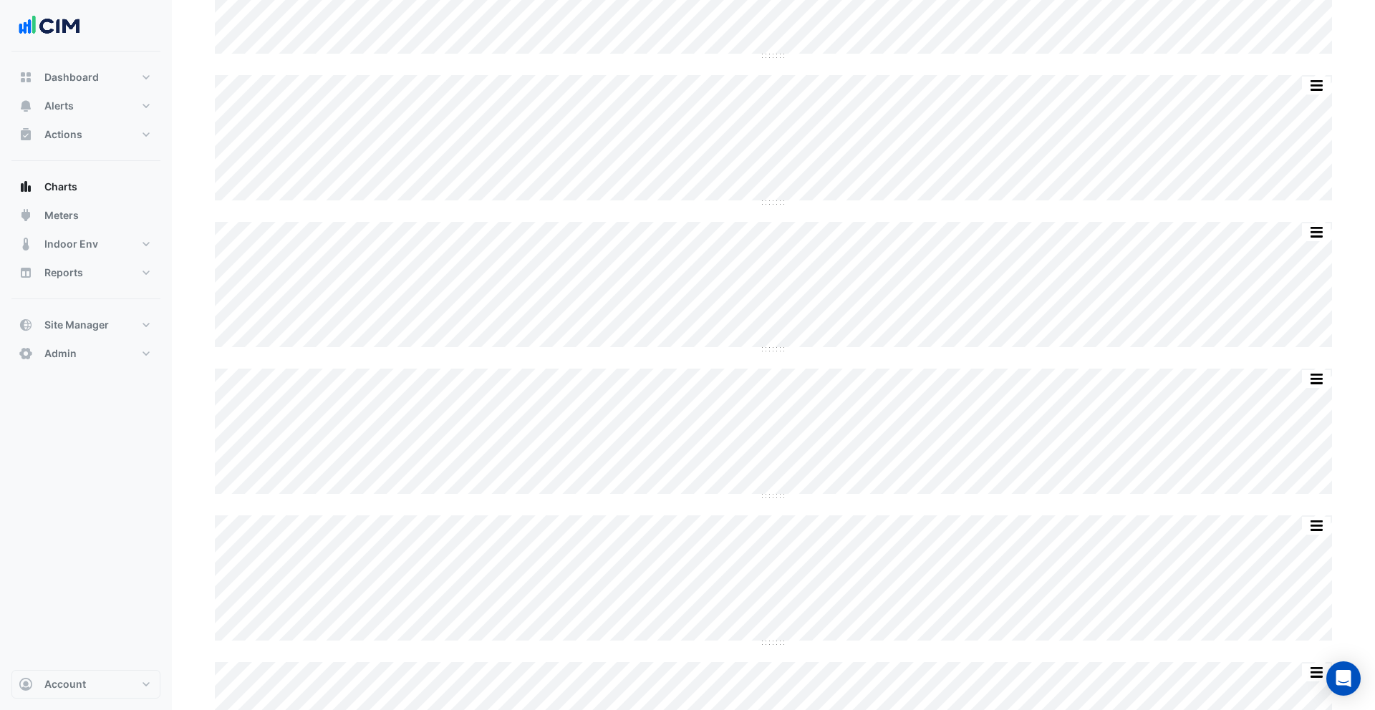
scroll to position [3517, 0]
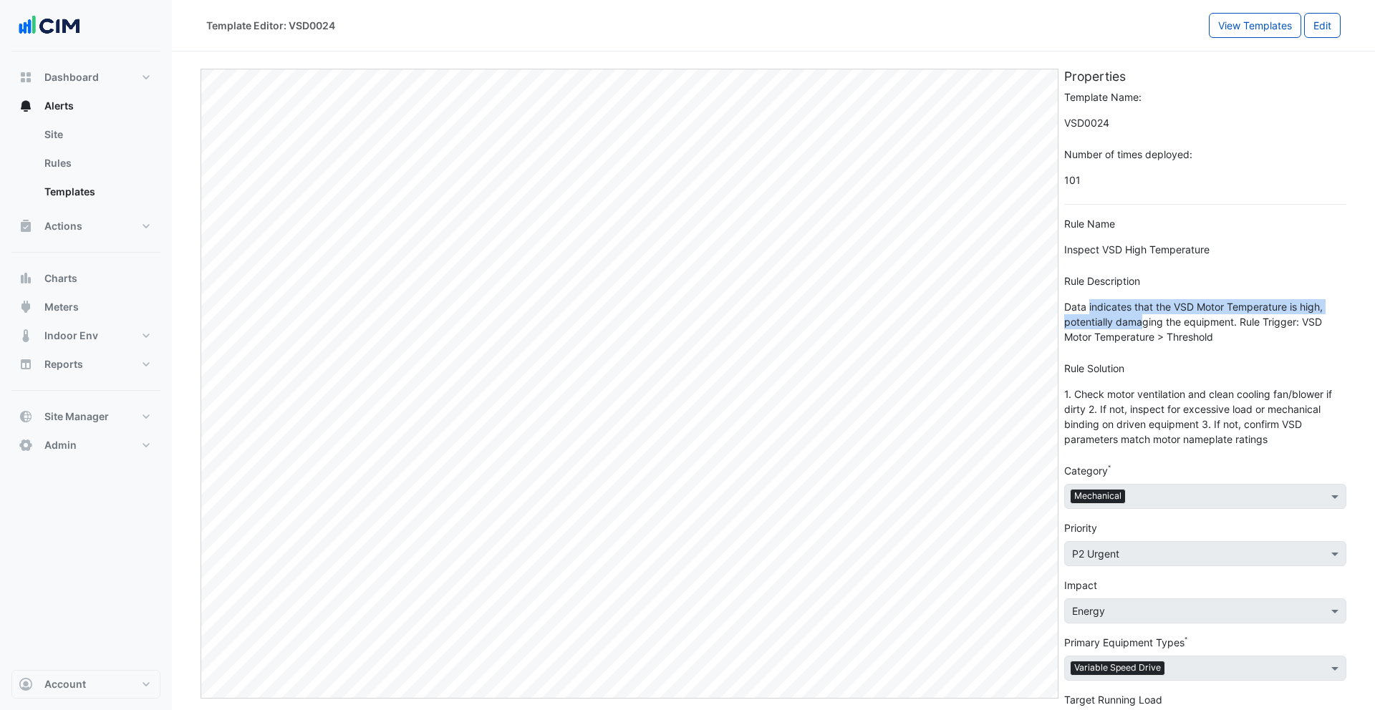
drag, startPoint x: 1089, startPoint y: 307, endPoint x: 1141, endPoint y: 325, distance: 55.2
click at [1141, 325] on span "Data indicates that the VSD Motor Temperature is high, potentially damaging the…" at bounding box center [1205, 321] width 282 height 55
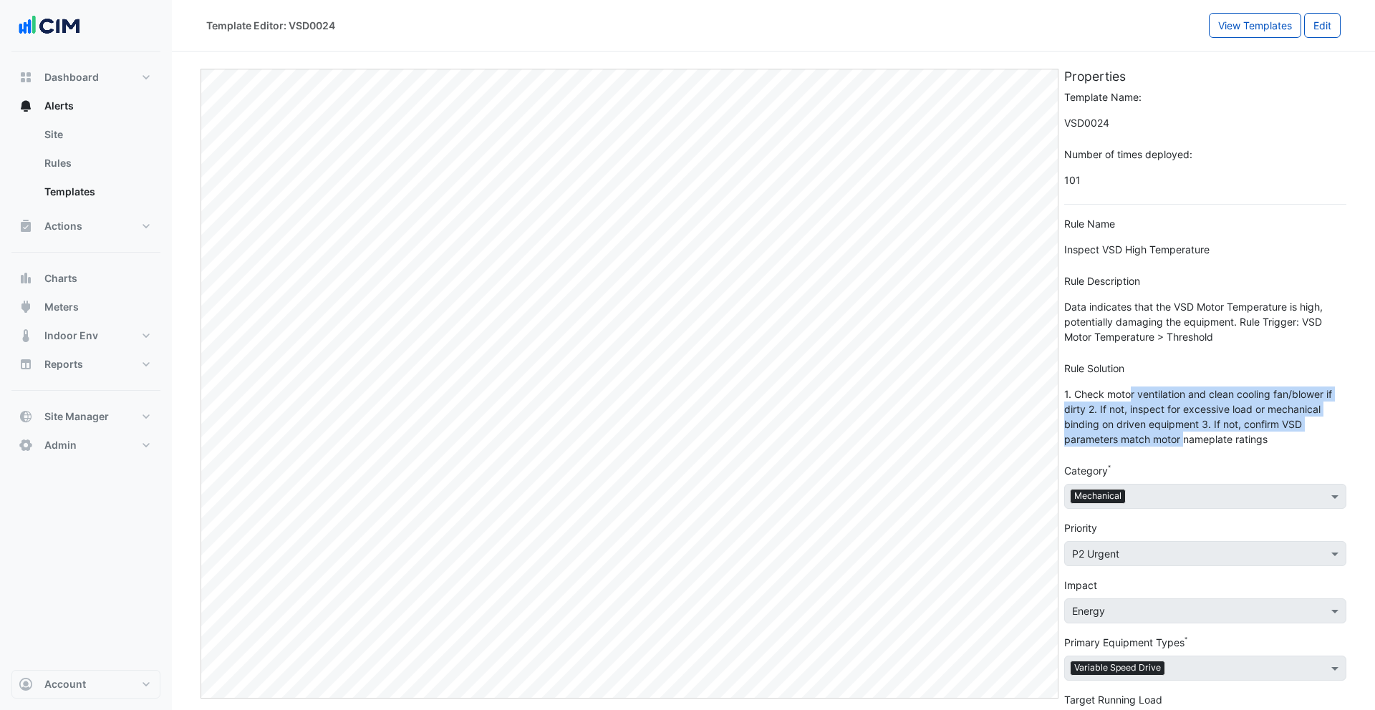
drag, startPoint x: 1130, startPoint y: 397, endPoint x: 1153, endPoint y: 427, distance: 37.8
click at [1186, 440] on span "1. Check motor ventilation and clean cooling fan/blower if dirty 2. If not, ins…" at bounding box center [1205, 417] width 282 height 70
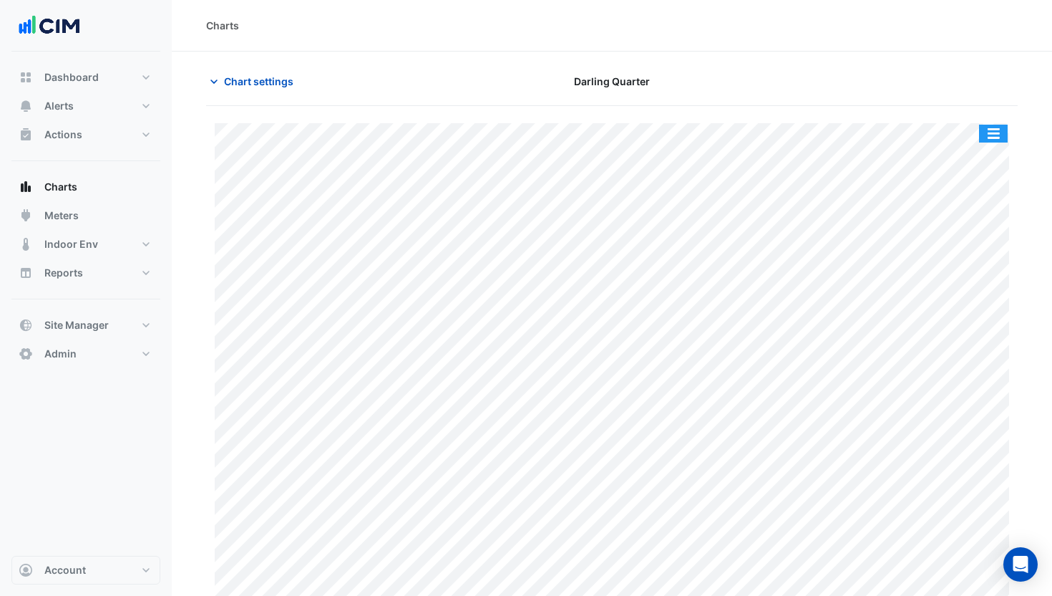
click at [1000, 139] on button "button" at bounding box center [993, 134] width 29 height 18
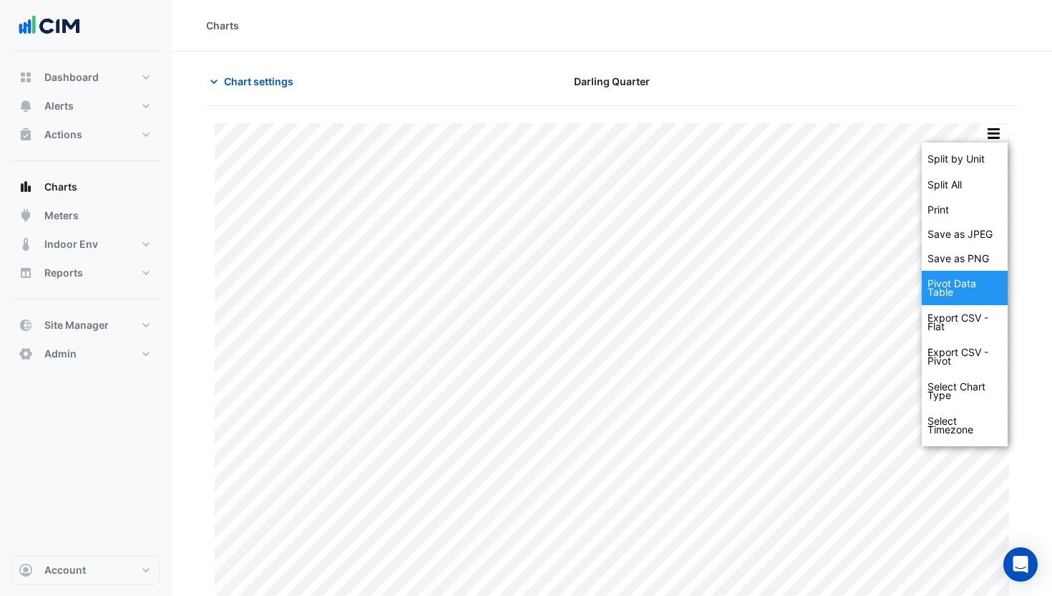
click at [989, 278] on div "Pivot Data Table" at bounding box center [965, 288] width 86 height 34
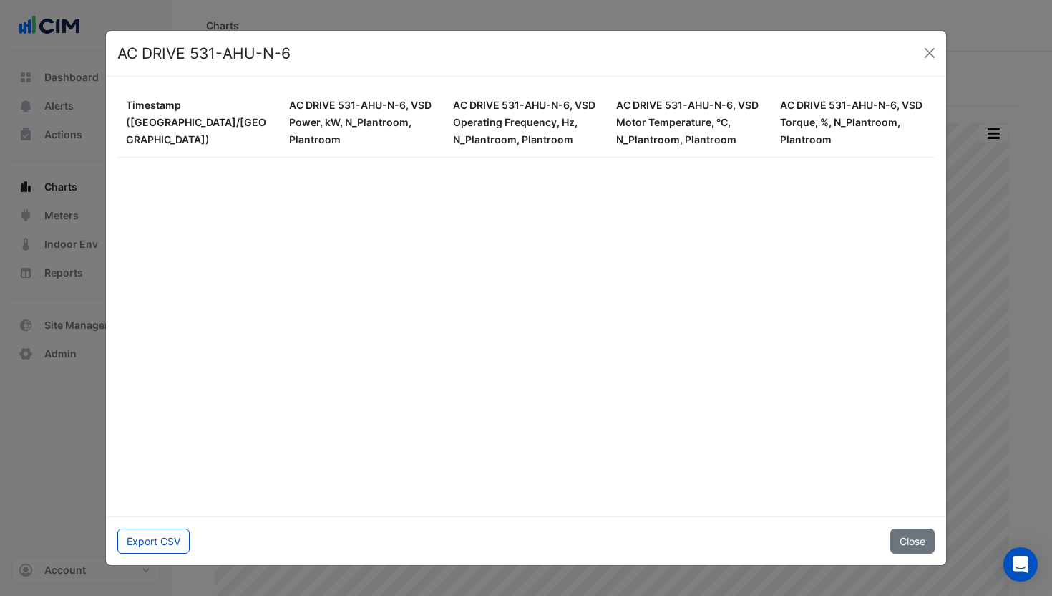
scroll to position [29791, 0]
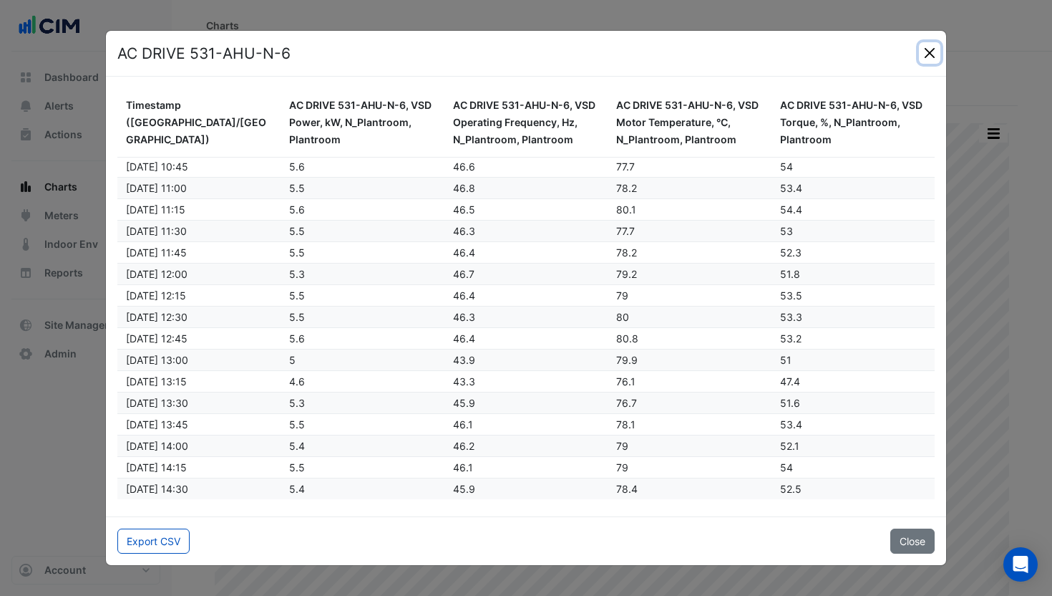
click at [926, 54] on button "Close" at bounding box center [929, 52] width 21 height 21
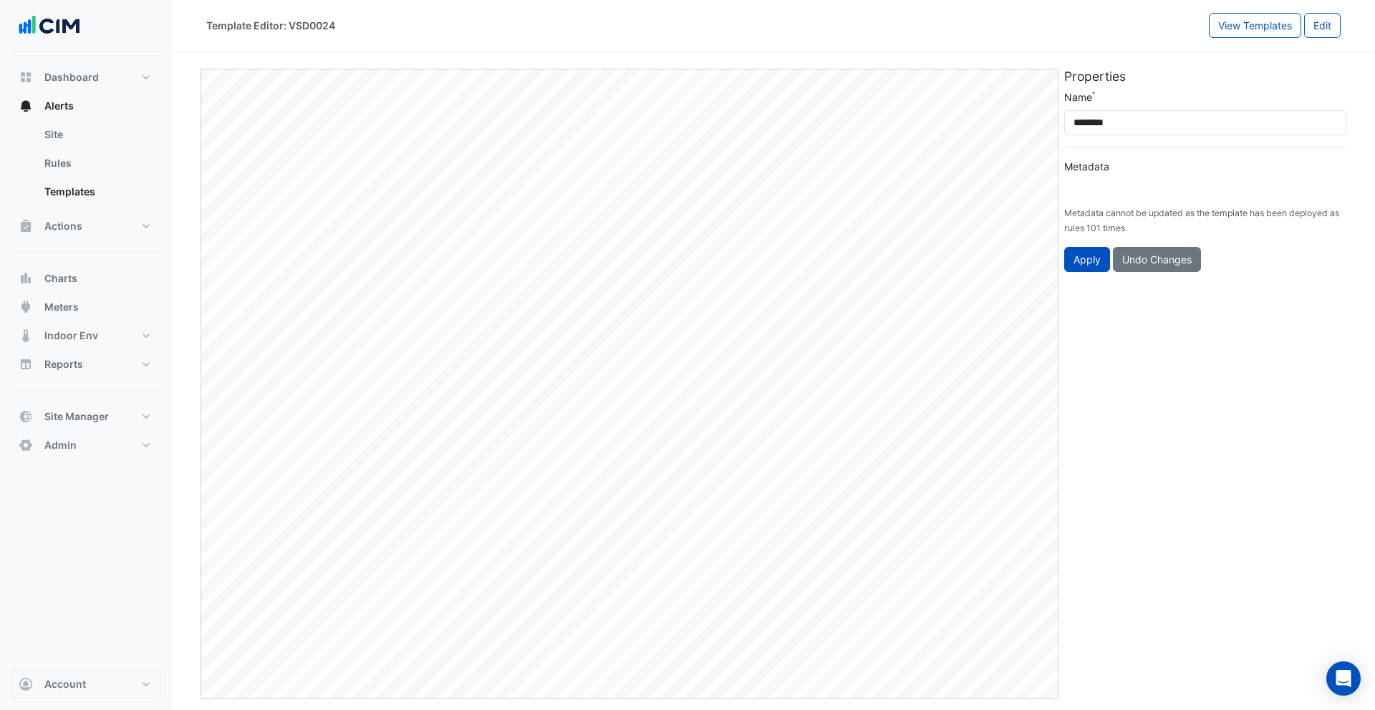
type input "**********"
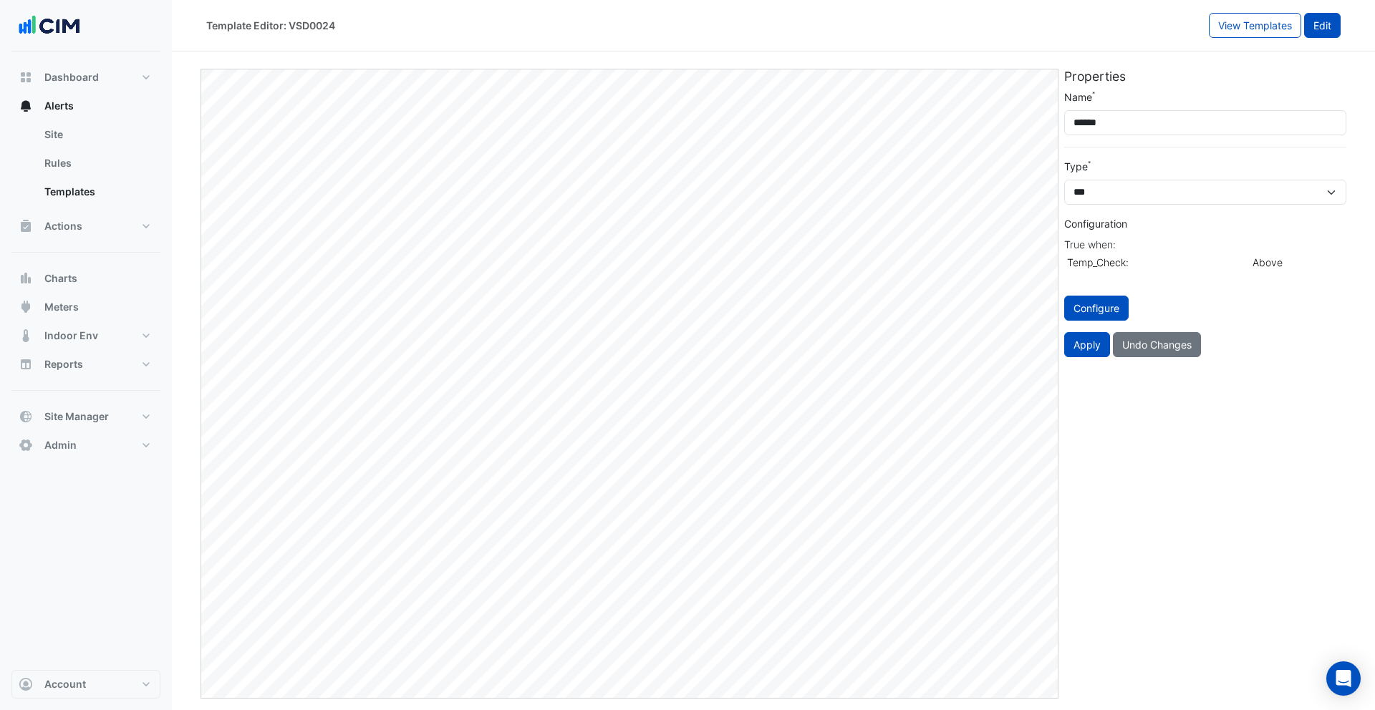
click at [1334, 22] on button "Edit" at bounding box center [1322, 25] width 37 height 25
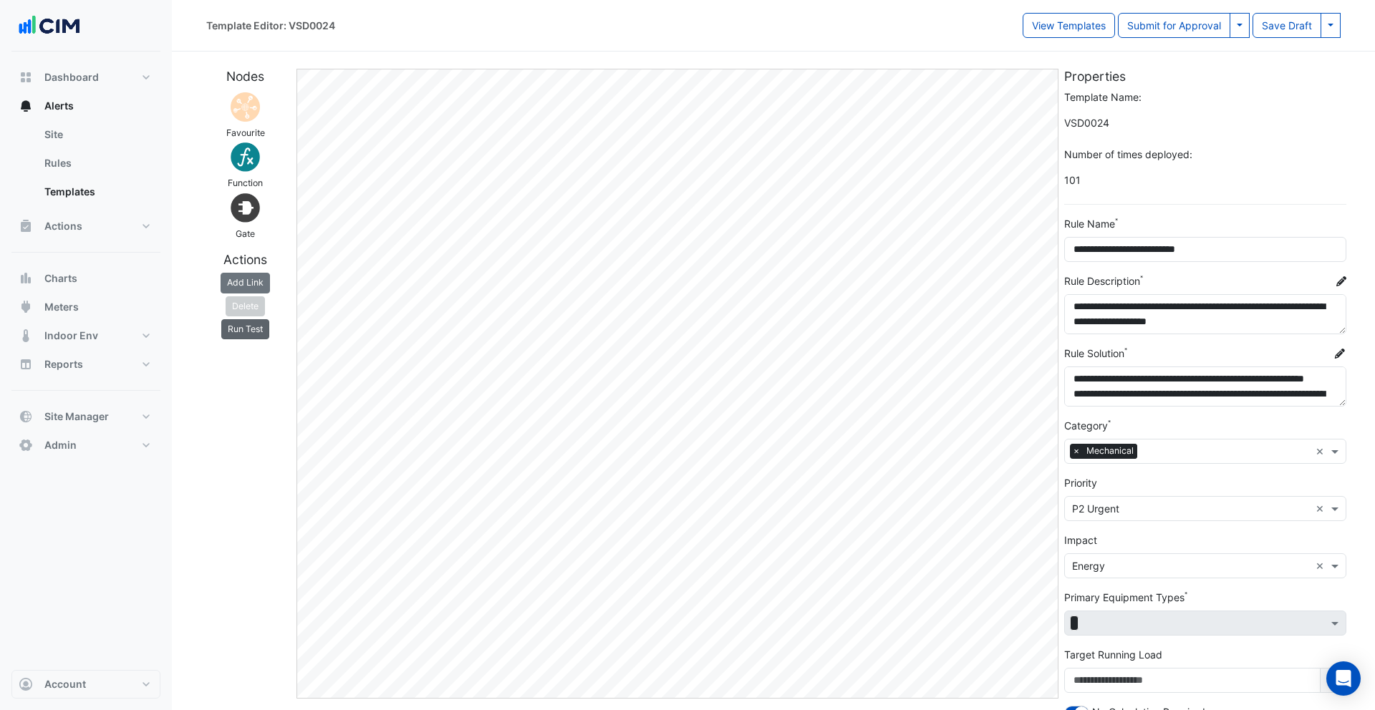
click at [243, 325] on button "Run Test" at bounding box center [245, 329] width 48 height 20
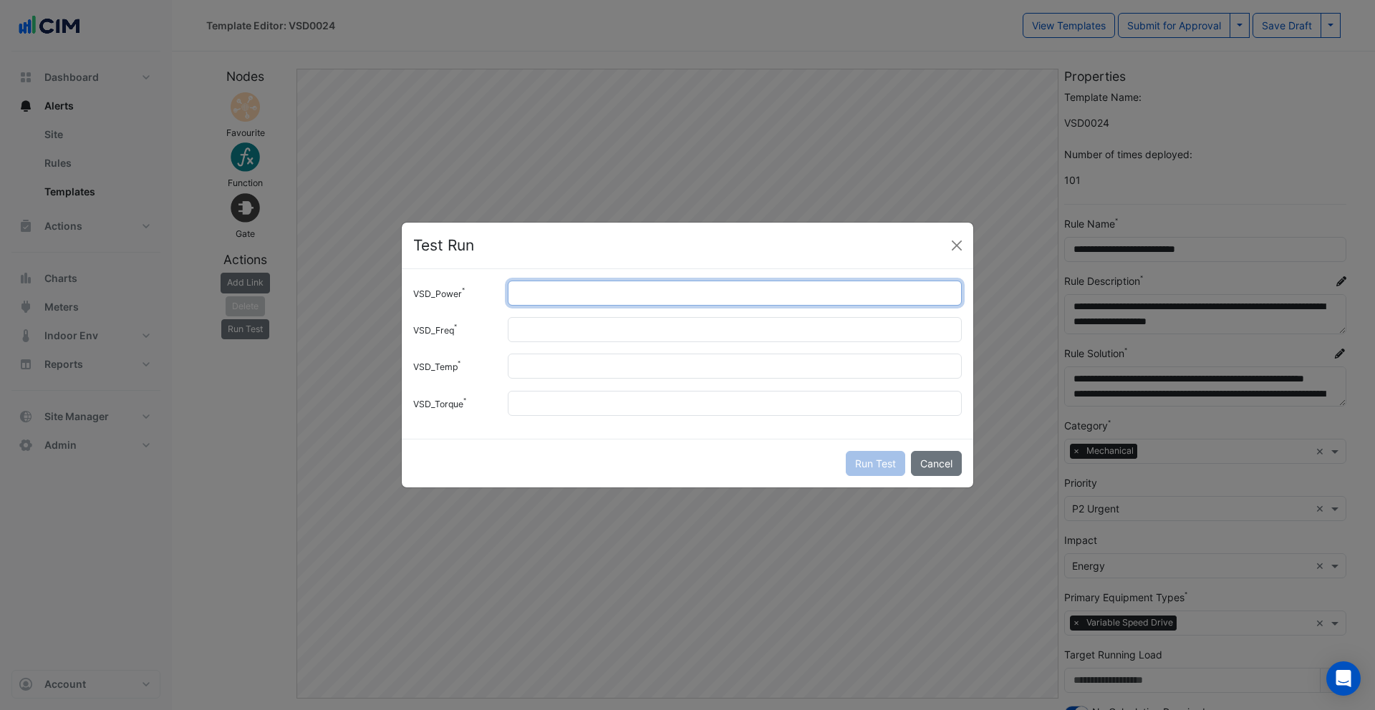
click at [550, 293] on input "VSD_Power" at bounding box center [735, 293] width 454 height 25
type input "*"
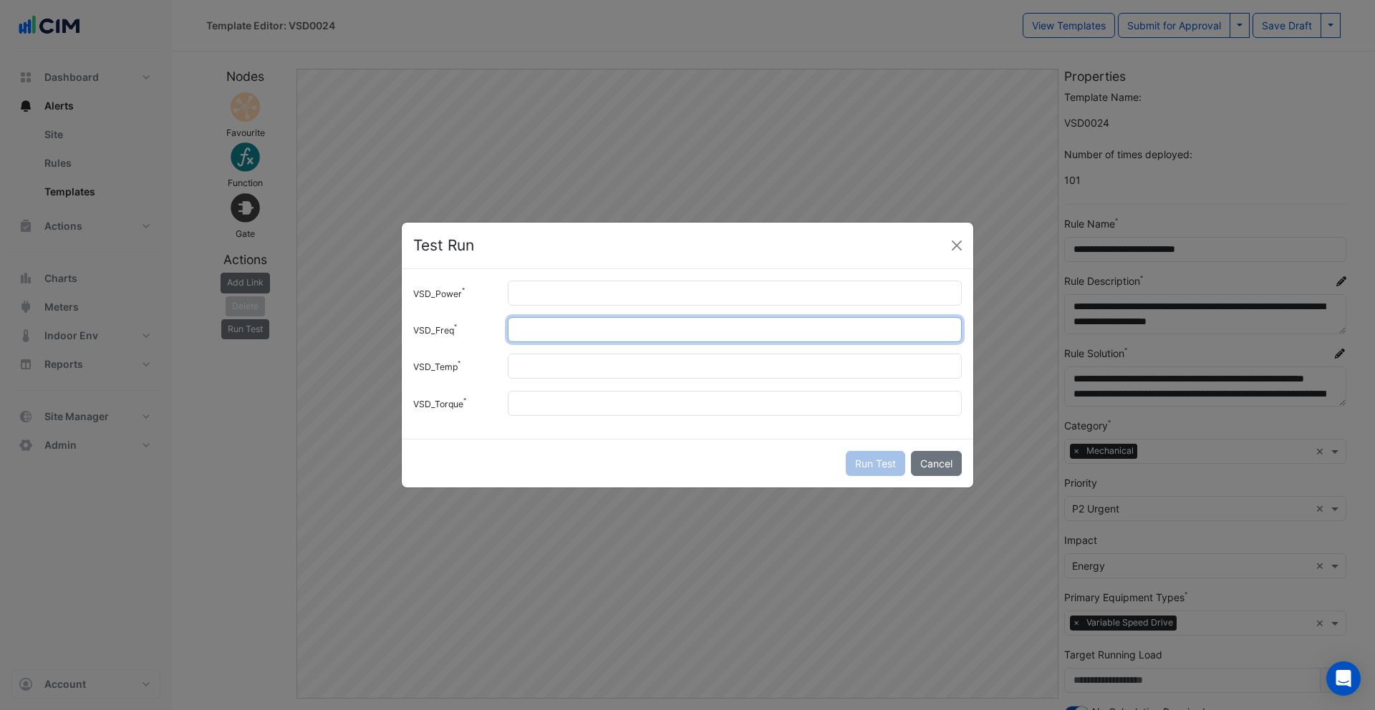
click at [543, 324] on input "VSD_Freq" at bounding box center [735, 329] width 454 height 25
type input "*"
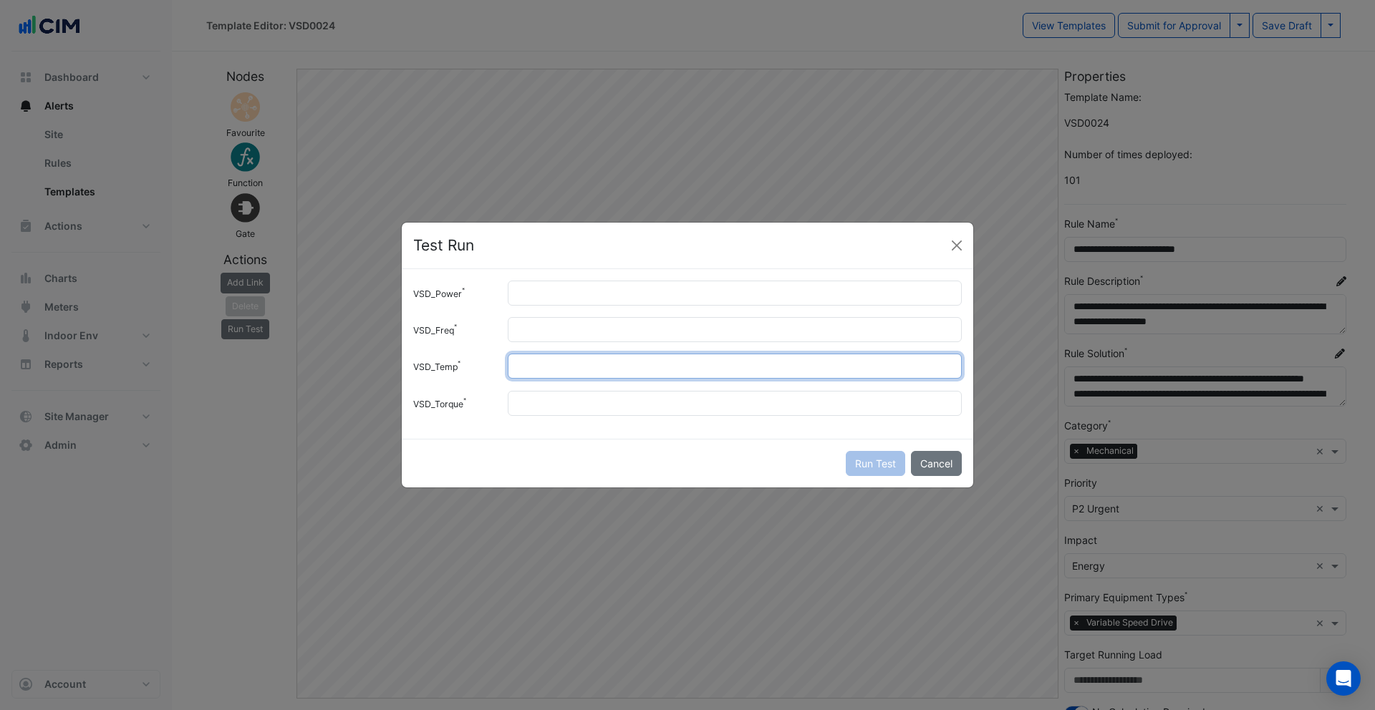
click at [564, 359] on input "VSD_Temp" at bounding box center [735, 366] width 454 height 25
type input "**"
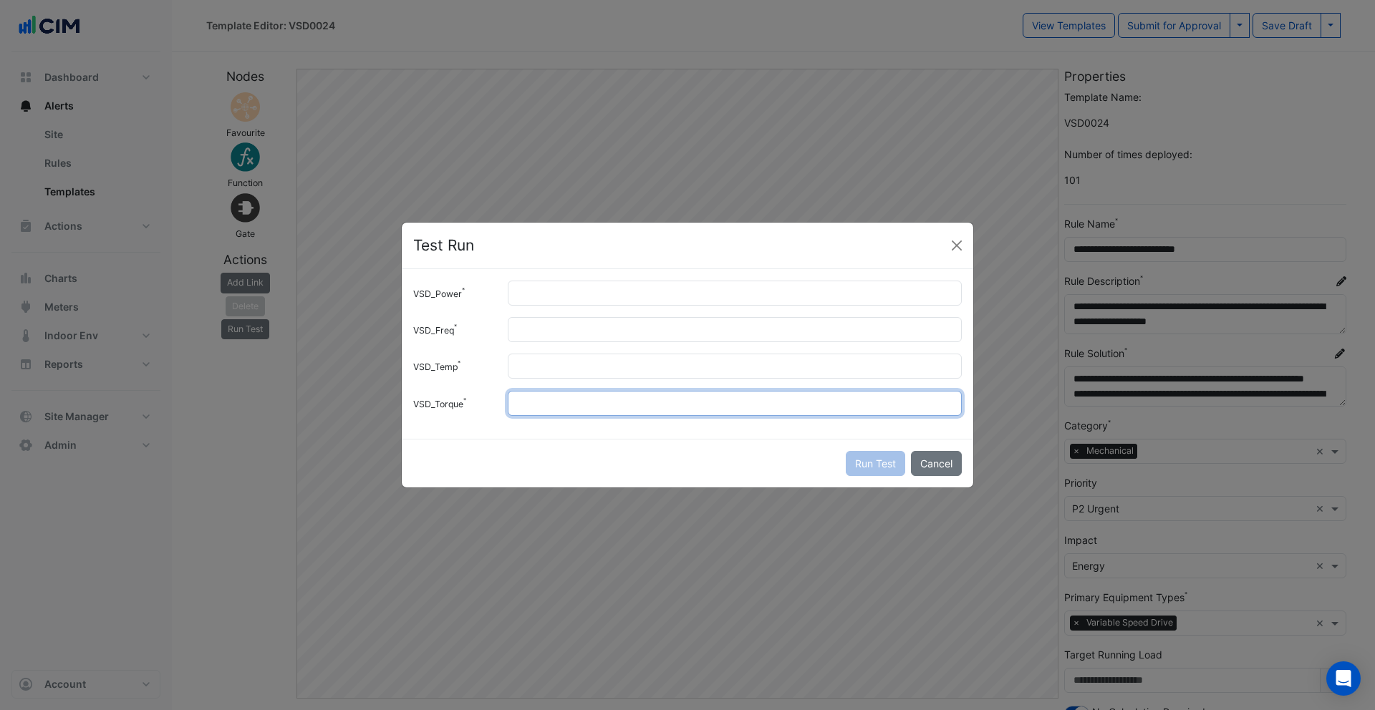
click at [563, 397] on input "VSD_Torque" at bounding box center [735, 403] width 454 height 25
type input "*"
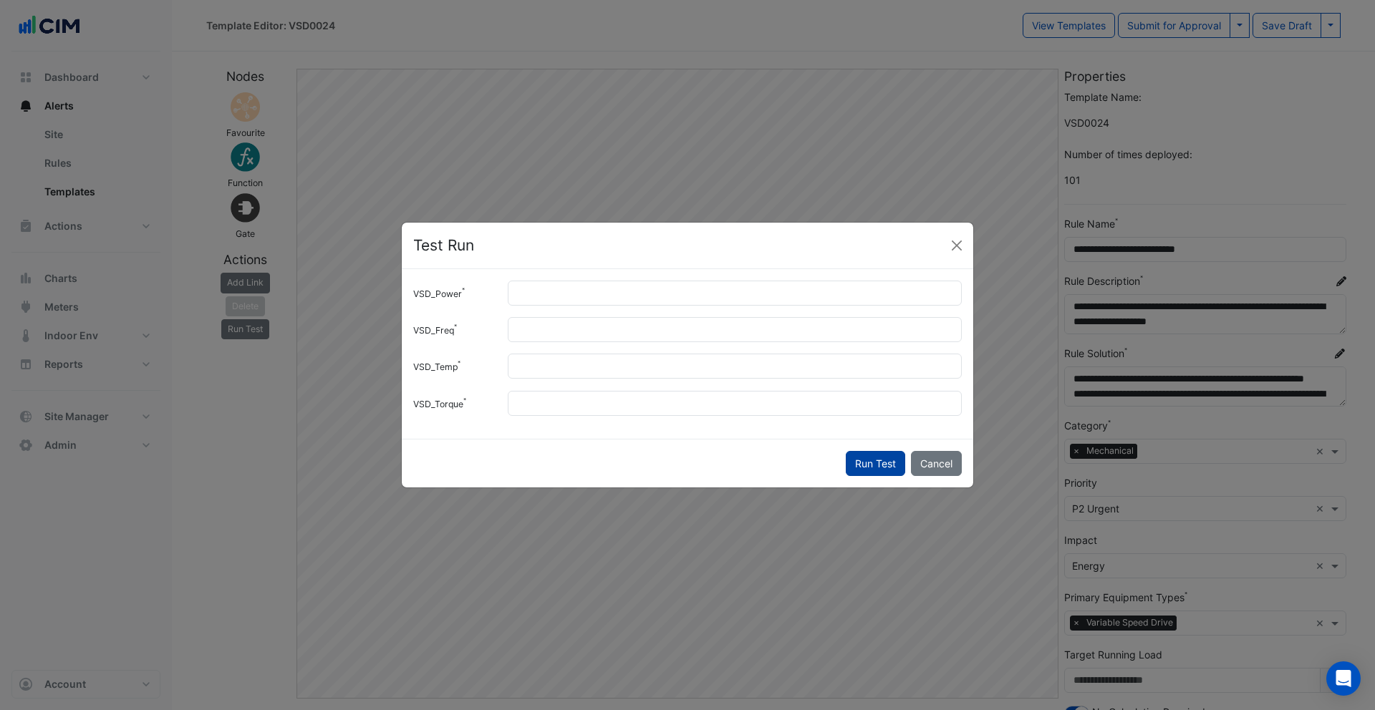
click at [853, 452] on button "Run Test" at bounding box center [874, 463] width 59 height 25
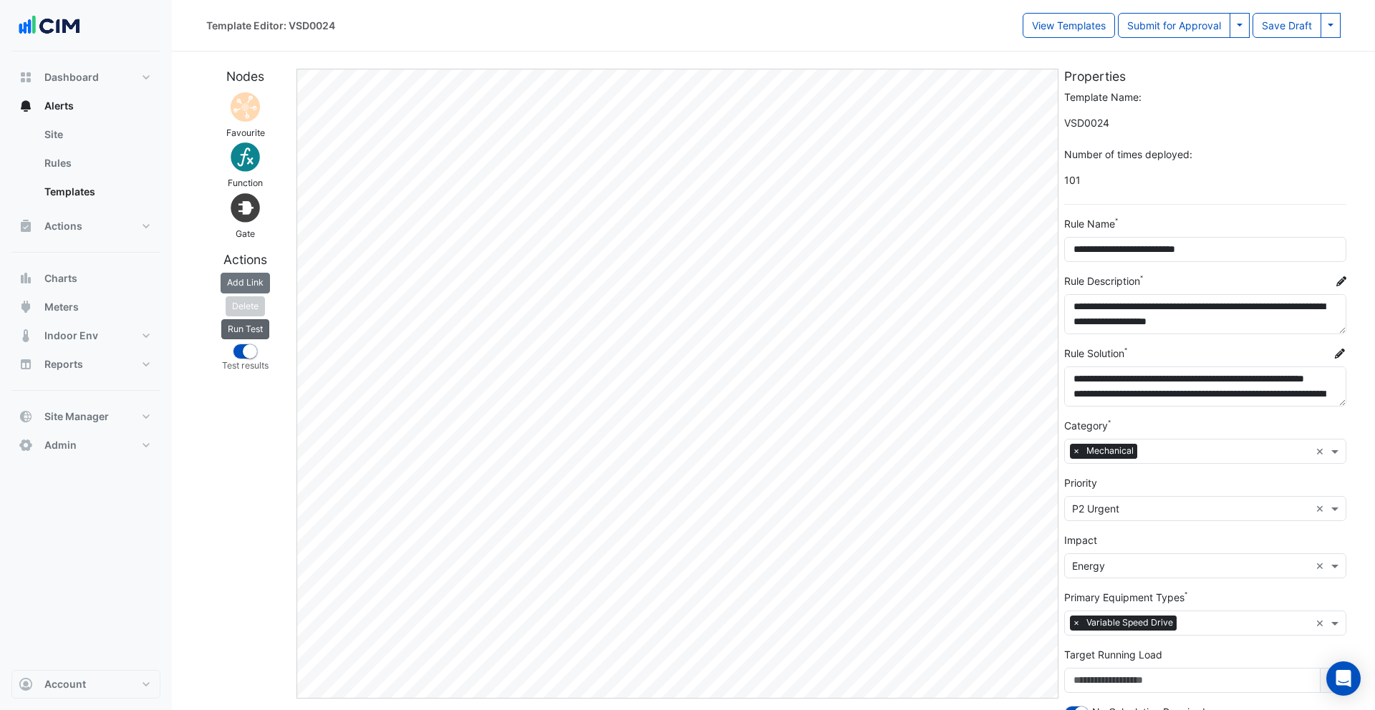
click at [248, 330] on button "Run Test" at bounding box center [245, 329] width 48 height 20
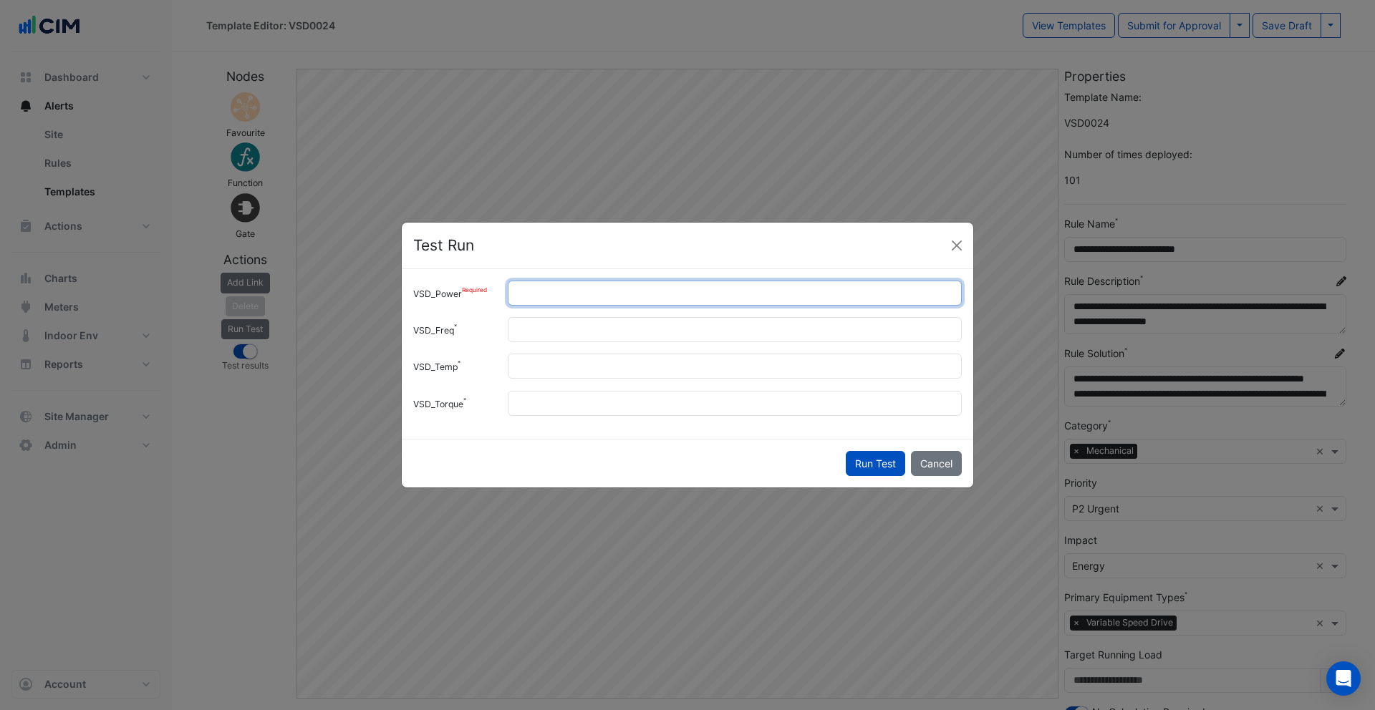
drag, startPoint x: 563, startPoint y: 293, endPoint x: 478, endPoint y: 292, distance: 85.2
click at [478, 292] on div "VSD_Power *" at bounding box center [687, 293] width 566 height 25
type input "***"
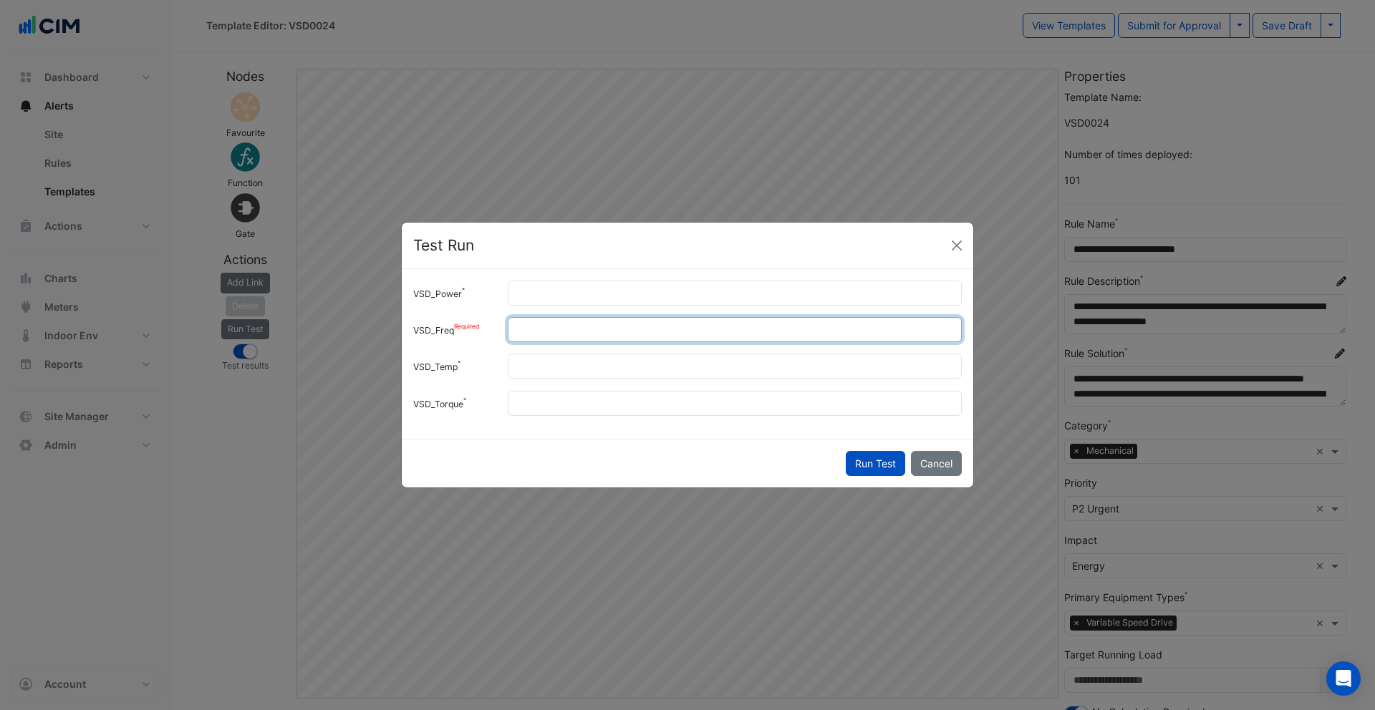
drag, startPoint x: 538, startPoint y: 332, endPoint x: 479, endPoint y: 328, distance: 59.6
click at [479, 328] on div "VSD_Freq **" at bounding box center [687, 329] width 566 height 25
type input "****"
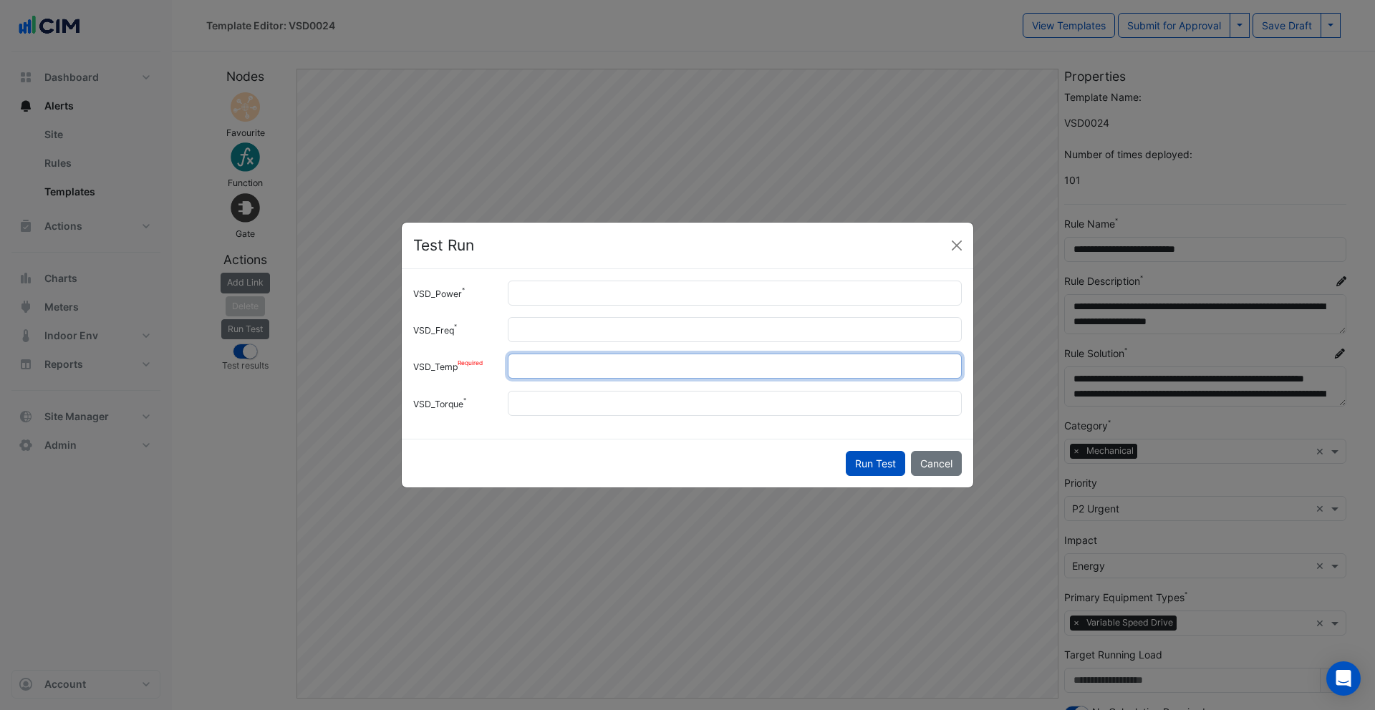
click at [457, 371] on div "VSD_Temp **" at bounding box center [687, 366] width 566 height 25
type input "****"
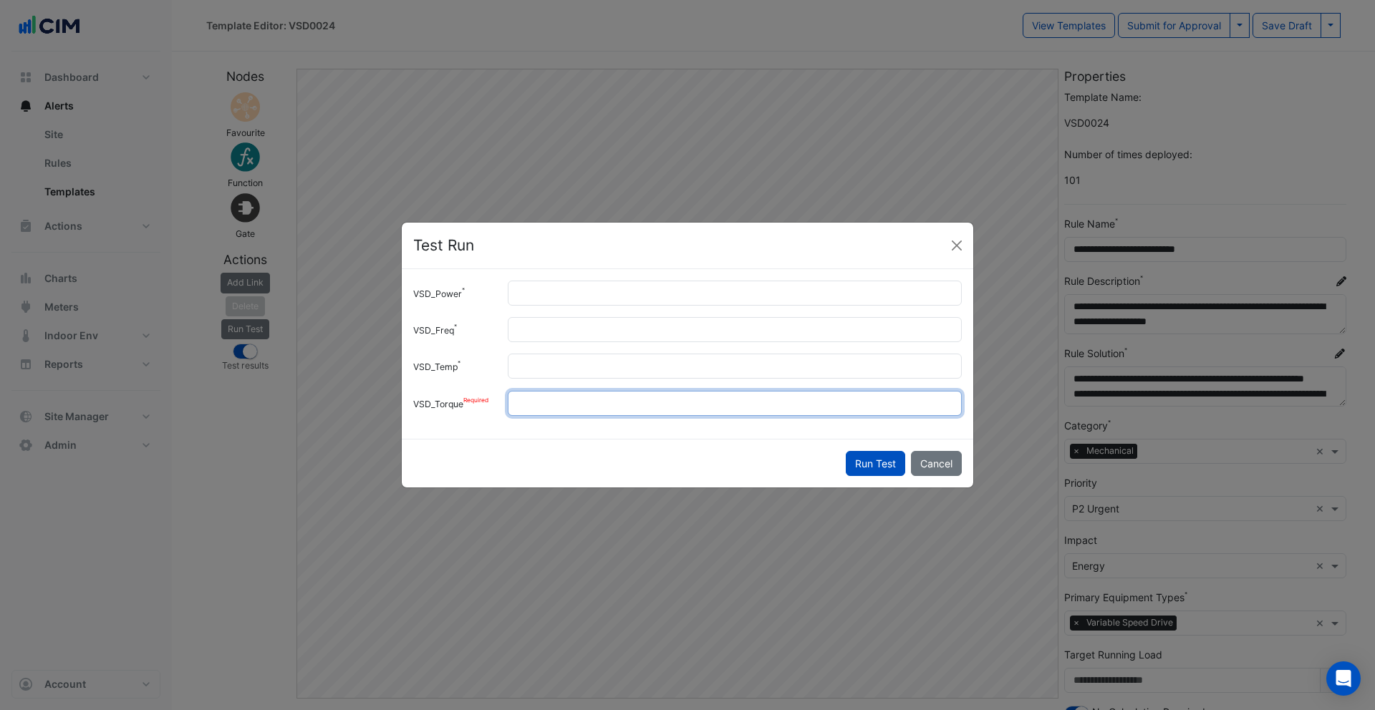
drag, startPoint x: 518, startPoint y: 405, endPoint x: 498, endPoint y: 405, distance: 20.8
click at [498, 405] on div "VSD_Torque *" at bounding box center [687, 403] width 566 height 25
type input "****"
click at [581, 434] on div "VSD_Power *** VSD_Freq **** VSD_Temp **** VSD_Torque ****" at bounding box center [687, 354] width 571 height 170
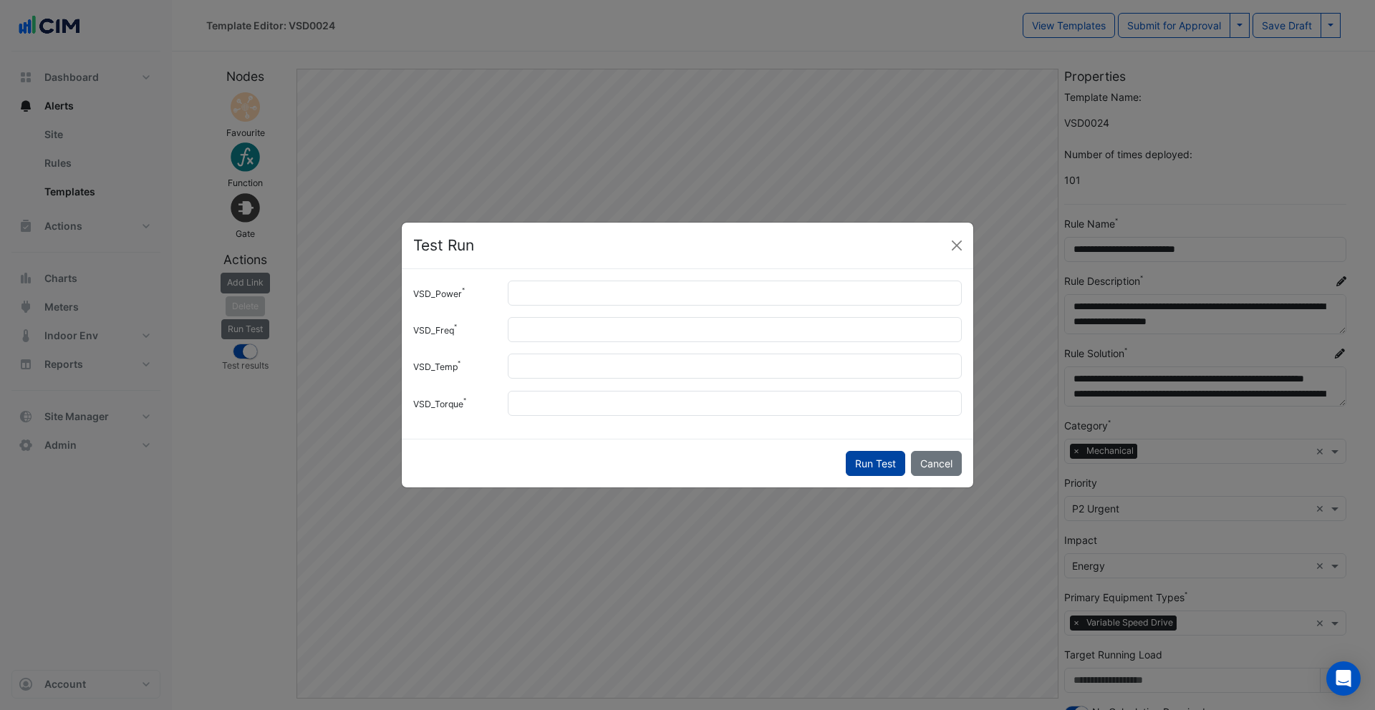
click at [856, 457] on button "Run Test" at bounding box center [874, 463] width 59 height 25
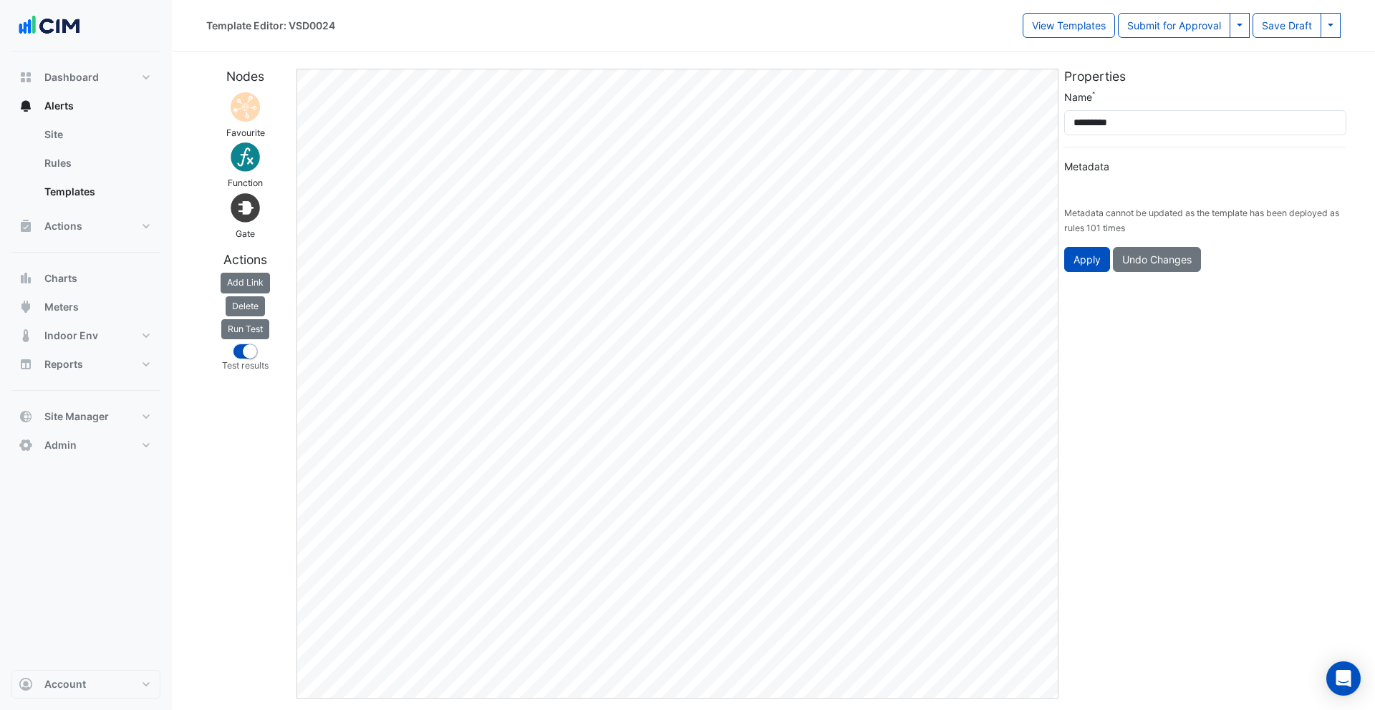
type input "**********"
click at [246, 328] on button "Run Test" at bounding box center [245, 329] width 48 height 20
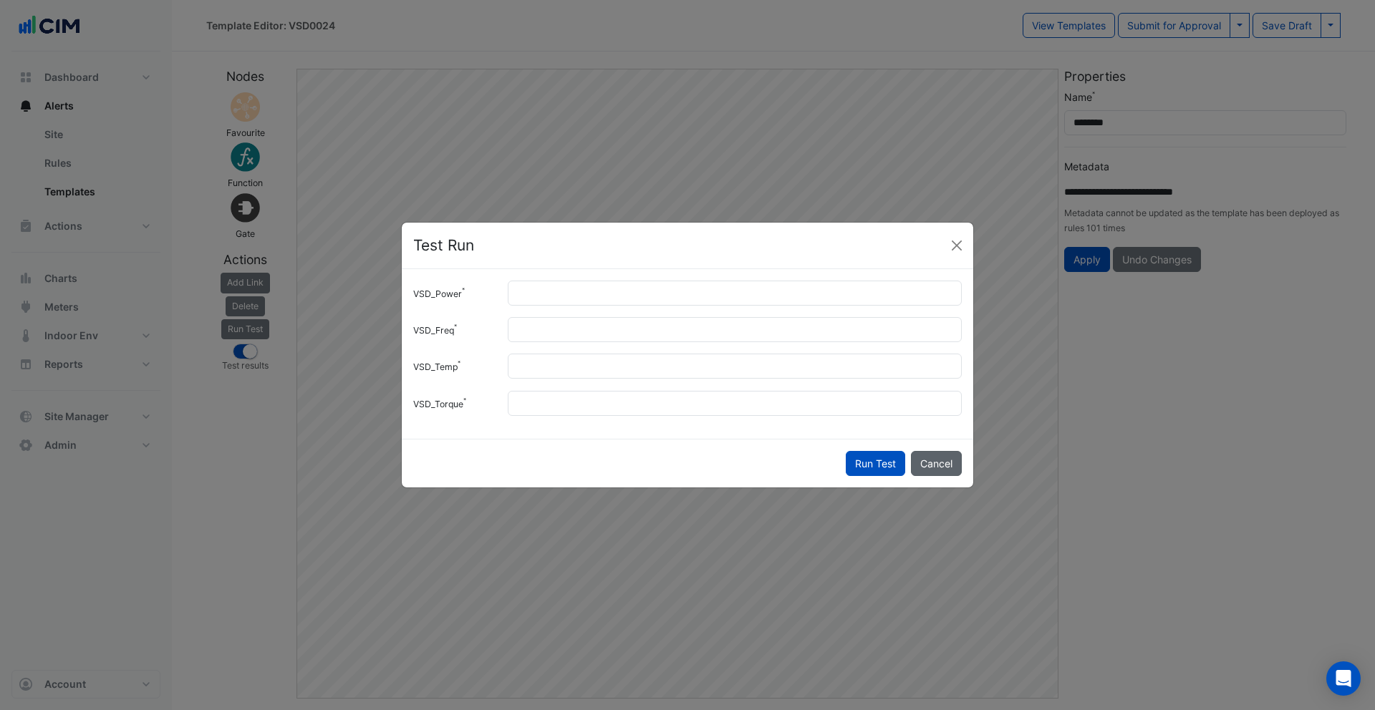
click at [947, 468] on button "Cancel" at bounding box center [936, 463] width 51 height 25
